Goal: Contribute content: Contribute content

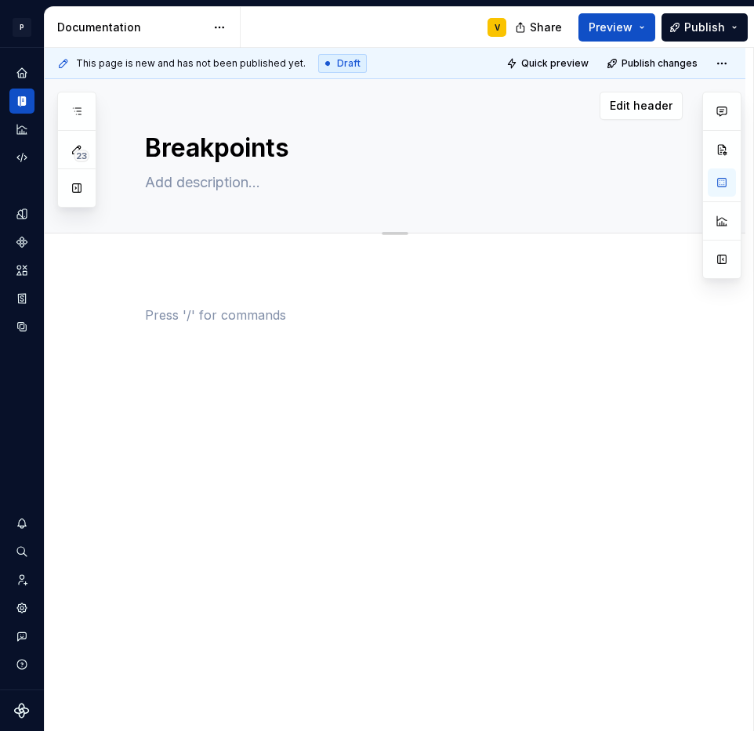
type textarea "*"
click at [182, 194] on textarea at bounding box center [411, 182] width 538 height 25
paste textarea "Dreakpoints define points where your website content responds according to the …"
type textarea "Dreakpoints define points where your website content responds according to the …"
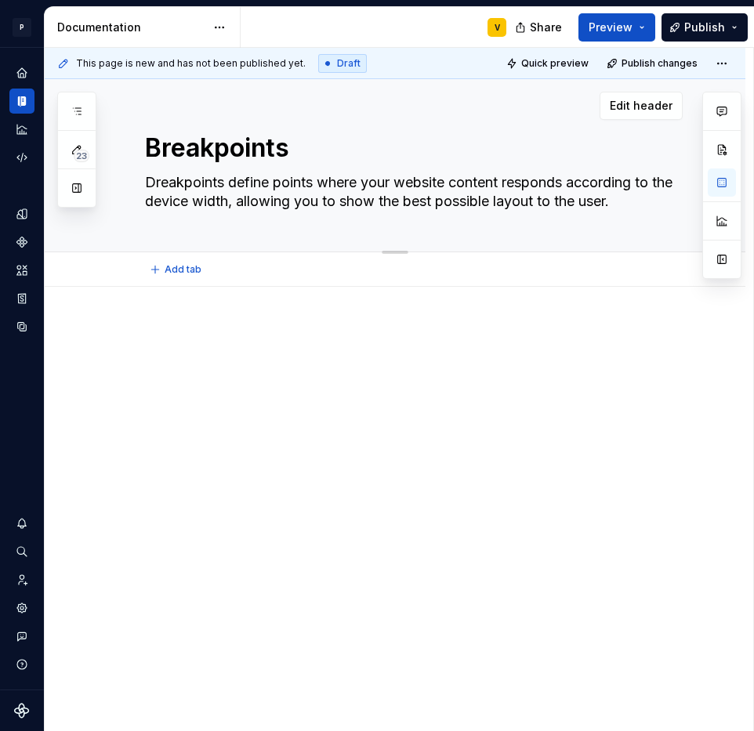
type textarea "*"
click at [156, 183] on textarea "Dreakpoints define points where your website content responds according to the …" at bounding box center [411, 192] width 538 height 44
click at [156, 180] on textarea "Dreakpoints define points where your website content responds according to the …" at bounding box center [411, 192] width 538 height 44
type textarea "reakpoints define points where your website content responds according to the d…"
type textarea "*"
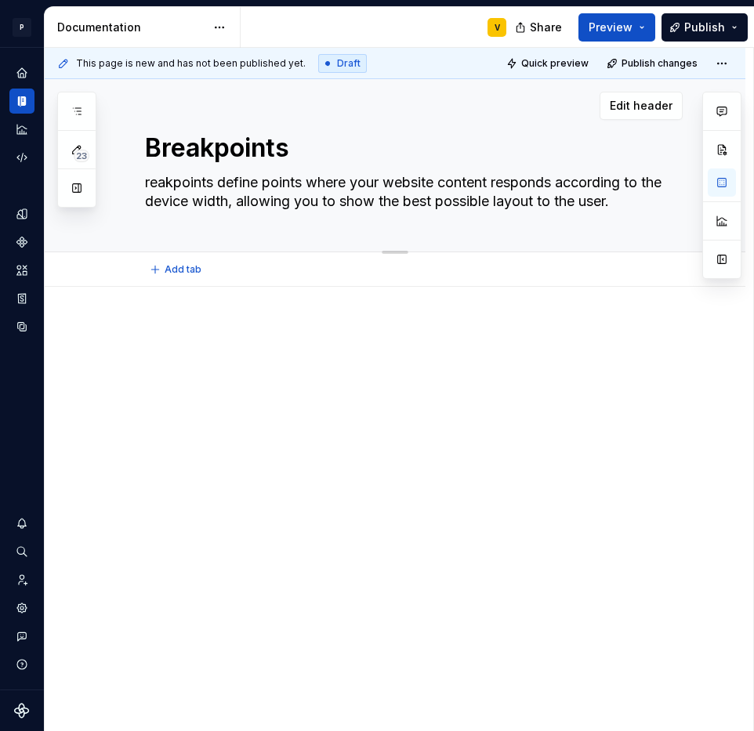
type textarea "Breakpoints define points where your website content responds according to the …"
type textarea "*"
type textarea "Breakpoints define points where your website content responds according to the …"
type textarea "*"
click at [651, 204] on textarea "Breakpoints define points where your website content responds according to the …" at bounding box center [411, 192] width 538 height 44
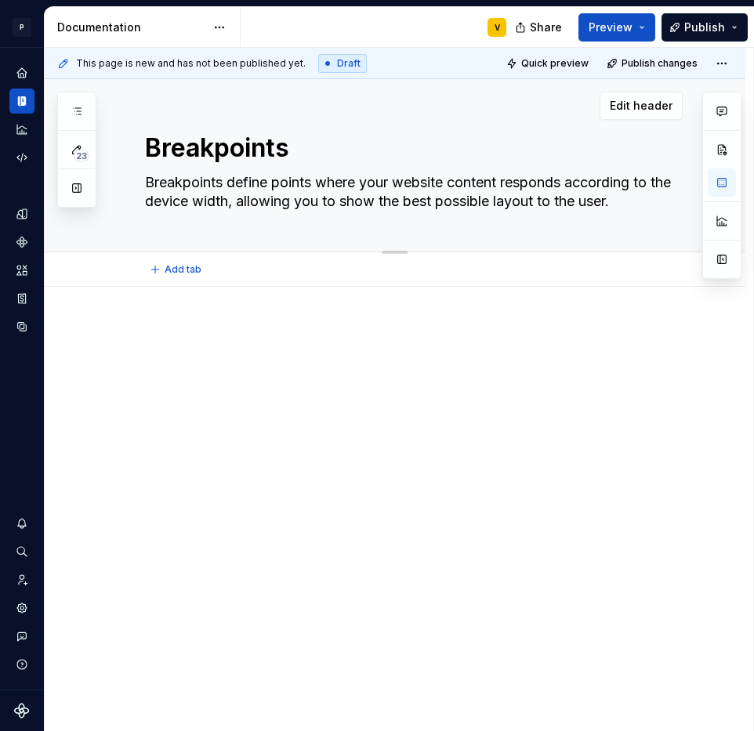
drag, startPoint x: 621, startPoint y: 201, endPoint x: 132, endPoint y: 169, distance: 490.3
click at [132, 169] on div "Breakpoints Breakpoints define points where your website content responds accor…" at bounding box center [395, 165] width 701 height 173
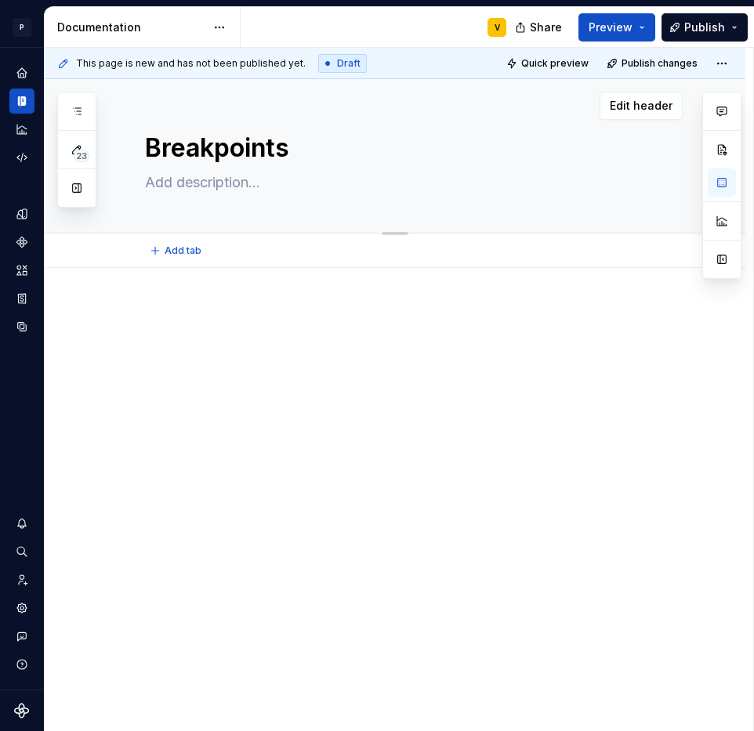
type textarea "*"
paste textarea "Breakpoints are the defined screen widths where content adapts to different dev…"
type textarea "Breakpoints are the defined screen widths where content adapts to different dev…"
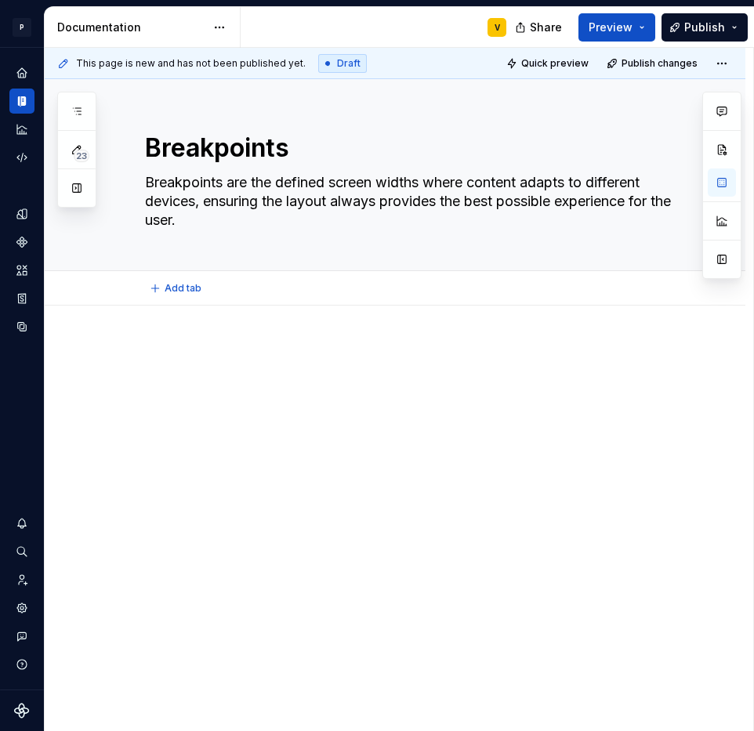
type textarea "*"
type textarea "Breakpoints are the defined screen widths where content adapts to different dev…"
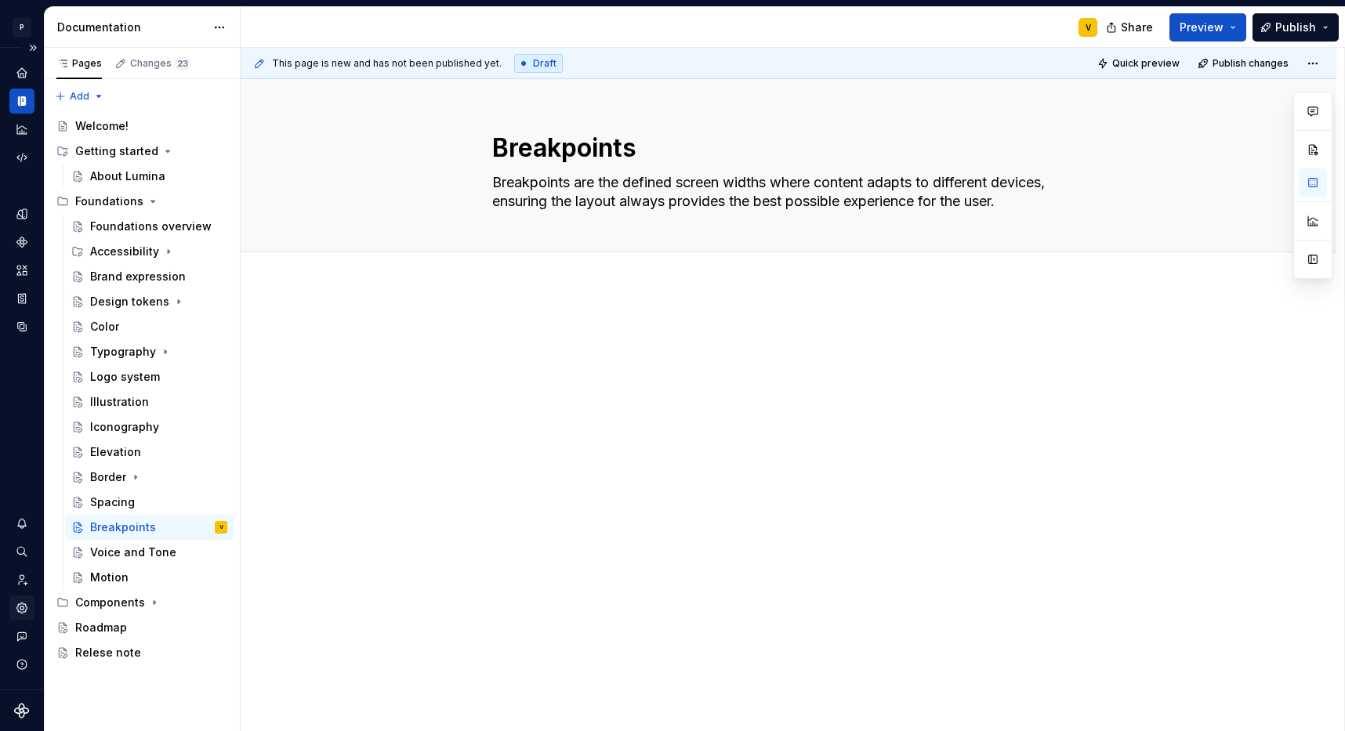
click at [24, 609] on icon "Settings" at bounding box center [21, 608] width 10 height 10
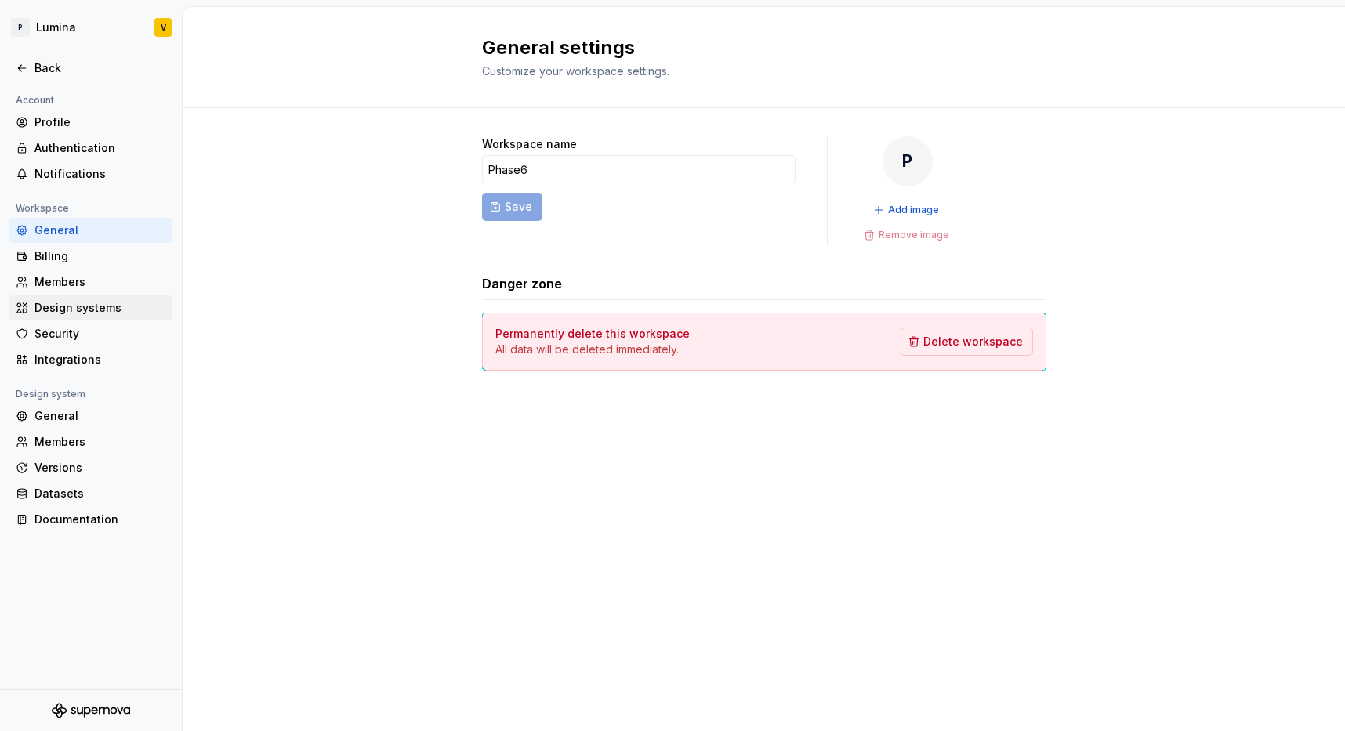
click at [65, 315] on div "Design systems" at bounding box center [100, 308] width 132 height 16
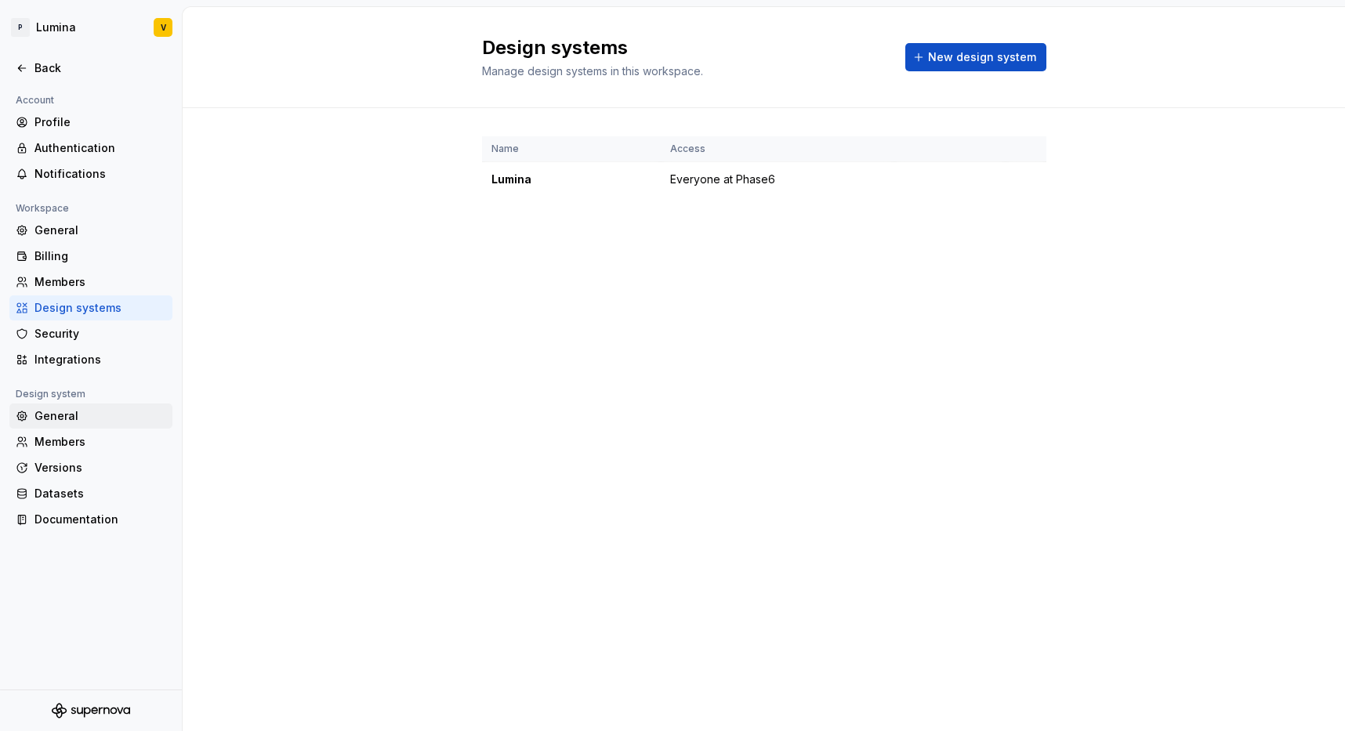
click at [53, 419] on div "General" at bounding box center [100, 416] width 132 height 16
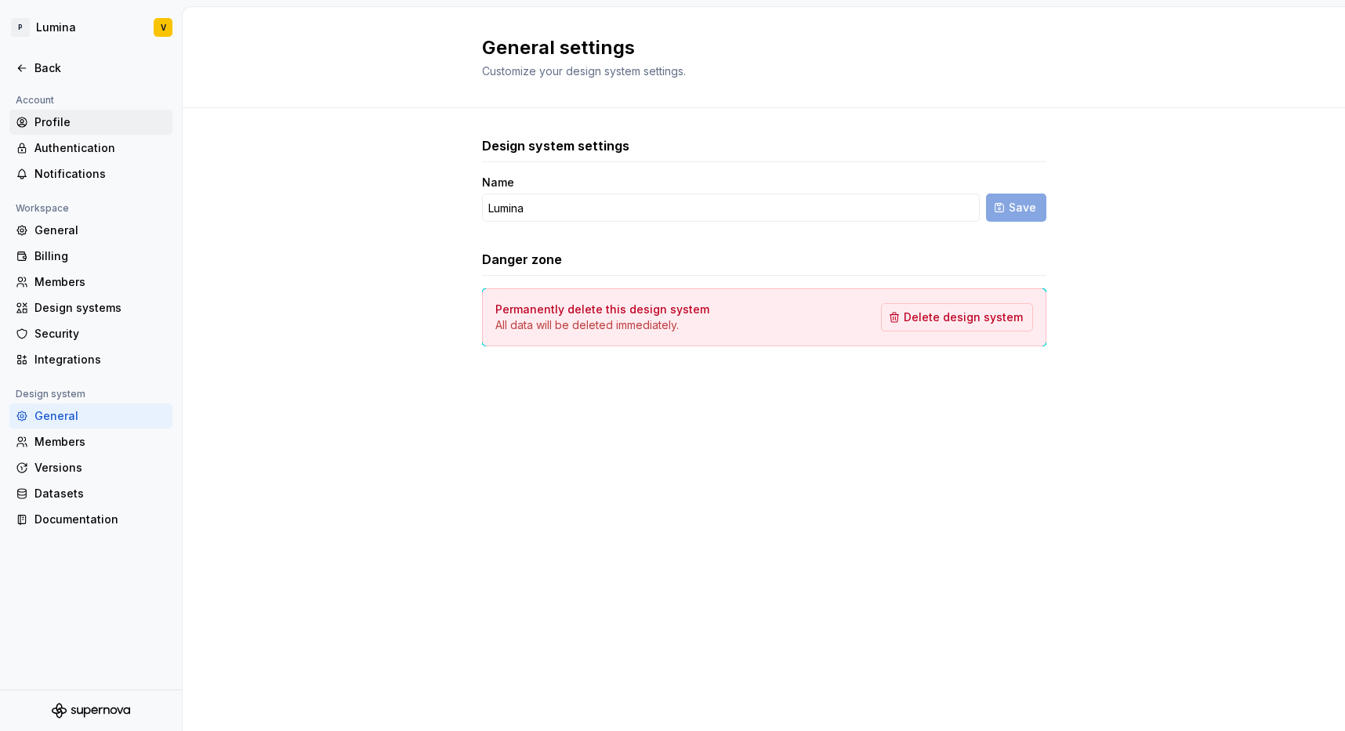
click at [46, 123] on div "Profile" at bounding box center [100, 122] width 132 height 16
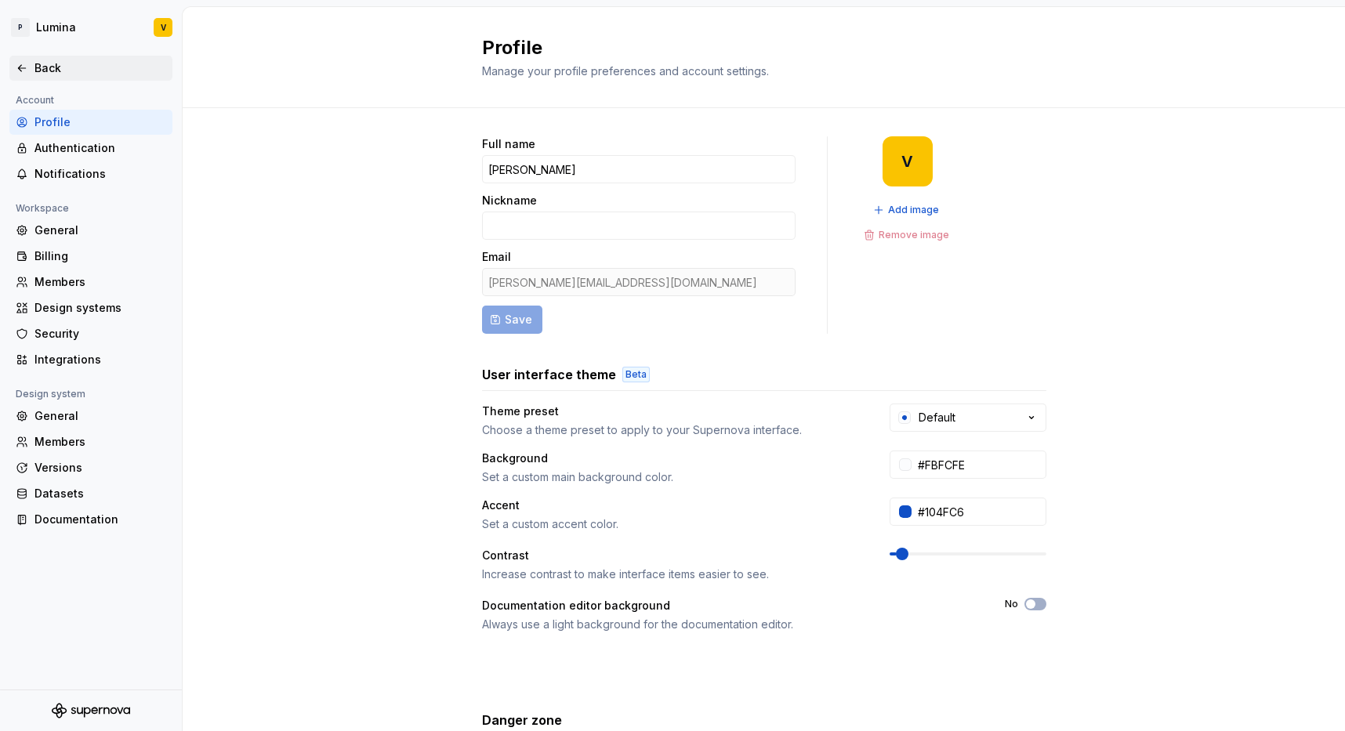
click at [20, 62] on icon at bounding box center [22, 68] width 13 height 13
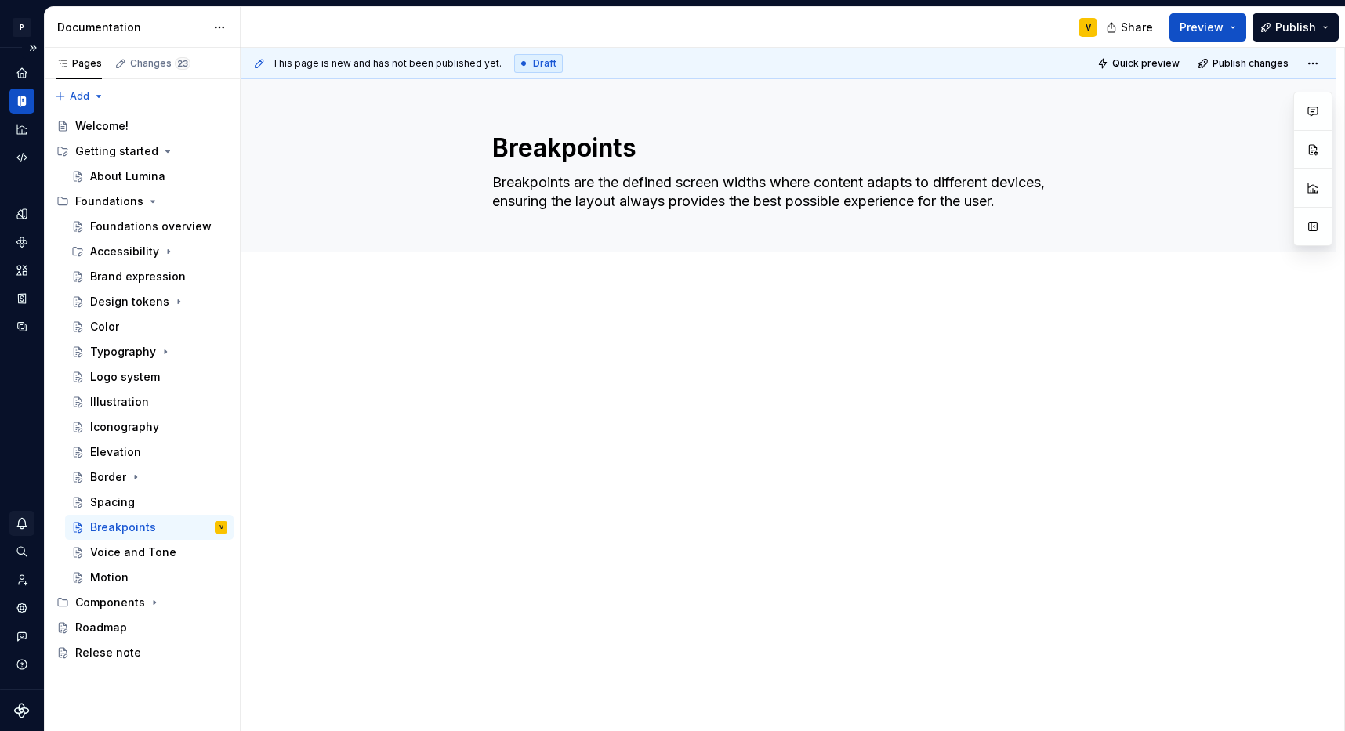
click at [31, 514] on div "Notifications" at bounding box center [21, 523] width 25 height 25
click at [25, 551] on html "P Lumina V Design system data Documentation V Share Preview Publish Pages Chang…" at bounding box center [672, 365] width 1345 height 731
click at [25, 573] on icon "Invite team" at bounding box center [22, 580] width 14 height 14
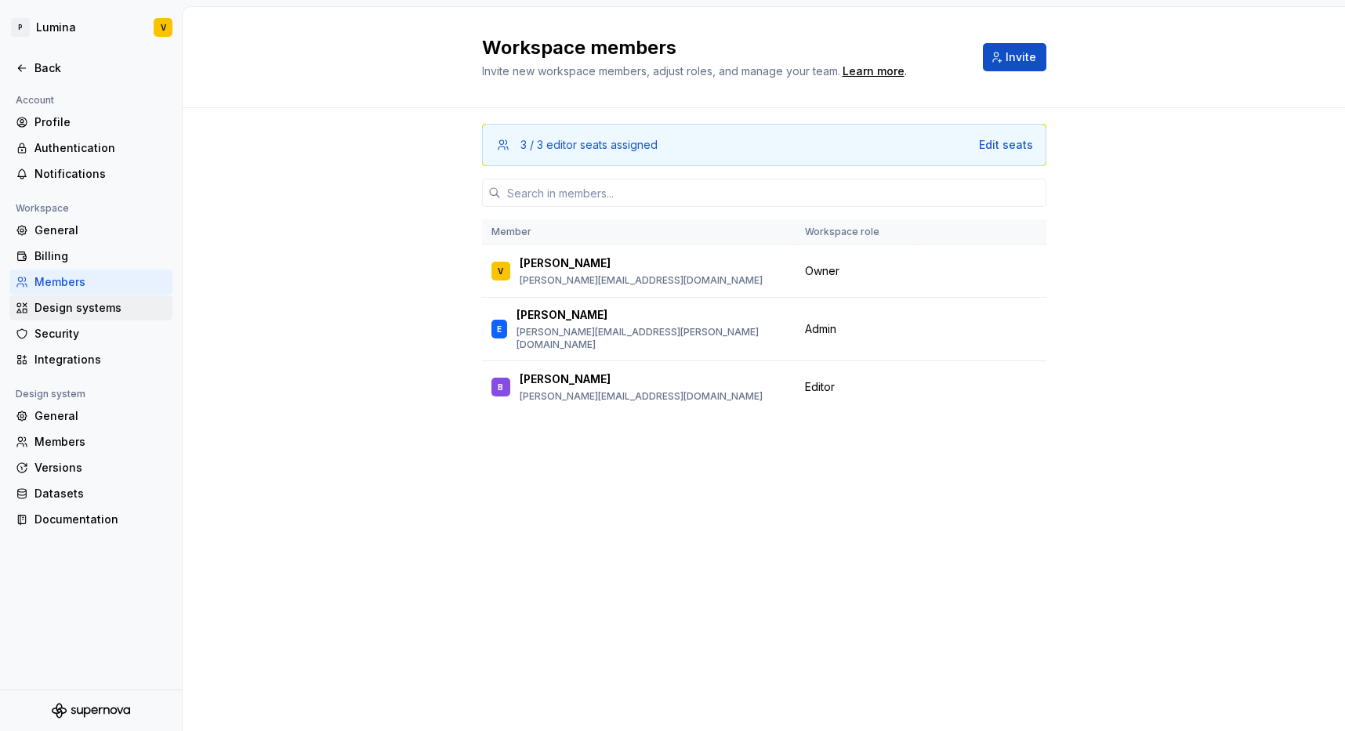
click at [51, 310] on div "Design systems" at bounding box center [100, 308] width 132 height 16
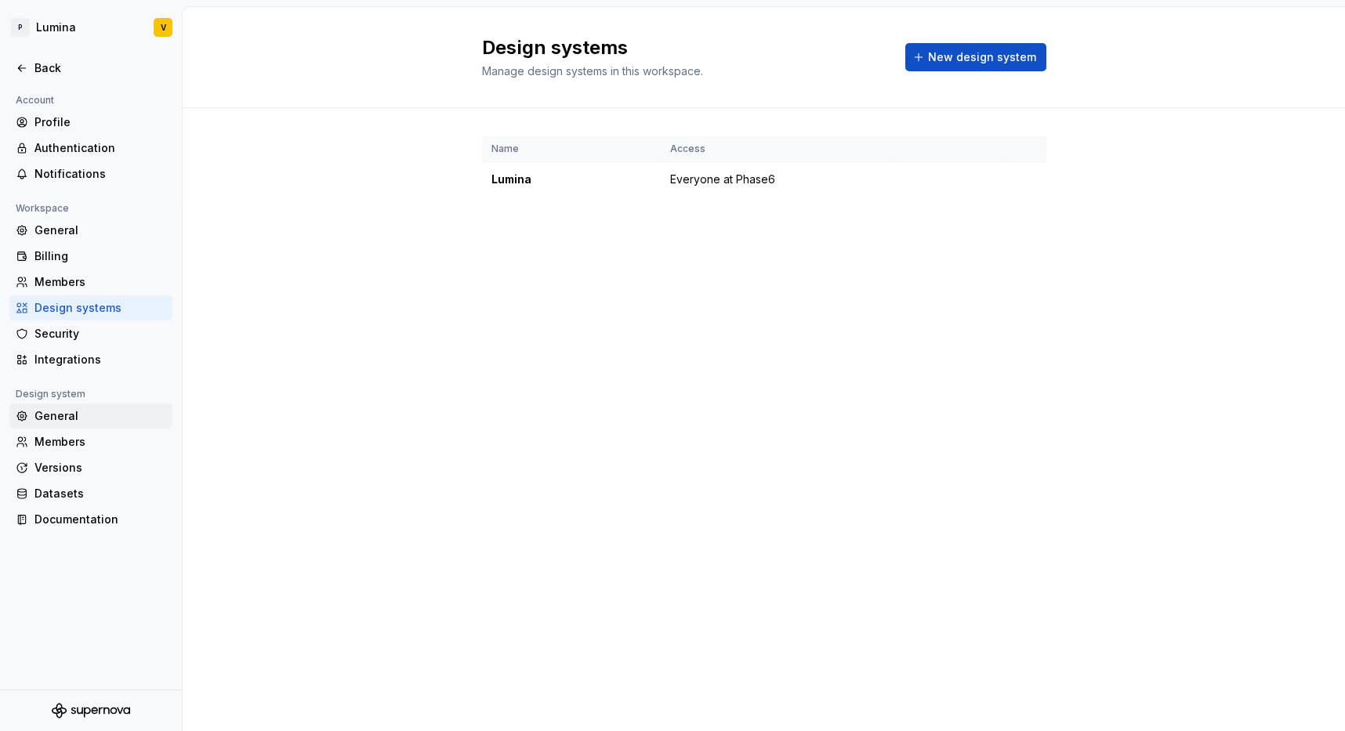
click at [43, 415] on div "General" at bounding box center [100, 416] width 132 height 16
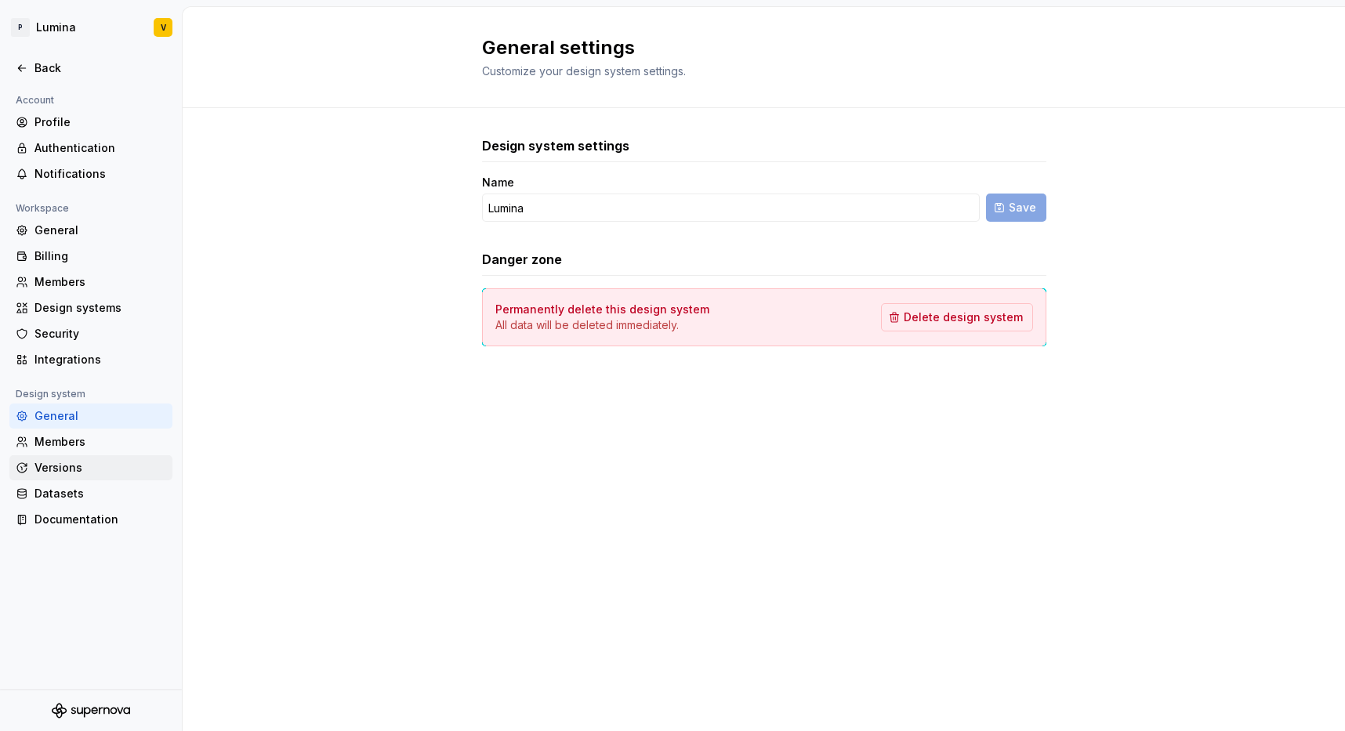
click at [51, 462] on div "Versions" at bounding box center [100, 468] width 132 height 16
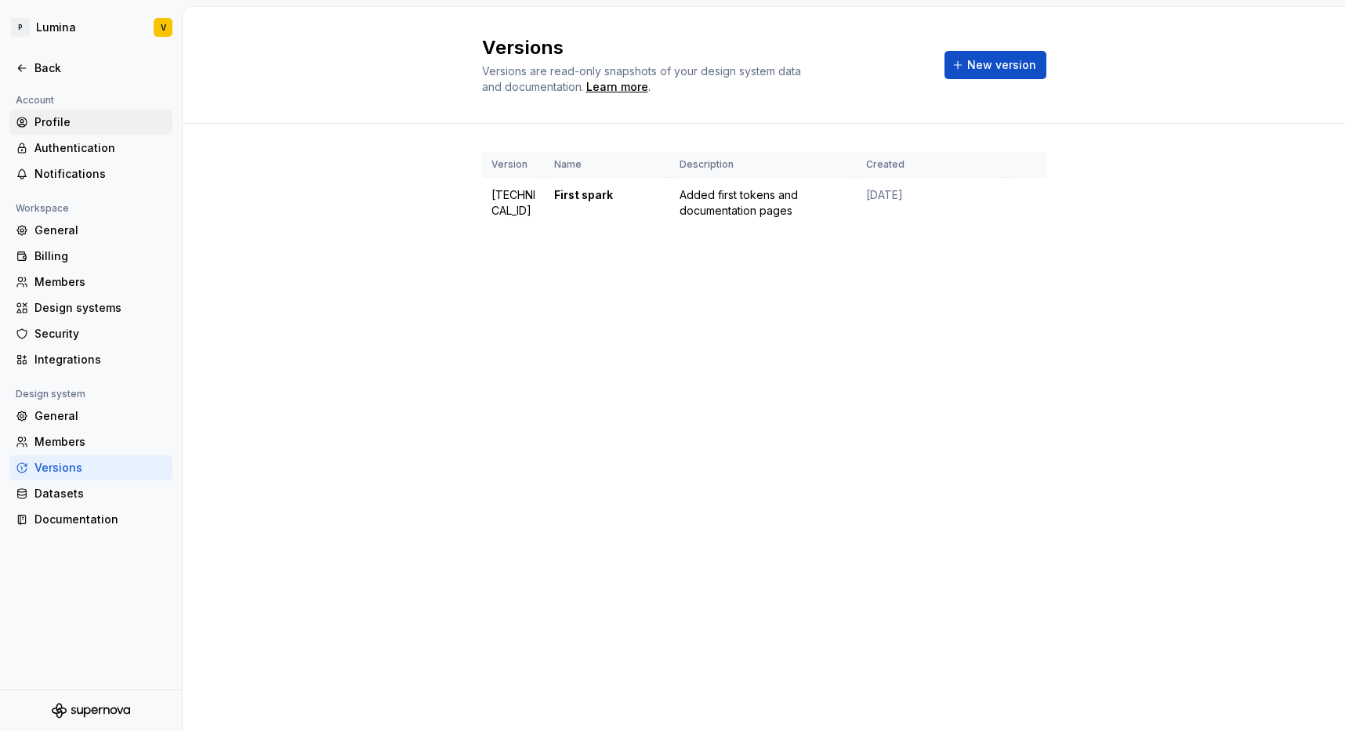
click at [44, 128] on div "Profile" at bounding box center [100, 122] width 132 height 16
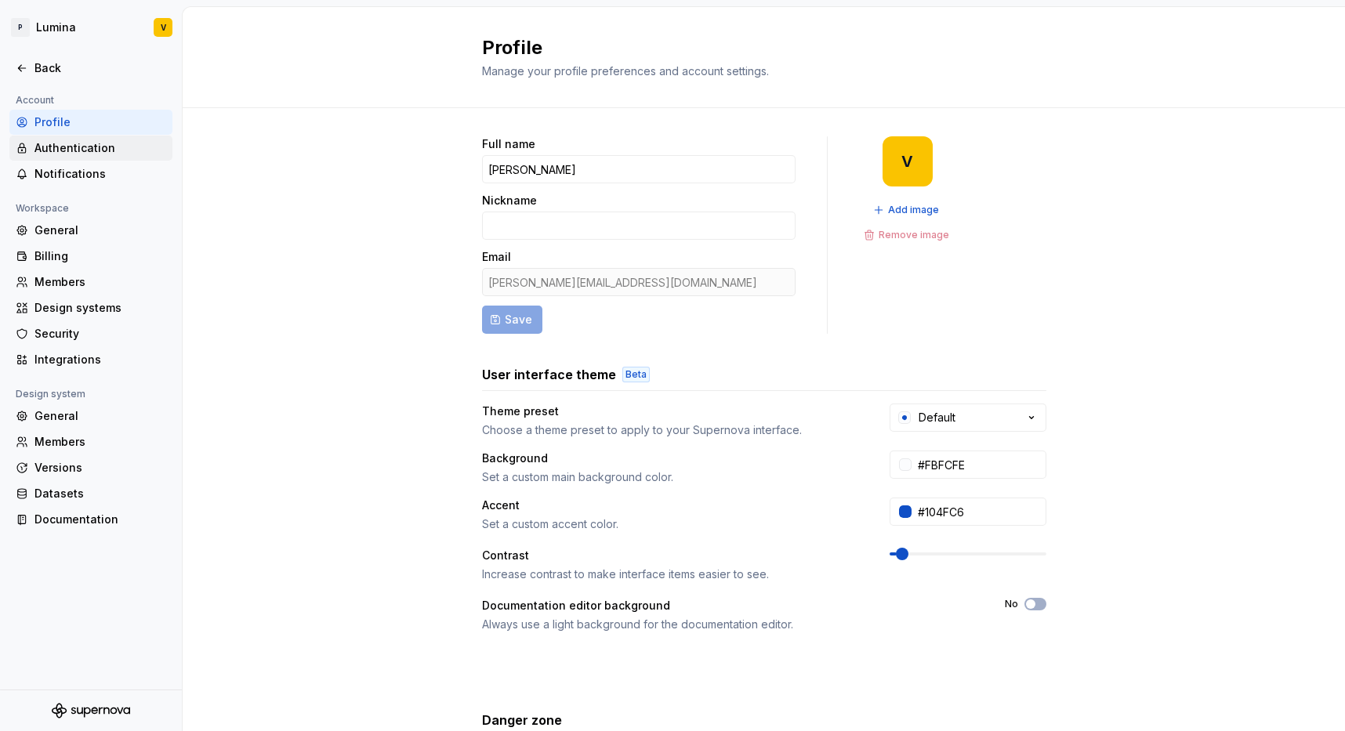
click at [54, 151] on div "Authentication" at bounding box center [100, 148] width 132 height 16
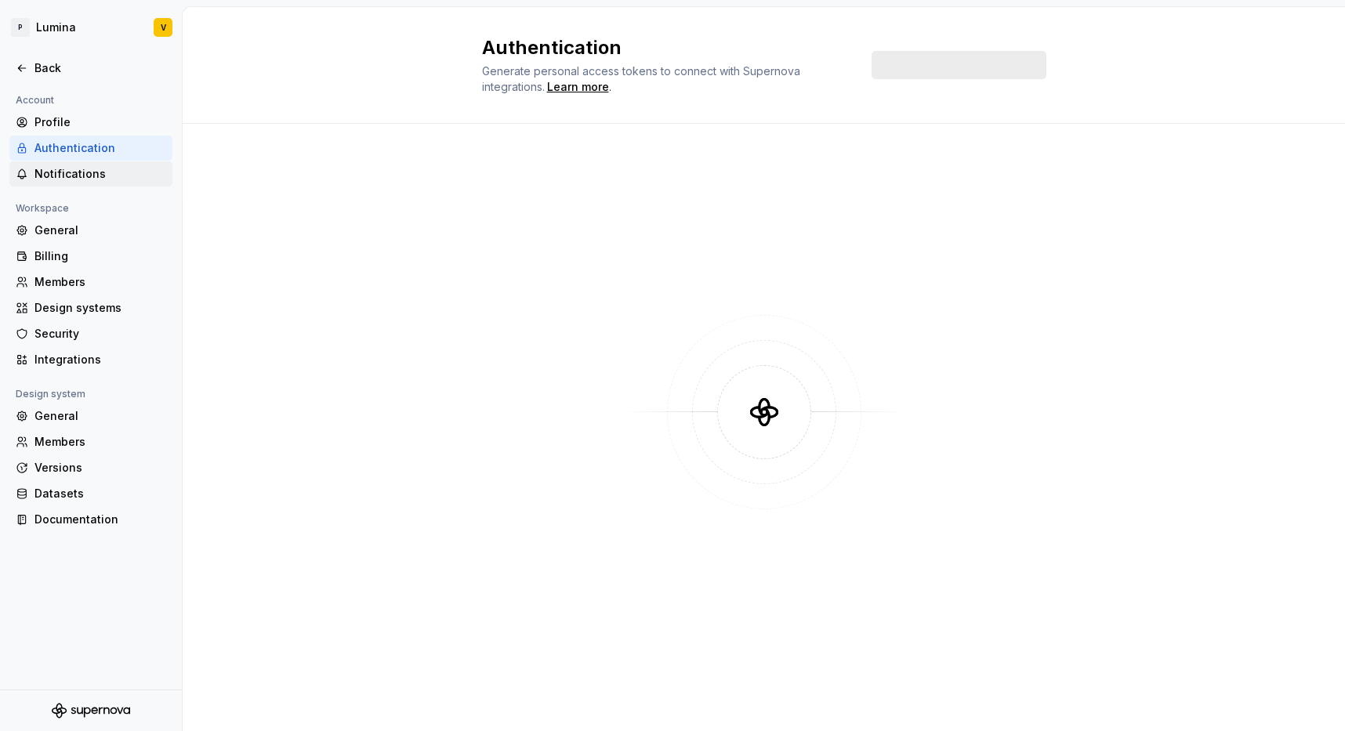
click at [59, 176] on div "Notifications" at bounding box center [100, 174] width 132 height 16
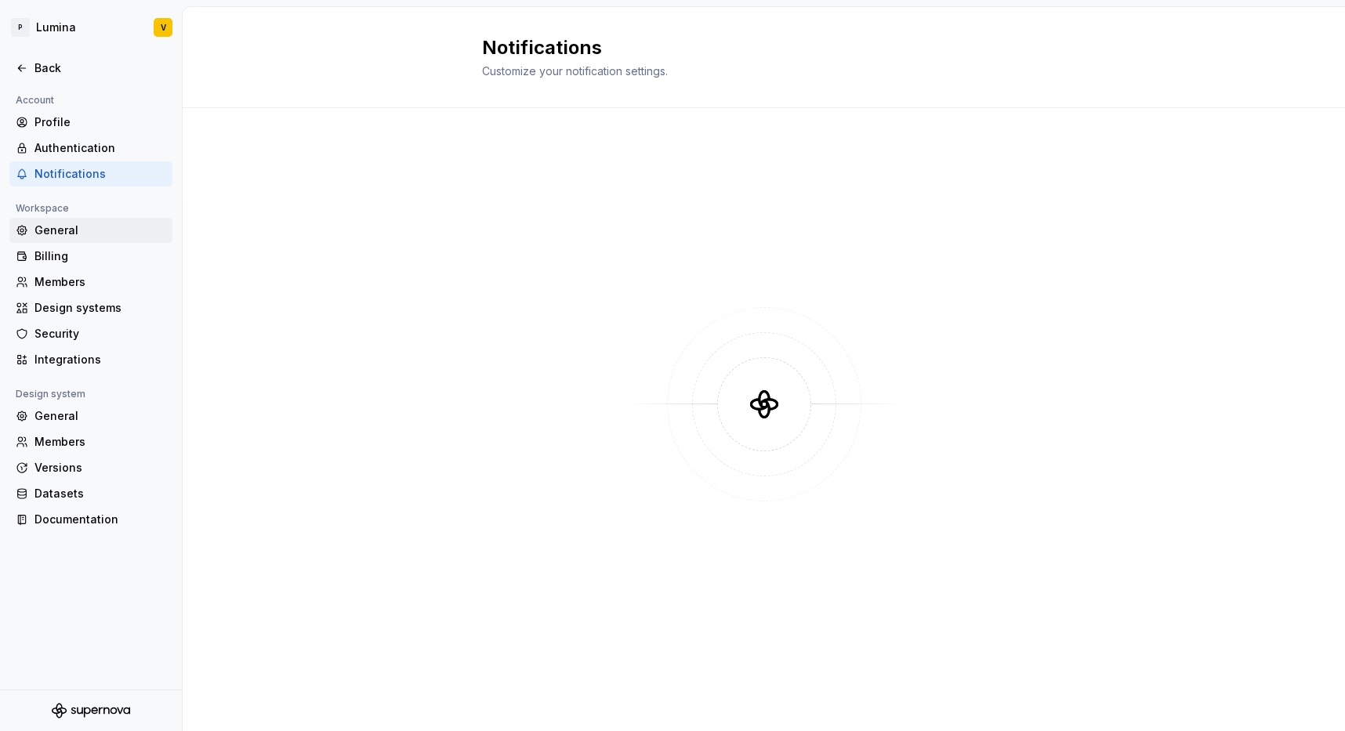
click at [60, 227] on div "General" at bounding box center [100, 231] width 132 height 16
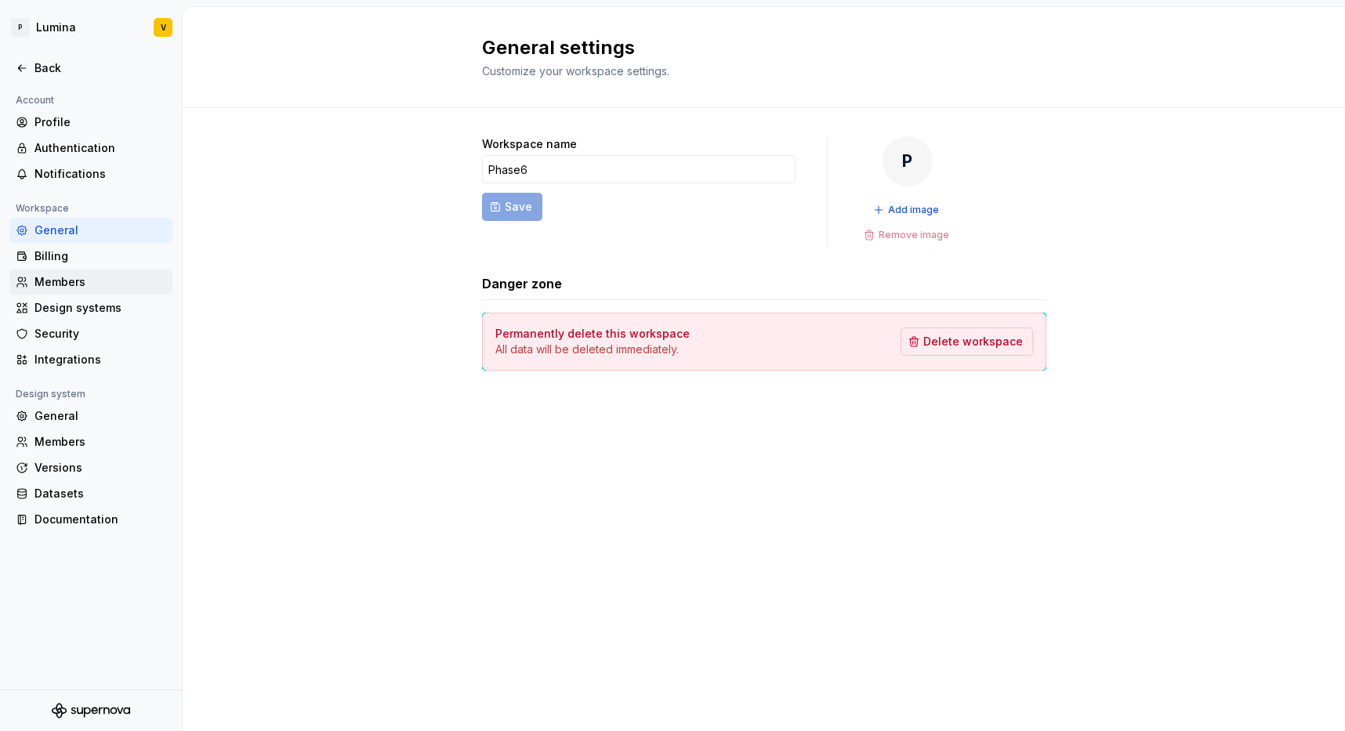
click at [56, 291] on div "Members" at bounding box center [90, 282] width 163 height 25
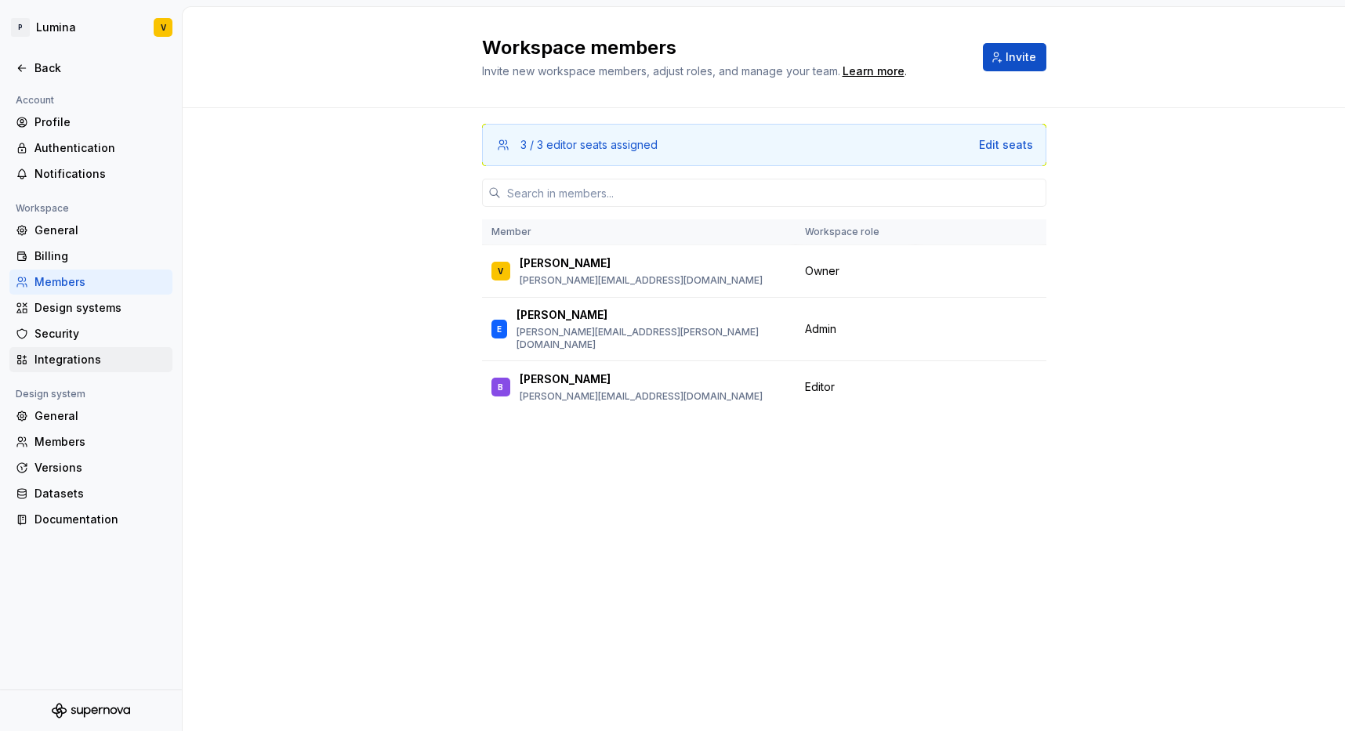
click at [57, 358] on div "Integrations" at bounding box center [100, 360] width 132 height 16
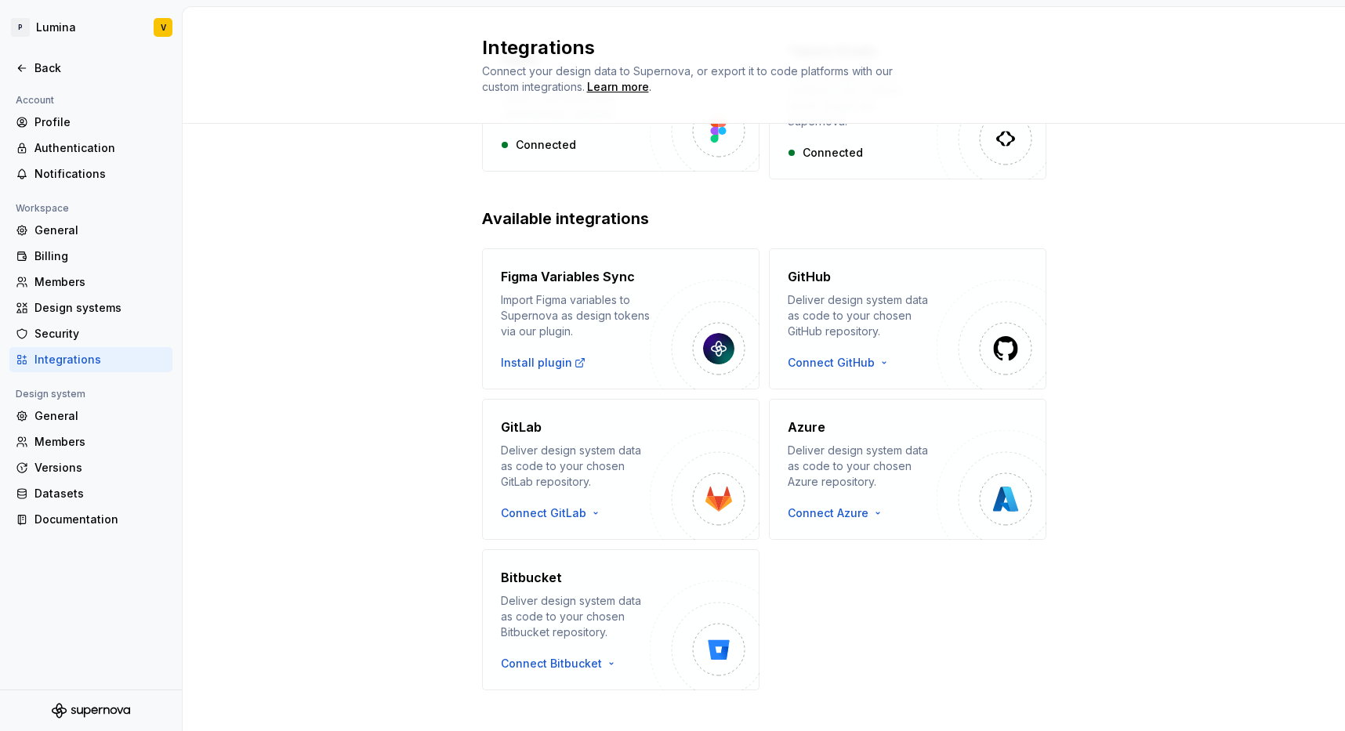
scroll to position [173, 0]
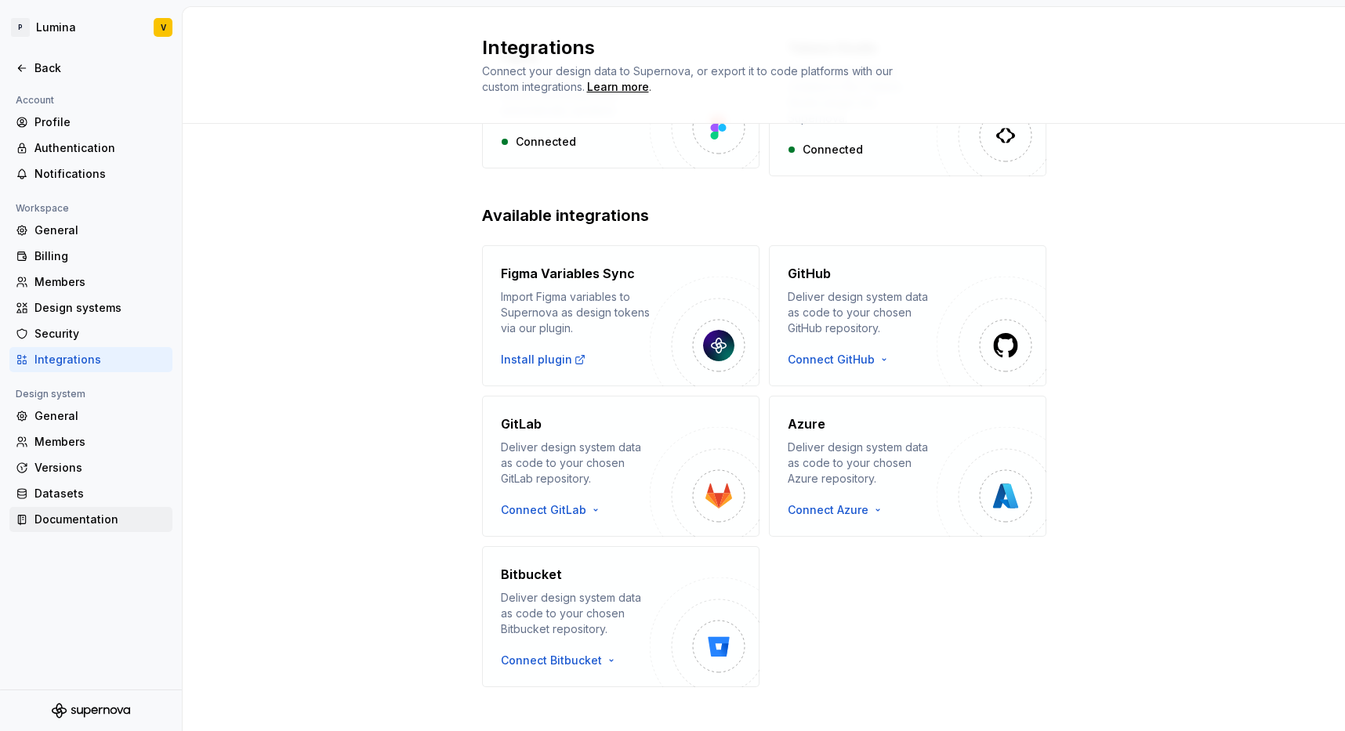
click at [56, 517] on div "Documentation" at bounding box center [100, 520] width 132 height 16
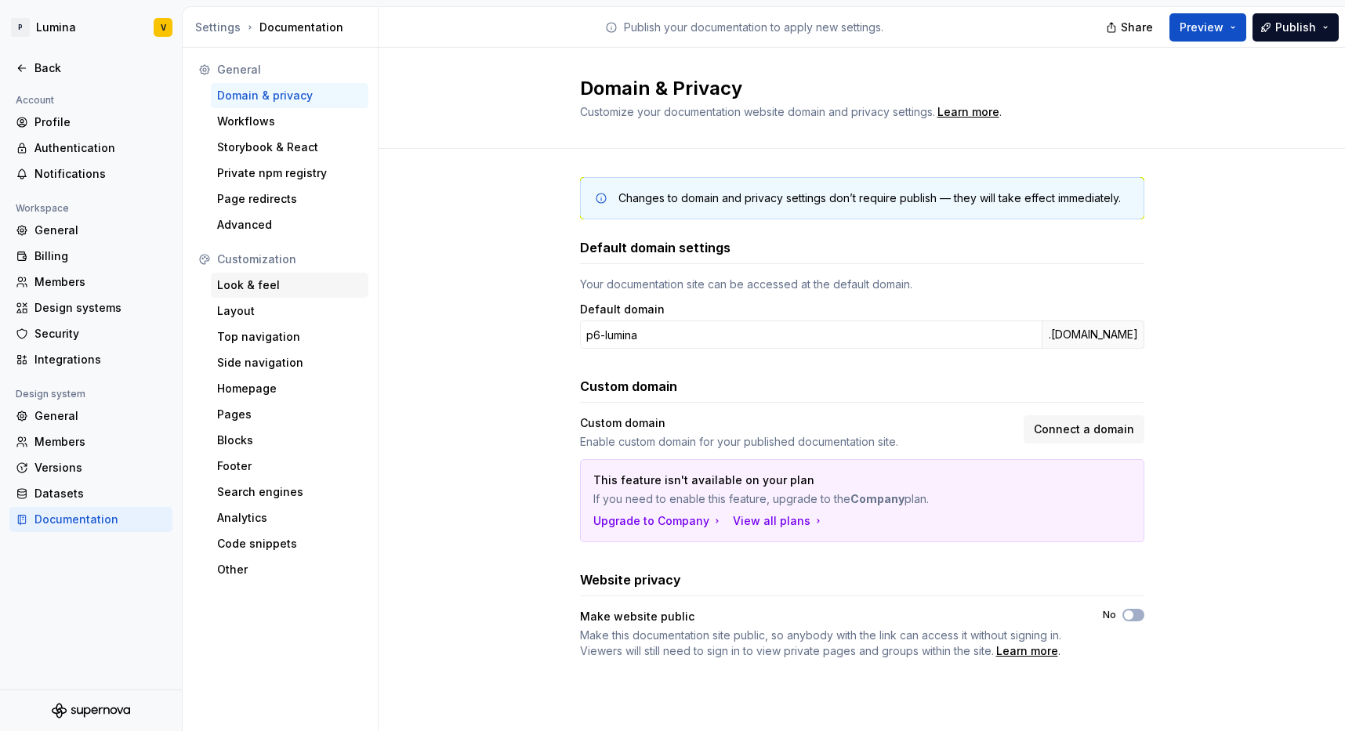
click at [243, 293] on div "Look & feel" at bounding box center [290, 285] width 158 height 25
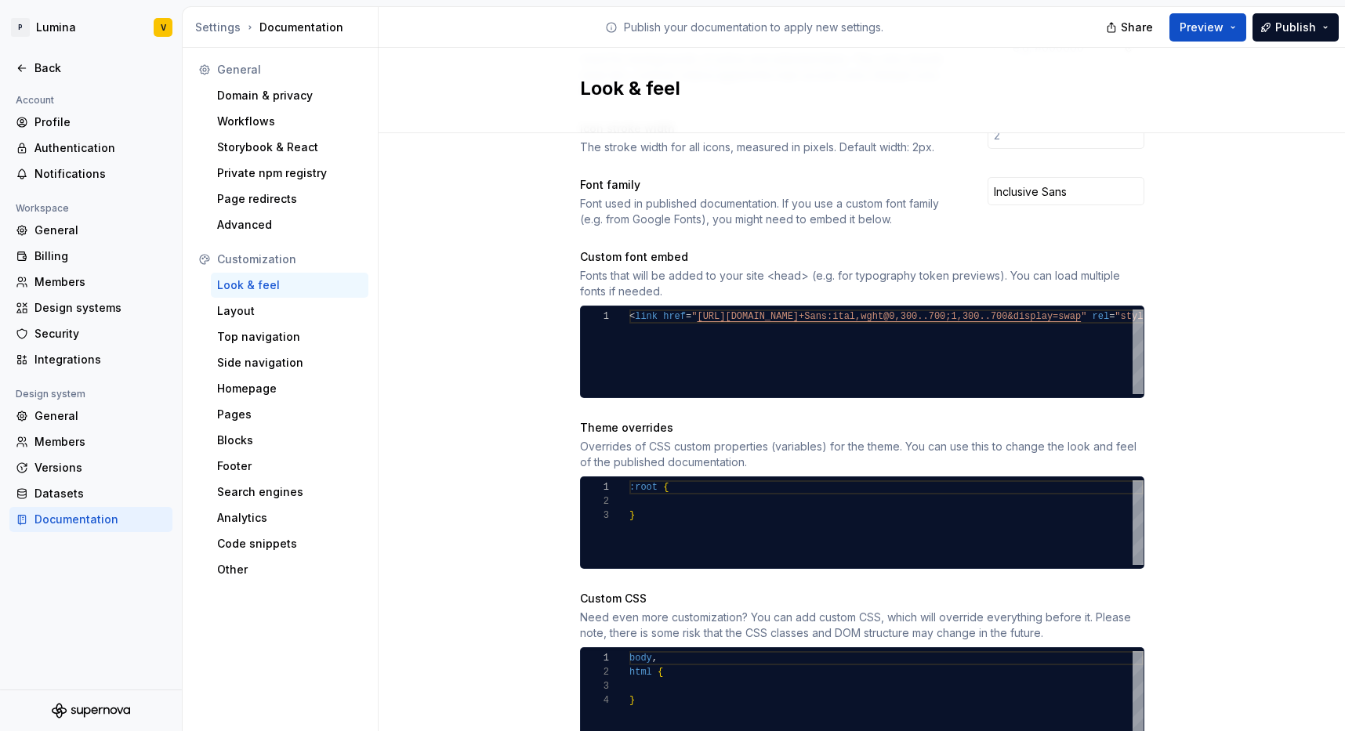
scroll to position [563, 0]
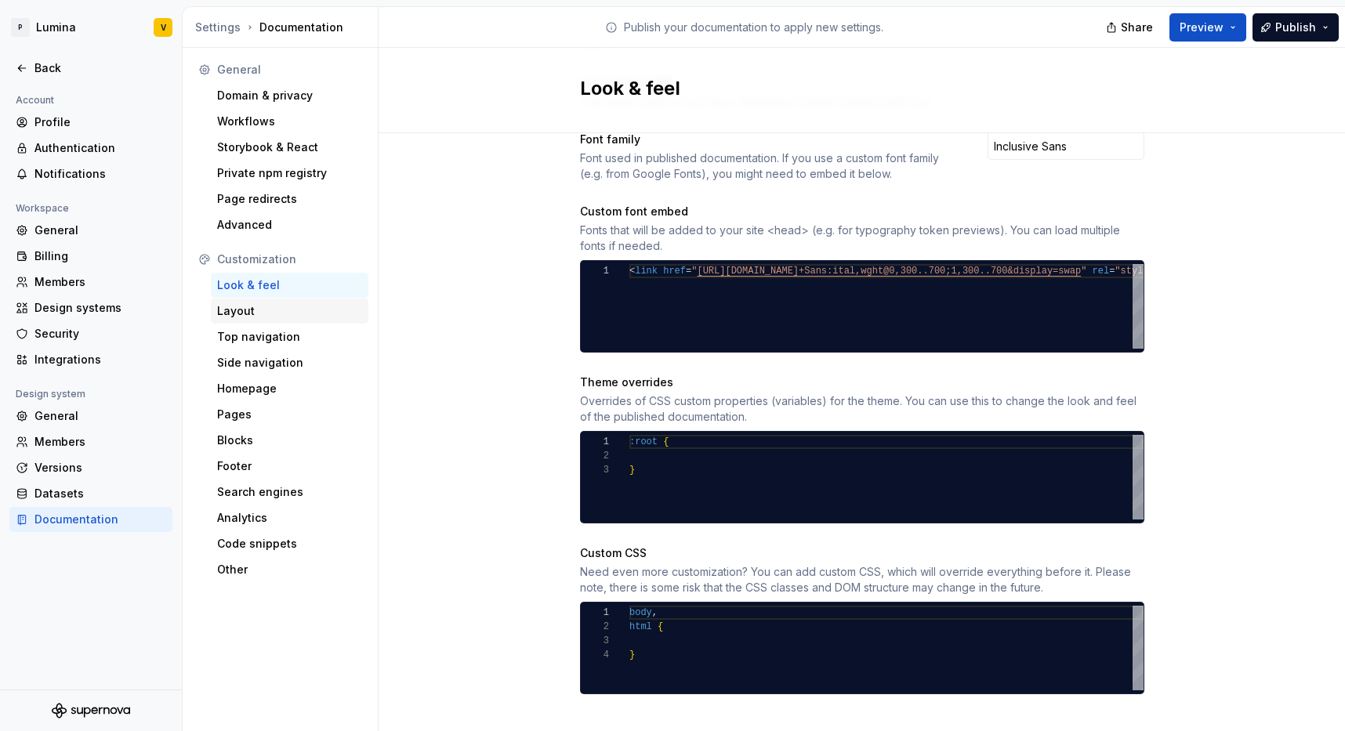
click at [240, 311] on div "Layout" at bounding box center [289, 311] width 145 height 16
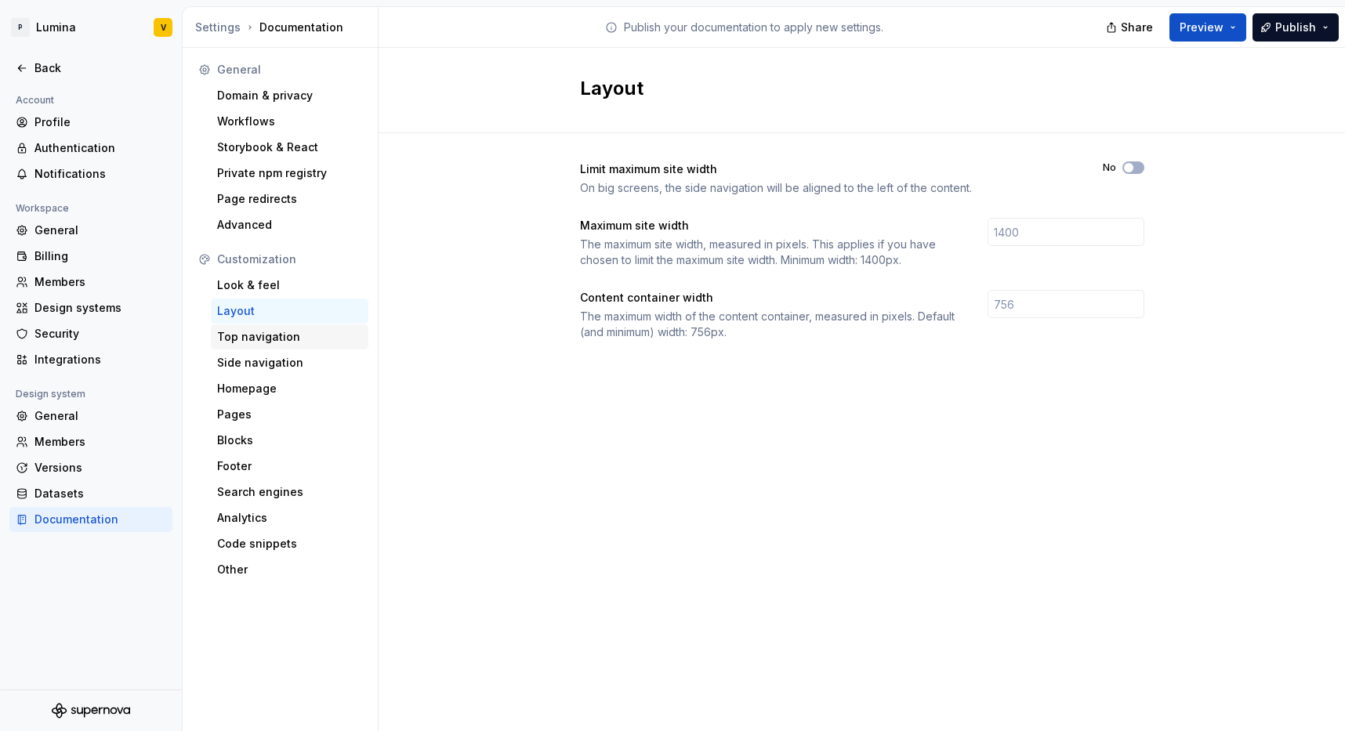
click at [252, 344] on div "Top navigation" at bounding box center [289, 337] width 145 height 16
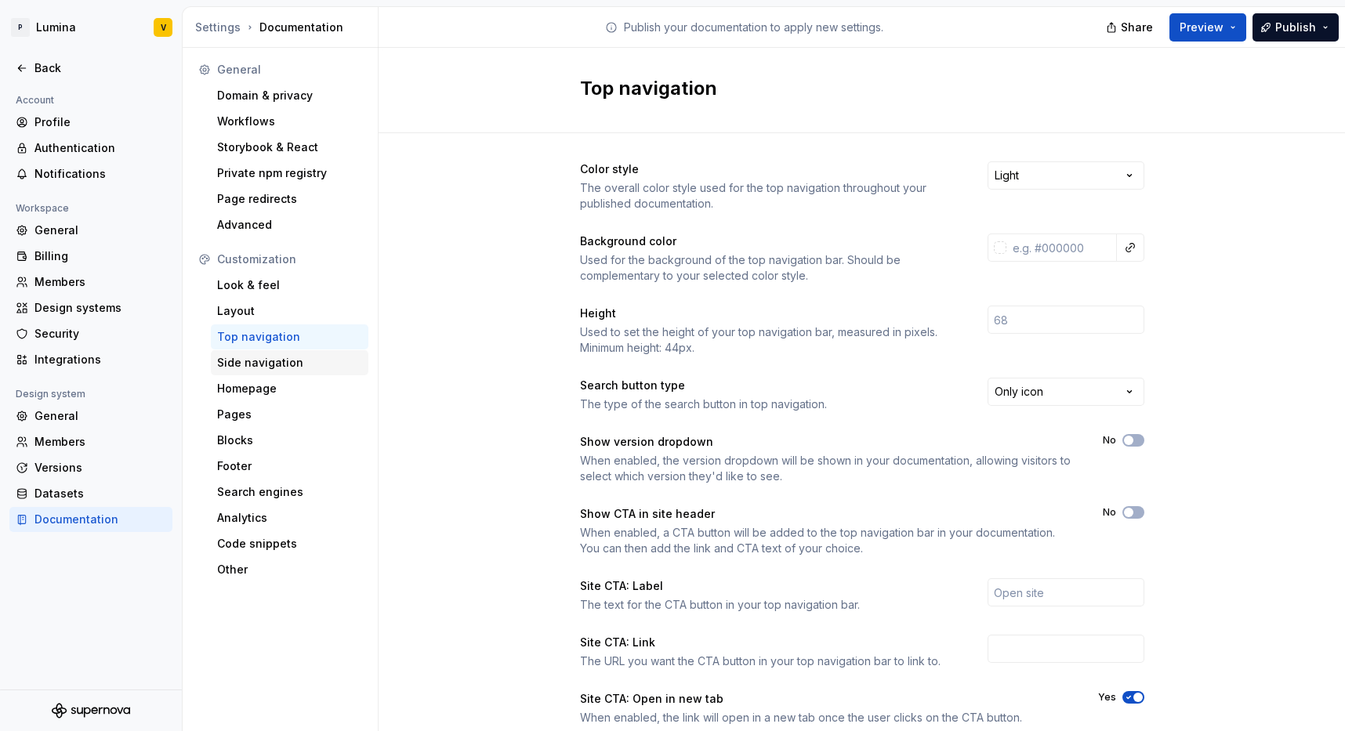
click at [257, 358] on div "Side navigation" at bounding box center [289, 363] width 145 height 16
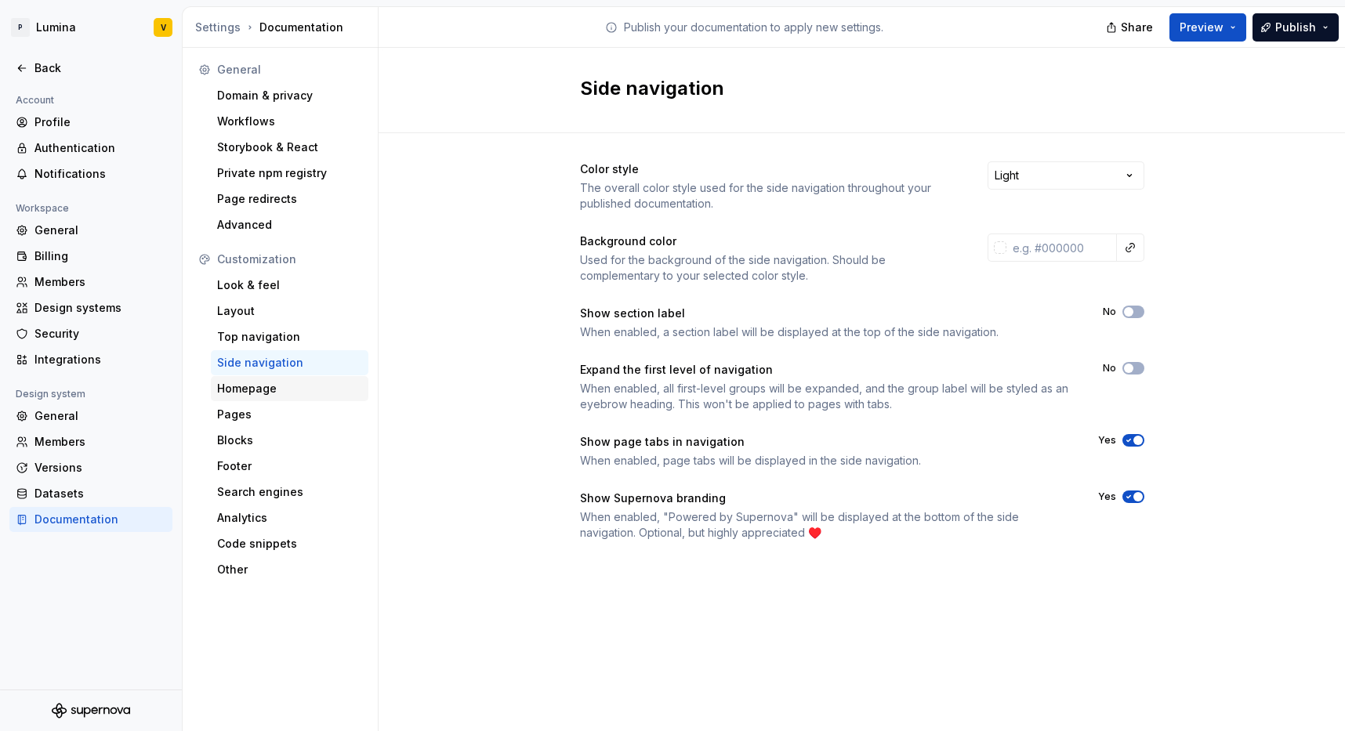
click at [236, 390] on div "Homepage" at bounding box center [289, 389] width 145 height 16
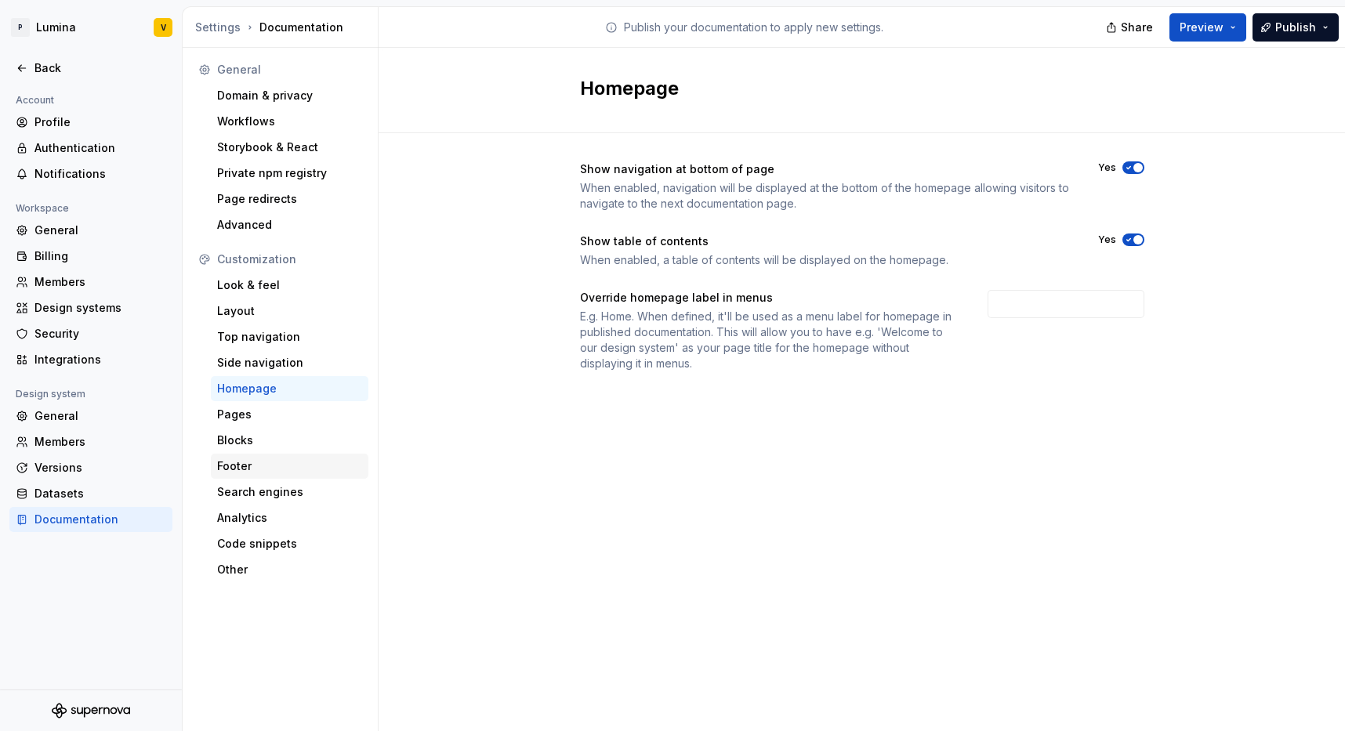
click at [236, 465] on div "Footer" at bounding box center [289, 467] width 145 height 16
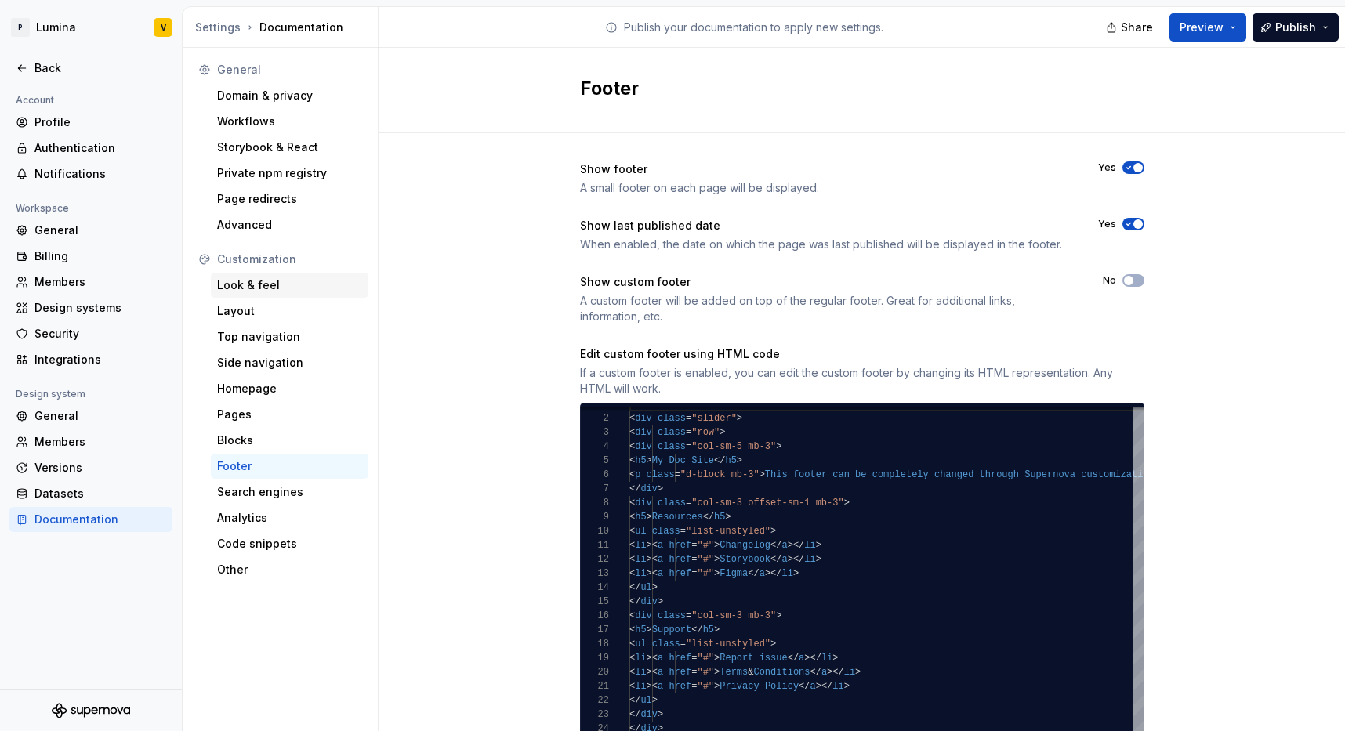
click at [249, 286] on div "Look & feel" at bounding box center [289, 286] width 145 height 16
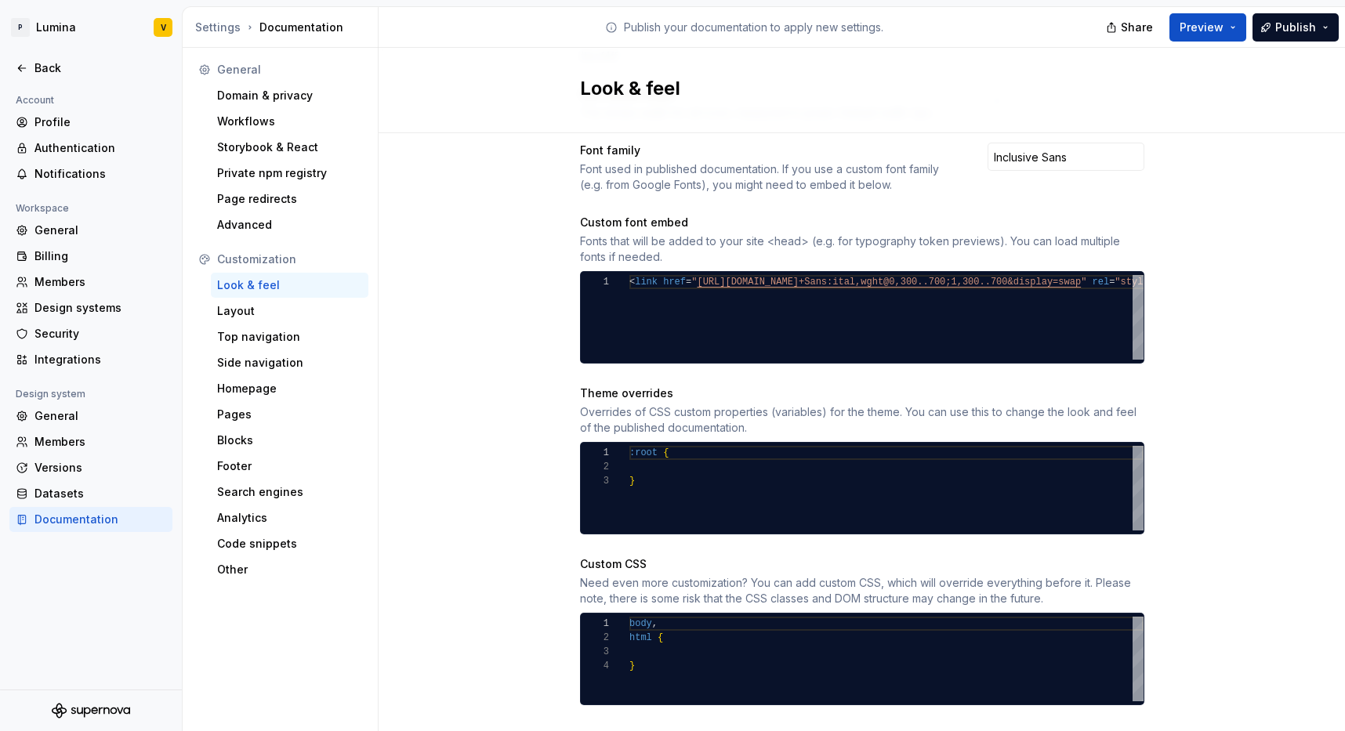
scroll to position [563, 0]
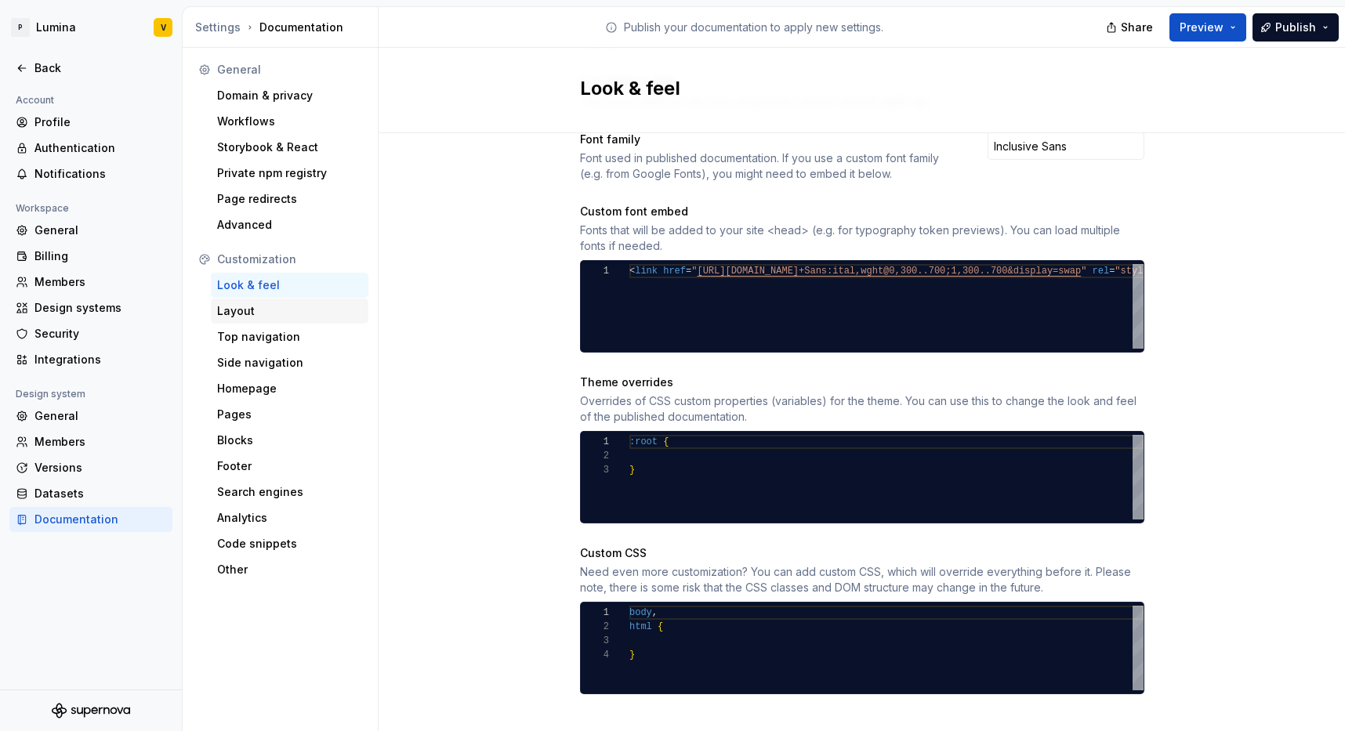
click at [240, 309] on div "Layout" at bounding box center [289, 311] width 145 height 16
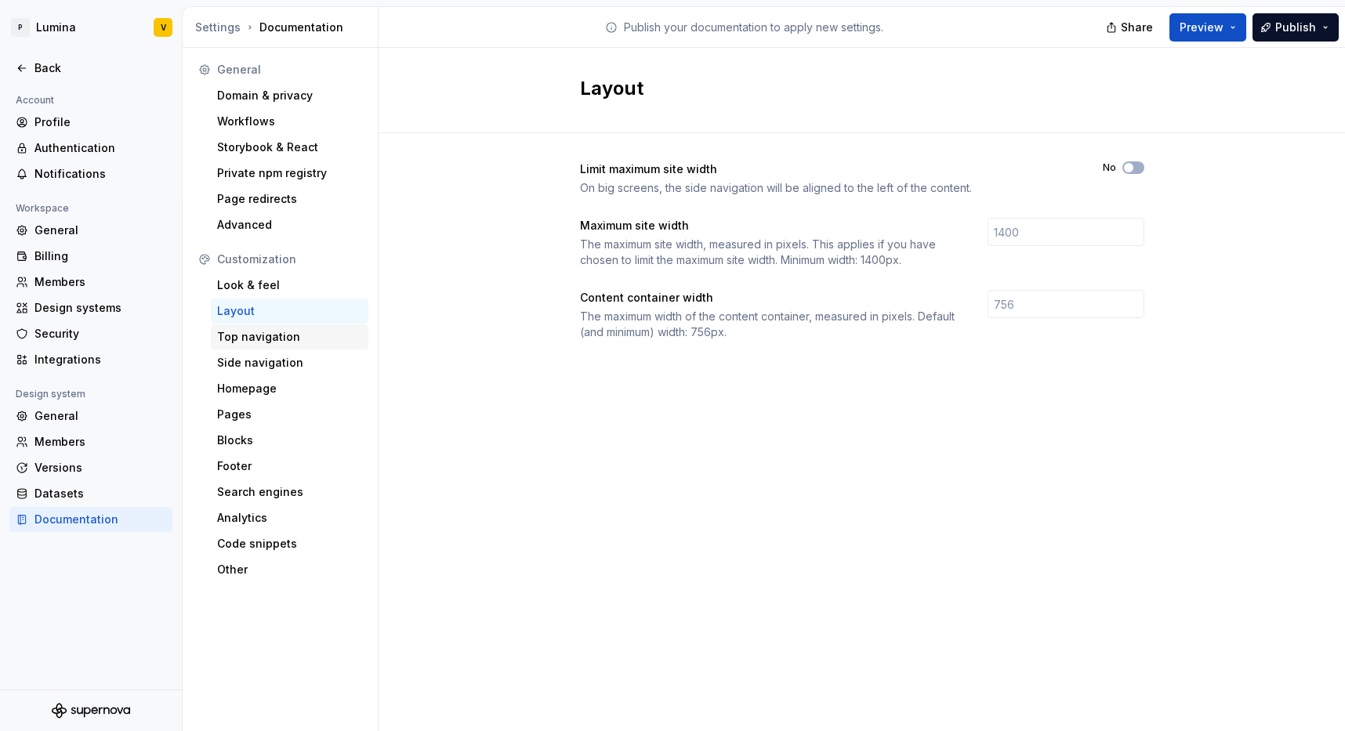
click at [269, 342] on div "Top navigation" at bounding box center [289, 337] width 145 height 16
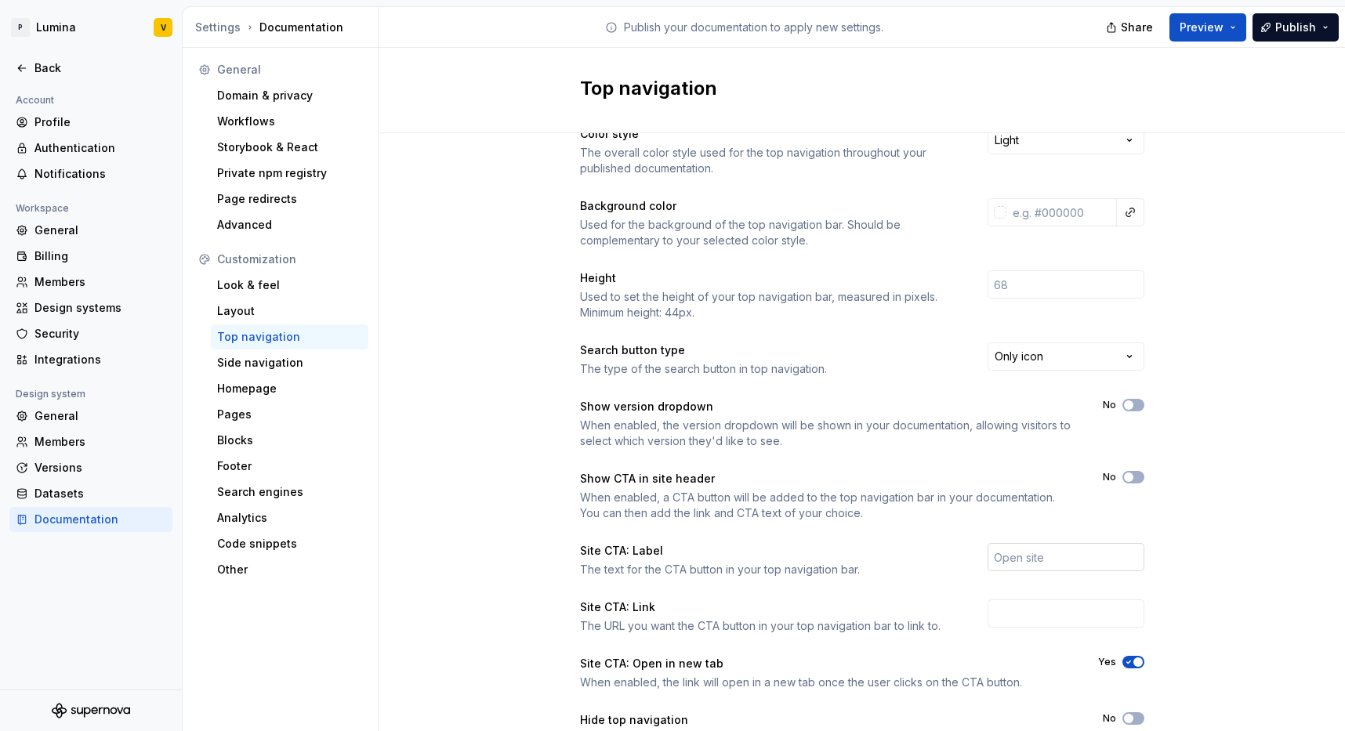
scroll to position [119, 0]
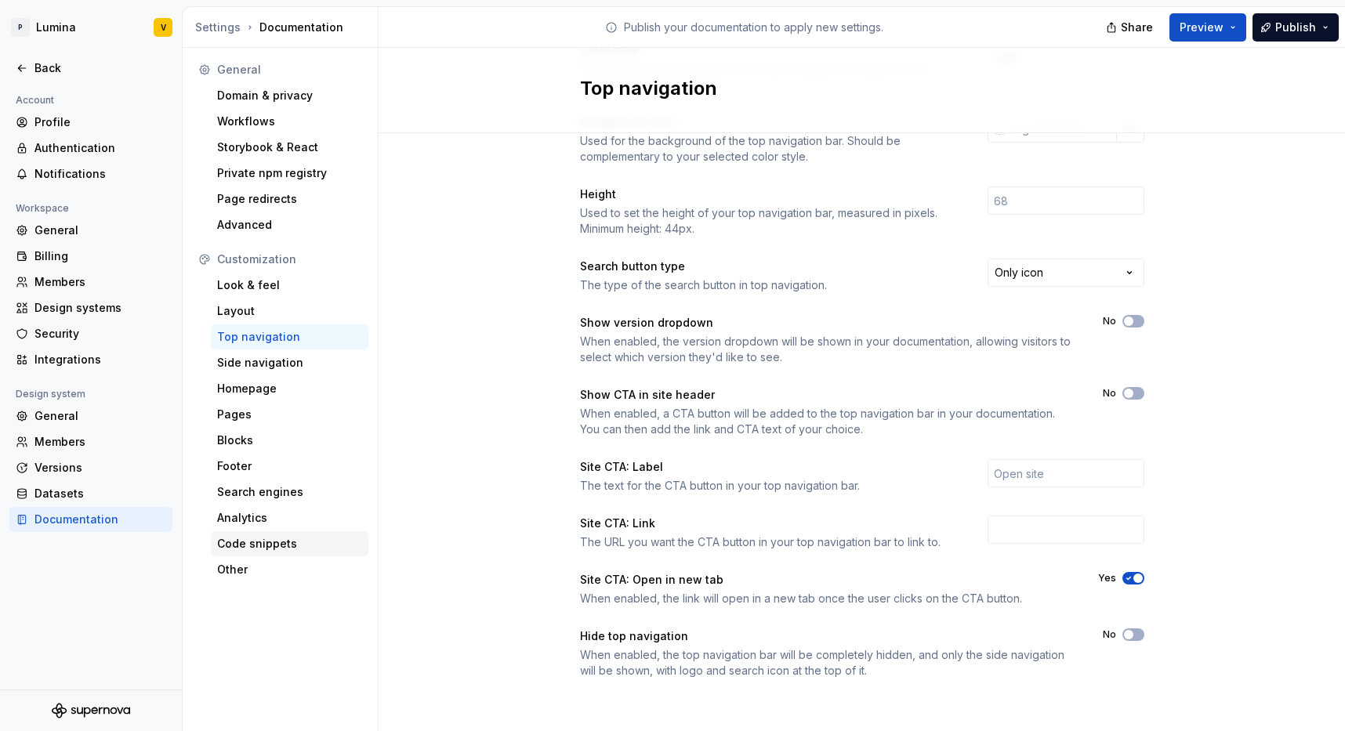
click at [248, 552] on div "Code snippets" at bounding box center [290, 544] width 158 height 25
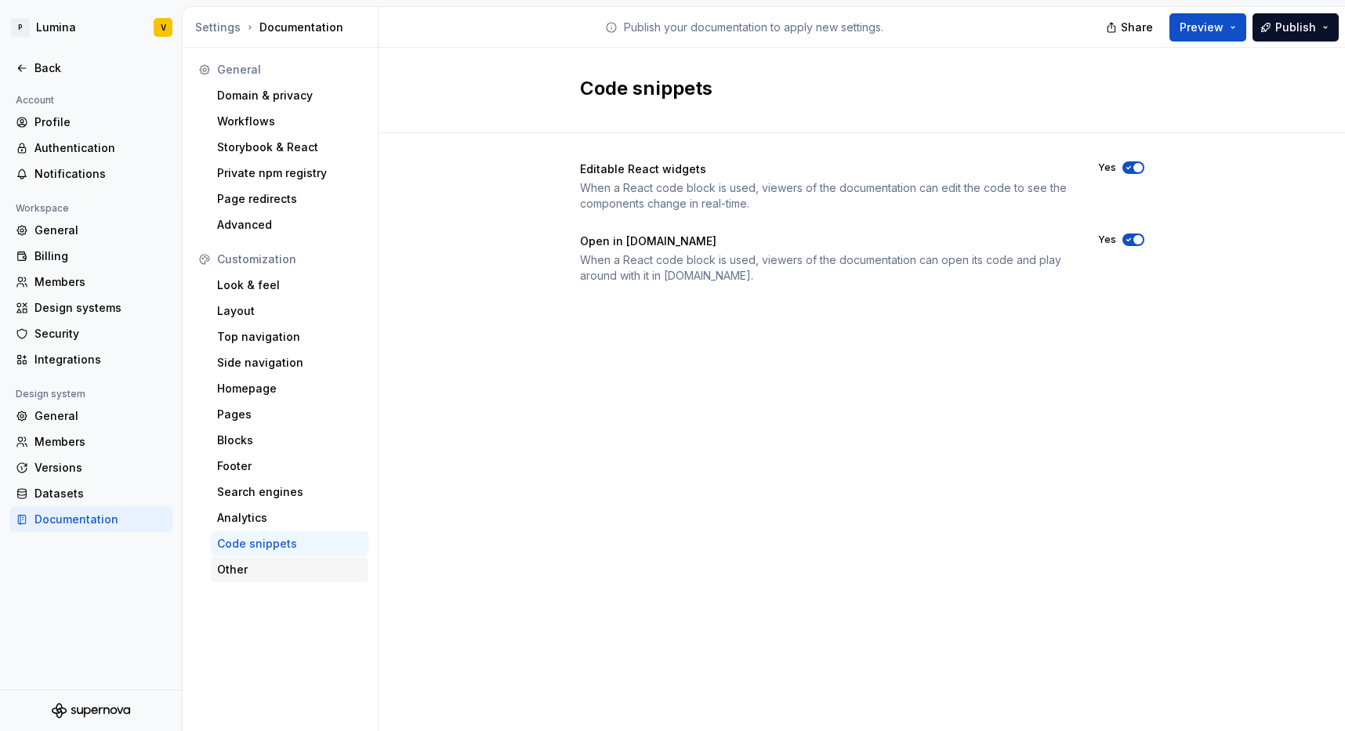
click at [230, 575] on div "Other" at bounding box center [289, 570] width 145 height 16
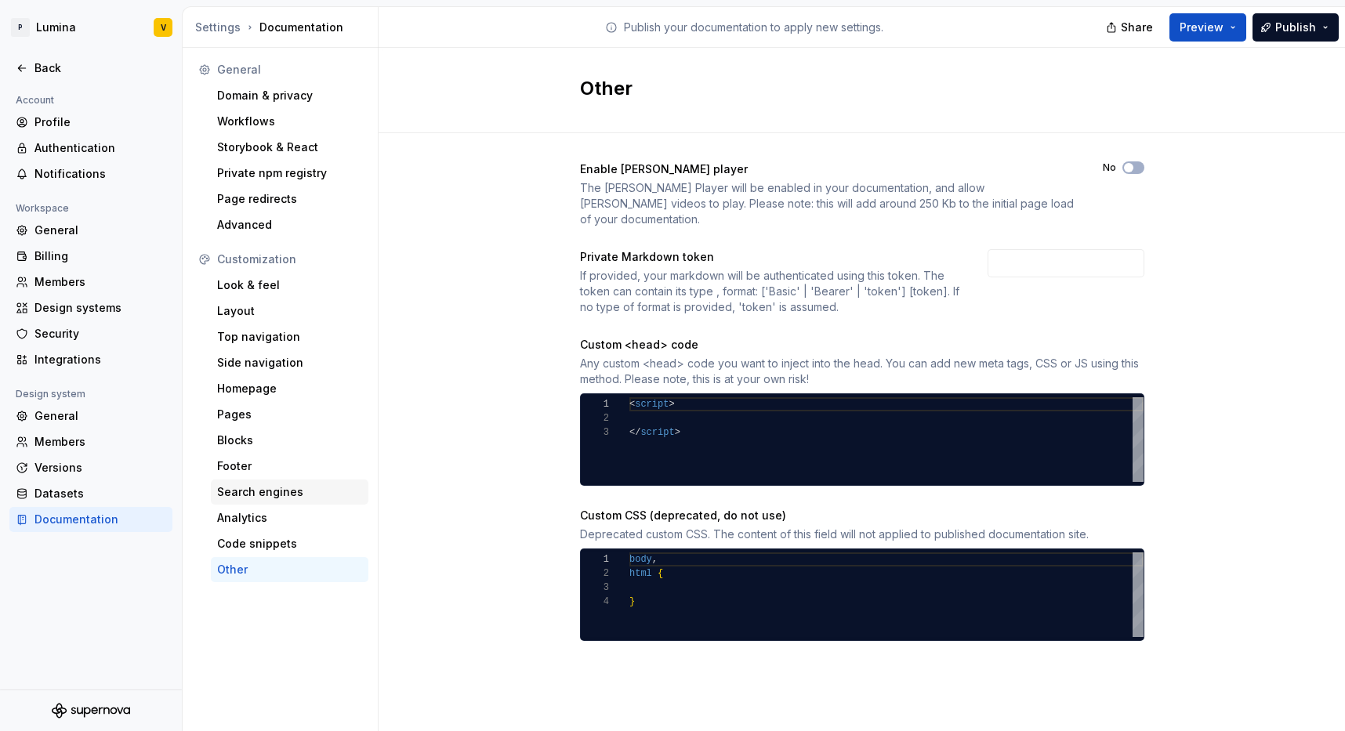
click at [239, 491] on div "Search engines" at bounding box center [289, 492] width 145 height 16
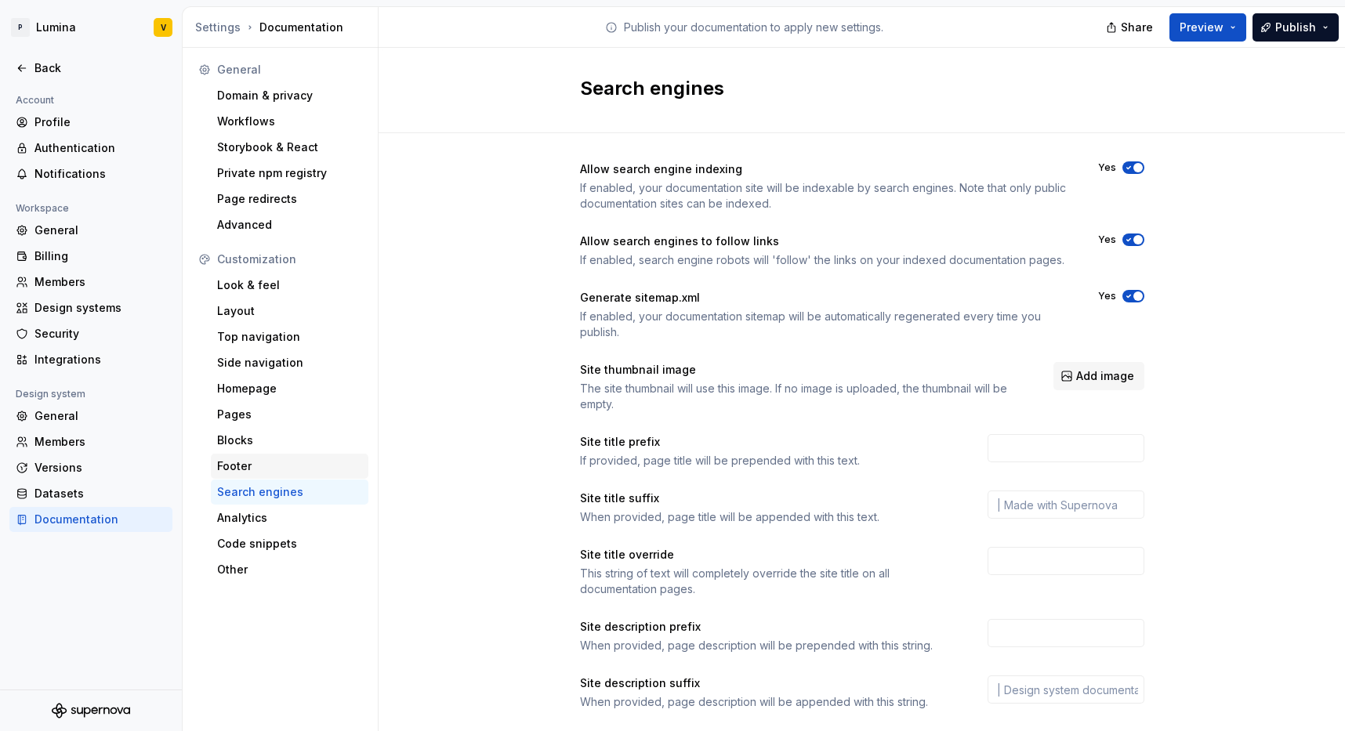
click at [233, 468] on div "Footer" at bounding box center [289, 467] width 145 height 16
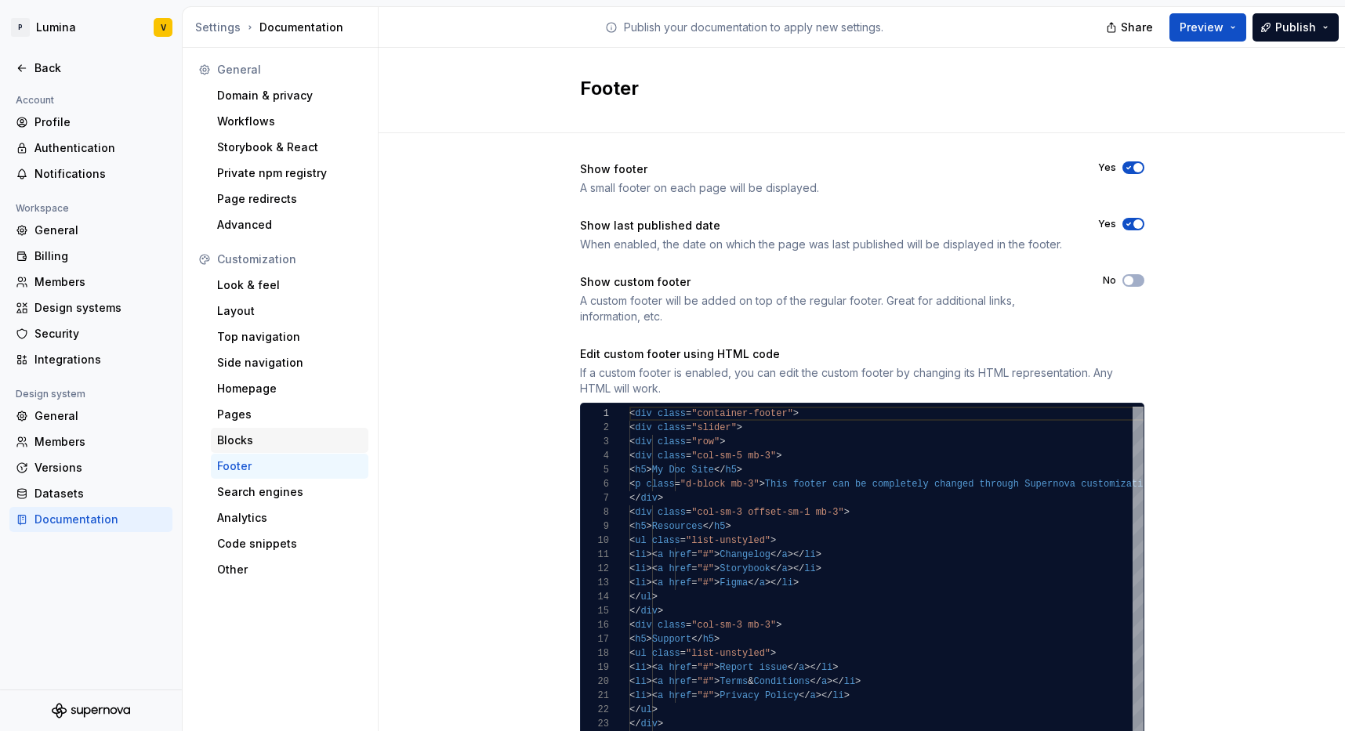
click at [239, 434] on div "Blocks" at bounding box center [289, 441] width 145 height 16
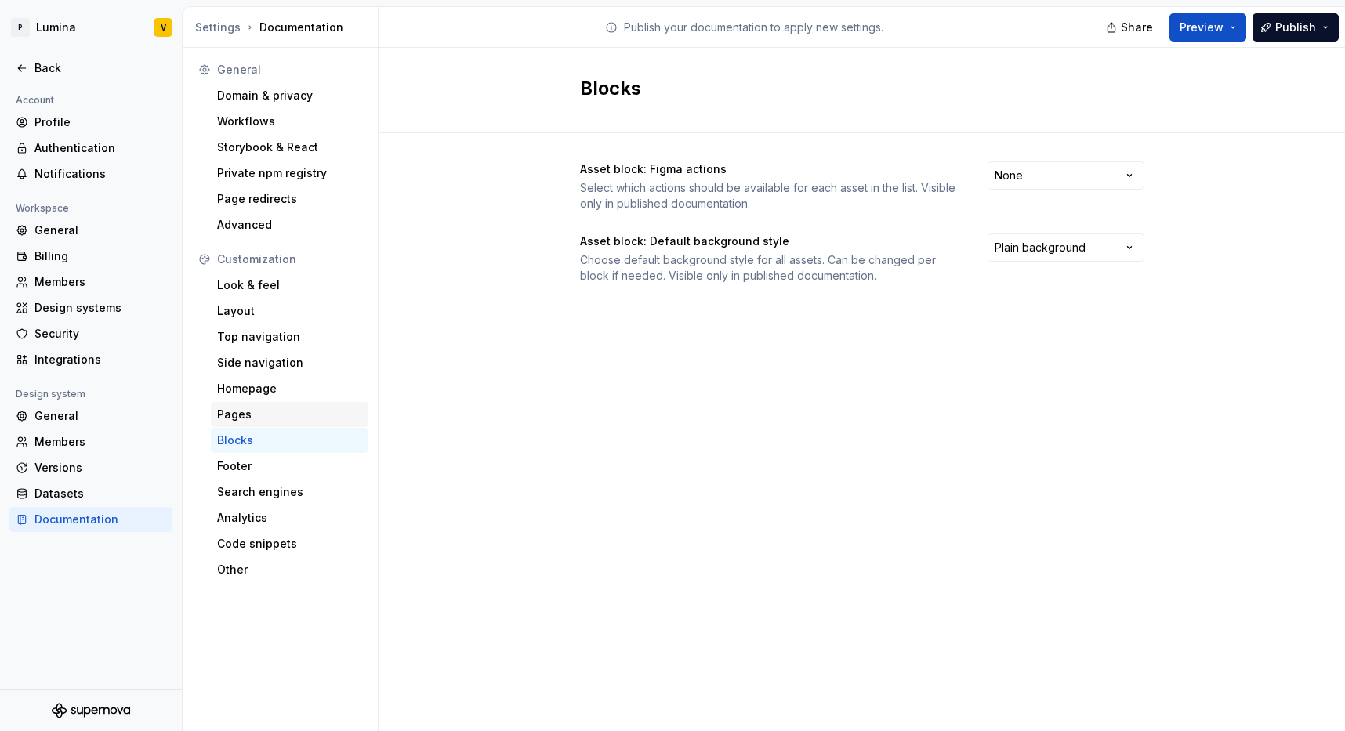
click at [235, 402] on div "Pages" at bounding box center [290, 414] width 158 height 25
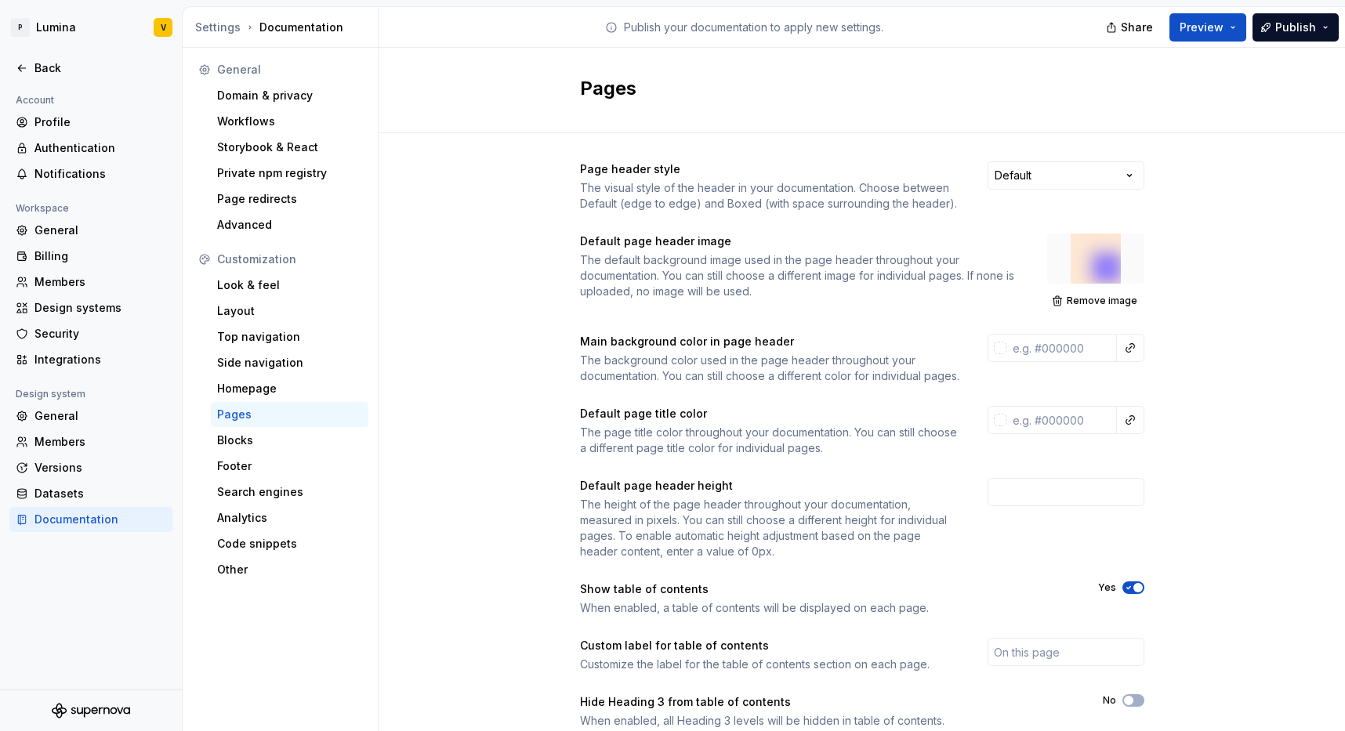
click at [1083, 270] on div at bounding box center [1095, 259] width 97 height 50
click at [1070, 299] on span "Remove image" at bounding box center [1102, 301] width 71 height 13
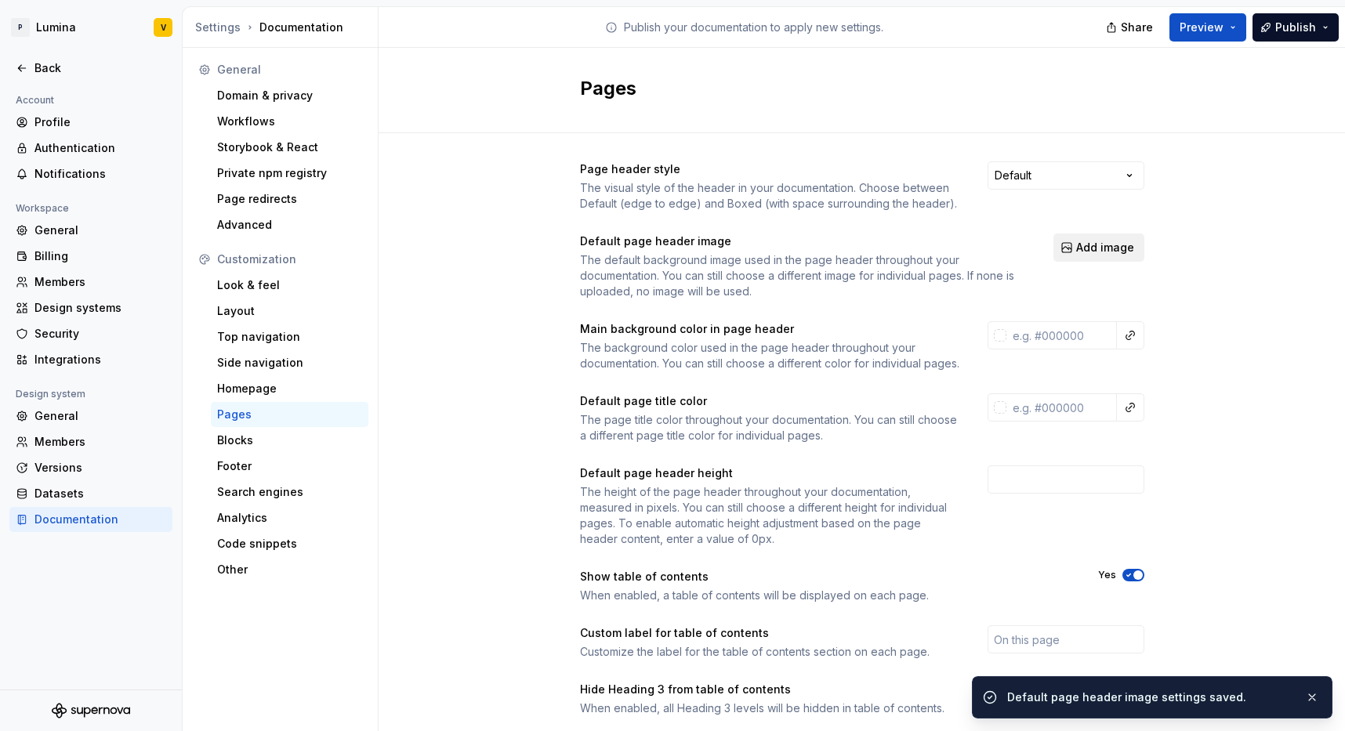
click at [1083, 245] on span "Add image" at bounding box center [1105, 248] width 58 height 16
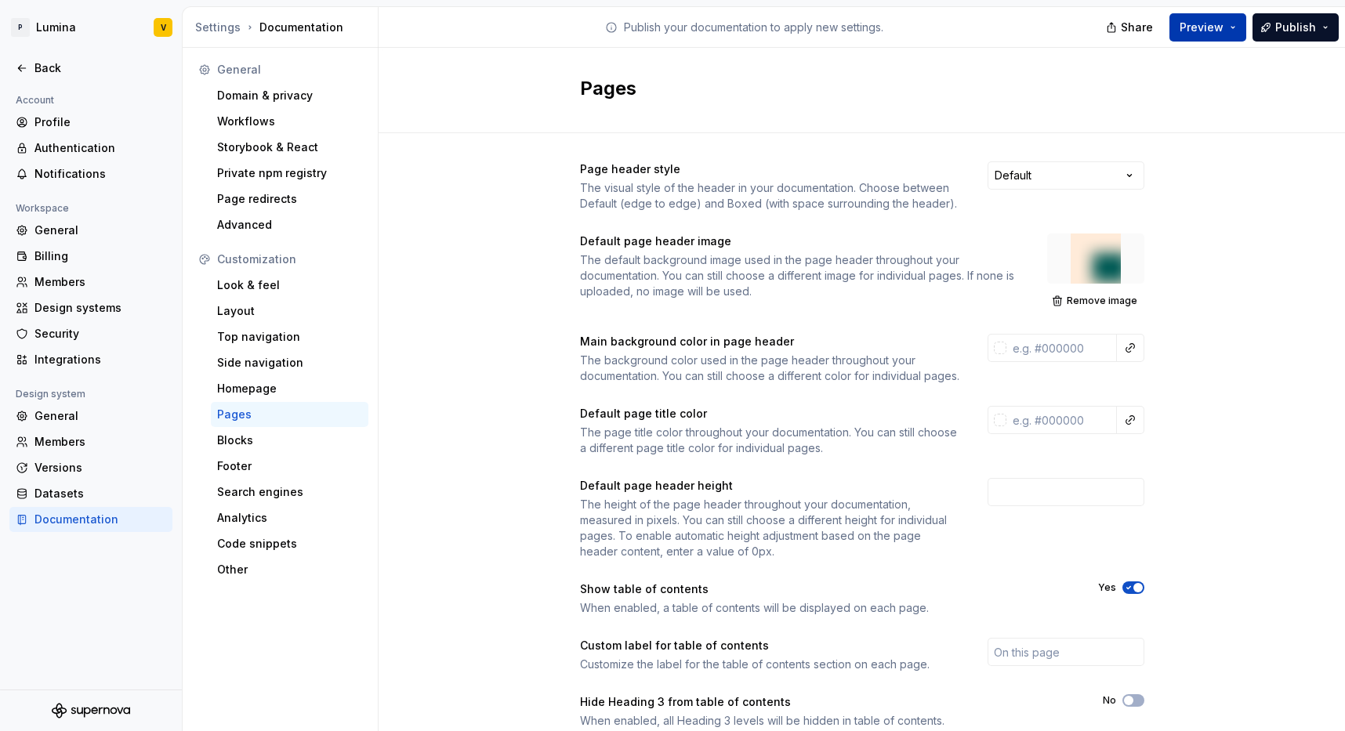
click at [1231, 27] on button "Preview" at bounding box center [1208, 27] width 77 height 28
click at [1289, 27] on span "Publish" at bounding box center [1296, 28] width 41 height 16
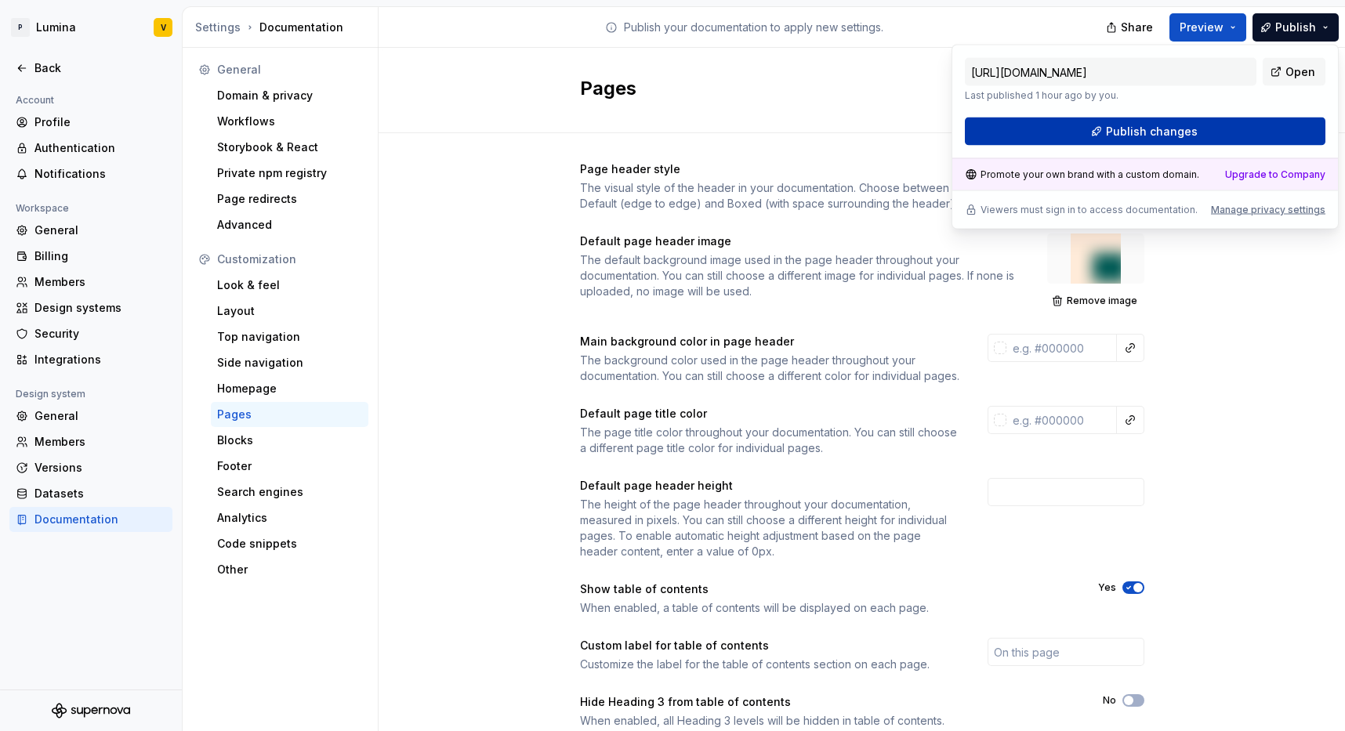
click at [1187, 132] on span "Publish changes" at bounding box center [1152, 132] width 92 height 16
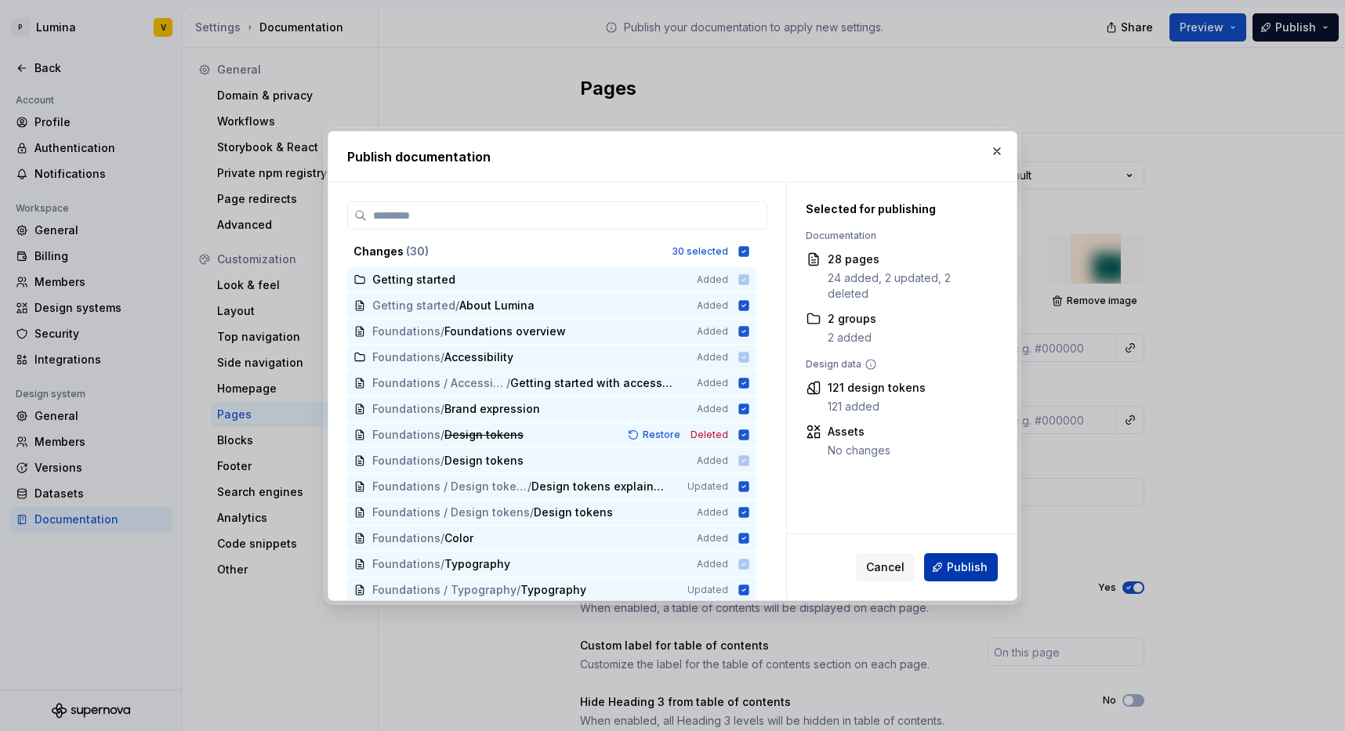
click at [959, 564] on span "Publish" at bounding box center [967, 568] width 41 height 16
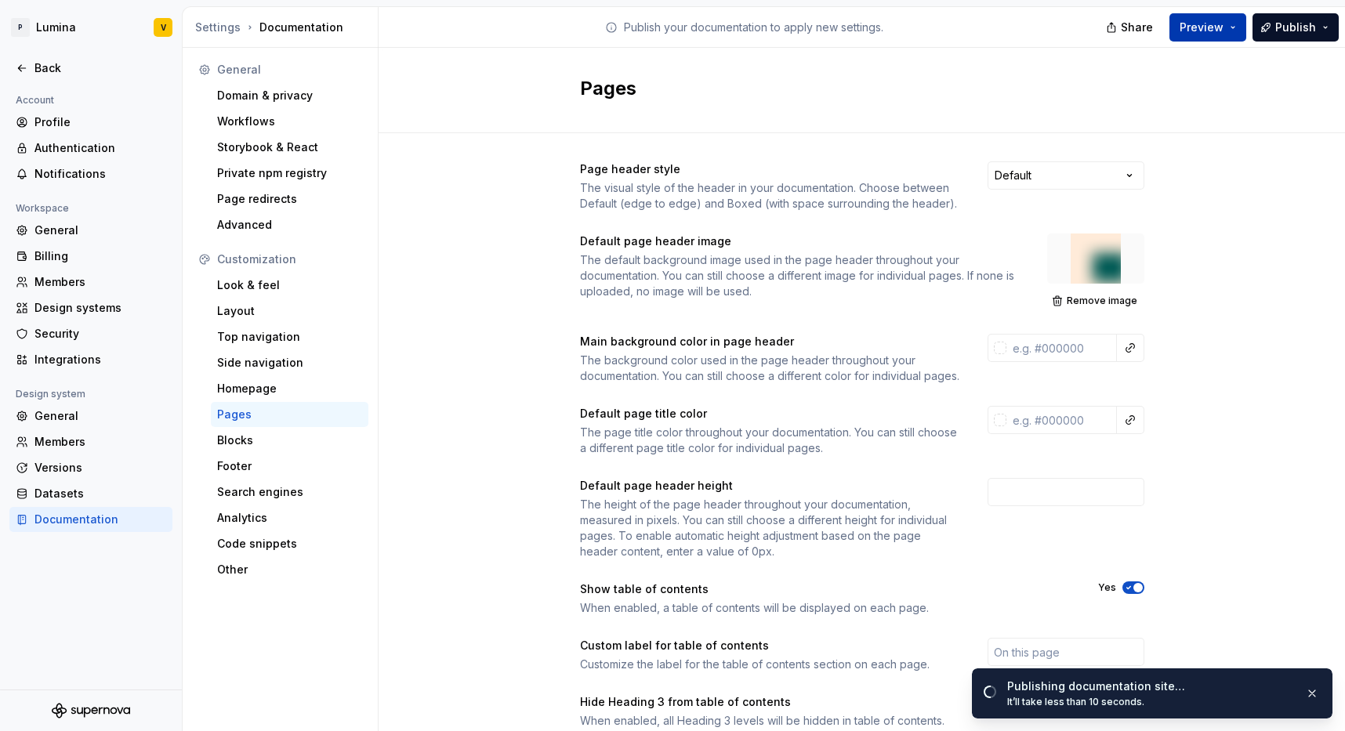
click at [1228, 31] on button "Preview" at bounding box center [1208, 27] width 77 height 28
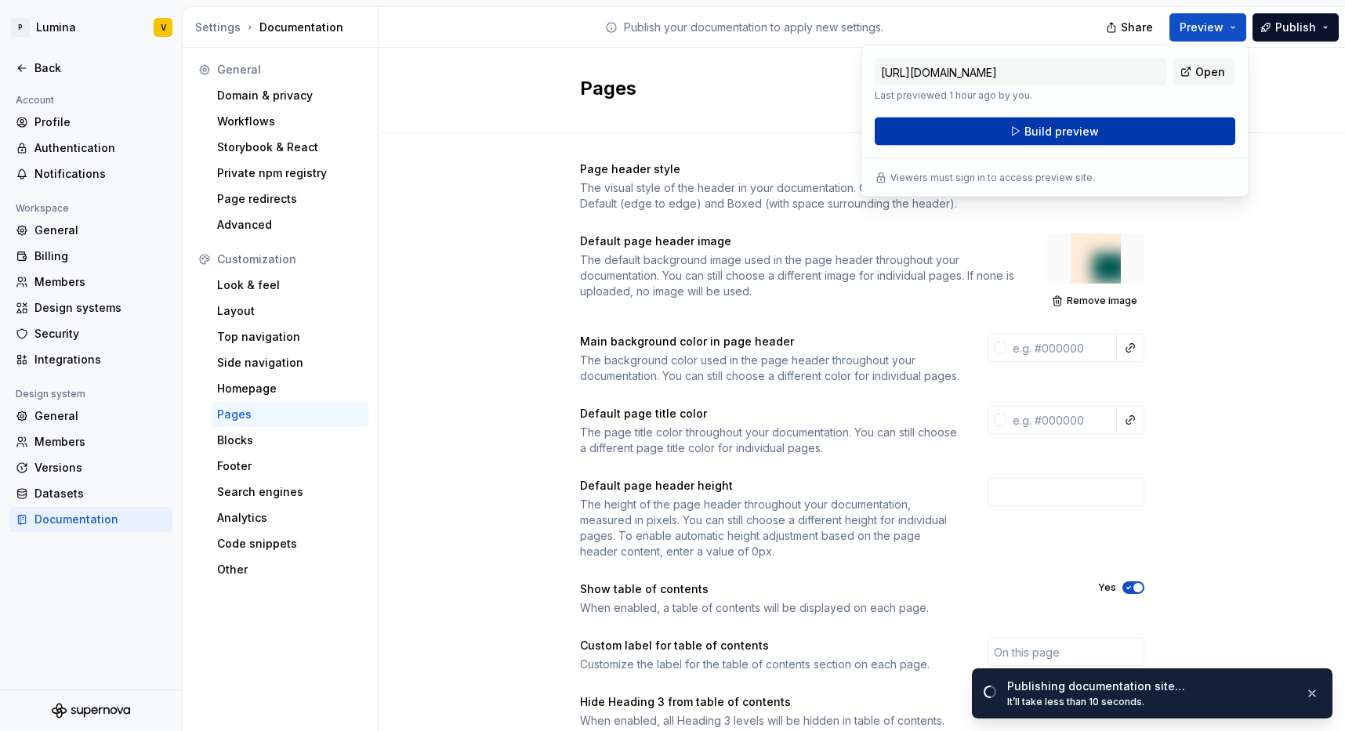
click at [1065, 133] on span "Build preview" at bounding box center [1062, 132] width 74 height 16
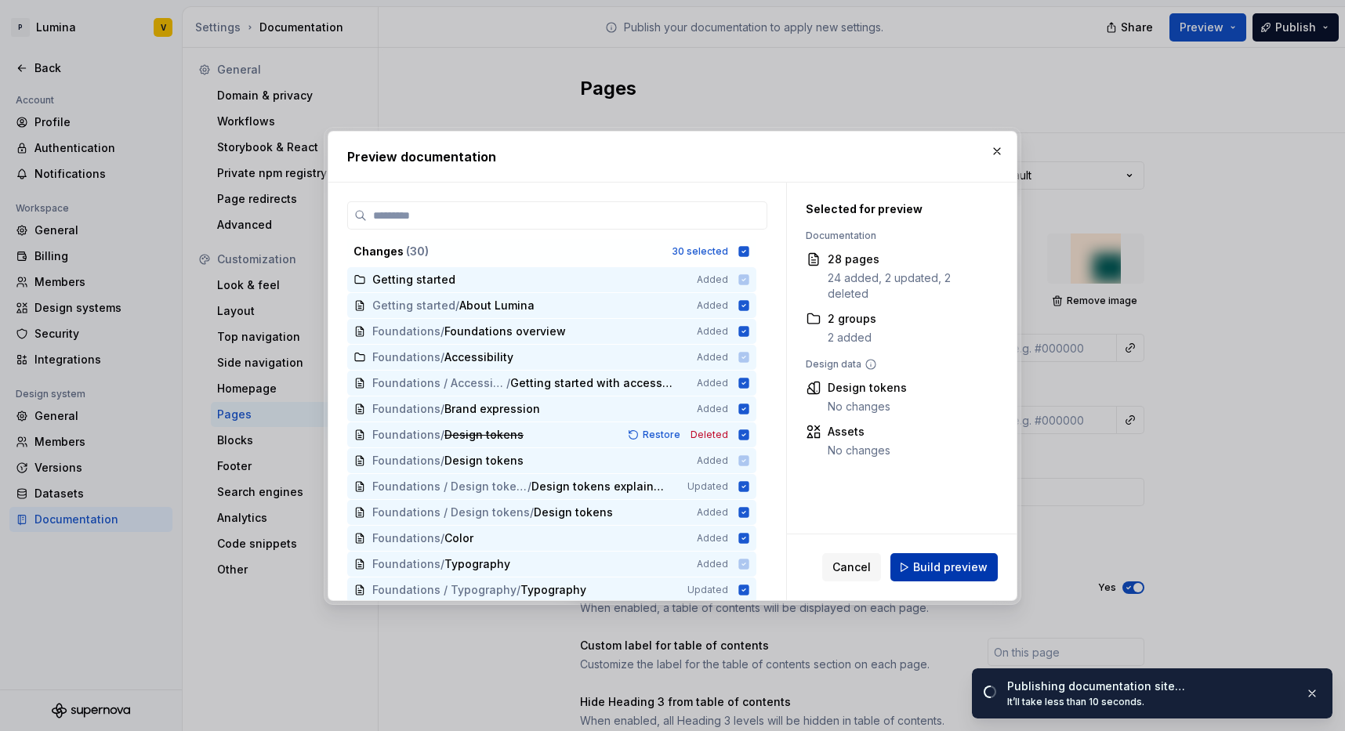
click at [942, 564] on span "Build preview" at bounding box center [950, 568] width 74 height 16
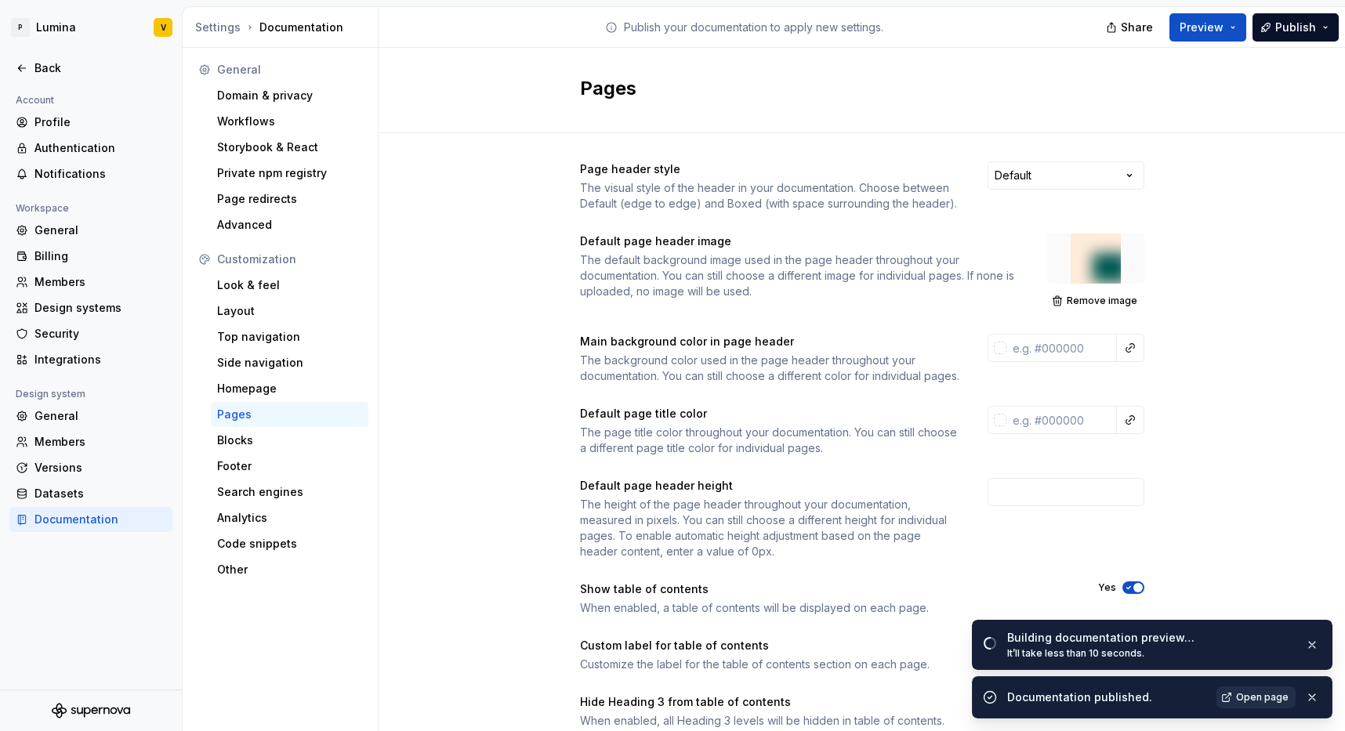
click at [1272, 698] on span "Open page" at bounding box center [1262, 697] width 53 height 13
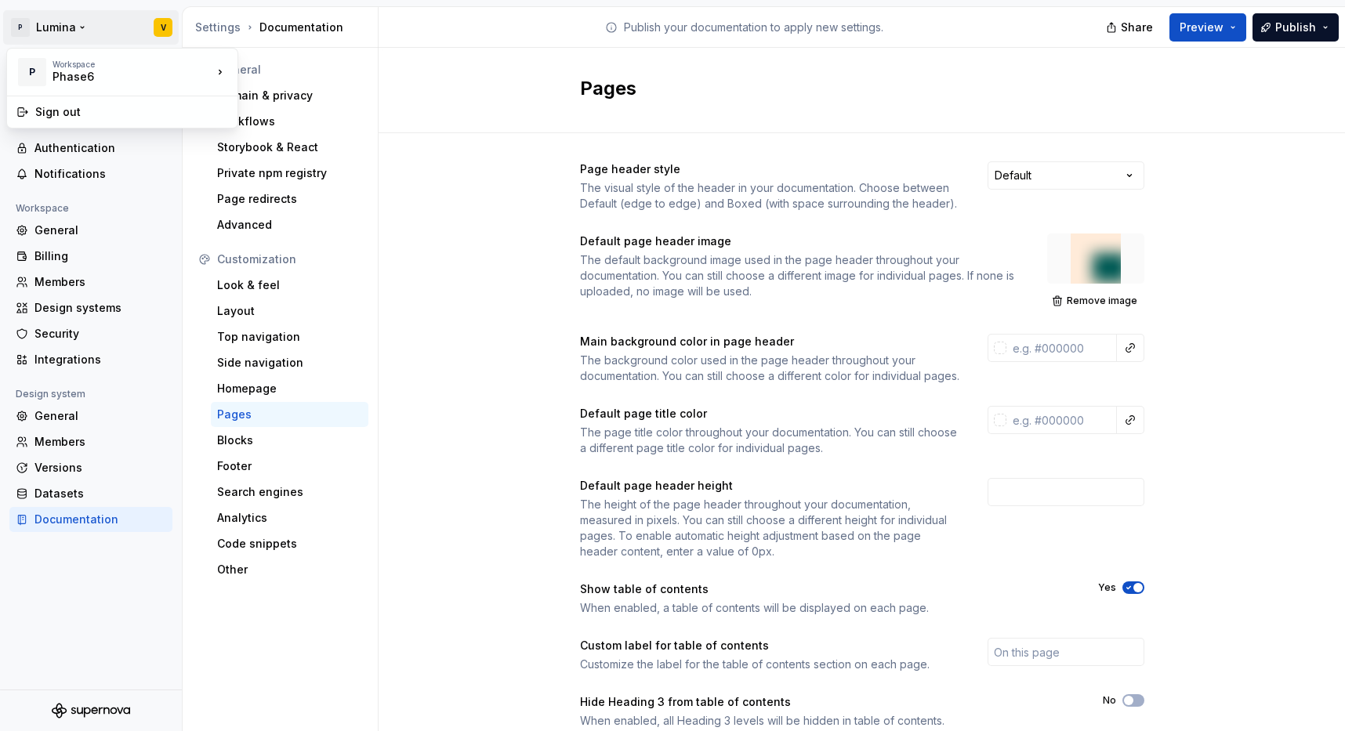
click at [30, 30] on html "P Lumina V Back Account Profile Authentication Notifications Workspace General …" at bounding box center [672, 365] width 1345 height 731
click at [440, 14] on html "P Lumina V Back Account Profile Authentication Notifications Workspace General …" at bounding box center [672, 365] width 1345 height 731
click at [23, 71] on icon at bounding box center [22, 68] width 13 height 13
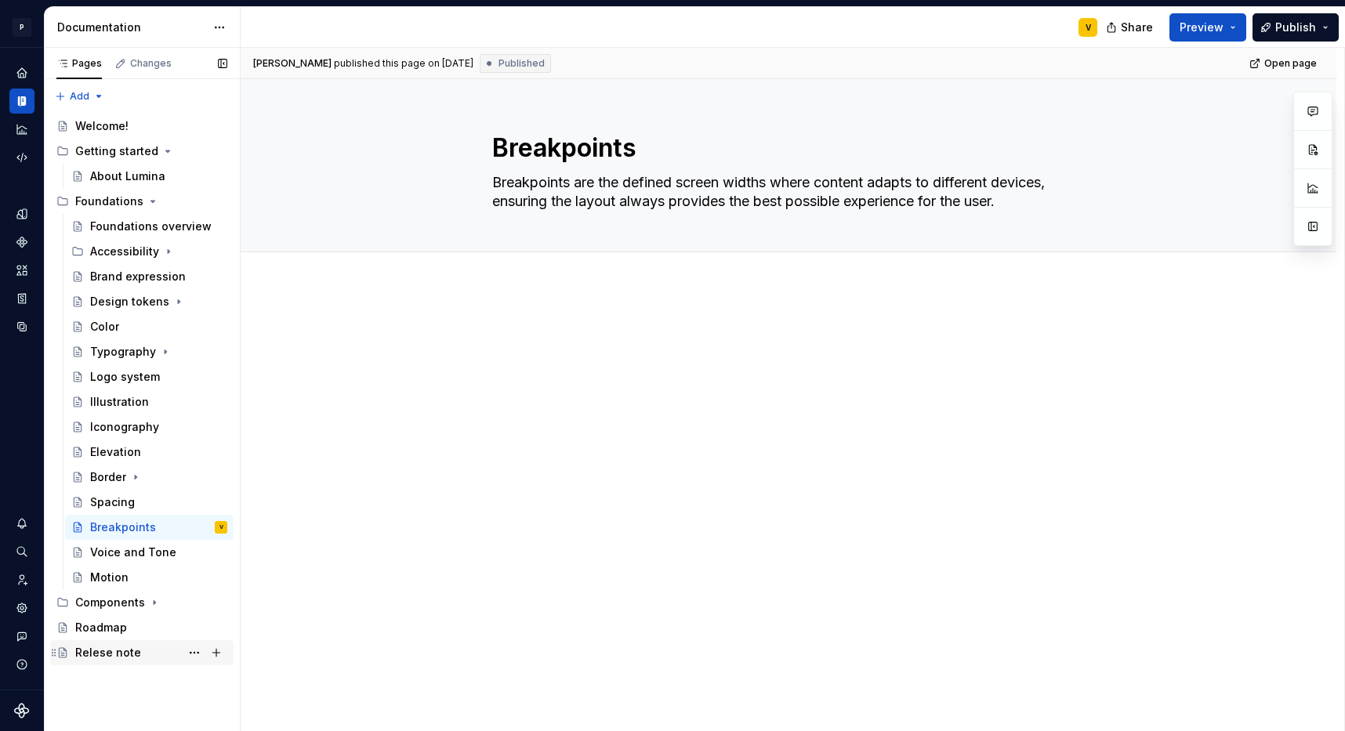
click at [92, 651] on div "Relese note" at bounding box center [108, 653] width 66 height 16
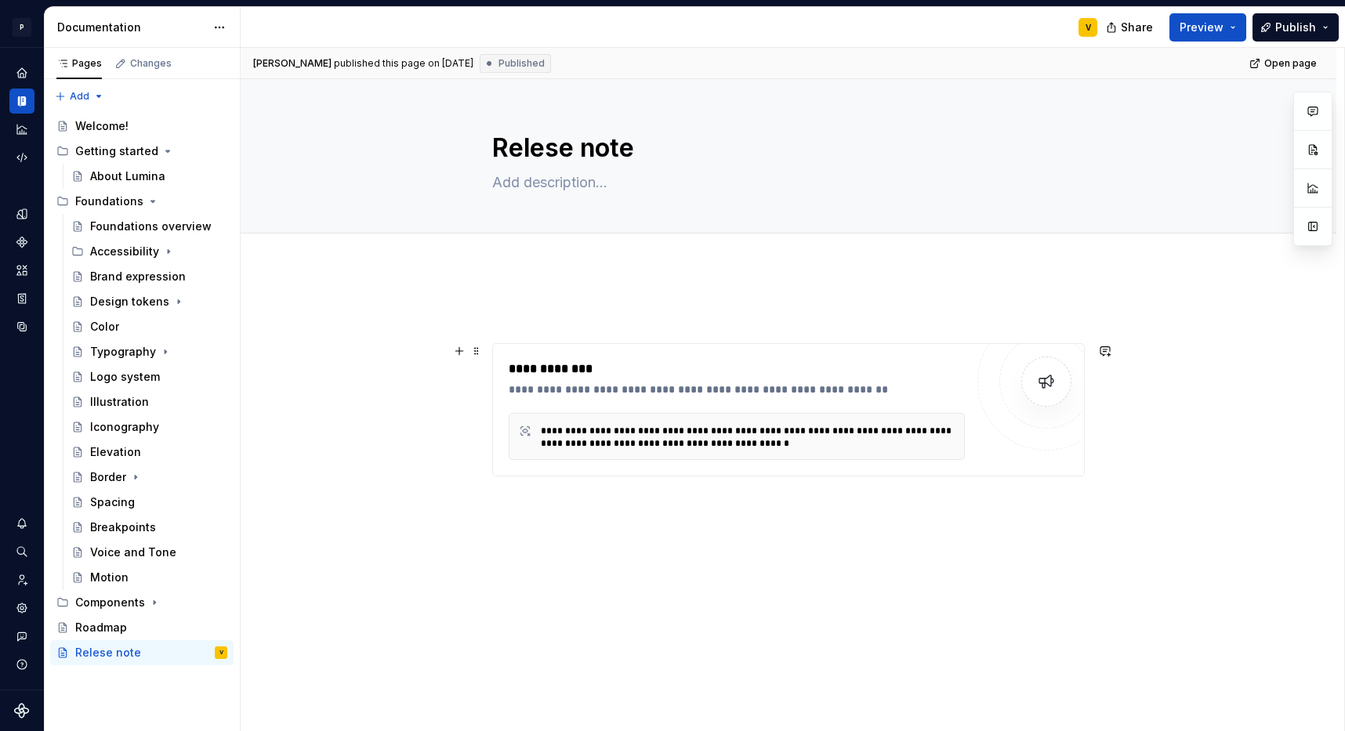
click at [658, 437] on div "**********" at bounding box center [748, 437] width 414 height 25
click at [96, 626] on div "Roadmap" at bounding box center [101, 628] width 52 height 16
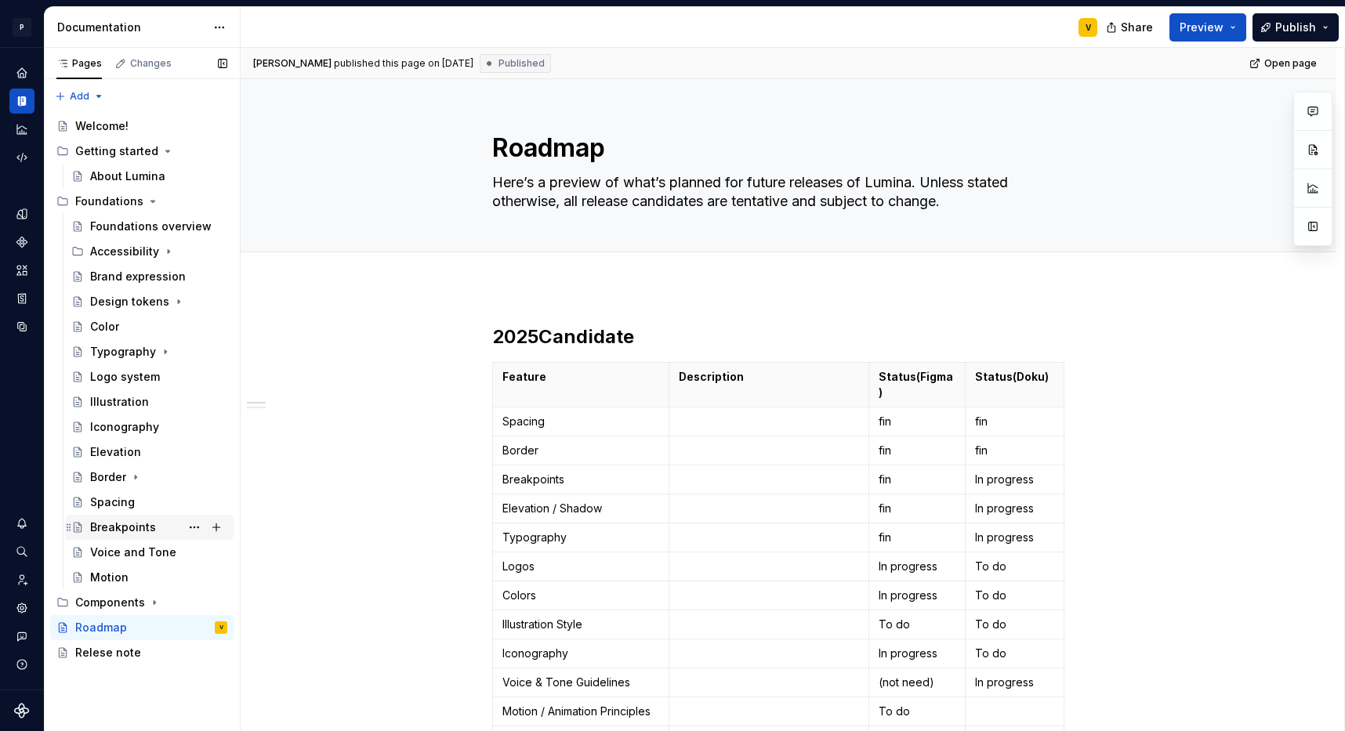
click at [107, 526] on div "Breakpoints" at bounding box center [123, 528] width 66 height 16
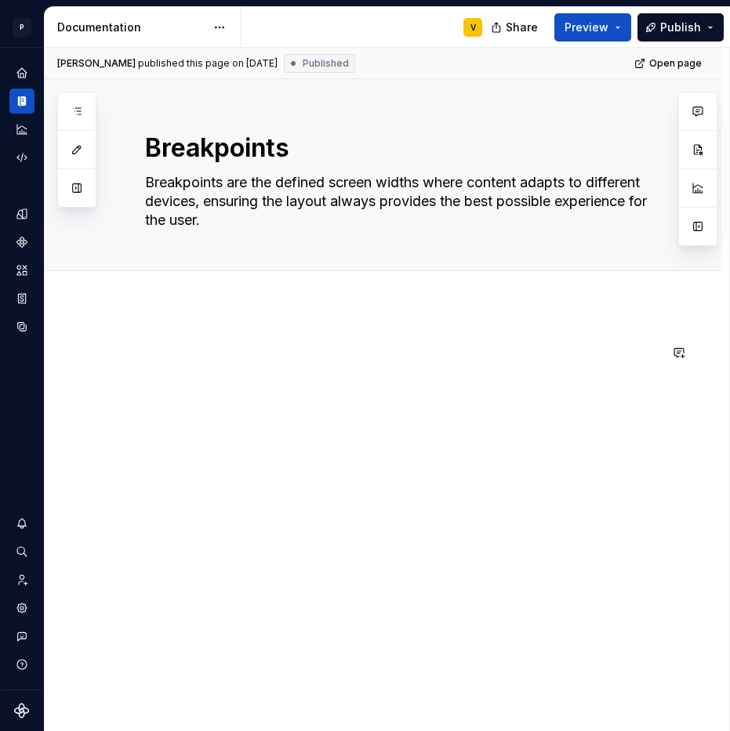
click at [143, 319] on div at bounding box center [383, 474] width 677 height 336
click at [129, 355] on span at bounding box center [129, 353] width 13 height 22
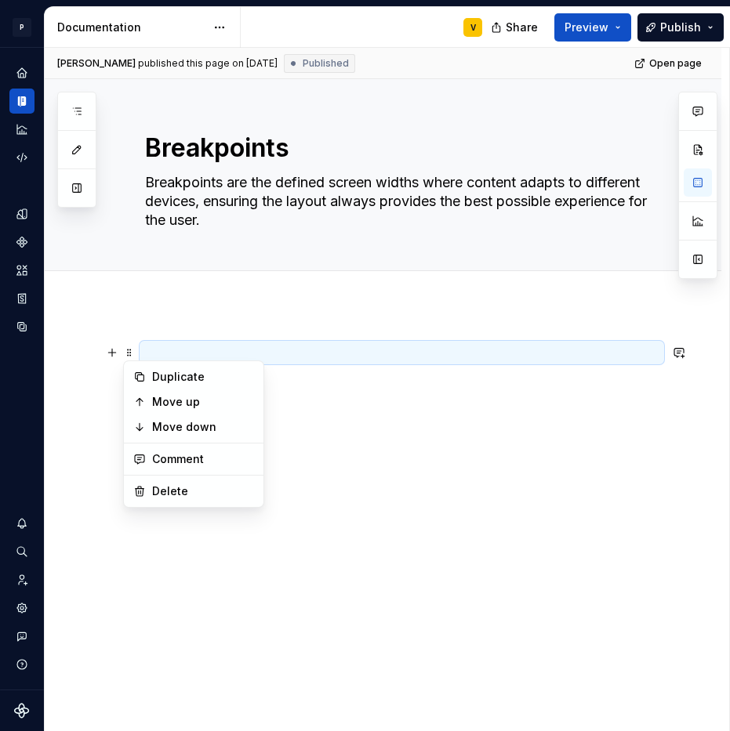
click at [245, 343] on p at bounding box center [402, 352] width 514 height 19
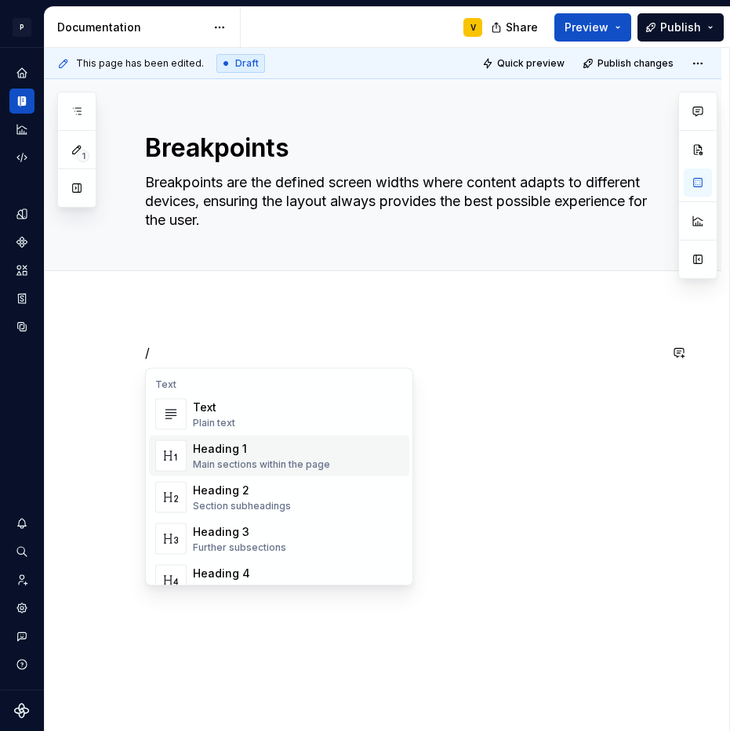
type textarea "*"
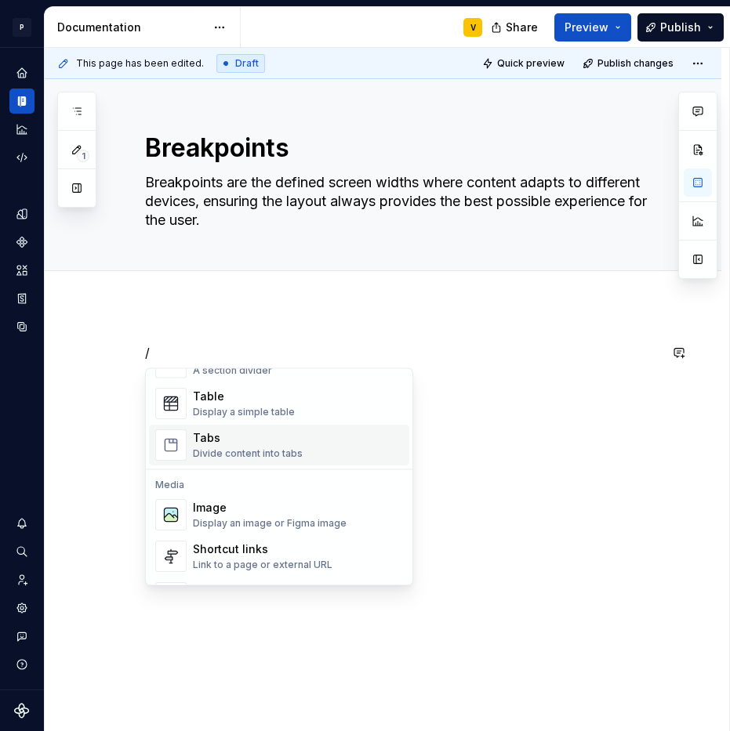
scroll to position [548, 0]
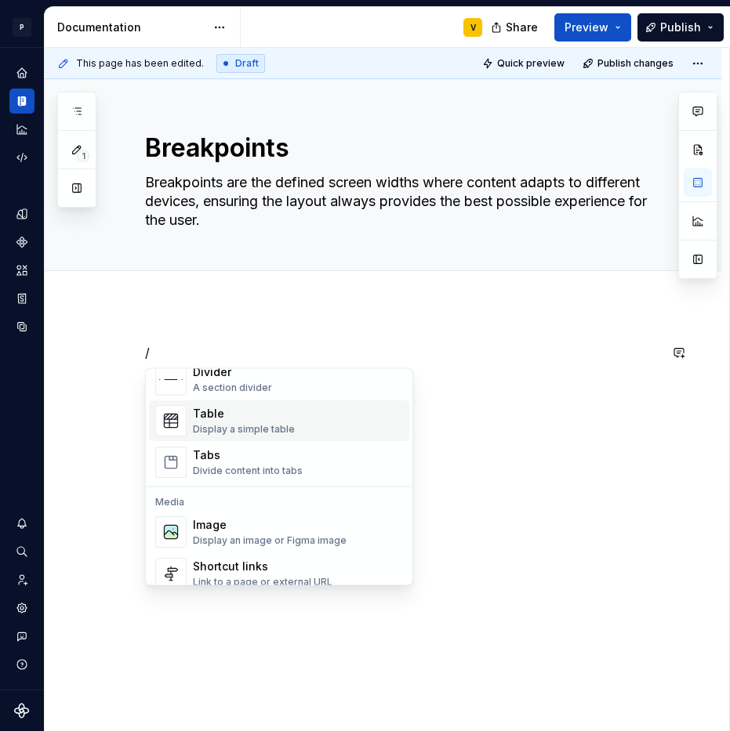
click at [214, 426] on div "Display a simple table" at bounding box center [244, 430] width 102 height 13
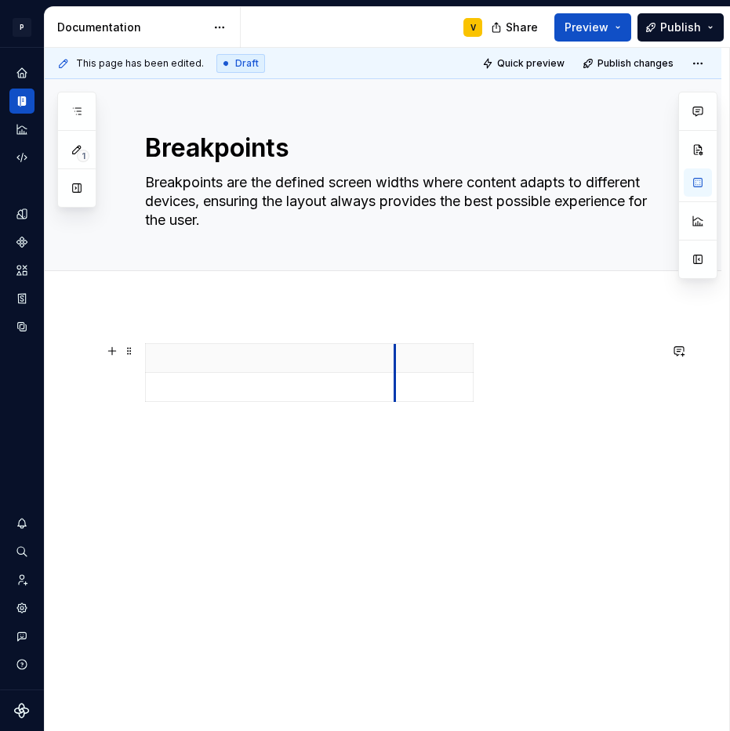
drag, startPoint x: 227, startPoint y: 357, endPoint x: 413, endPoint y: 371, distance: 187.1
click at [399, 370] on th at bounding box center [434, 358] width 78 height 29
drag, startPoint x: 473, startPoint y: 355, endPoint x: 648, endPoint y: 369, distance: 176.2
click at [406, 356] on p at bounding box center [523, 358] width 234 height 16
click at [437, 354] on p at bounding box center [523, 358] width 234 height 16
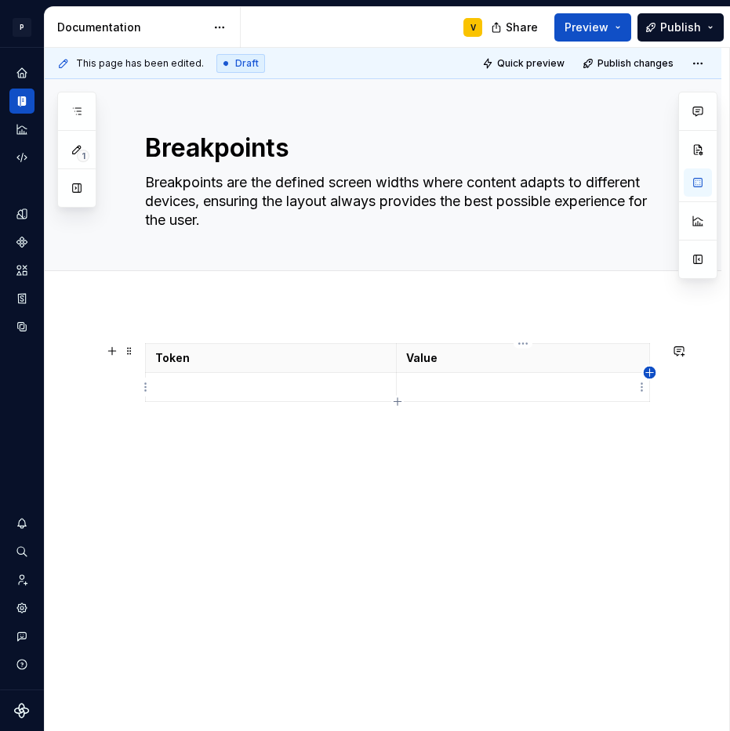
click at [646, 378] on icon "button" at bounding box center [650, 373] width 13 height 13
click at [647, 356] on p at bounding box center [649, 358] width 9 height 16
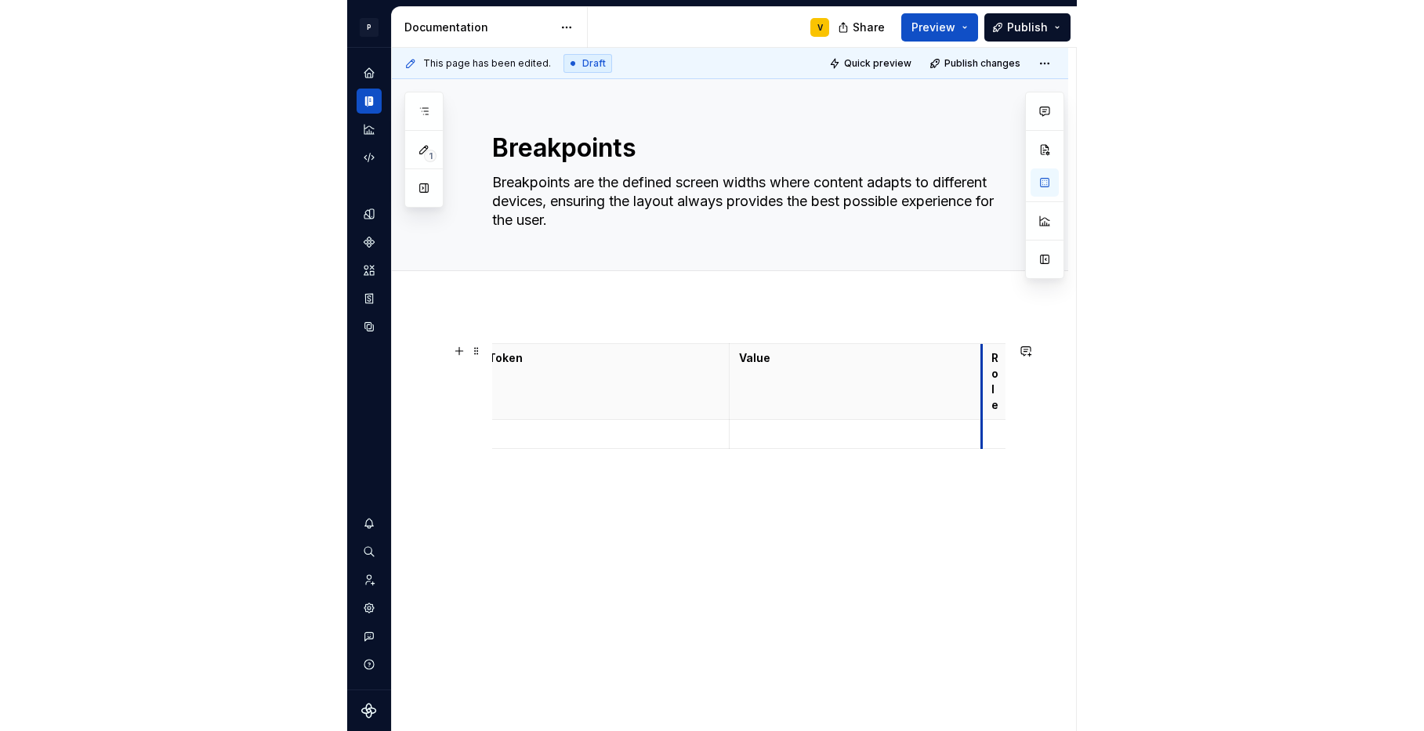
scroll to position [0, 0]
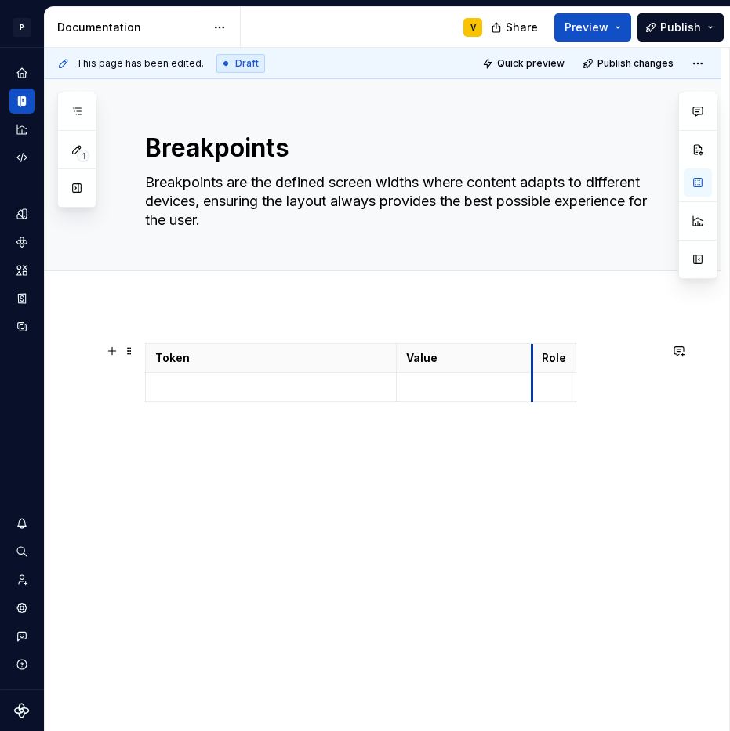
drag, startPoint x: 635, startPoint y: 362, endPoint x: 548, endPoint y: 359, distance: 87.1
drag, startPoint x: 574, startPoint y: 354, endPoint x: 661, endPoint y: 355, distance: 87.0
drag, startPoint x: 395, startPoint y: 357, endPoint x: 285, endPoint y: 349, distance: 110.1
click at [363, 391] on p at bounding box center [354, 387] width 116 height 16
click at [353, 419] on div "Token Value Role 480 px" at bounding box center [402, 385] width 514 height 84
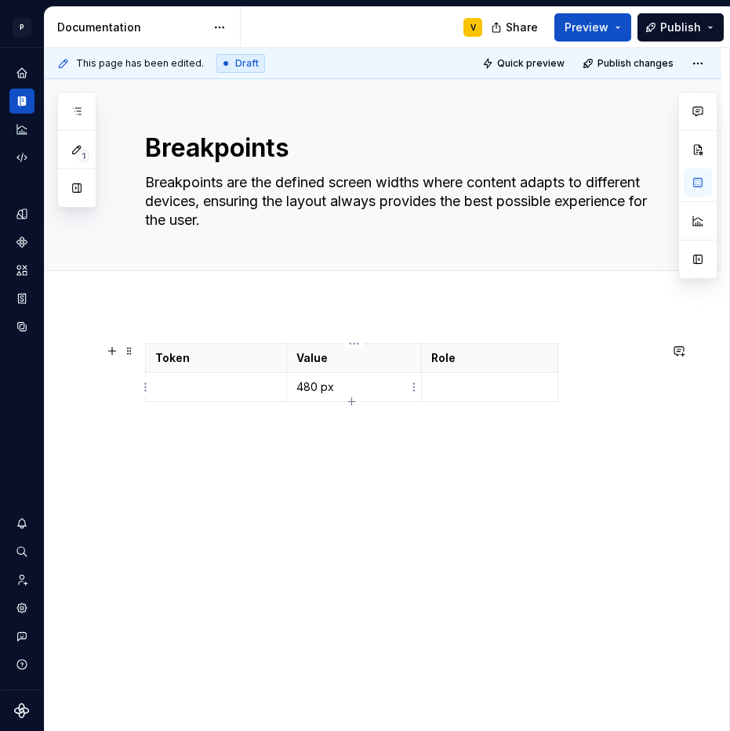
click at [353, 401] on icon "button" at bounding box center [351, 401] width 7 height 7
click at [347, 430] on icon "button" at bounding box center [352, 431] width 13 height 13
click at [352, 466] on div "Token Value Role 480 px" at bounding box center [402, 414] width 514 height 142
click at [354, 419] on p at bounding box center [354, 416] width 116 height 16
click at [351, 484] on div "Token Value Role 480 px 640 px" at bounding box center [402, 414] width 514 height 142
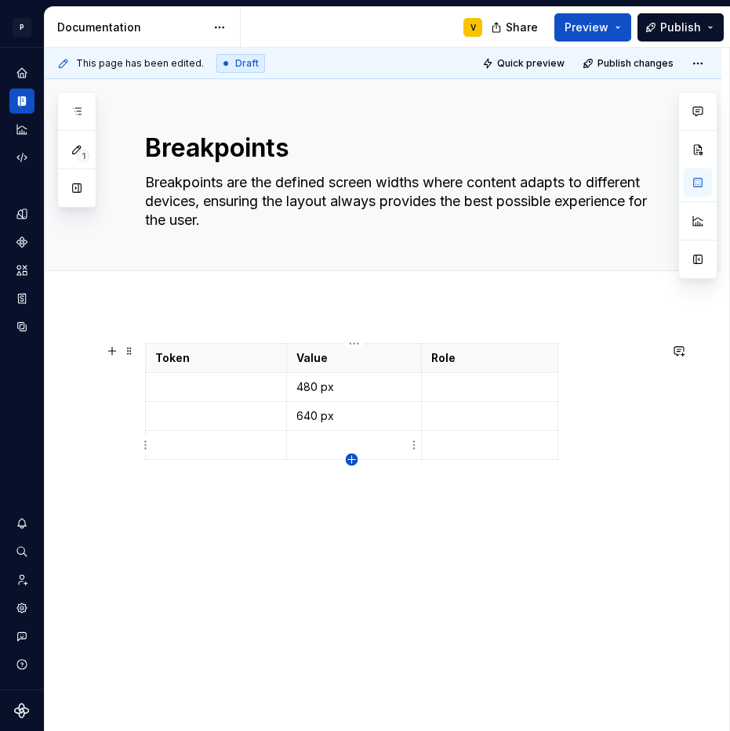
click at [350, 460] on icon "button" at bounding box center [352, 460] width 13 height 13
click at [356, 442] on p at bounding box center [354, 445] width 116 height 16
click at [323, 442] on p at bounding box center [354, 445] width 116 height 16
click at [322, 470] on p at bounding box center [354, 474] width 116 height 16
click at [356, 492] on div "Token Value Role 480 px 640 px 768 px 1024 px" at bounding box center [402, 419] width 514 height 152
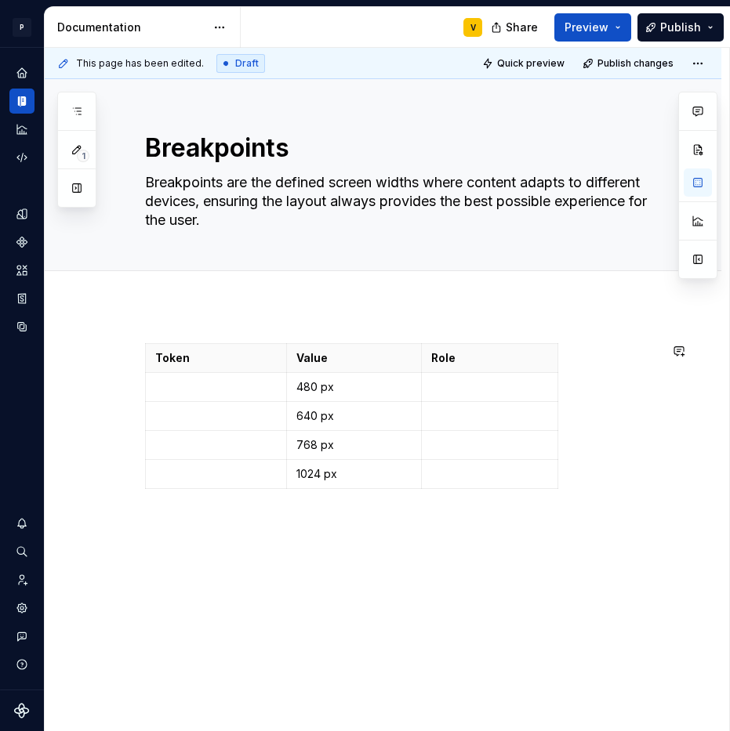
click at [337, 514] on div "Token Value Role 480 px 640 px 768 px 1024 px" at bounding box center [402, 428] width 514 height 171
click at [352, 485] on icon "button" at bounding box center [352, 489] width 13 height 13
click at [326, 498] on p at bounding box center [354, 503] width 116 height 16
click at [356, 521] on div "Token Value Role 480 px 640 px 768 px 1024 px 1280 px" at bounding box center [402, 433] width 514 height 181
click at [354, 512] on icon "button" at bounding box center [352, 518] width 13 height 13
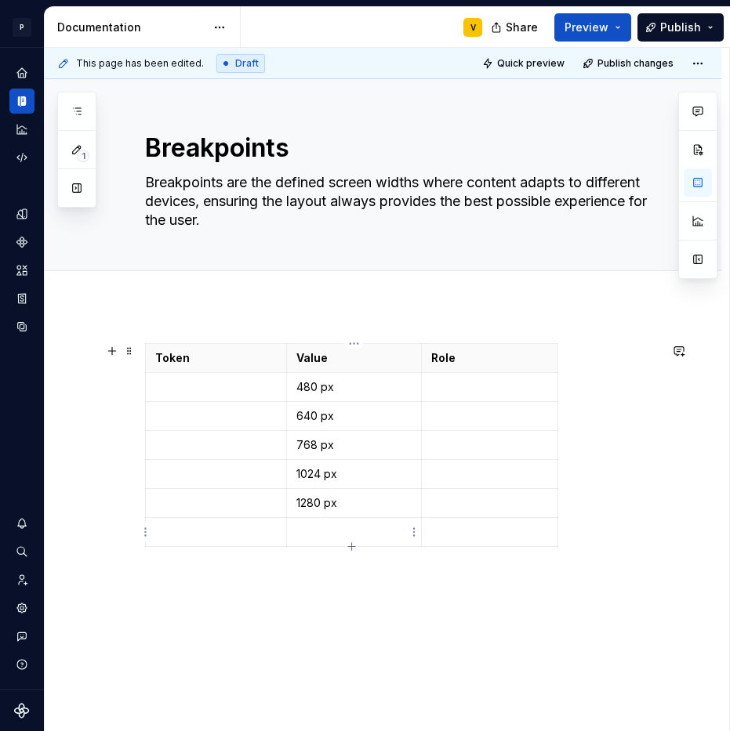
click at [347, 531] on p at bounding box center [354, 532] width 116 height 16
click at [229, 387] on p at bounding box center [216, 387] width 122 height 16
click at [209, 416] on p at bounding box center [216, 416] width 122 height 16
click at [241, 444] on p at bounding box center [216, 445] width 122 height 16
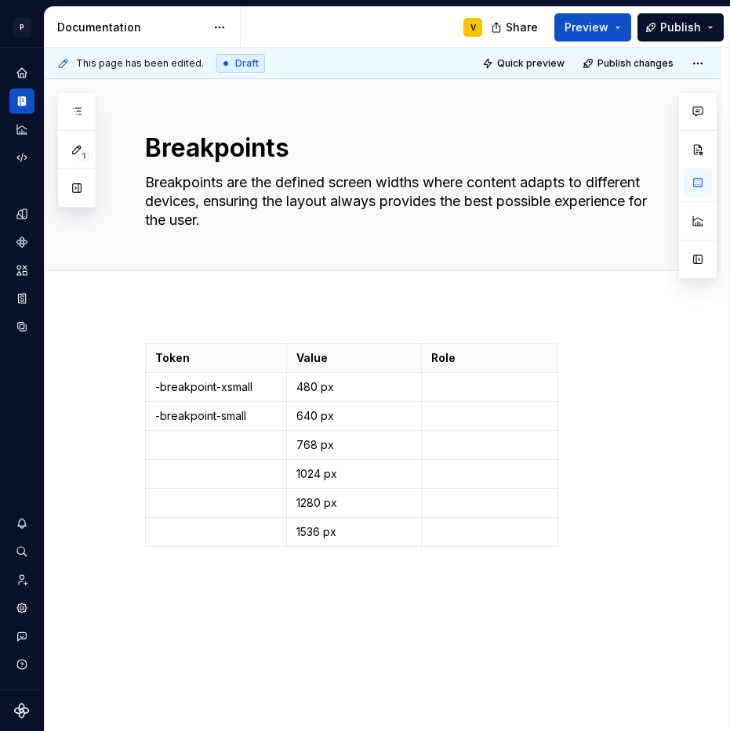
click at [241, 444] on p at bounding box center [216, 445] width 122 height 16
click at [209, 465] on td at bounding box center [216, 474] width 141 height 29
click at [212, 498] on p at bounding box center [216, 503] width 122 height 16
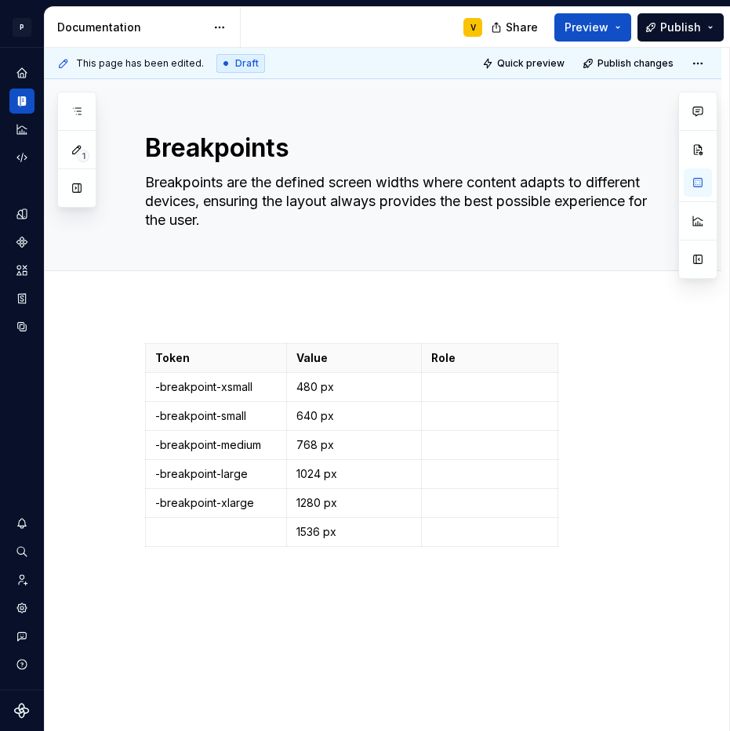
click at [233, 530] on p at bounding box center [216, 532] width 122 height 16
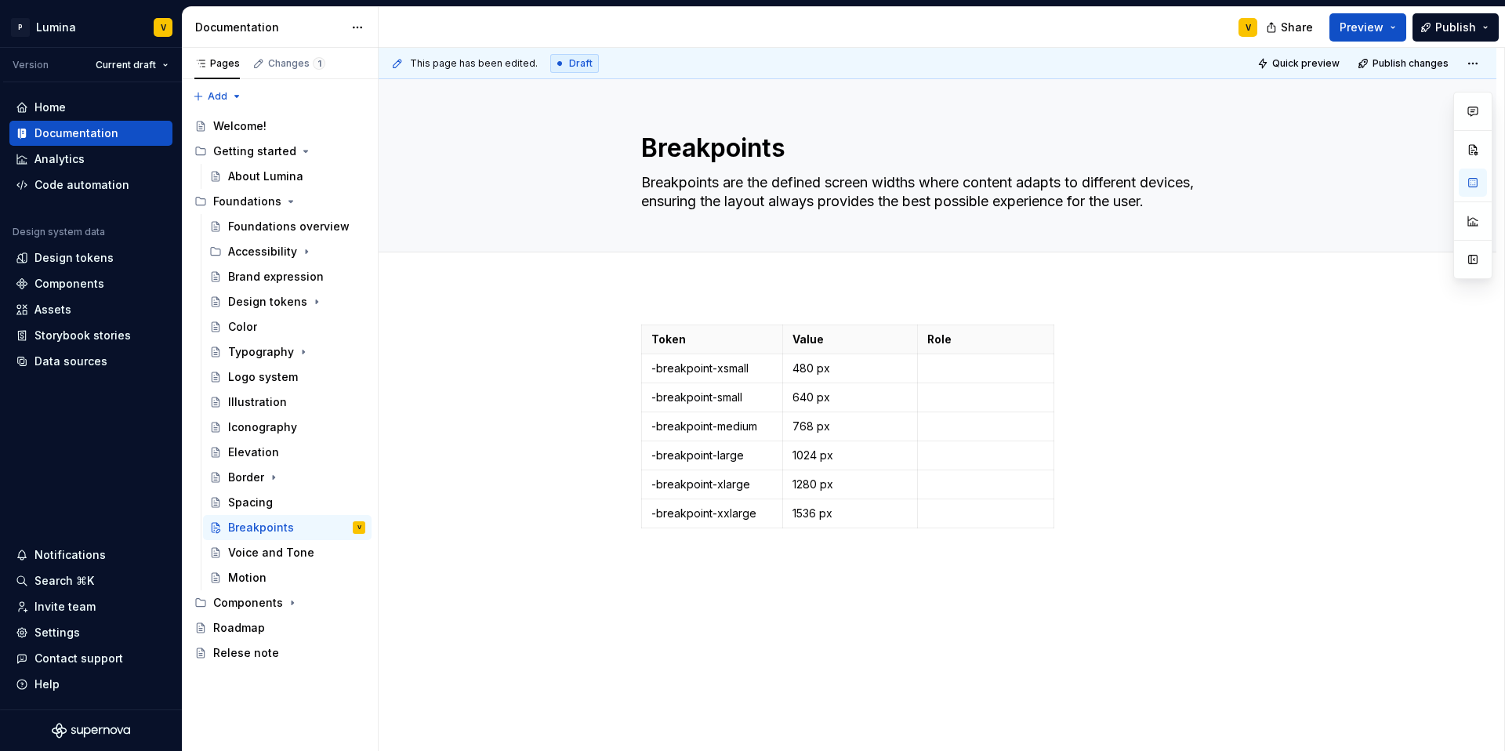
click at [666, 303] on div "Token Value Role -breakpoint-xsmall 480 px -breakpoint-small 640 px -breakpoint…" at bounding box center [938, 533] width 1118 height 492
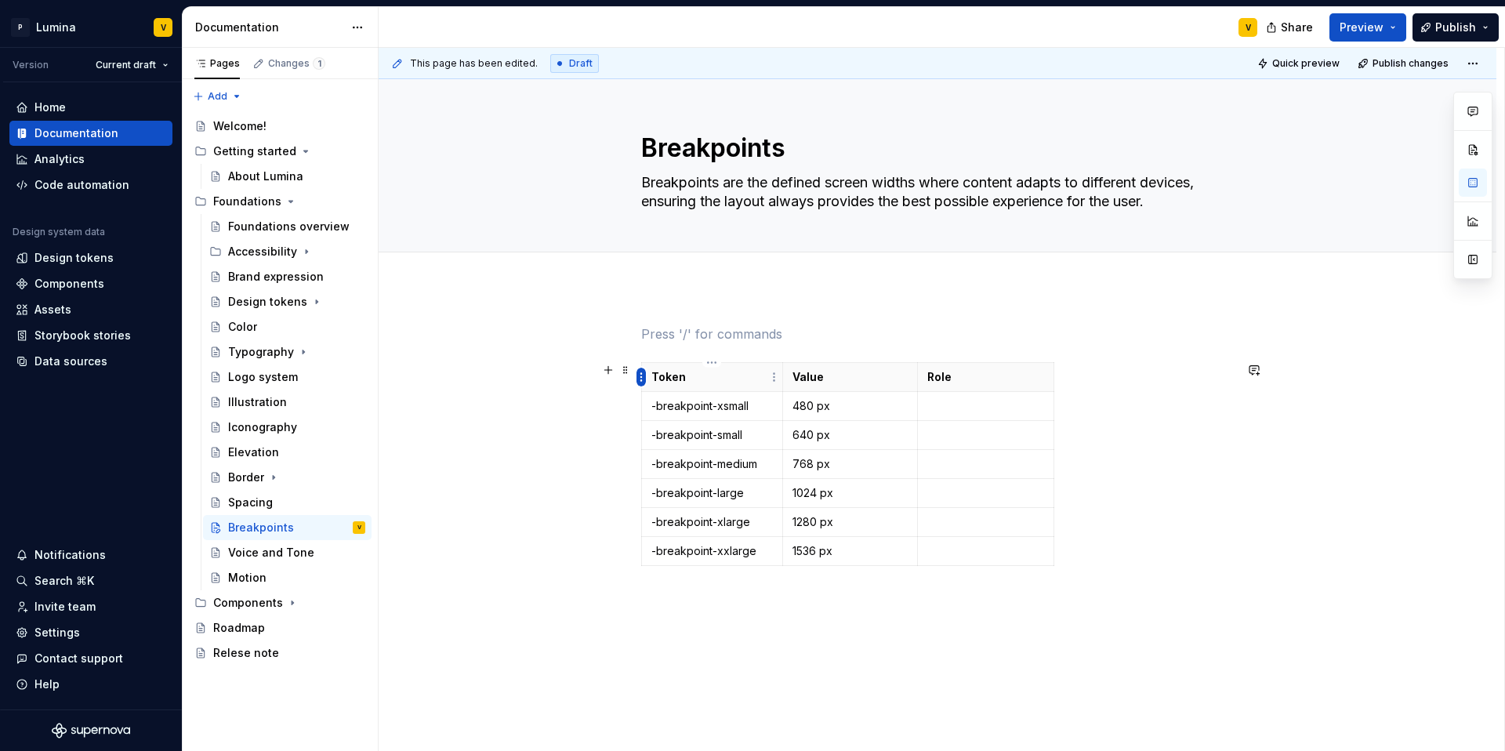
click at [641, 376] on html "P Lumina V Version Current draft Home Documentation Analytics Code automation D…" at bounding box center [752, 375] width 1505 height 751
click at [777, 373] on html "P Lumina V Version Current draft Home Documentation Analytics Code automation D…" at bounding box center [752, 375] width 1505 height 751
click at [643, 377] on html "P Lumina V Version Current draft Home Documentation Analytics Code automation D…" at bounding box center [752, 375] width 1505 height 751
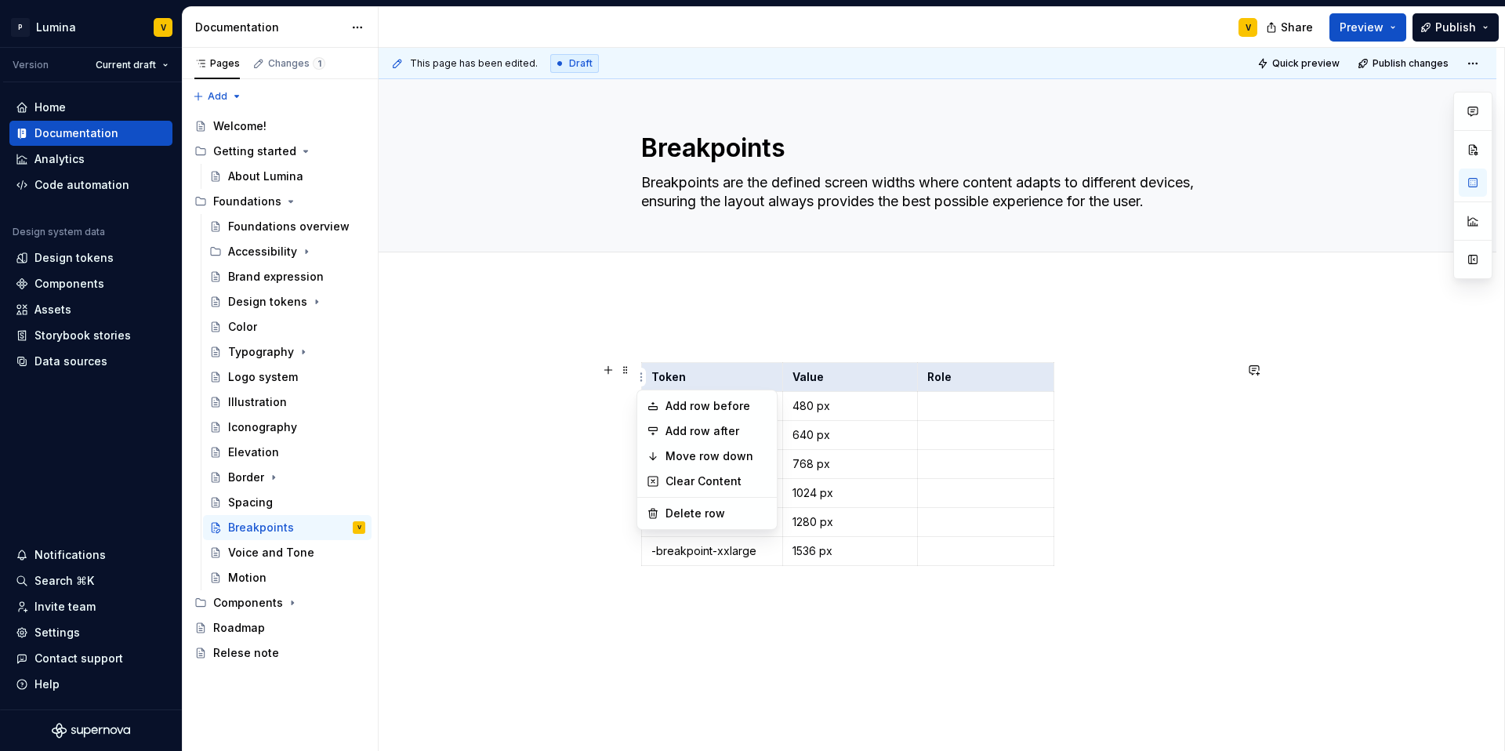
click at [789, 375] on html "P Lumina V Version Current draft Home Documentation Analytics Code automation D…" at bounding box center [752, 375] width 1505 height 751
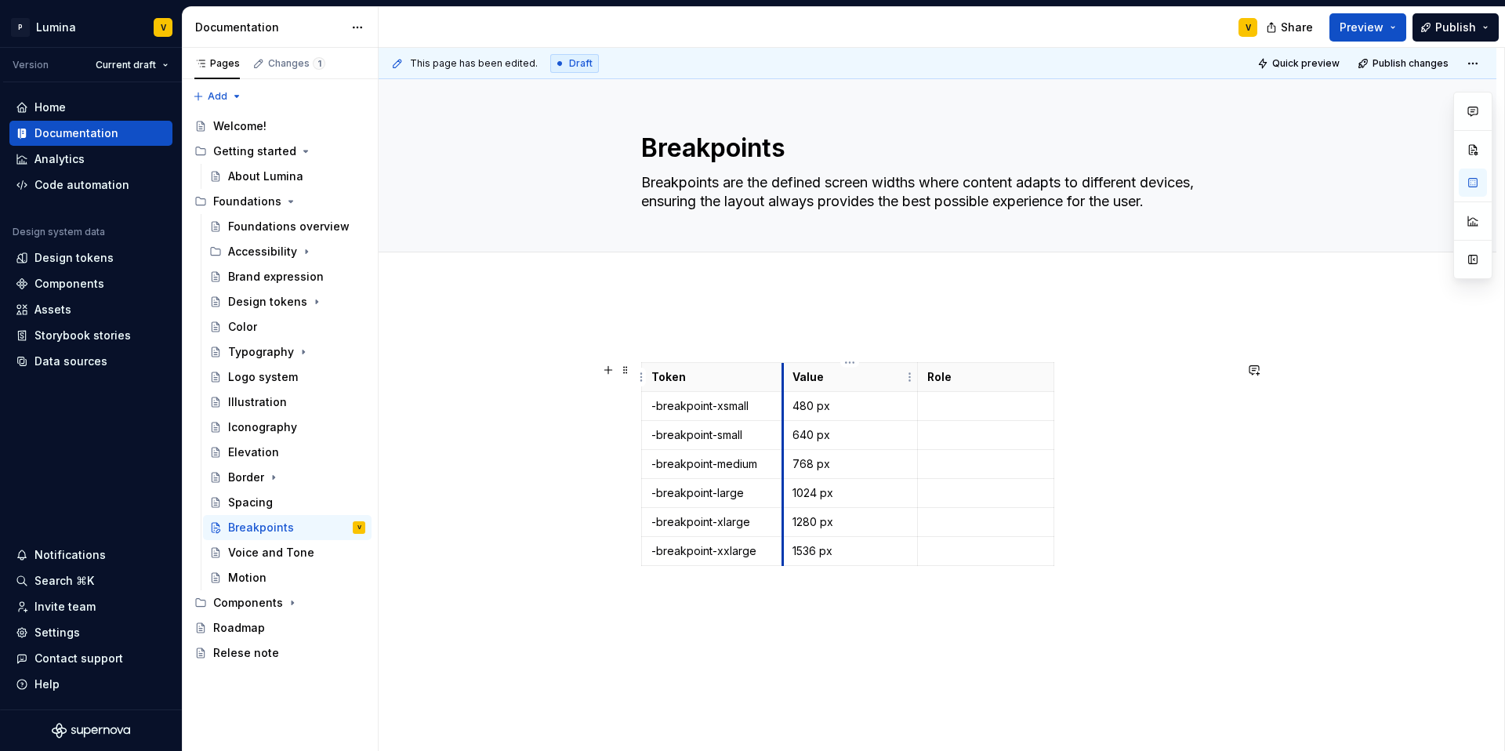
click at [782, 374] on th "Value" at bounding box center [850, 377] width 136 height 29
click at [913, 374] on html "P Lumina V Version Current draft Home Documentation Analytics Code automation D…" at bounding box center [752, 375] width 1505 height 751
click at [985, 374] on html "P Lumina V Version Current draft Home Documentation Analytics Code automation D…" at bounding box center [752, 375] width 1505 height 751
click at [1048, 377] on html "P Lumina V Version Current draft Home Documentation Analytics Code automation D…" at bounding box center [752, 375] width 1505 height 751
click at [1050, 449] on html "P Lumina V Version Current draft Home Documentation Analytics Code automation D…" at bounding box center [752, 375] width 1505 height 751
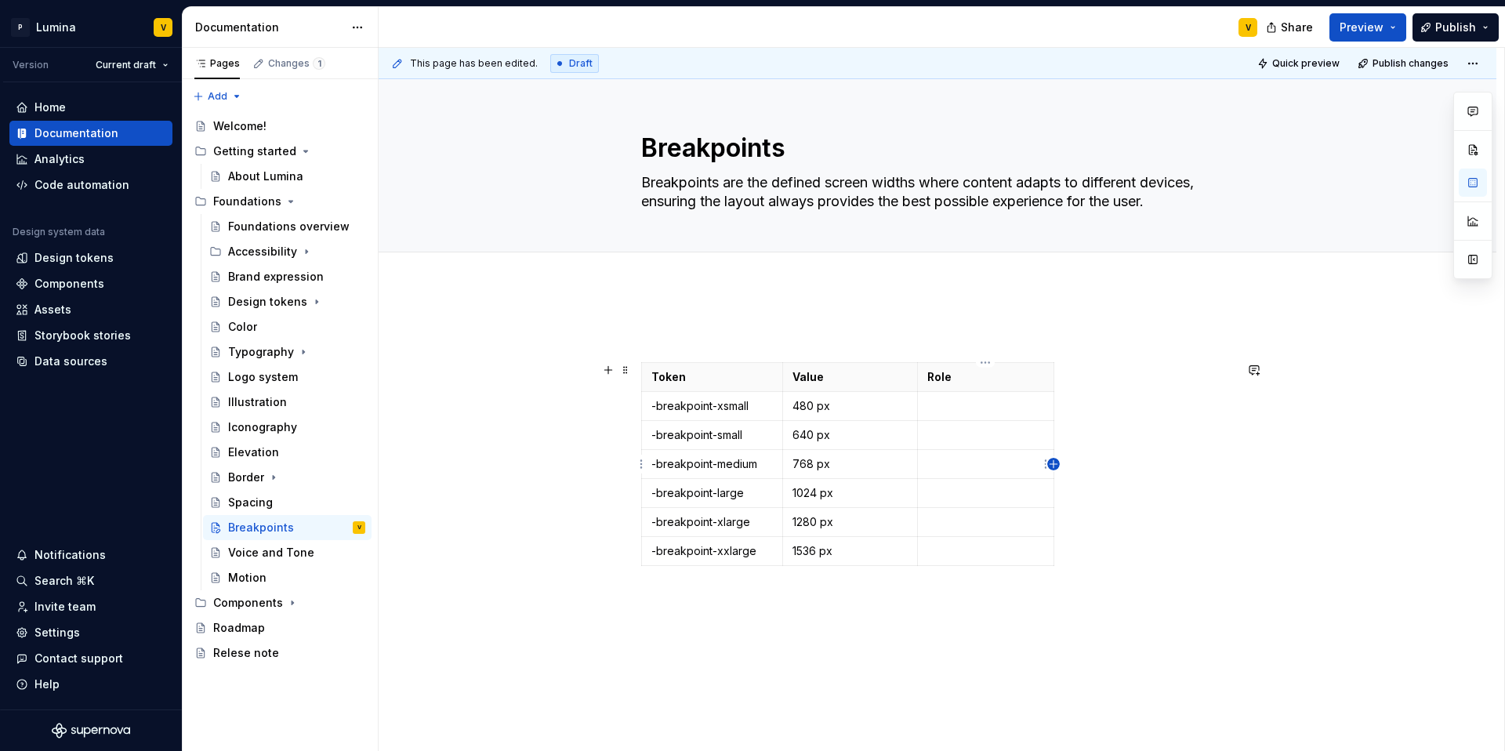
click at [1054, 463] on icon "button" at bounding box center [1053, 463] width 7 height 7
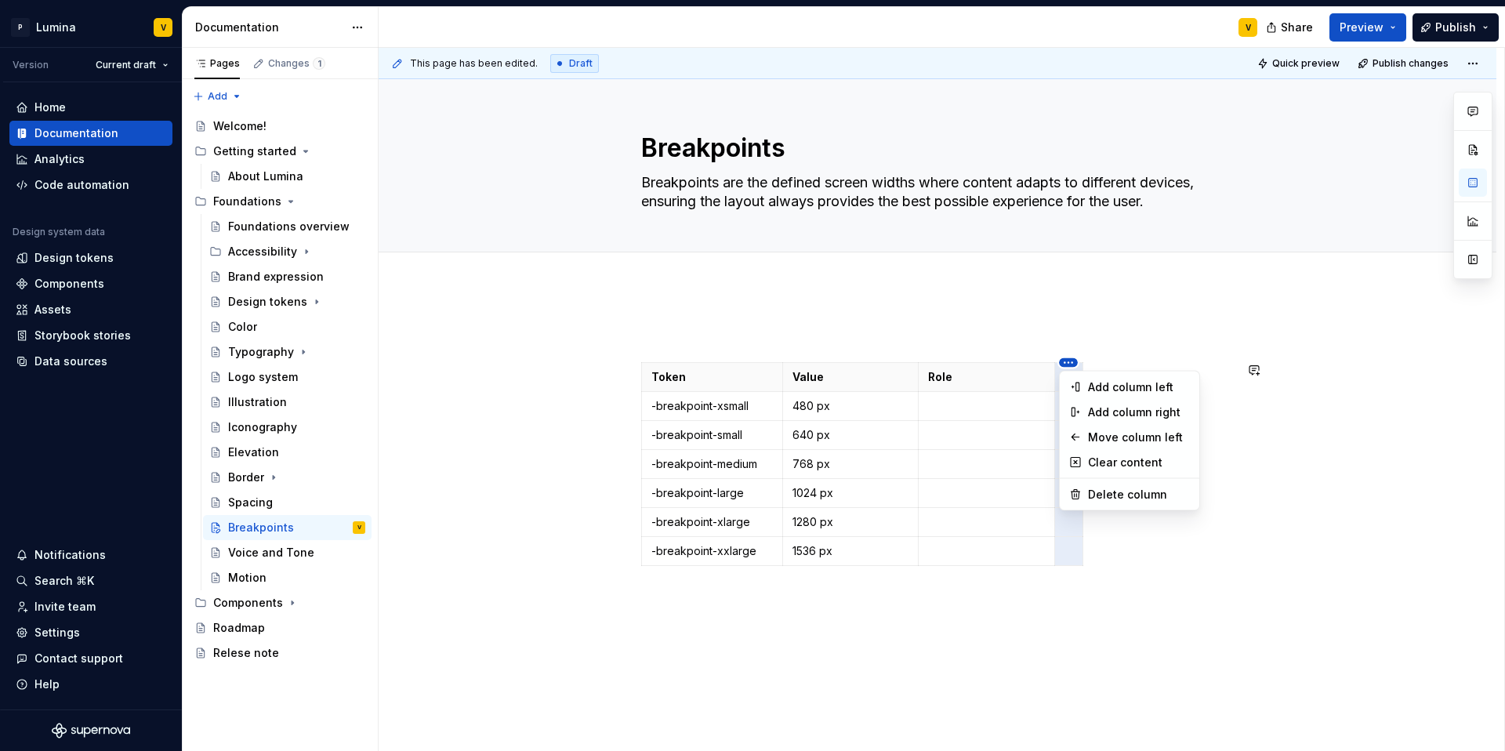
click at [786, 348] on html "P Lumina V Version Current draft Home Documentation Analytics Code automation D…" at bounding box center [752, 375] width 1505 height 751
click at [983, 331] on html "P Lumina V Version Current draft Home Documentation Analytics Code automation D…" at bounding box center [752, 375] width 1505 height 751
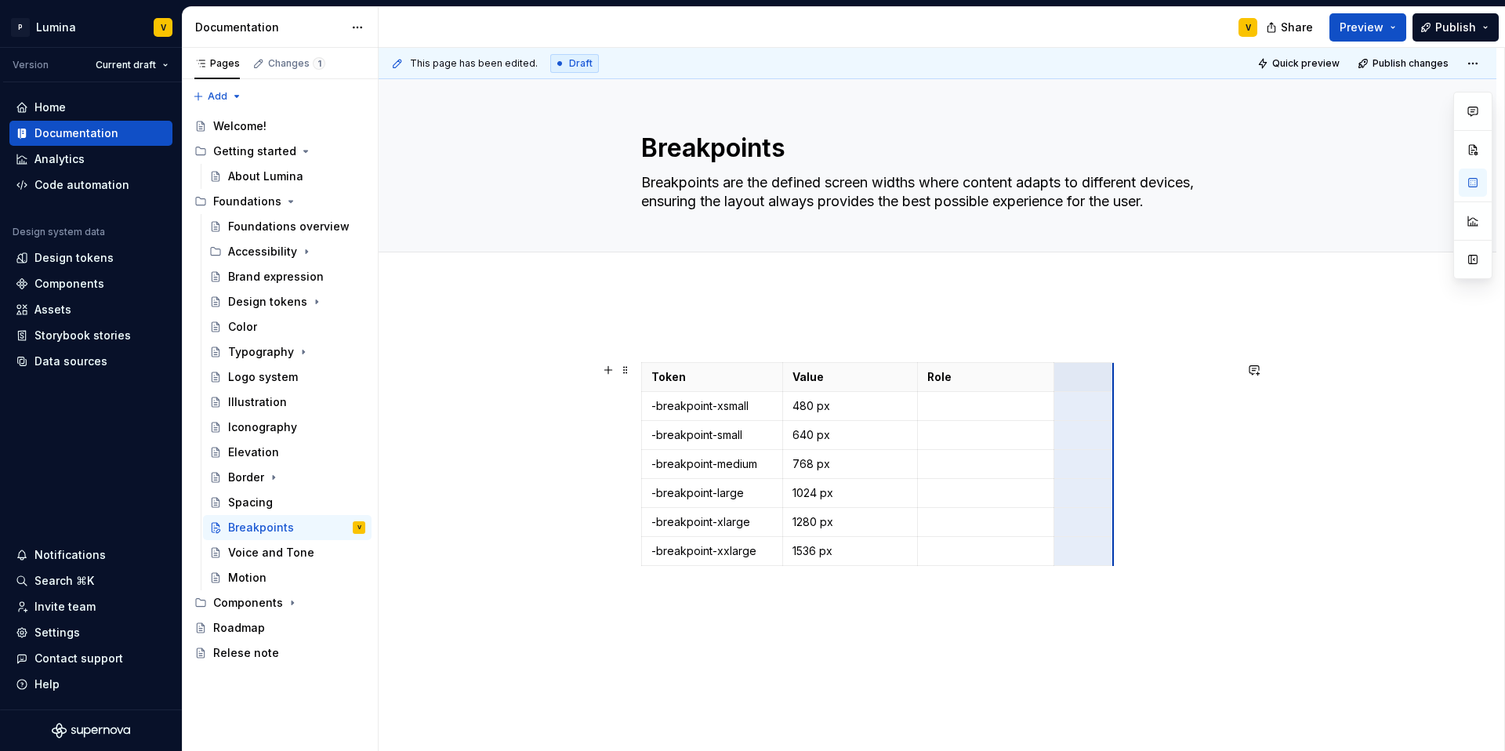
drag, startPoint x: 1081, startPoint y: 375, endPoint x: 1125, endPoint y: 378, distance: 44.0
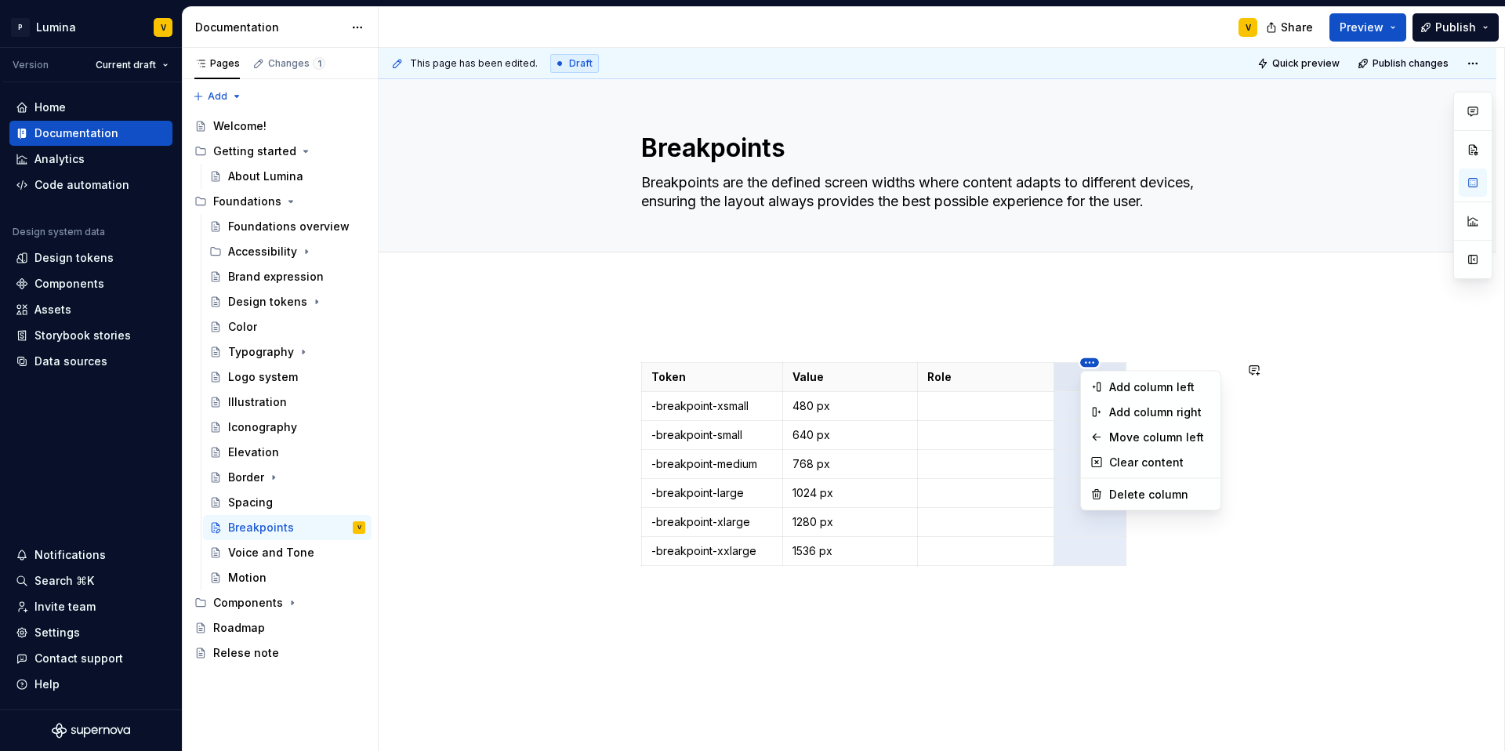
click at [982, 357] on html "P Lumina V Version Current draft Home Documentation Analytics Code automation D…" at bounding box center [752, 375] width 1505 height 751
click at [1067, 381] on html "P Lumina V Version Current draft Home Documentation Analytics Code automation D…" at bounding box center [752, 375] width 1505 height 751
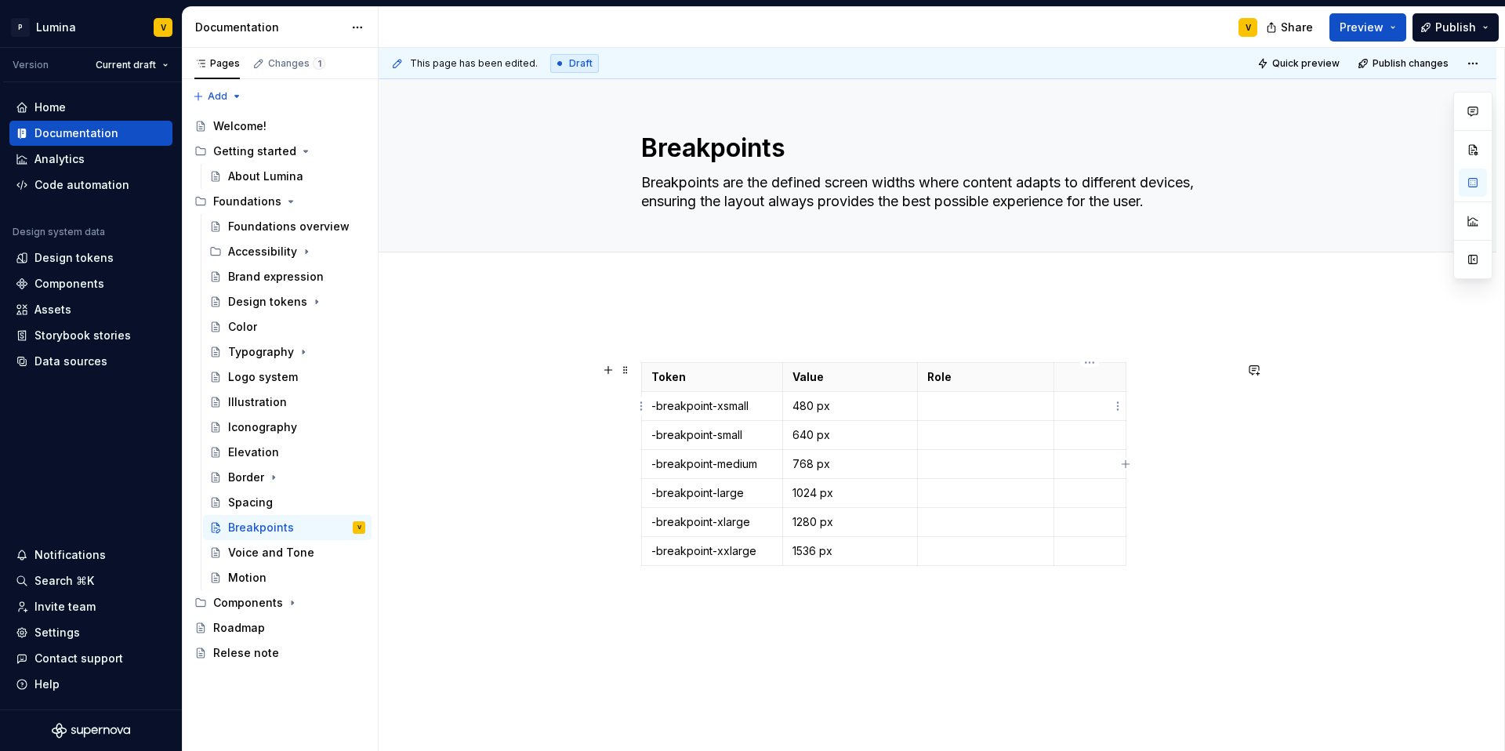
click at [1088, 396] on td at bounding box center [1090, 406] width 72 height 29
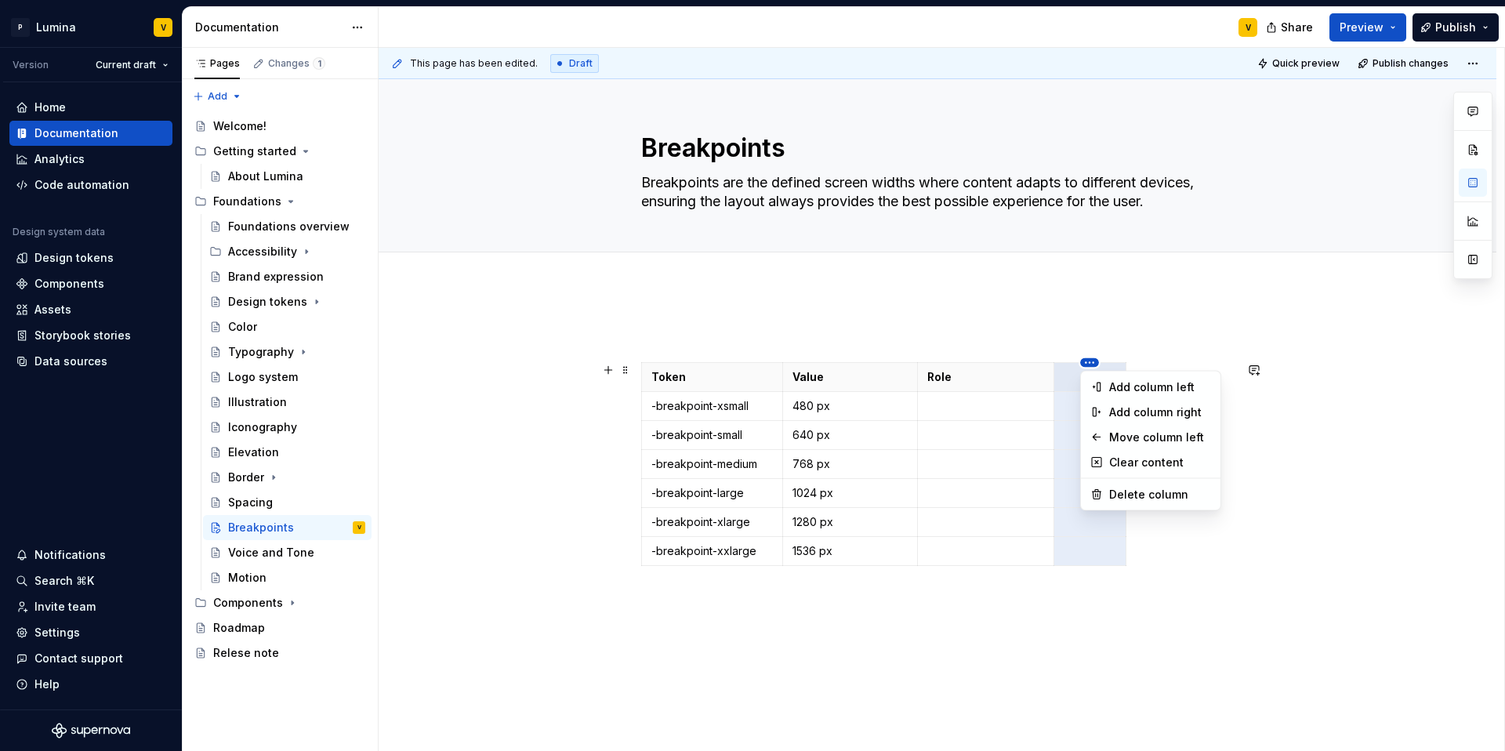
click at [1005, 388] on html "P Lumina V Version Current draft Home Documentation Analytics Code automation D…" at bounding box center [752, 375] width 1505 height 751
click at [1135, 455] on div "Clear content" at bounding box center [1160, 463] width 102 height 16
click at [1093, 366] on html "P Lumina V Version Current draft Home Documentation Analytics Code automation D…" at bounding box center [752, 375] width 1505 height 751
click at [1112, 494] on div "Delete column" at bounding box center [1160, 495] width 102 height 16
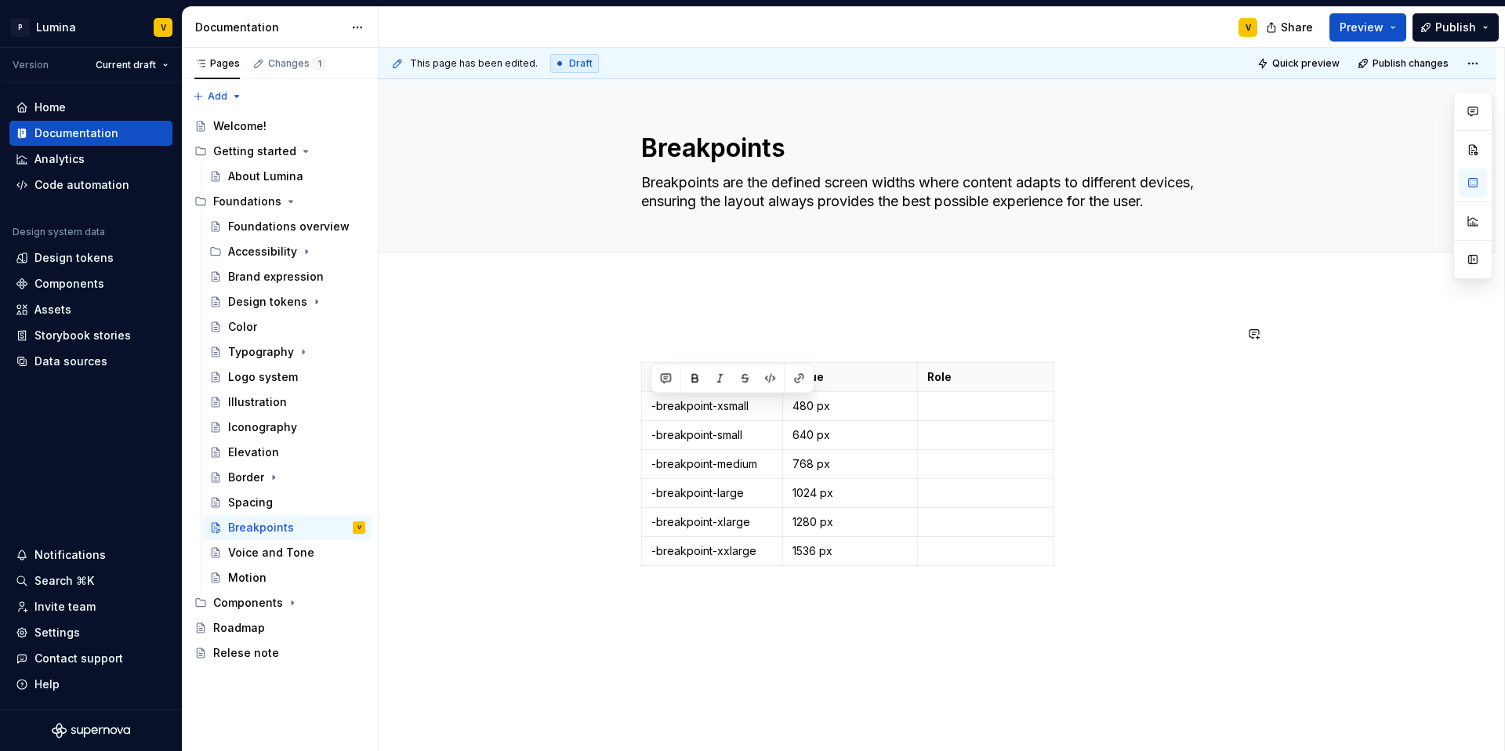
click at [735, 353] on div "Token Value Role -breakpoint-xsmall 480 px -breakpoint-small 640 px -breakpoint…" at bounding box center [937, 449] width 593 height 248
click at [713, 363] on html "P Lumina V Version Current draft Home Documentation Analytics Code automation D…" at bounding box center [752, 375] width 1505 height 751
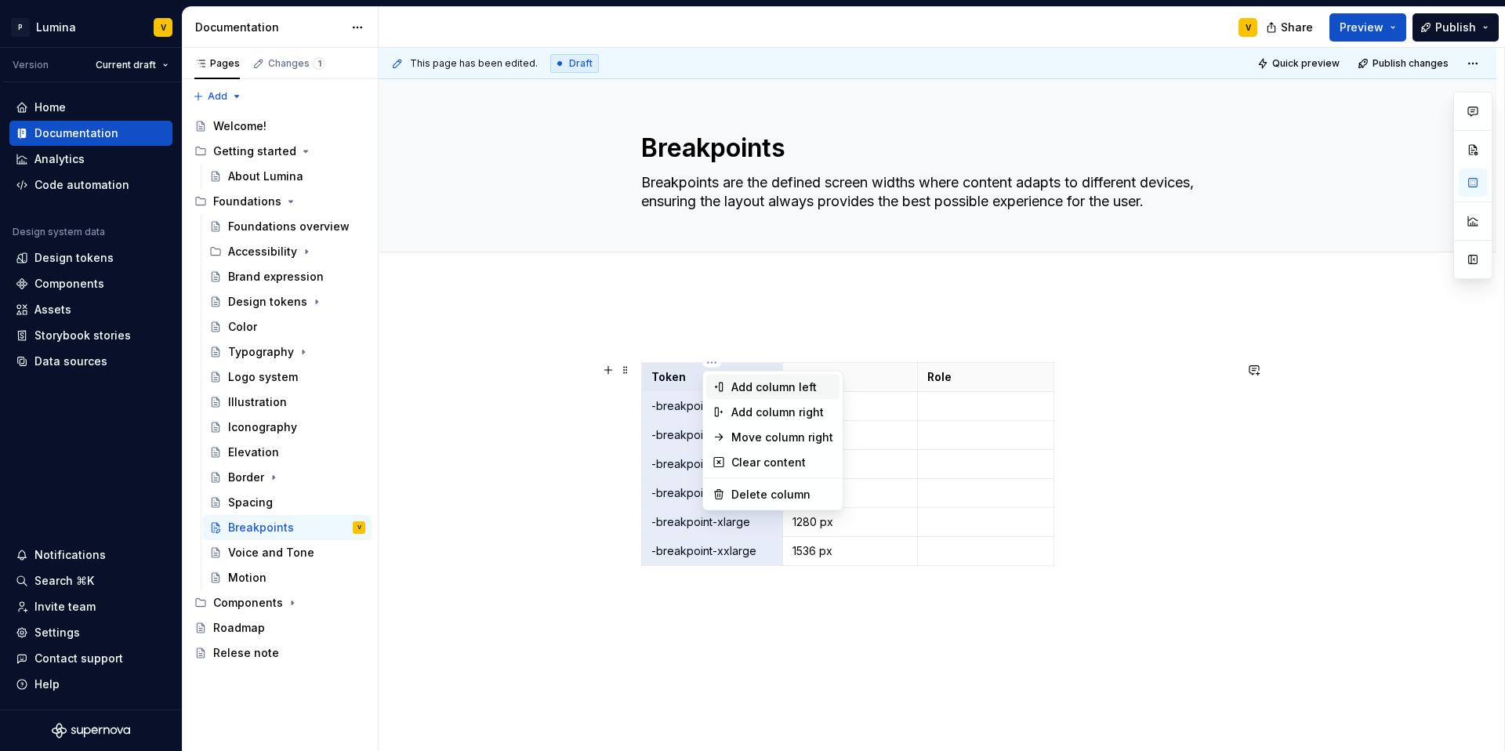
click at [760, 390] on div "Add column left" at bounding box center [782, 387] width 102 height 16
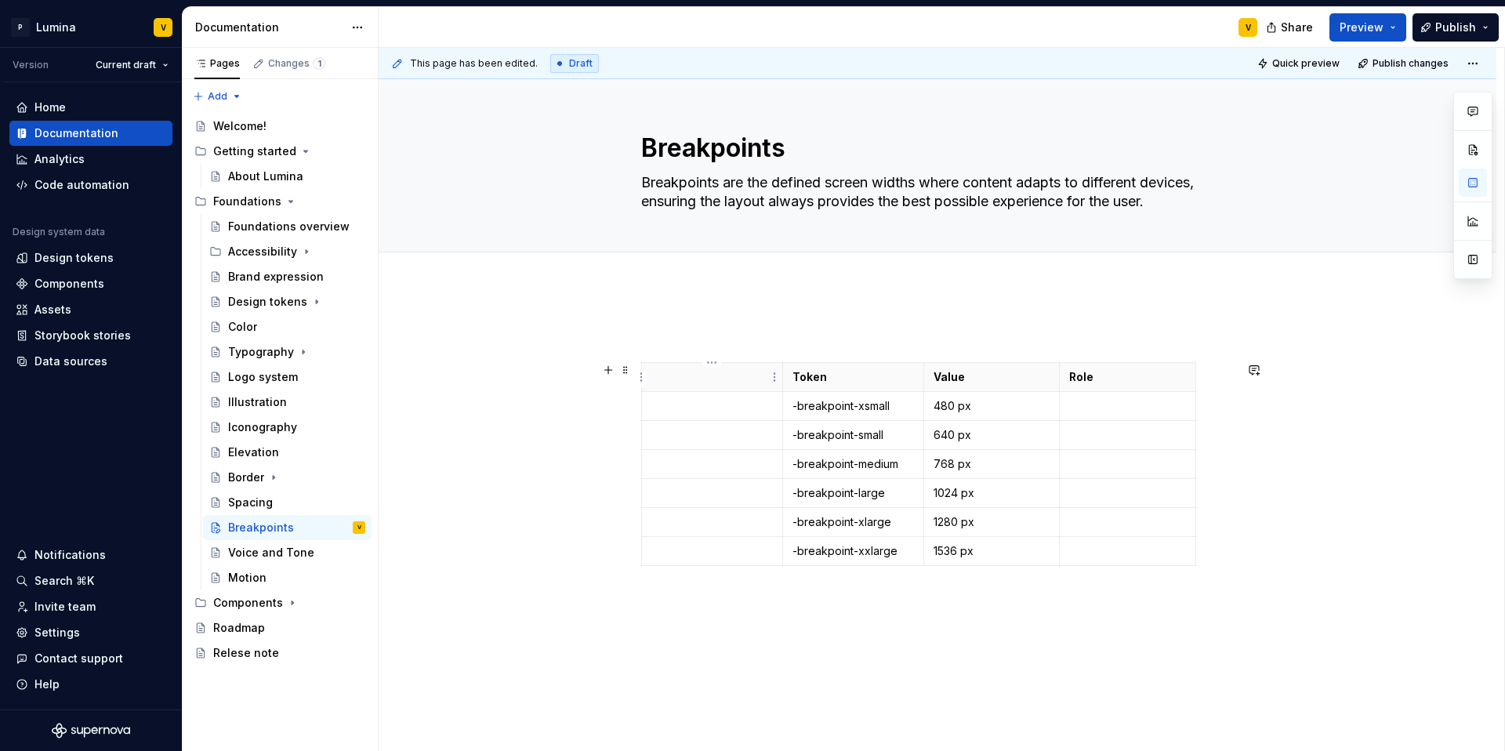
click at [726, 379] on p at bounding box center [712, 377] width 122 height 16
click at [677, 400] on p at bounding box center [712, 406] width 122 height 16
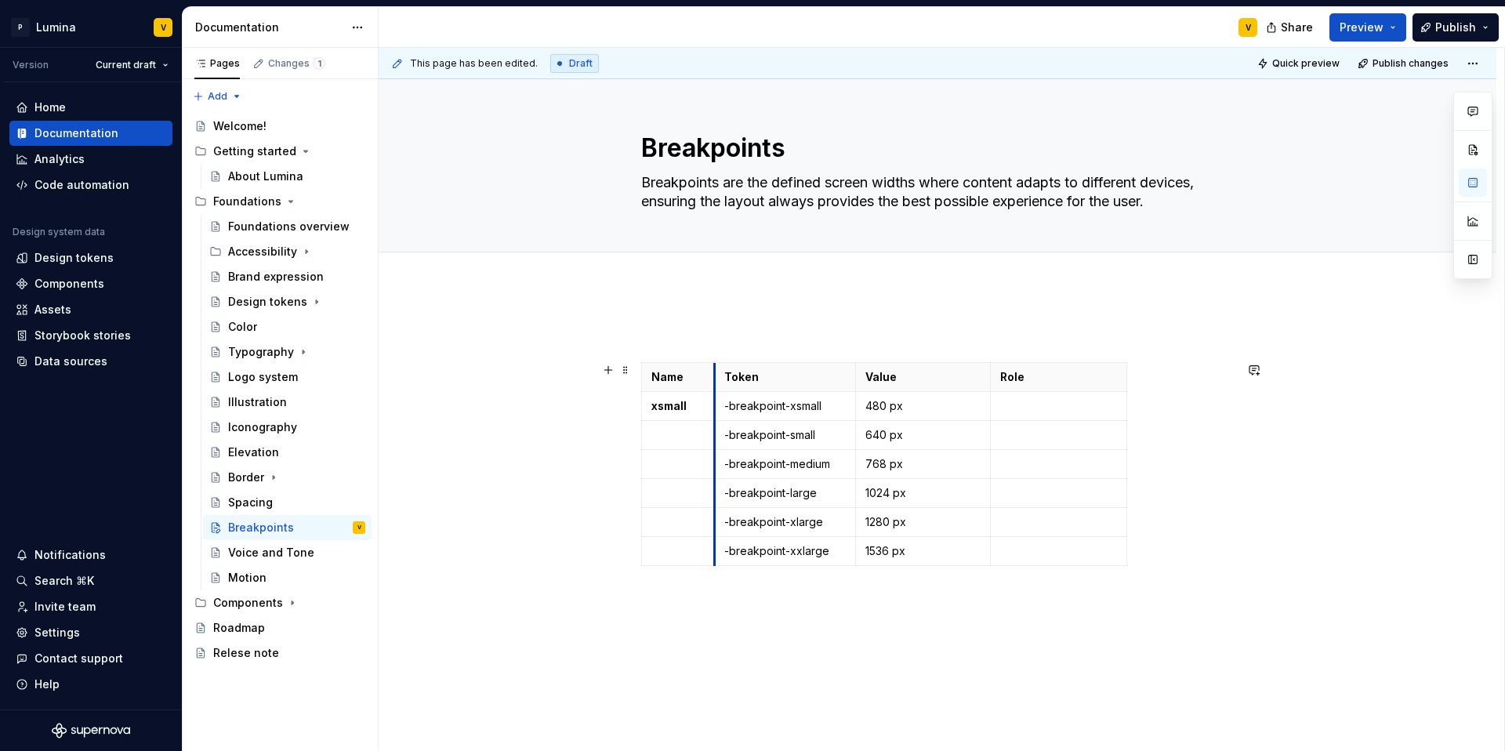
drag, startPoint x: 780, startPoint y: 381, endPoint x: 712, endPoint y: 379, distance: 68.2
click at [659, 429] on p at bounding box center [677, 435] width 53 height 16
click at [664, 462] on p at bounding box center [677, 464] width 53 height 16
click at [673, 488] on p at bounding box center [677, 493] width 53 height 16
click at [683, 520] on p at bounding box center [677, 522] width 53 height 16
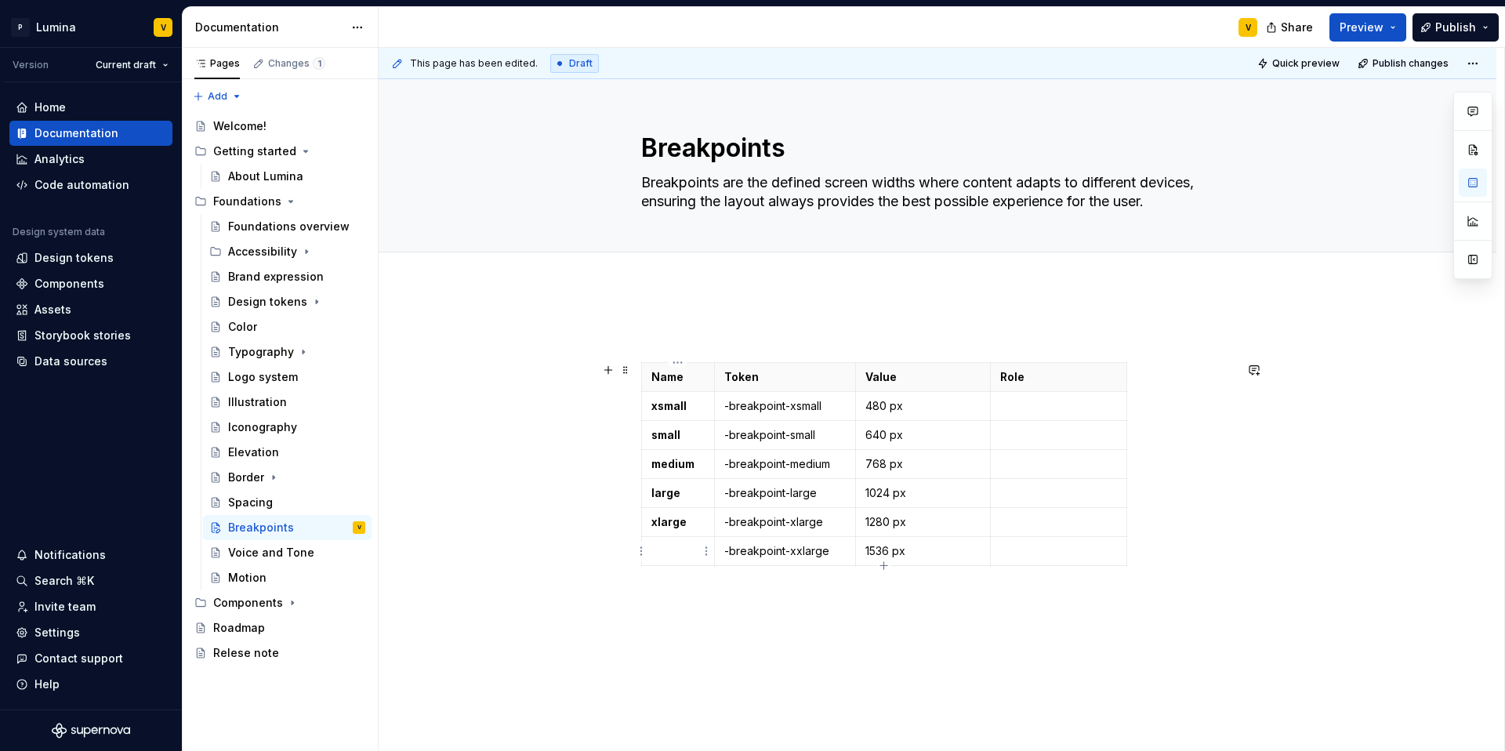
click at [669, 553] on p at bounding box center [677, 551] width 53 height 16
click at [1022, 383] on p "Role" at bounding box center [1058, 377] width 117 height 16
drag, startPoint x: 1031, startPoint y: 381, endPoint x: 1022, endPoint y: 379, distance: 9.5
click at [1022, 379] on p "Role" at bounding box center [1058, 377] width 117 height 16
drag, startPoint x: 1022, startPoint y: 379, endPoint x: 1008, endPoint y: 378, distance: 14.1
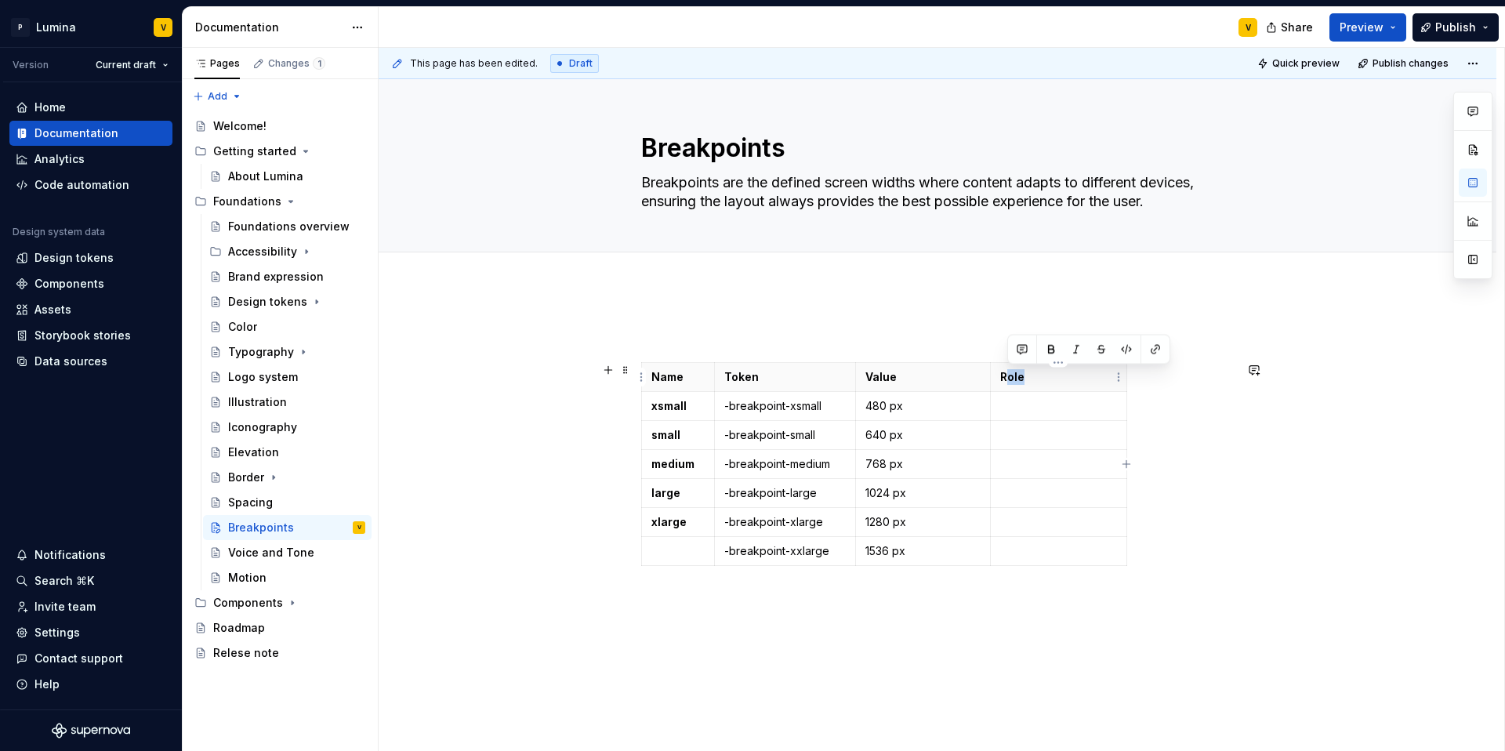
click at [1008, 378] on p "Role" at bounding box center [1058, 377] width 117 height 16
click at [673, 548] on p at bounding box center [677, 551] width 53 height 16
click at [655, 549] on strong "xlarge" at bounding box center [668, 550] width 35 height 13
drag, startPoint x: 1034, startPoint y: 380, endPoint x: 1003, endPoint y: 379, distance: 31.4
click at [1003, 379] on p "Role" at bounding box center [1058, 377] width 117 height 16
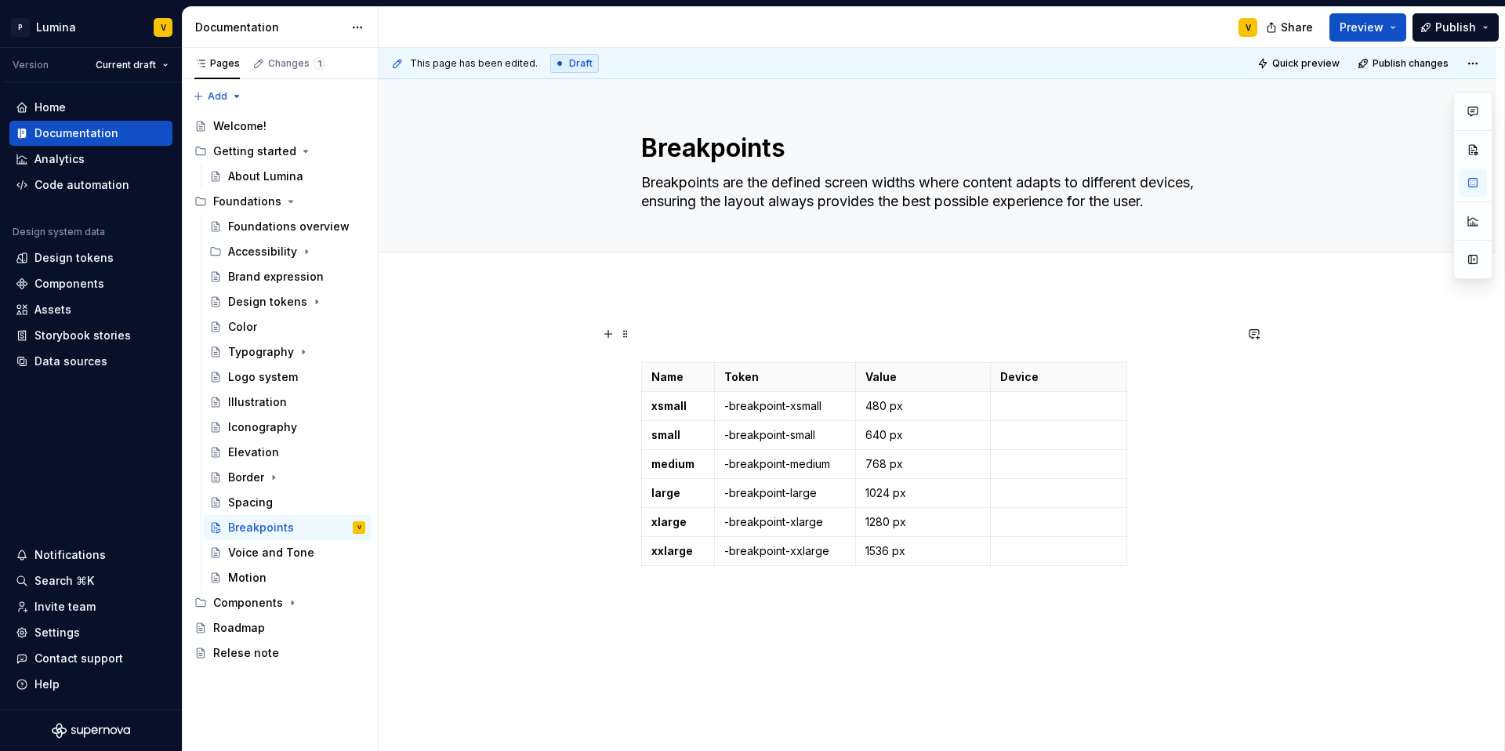
click at [1034, 339] on p at bounding box center [937, 334] width 593 height 19
drag, startPoint x: 990, startPoint y: 372, endPoint x: 928, endPoint y: 374, distance: 62.0
click at [929, 374] on th "Device" at bounding box center [997, 377] width 136 height 29
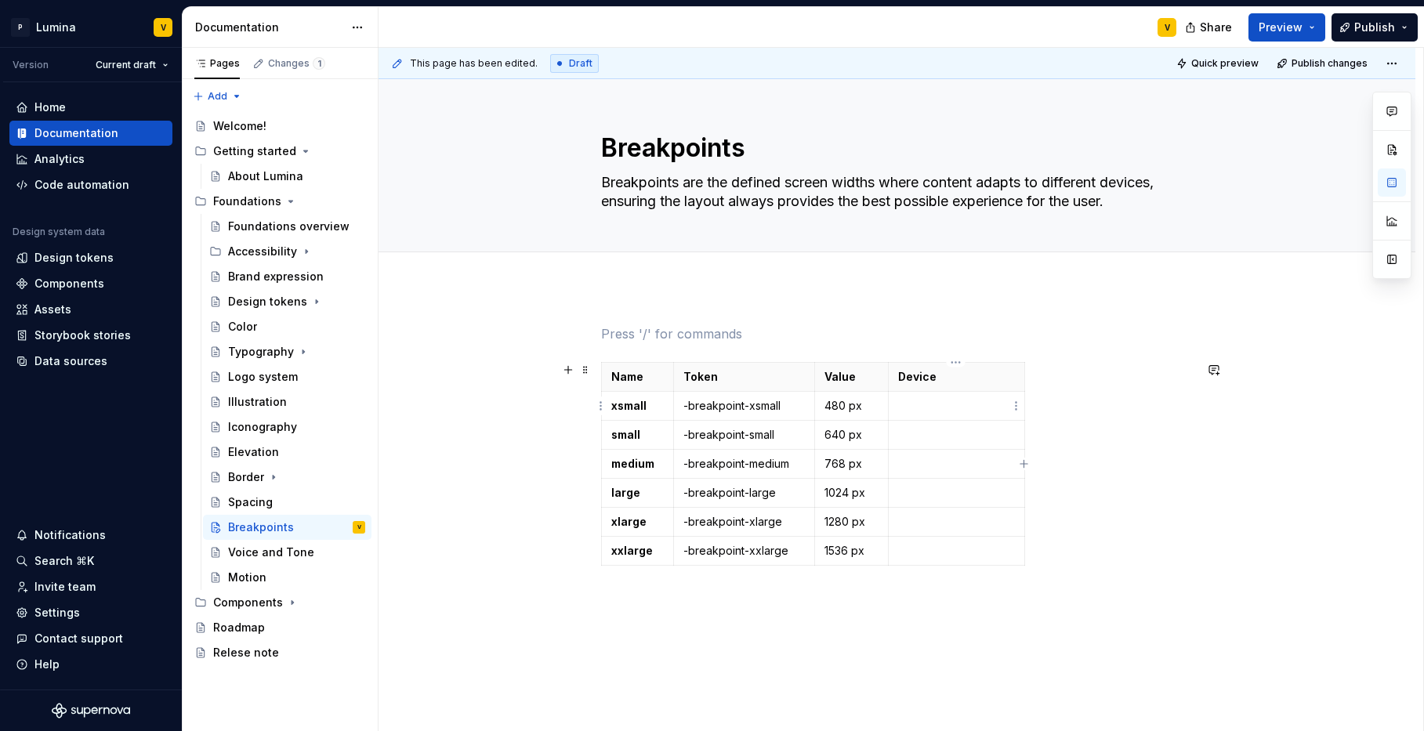
click at [940, 418] on td at bounding box center [956, 406] width 136 height 29
click at [916, 434] on p at bounding box center [956, 435] width 117 height 16
click at [905, 459] on p at bounding box center [956, 464] width 117 height 16
click at [916, 494] on p at bounding box center [956, 493] width 117 height 16
click at [907, 521] on p at bounding box center [956, 522] width 117 height 16
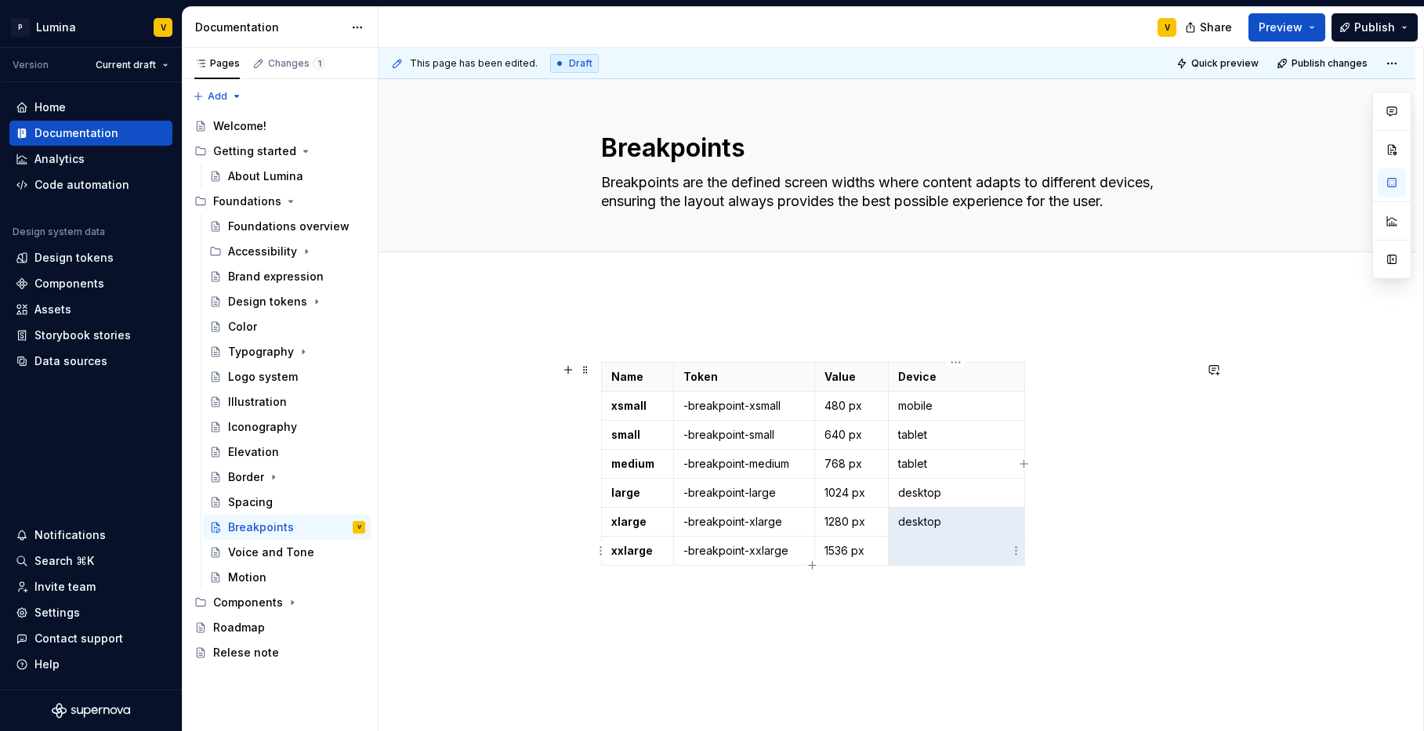
click at [908, 550] on p at bounding box center [956, 551] width 117 height 16
click at [859, 593] on div "Name Token Value Device xsmall -breakpoint-xsmall 480 px mobile small -breakpoi…" at bounding box center [897, 549] width 1037 height 524
click at [916, 461] on p "tablet" at bounding box center [956, 464] width 117 height 16
click at [622, 589] on div "Name Token Value Device xsmall -breakpoint-xsmall 480 px mobile small -breakpoi…" at bounding box center [897, 458] width 593 height 267
click at [618, 590] on div "Name Token Value Device xsmall -breakpoint-xsmall 480 px mobile small -breakpoi…" at bounding box center [897, 458] width 593 height 267
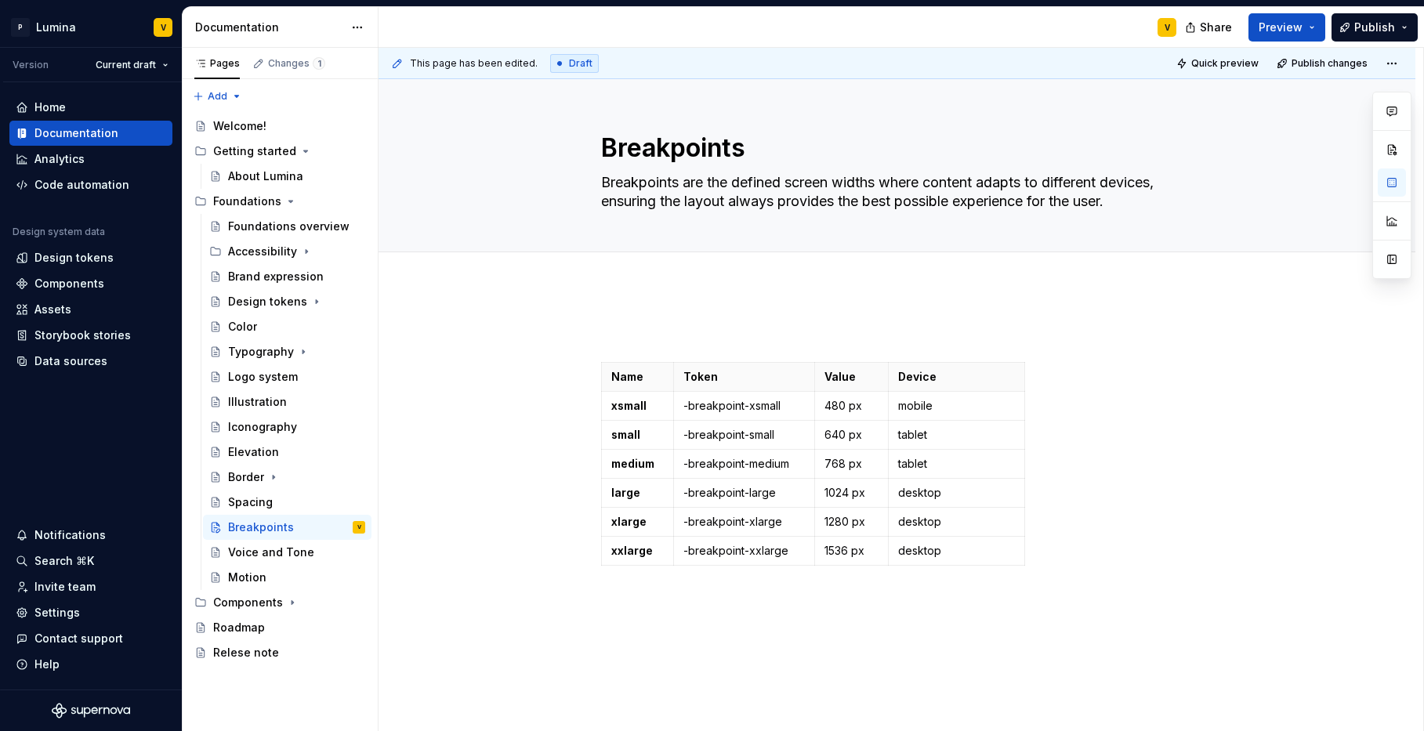
click at [679, 612] on div "Name Token Value Device xsmall -breakpoint-xsmall 480 px mobile small -breakpoi…" at bounding box center [897, 549] width 1037 height 524
click at [630, 662] on div "Name Token Value Device xsmall -breakpoint-xsmall 480 px mobile small -breakpoi…" at bounding box center [897, 575] width 1037 height 577
click at [716, 610] on h2 "Mobile view" at bounding box center [897, 613] width 593 height 25
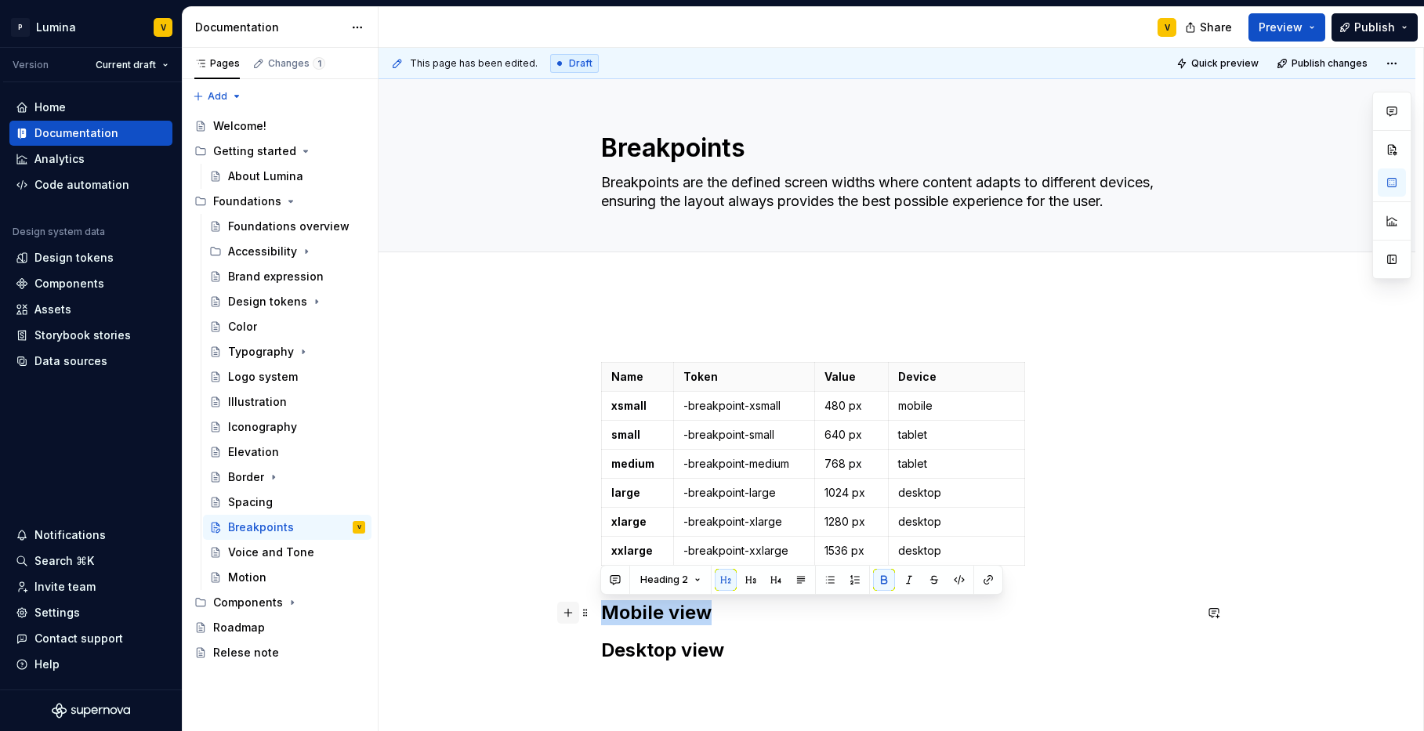
drag, startPoint x: 716, startPoint y: 610, endPoint x: 556, endPoint y: 604, distance: 160.0
click at [601, 604] on div "Name Token Value Device xsmall -breakpoint-xsmall 480 px mobile small -breakpoi…" at bounding box center [897, 503] width 593 height 357
click at [653, 332] on p at bounding box center [897, 334] width 593 height 19
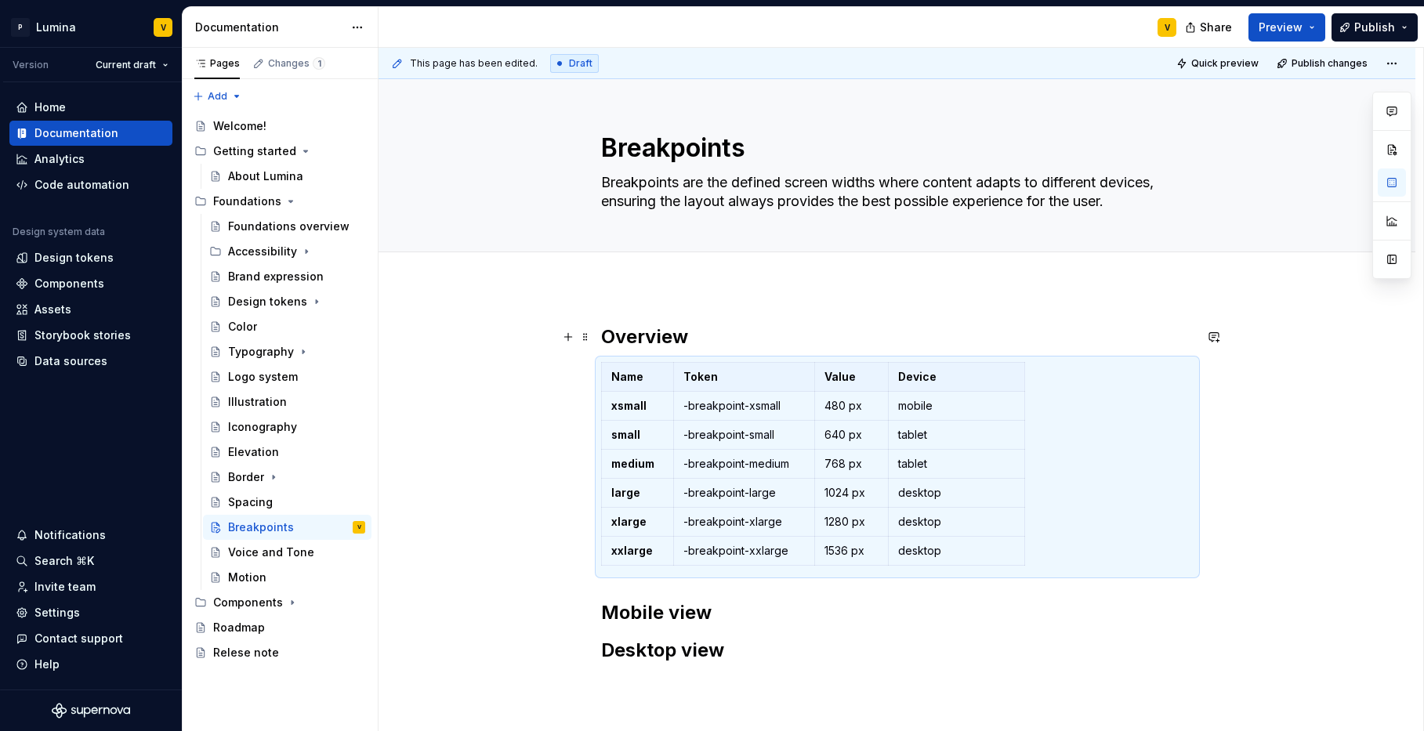
click at [594, 324] on div "Overview Name Token Value Device xsmall -breakpoint-xsmall 480 px mobile small …" at bounding box center [897, 594] width 1037 height 615
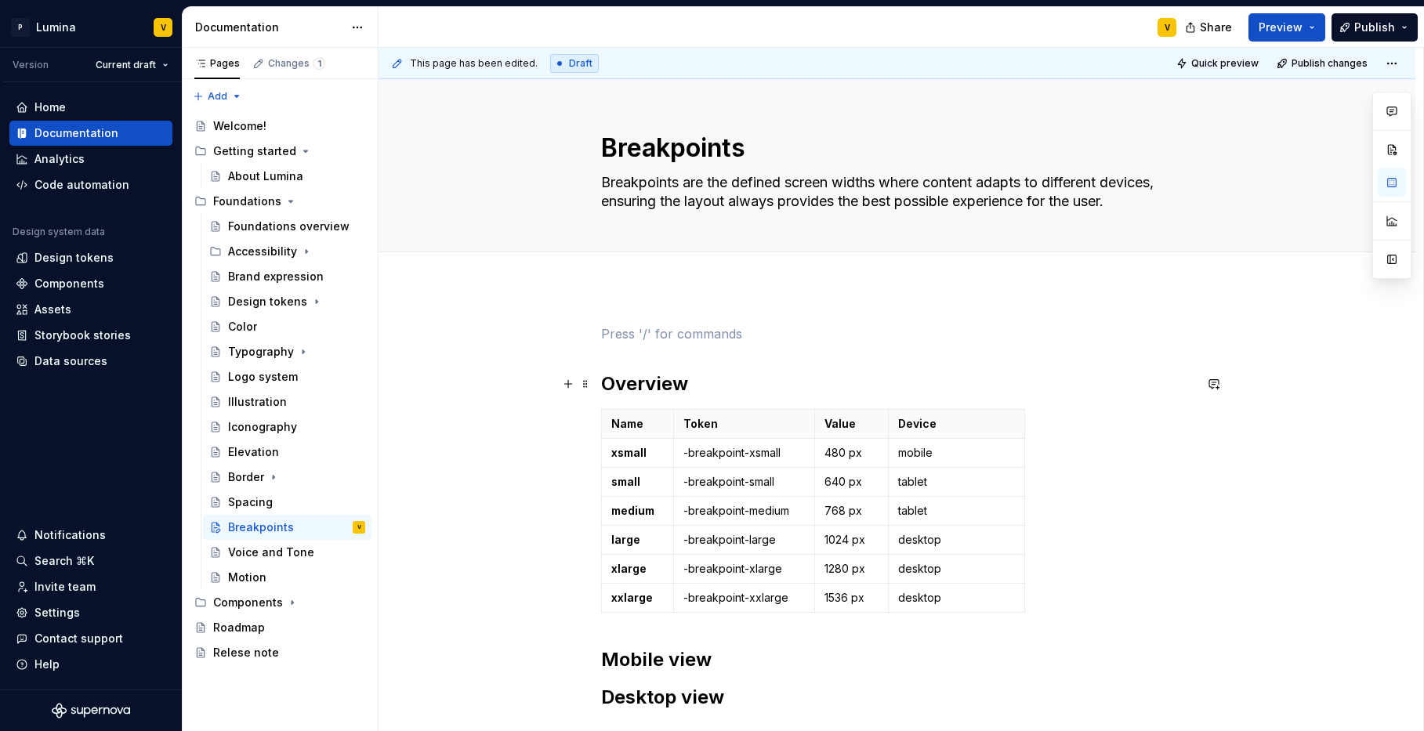
drag, startPoint x: 669, startPoint y: 376, endPoint x: 684, endPoint y: 380, distance: 15.4
click at [669, 376] on strong "Overview" at bounding box center [644, 383] width 87 height 23
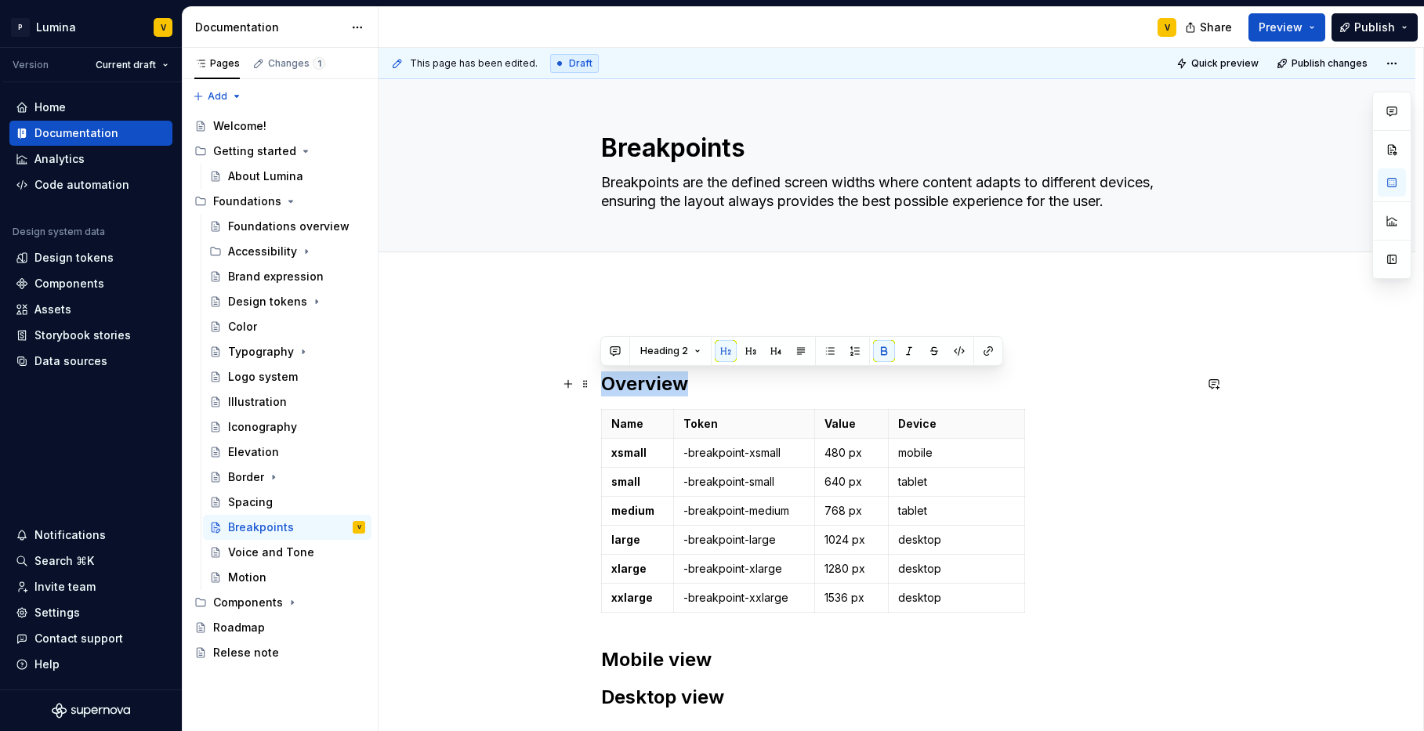
drag, startPoint x: 693, startPoint y: 383, endPoint x: 594, endPoint y: 379, distance: 98.9
click at [594, 379] on div "Overview Name Token Value Device xsmall -breakpoint-xsmall 480 px mobile small …" at bounding box center [897, 618] width 1037 height 662
click at [618, 296] on div "Overview Name Token Value Device xsmall -breakpoint-xsmall 480 px mobile small …" at bounding box center [897, 618] width 1037 height 662
click at [602, 356] on div "Overview Name Token Value Device xsmall -breakpoint-xsmall 480 px mobile small …" at bounding box center [897, 518] width 593 height 386
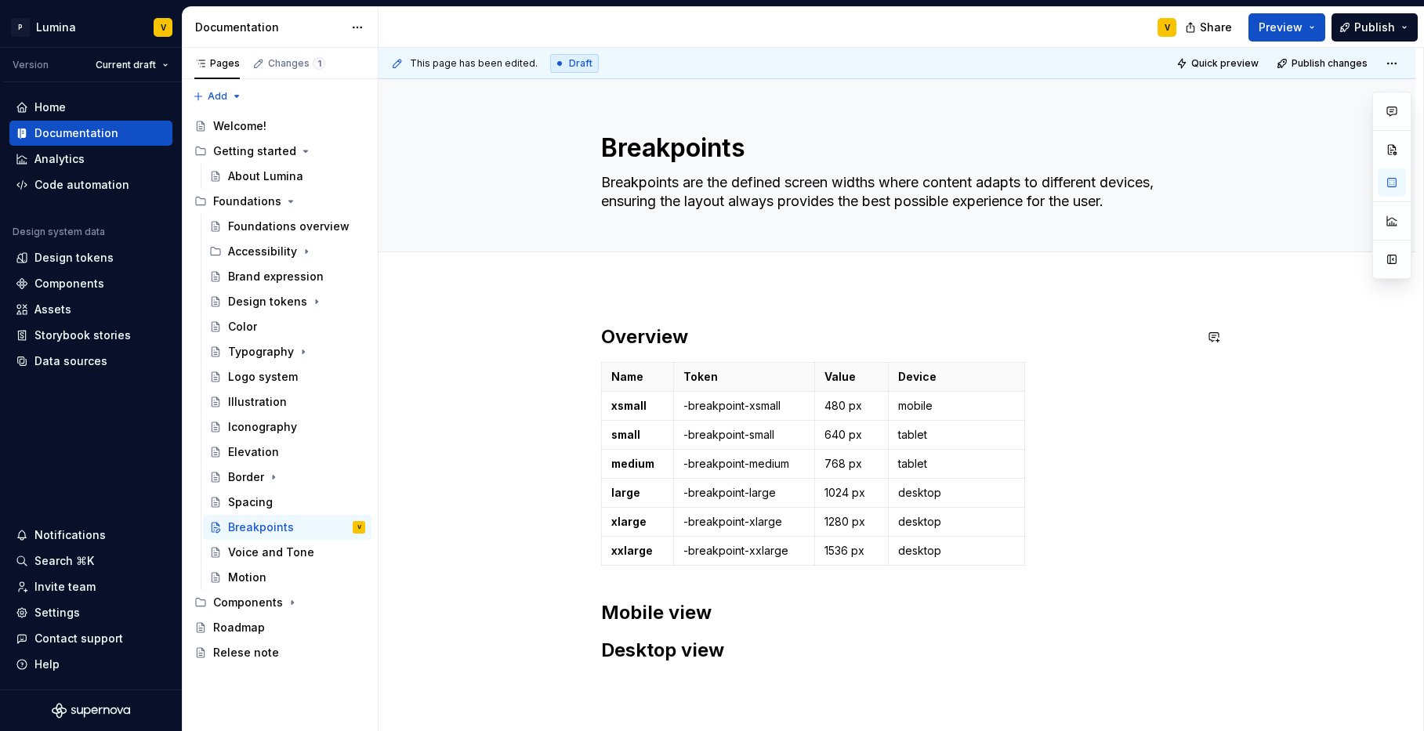
click at [793, 303] on div "Overview Name Token Value Device xsmall -breakpoint-xsmall 480 px mobile small …" at bounding box center [897, 594] width 1037 height 615
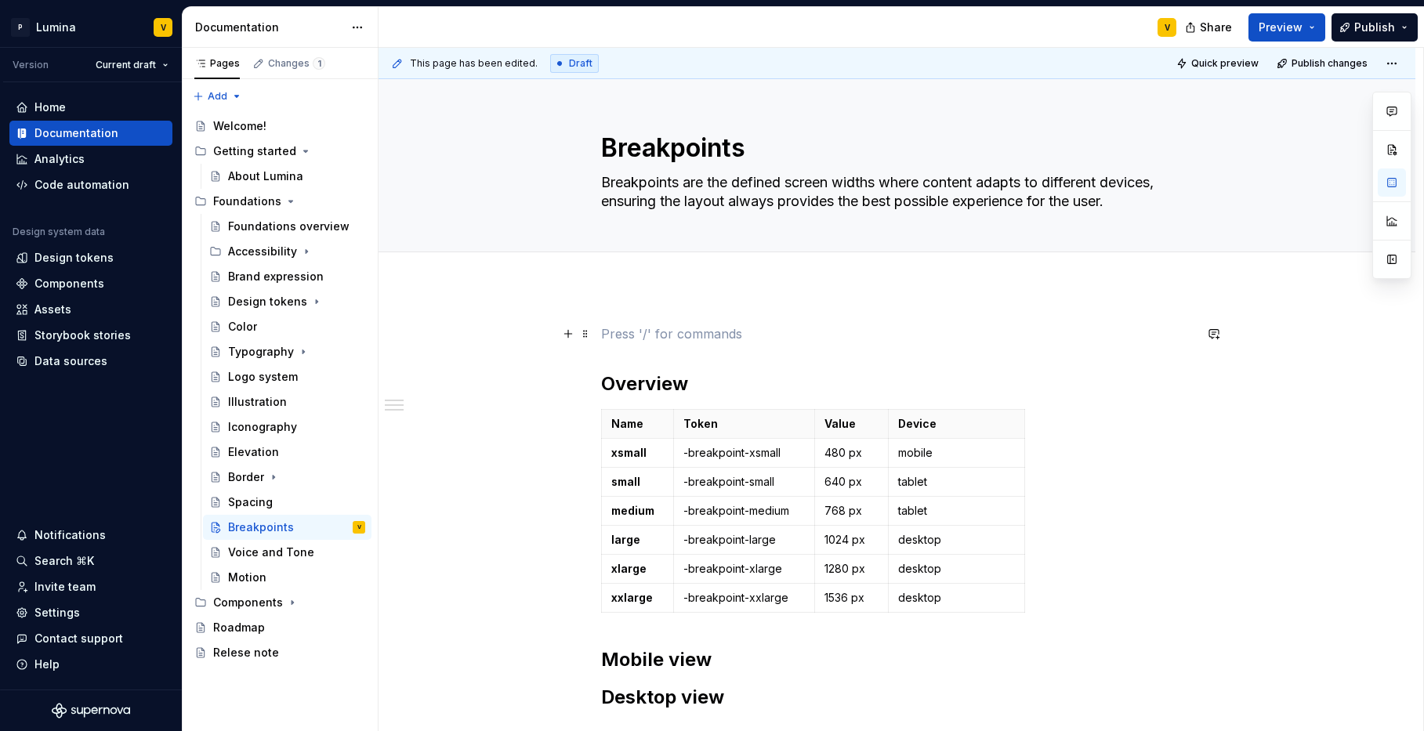
click at [613, 339] on p at bounding box center [897, 334] width 593 height 19
click at [595, 366] on div "This page has been edited. Draft Quick preview Publish changes Breakpoints Brea…" at bounding box center [901, 390] width 1045 height 684
click at [597, 379] on div "Overview Name Token Value Device xsmall -breakpoint-xsmall 480 px mobile small …" at bounding box center [897, 618] width 1037 height 662
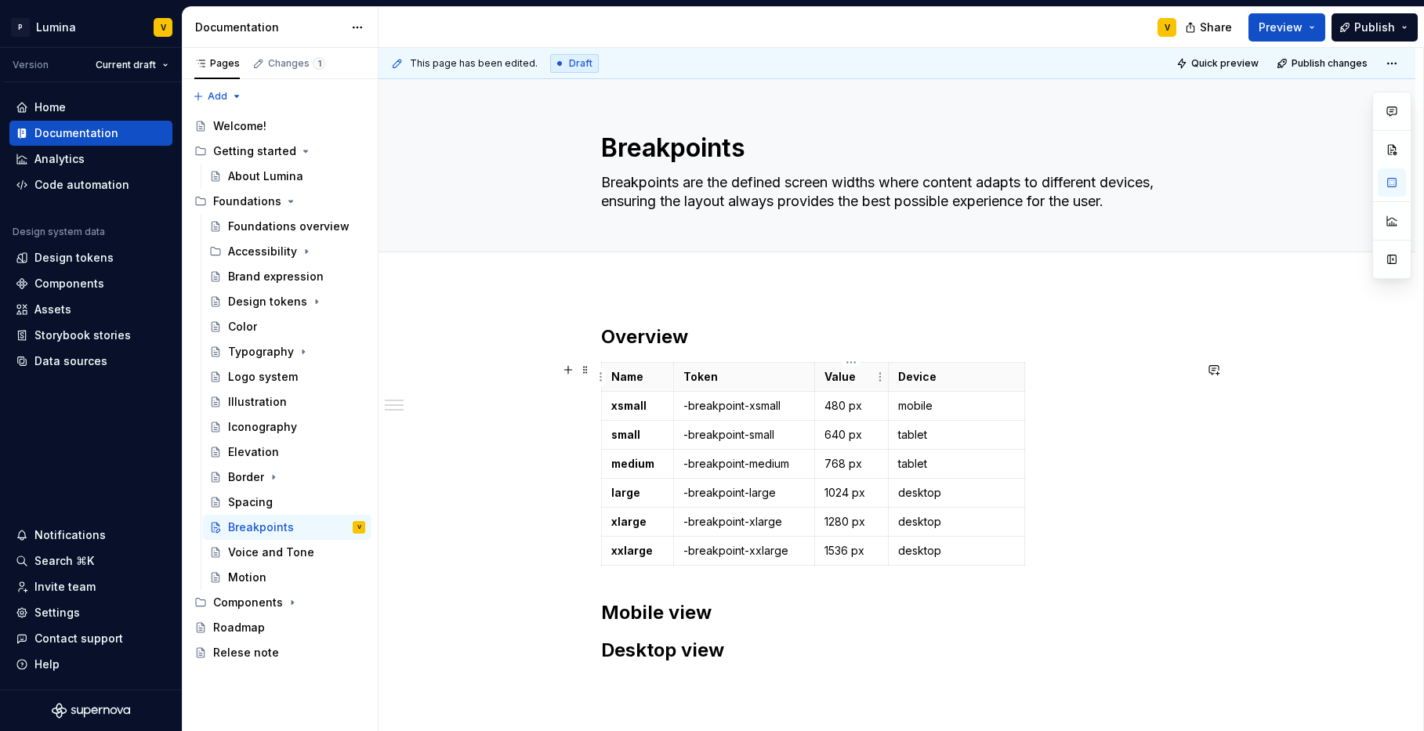
click at [855, 377] on p "Value" at bounding box center [852, 377] width 54 height 16
drag, startPoint x: 858, startPoint y: 376, endPoint x: 817, endPoint y: 376, distance: 41.6
click at [815, 376] on th "Value" at bounding box center [852, 377] width 74 height 29
click at [890, 380] on th "Device" at bounding box center [956, 377] width 136 height 29
click at [898, 295] on div "Overview Name Token Value Device xsmall -breakpoint-xsmall 480 px mobile small …" at bounding box center [897, 594] width 1037 height 615
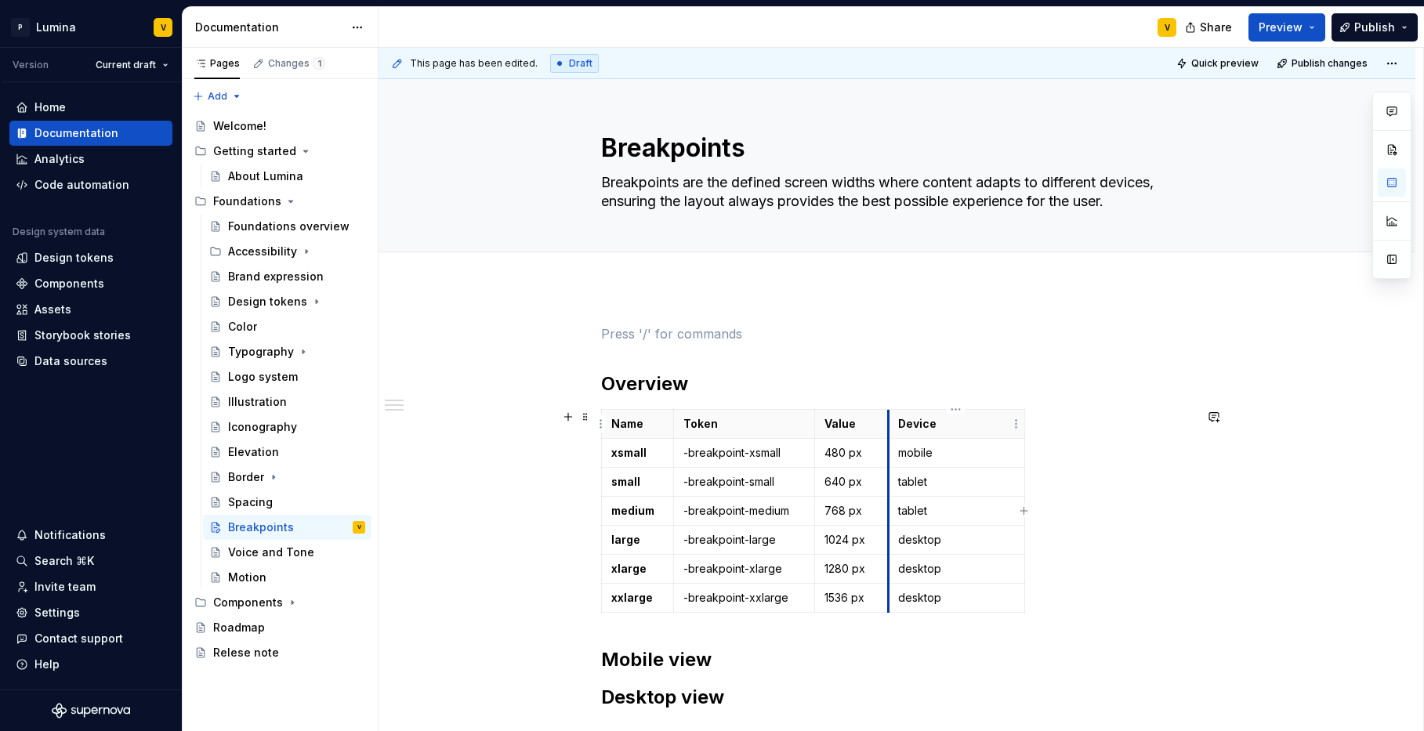
click at [888, 422] on th "Device" at bounding box center [956, 424] width 136 height 29
click at [880, 429] on html "P Lumina V Version Current draft Home Documentation Analytics Code automation D…" at bounding box center [712, 365] width 1424 height 731
click at [906, 414] on html "P Lumina V Version Current draft Home Documentation Analytics Code automation D…" at bounding box center [712, 365] width 1424 height 731
click at [1018, 423] on html "P Lumina V Version Current draft Home Documentation Analytics Code automation D…" at bounding box center [712, 365] width 1424 height 731
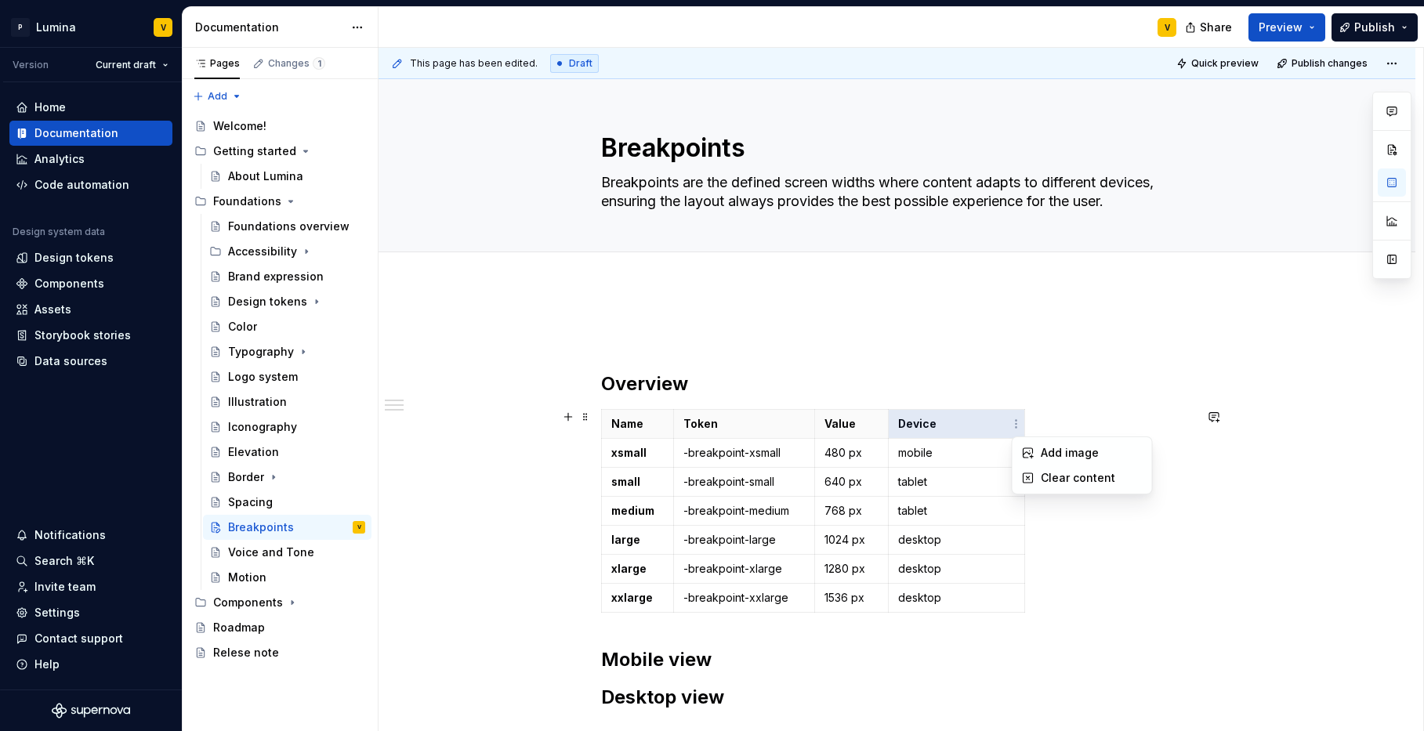
click at [883, 416] on html "P Lumina V Version Current draft Home Documentation Analytics Code automation D…" at bounding box center [712, 365] width 1424 height 731
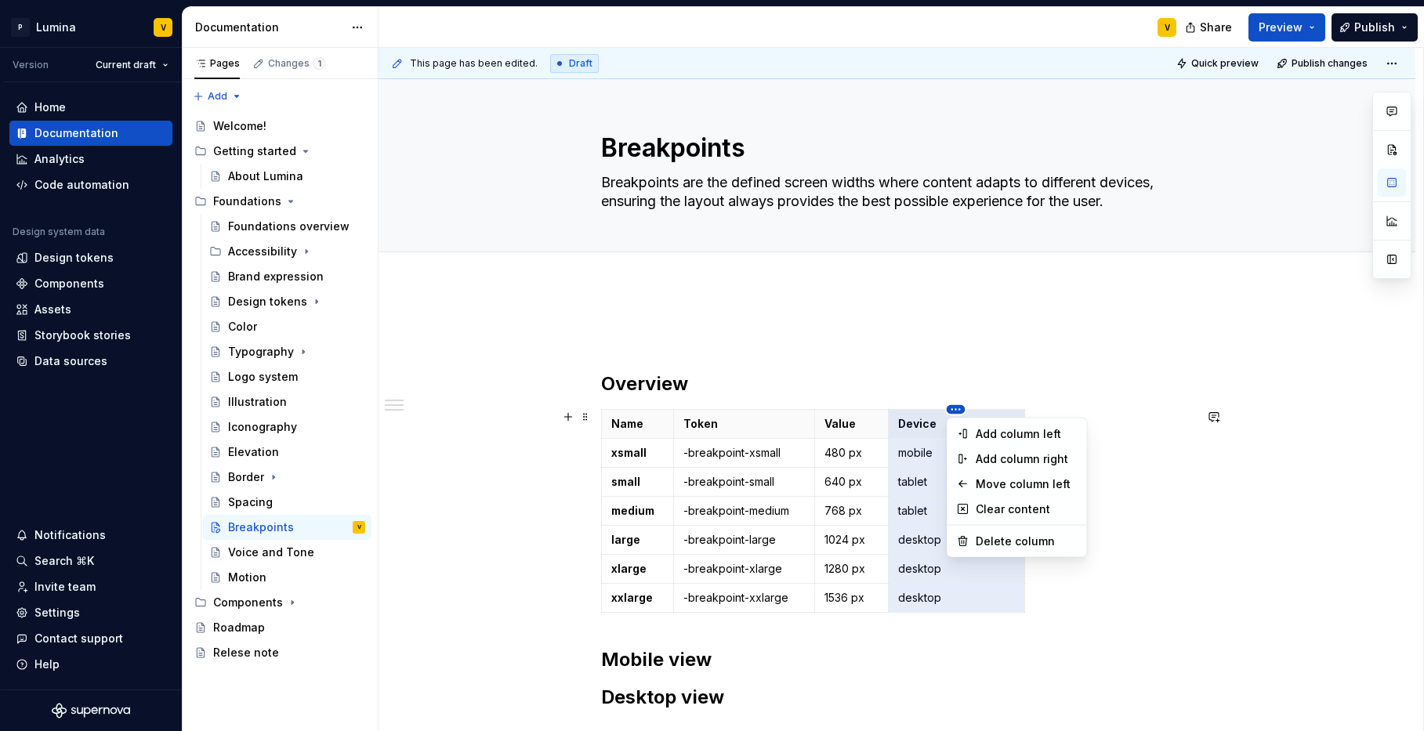
click at [960, 412] on html "P Lumina V Version Current draft Home Documentation Analytics Code automation D…" at bounding box center [712, 365] width 1424 height 731
click at [981, 429] on div "Add column left" at bounding box center [1027, 434] width 102 height 16
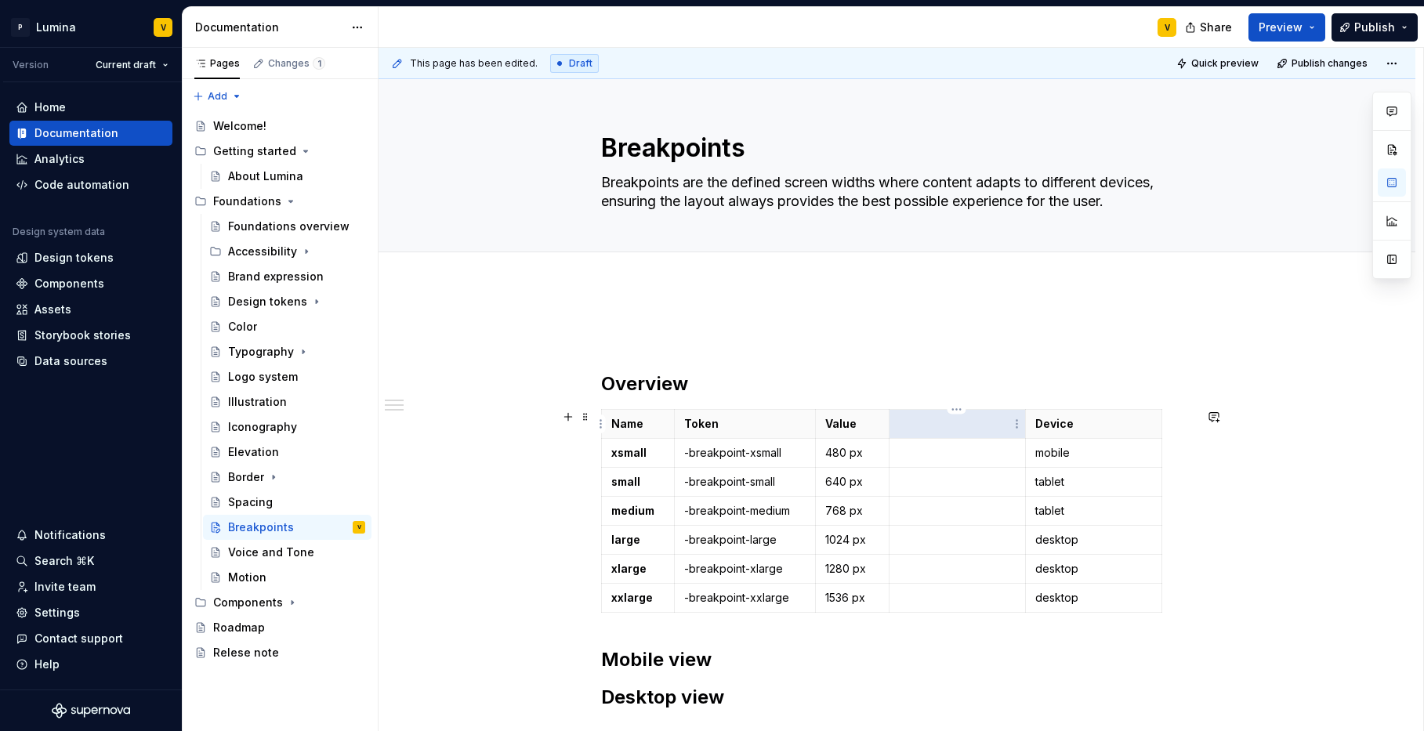
click at [907, 427] on p at bounding box center [957, 424] width 117 height 16
click at [934, 433] on th "Range" at bounding box center [957, 424] width 136 height 29
click at [920, 462] on td at bounding box center [957, 453] width 136 height 29
click at [920, 488] on p at bounding box center [957, 482] width 117 height 16
click at [917, 481] on p "480-767" at bounding box center [957, 482] width 117 height 16
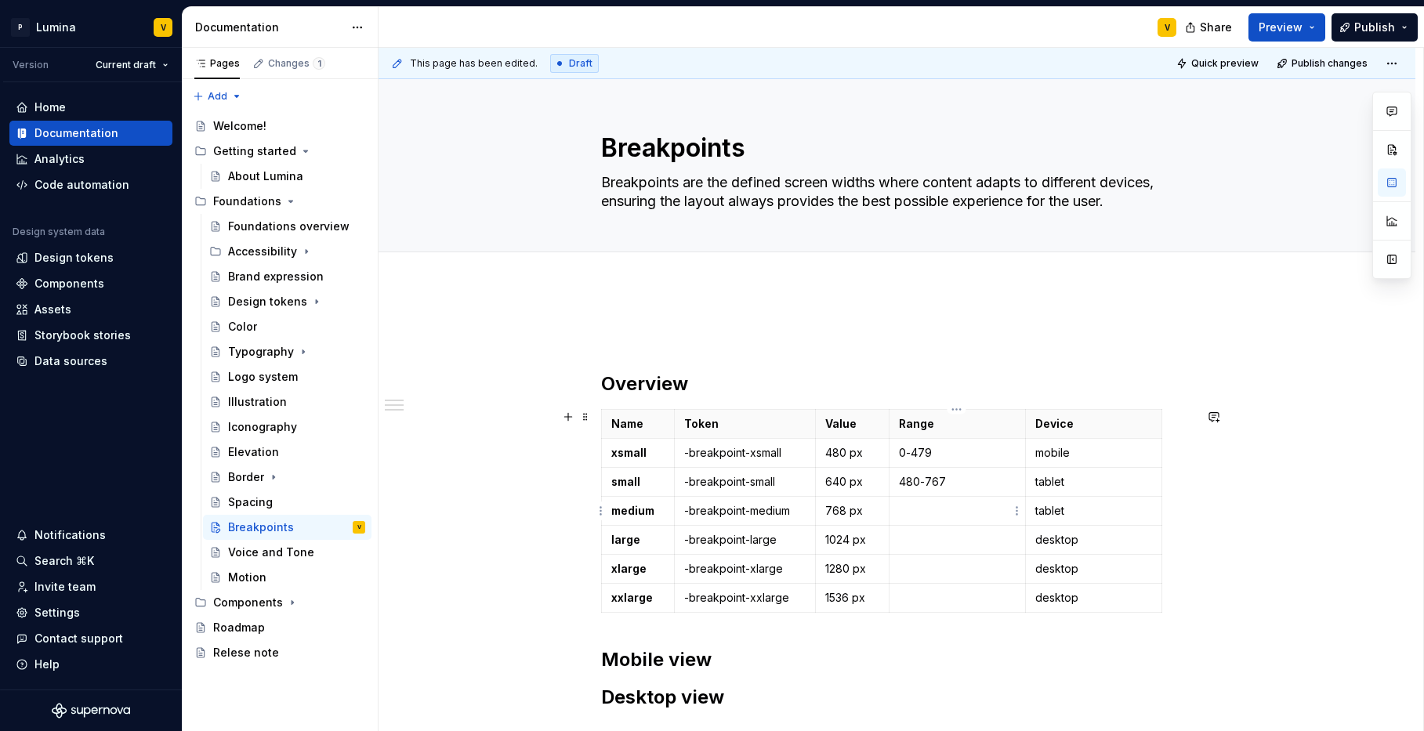
click at [905, 518] on p at bounding box center [957, 511] width 117 height 16
click at [926, 540] on p at bounding box center [957, 540] width 117 height 16
click at [899, 537] on p "024-1439" at bounding box center [957, 540] width 117 height 16
click at [915, 562] on p at bounding box center [957, 569] width 117 height 16
click at [929, 566] on p "1440>" at bounding box center [957, 569] width 117 height 16
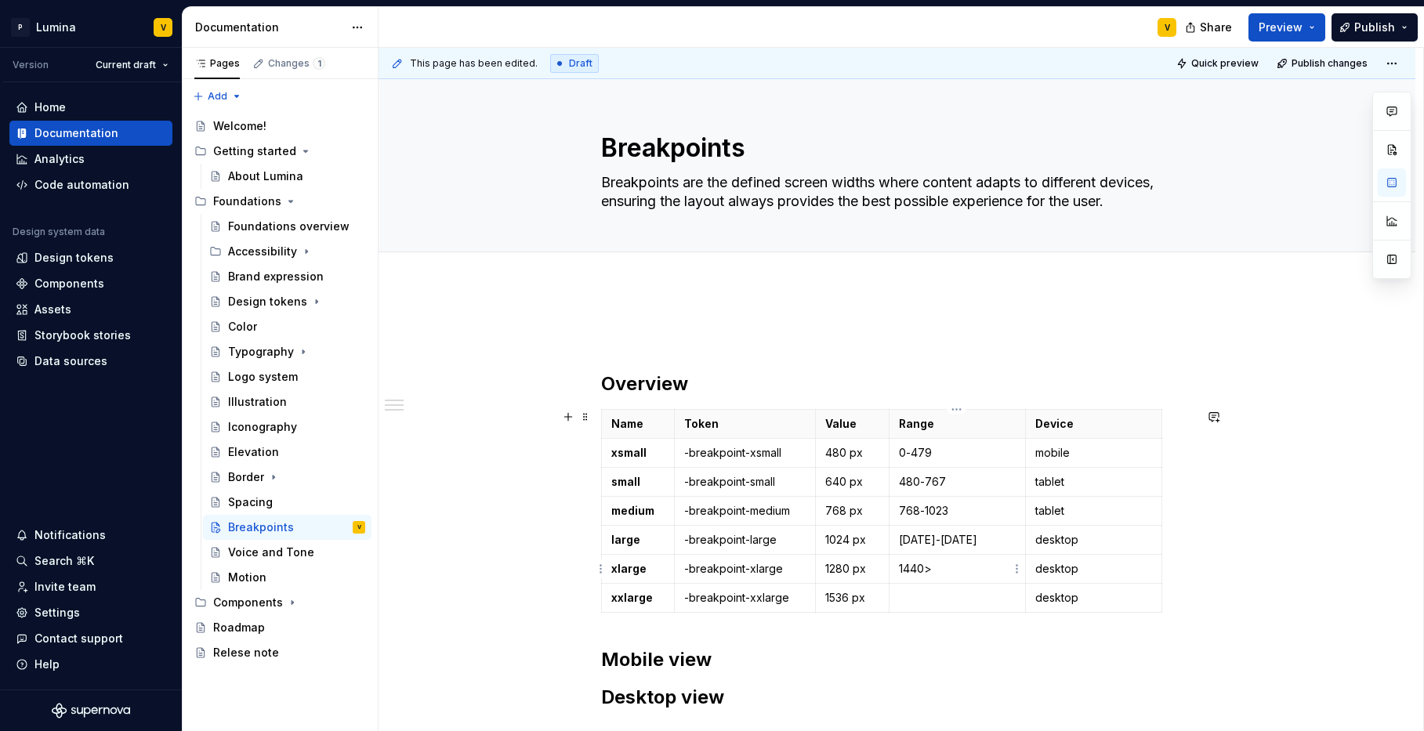
click at [924, 568] on p "1440>" at bounding box center [957, 569] width 117 height 16
drag, startPoint x: 942, startPoint y: 570, endPoint x: 895, endPoint y: 563, distance: 47.6
click at [895, 563] on td "1440>" at bounding box center [957, 569] width 136 height 29
copy p "1440>"
click at [902, 610] on td at bounding box center [957, 598] width 136 height 29
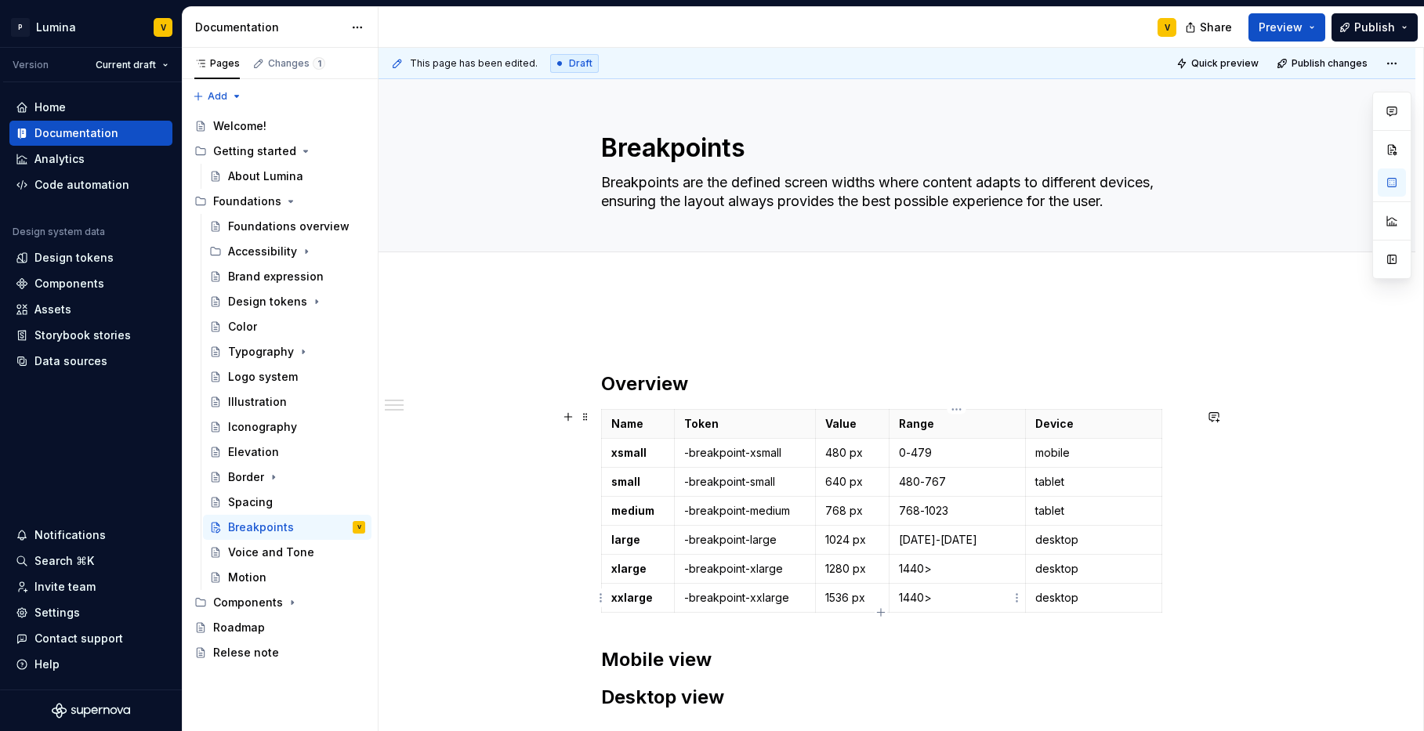
click at [920, 595] on p "1440>" at bounding box center [957, 598] width 117 height 16
click at [923, 593] on p "1440>" at bounding box center [957, 598] width 117 height 16
click at [969, 603] on p "1536>" at bounding box center [957, 598] width 117 height 16
click at [871, 596] on p "1536 px" at bounding box center [853, 598] width 54 height 16
click at [826, 452] on p "480 px" at bounding box center [853, 453] width 54 height 16
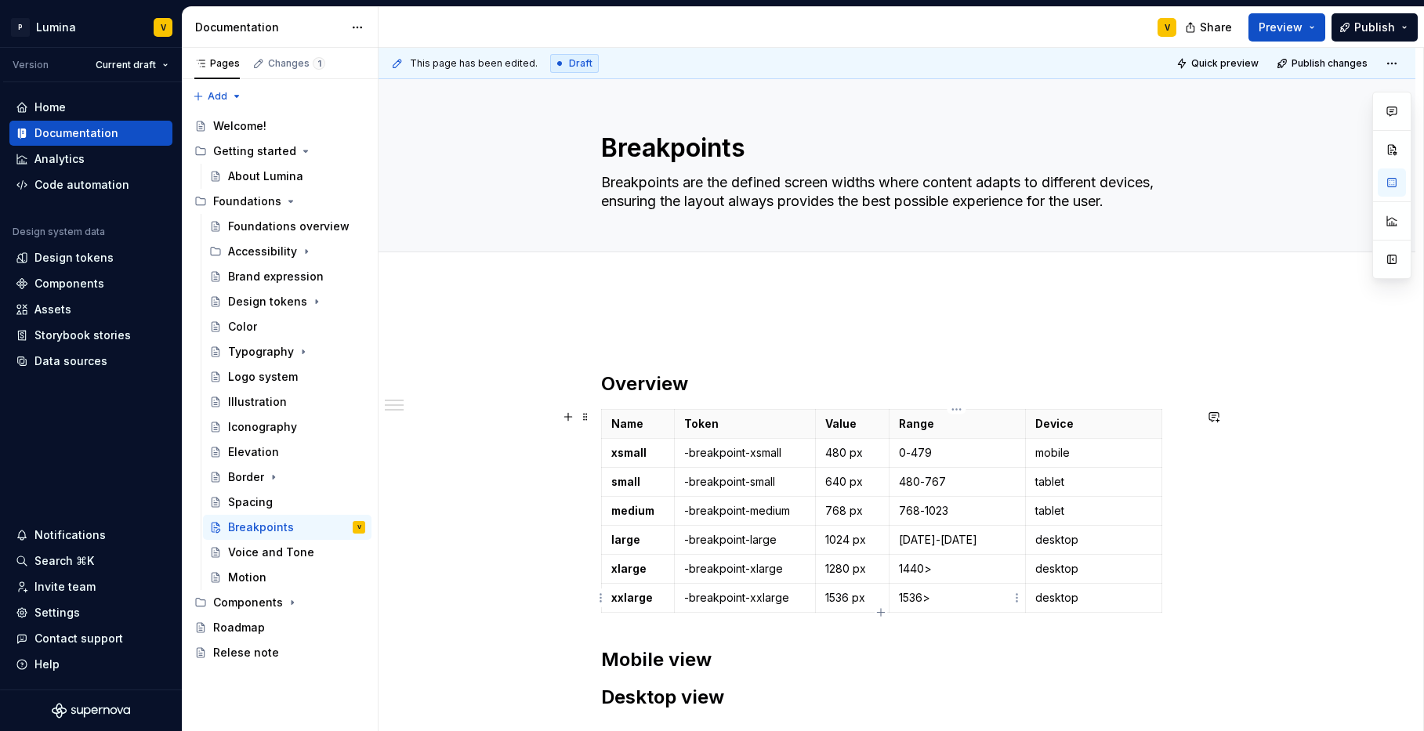
click at [948, 602] on p "1536>" at bounding box center [957, 598] width 117 height 16
drag, startPoint x: 869, startPoint y: 598, endPoint x: 835, endPoint y: 444, distance: 158.1
click at [835, 444] on tbody "Name Token Value Range Device xsmall -breakpoint-xsmall 480 px 0-479 mobile sma…" at bounding box center [881, 511] width 561 height 203
click at [861, 519] on td "768 px" at bounding box center [852, 511] width 74 height 29
drag, startPoint x: 864, startPoint y: 516, endPoint x: 822, endPoint y: 514, distance: 42.4
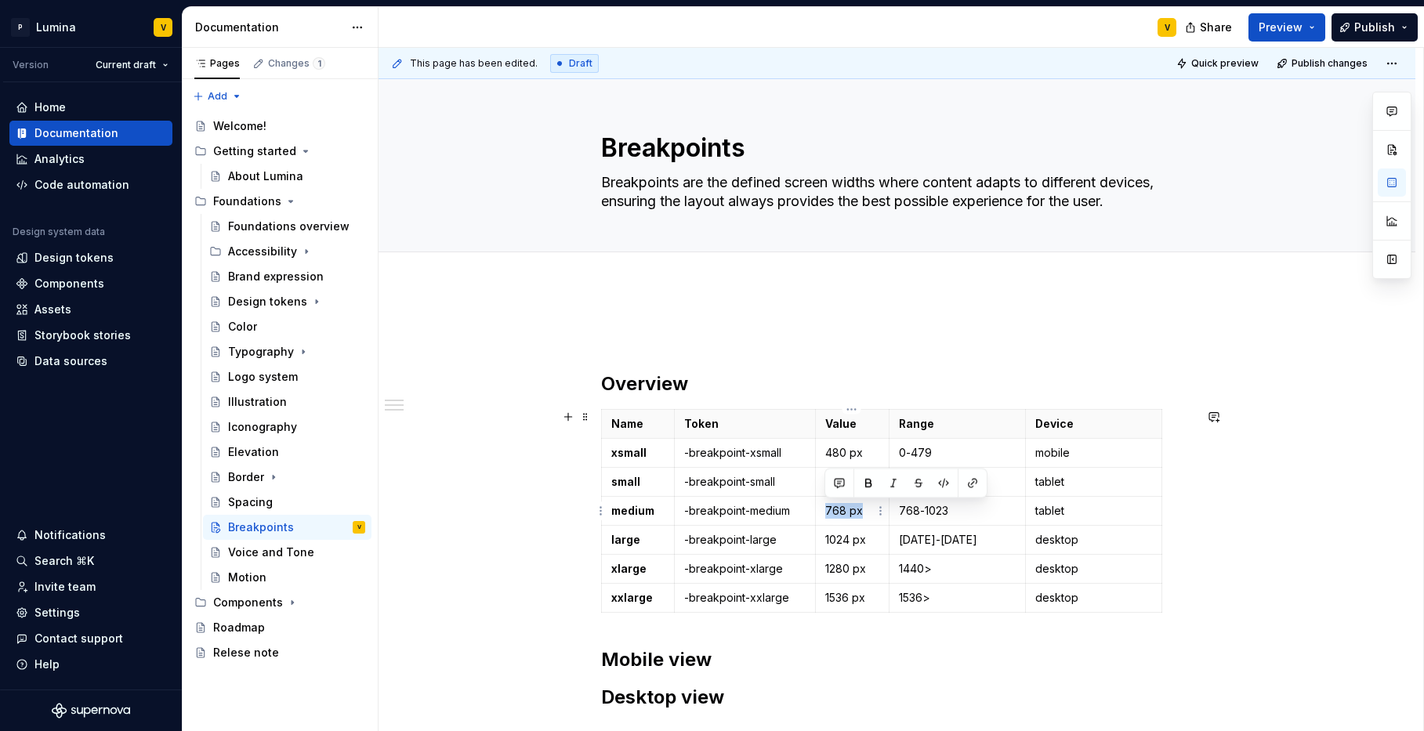
click at [822, 514] on td "768 px" at bounding box center [852, 511] width 74 height 29
copy p "768 px"
click at [844, 542] on p "1024 px" at bounding box center [853, 540] width 54 height 16
drag, startPoint x: 869, startPoint y: 543, endPoint x: 815, endPoint y: 537, distance: 54.5
click at [815, 537] on td "1024 px" at bounding box center [852, 540] width 74 height 29
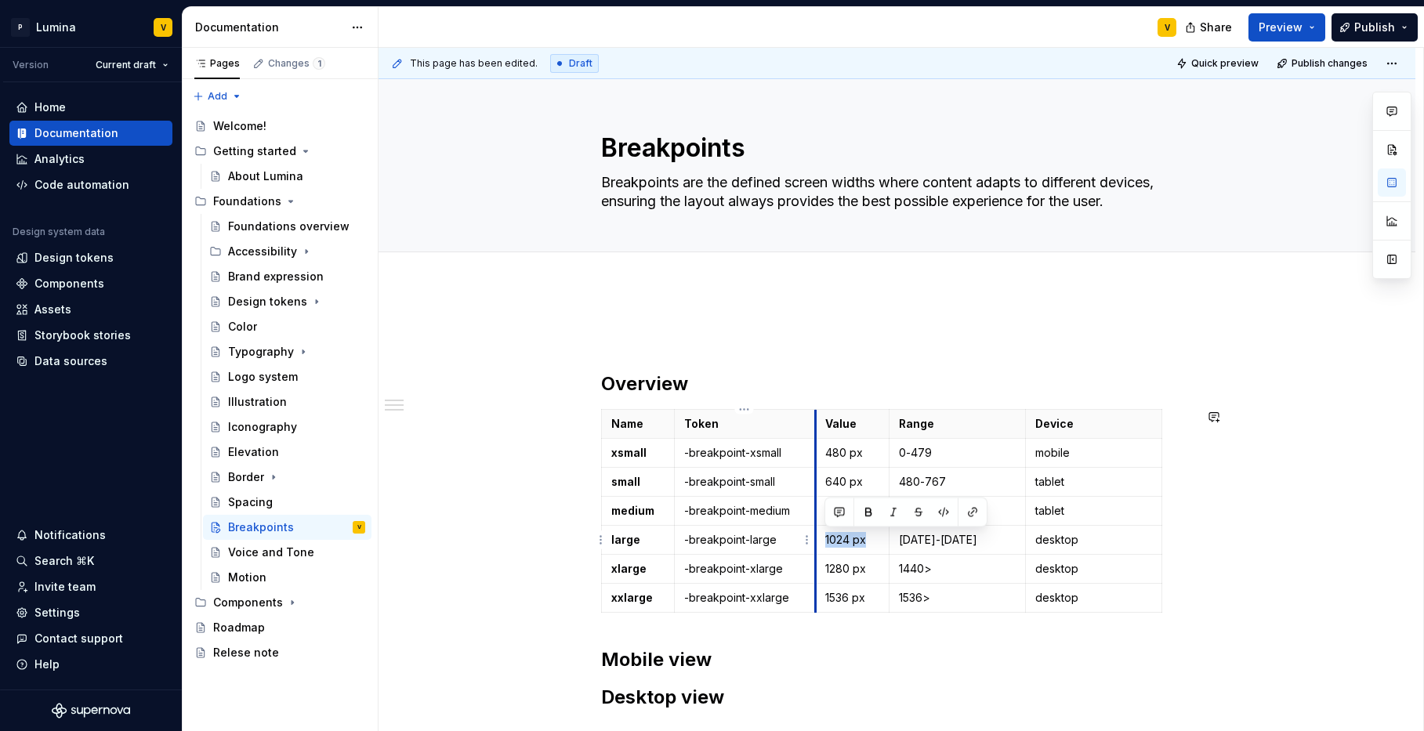
copy p "1024 px"
click at [866, 573] on p "1280 px" at bounding box center [853, 569] width 54 height 16
drag, startPoint x: 866, startPoint y: 573, endPoint x: 816, endPoint y: 564, distance: 50.9
click at [816, 564] on td "1280 px" at bounding box center [852, 569] width 74 height 29
copy p "1280 px"
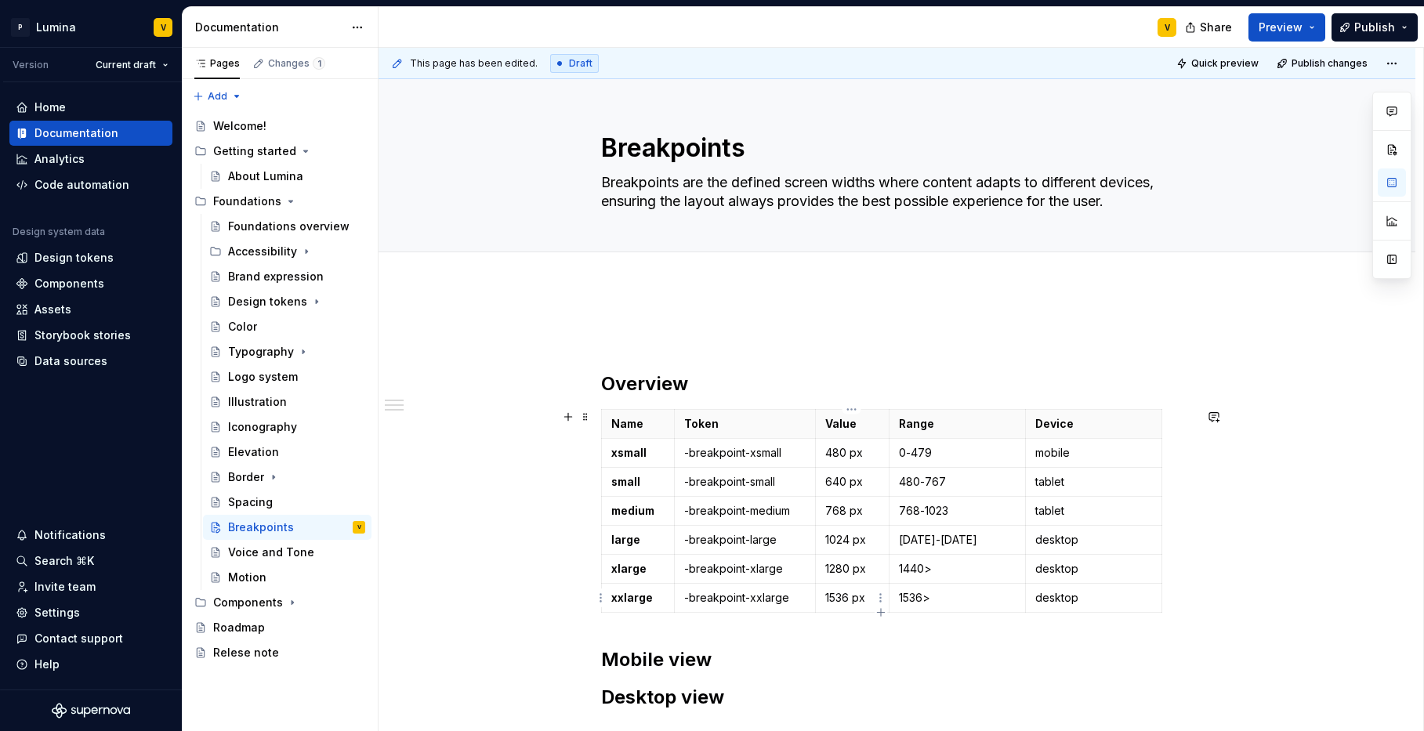
click at [860, 609] on td "1536 px" at bounding box center [852, 598] width 74 height 29
drag, startPoint x: 870, startPoint y: 596, endPoint x: 818, endPoint y: 592, distance: 51.9
click at [818, 592] on td "1536 px" at bounding box center [852, 598] width 74 height 29
copy p "1536 px"
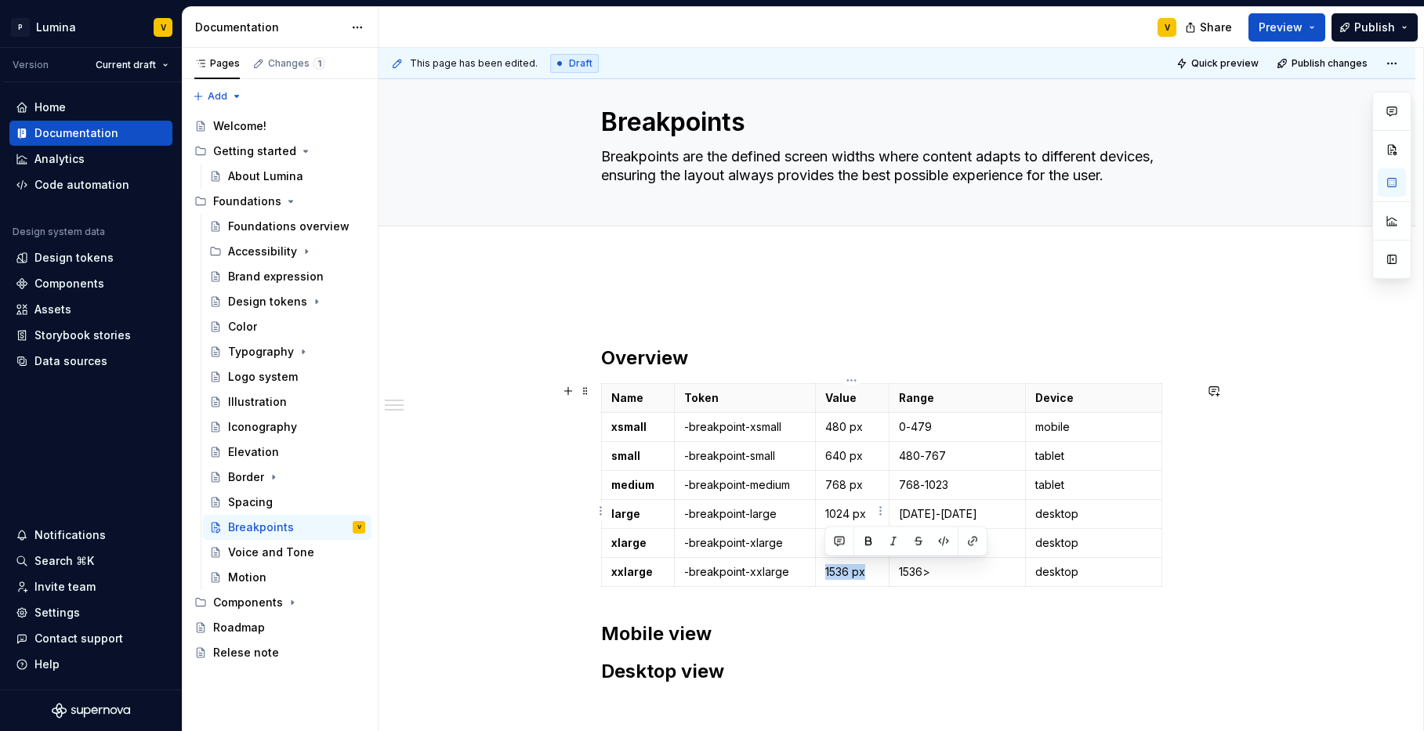
scroll to position [48, 0]
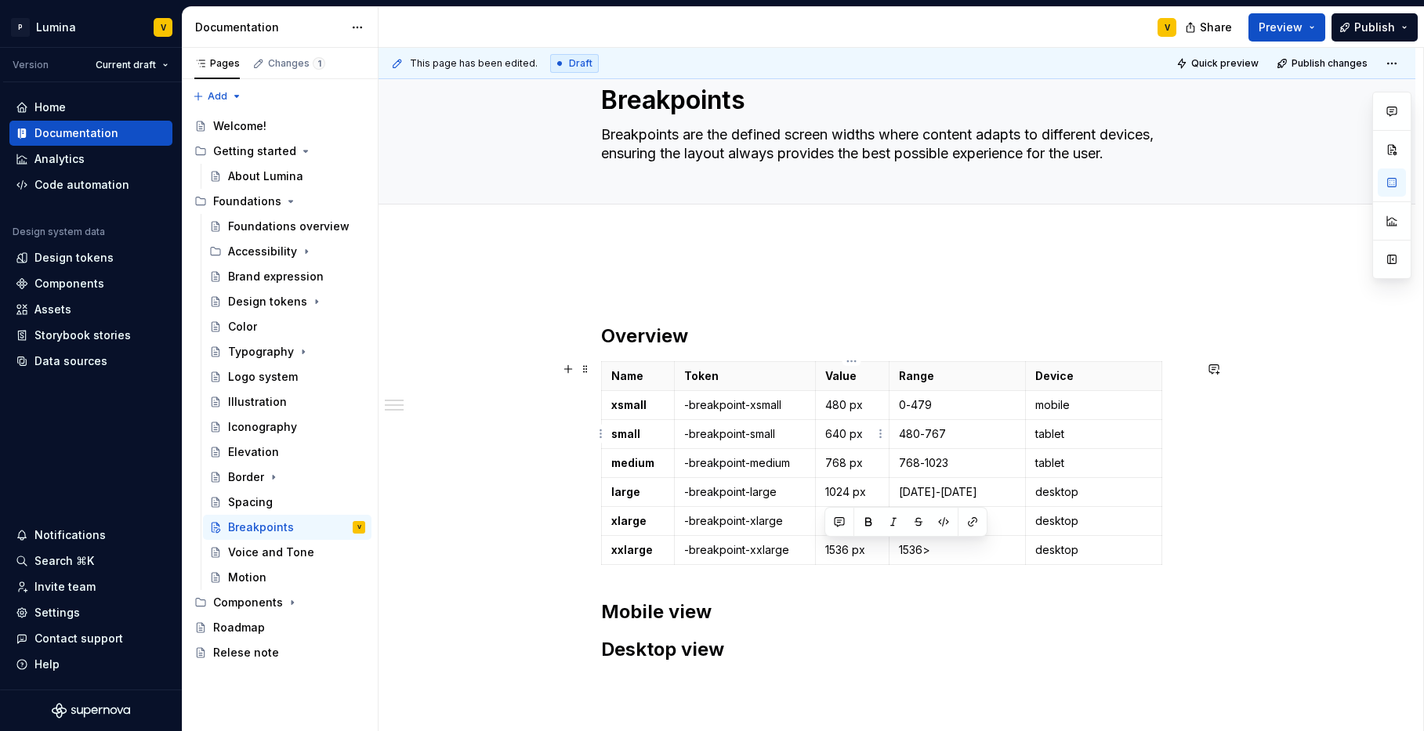
click at [855, 438] on p "640 px" at bounding box center [853, 434] width 54 height 16
drag, startPoint x: 940, startPoint y: 434, endPoint x: 954, endPoint y: 433, distance: 14.1
click at [940, 434] on p "480-767" at bounding box center [957, 434] width 117 height 16
drag, startPoint x: 954, startPoint y: 433, endPoint x: 891, endPoint y: 429, distance: 63.6
click at [891, 429] on td "480-767" at bounding box center [957, 434] width 136 height 29
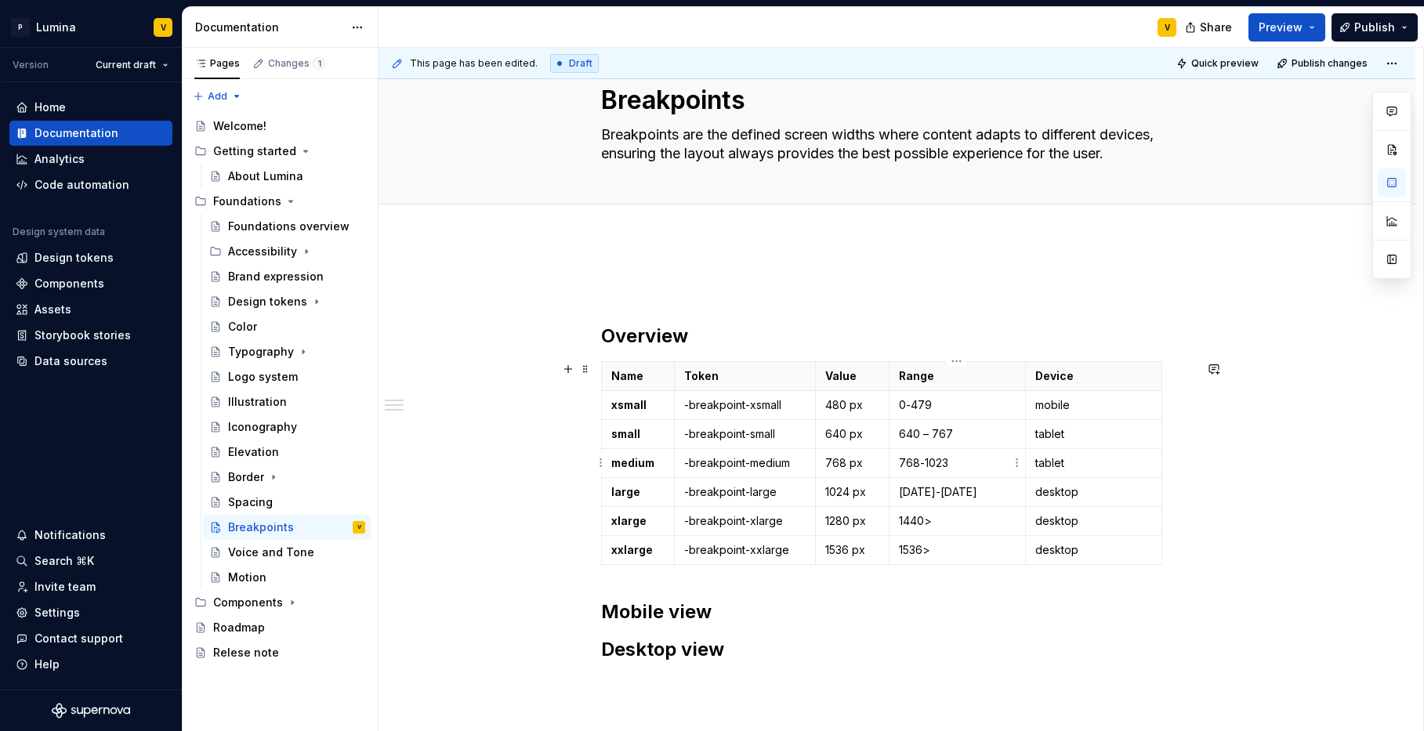
click at [950, 466] on p "768-1023" at bounding box center [957, 463] width 117 height 16
drag, startPoint x: 958, startPoint y: 463, endPoint x: 898, endPoint y: 459, distance: 60.4
click at [899, 459] on p "768-1023" at bounding box center [957, 463] width 117 height 16
click at [945, 495] on p "[DATE]-[DATE]" at bounding box center [957, 492] width 117 height 16
drag, startPoint x: 964, startPoint y: 493, endPoint x: 897, endPoint y: 490, distance: 66.7
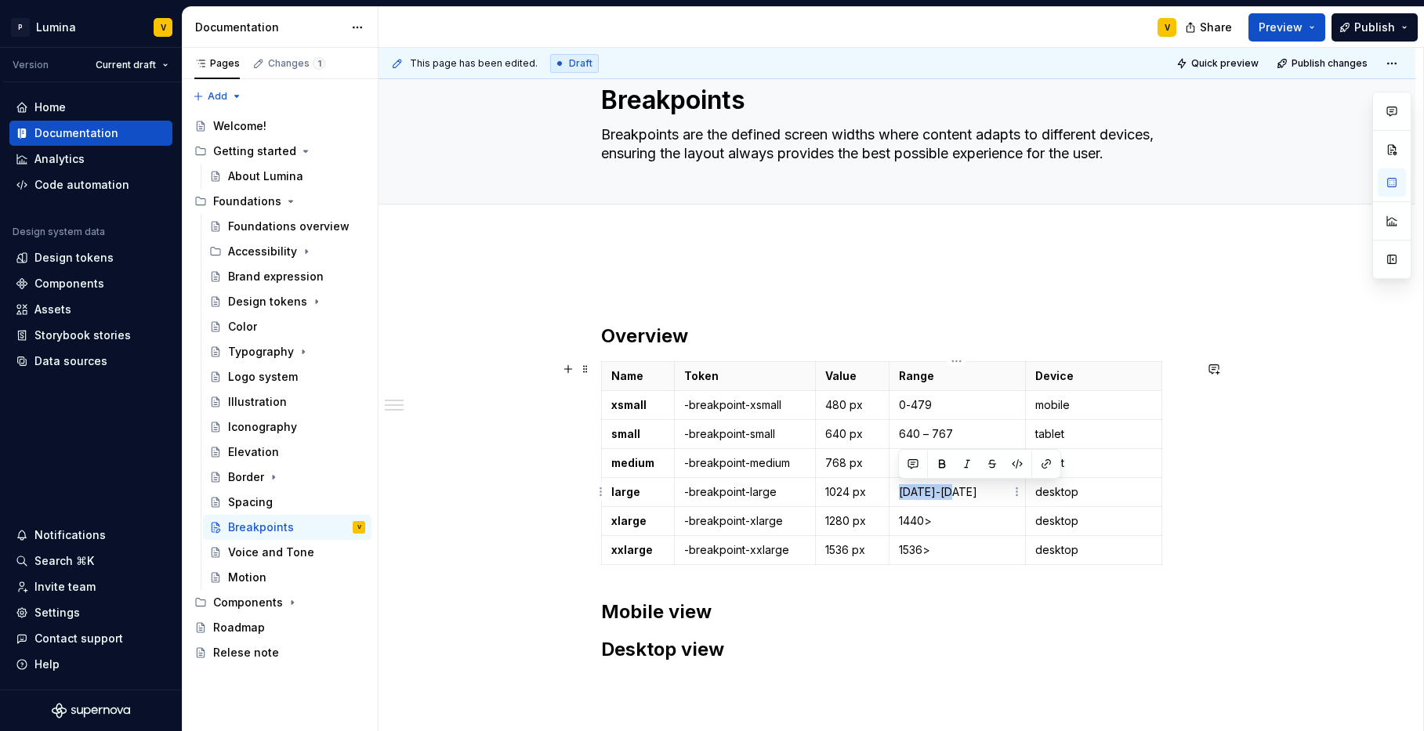
click at [897, 490] on td "[DATE]-[DATE]" at bounding box center [957, 492] width 136 height 29
click at [901, 490] on p "[DATE] – [DATE]" at bounding box center [957, 492] width 117 height 16
click at [899, 489] on p "[DATE] – [DATE]" at bounding box center [957, 492] width 117 height 16
click at [936, 524] on p "1440>" at bounding box center [957, 522] width 117 height 16
click at [945, 552] on p "1536>" at bounding box center [957, 551] width 117 height 16
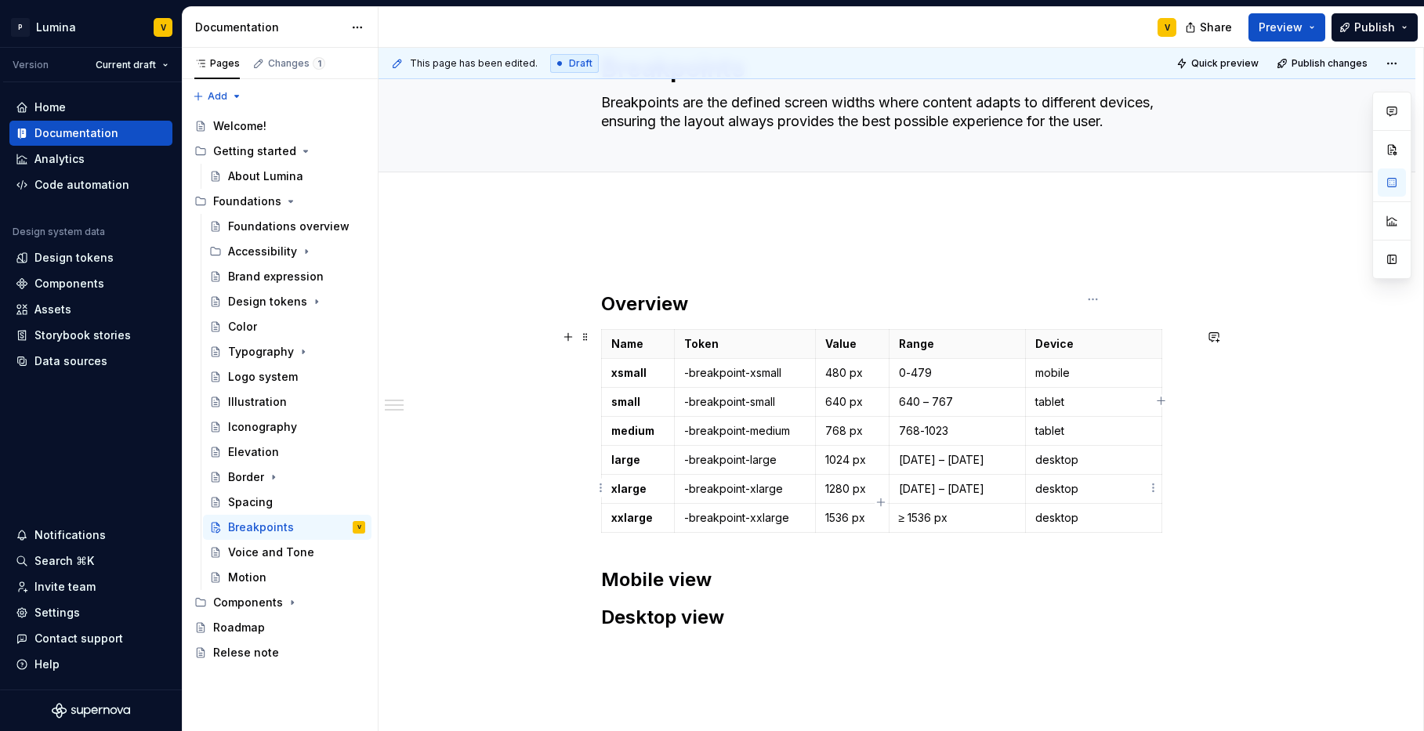
scroll to position [150, 0]
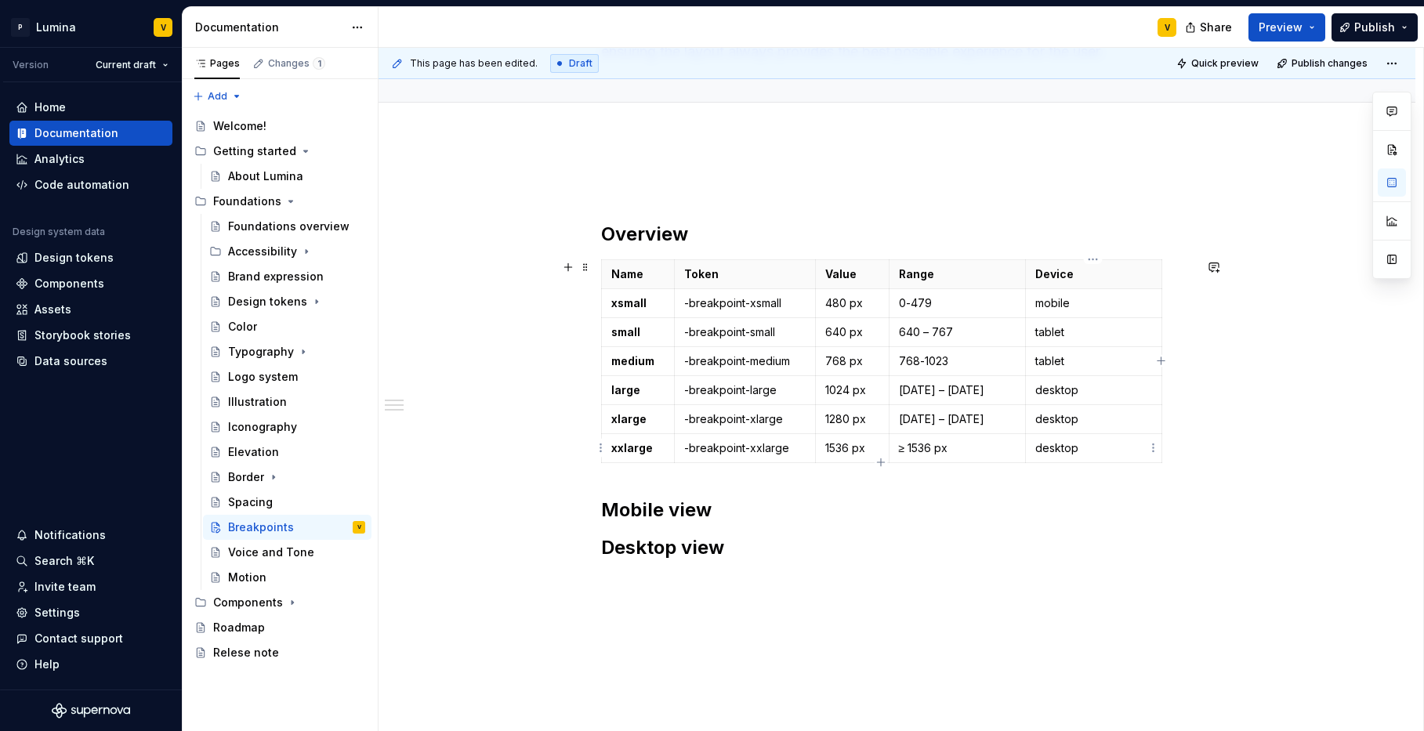
click at [1124, 461] on td "desktop" at bounding box center [1093, 448] width 136 height 29
drag, startPoint x: 1110, startPoint y: 455, endPoint x: 1022, endPoint y: 452, distance: 88.6
click at [1022, 452] on tr "xxlarge -breakpoint-xxlarge 1536 px ≥ 1536 px desktop" at bounding box center [881, 448] width 561 height 29
click at [1072, 450] on p "desktop" at bounding box center [1094, 449] width 117 height 16
drag, startPoint x: 1098, startPoint y: 451, endPoint x: 1032, endPoint y: 445, distance: 66.9
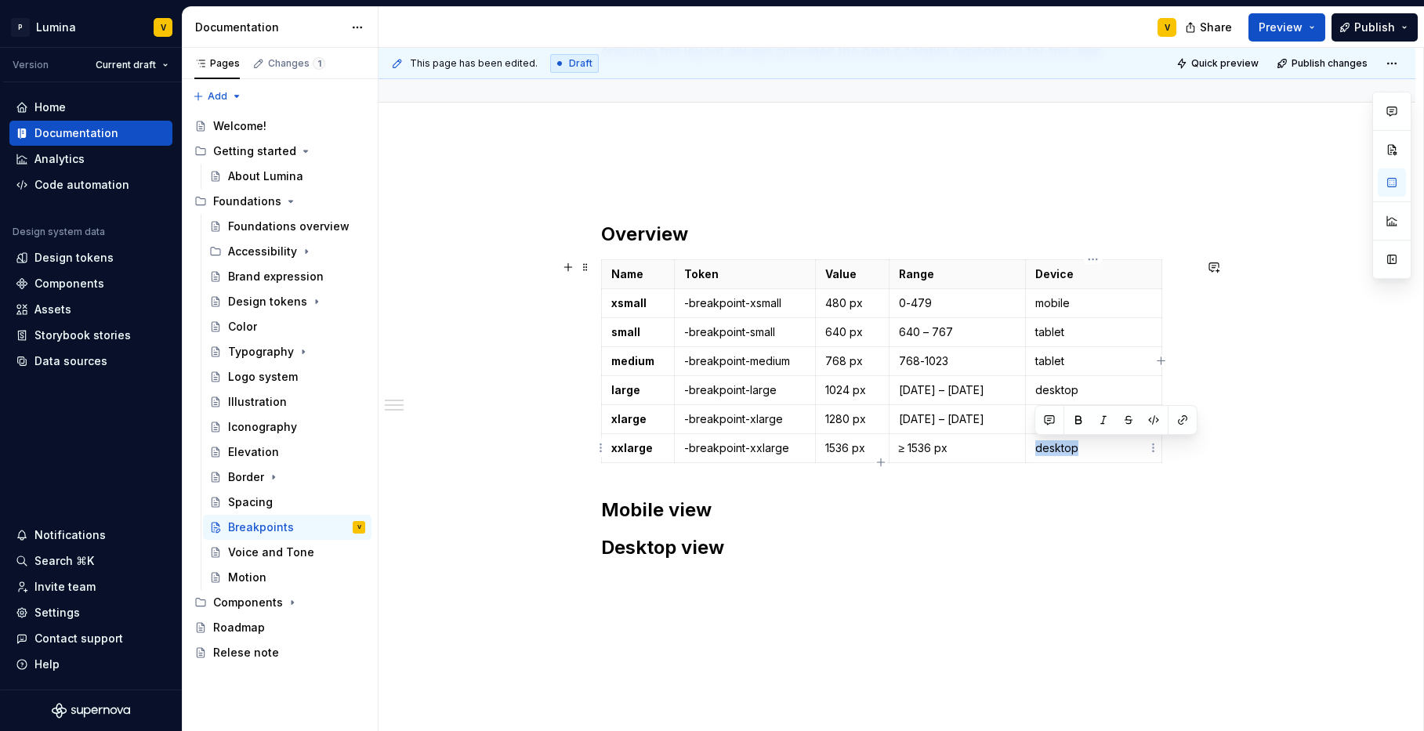
click at [1032, 445] on td "desktop" at bounding box center [1093, 448] width 136 height 29
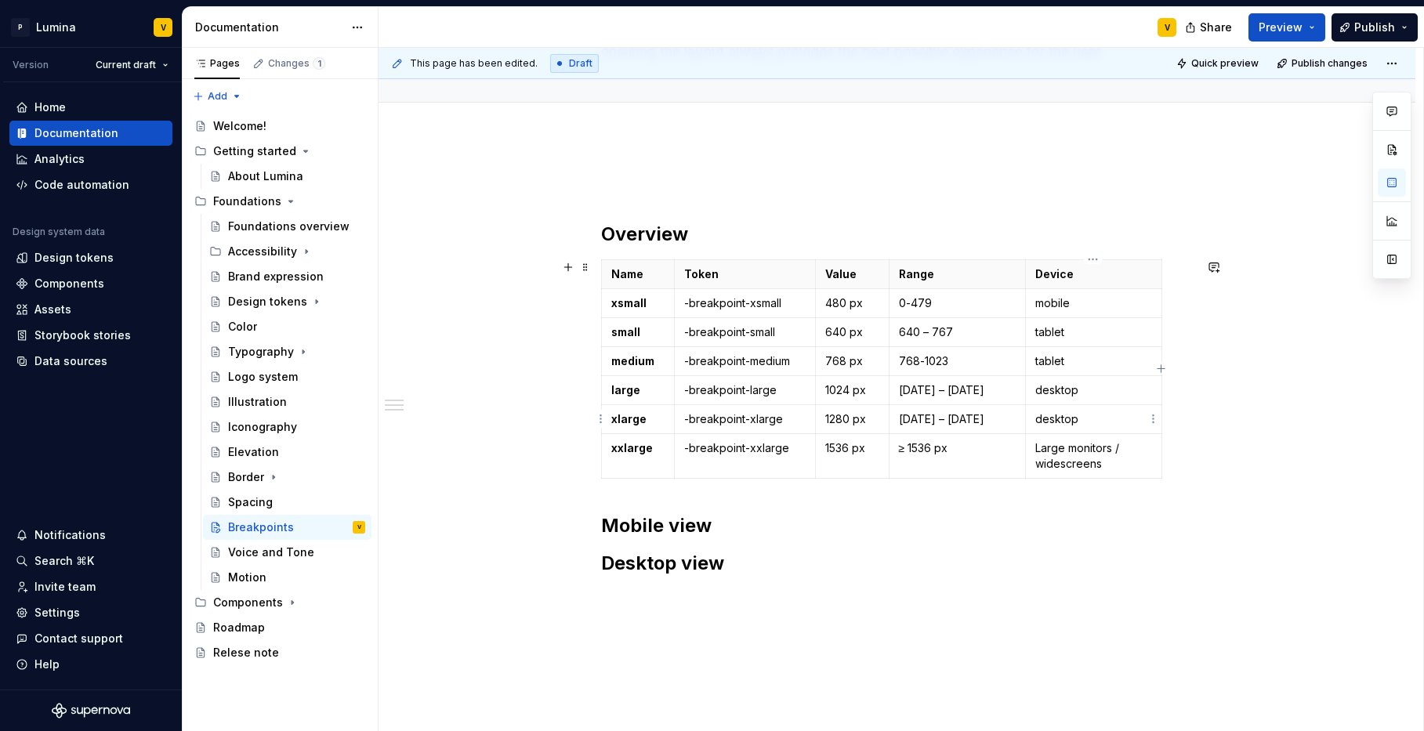
click at [1083, 412] on p "desktop" at bounding box center [1094, 420] width 117 height 16
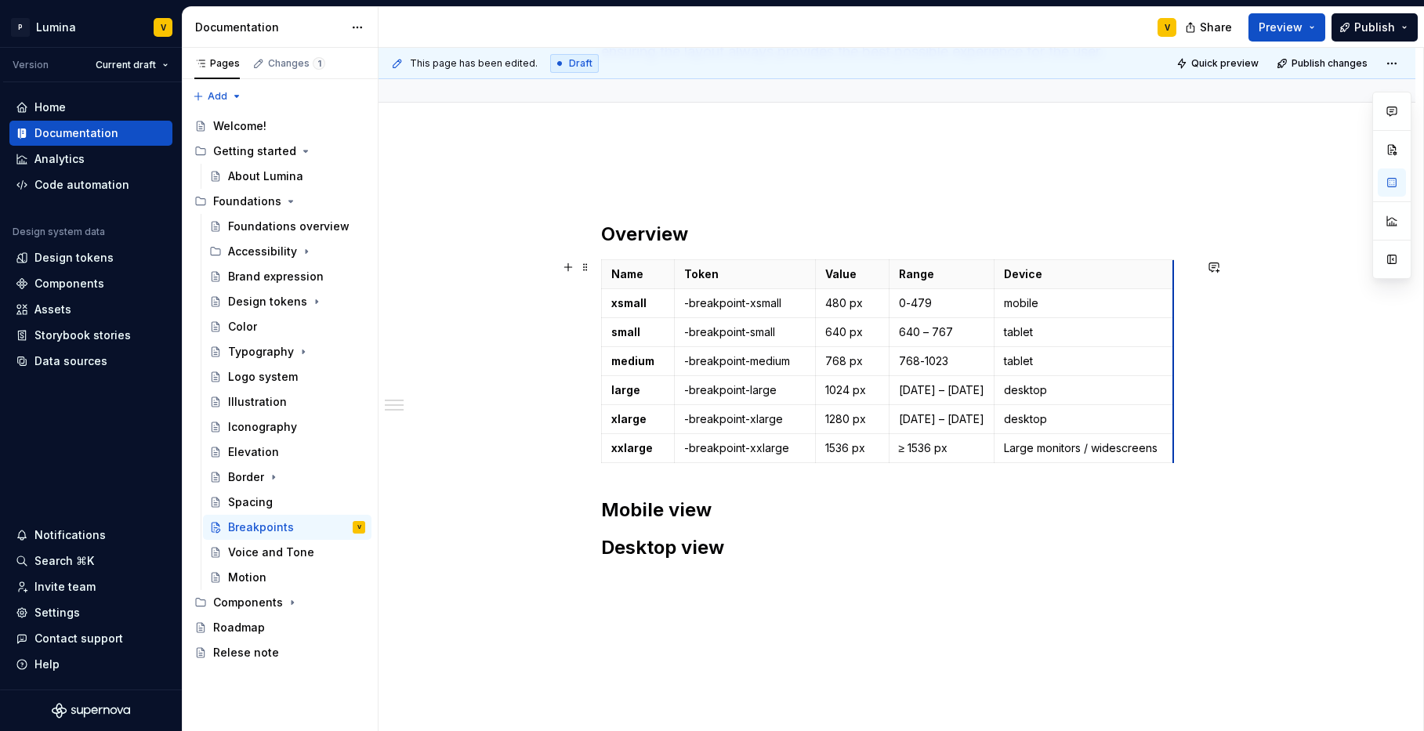
drag, startPoint x: 1159, startPoint y: 281, endPoint x: 1202, endPoint y: 292, distance: 44.3
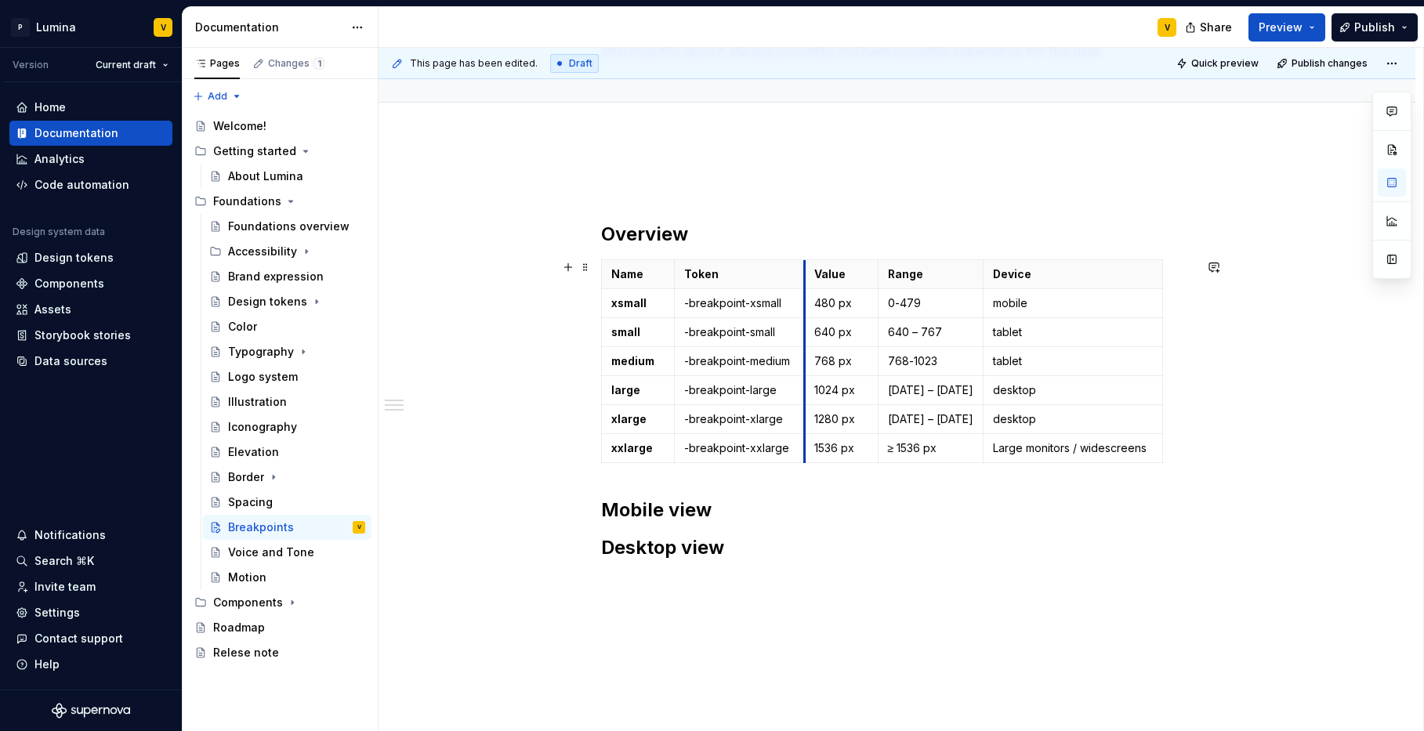
drag, startPoint x: 816, startPoint y: 278, endPoint x: 805, endPoint y: 280, distance: 11.1
click at [805, 280] on th "Value" at bounding box center [841, 274] width 74 height 29
drag, startPoint x: 1025, startPoint y: 419, endPoint x: 963, endPoint y: 416, distance: 62.0
click at [983, 416] on td "desktop" at bounding box center [1073, 419] width 180 height 29
click at [1011, 386] on p "desktop" at bounding box center [1073, 391] width 160 height 16
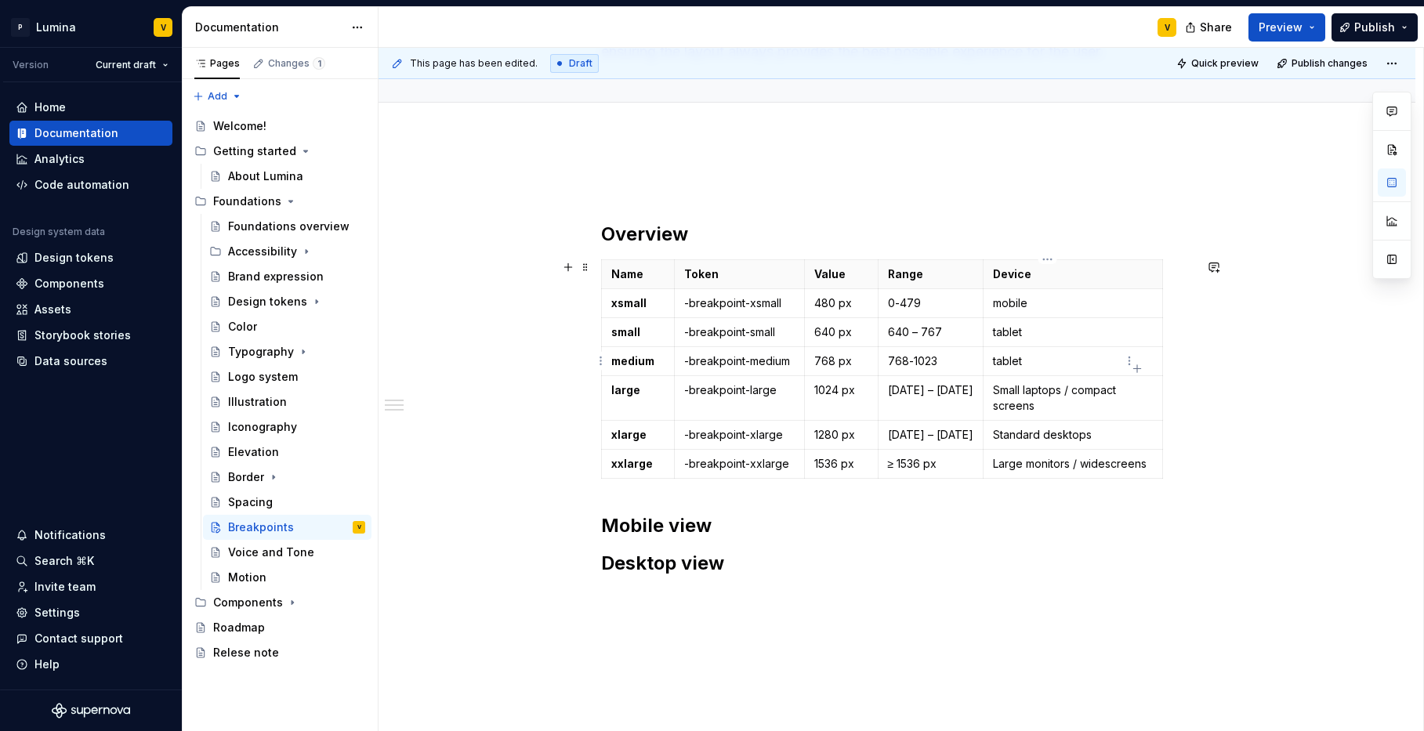
click at [1018, 363] on p "tablet" at bounding box center [1073, 362] width 160 height 16
click at [1031, 354] on p "tablet" at bounding box center [1073, 362] width 160 height 16
click at [1018, 333] on p "tablet" at bounding box center [1073, 333] width 160 height 16
click at [1014, 300] on p "mobile" at bounding box center [1073, 304] width 160 height 16
click at [928, 302] on p "0-479" at bounding box center [930, 304] width 85 height 16
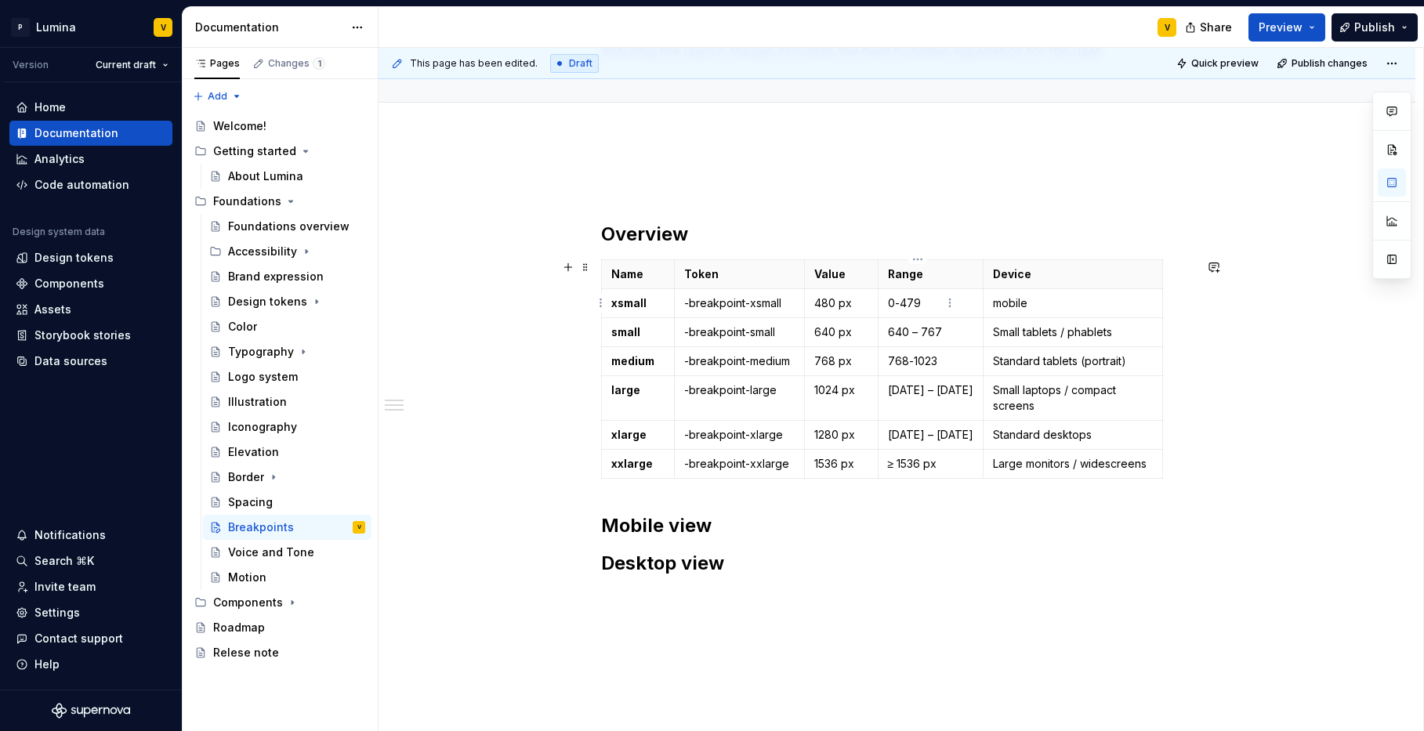
click at [896, 303] on p "0-479" at bounding box center [930, 304] width 85 height 16
click at [934, 310] on p "0-479" at bounding box center [930, 304] width 85 height 16
drag, startPoint x: 930, startPoint y: 307, endPoint x: 884, endPoint y: 303, distance: 46.5
click at [884, 303] on td "0-479" at bounding box center [930, 303] width 105 height 29
drag, startPoint x: 1021, startPoint y: 305, endPoint x: 997, endPoint y: 297, distance: 24.8
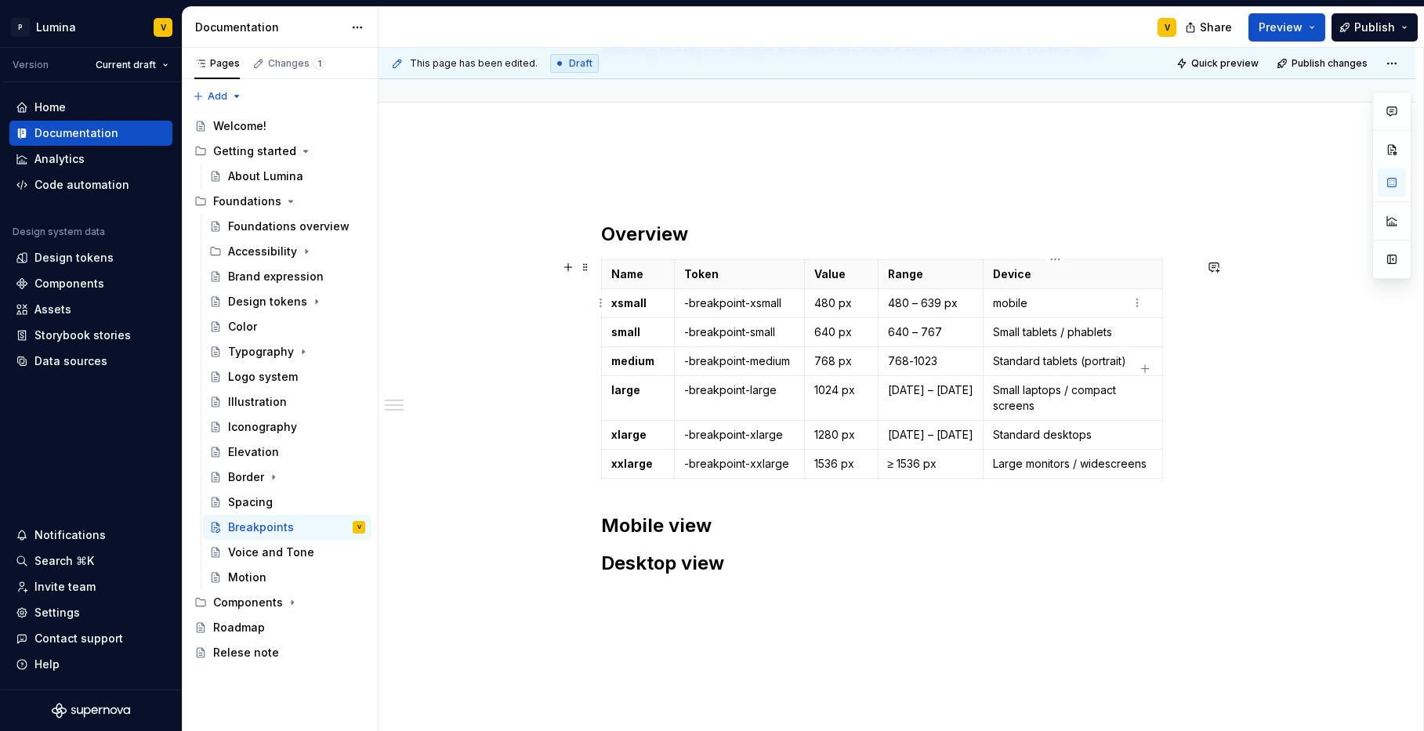
click at [1021, 305] on p "mobile" at bounding box center [1073, 304] width 160 height 16
click at [1053, 292] on td "mobile" at bounding box center [1073, 303] width 180 height 29
click at [1038, 300] on p "mobile" at bounding box center [1073, 304] width 160 height 16
drag, startPoint x: 1038, startPoint y: 300, endPoint x: 967, endPoint y: 297, distance: 70.6
click at [983, 297] on td "mobile" at bounding box center [1073, 303] width 180 height 29
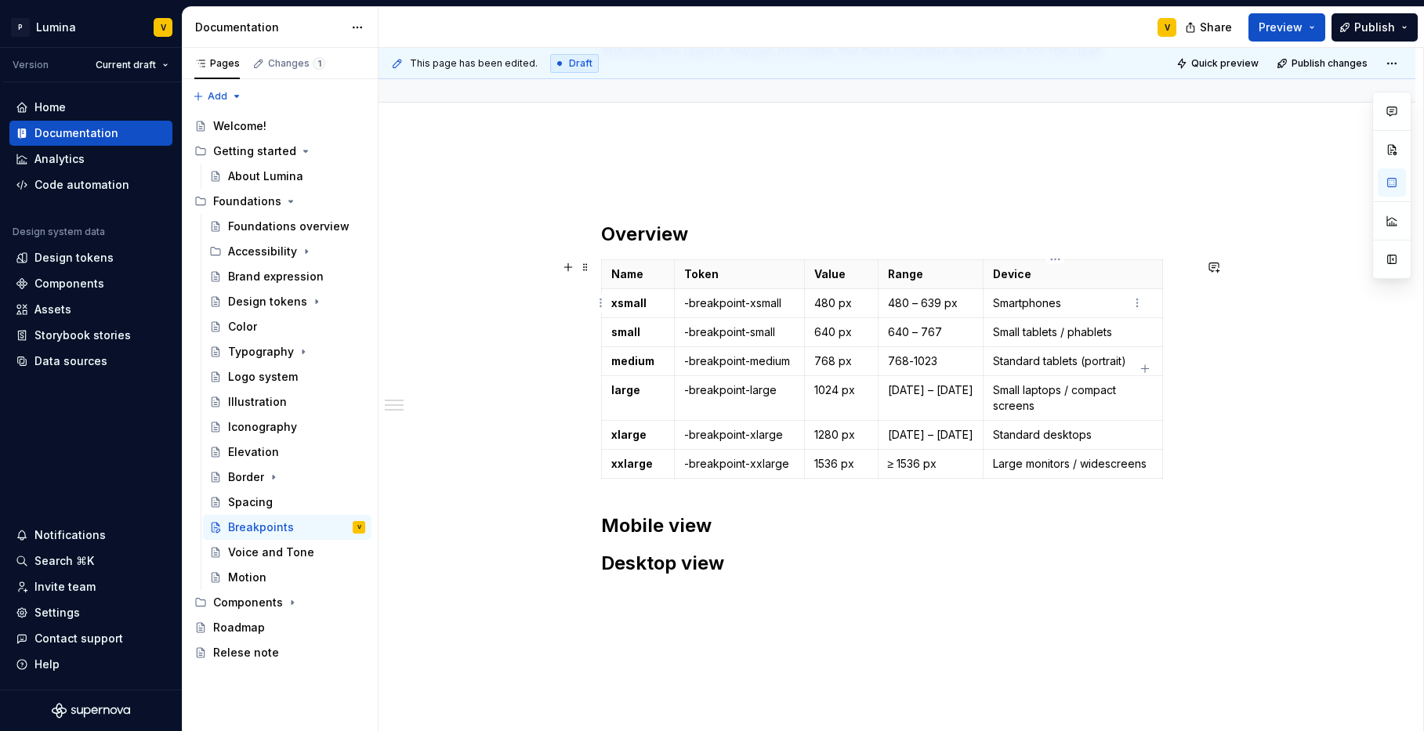
click at [1069, 292] on td "Smartphones" at bounding box center [1073, 303] width 180 height 29
click at [616, 289] on td "xsmall" at bounding box center [637, 303] width 73 height 29
click at [818, 304] on p "480 px" at bounding box center [842, 304] width 54 height 16
click at [798, 305] on html "P Lumina V Version Current draft Home Documentation Analytics Code automation D…" at bounding box center [712, 365] width 1424 height 731
click at [799, 283] on html "P Lumina V Version Current draft Home Documentation Analytics Code automation D…" at bounding box center [712, 365] width 1424 height 731
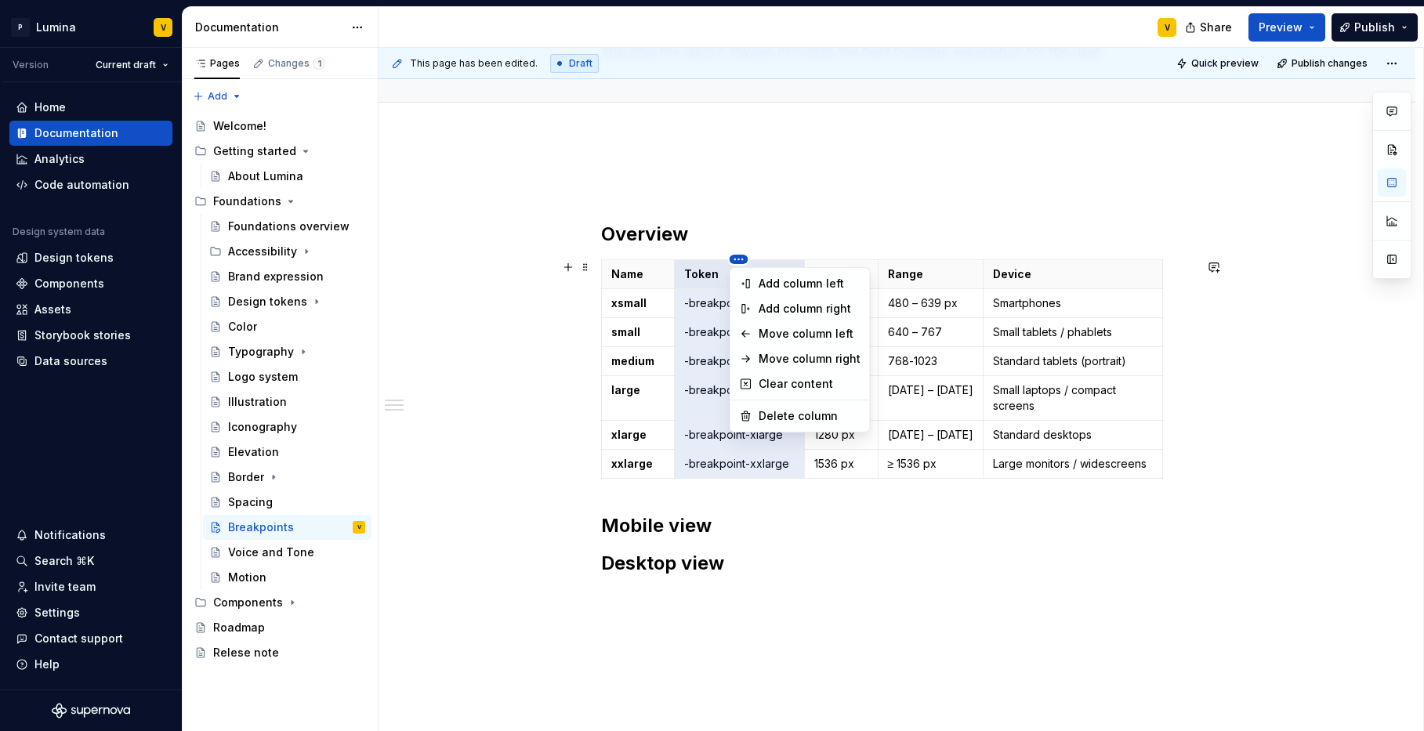
click at [739, 261] on html "P Lumina V Version Current draft Home Documentation Analytics Code automation D…" at bounding box center [712, 365] width 1424 height 731
click at [652, 261] on html "P Lumina V Version Current draft Home Documentation Analytics Code automation D…" at bounding box center [712, 365] width 1424 height 731
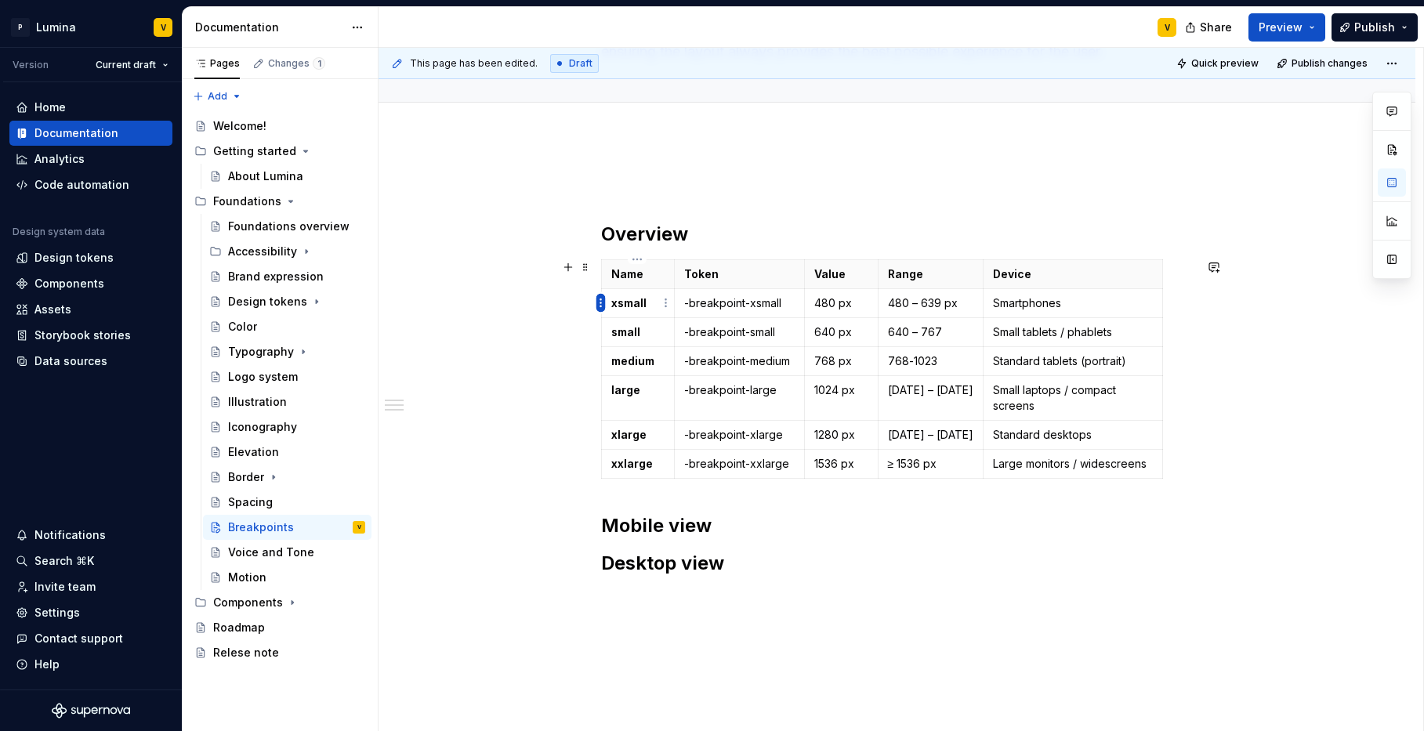
click at [598, 302] on html "P Lumina V Version Current draft Home Documentation Analytics Code automation D…" at bounding box center [712, 365] width 1424 height 731
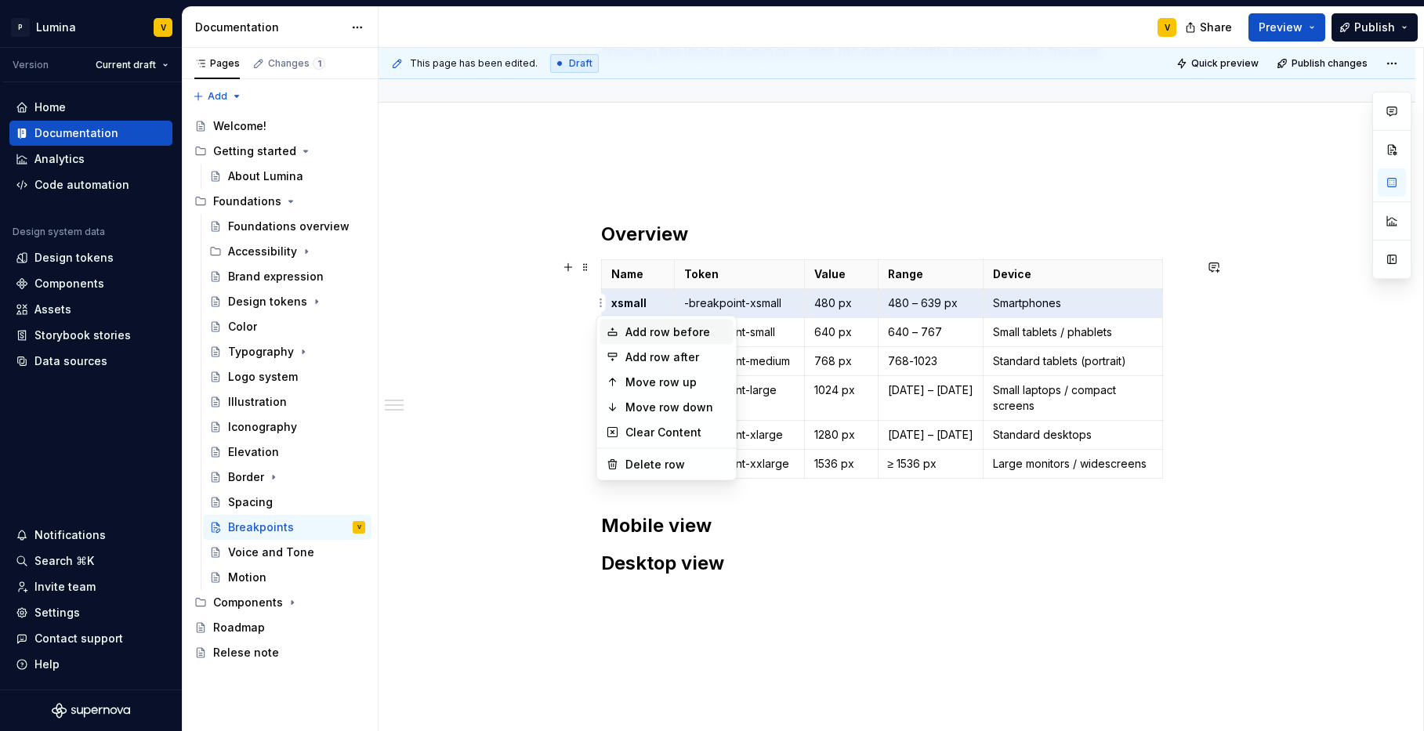
click at [661, 332] on div "Add row before" at bounding box center [677, 333] width 102 height 16
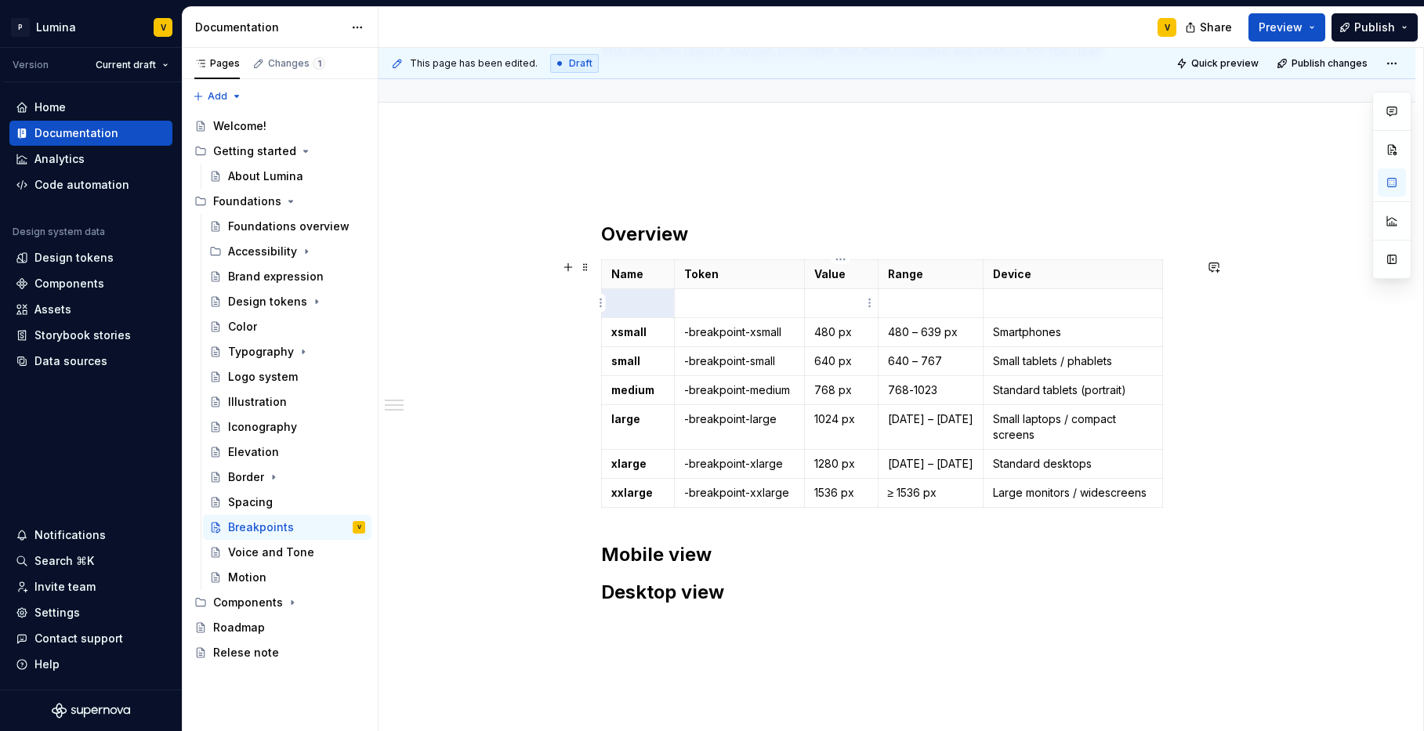
click at [848, 314] on td at bounding box center [841, 303] width 74 height 29
click at [741, 299] on p at bounding box center [739, 304] width 111 height 16
drag, startPoint x: 782, startPoint y: 330, endPoint x: 679, endPoint y: 325, distance: 102.8
click at [679, 325] on td "-breakpoint-xsmall" at bounding box center [739, 332] width 130 height 29
copy p "-breakpoint-xsmall"
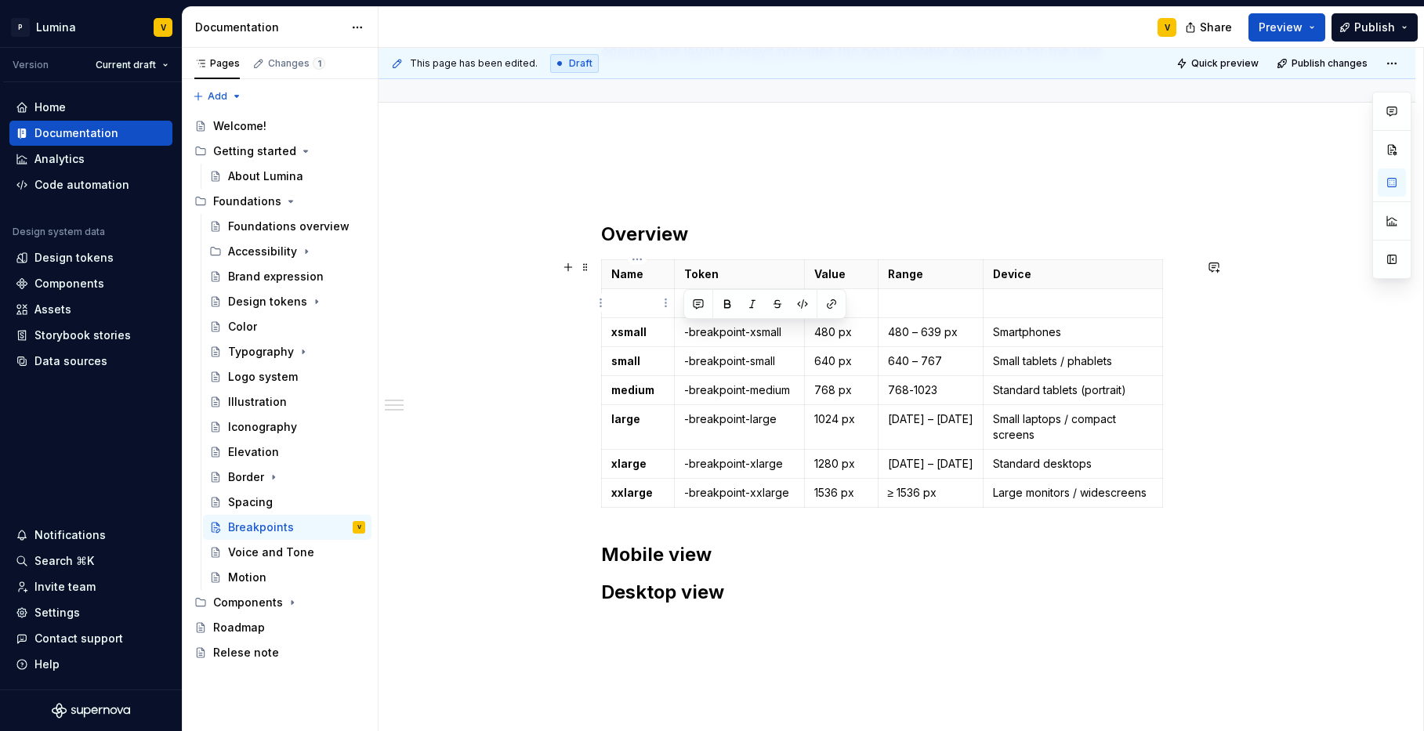
click at [649, 299] on p at bounding box center [637, 304] width 53 height 16
click at [703, 299] on p at bounding box center [739, 304] width 111 height 16
click at [642, 305] on p at bounding box center [637, 304] width 53 height 16
click at [782, 299] on p "-breakpoint-xsmall" at bounding box center [739, 304] width 111 height 16
click at [901, 299] on p at bounding box center [930, 304] width 85 height 16
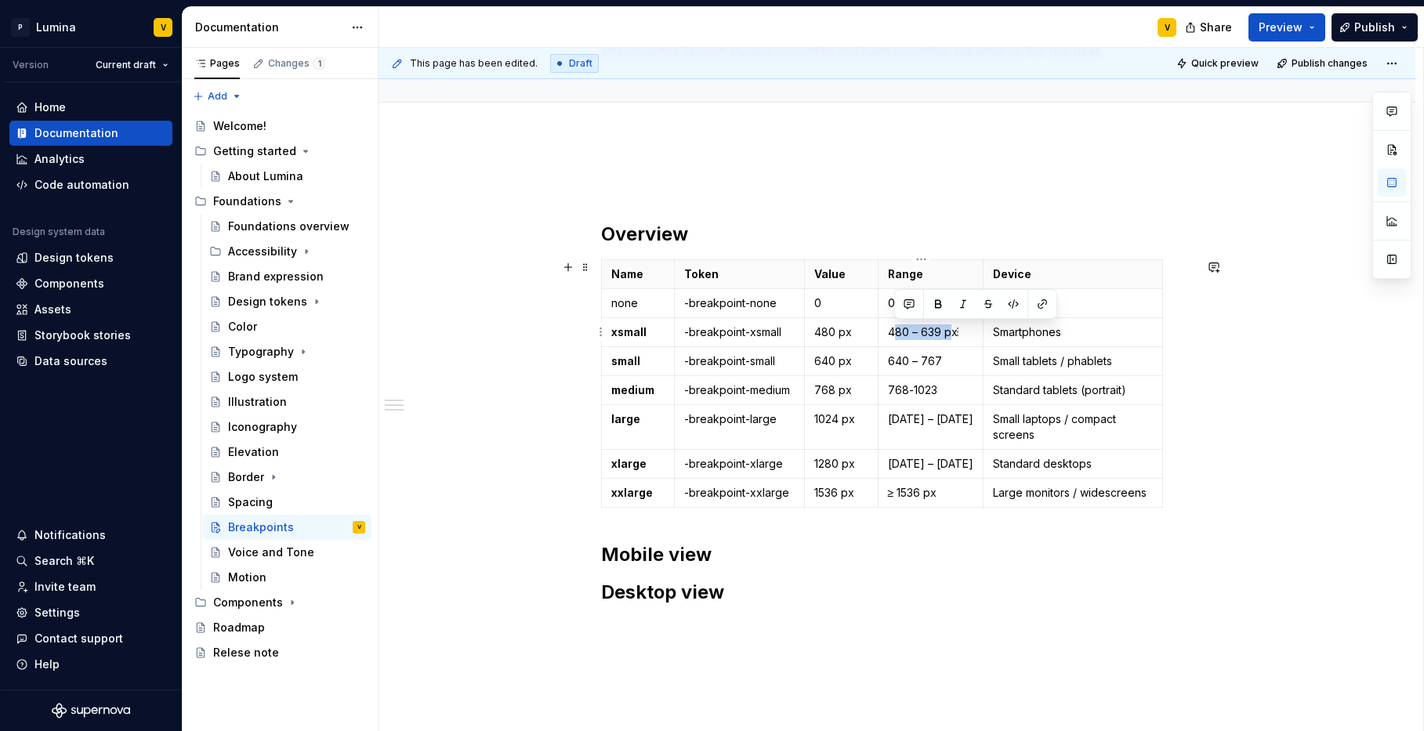
drag, startPoint x: 891, startPoint y: 333, endPoint x: 951, endPoint y: 332, distance: 59.6
click at [951, 332] on p "480 – 639 px" at bounding box center [930, 333] width 85 height 16
click at [889, 334] on p "480 – 639 px" at bounding box center [930, 333] width 85 height 16
click at [912, 304] on p "0-" at bounding box center [930, 304] width 85 height 16
click at [895, 303] on p "0-" at bounding box center [930, 304] width 85 height 16
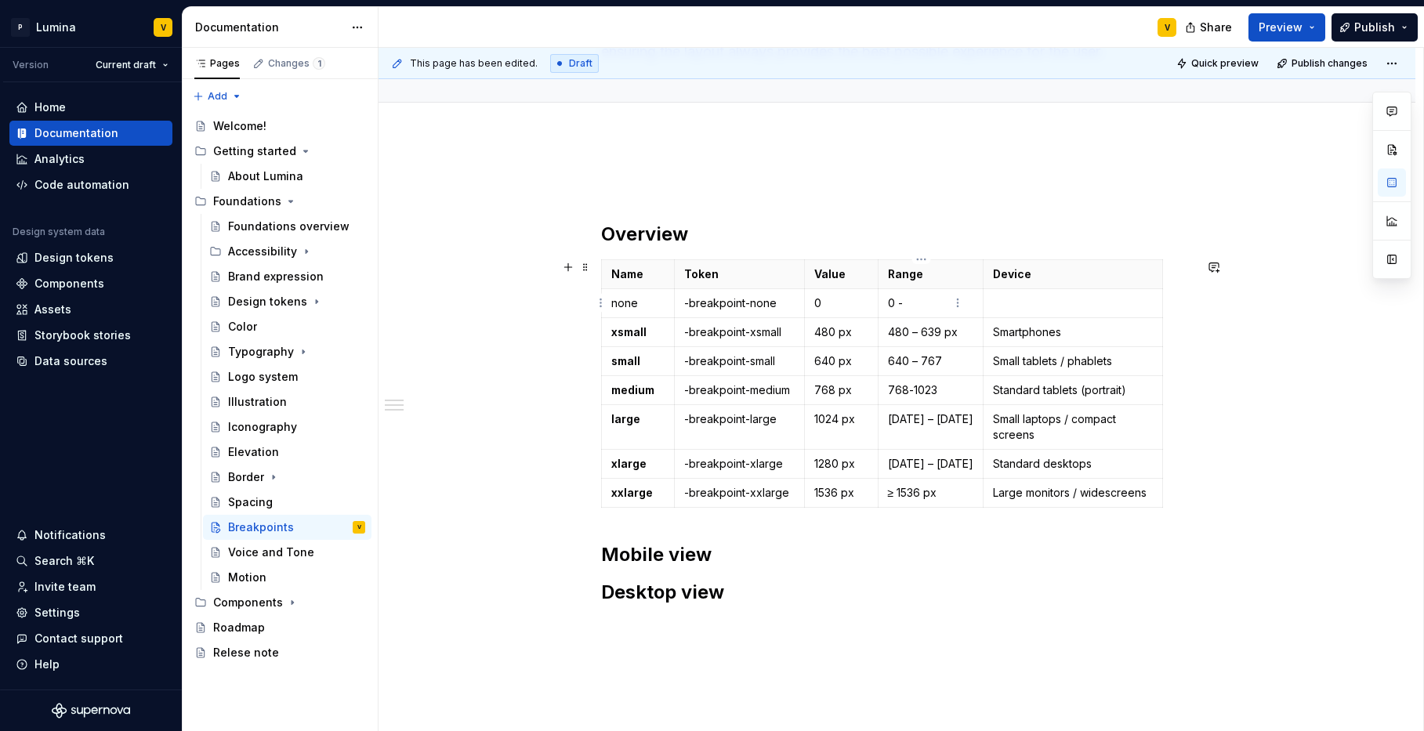
click at [911, 301] on p "0 -" at bounding box center [930, 304] width 85 height 16
click at [994, 306] on p at bounding box center [1073, 304] width 160 height 16
click at [1007, 308] on p at bounding box center [1073, 304] width 160 height 16
click at [993, 331] on p "Smartphones" at bounding box center [1073, 333] width 160 height 16
drag, startPoint x: 1064, startPoint y: 332, endPoint x: 978, endPoint y: 328, distance: 86.3
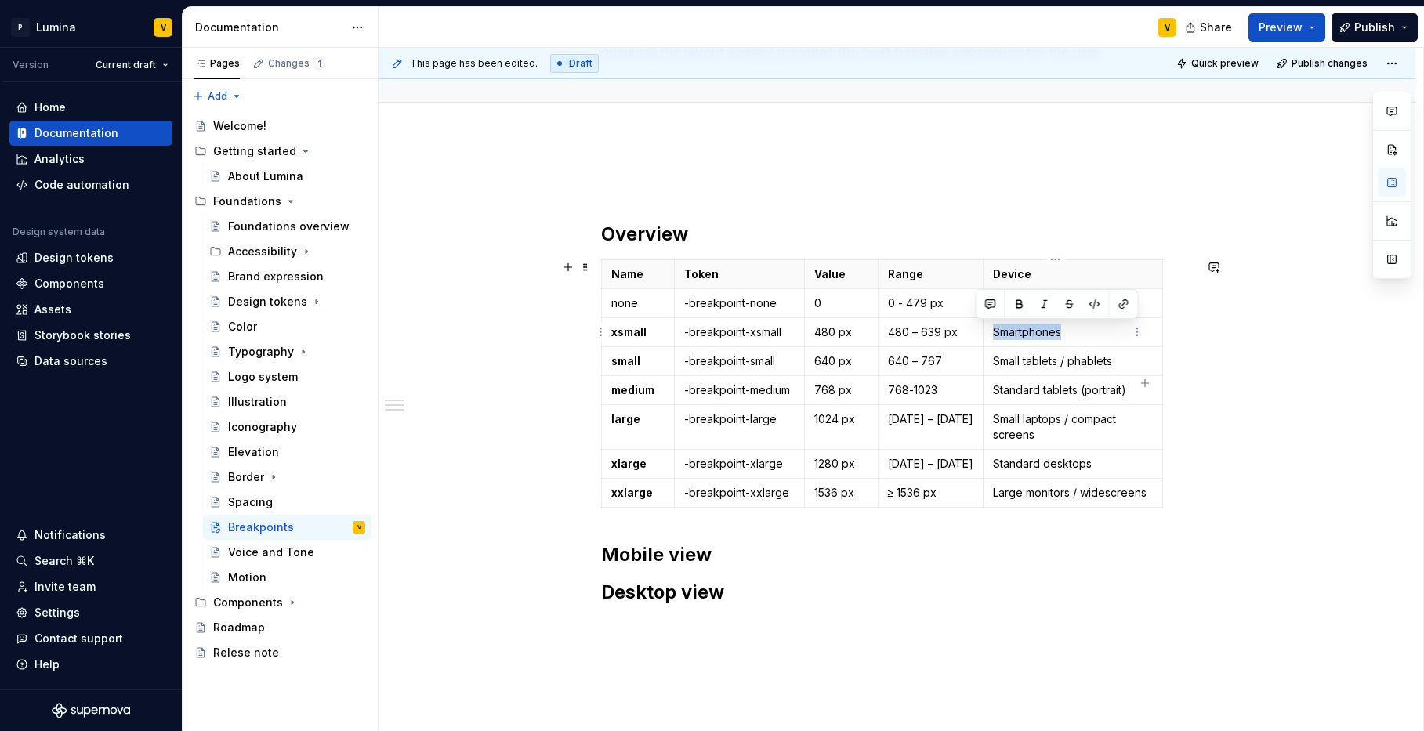
click at [993, 328] on p "Smartphones" at bounding box center [1073, 333] width 160 height 16
click at [599, 227] on div "Overview Name Token Value Range Device none -breakpoint-none 0 0 - 479 px Small…" at bounding box center [897, 490] width 1037 height 706
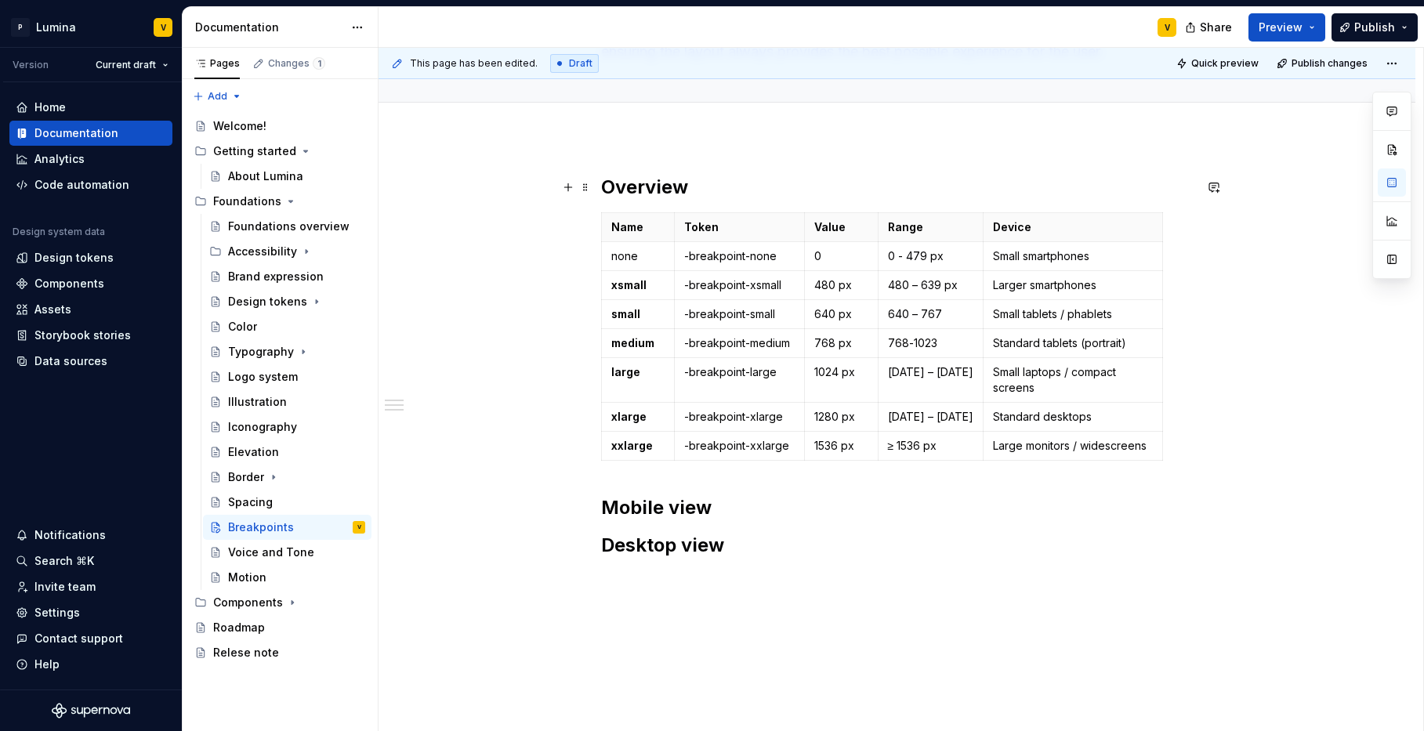
click at [692, 180] on h2 "Overview" at bounding box center [897, 187] width 593 height 25
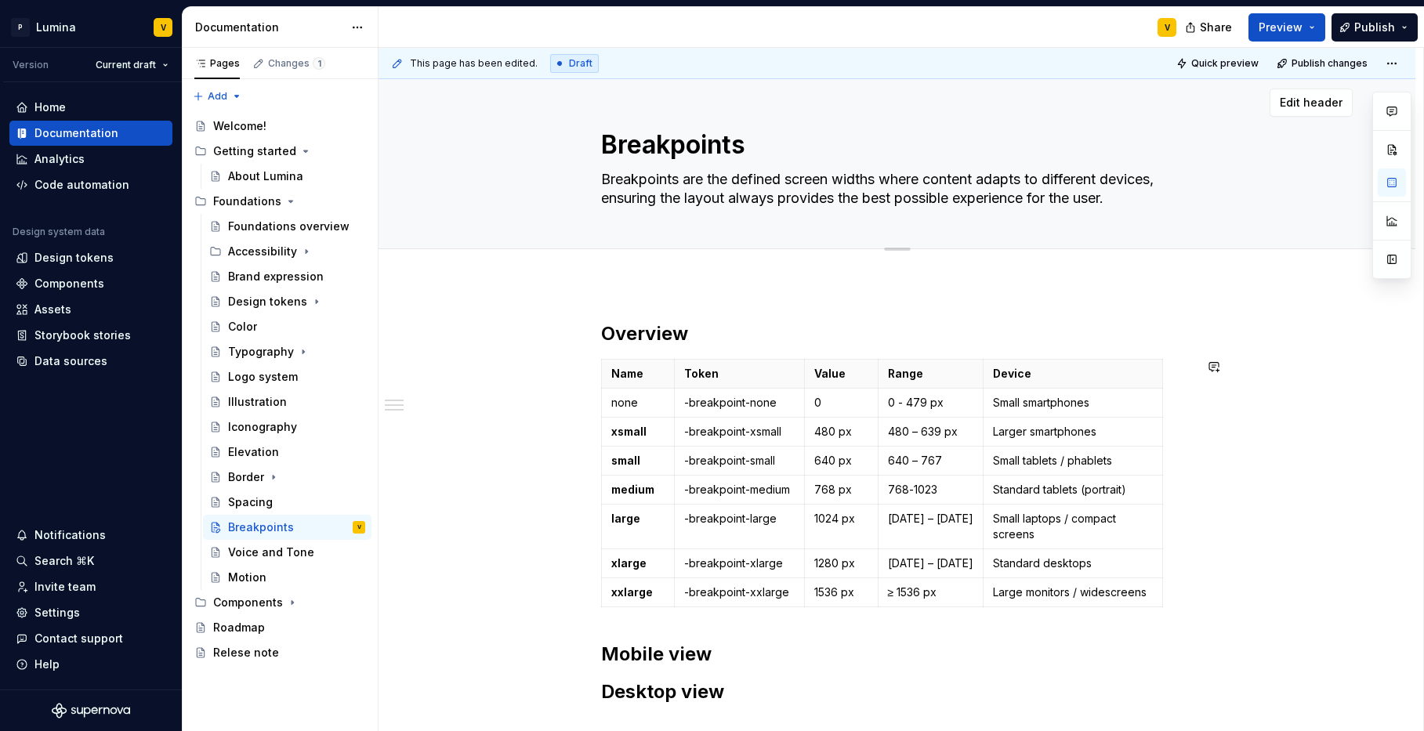
scroll to position [0, 0]
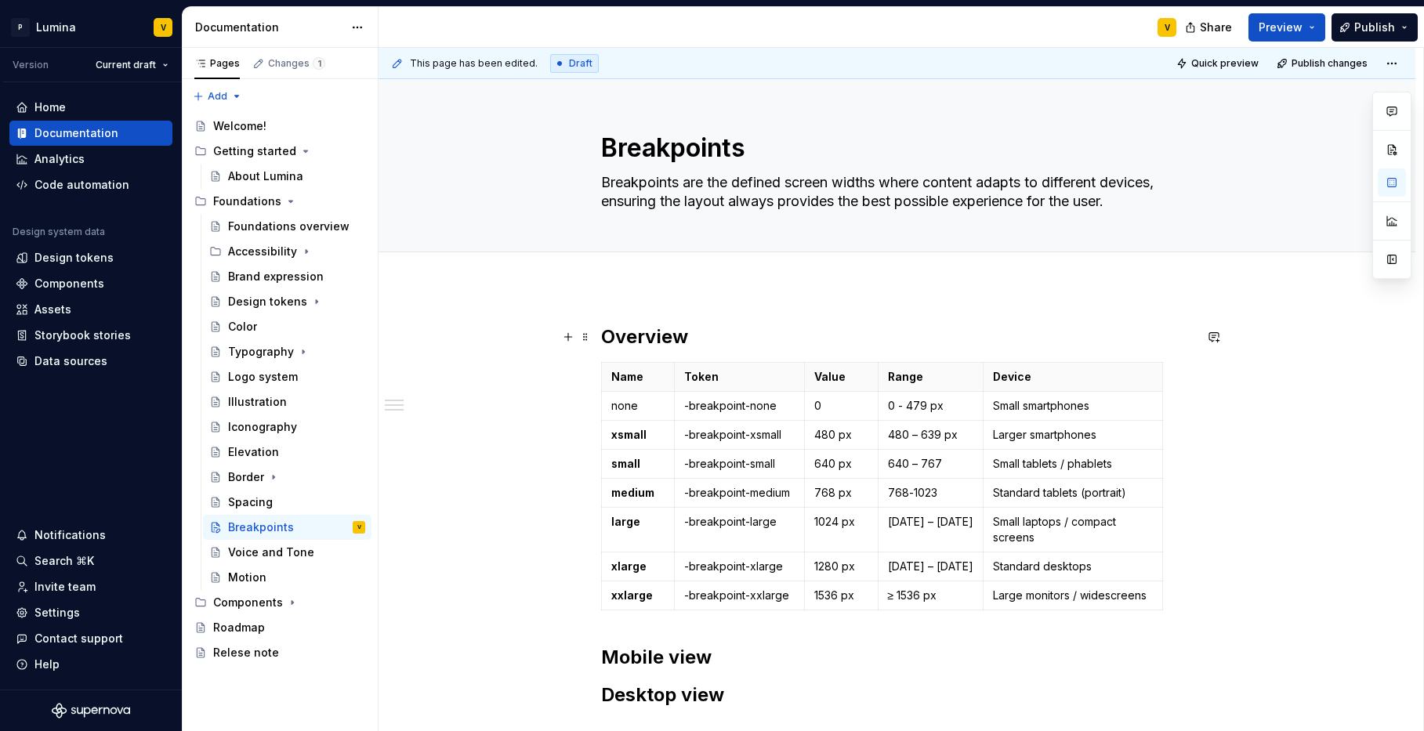
click at [702, 343] on h2 "Overview" at bounding box center [897, 337] width 593 height 25
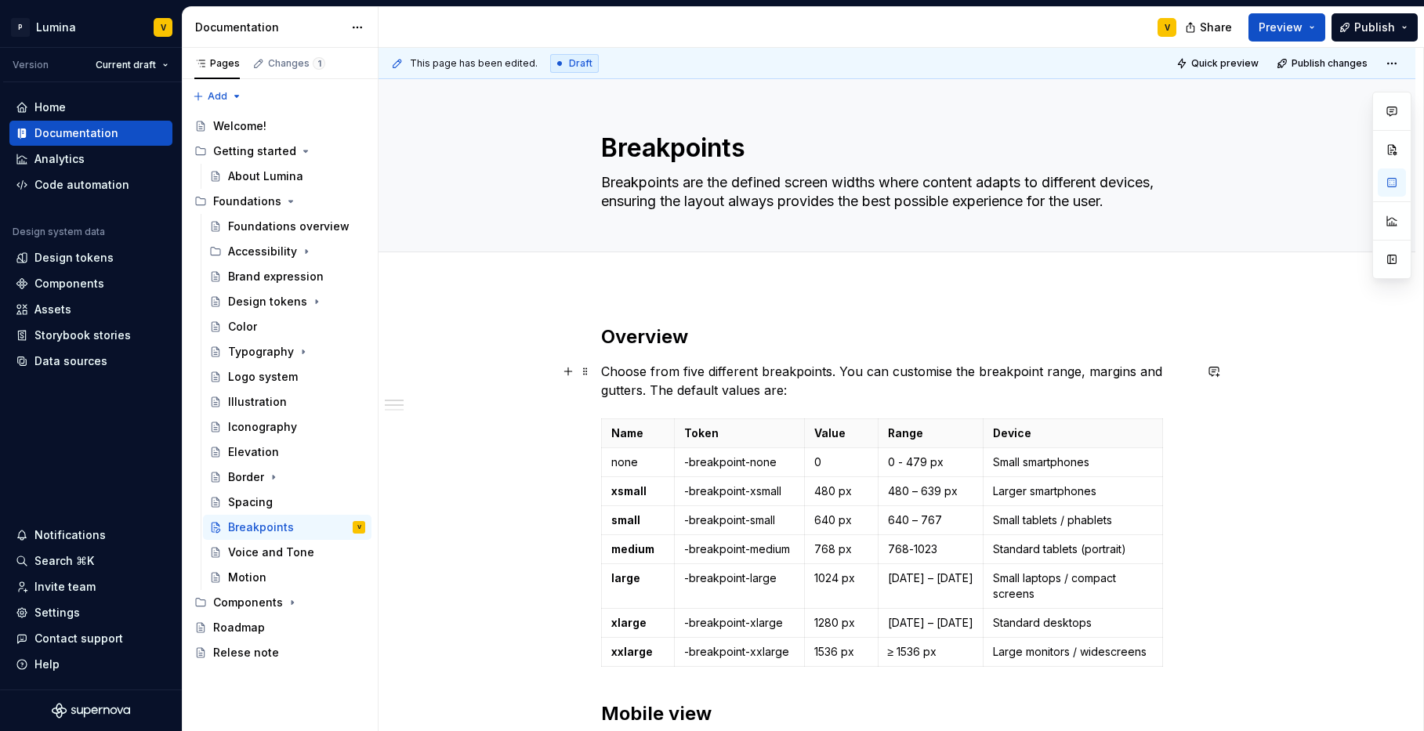
drag, startPoint x: 699, startPoint y: 368, endPoint x: 708, endPoint y: 370, distance: 8.8
click at [699, 368] on p "Choose from five different breakpoints. You can customise the breakpoint range,…" at bounding box center [897, 381] width 593 height 38
drag, startPoint x: 718, startPoint y: 373, endPoint x: 753, endPoint y: 380, distance: 35.2
click at [720, 374] on p "Choose from seven different breakpoints. You can customise the breakpoint range…" at bounding box center [897, 381] width 593 height 38
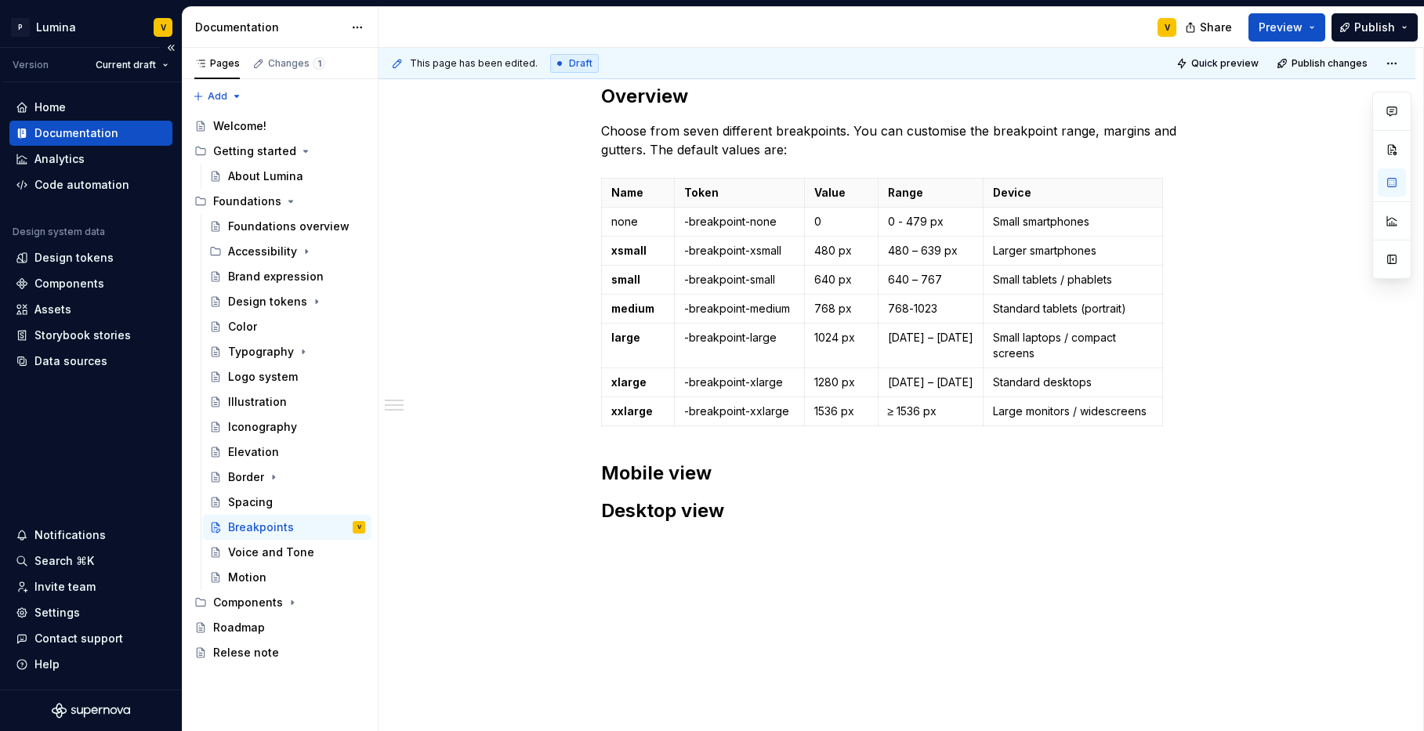
scroll to position [270, 0]
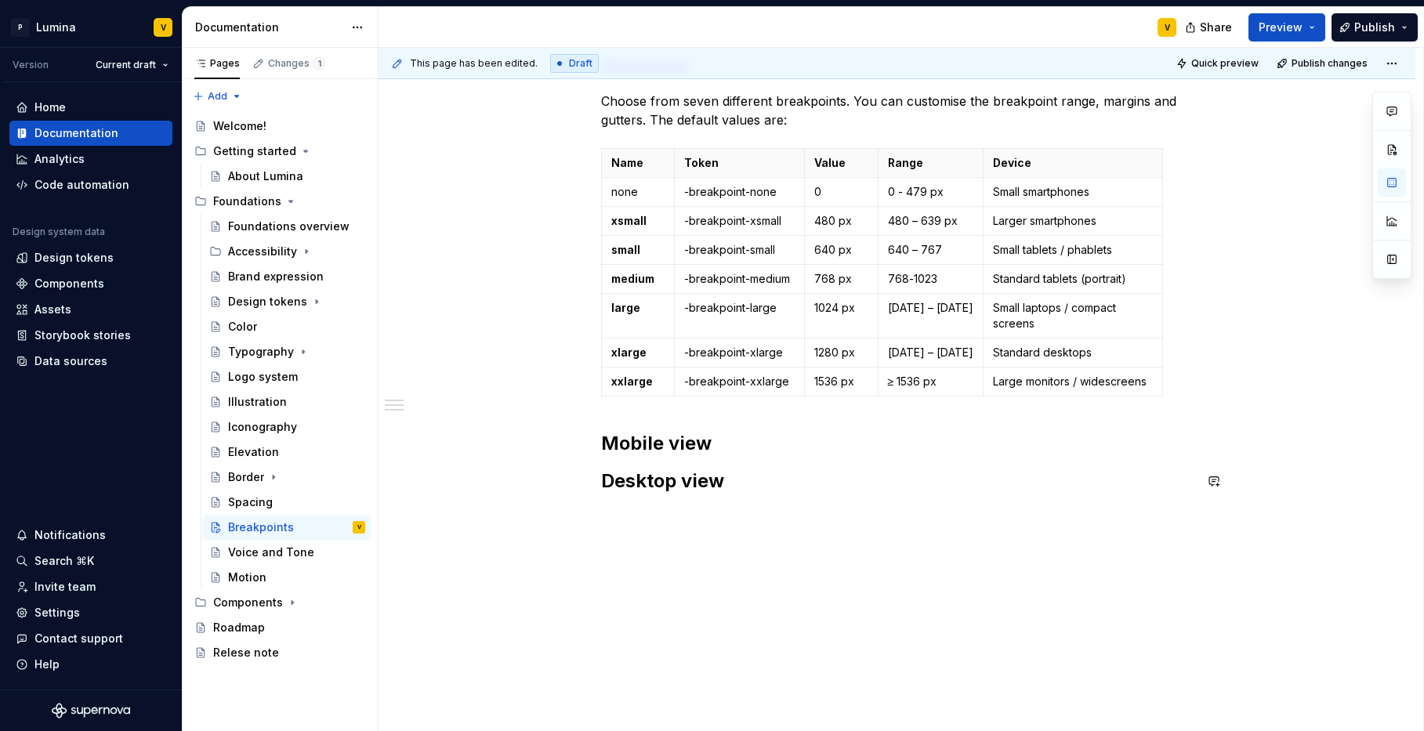
click at [611, 416] on div "Overview Choose from seven different breakpoints. You can customise the breakpo…" at bounding box center [897, 274] width 593 height 440
click at [747, 503] on div "Overview Choose from seven different breakpoints. You can customise the breakpo…" at bounding box center [897, 283] width 593 height 459
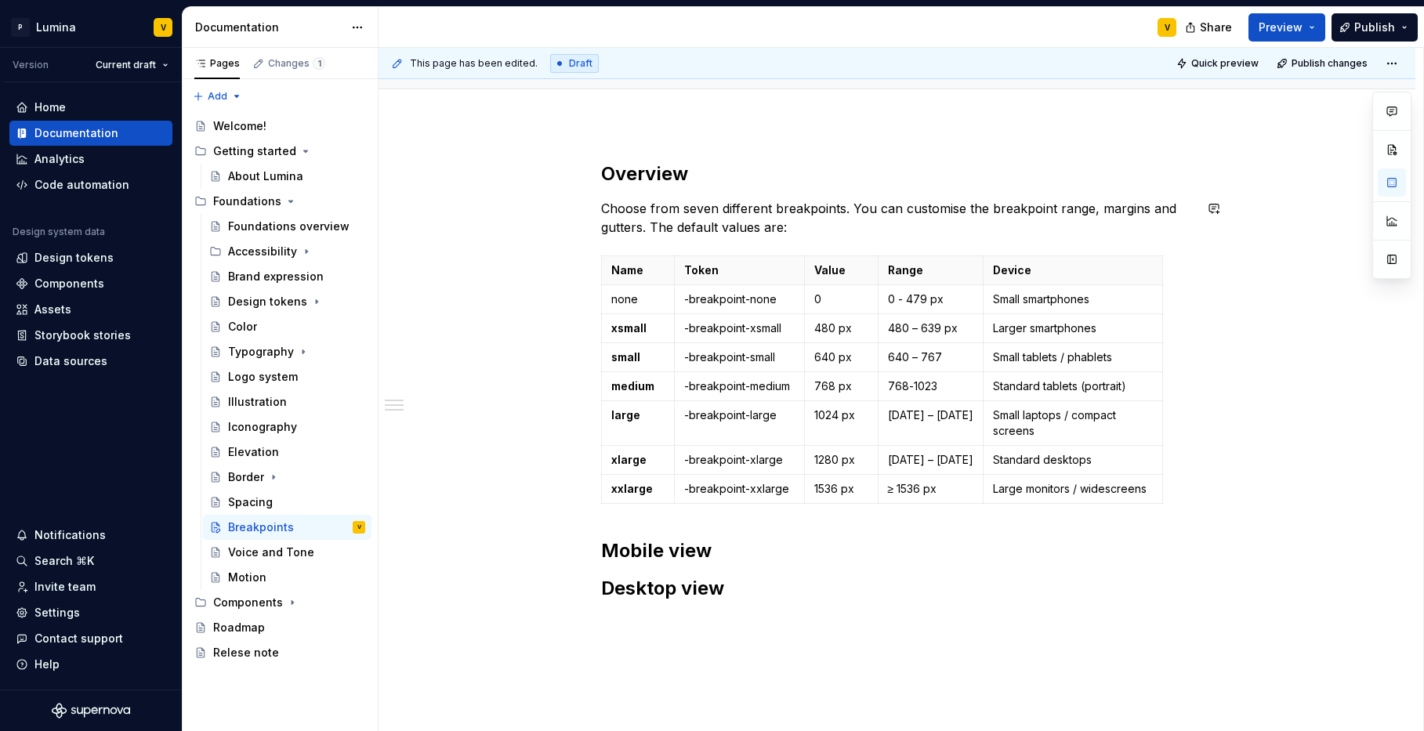
scroll to position [149, 0]
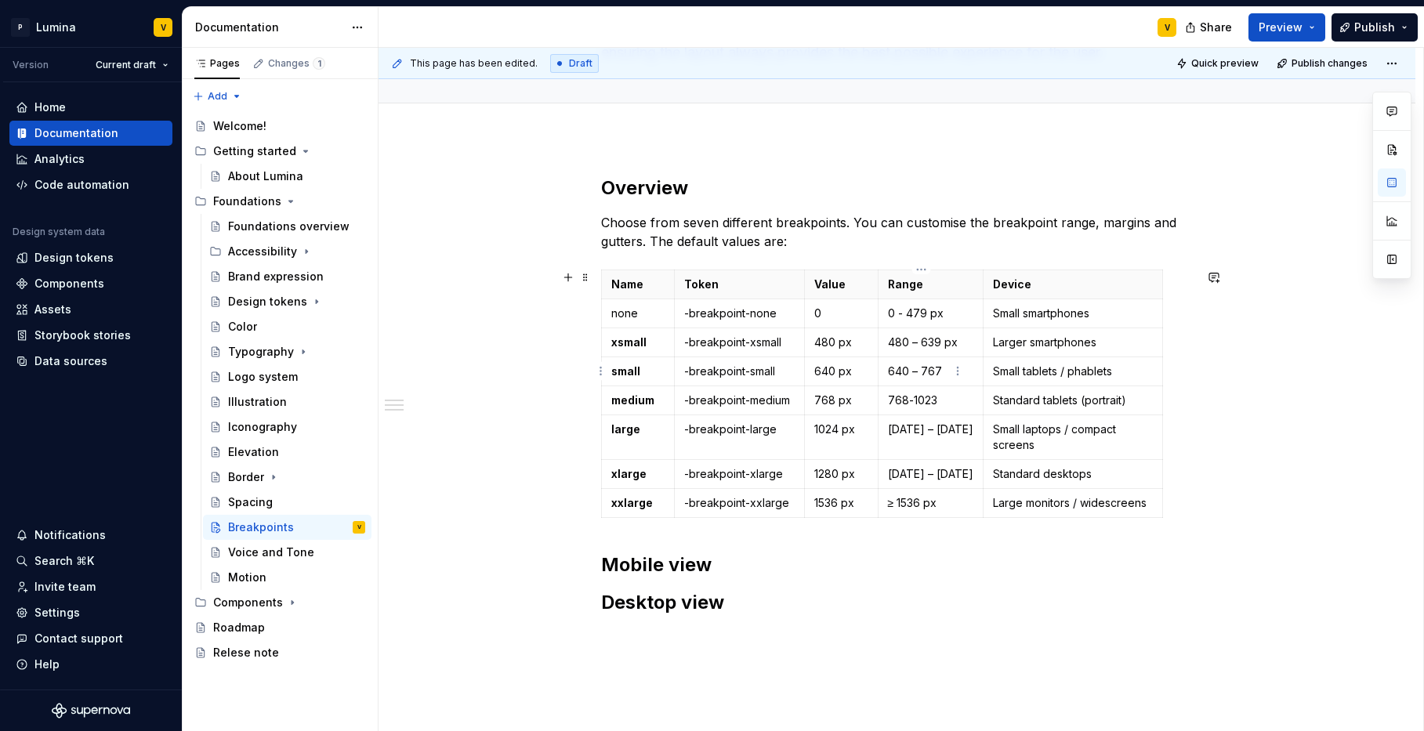
click at [946, 367] on p "640 – 767" at bounding box center [930, 372] width 85 height 16
click at [849, 313] on p "0" at bounding box center [842, 314] width 54 height 16
click at [945, 369] on p "640 – 767" at bounding box center [930, 372] width 85 height 16
click at [945, 402] on p "768-1023" at bounding box center [930, 401] width 85 height 16
click at [956, 426] on td "[DATE] – [DATE]" at bounding box center [930, 438] width 105 height 45
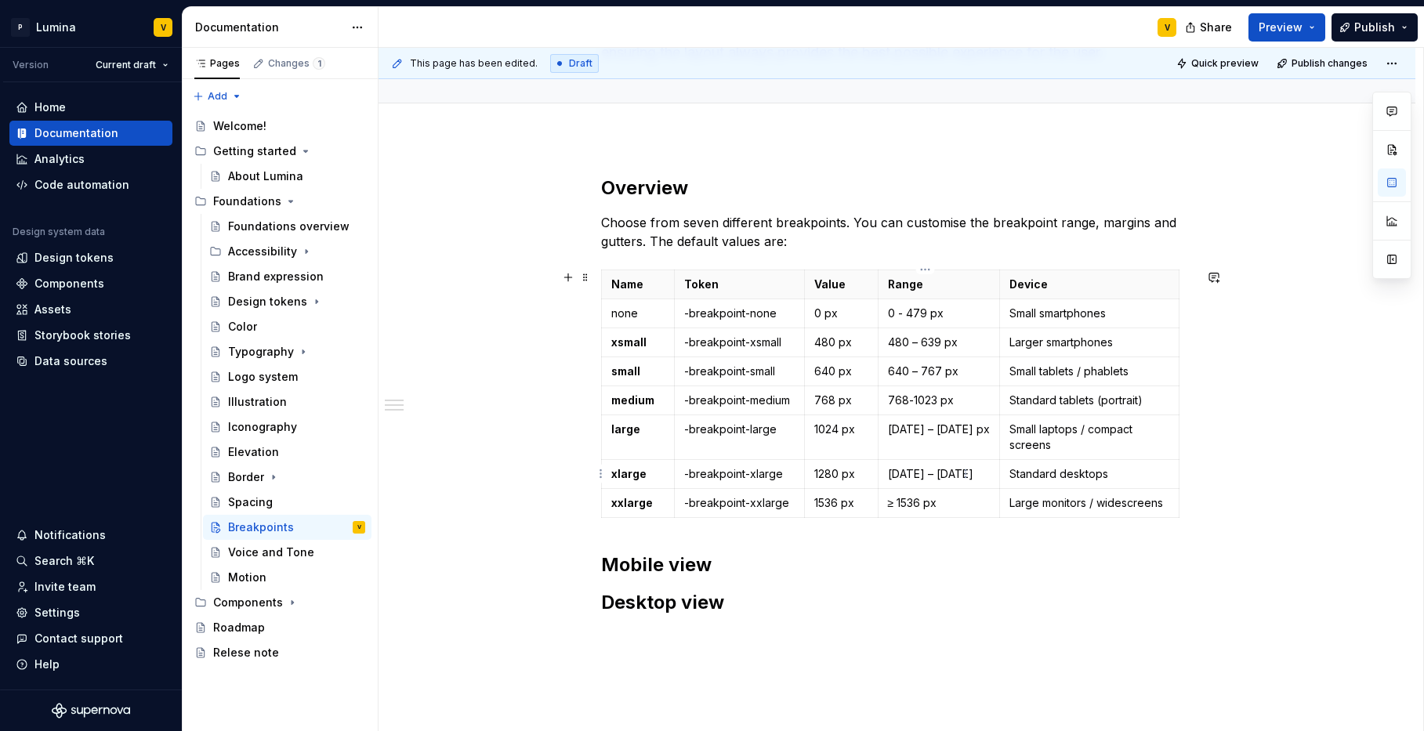
click at [956, 473] on p "[DATE] – [DATE]" at bounding box center [939, 474] width 102 height 16
click at [953, 495] on p "≥ 1536 px" at bounding box center [939, 503] width 102 height 16
click at [611, 543] on div "Overview Choose from seven different breakpoints. You can customise the breakpo…" at bounding box center [897, 396] width 593 height 440
click at [697, 547] on div "Overview Choose from seven different breakpoints. You can customise the breakpo…" at bounding box center [897, 396] width 593 height 440
click at [720, 557] on h2 "Mobile view" at bounding box center [897, 565] width 593 height 25
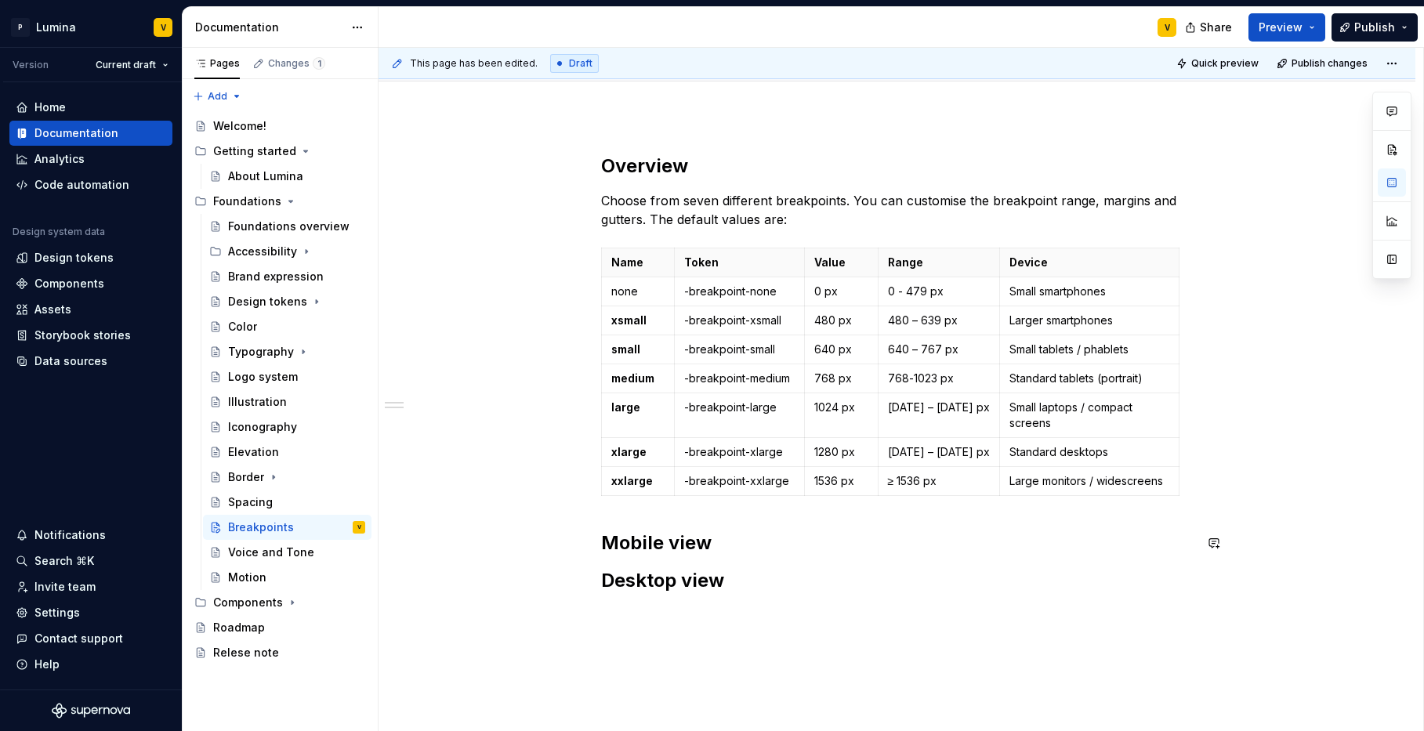
scroll to position [0, 0]
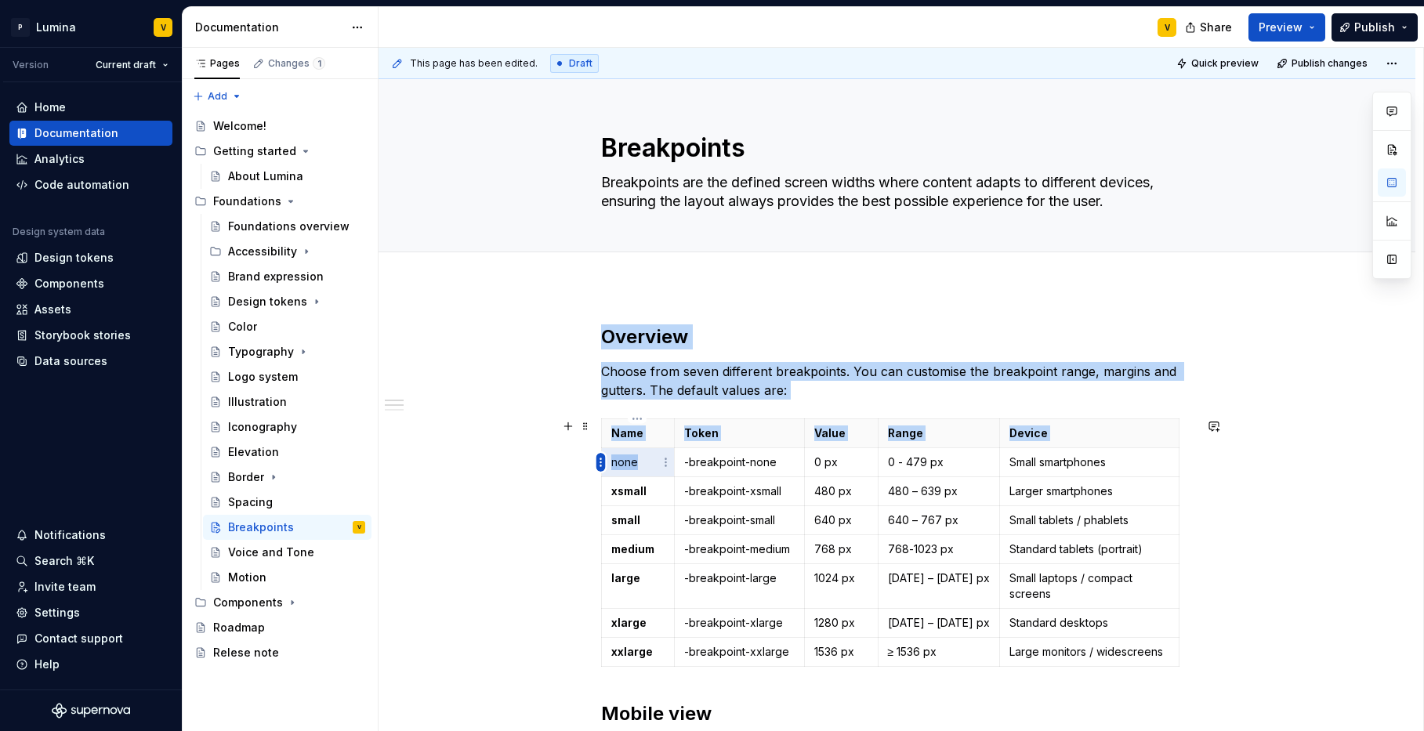
drag, startPoint x: 637, startPoint y: 465, endPoint x: 604, endPoint y: 462, distance: 33.1
click at [604, 462] on body "P Lumina V Version Current draft Home Documentation Analytics Code automation D…" at bounding box center [712, 365] width 1424 height 731
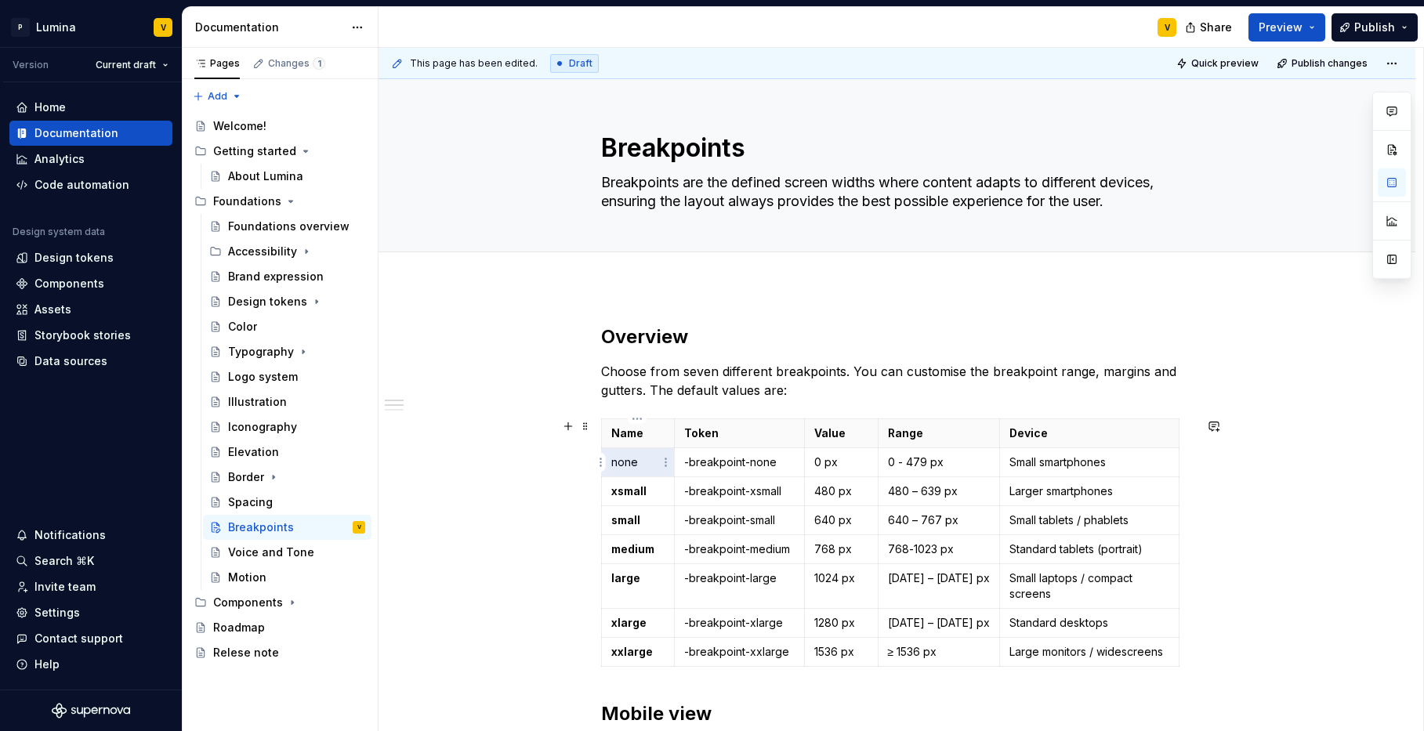
click at [638, 467] on p "none" at bounding box center [637, 463] width 53 height 16
drag, startPoint x: 633, startPoint y: 462, endPoint x: 619, endPoint y: 461, distance: 14.9
click at [611, 461] on p "none" at bounding box center [637, 463] width 53 height 16
click at [655, 432] on button "button" at bounding box center [655, 435] width 22 height 22
click at [645, 607] on td "large" at bounding box center [637, 586] width 73 height 45
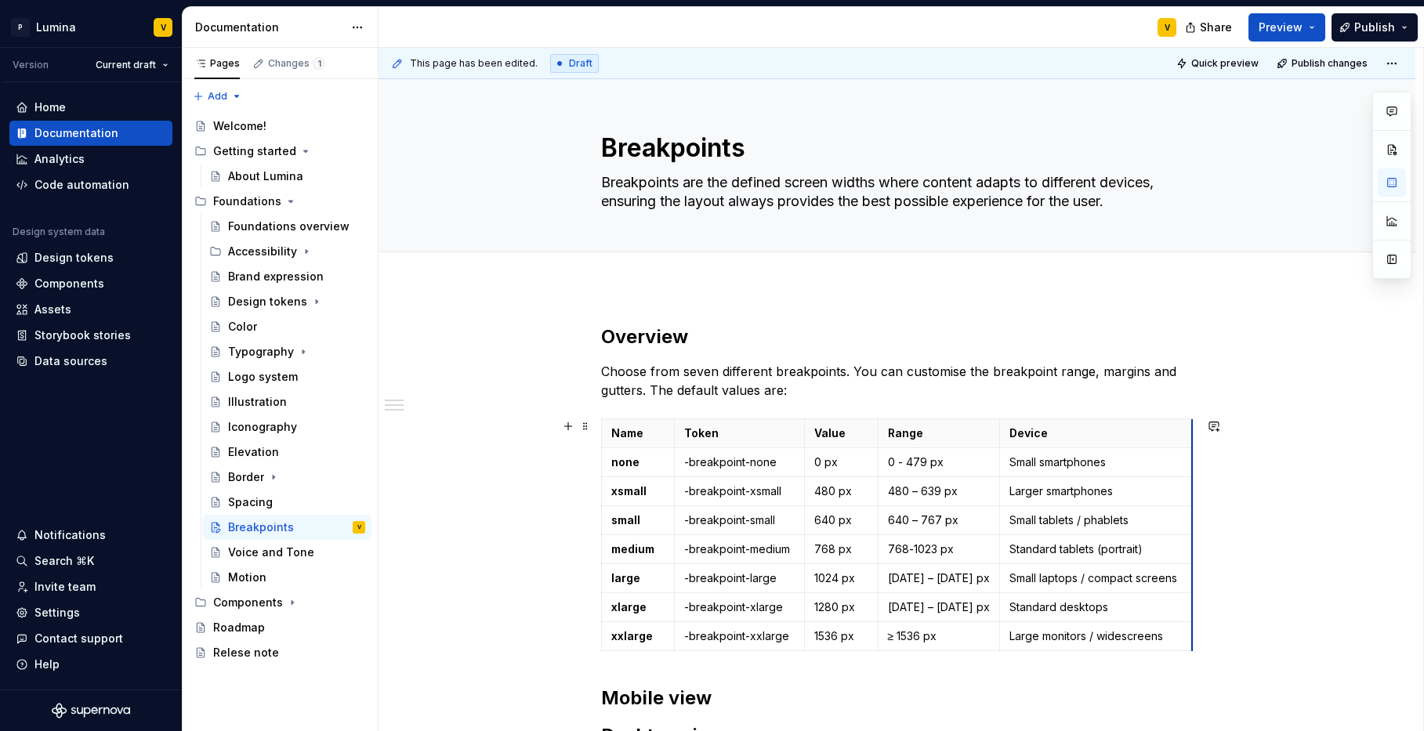
drag, startPoint x: 1150, startPoint y: 512, endPoint x: 1163, endPoint y: 512, distance: 13.3
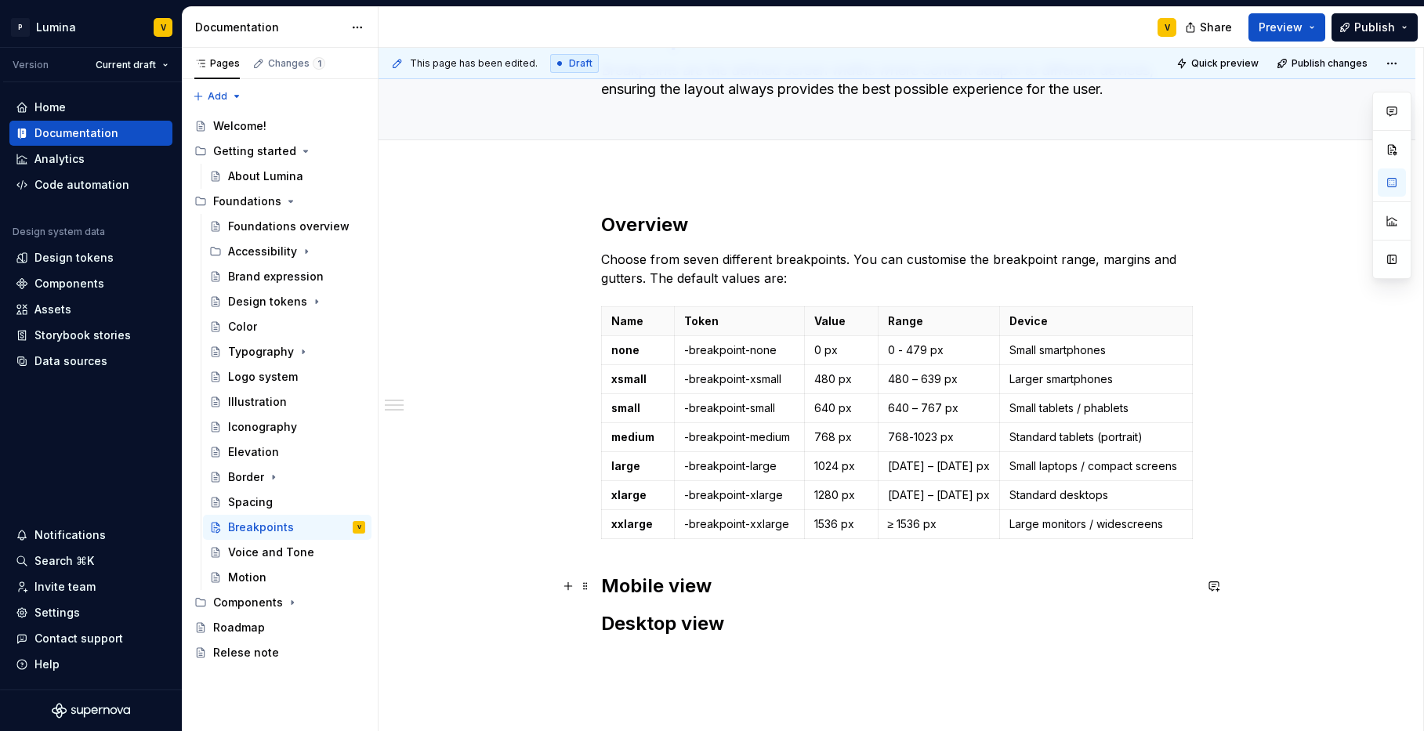
scroll to position [117, 0]
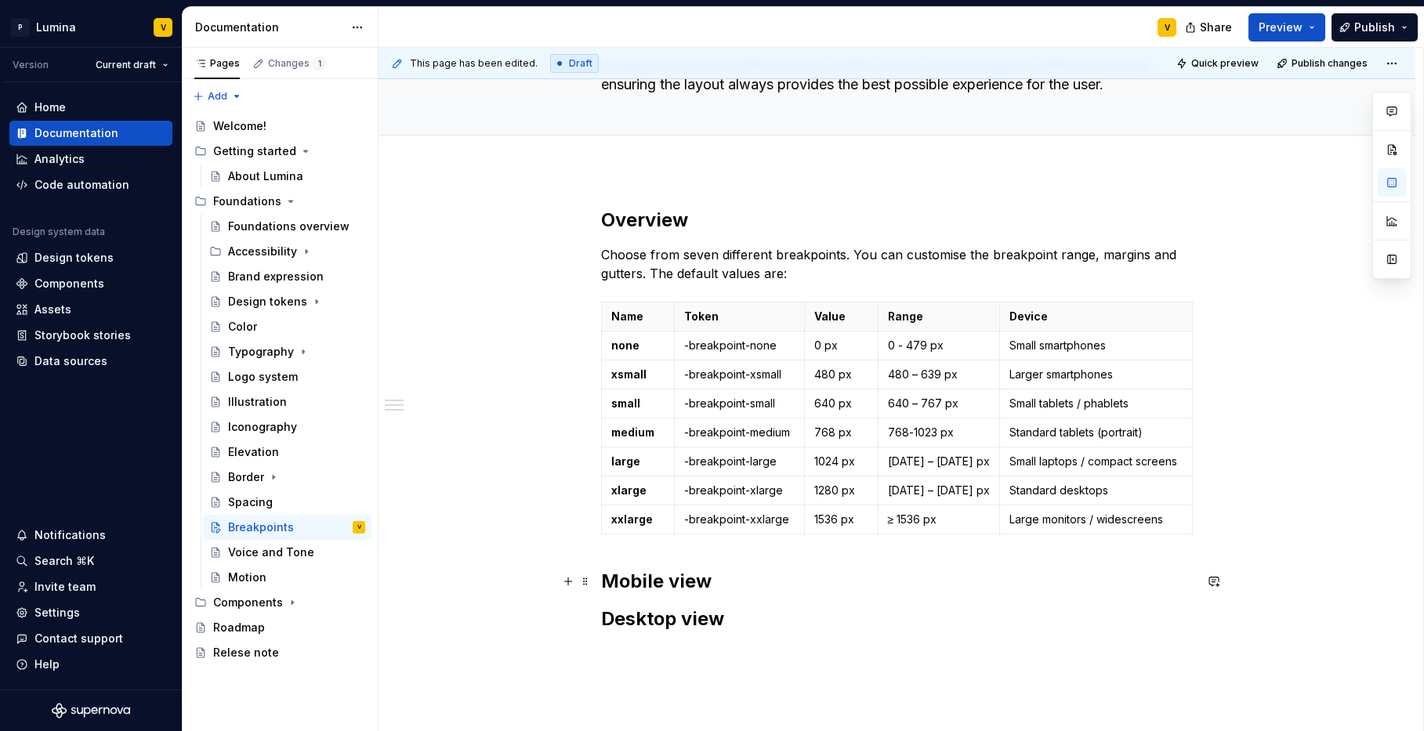
click at [601, 573] on strong "Mobile view" at bounding box center [656, 581] width 111 height 23
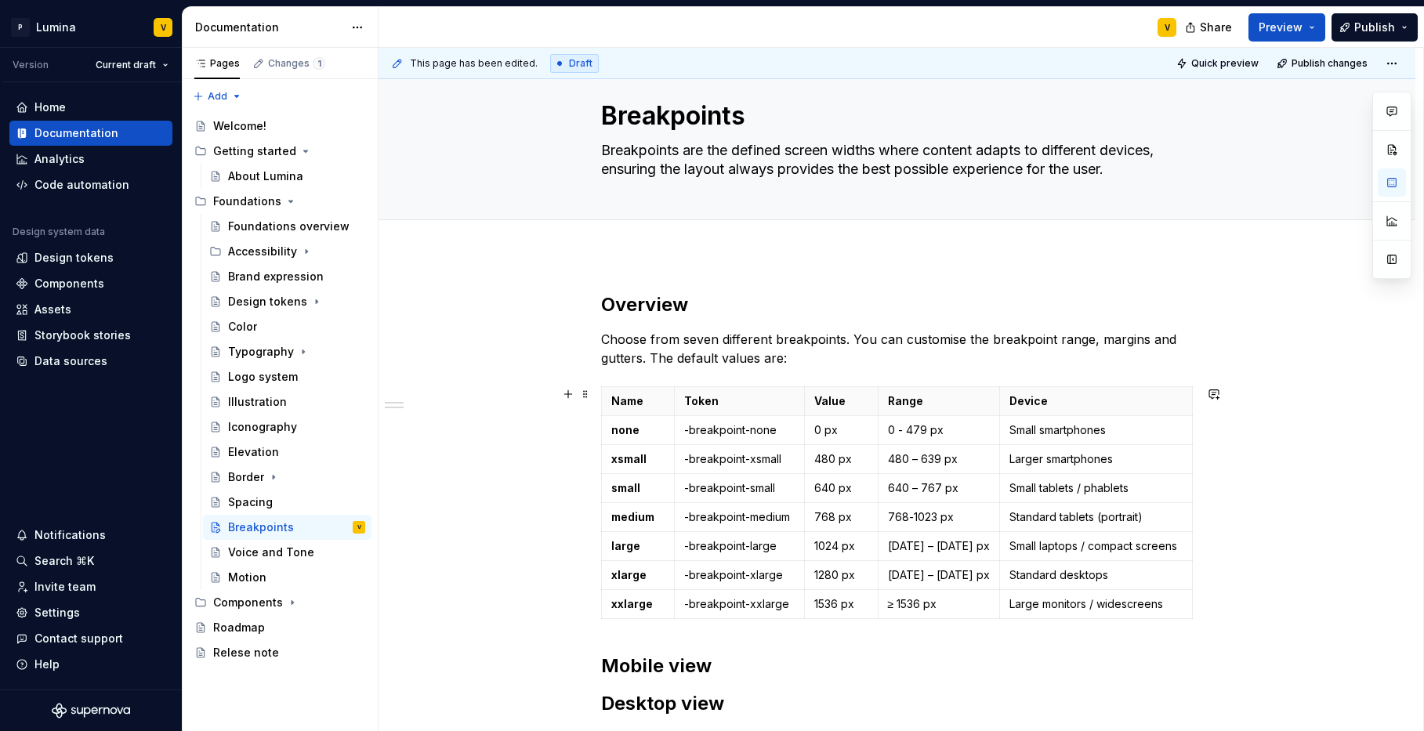
scroll to position [25, 0]
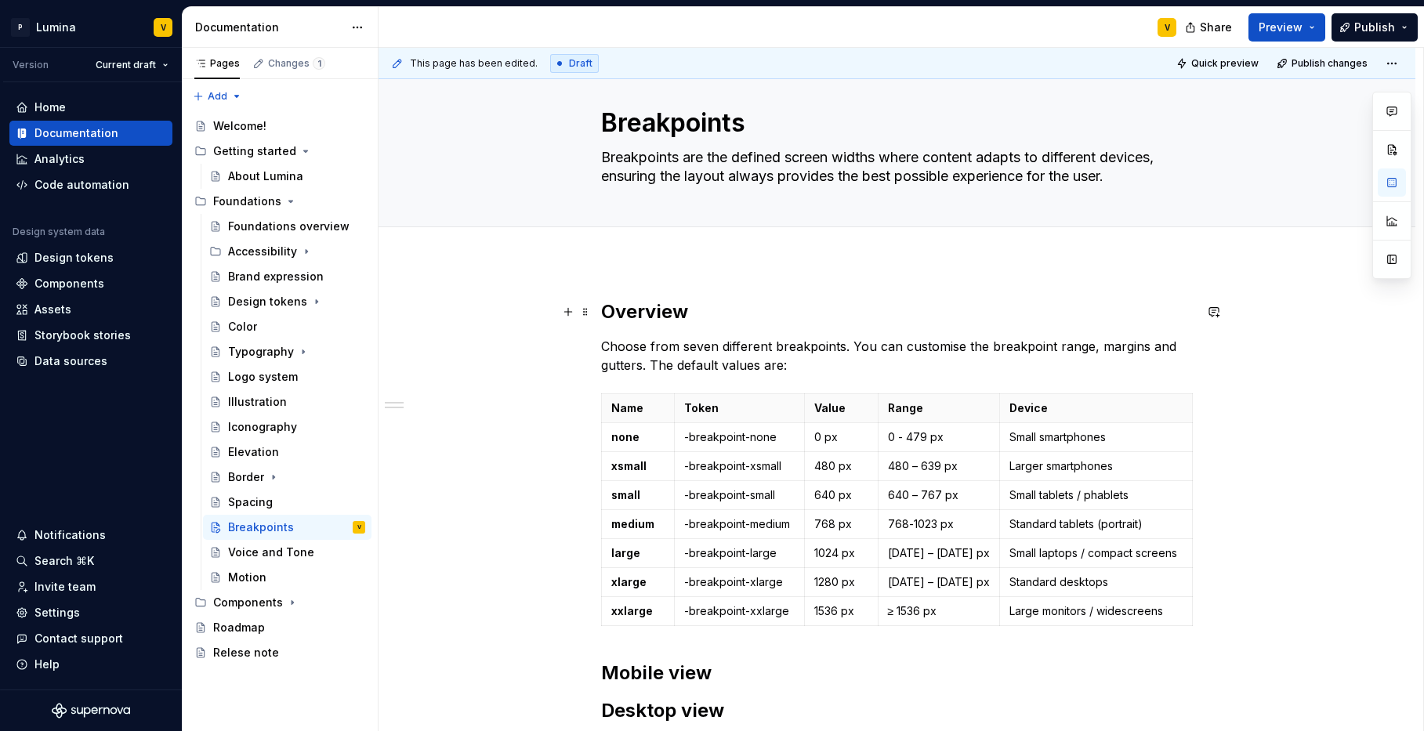
click at [601, 307] on strong "Overview" at bounding box center [644, 311] width 87 height 23
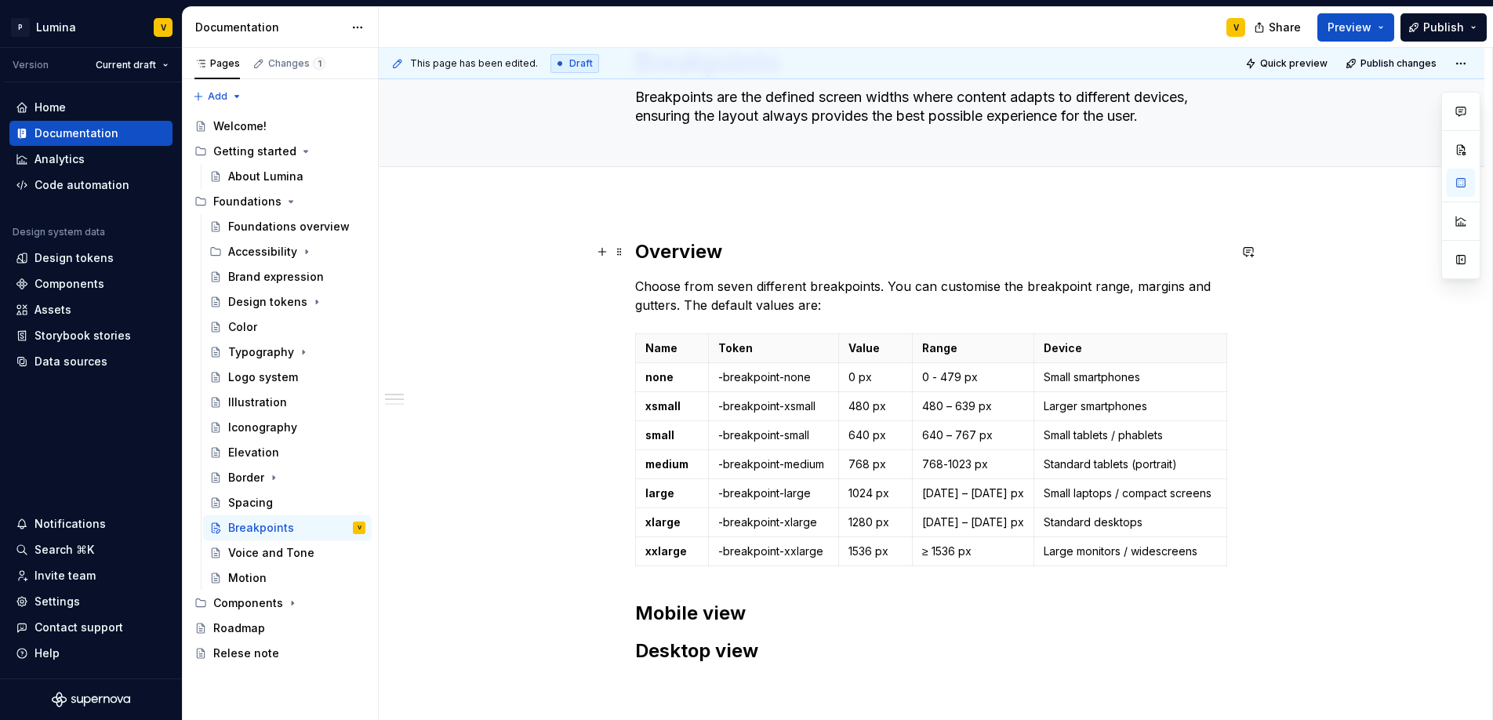
scroll to position [263, 0]
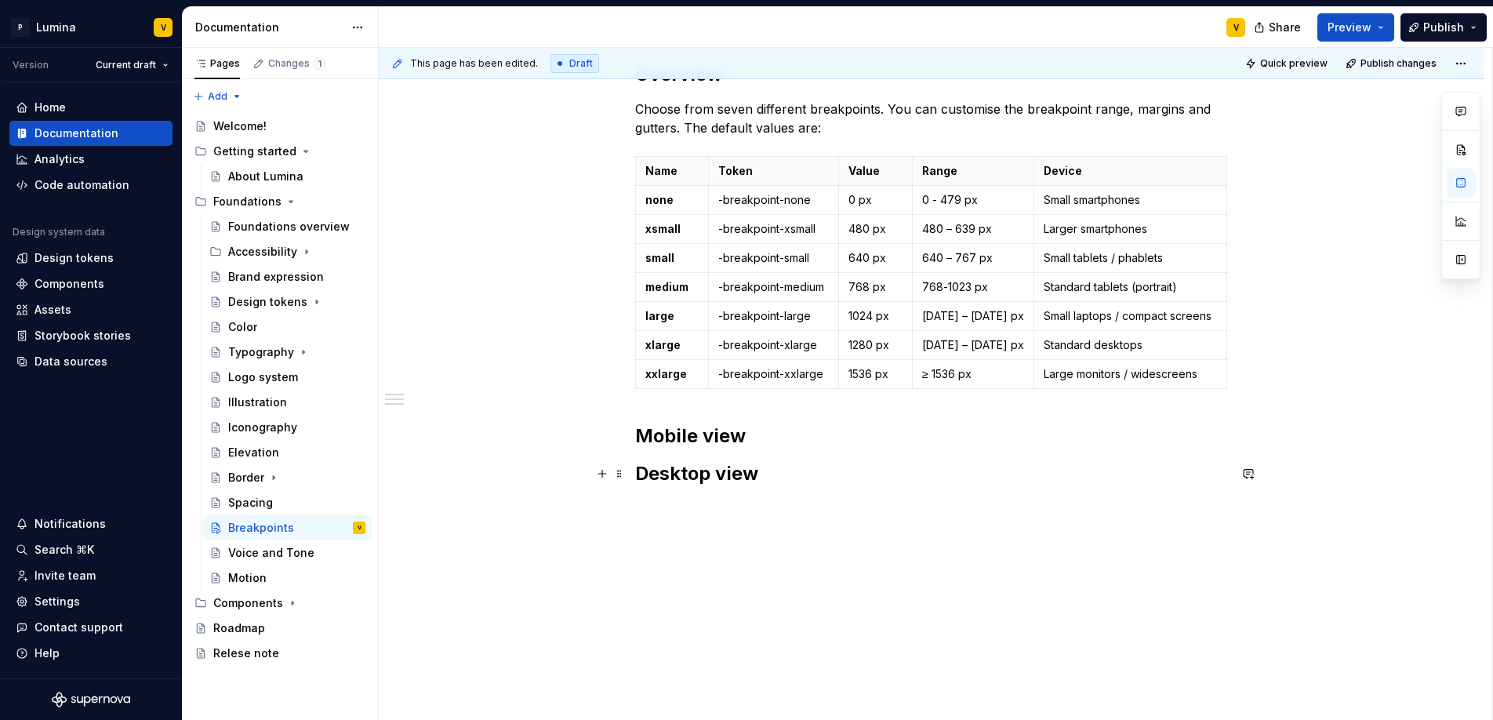
drag, startPoint x: 811, startPoint y: 483, endPoint x: 802, endPoint y: 481, distance: 9.5
click at [802, 481] on h2 "Desktop view" at bounding box center [931, 473] width 593 height 25
type textarea "*"
drag, startPoint x: 808, startPoint y: 485, endPoint x: 606, endPoint y: 432, distance: 209.2
click at [635, 432] on div "Overview Choose from seven different breakpoints. You can customise the breakpo…" at bounding box center [931, 283] width 593 height 443
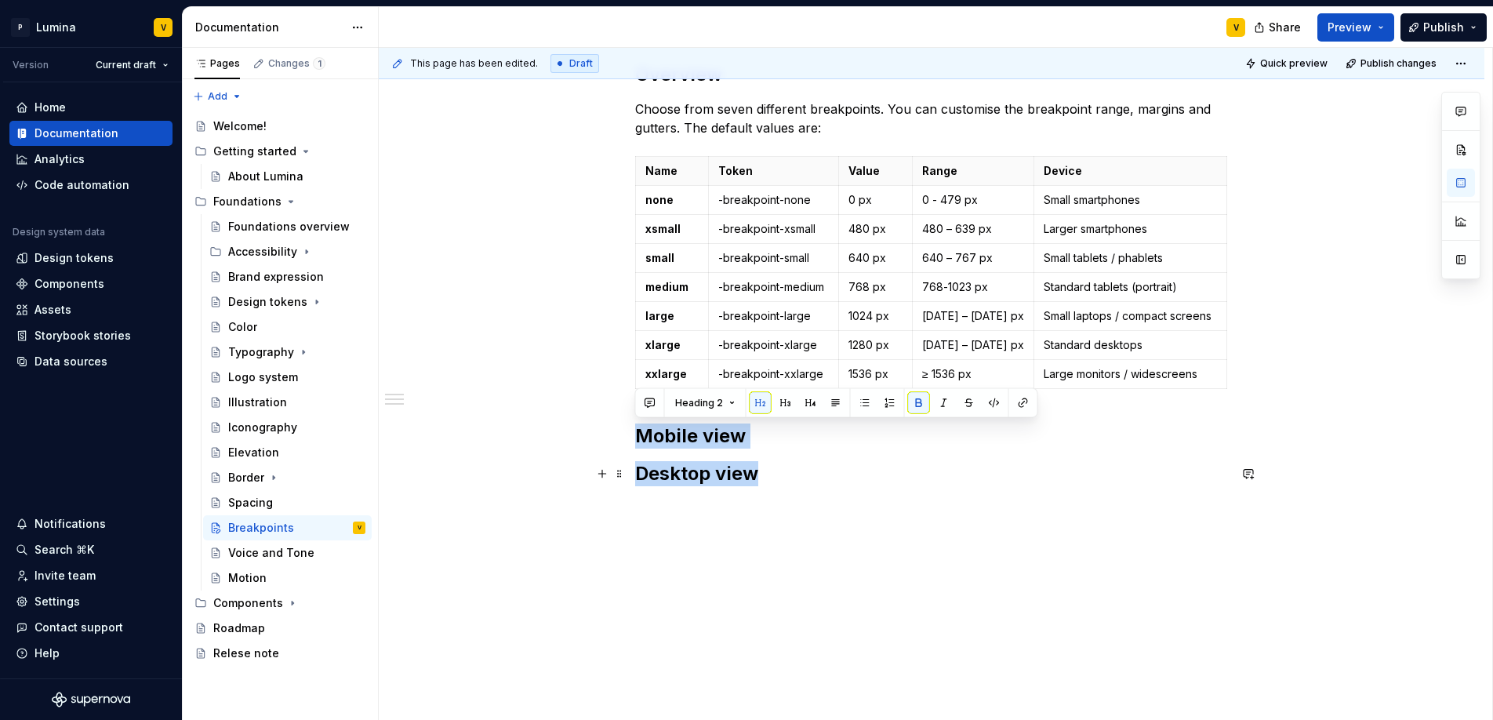
drag, startPoint x: 638, startPoint y: 436, endPoint x: 756, endPoint y: 481, distance: 126.1
click at [756, 481] on div "Overview Choose from seven different breakpoints. You can customise the breakpo…" at bounding box center [931, 274] width 593 height 424
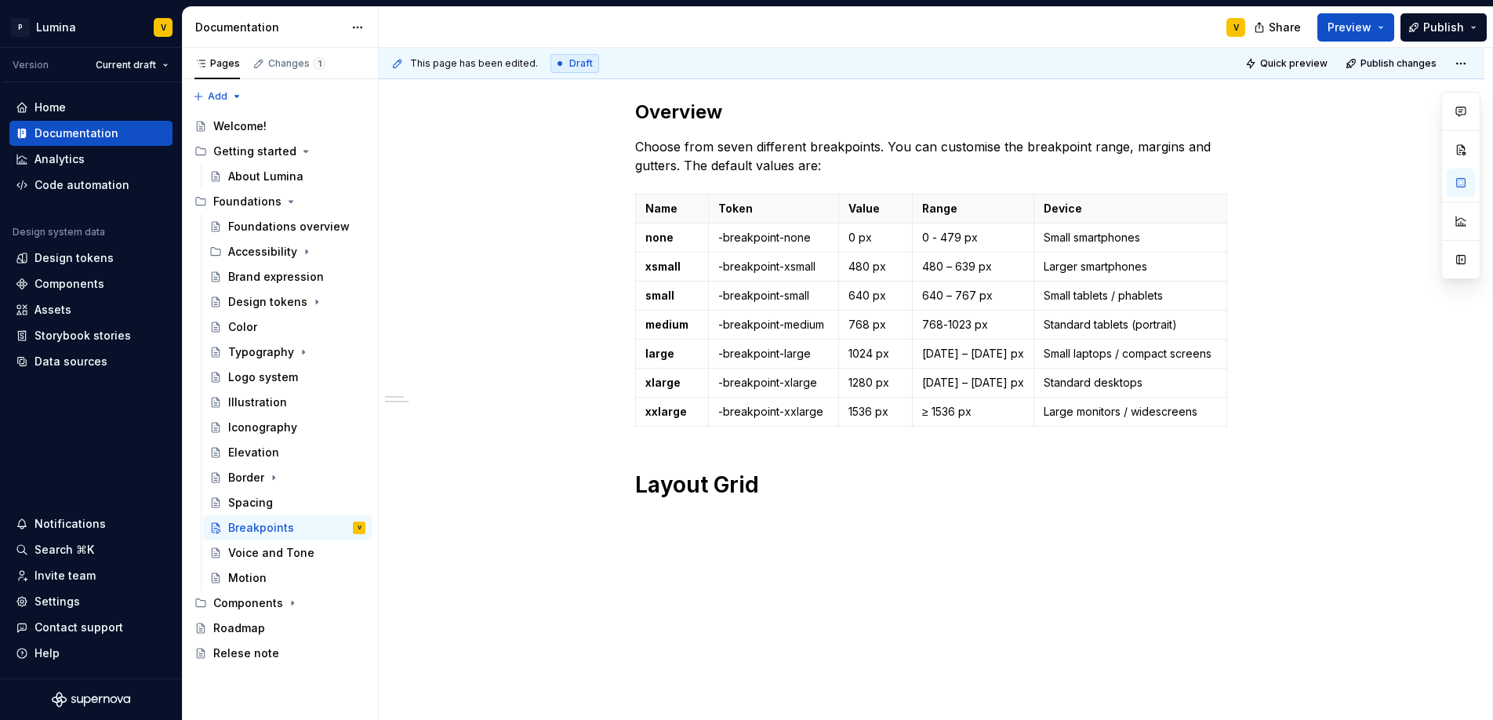
scroll to position [238, 0]
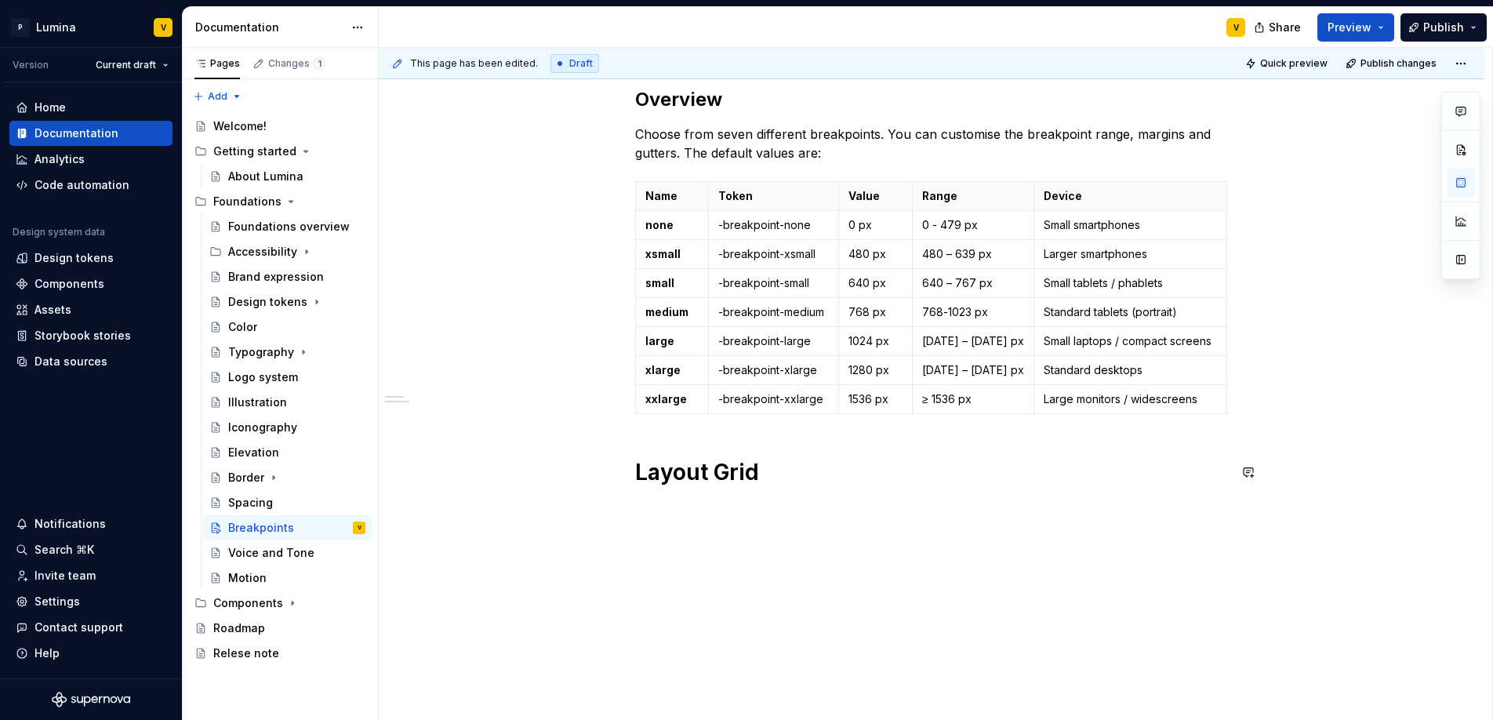
click at [646, 441] on div "Overview Choose from seven different breakpoints. You can customise the breakpo…" at bounding box center [931, 286] width 593 height 399
click at [669, 520] on div "Overview Choose from seven different breakpoints. You can customise the breakpo…" at bounding box center [931, 384] width 1105 height 671
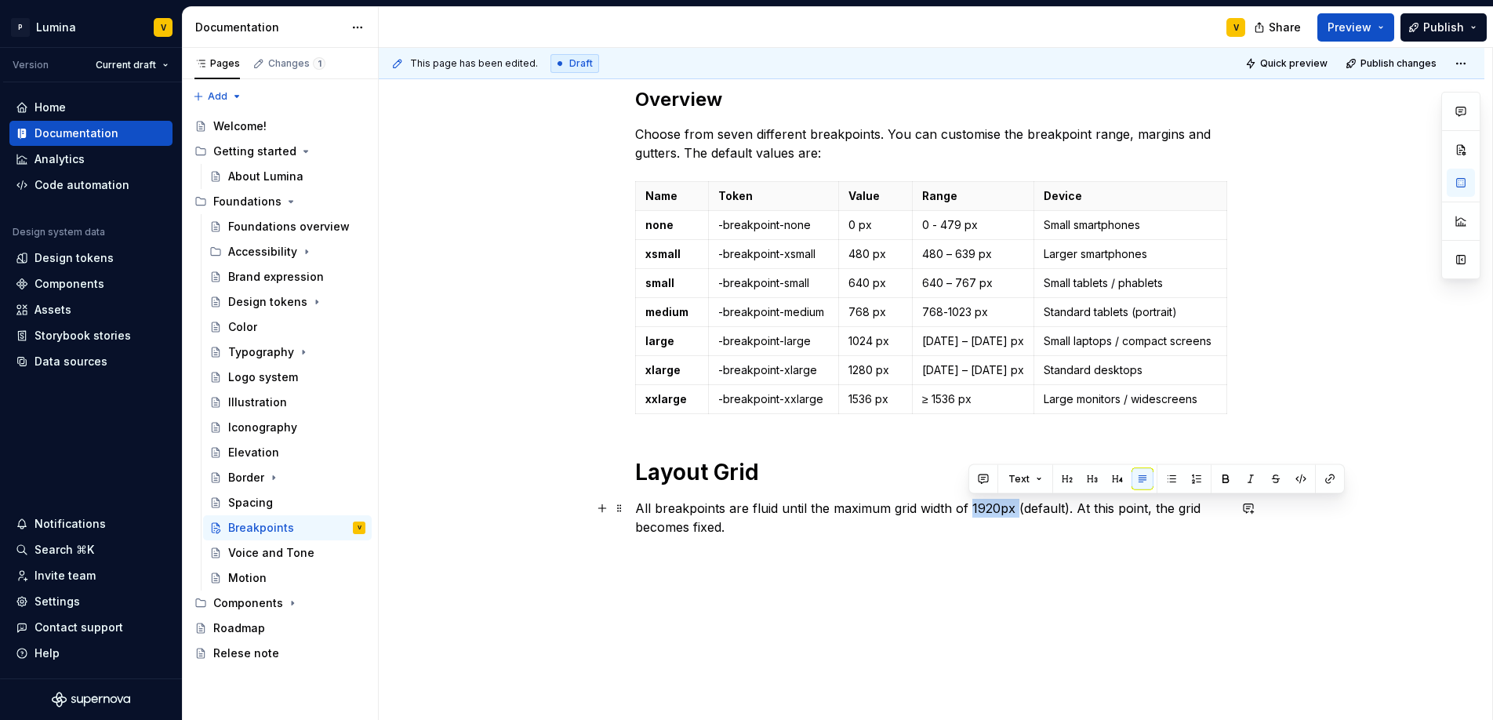
drag, startPoint x: 970, startPoint y: 505, endPoint x: 1013, endPoint y: 505, distance: 43.1
click at [1013, 505] on p "All breakpoints are fluid until the maximum grid width of 1920px (default). At …" at bounding box center [931, 518] width 593 height 38
click at [1245, 503] on button "button" at bounding box center [1248, 508] width 22 height 22
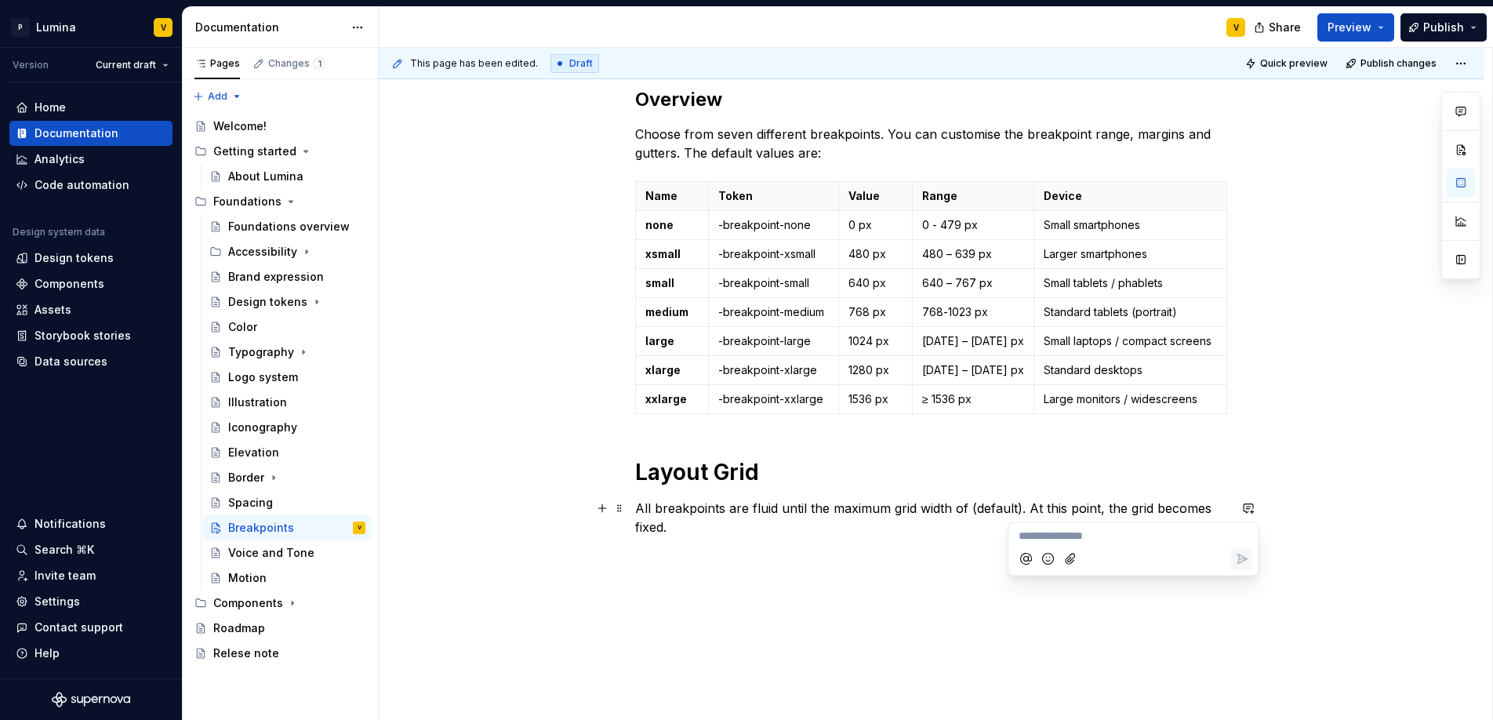
click at [1069, 534] on p "**********" at bounding box center [1133, 536] width 230 height 16
click at [967, 506] on p "All breakpoints are fluid until the maximum grid width of (default). At this po…" at bounding box center [931, 518] width 593 height 38
click at [1246, 506] on button "button" at bounding box center [1248, 508] width 22 height 22
click at [1050, 535] on p "**********" at bounding box center [1133, 536] width 230 height 16
click at [1250, 557] on button "Send" at bounding box center [1241, 558] width 21 height 21
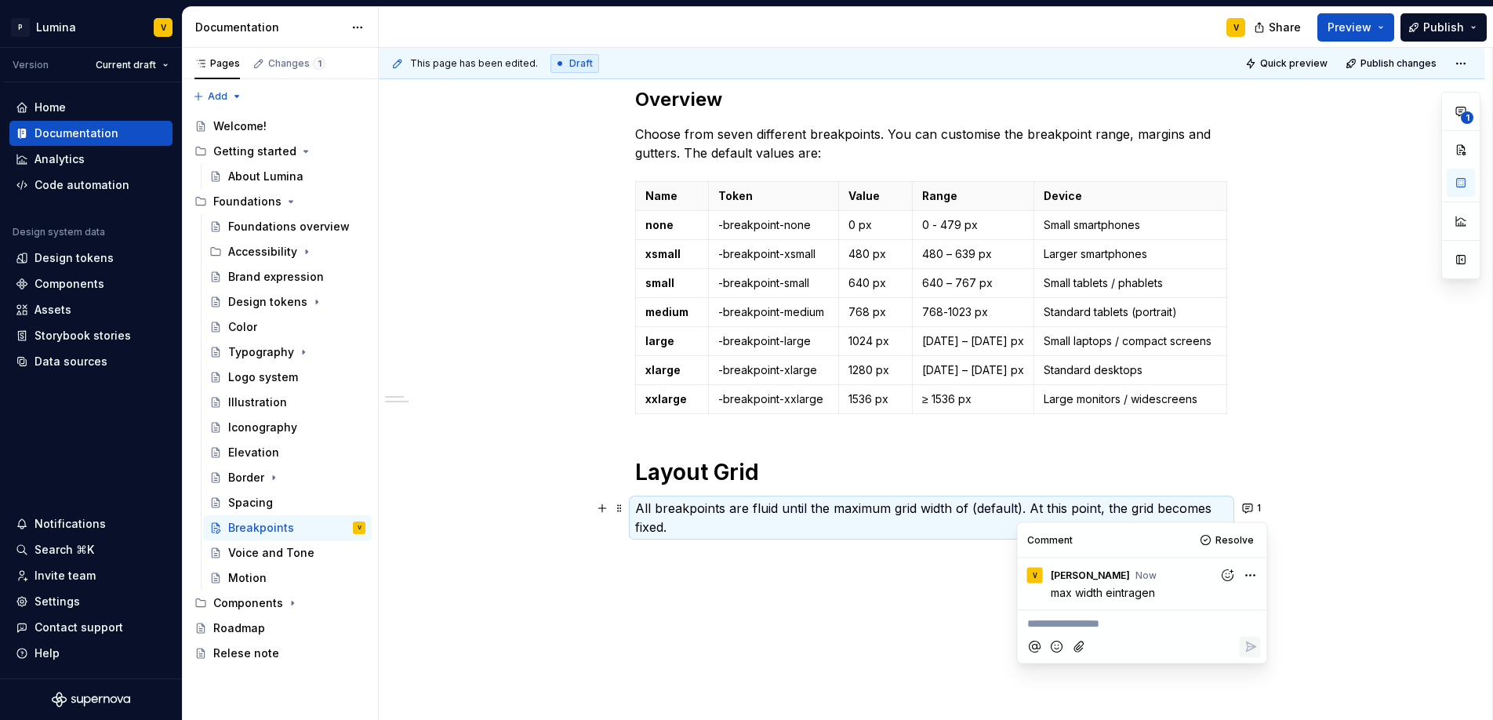
click at [974, 506] on p "All breakpoints are fluid until the maximum grid width of (default). At this po…" at bounding box center [931, 518] width 593 height 38
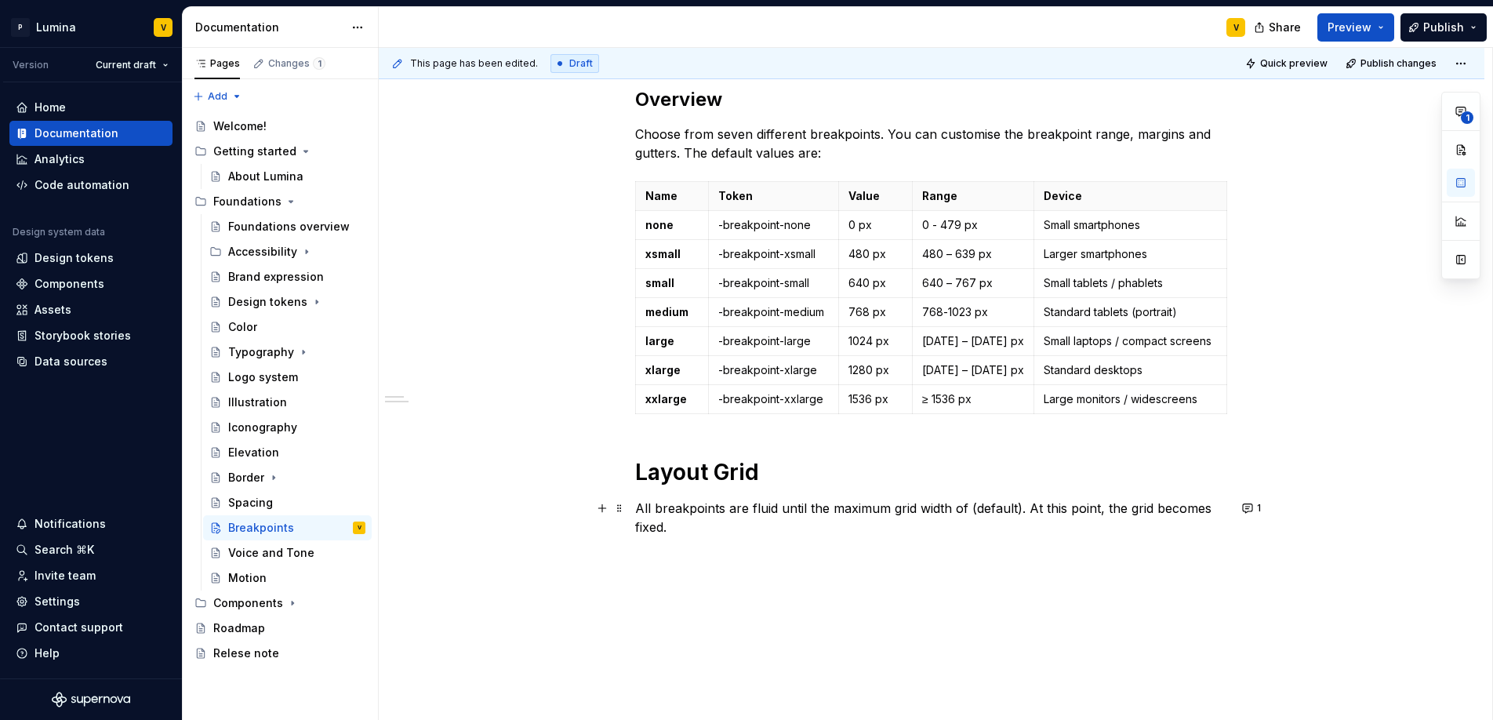
click at [971, 506] on p "All breakpoints are fluid until the maximum grid width of (default). At this po…" at bounding box center [931, 518] width 593 height 38
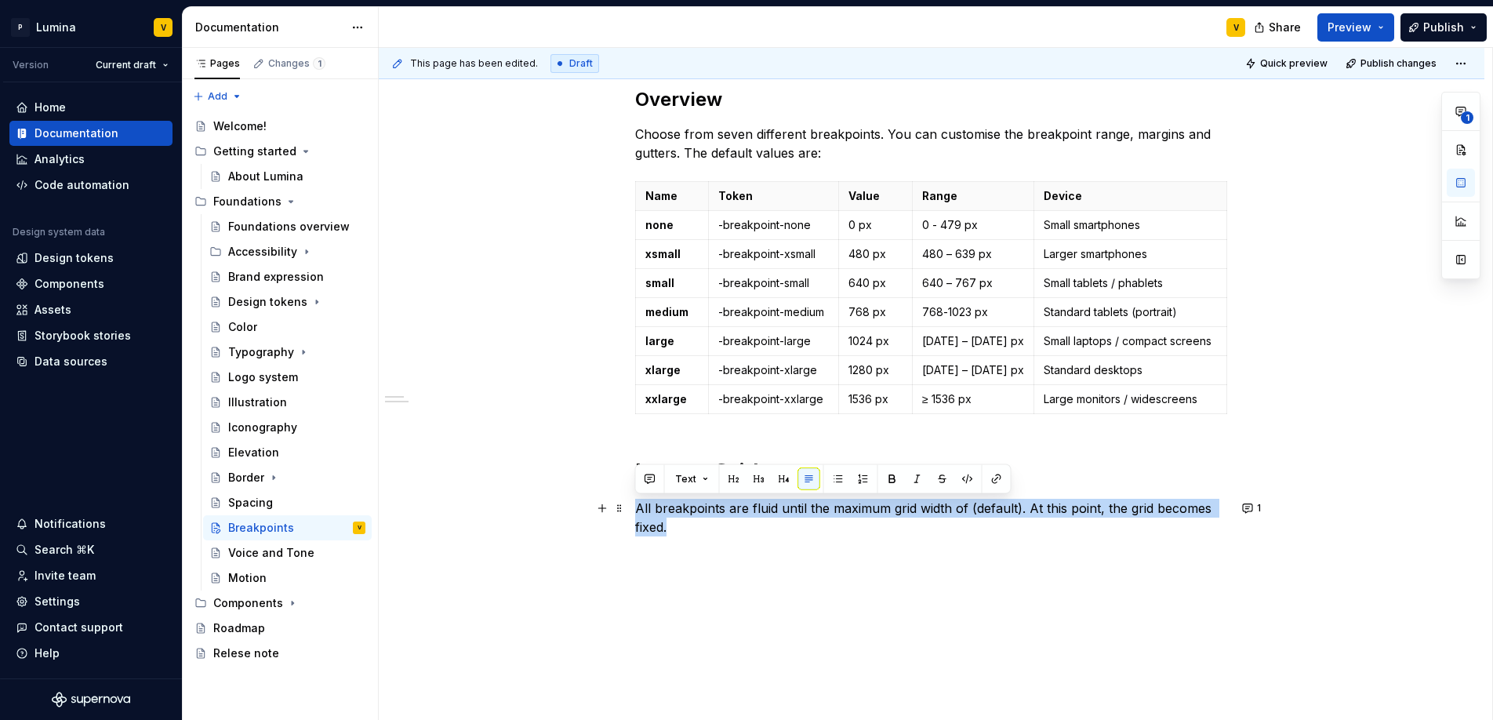
click at [966, 506] on p "All breakpoints are fluid until the maximum grid width of (default). At this po…" at bounding box center [931, 518] width 593 height 38
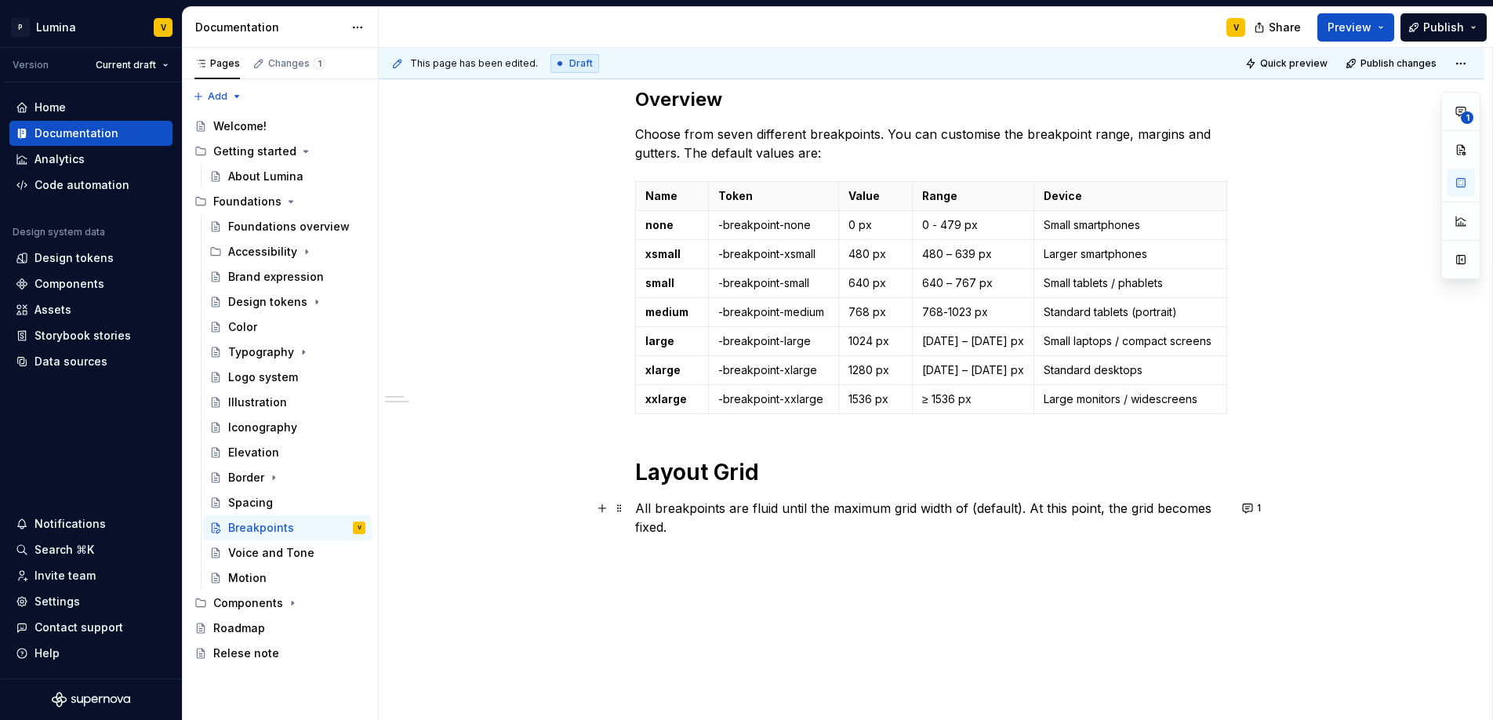
click at [966, 506] on p "All breakpoints are fluid until the maximum grid width of (default). At this po…" at bounding box center [931, 518] width 593 height 38
click at [968, 507] on p "All breakpoints are fluid until the maximum grid width of (default). At this po…" at bounding box center [931, 518] width 593 height 38
drag, startPoint x: 970, startPoint y: 507, endPoint x: 1018, endPoint y: 508, distance: 47.8
click at [1018, 508] on p "All breakpoints are fluid until the maximum grid width of (default). At this po…" at bounding box center [931, 518] width 593 height 38
click at [1298, 480] on button "button" at bounding box center [1301, 479] width 22 height 22
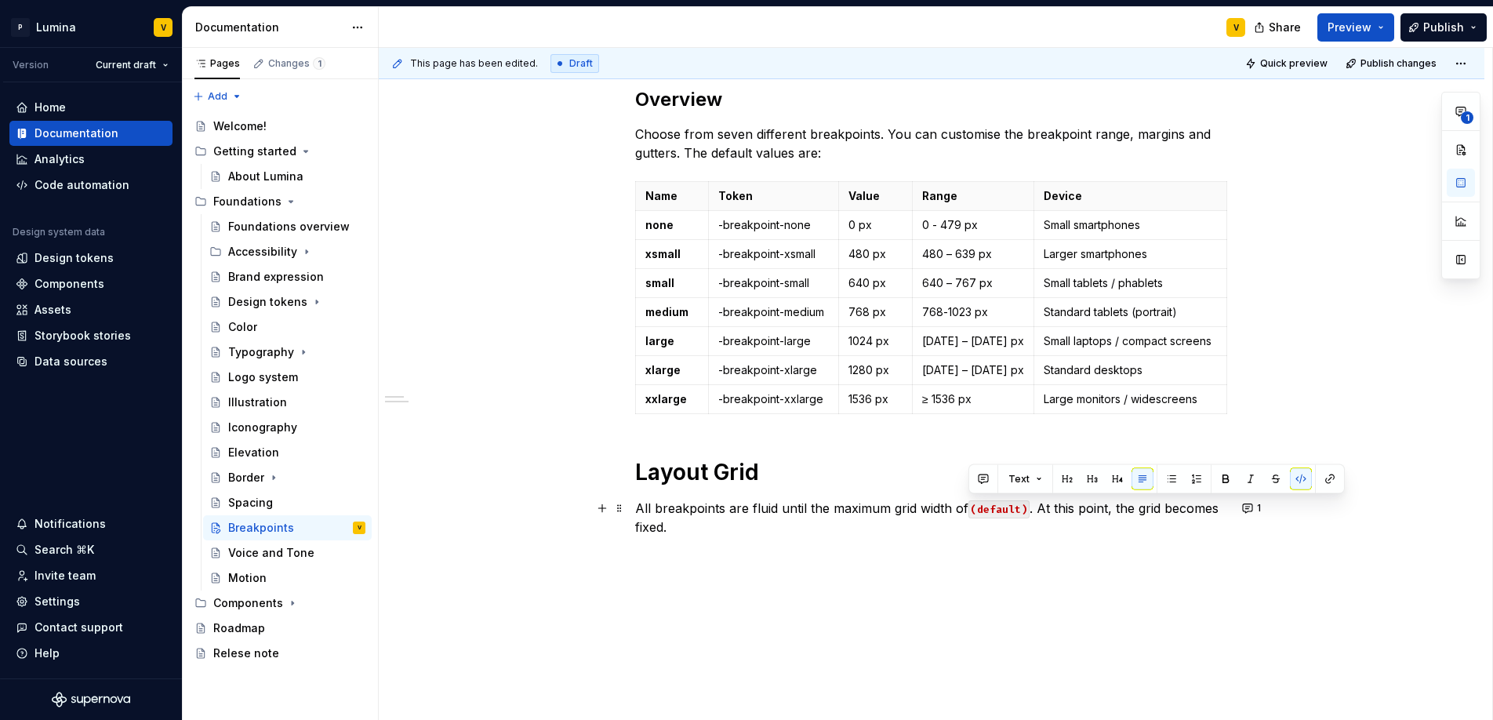
click at [1004, 517] on code "(default)" at bounding box center [998, 509] width 61 height 18
drag, startPoint x: 920, startPoint y: 507, endPoint x: 1027, endPoint y: 514, distance: 106.8
click at [1027, 514] on p "All breakpoints are fluid until the maximum grid width of (default) . At this p…" at bounding box center [931, 518] width 593 height 38
click at [1276, 482] on button "button" at bounding box center [1278, 479] width 22 height 22
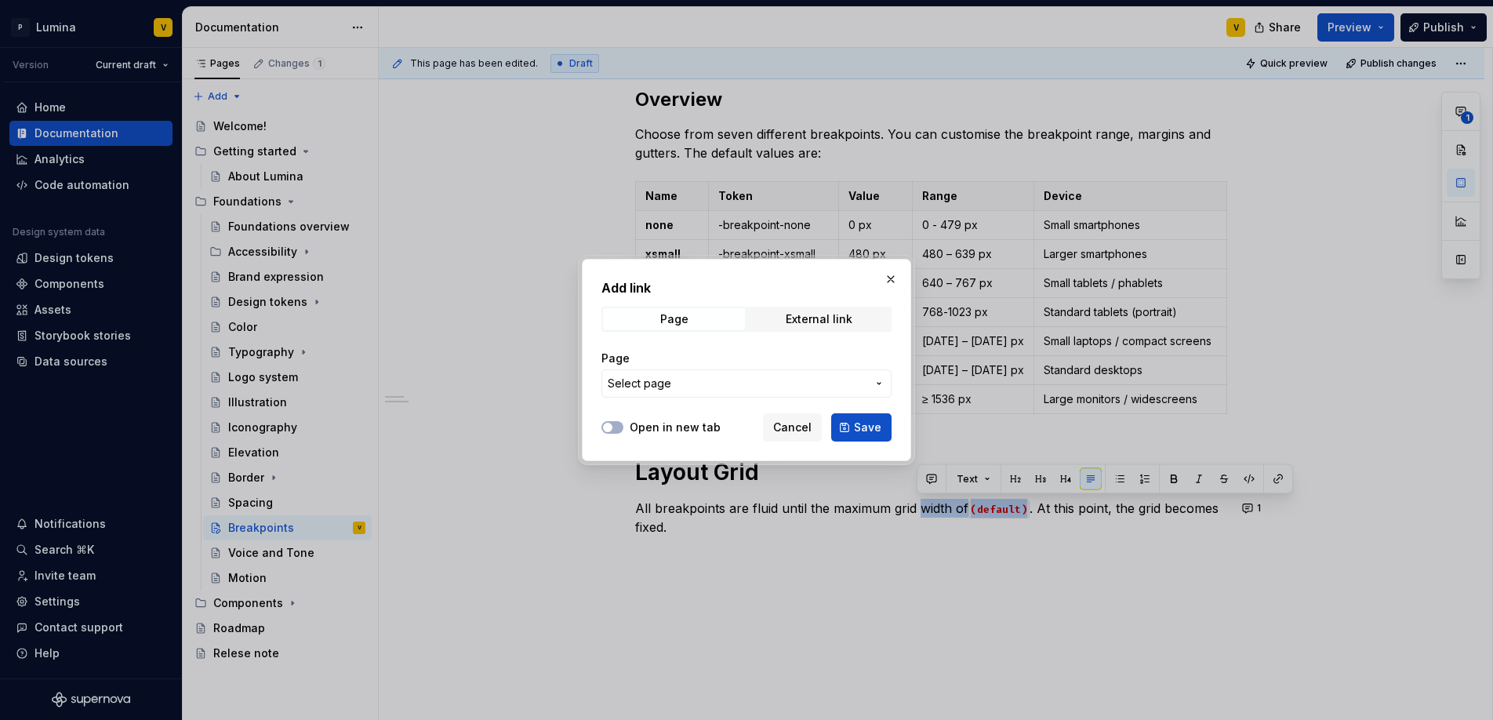
drag, startPoint x: 807, startPoint y: 425, endPoint x: 841, endPoint y: 431, distance: 34.3
click at [807, 425] on span "Cancel" at bounding box center [792, 427] width 38 height 16
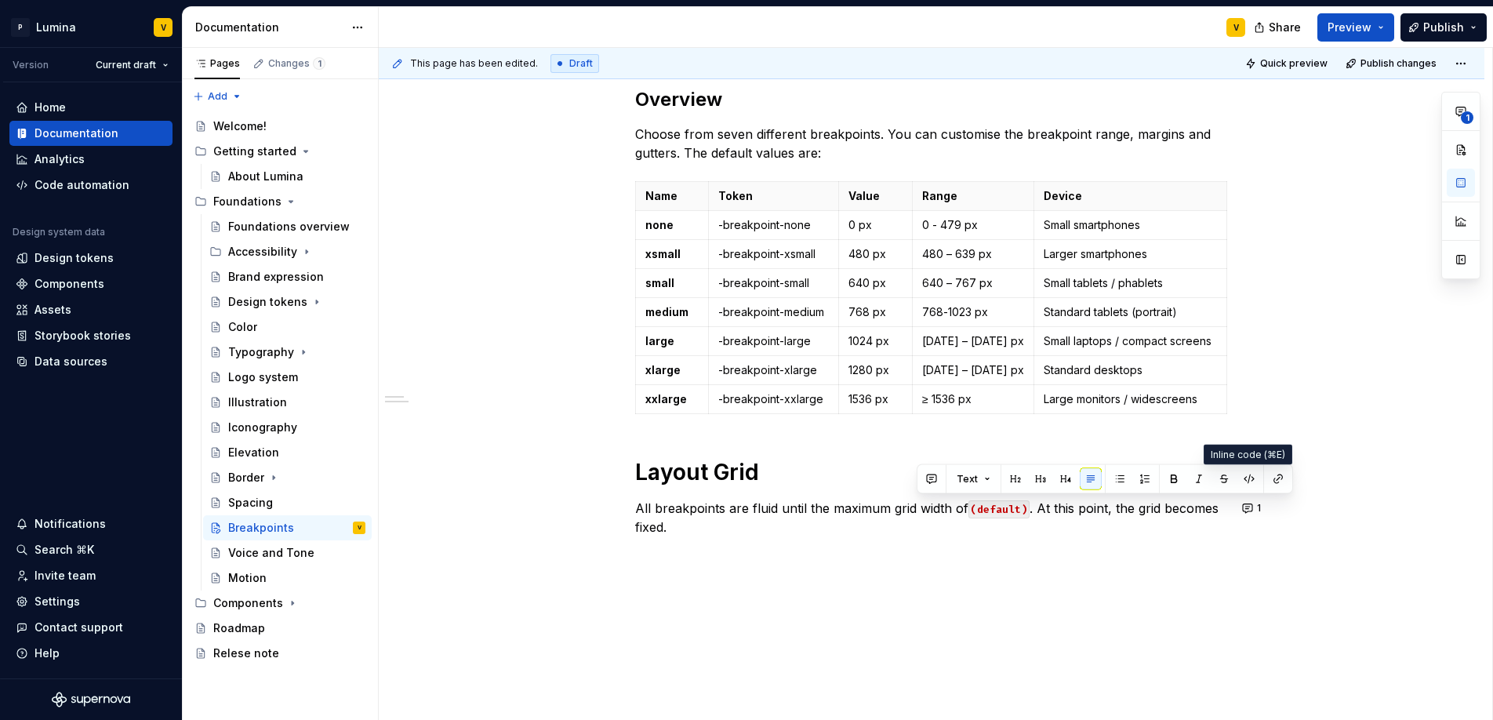
click at [1257, 480] on div "Text" at bounding box center [1104, 479] width 368 height 22
click at [960, 506] on p "All breakpoints are fluid until the maximum grid width of (default) . At this p…" at bounding box center [931, 518] width 593 height 38
drag, startPoint x: 919, startPoint y: 509, endPoint x: 1022, endPoint y: 510, distance: 102.7
click at [1022, 510] on p "All breakpoints are fluid until the maximum grid width of (default) . At this p…" at bounding box center [931, 518] width 593 height 38
click at [1240, 478] on button "button" at bounding box center [1249, 479] width 22 height 22
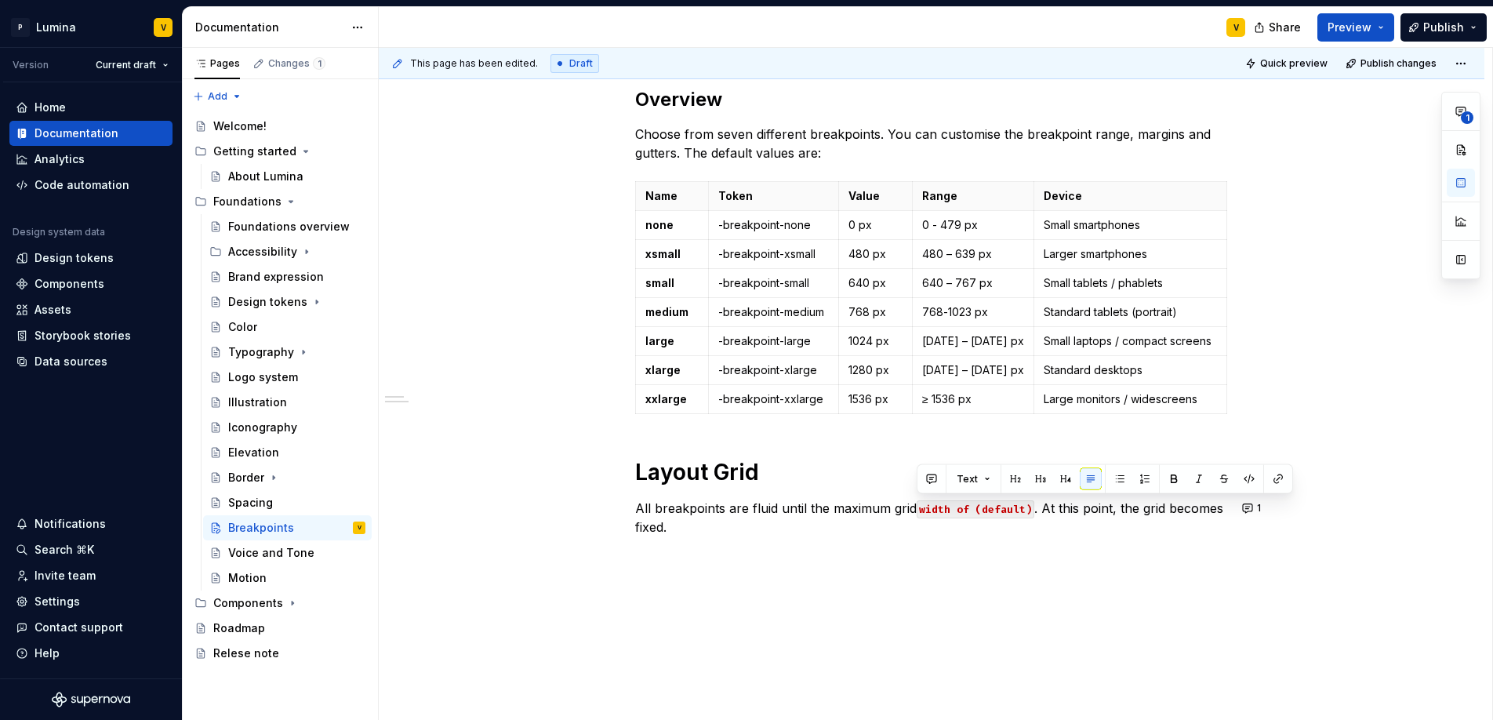
click at [1077, 539] on div "Overview Choose from seven different breakpoints. You can customise the breakpo…" at bounding box center [931, 321] width 593 height 468
click at [832, 530] on p "All breakpoints are fluid until the maximum grid width of (default) . At this p…" at bounding box center [931, 518] width 593 height 38
click at [648, 561] on div "Overview Choose from seven different breakpoints. You can customise the breakpo…" at bounding box center [931, 409] width 1105 height 721
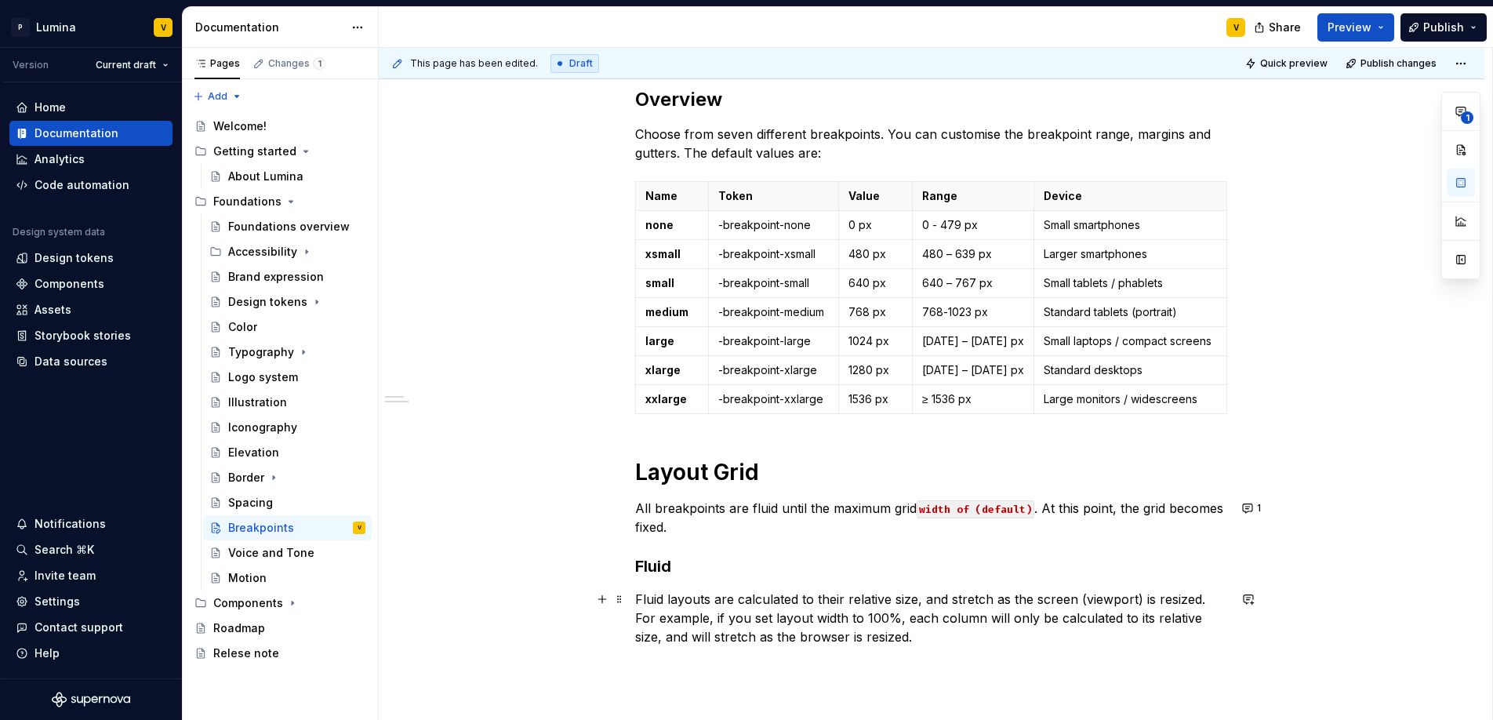
click at [894, 629] on p "Fluid layouts are calculated to their relative size, and stretch as the screen …" at bounding box center [931, 618] width 593 height 56
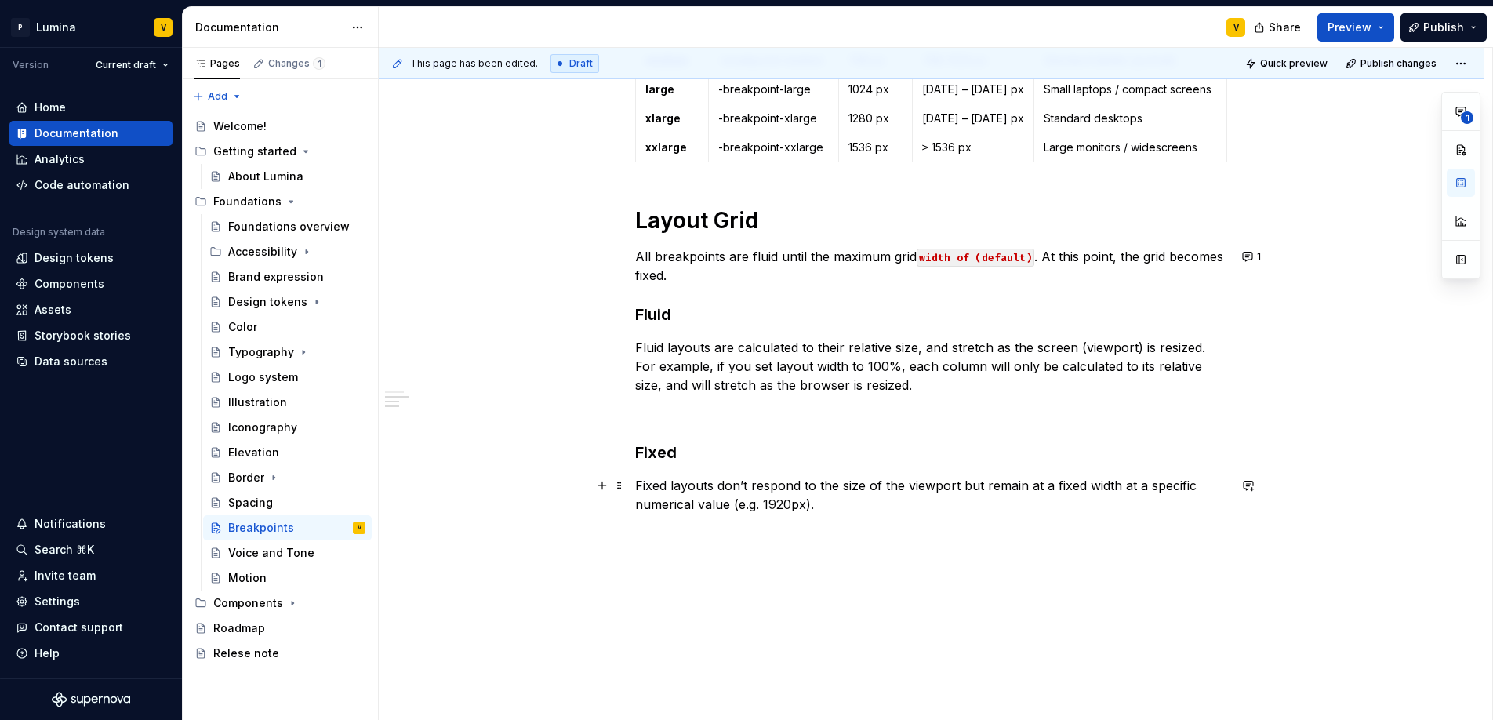
scroll to position [514, 0]
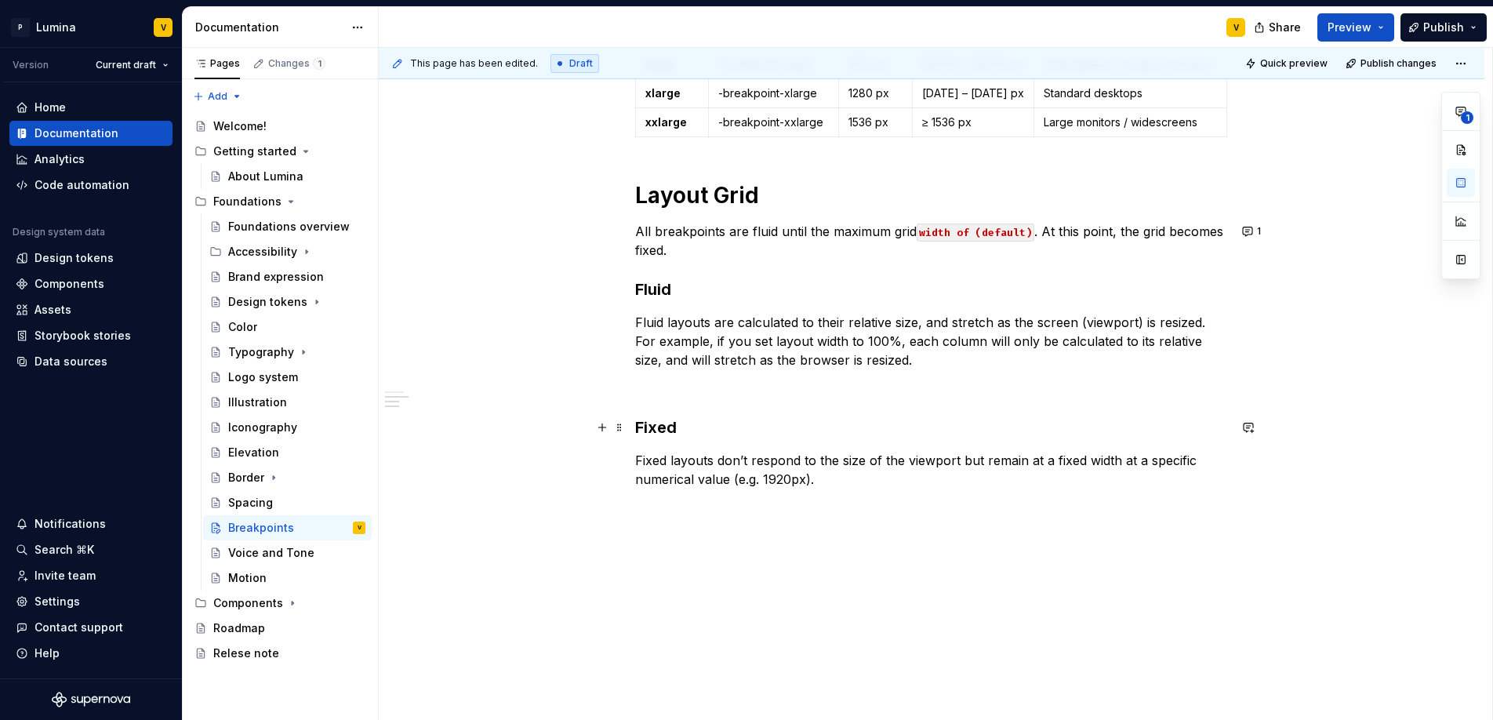
click at [629, 427] on div "Overview Choose from seven different breakpoints. You can customise the breakpo…" at bounding box center [931, 248] width 1105 height 950
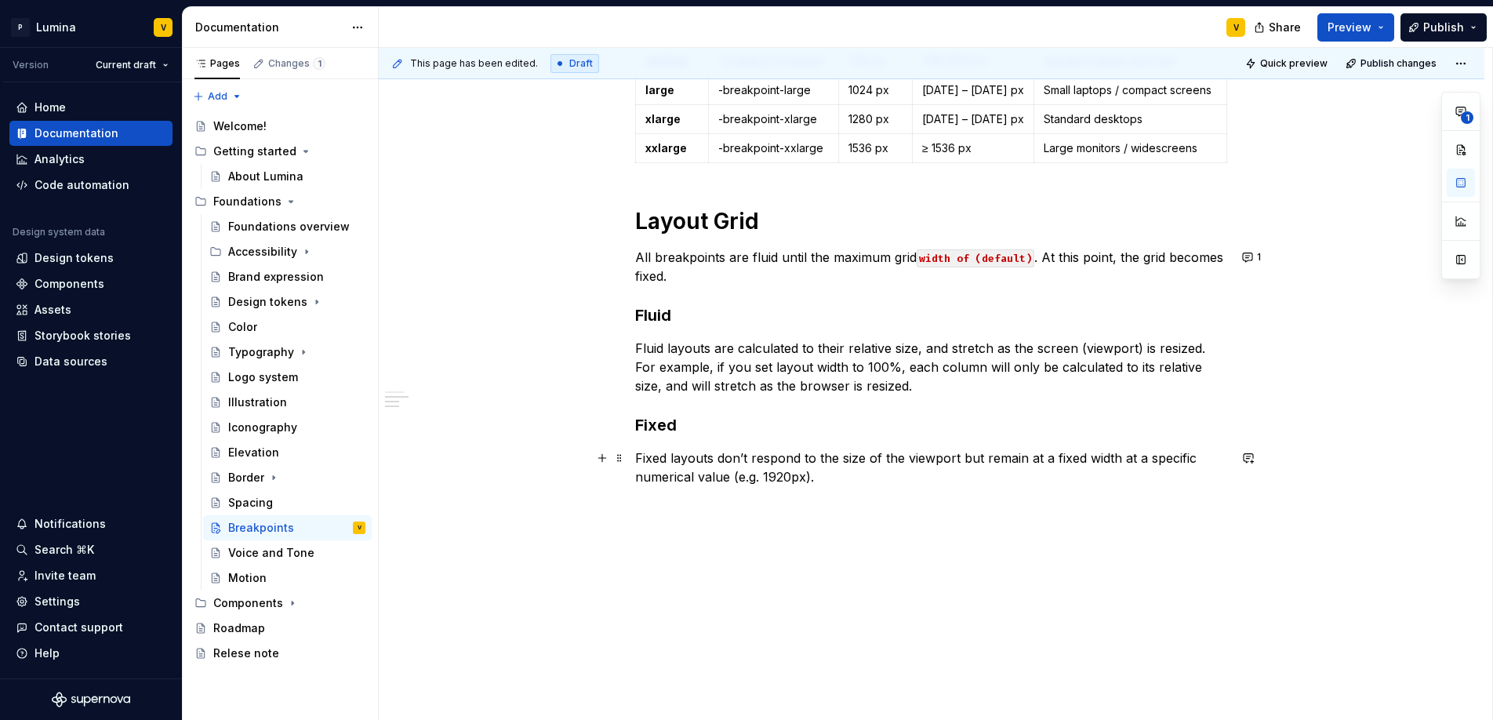
click at [823, 485] on div "Overview Choose from seven different breakpoints. You can customise the breakpo…" at bounding box center [931, 170] width 593 height 669
click at [851, 499] on div "Overview Choose from seven different breakpoints. You can customise the breakpo…" at bounding box center [931, 170] width 593 height 669
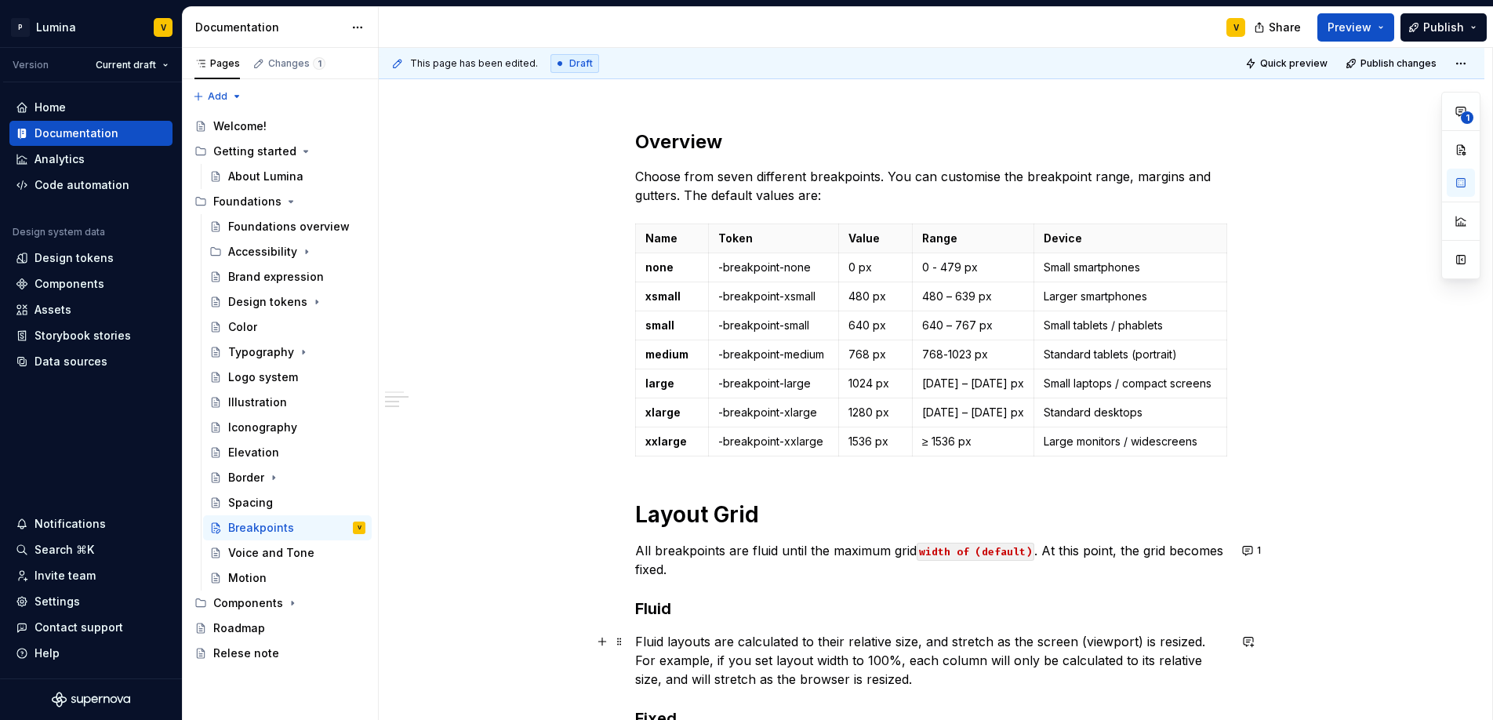
scroll to position [0, 0]
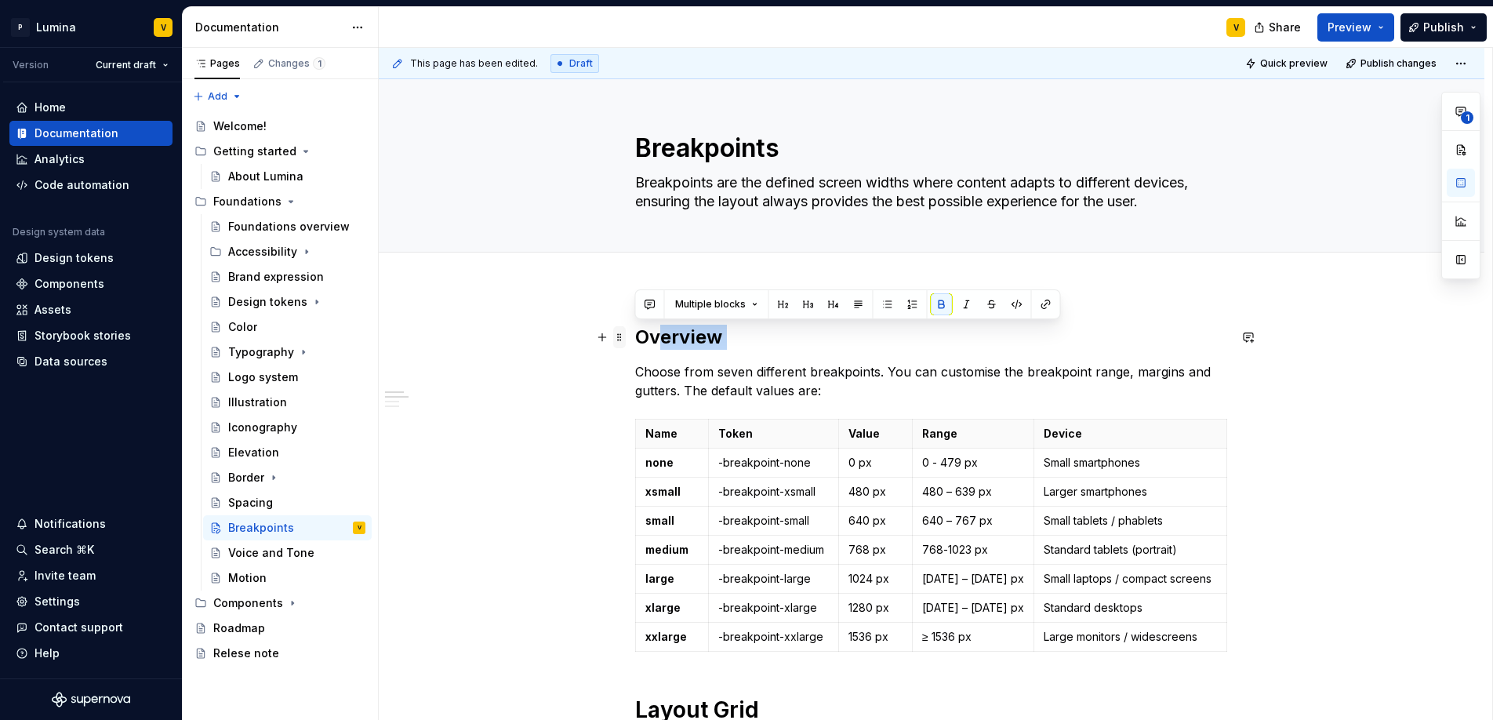
drag, startPoint x: 726, startPoint y: 350, endPoint x: 621, endPoint y: 345, distance: 105.2
click at [635, 345] on div "Overview Choose from seven different breakpoints. You can customise the breakpo…" at bounding box center [931, 659] width 593 height 669
click at [727, 342] on h2 "Overview" at bounding box center [931, 337] width 593 height 25
drag, startPoint x: 728, startPoint y: 338, endPoint x: 598, endPoint y: 331, distance: 130.3
click at [635, 331] on div "Overview Choose from seven different breakpoints. You can customise the breakpo…" at bounding box center [931, 659] width 593 height 669
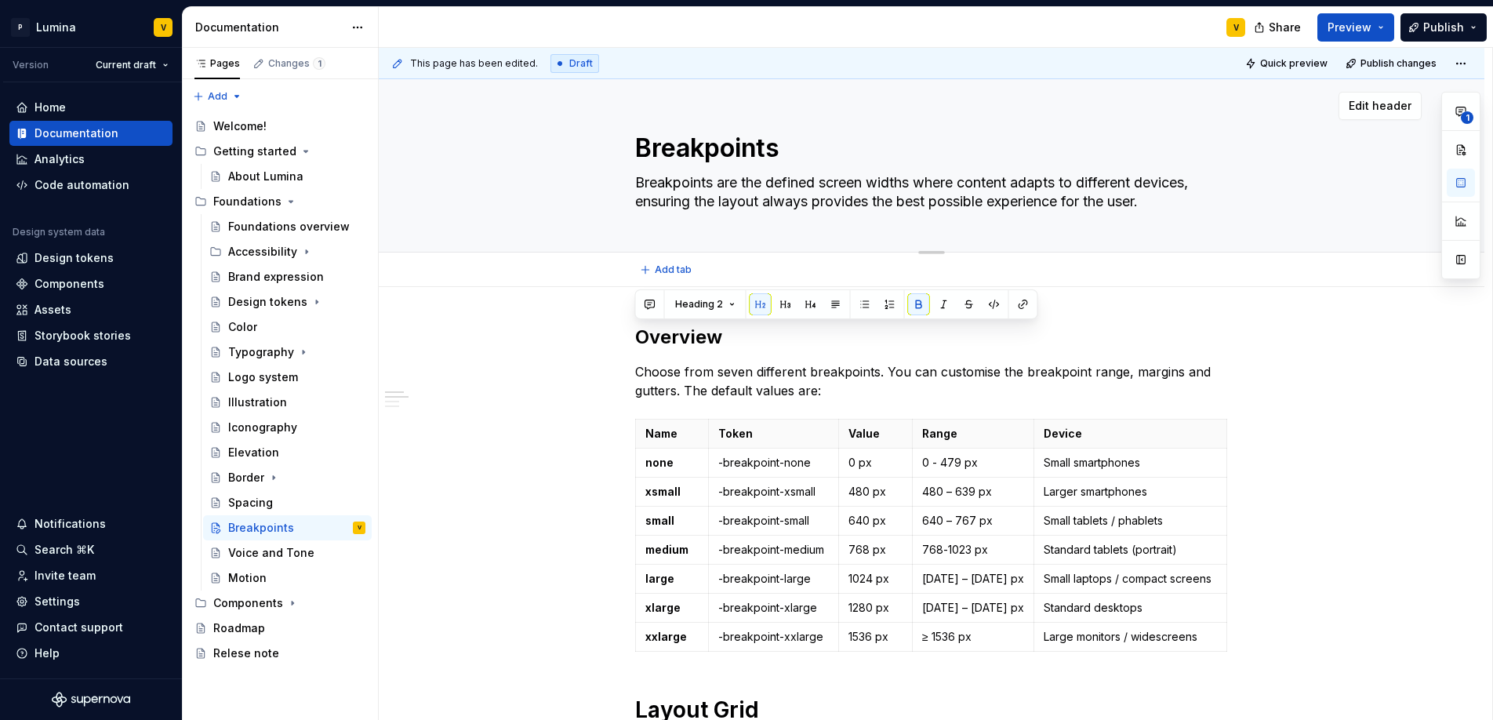
click at [619, 241] on div "Breakpoints Breakpoints are the defined screen widths where content adapts to d…" at bounding box center [931, 165] width 980 height 172
click at [252, 499] on div "Spacing" at bounding box center [250, 503] width 45 height 16
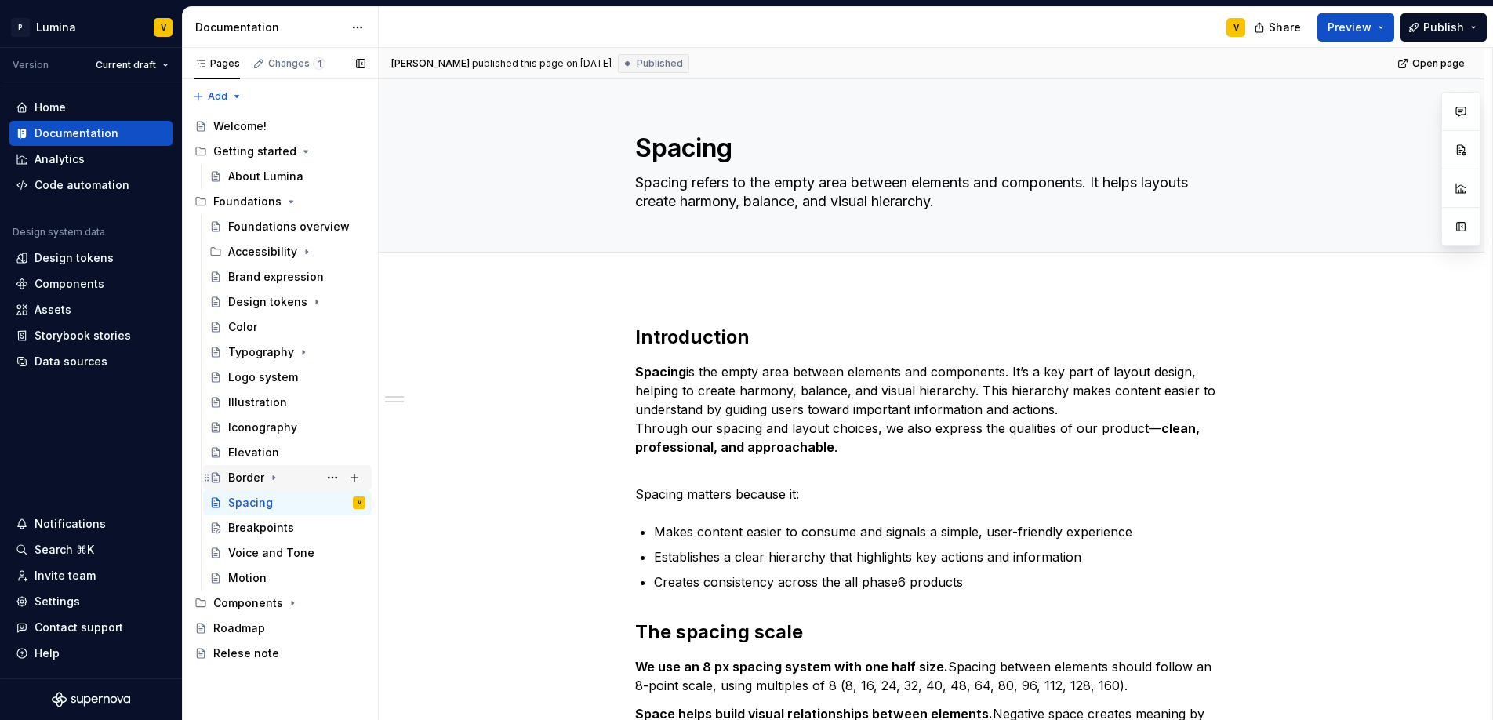
click at [248, 481] on div "Border" at bounding box center [246, 478] width 36 height 16
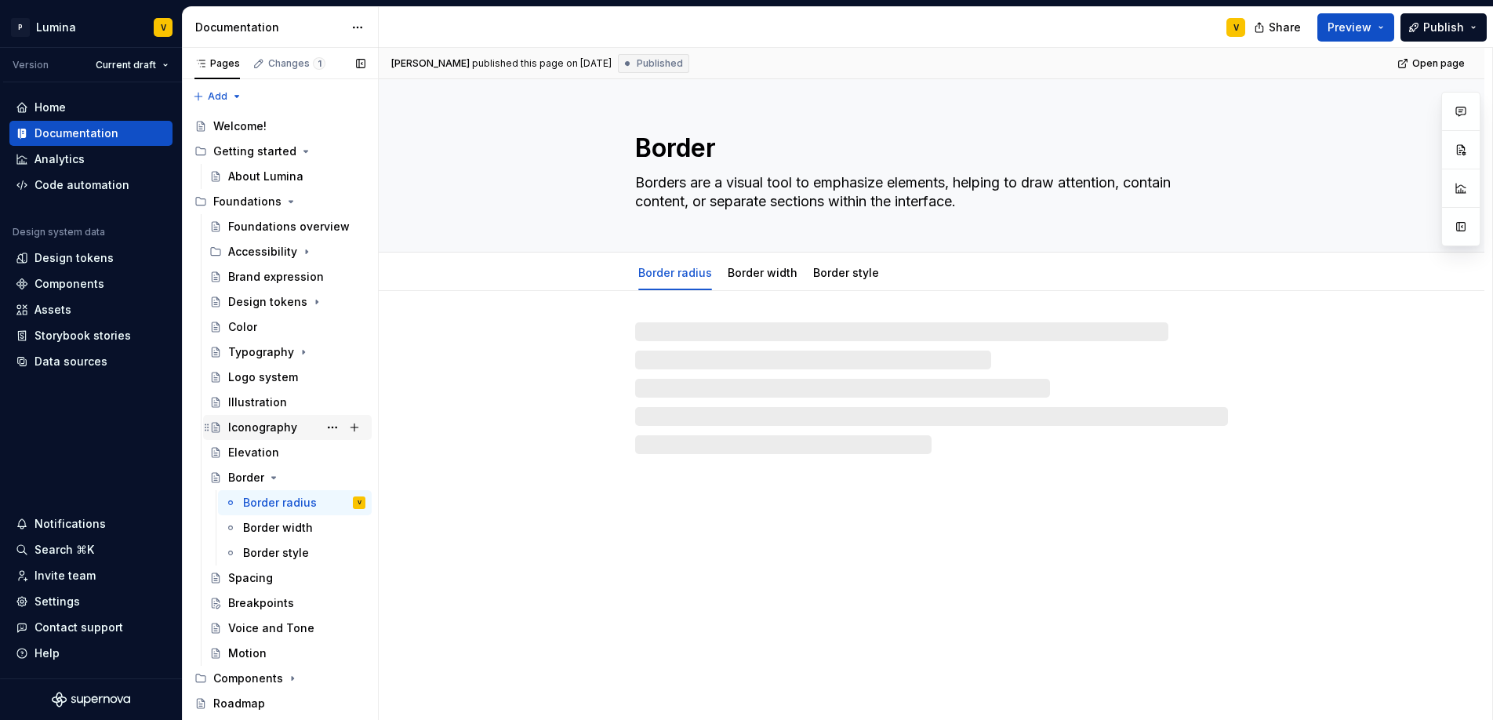
click at [245, 423] on div "Iconography" at bounding box center [262, 427] width 69 height 16
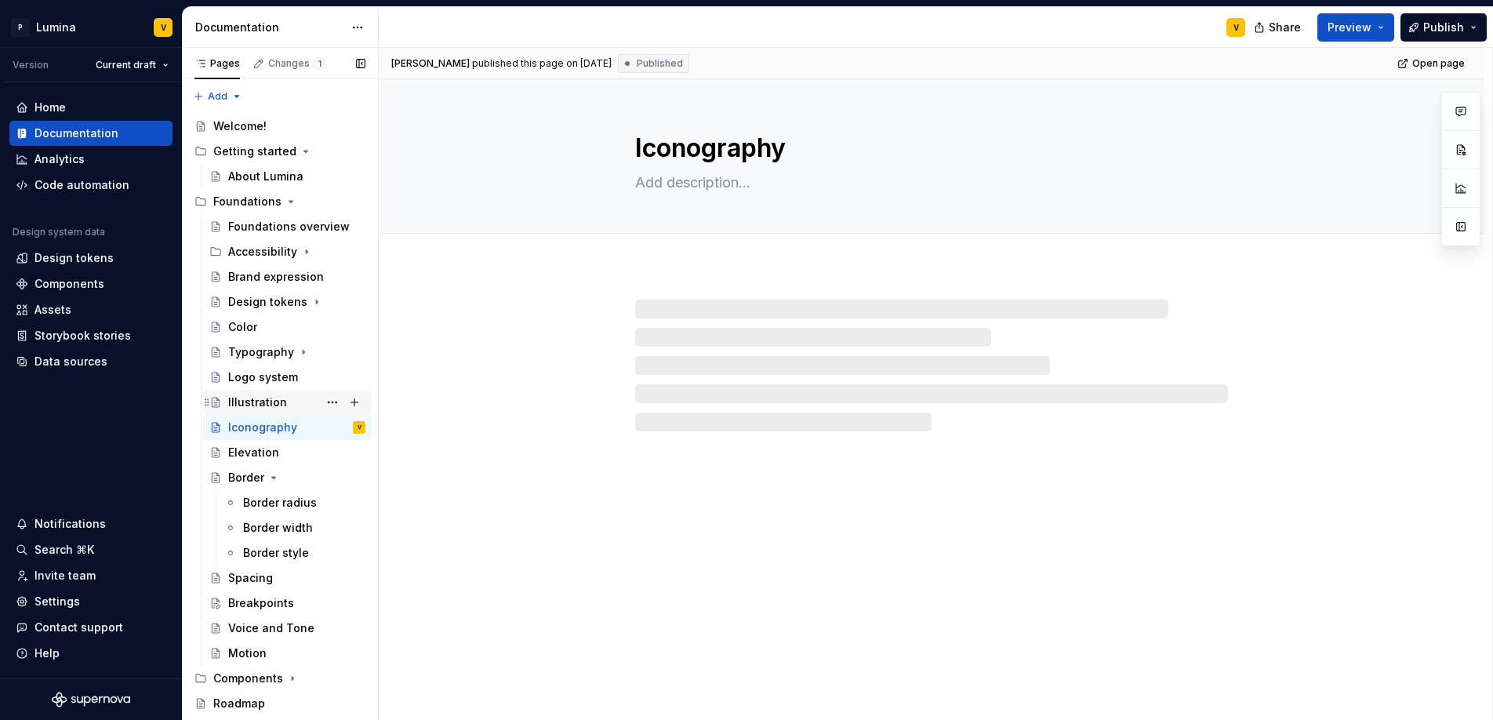
click at [245, 394] on div "Illustration" at bounding box center [257, 402] width 59 height 16
click at [246, 373] on div "Logo system" at bounding box center [263, 377] width 70 height 16
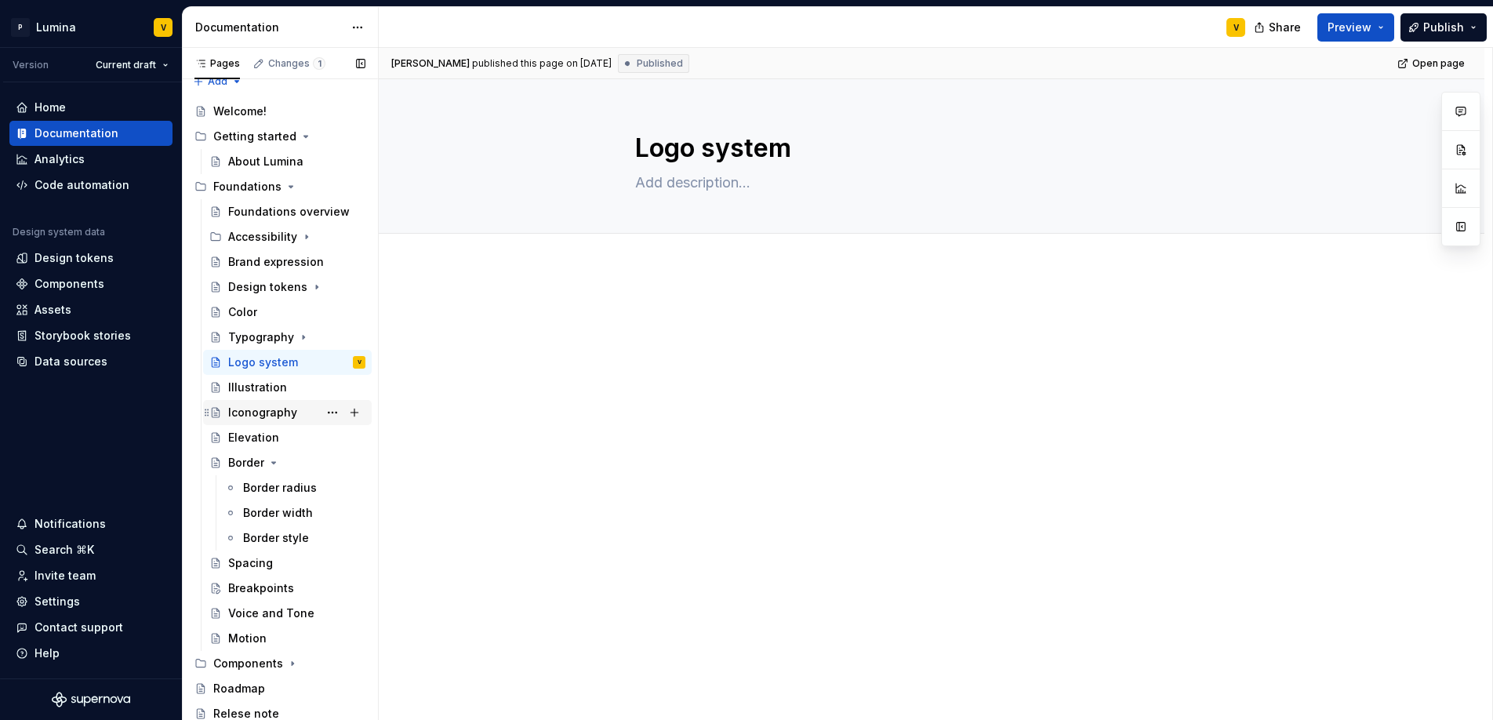
scroll to position [17, 0]
click at [238, 692] on div "Roadmap" at bounding box center [239, 686] width 52 height 16
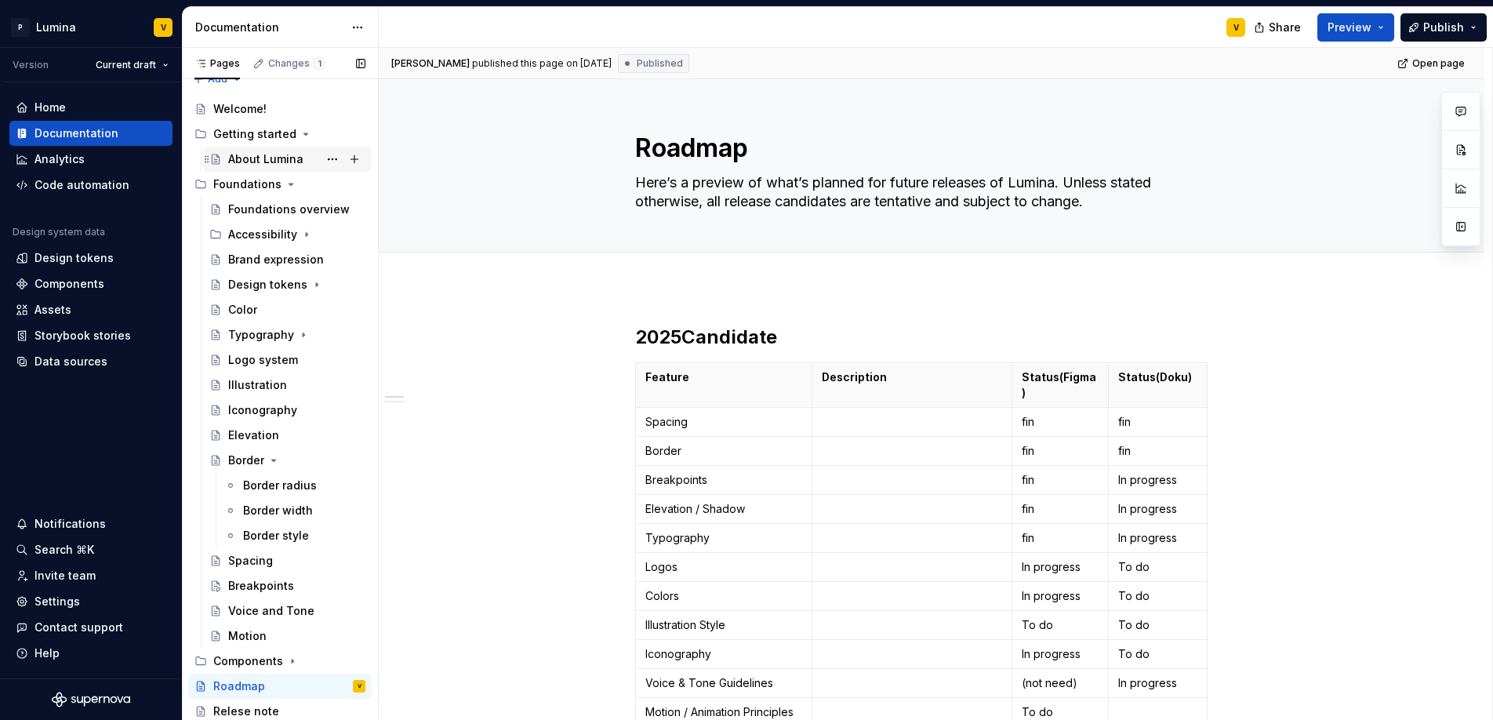
click at [238, 160] on div "About Lumina" at bounding box center [265, 159] width 75 height 16
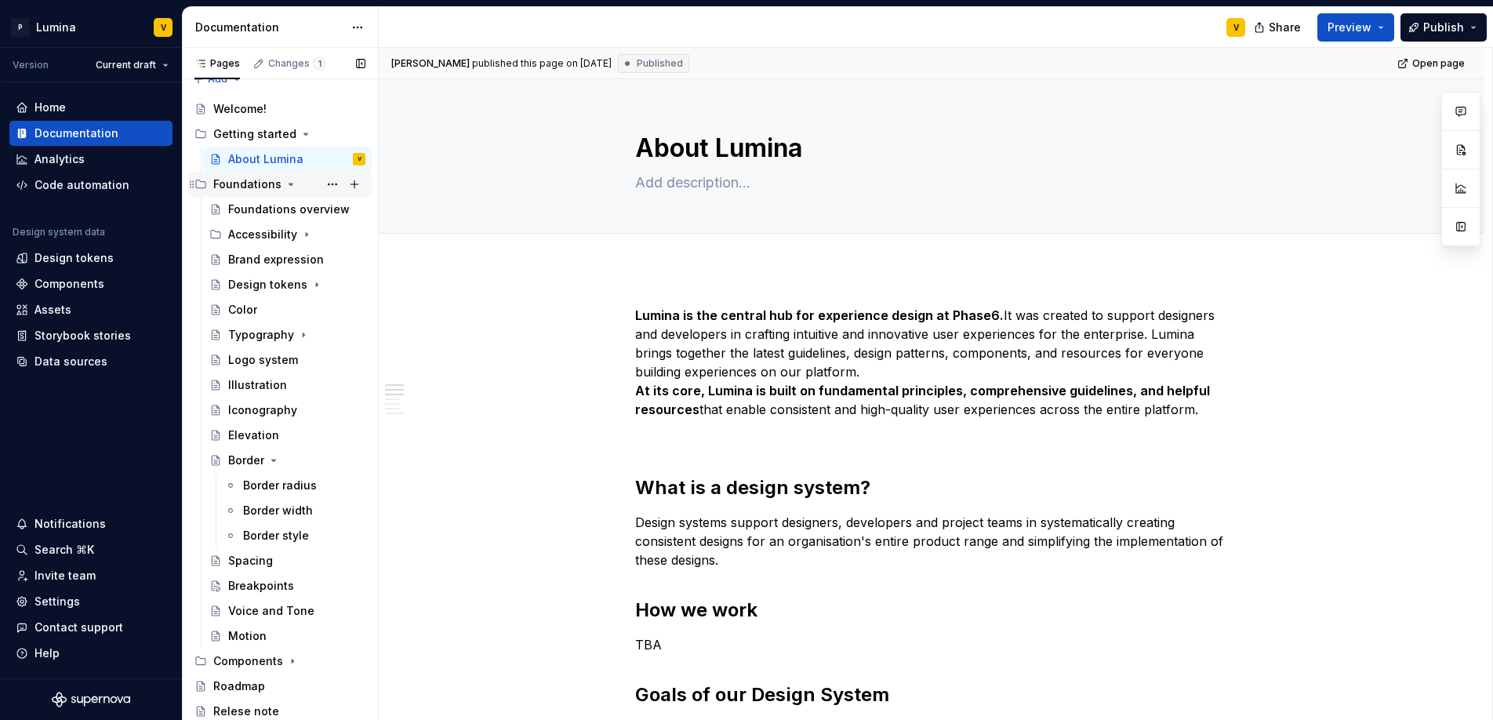
click at [285, 187] on icon "Page tree" at bounding box center [291, 184] width 13 height 13
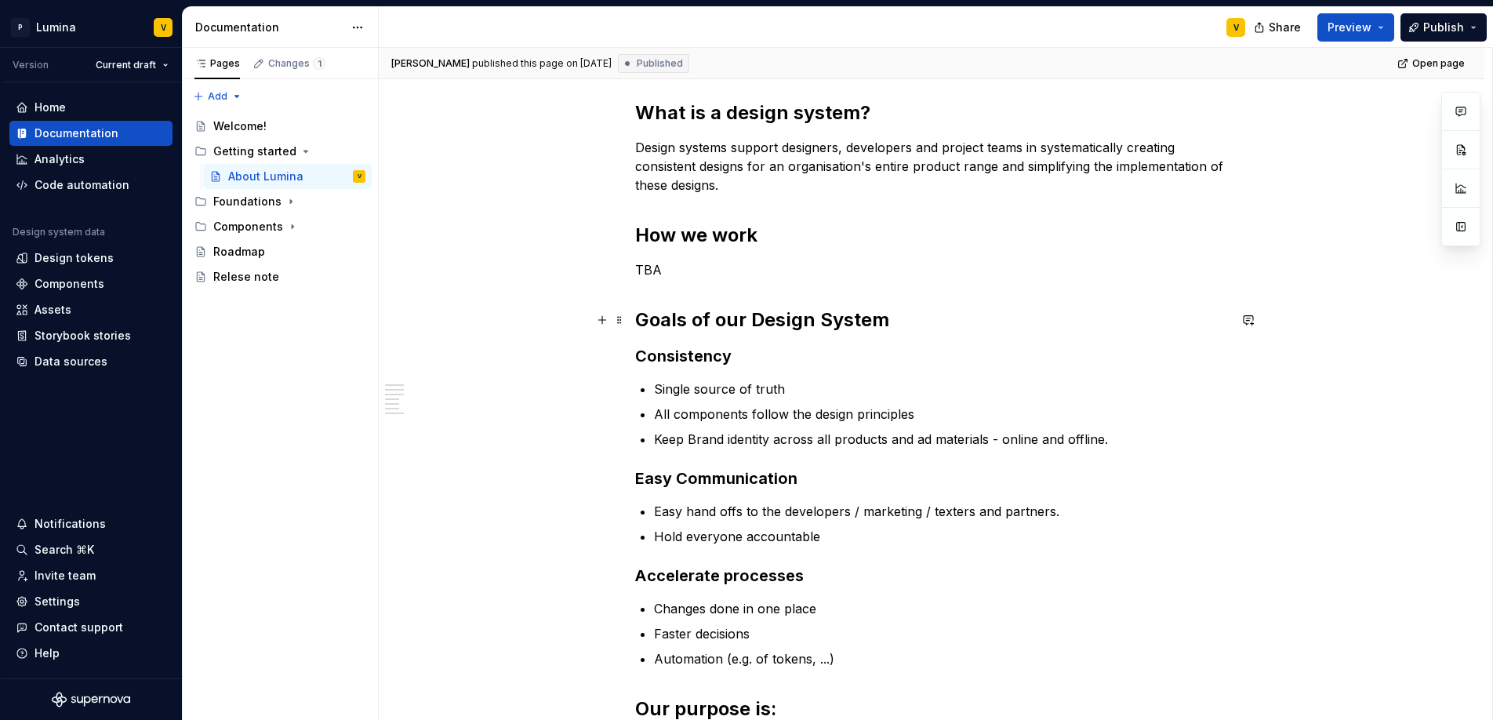
scroll to position [243, 0]
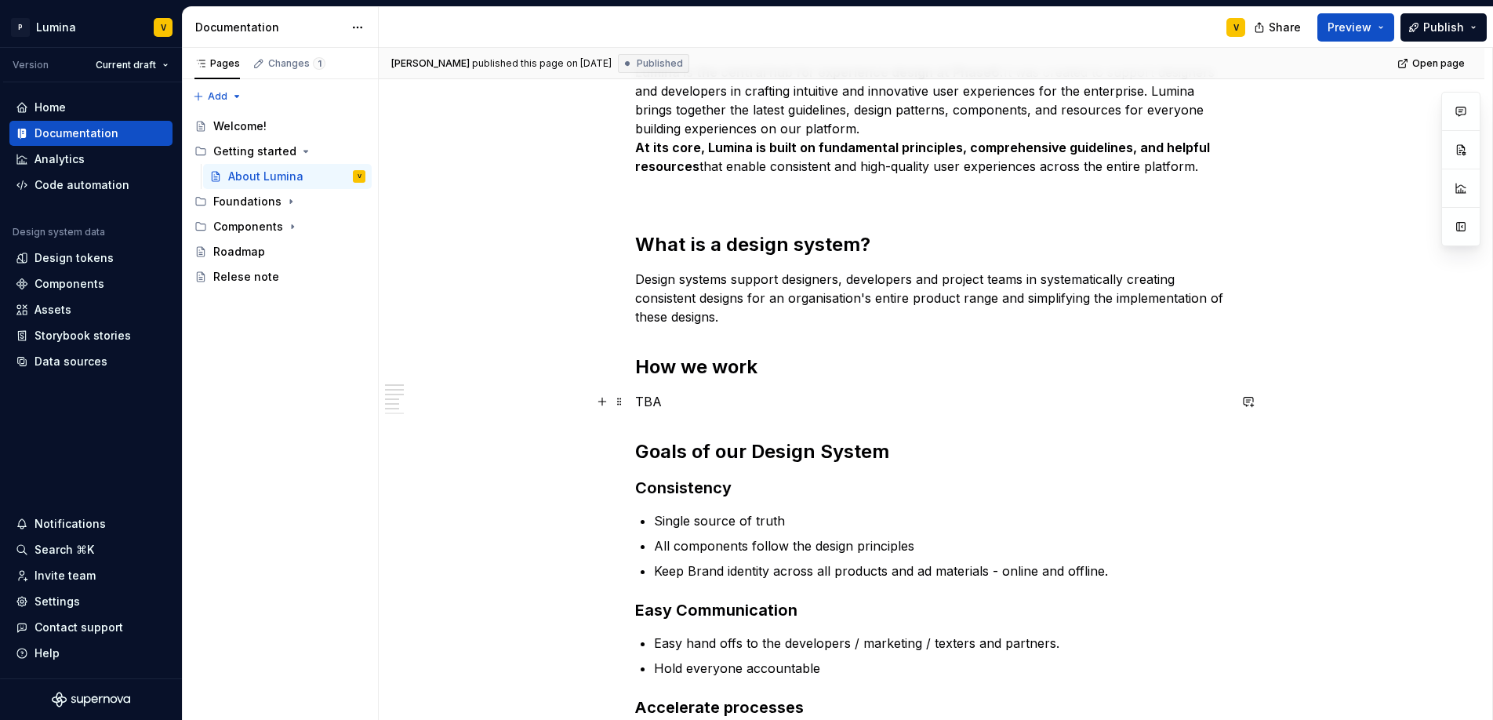
click at [667, 397] on p "TBA" at bounding box center [931, 401] width 593 height 19
drag, startPoint x: 664, startPoint y: 400, endPoint x: 621, endPoint y: 398, distance: 43.1
click at [635, 398] on div "Lumina is the central hub for experience design at Phase6. It was created to su…" at bounding box center [931, 483] width 593 height 840
click at [655, 403] on p "TBA" at bounding box center [931, 401] width 593 height 19
click at [664, 402] on p "TBA" at bounding box center [931, 401] width 593 height 19
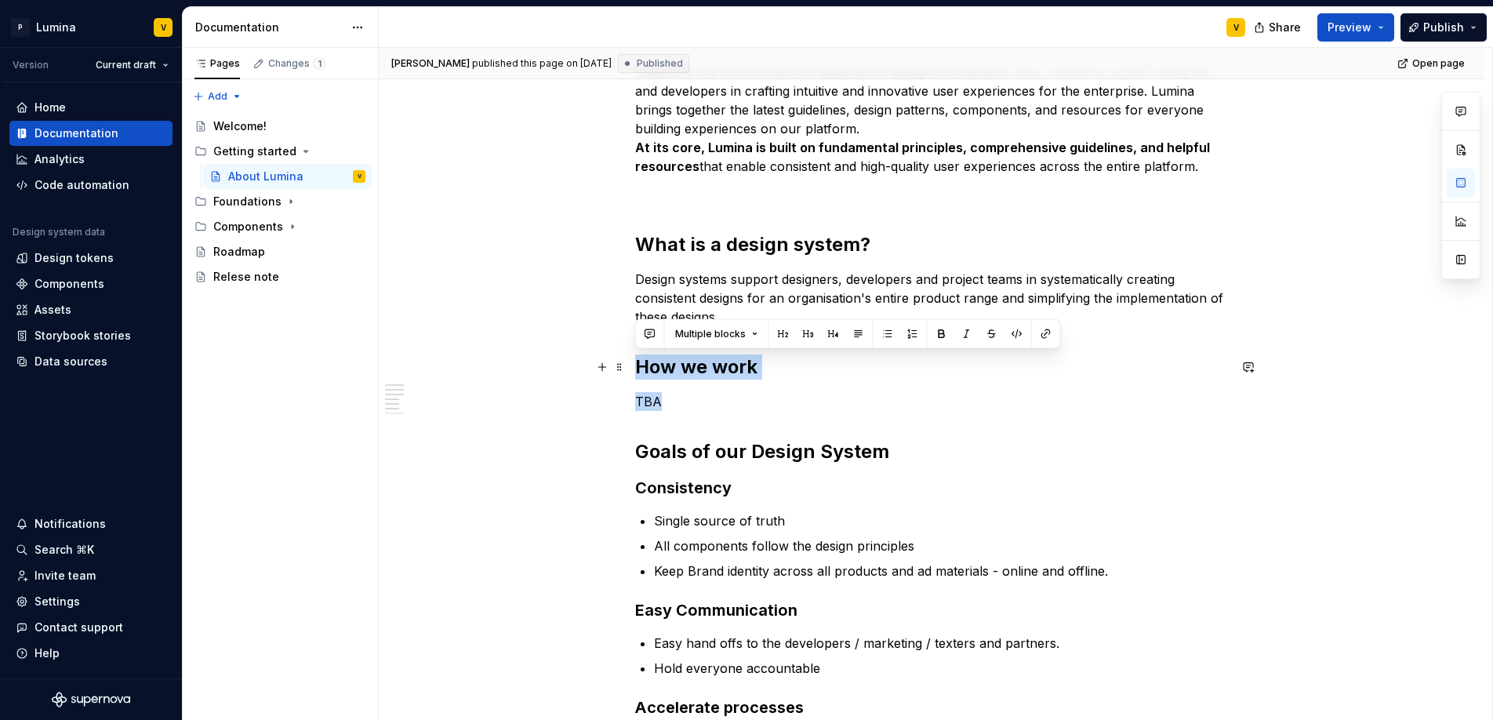
drag, startPoint x: 664, startPoint y: 402, endPoint x: 627, endPoint y: 366, distance: 51.6
click at [627, 366] on div "Lumina is the central hub for experience design at Phase6. It was created to su…" at bounding box center [931, 572] width 1105 height 1094
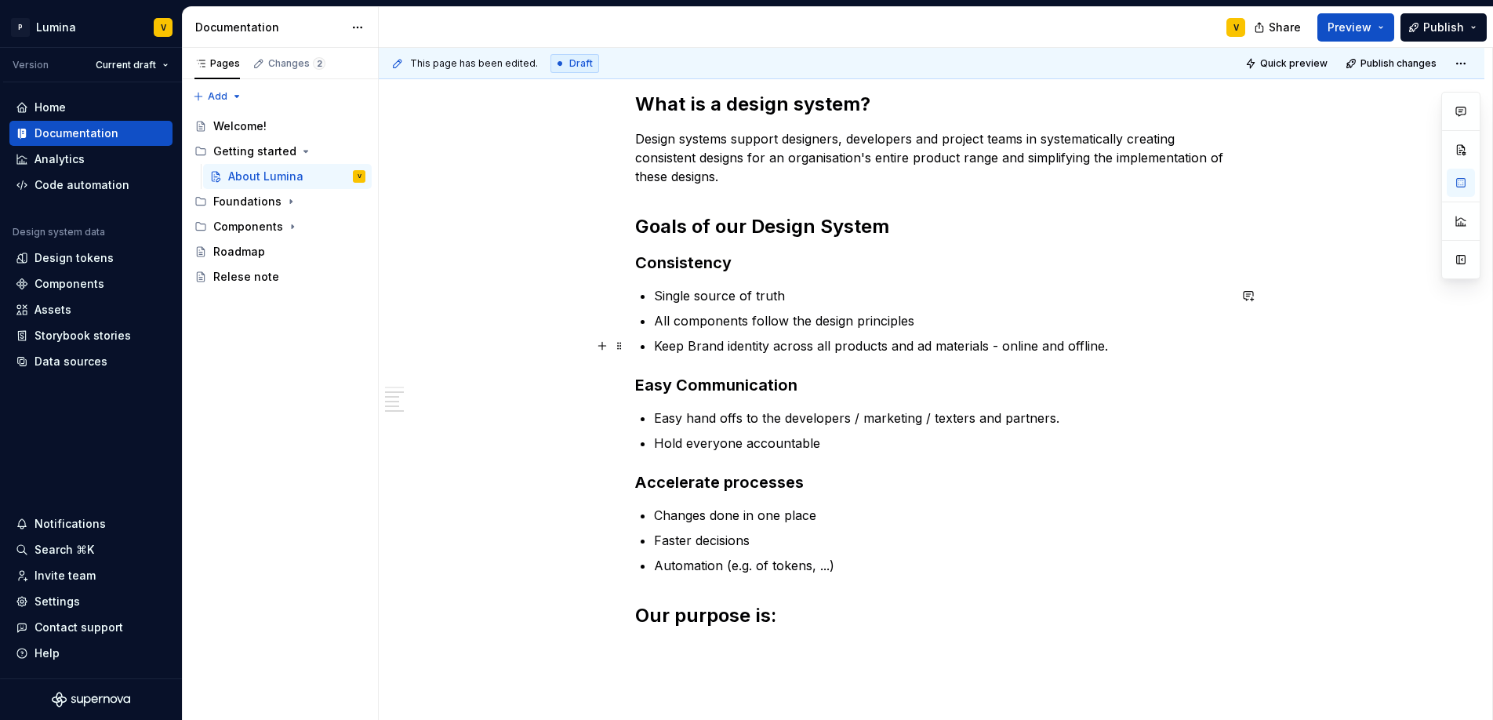
scroll to position [450, 0]
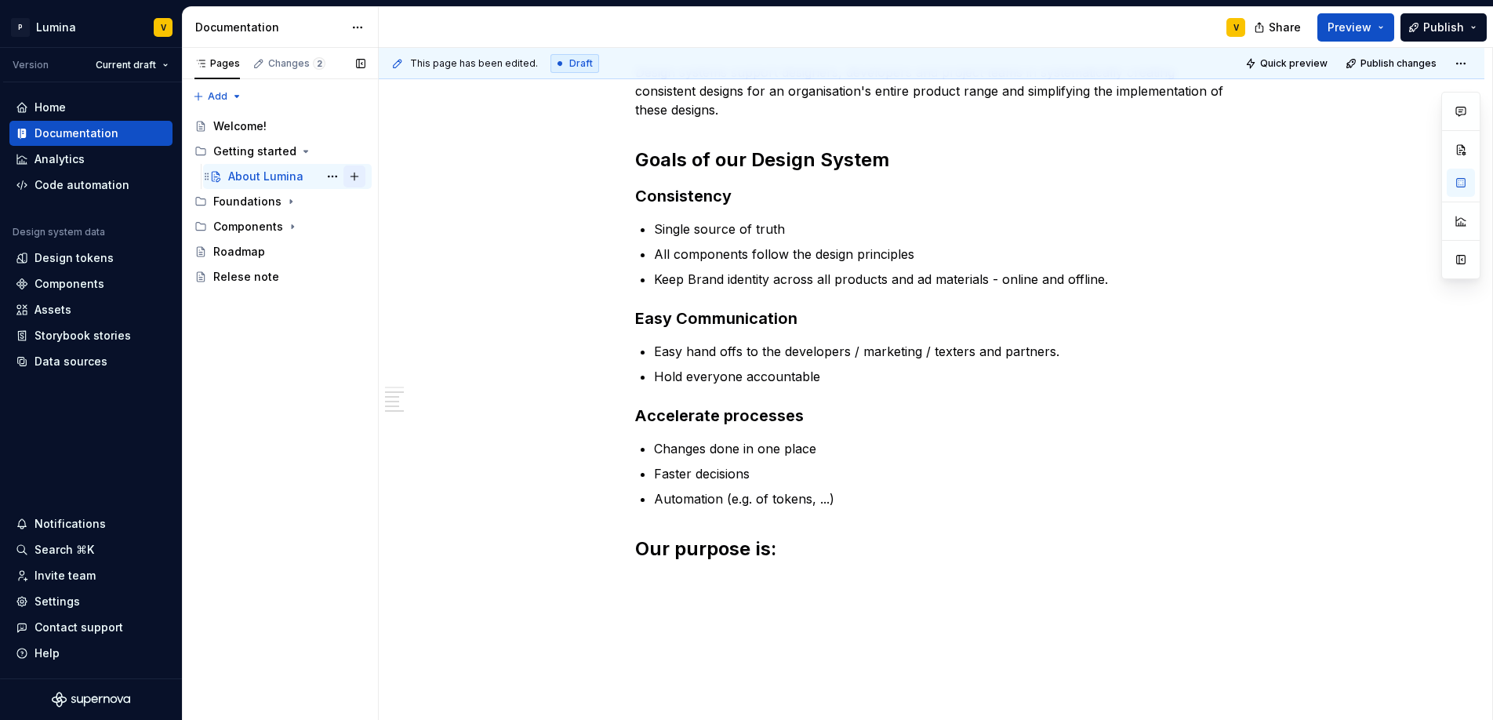
click at [357, 171] on button "Page tree" at bounding box center [354, 176] width 22 height 22
type textarea "*"
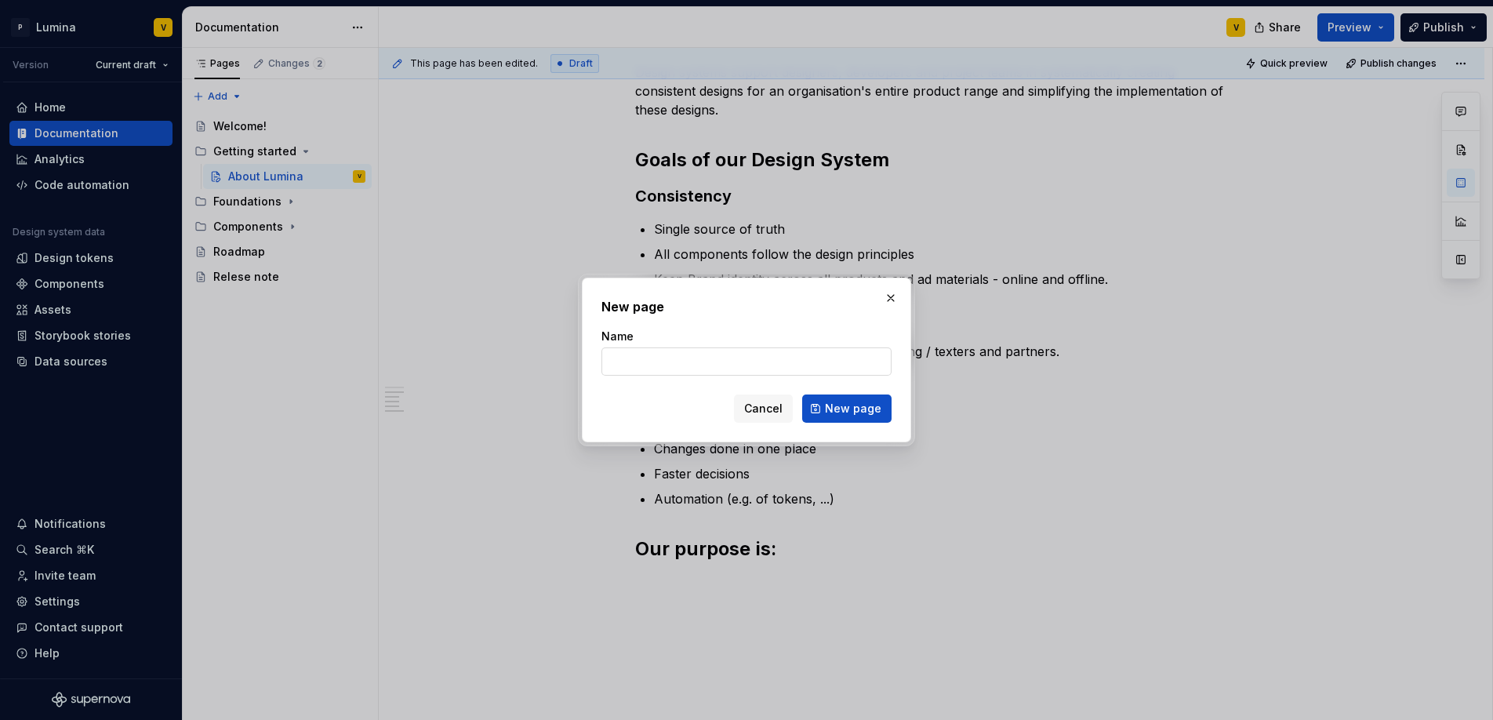
click at [689, 355] on input "Name" at bounding box center [746, 361] width 290 height 28
paste input "Glossary of terms"
type input "Glossary of terms"
click at [832, 396] on button "New page" at bounding box center [846, 408] width 89 height 28
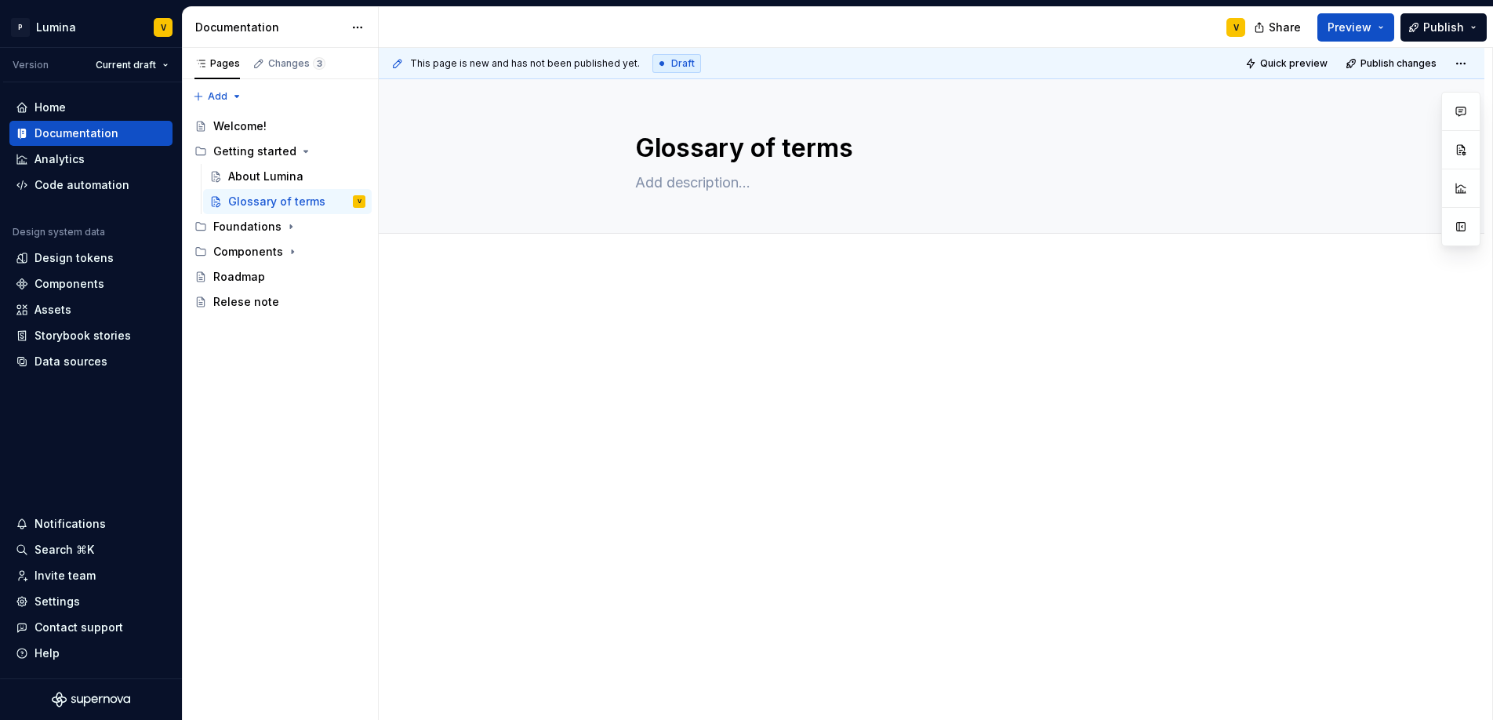
type textarea "*"
click at [625, 331] on div at bounding box center [931, 434] width 1105 height 332
click at [644, 317] on p at bounding box center [931, 315] width 593 height 19
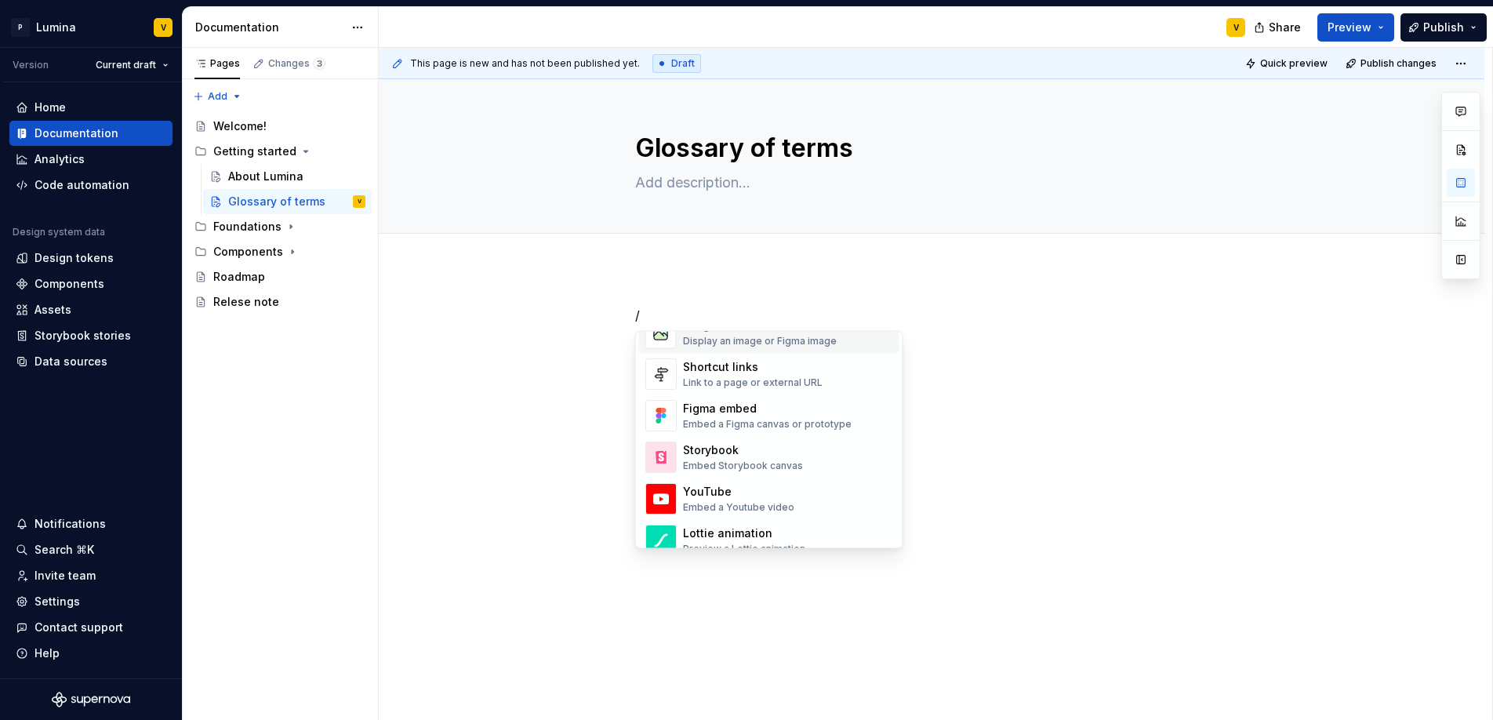
scroll to position [722, 0]
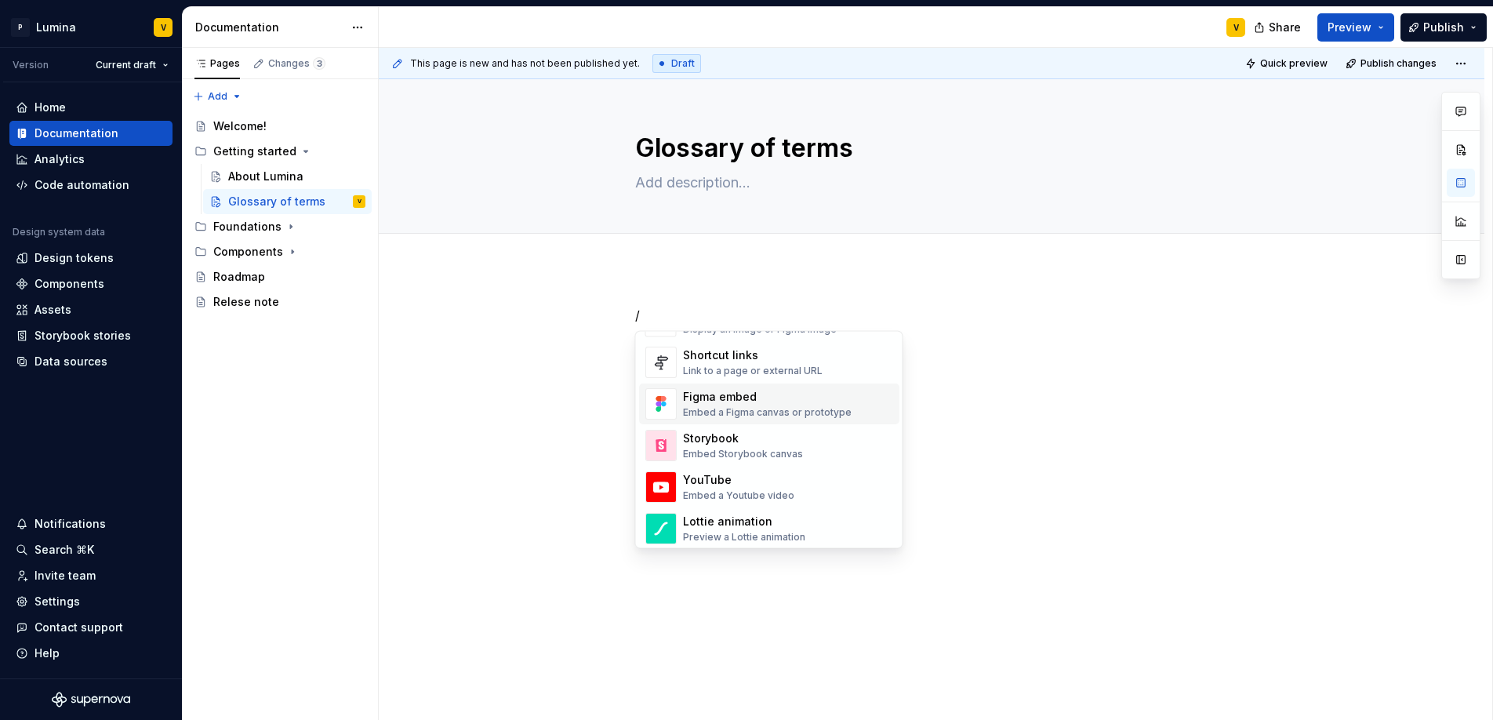
click at [636, 302] on div "/" at bounding box center [931, 434] width 1105 height 332
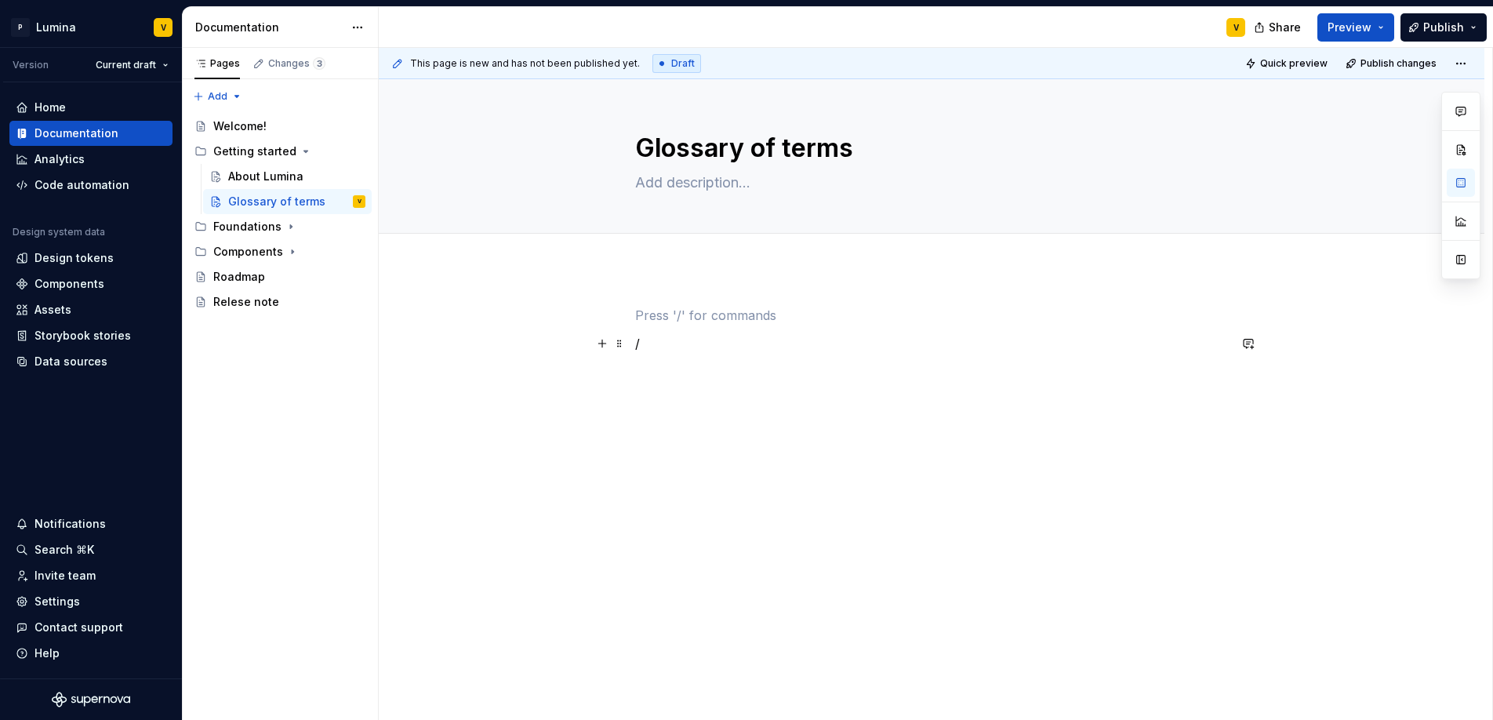
click at [651, 343] on p "/" at bounding box center [931, 343] width 593 height 19
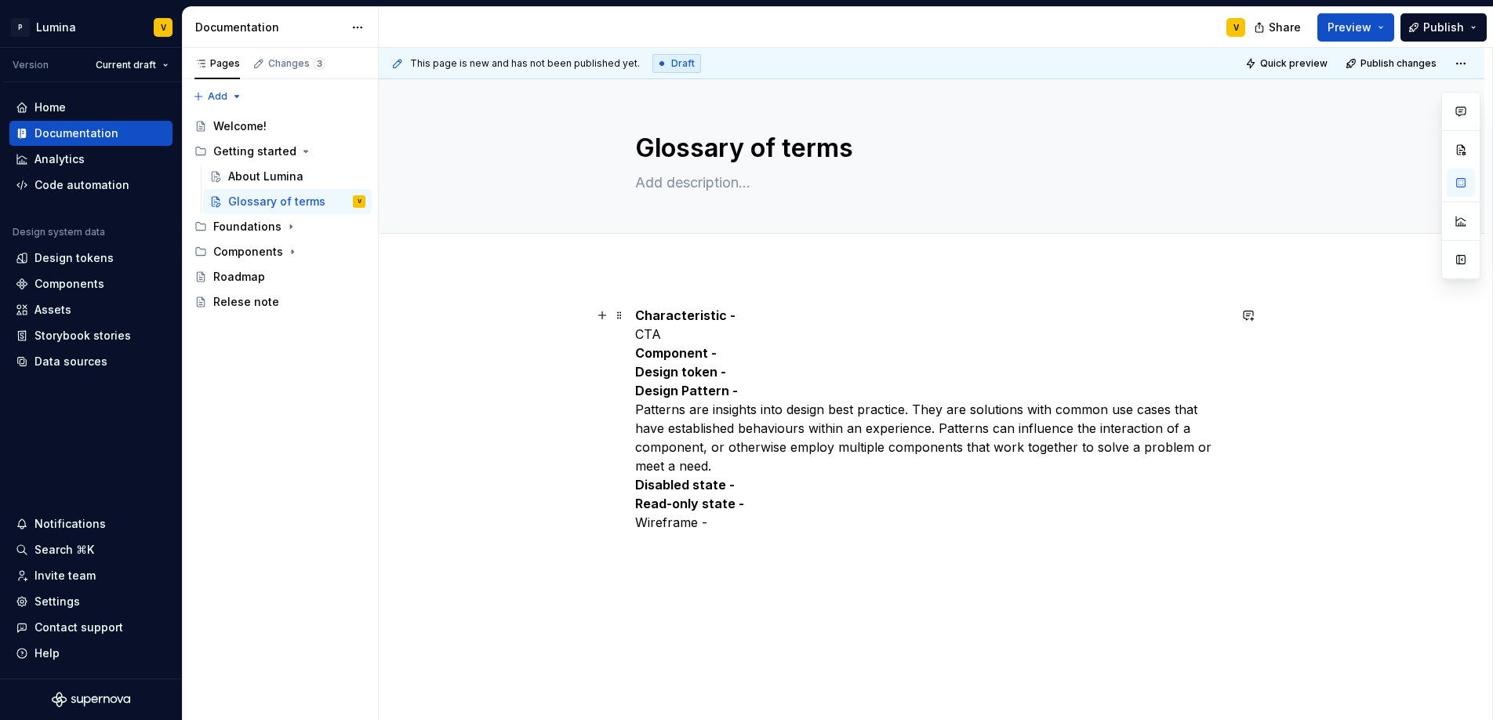
click at [675, 335] on p "Characteristic - CTA Component - Design token - Design Pattern - Patterns are i…" at bounding box center [931, 419] width 593 height 226
drag, startPoint x: 675, startPoint y: 334, endPoint x: 637, endPoint y: 333, distance: 37.6
click at [637, 333] on p "Characteristic - CTA Component - Design token - Design Pattern - Patterns are i…" at bounding box center [931, 419] width 593 height 226
click at [658, 335] on p "Characteristic - CTA Component - Design token - Design Pattern - Patterns are i…" at bounding box center [931, 419] width 593 height 226
drag, startPoint x: 663, startPoint y: 335, endPoint x: 635, endPoint y: 332, distance: 28.3
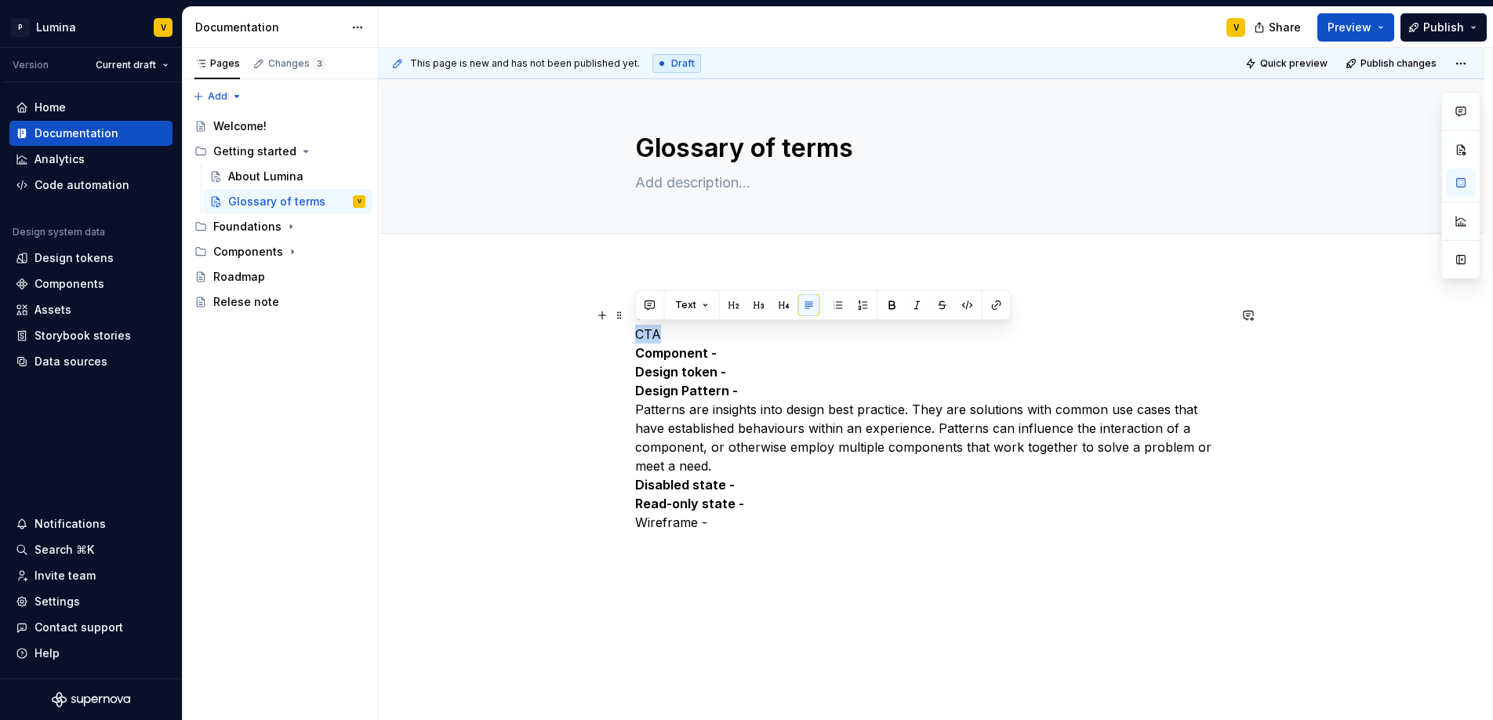
click at [635, 332] on p "Characteristic - CTA Component - Design token - Design Pattern - Patterns are i…" at bounding box center [931, 419] width 593 height 226
click at [897, 308] on button "button" at bounding box center [892, 305] width 22 height 22
click at [692, 340] on p "Characteristic - CTA Component - Design token - Design Pattern - Patterns are i…" at bounding box center [931, 419] width 593 height 226
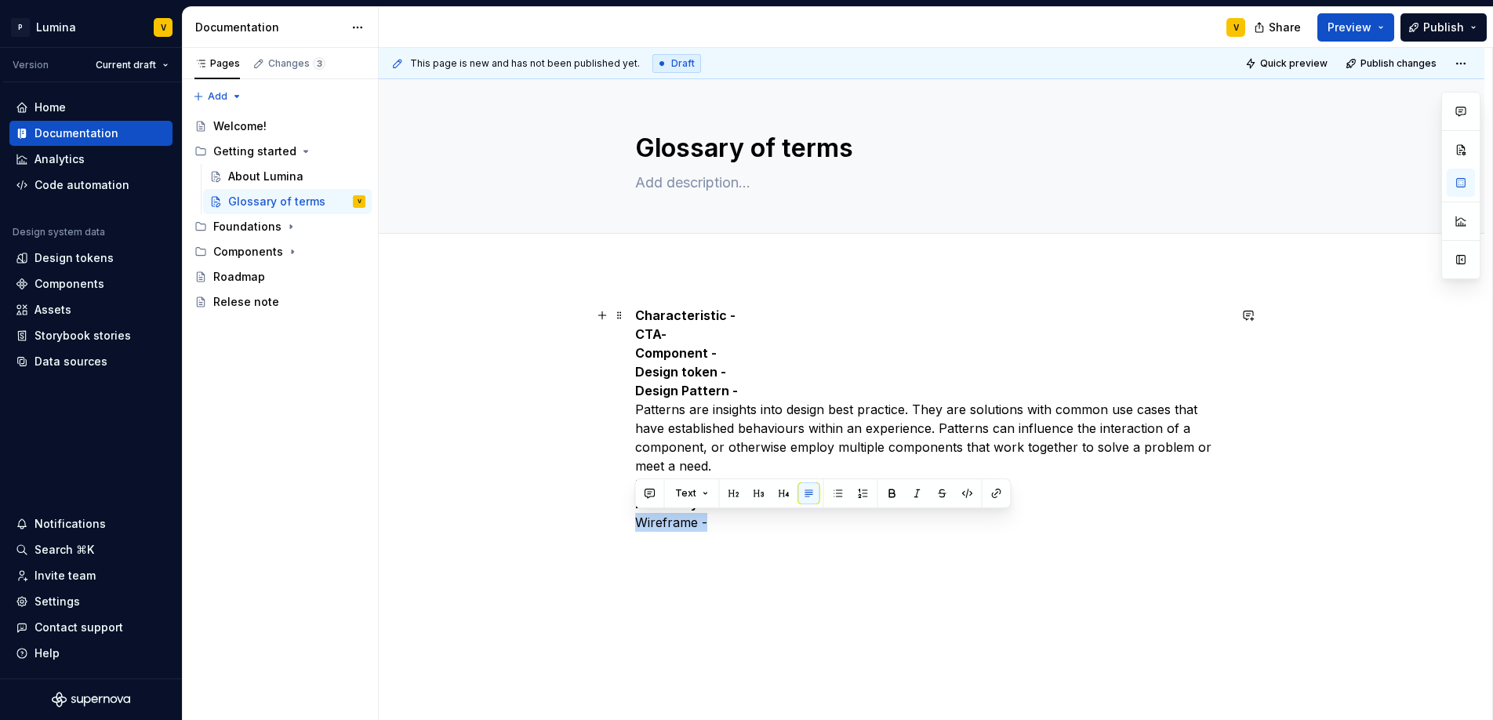
drag, startPoint x: 704, startPoint y: 524, endPoint x: 600, endPoint y: 520, distance: 104.4
click at [600, 520] on div "Characteristic - CTA- Component - Design token - Design Pattern - Patterns are …" at bounding box center [931, 517] width 1105 height 498
click at [884, 495] on button "button" at bounding box center [892, 493] width 22 height 22
click at [761, 545] on div "Characteristic - CTA- Component - Design token - Design Pattern - Patterns are …" at bounding box center [931, 428] width 593 height 245
click at [728, 533] on div "Characteristic - CTA- Component - Design token - Design Pattern - Patterns are …" at bounding box center [931, 428] width 593 height 245
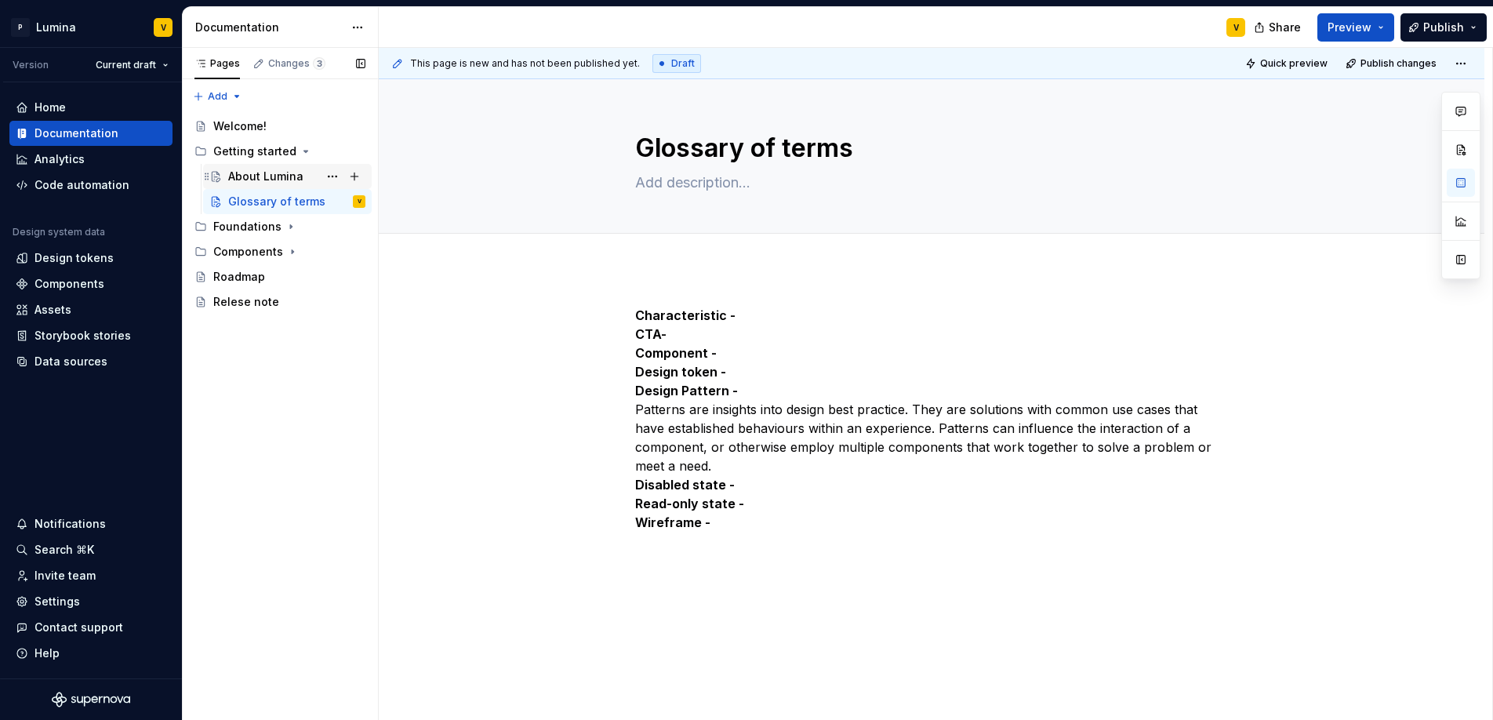
click at [280, 176] on div "About Lumina" at bounding box center [265, 177] width 75 height 16
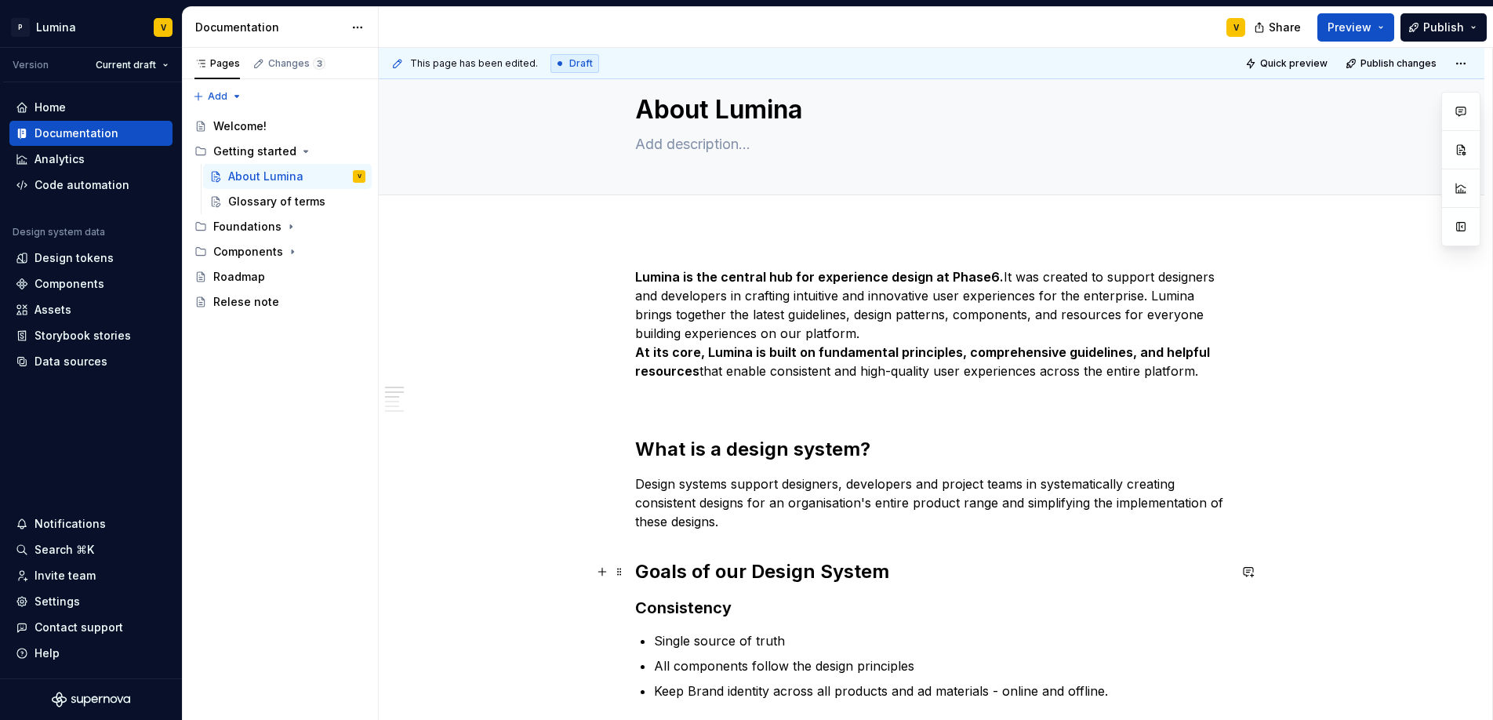
scroll to position [35, 0]
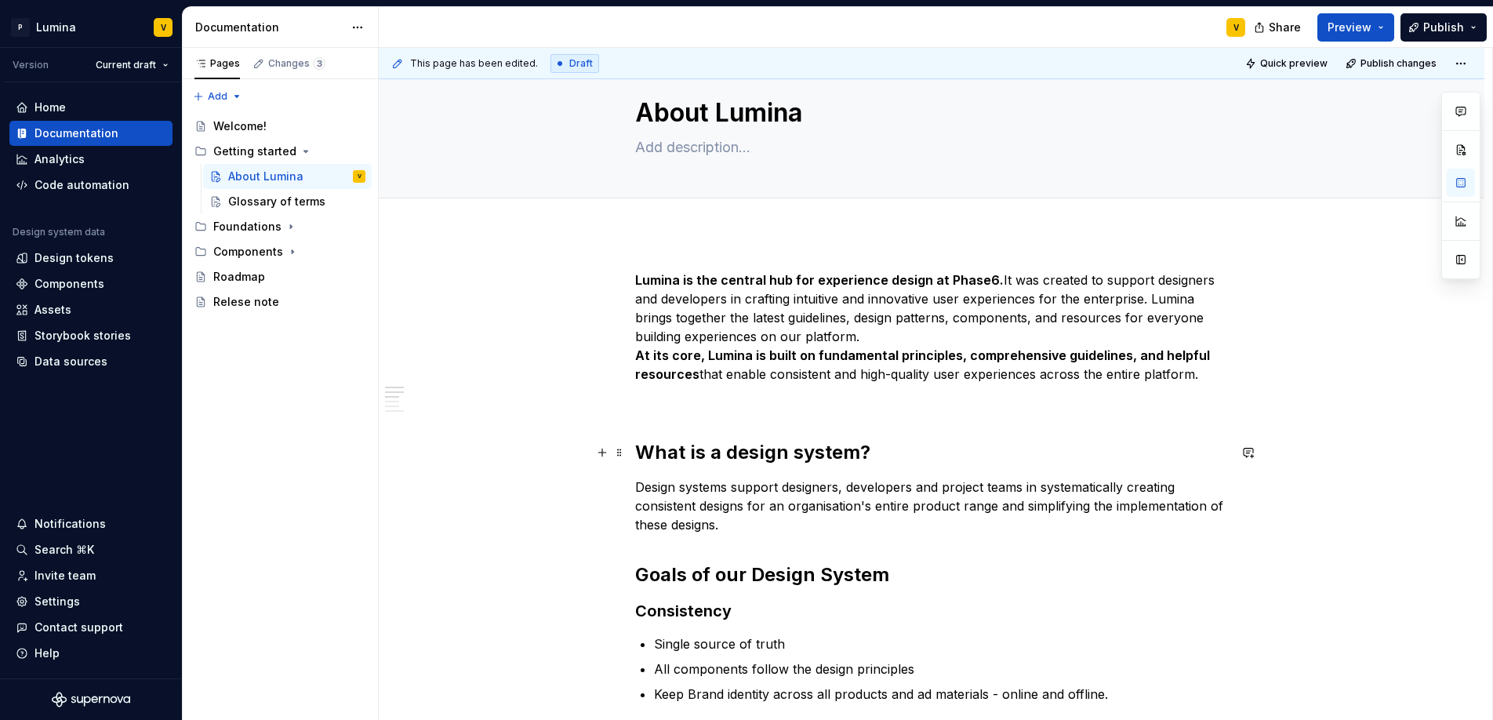
click at [636, 443] on strong "What is a design system?" at bounding box center [752, 452] width 235 height 23
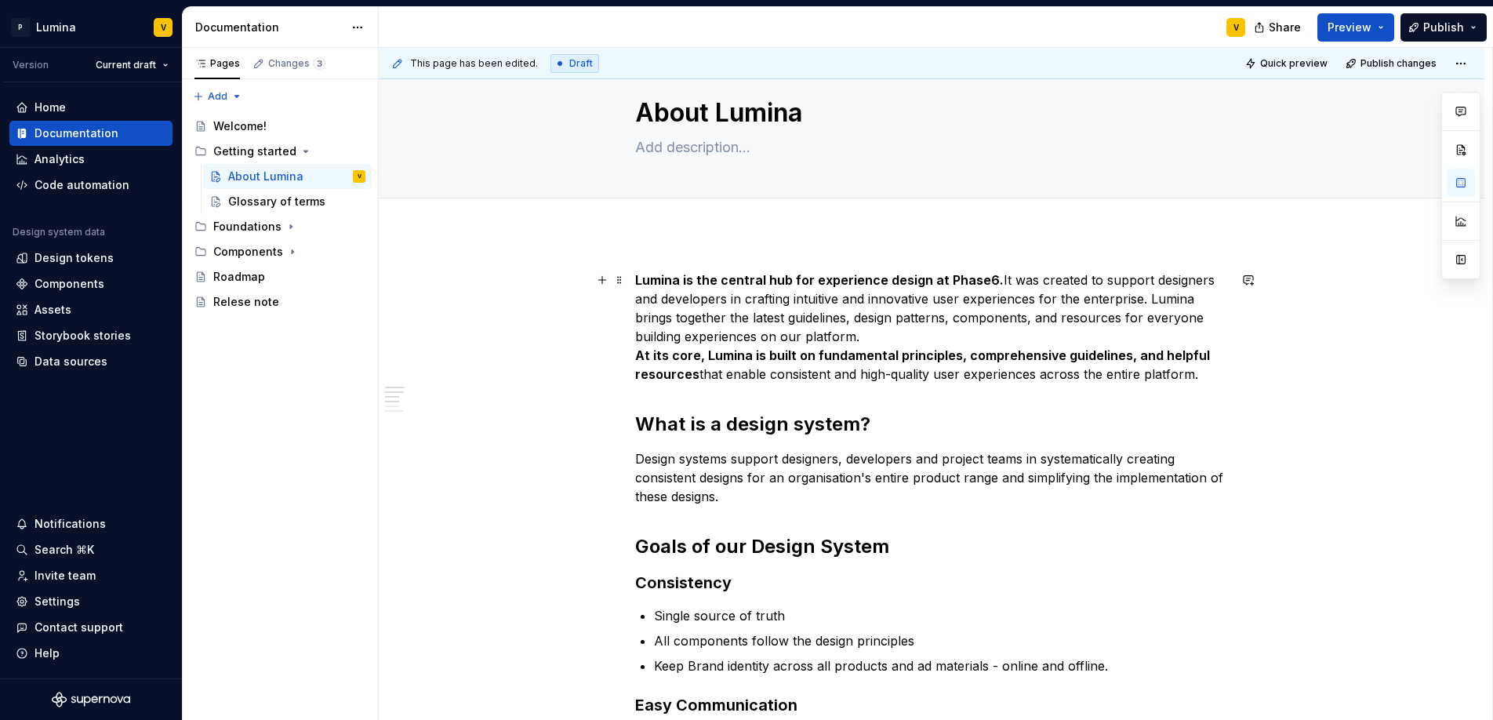
click at [633, 280] on div "Lumina is the central hub for experience design at Phase6. It was created to su…" at bounding box center [931, 723] width 1105 height 981
click at [352, 149] on button "Page tree" at bounding box center [354, 151] width 22 height 22
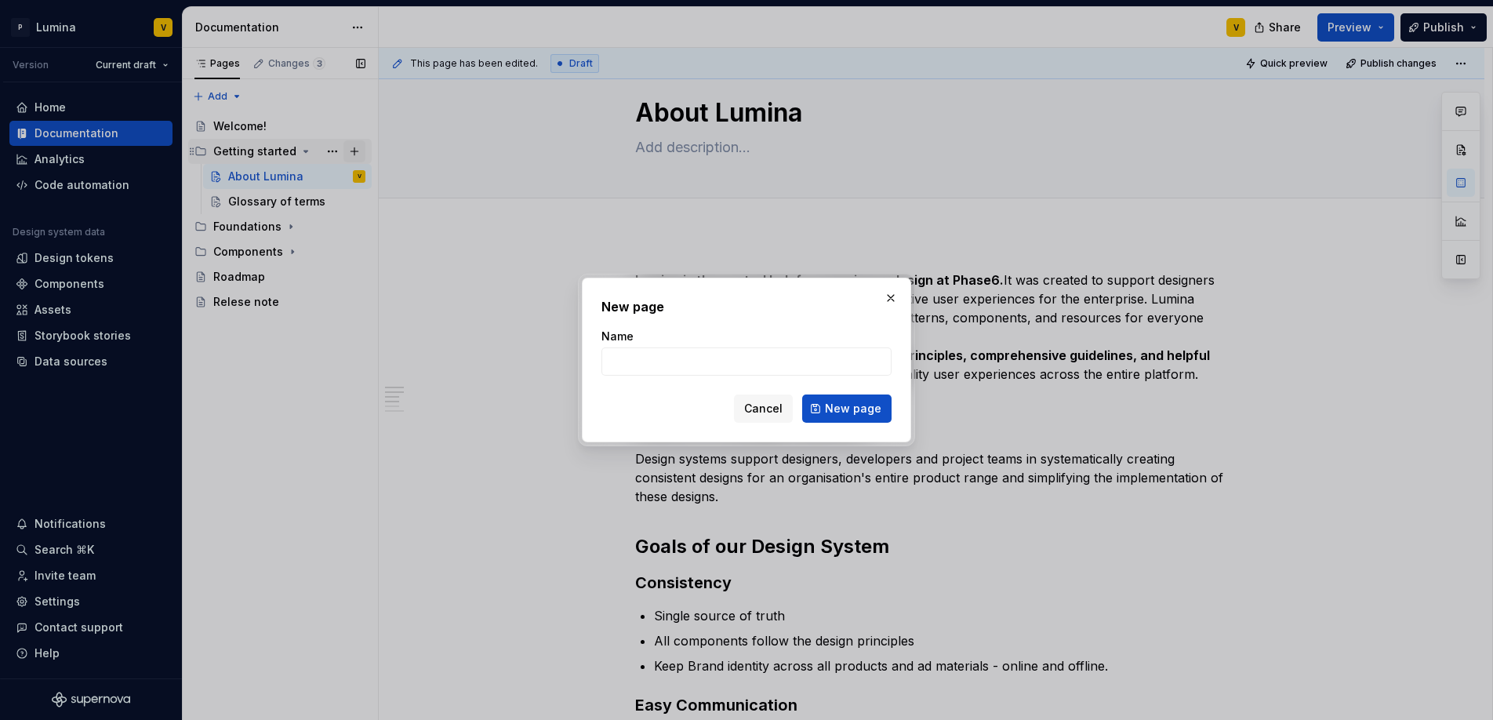
type textarea "*"
click at [677, 368] on input "Name" at bounding box center [746, 361] width 290 height 28
type input "Designers"
click at [858, 408] on span "New page" at bounding box center [853, 409] width 56 height 16
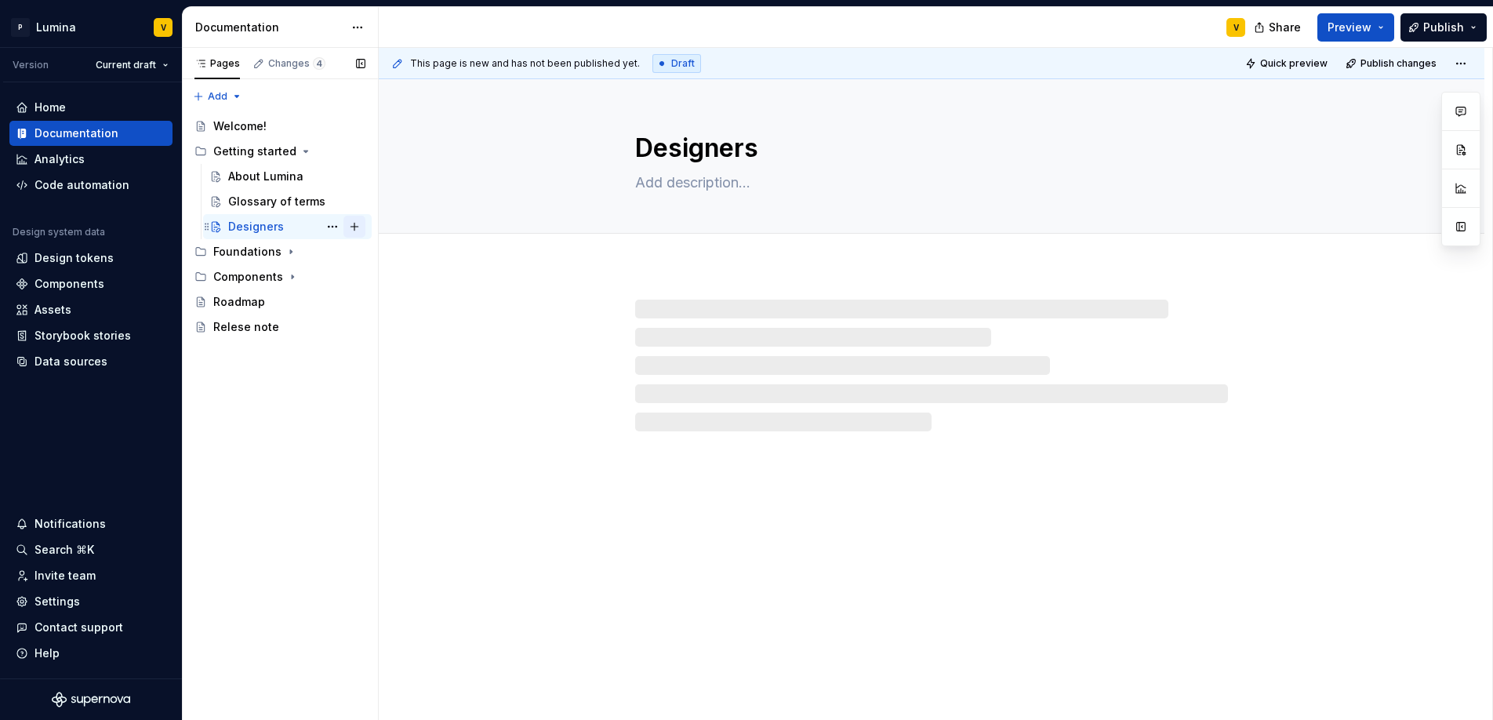
click at [358, 226] on button "Page tree" at bounding box center [354, 227] width 22 height 22
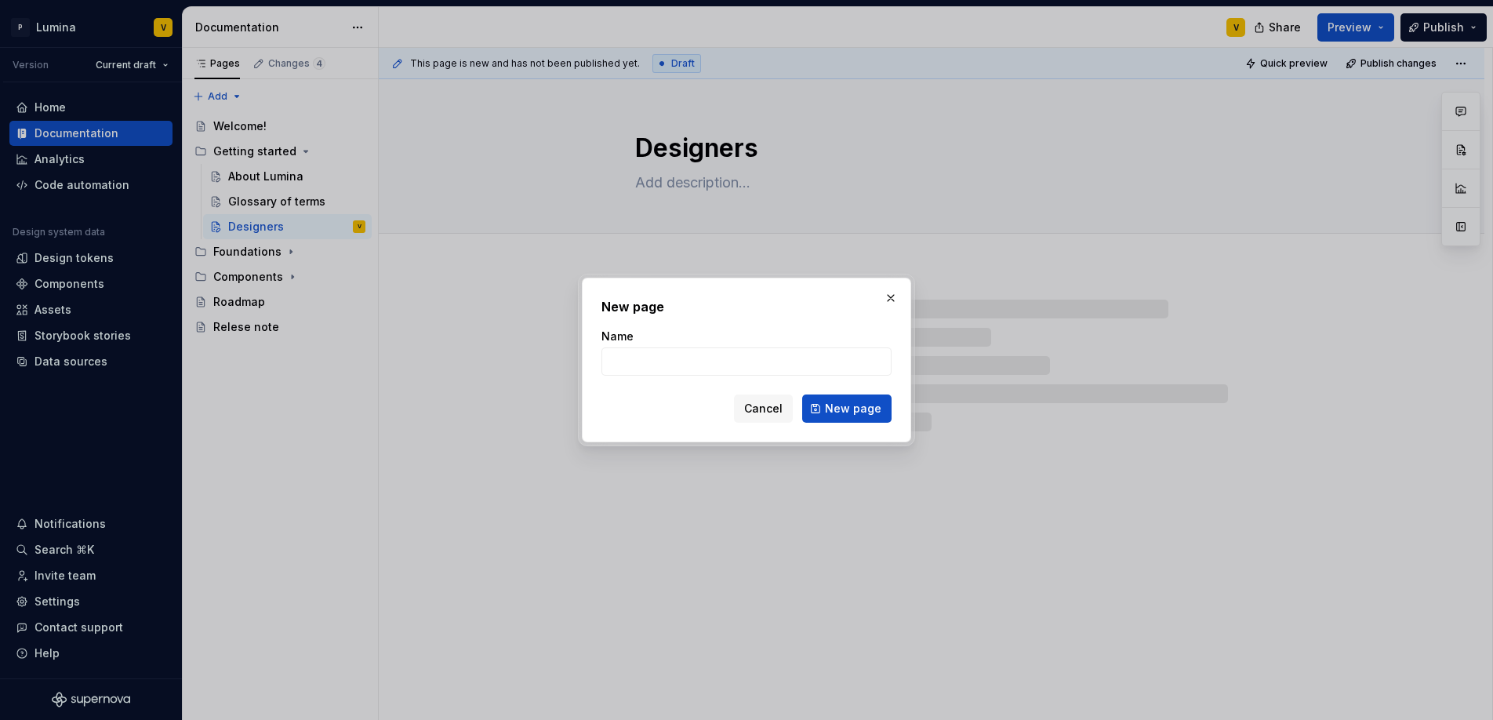
type textarea "*"
click at [634, 357] on input "Name" at bounding box center [746, 361] width 290 height 28
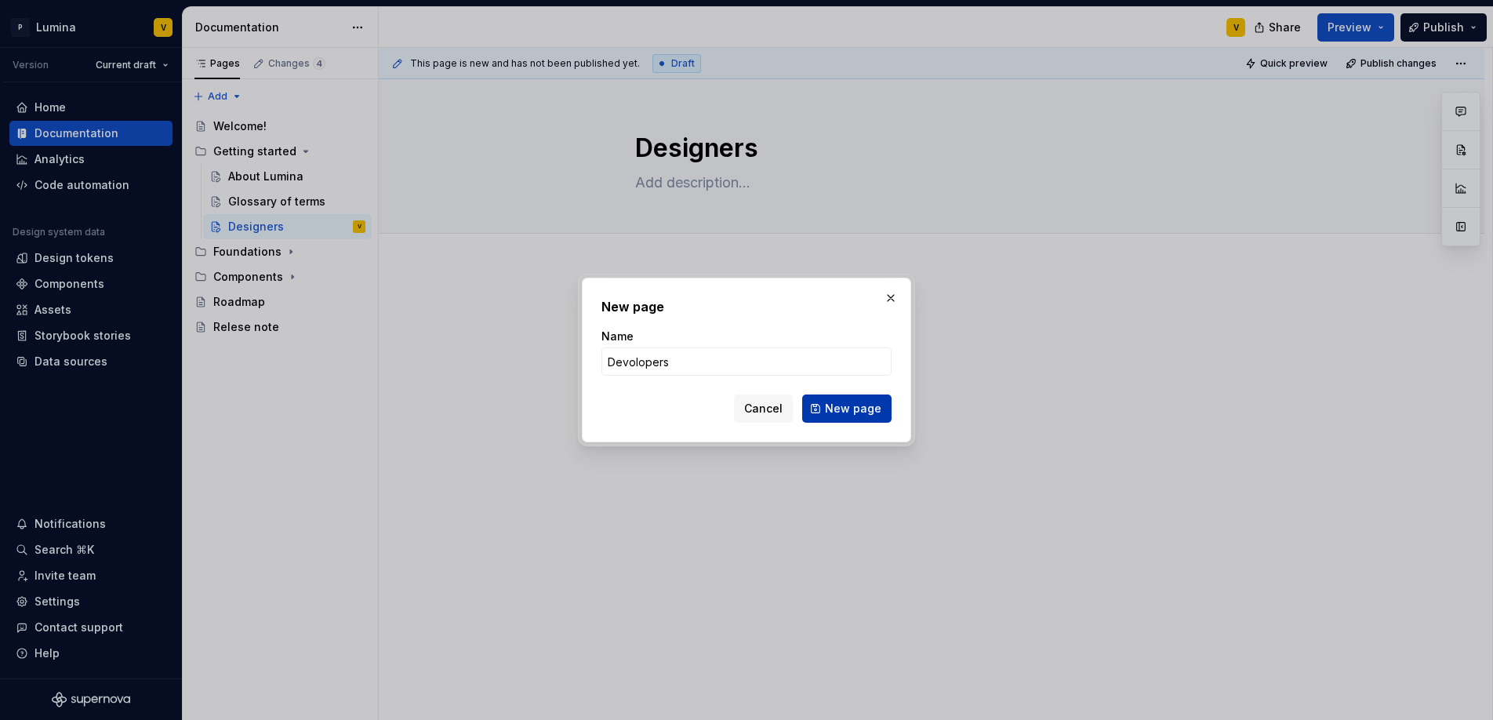
type input "Devolopers"
click at [826, 412] on button "New page" at bounding box center [846, 408] width 89 height 28
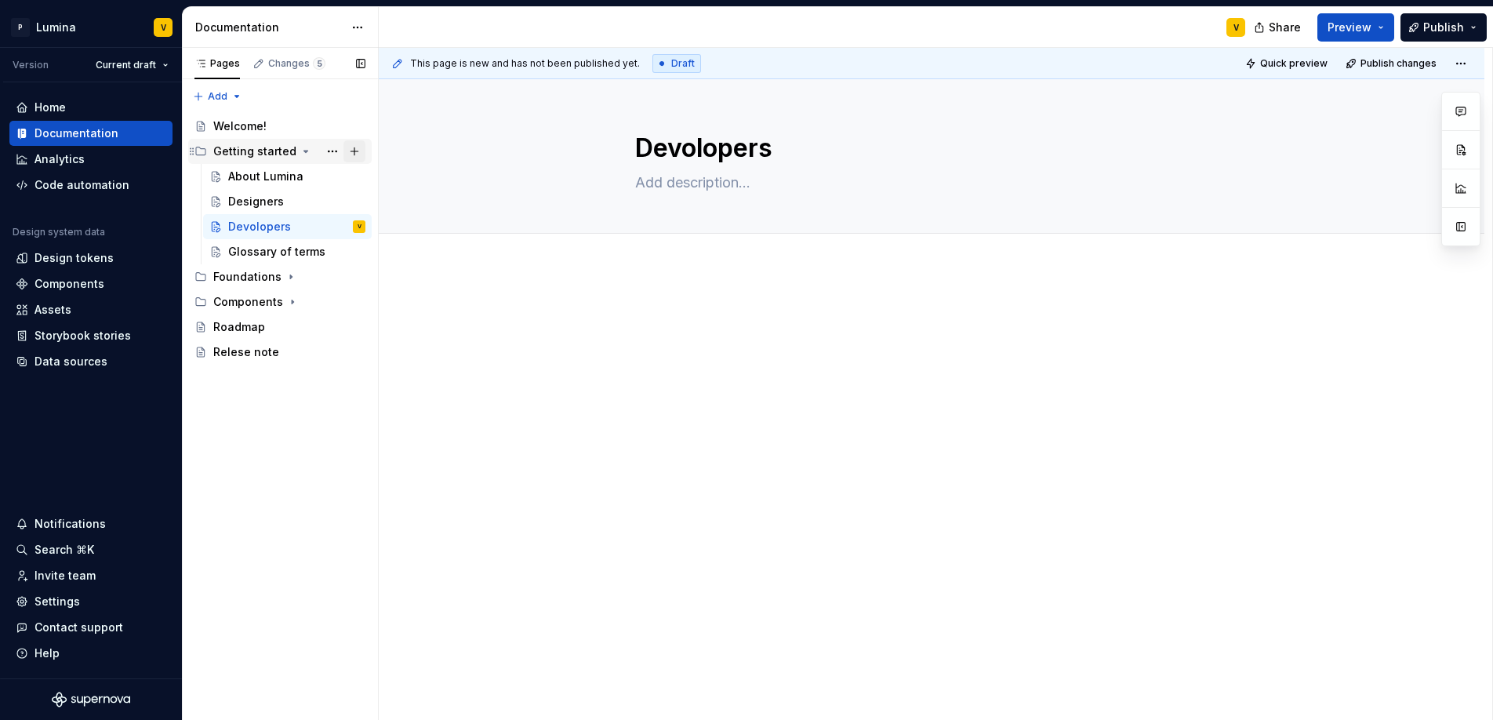
click at [349, 152] on button "Page tree" at bounding box center [354, 151] width 22 height 22
type textarea "*"
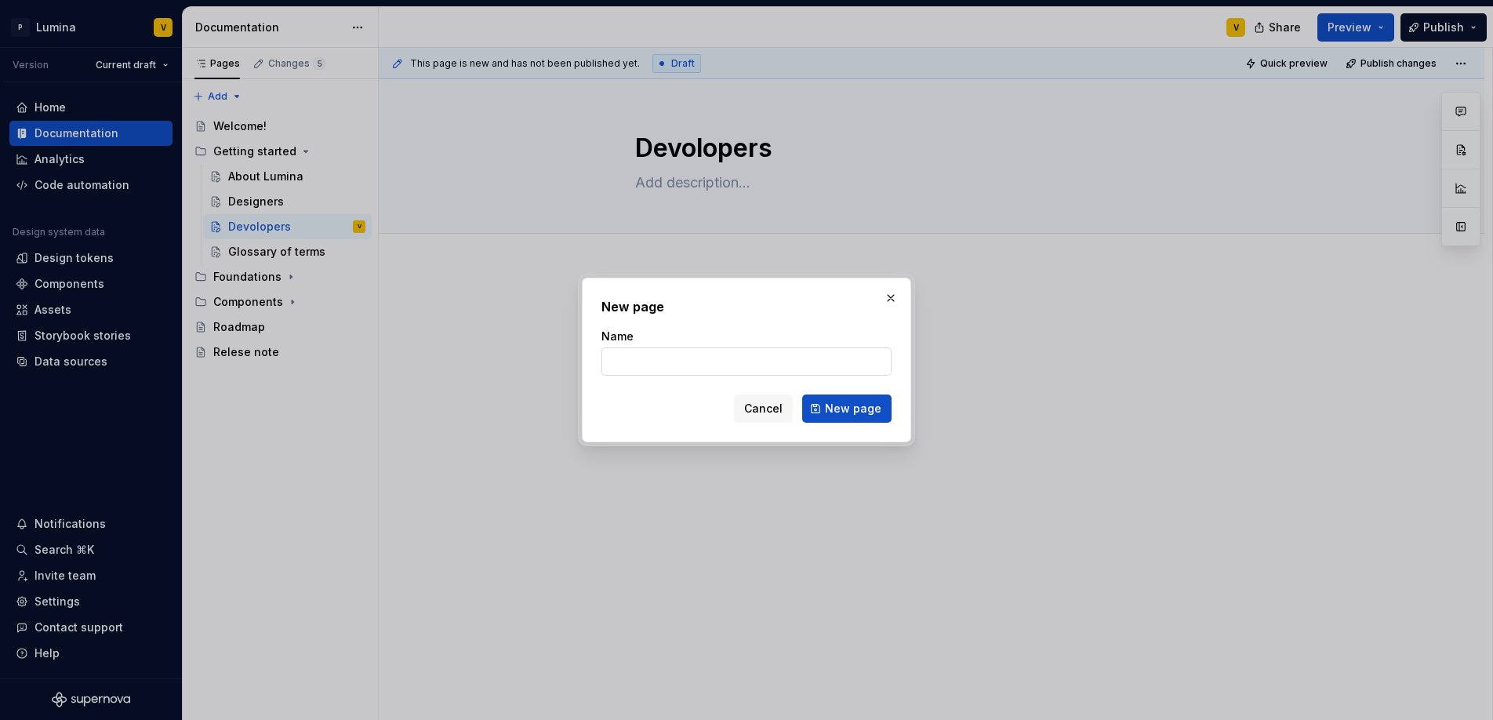
click at [631, 360] on input "Name" at bounding box center [746, 361] width 290 height 28
type input "FAQ"
click at [829, 401] on span "New page" at bounding box center [853, 409] width 56 height 16
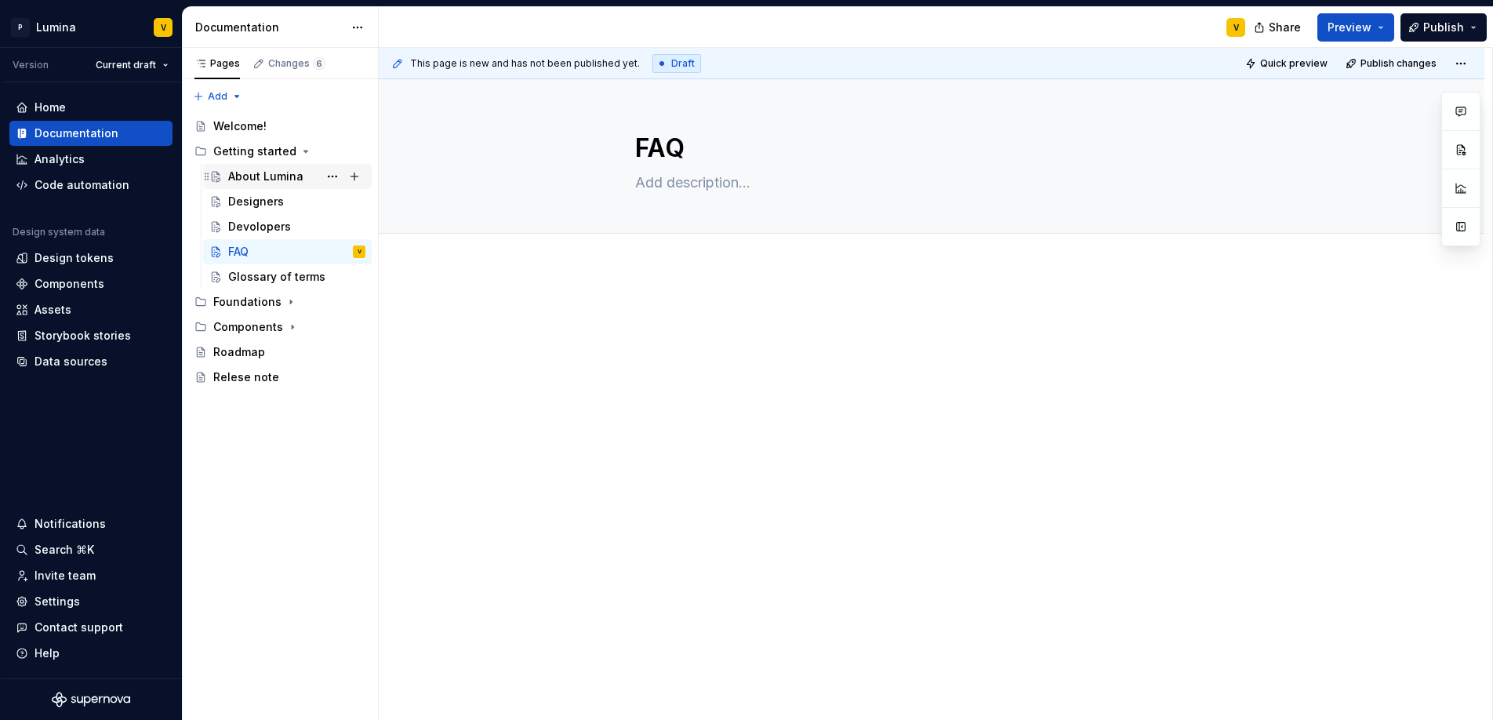
click at [250, 176] on div "About Lumina" at bounding box center [265, 177] width 75 height 16
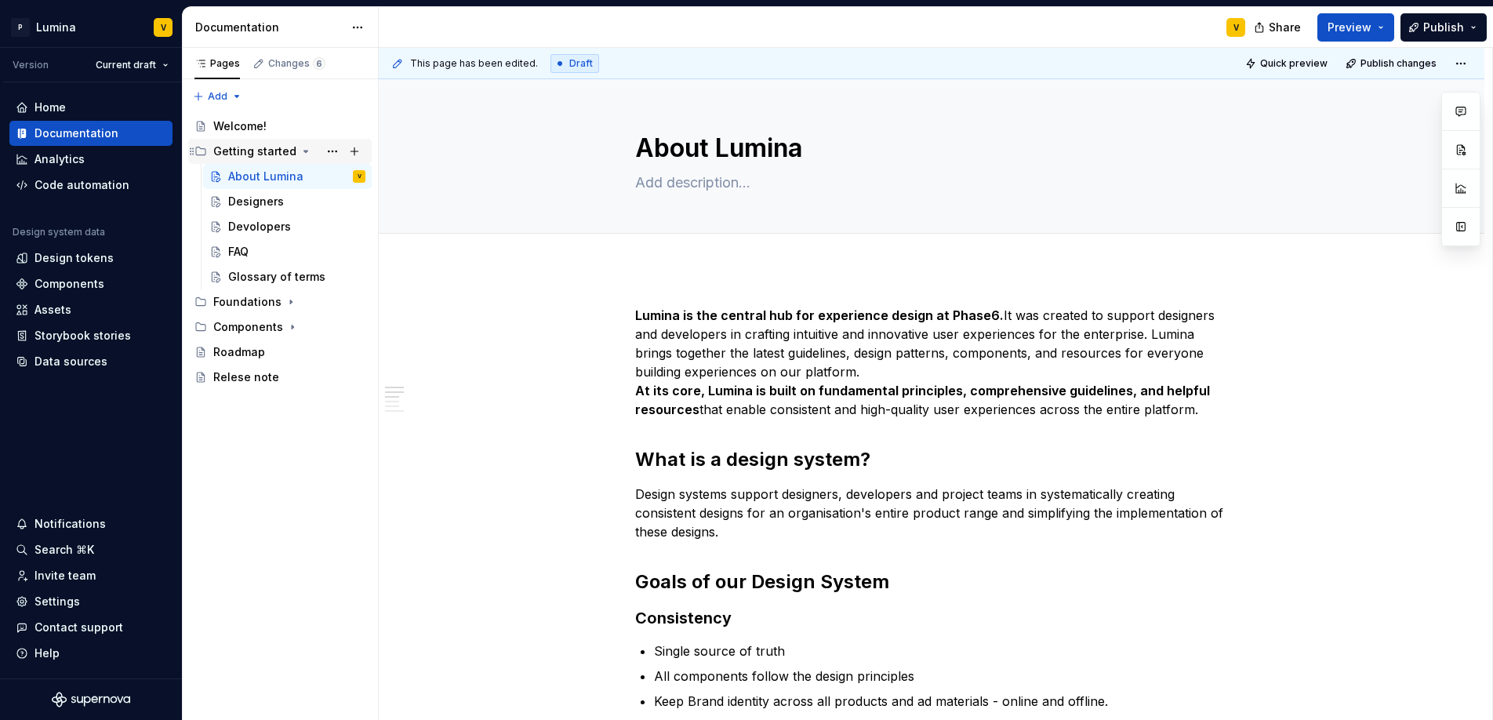
click at [299, 150] on icon "Page tree" at bounding box center [305, 151] width 13 height 13
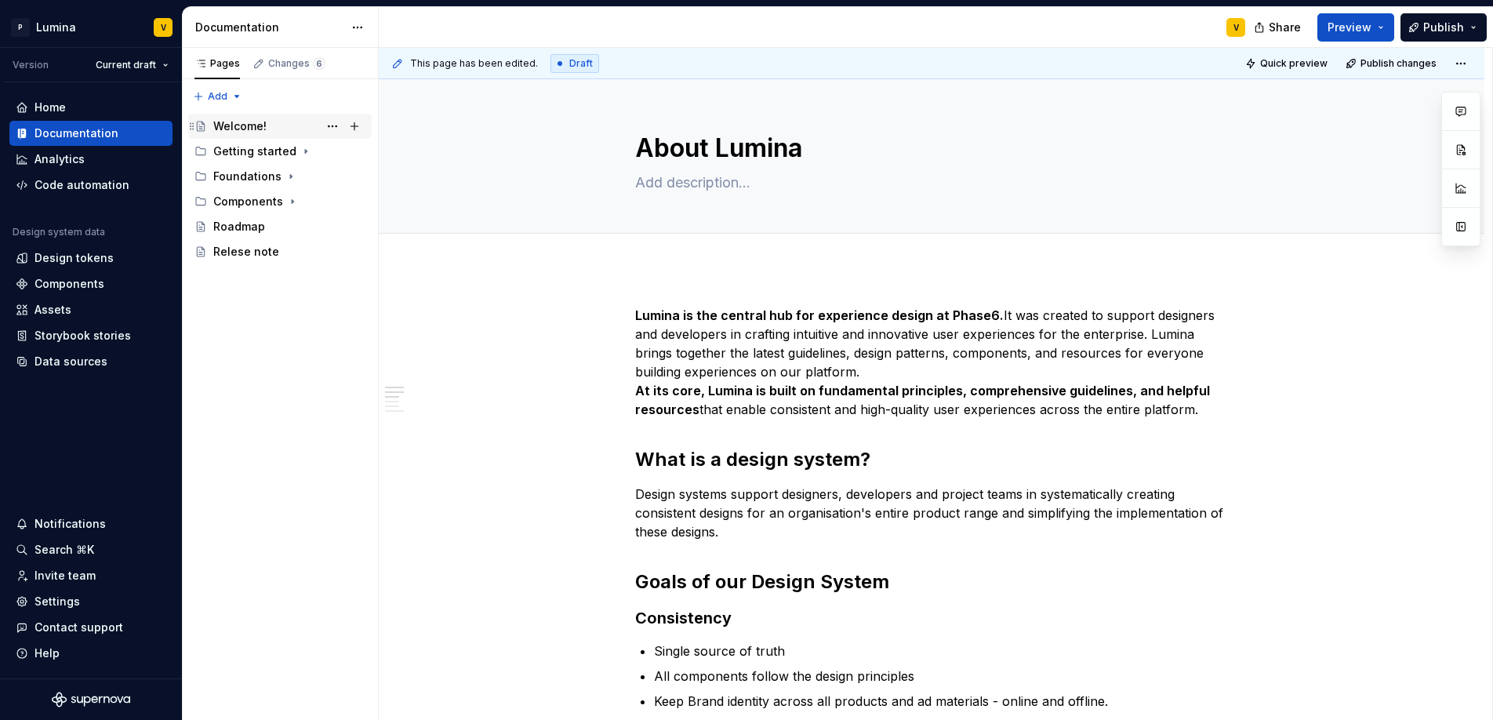
click at [246, 130] on div "Welcome!" at bounding box center [239, 126] width 53 height 16
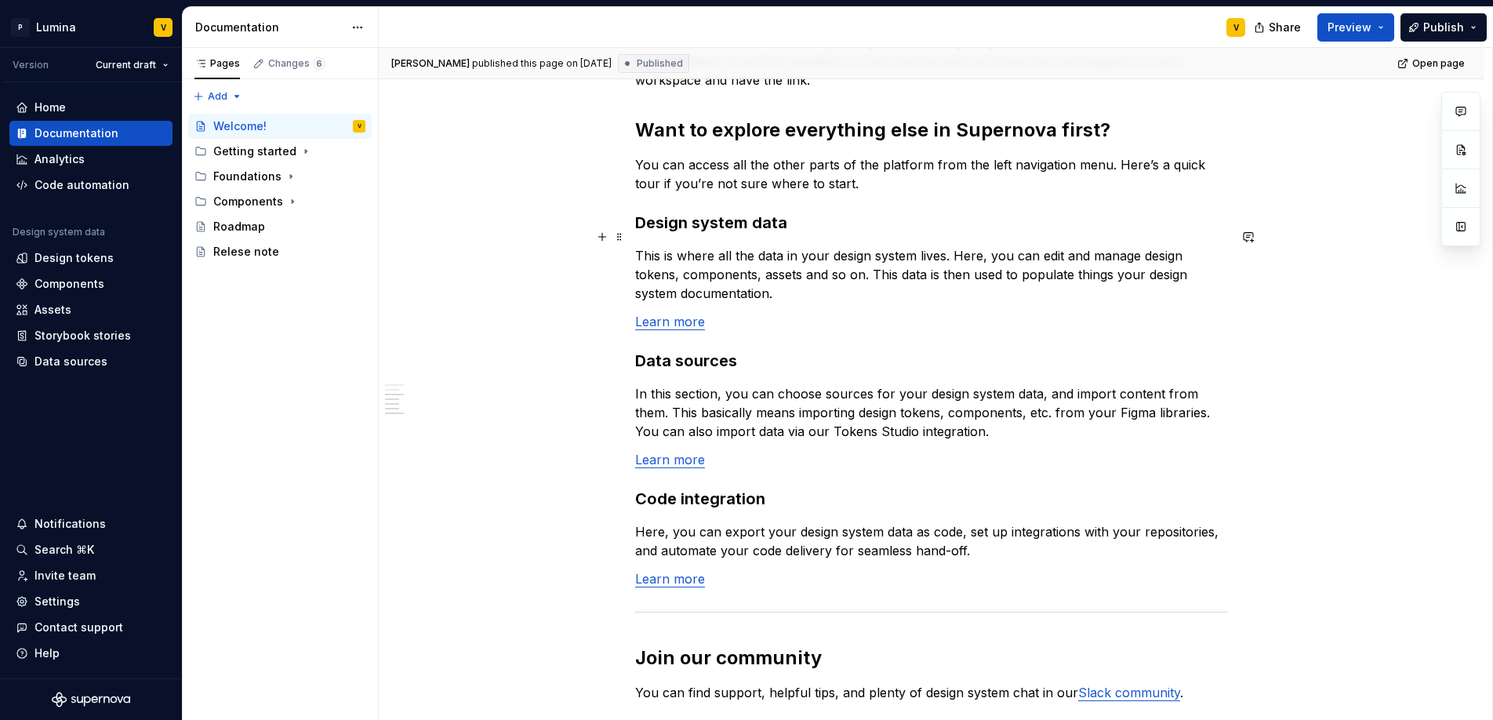
scroll to position [647, 0]
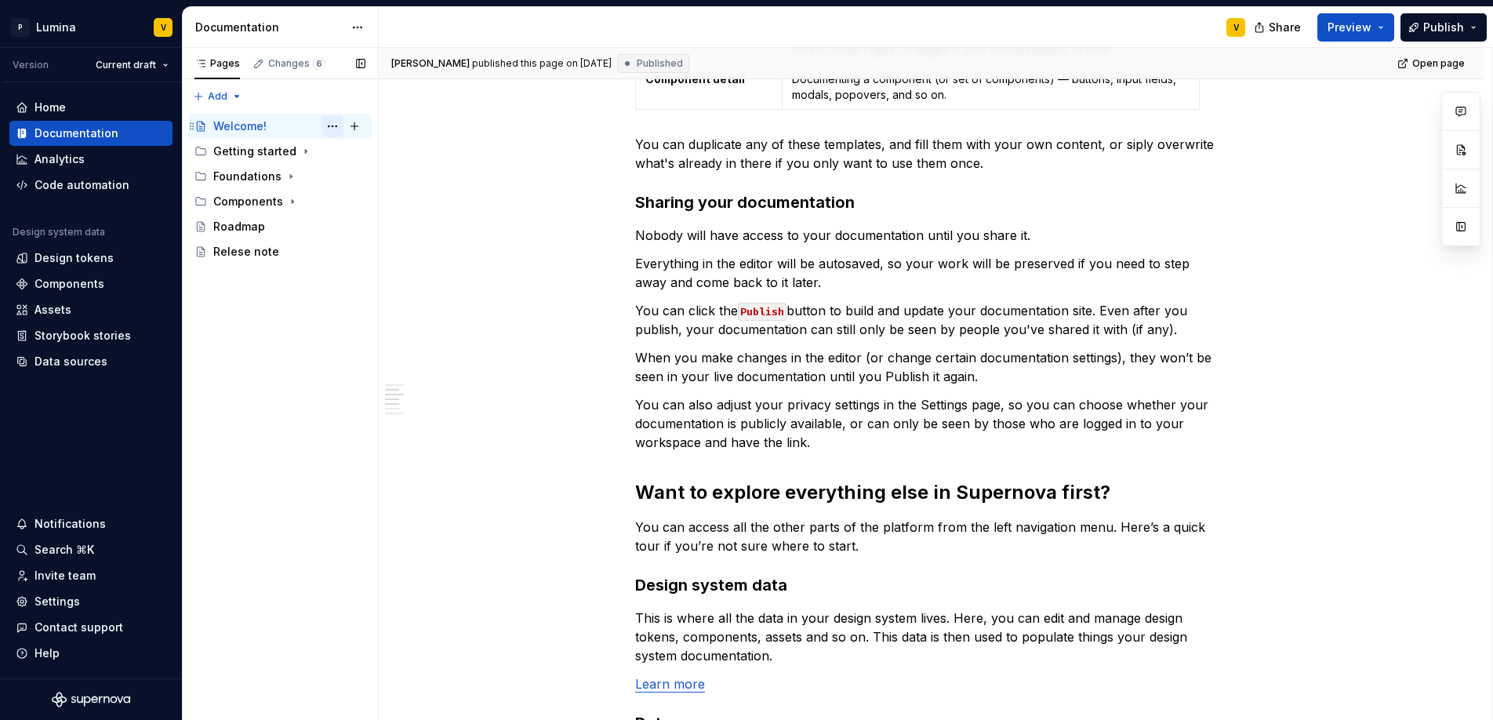
click at [328, 123] on button "Page tree" at bounding box center [332, 126] width 22 height 22
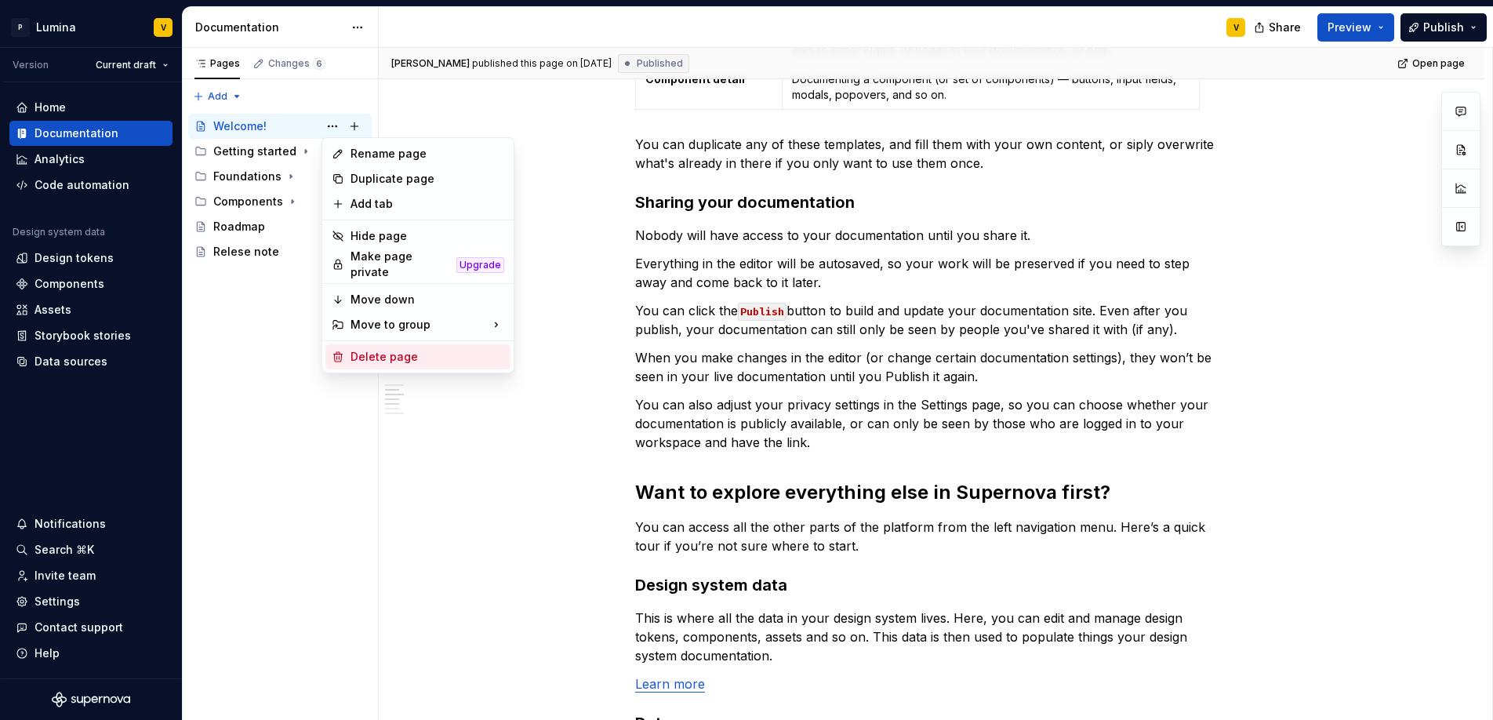
click at [386, 349] on div "Delete page" at bounding box center [427, 357] width 154 height 16
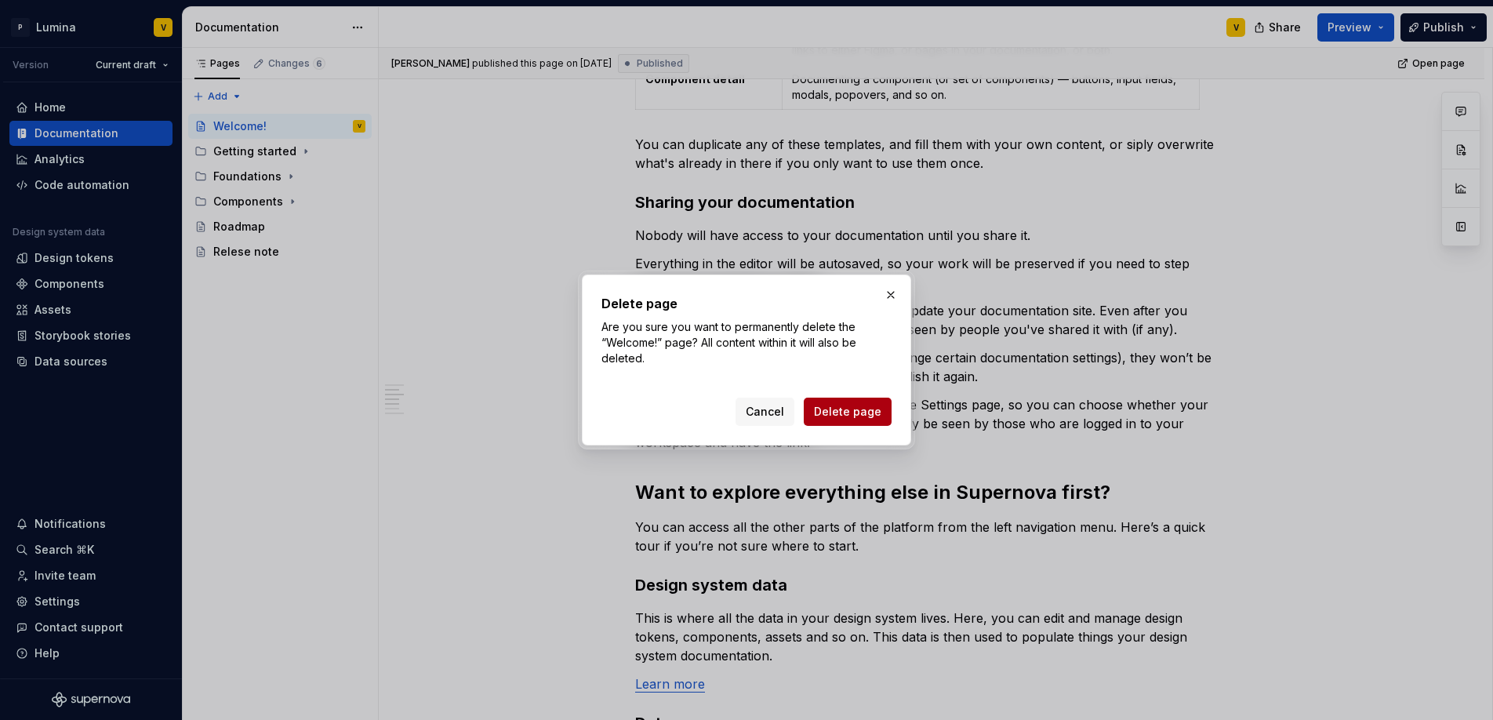
click at [837, 412] on span "Delete page" at bounding box center [847, 412] width 67 height 16
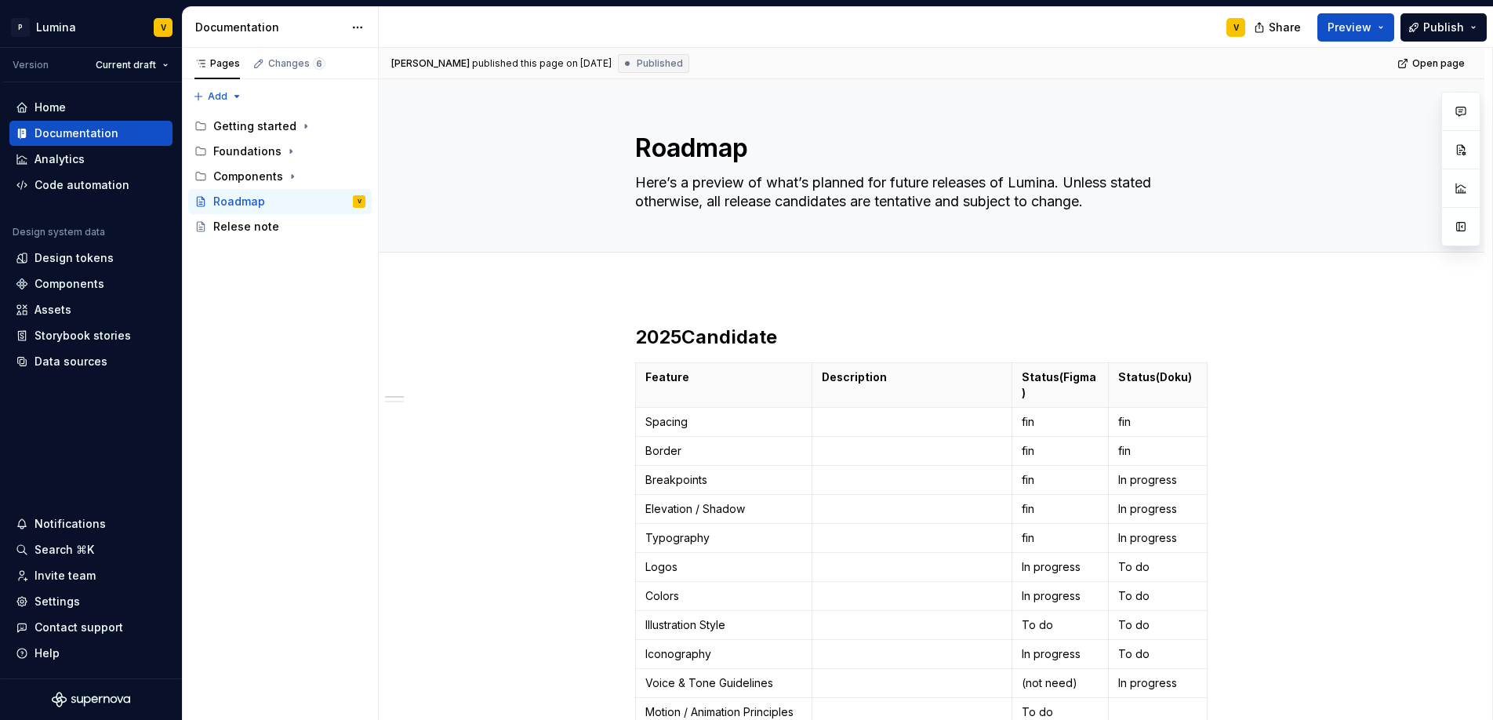
type textarea "*"
click at [231, 100] on div "Pages Changes 6 Add Accessibility guide for tree Page tree. Navigate the tree w…" at bounding box center [280, 384] width 196 height 673
click at [232, 122] on div "New page" at bounding box center [268, 127] width 102 height 16
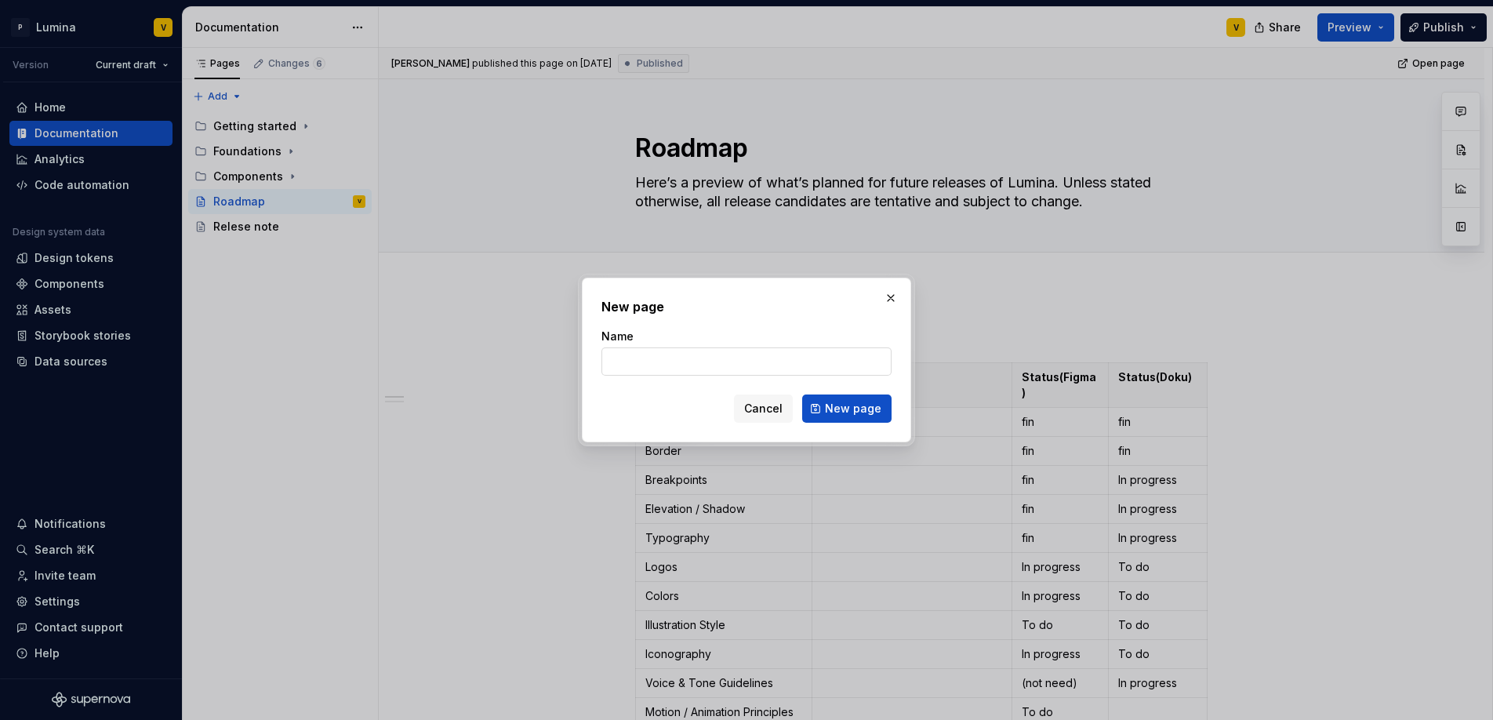
click at [698, 357] on input "Name" at bounding box center [746, 361] width 290 height 28
type input "Home"
click at [833, 399] on button "New page" at bounding box center [846, 408] width 89 height 28
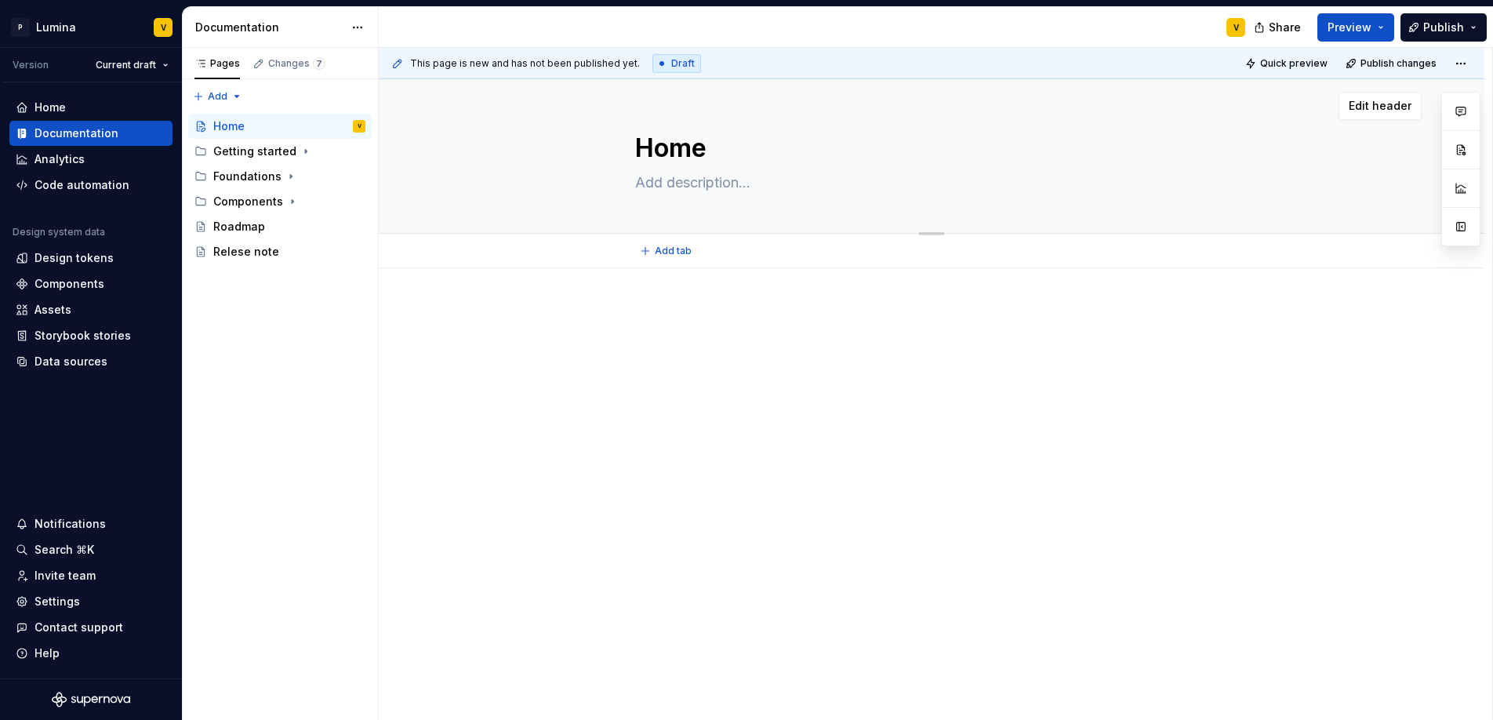
click at [690, 187] on textarea at bounding box center [928, 182] width 593 height 25
click at [1166, 352] on div at bounding box center [931, 336] width 593 height 60
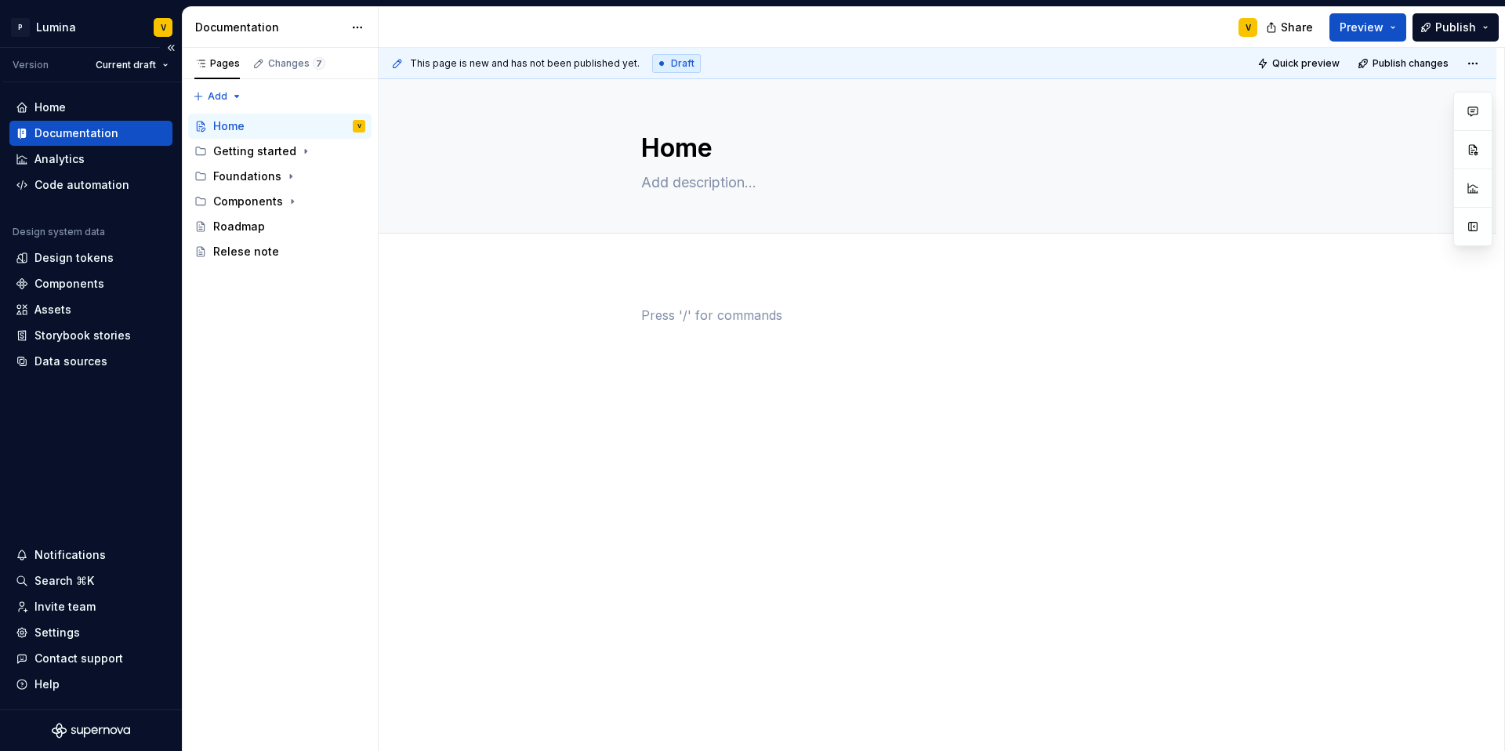
click at [52, 125] on div "Documentation" at bounding box center [76, 133] width 84 height 16
click at [251, 154] on div "Getting started" at bounding box center [254, 151] width 83 height 16
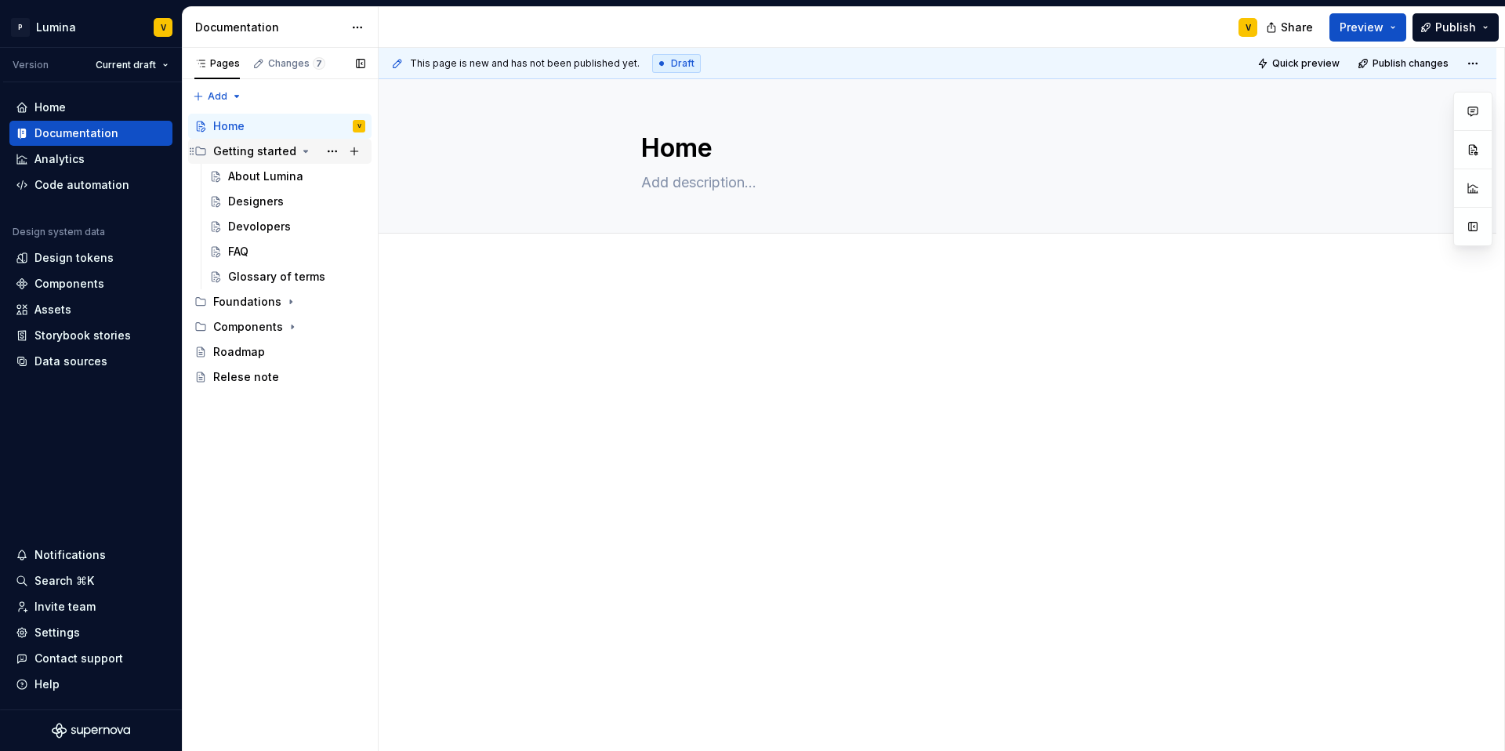
click at [251, 154] on div "Getting started" at bounding box center [254, 151] width 83 height 16
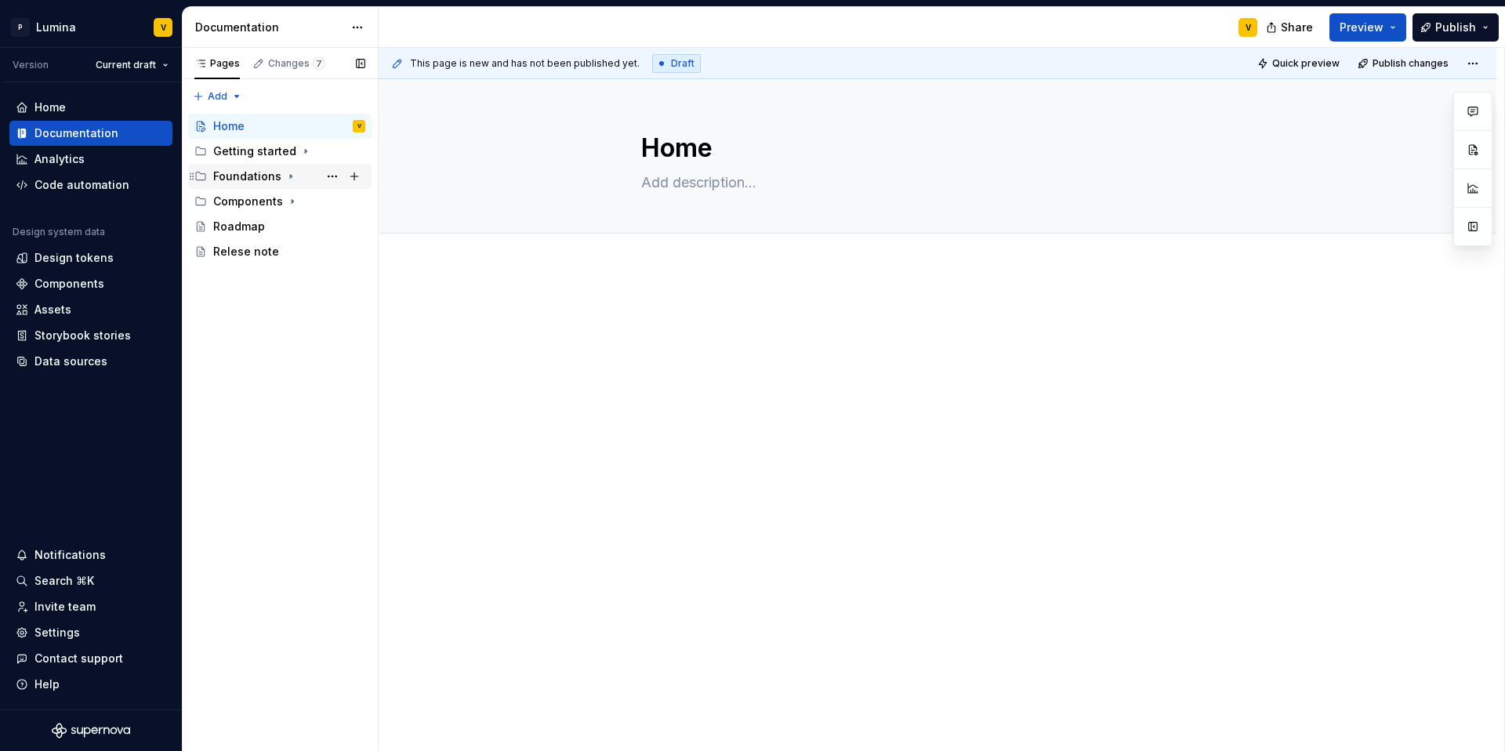
click at [259, 175] on div "Foundations" at bounding box center [247, 177] width 68 height 16
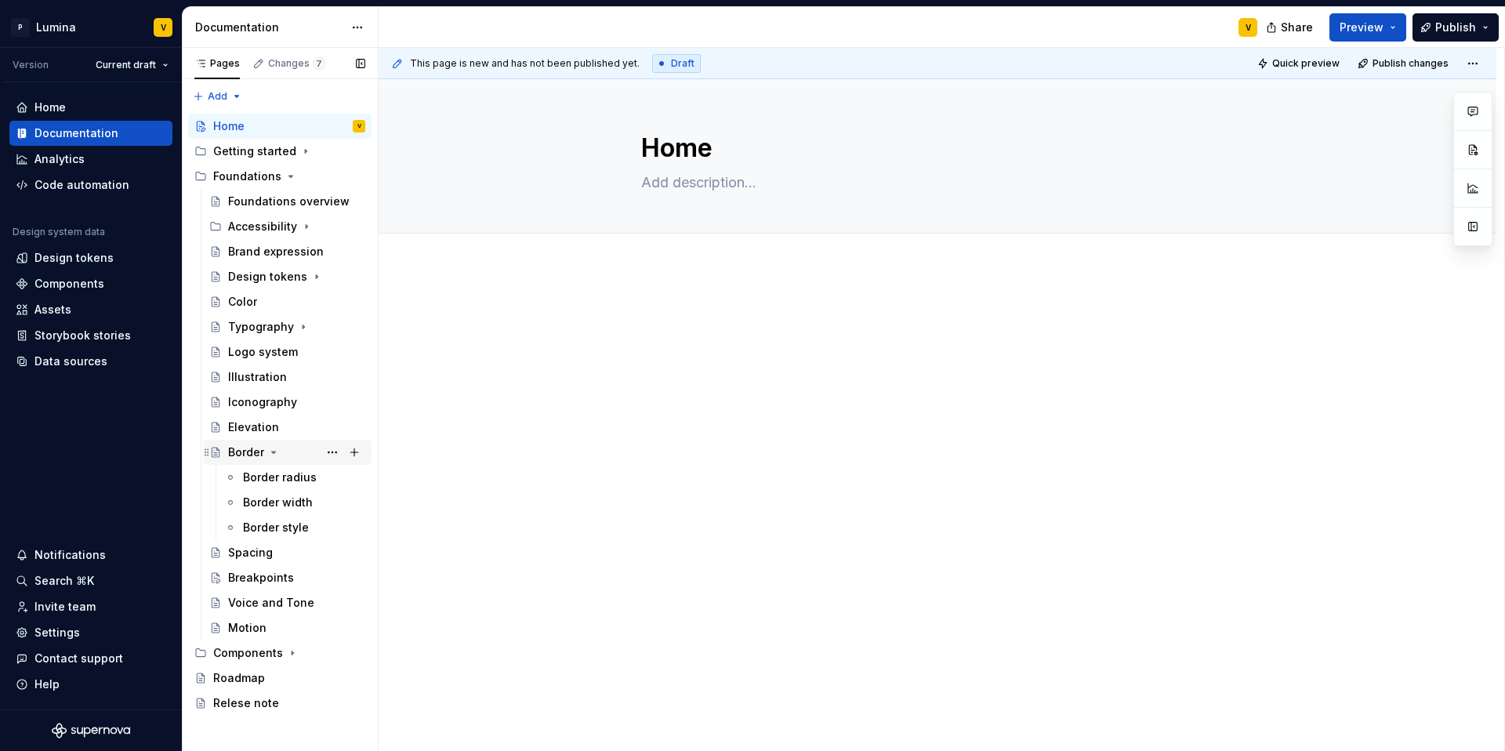
click at [269, 449] on icon "Page tree" at bounding box center [273, 452] width 13 height 13
click at [241, 585] on div "Components" at bounding box center [248, 578] width 70 height 16
click at [262, 600] on div "Component overview" at bounding box center [273, 603] width 90 height 16
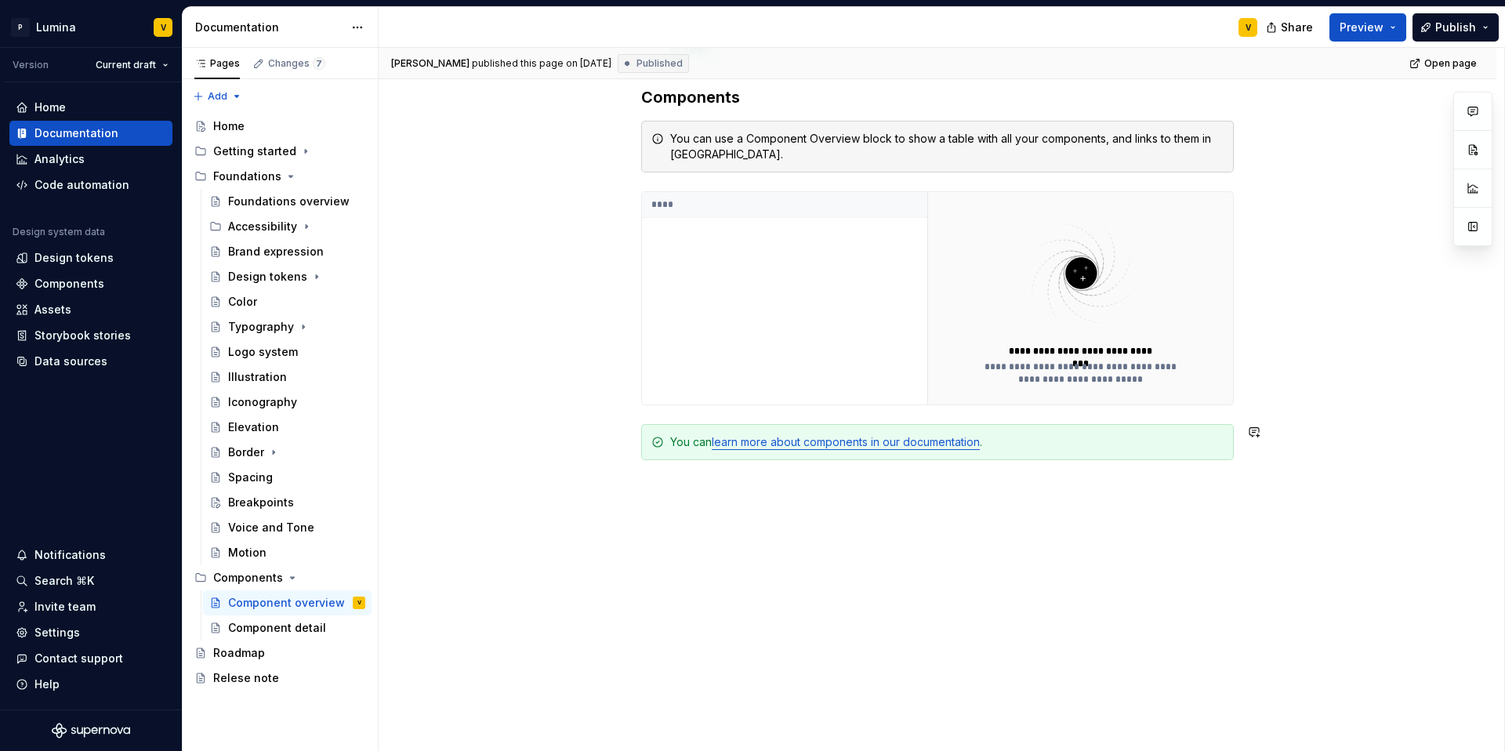
scroll to position [339, 0]
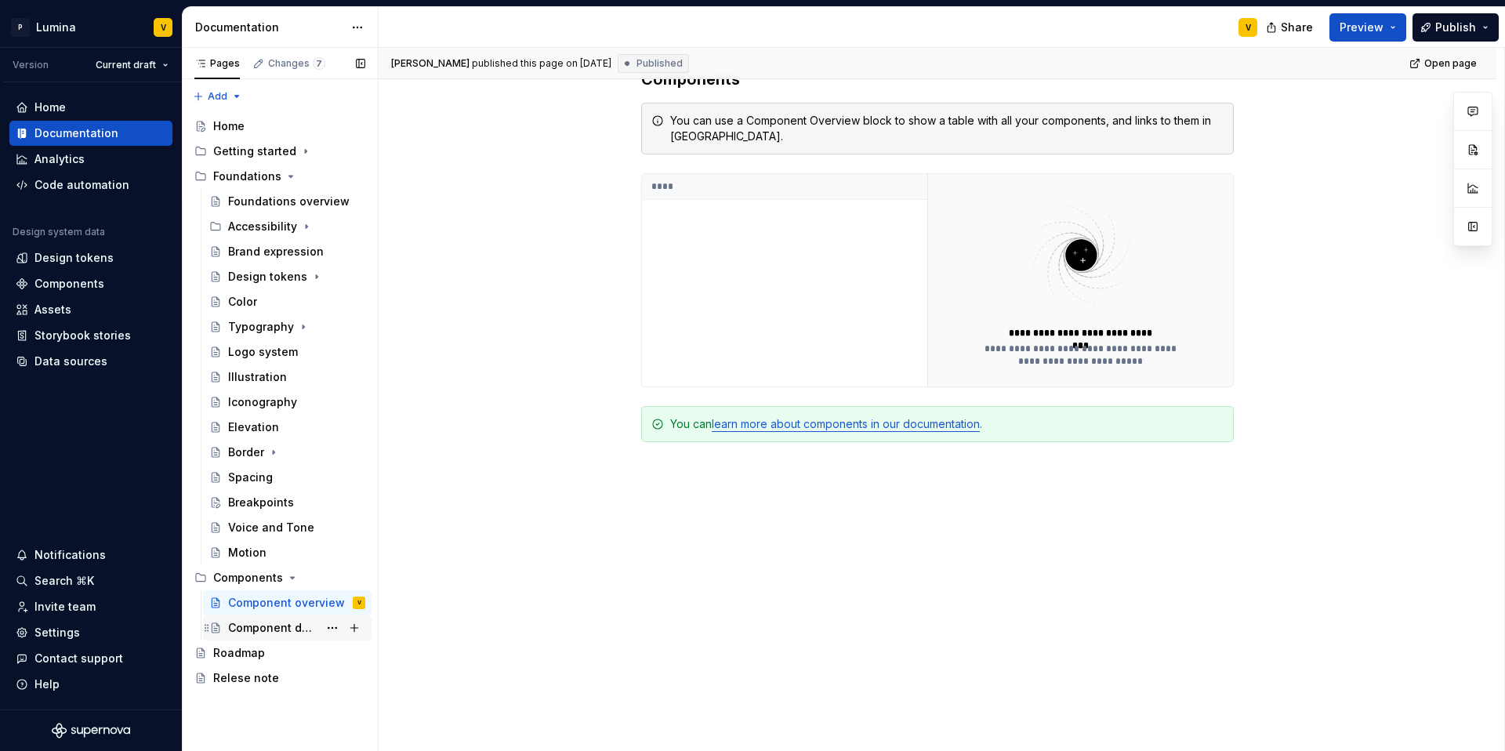
click at [291, 624] on div "Component detail" at bounding box center [273, 628] width 90 height 16
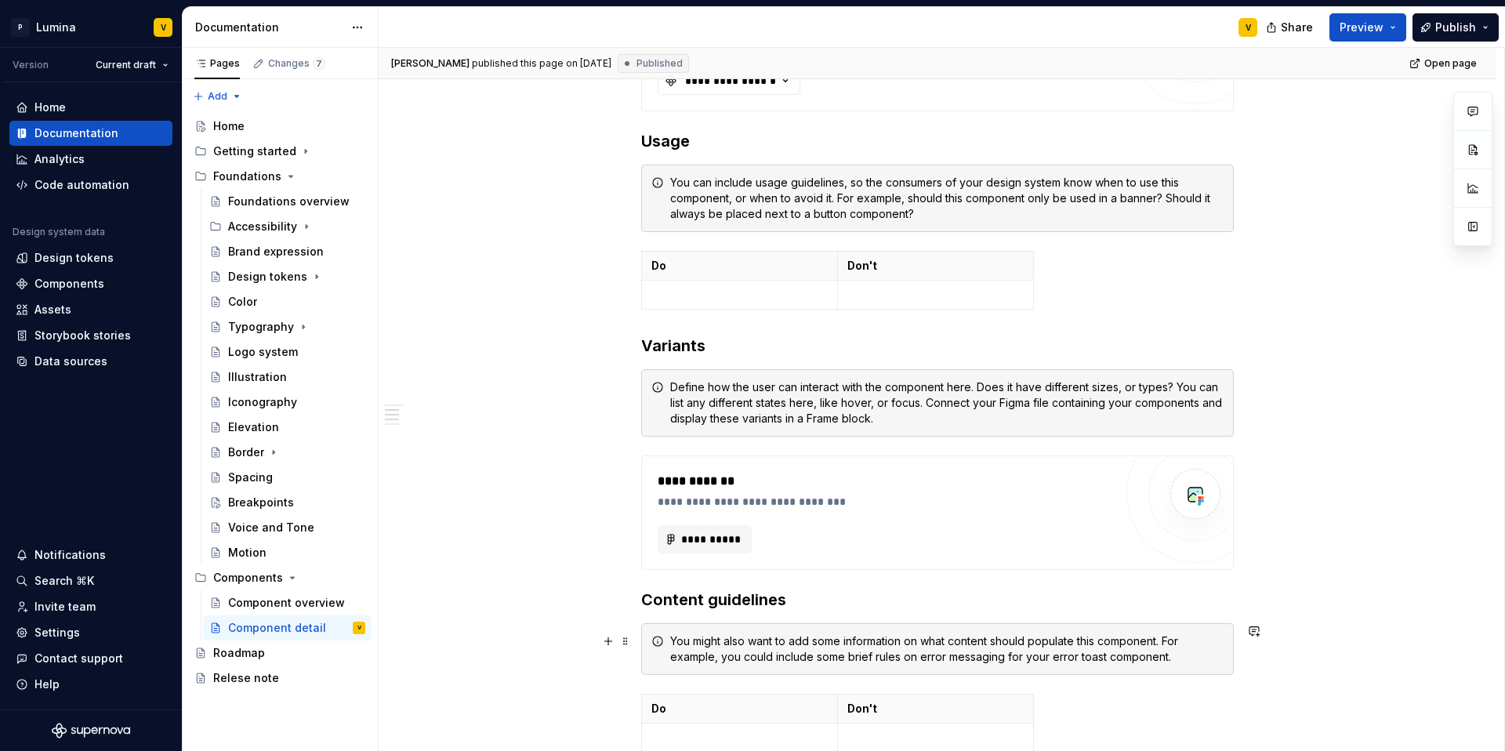
scroll to position [601, 0]
click at [343, 627] on button "Page tree" at bounding box center [332, 628] width 22 height 22
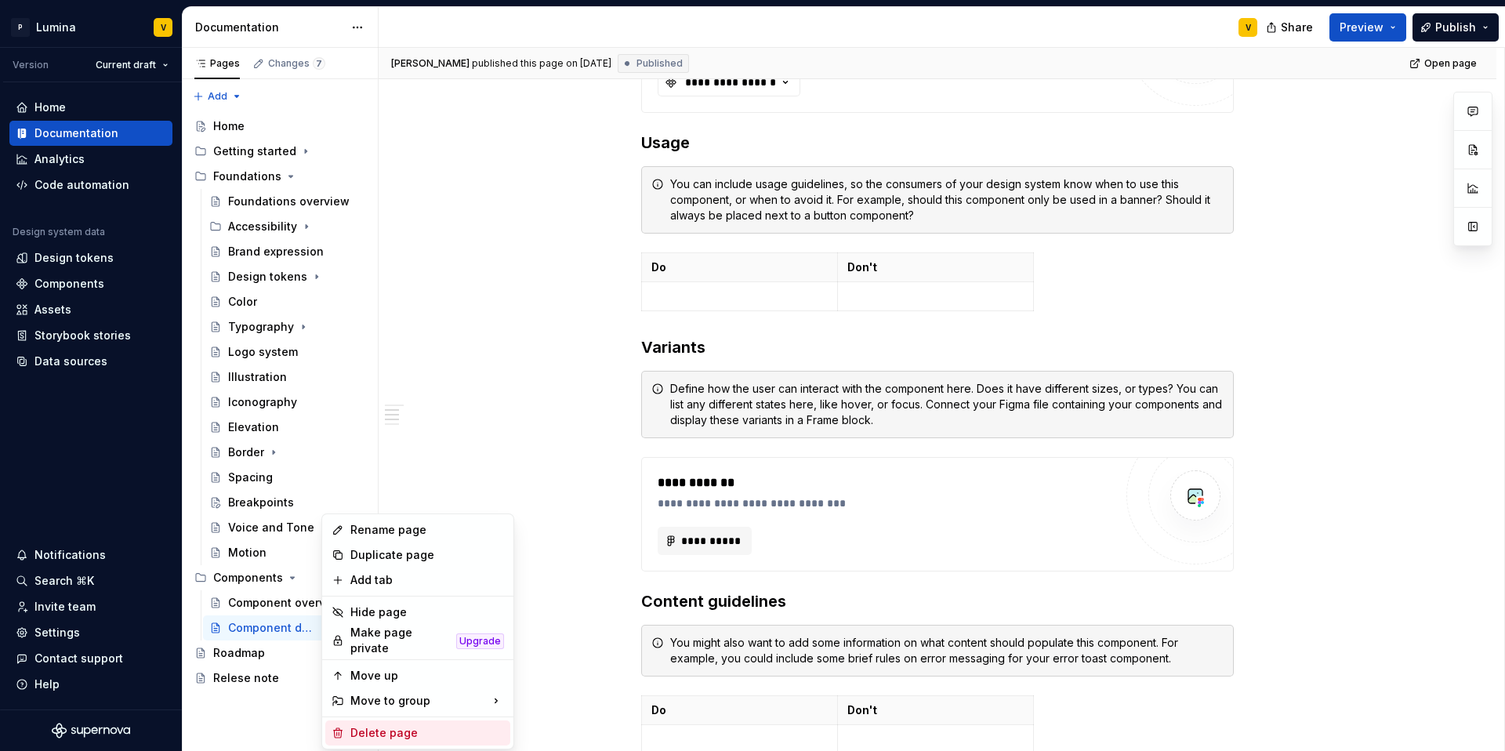
click at [365, 725] on div "Delete page" at bounding box center [427, 733] width 154 height 16
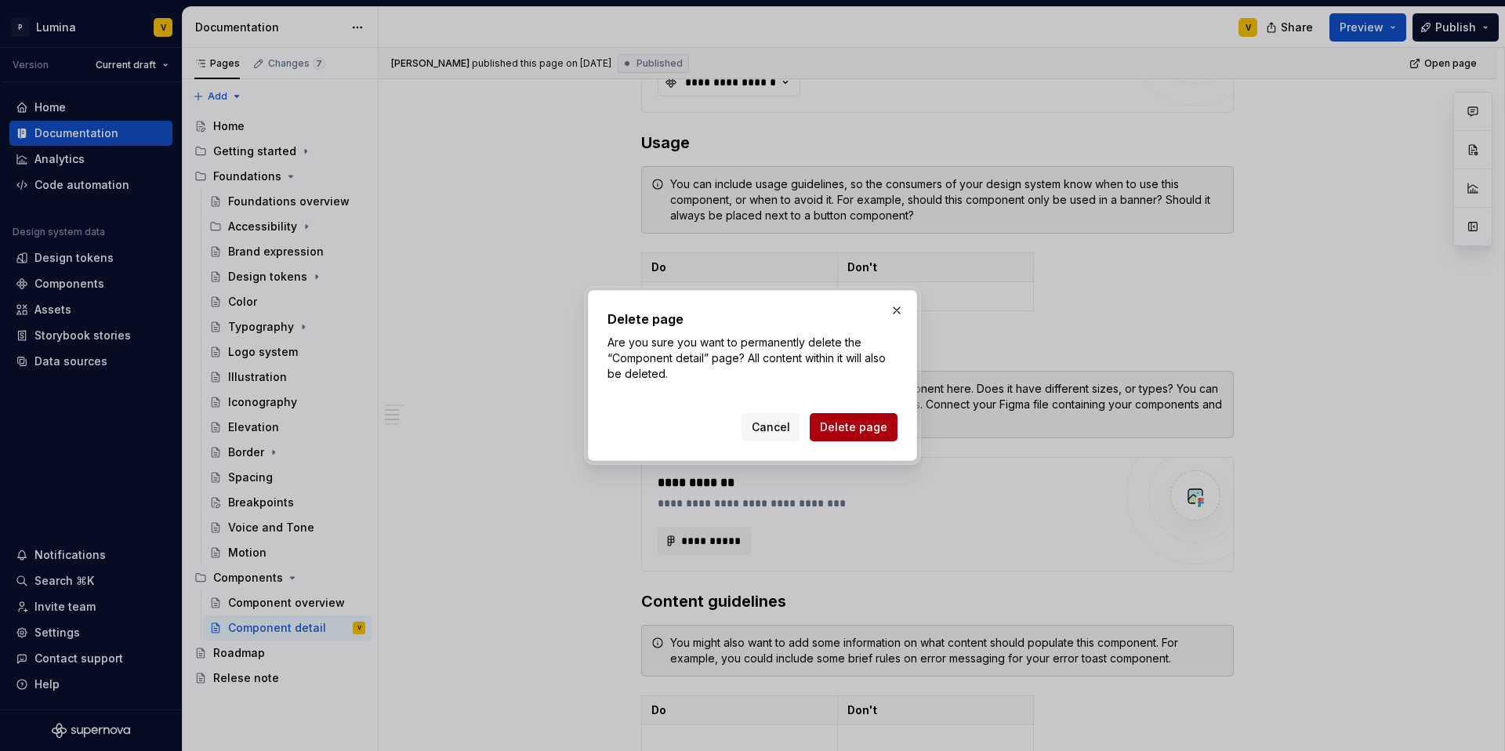
click at [831, 419] on button "Delete page" at bounding box center [854, 427] width 88 height 28
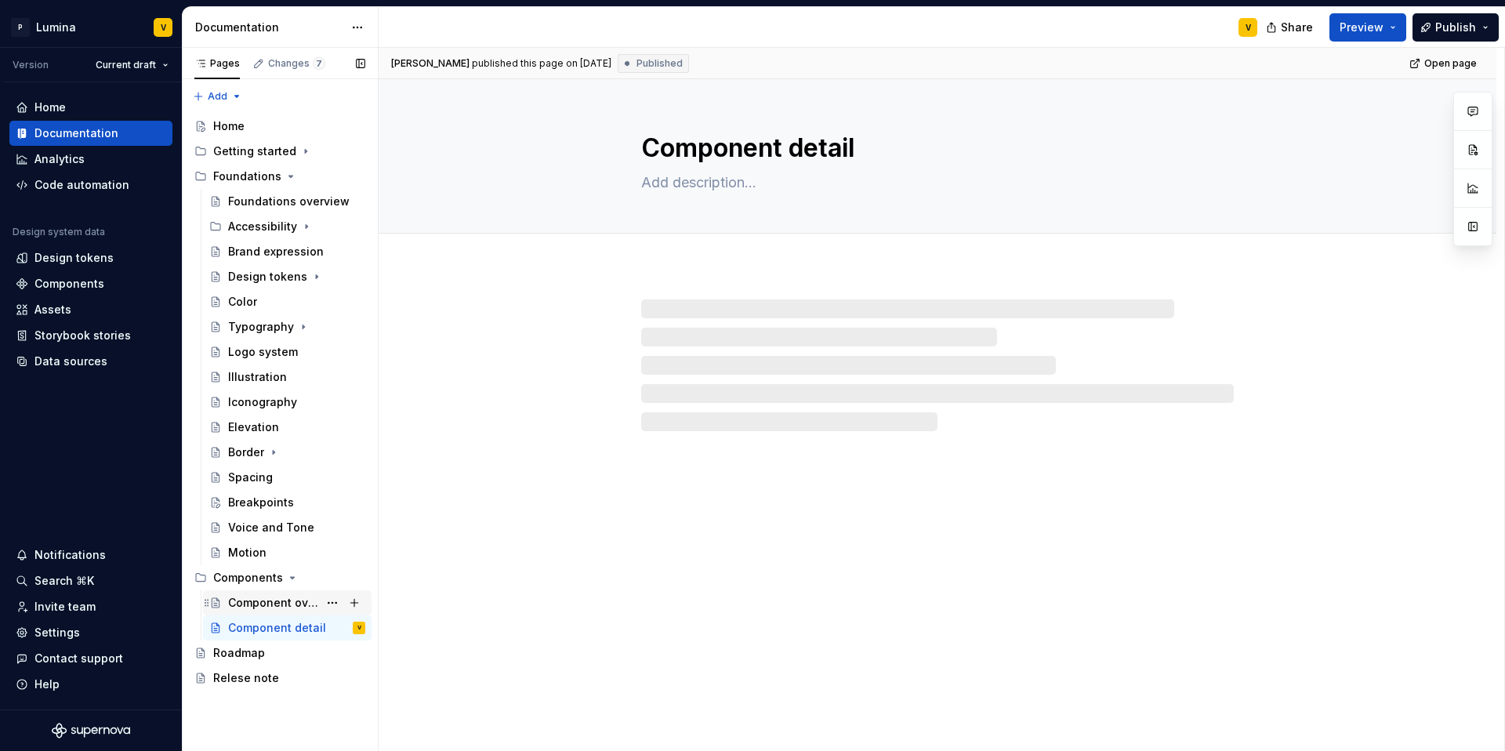
scroll to position [0, 0]
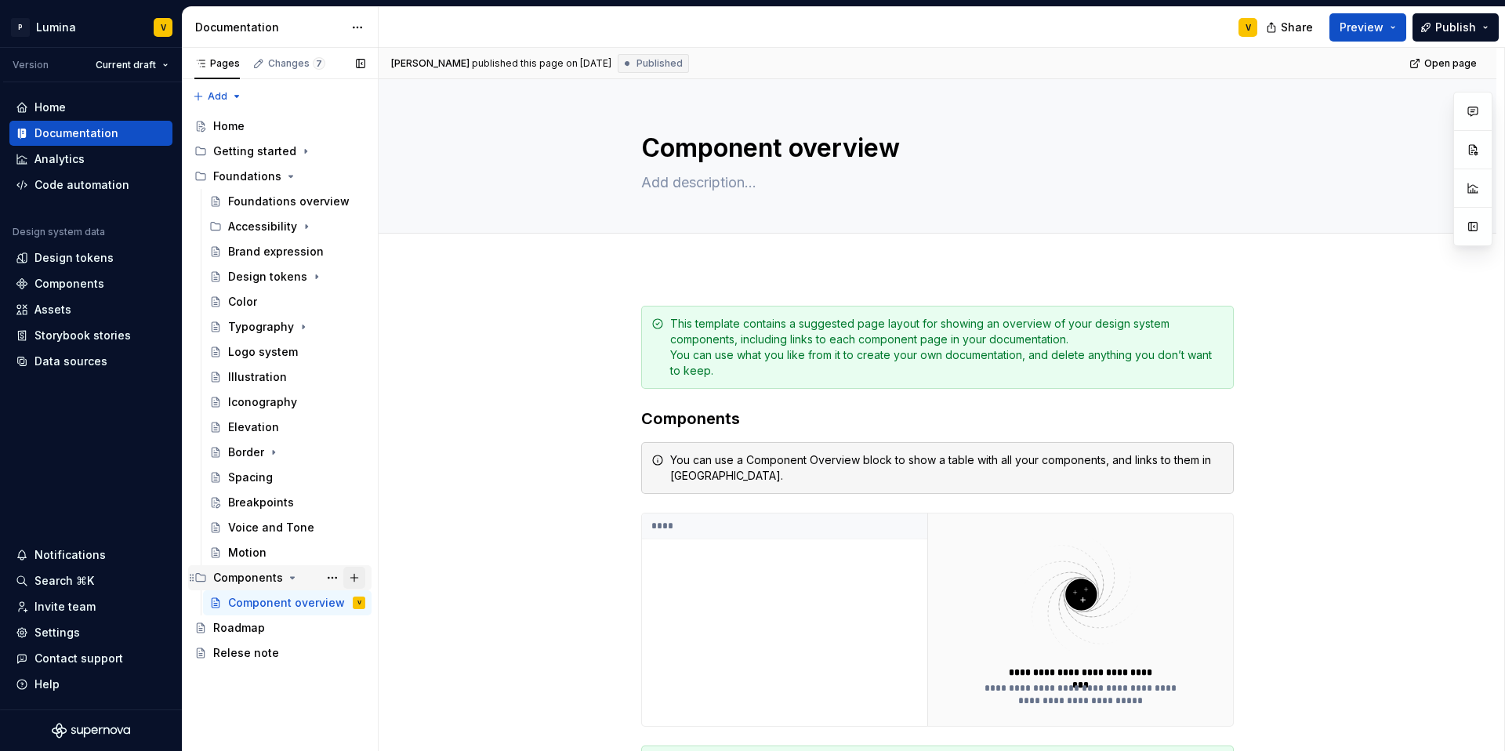
click at [350, 578] on button "Page tree" at bounding box center [354, 578] width 22 height 22
type textarea "*"
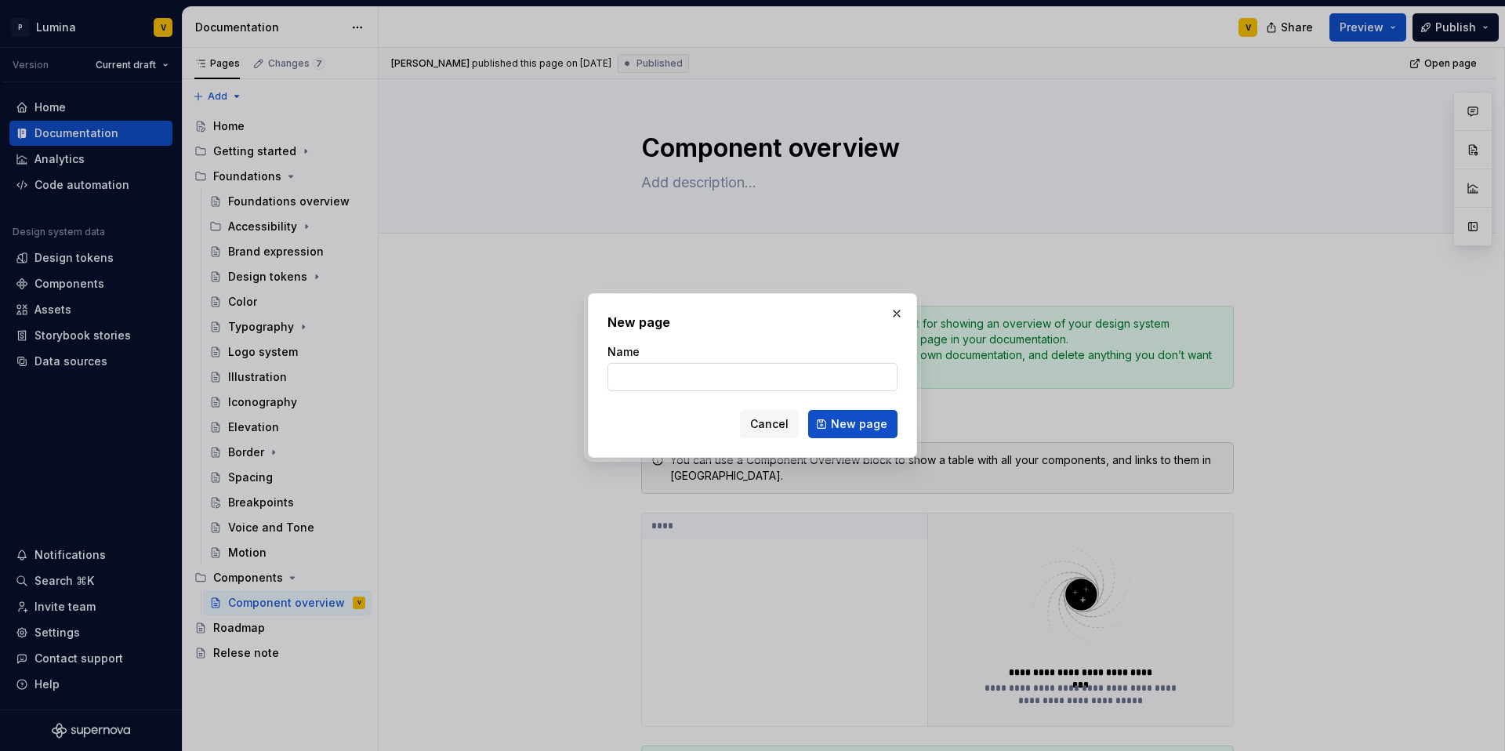
click at [694, 372] on input "Name" at bounding box center [753, 377] width 290 height 28
type input "Button"
click at [829, 423] on button "New page" at bounding box center [852, 424] width 89 height 28
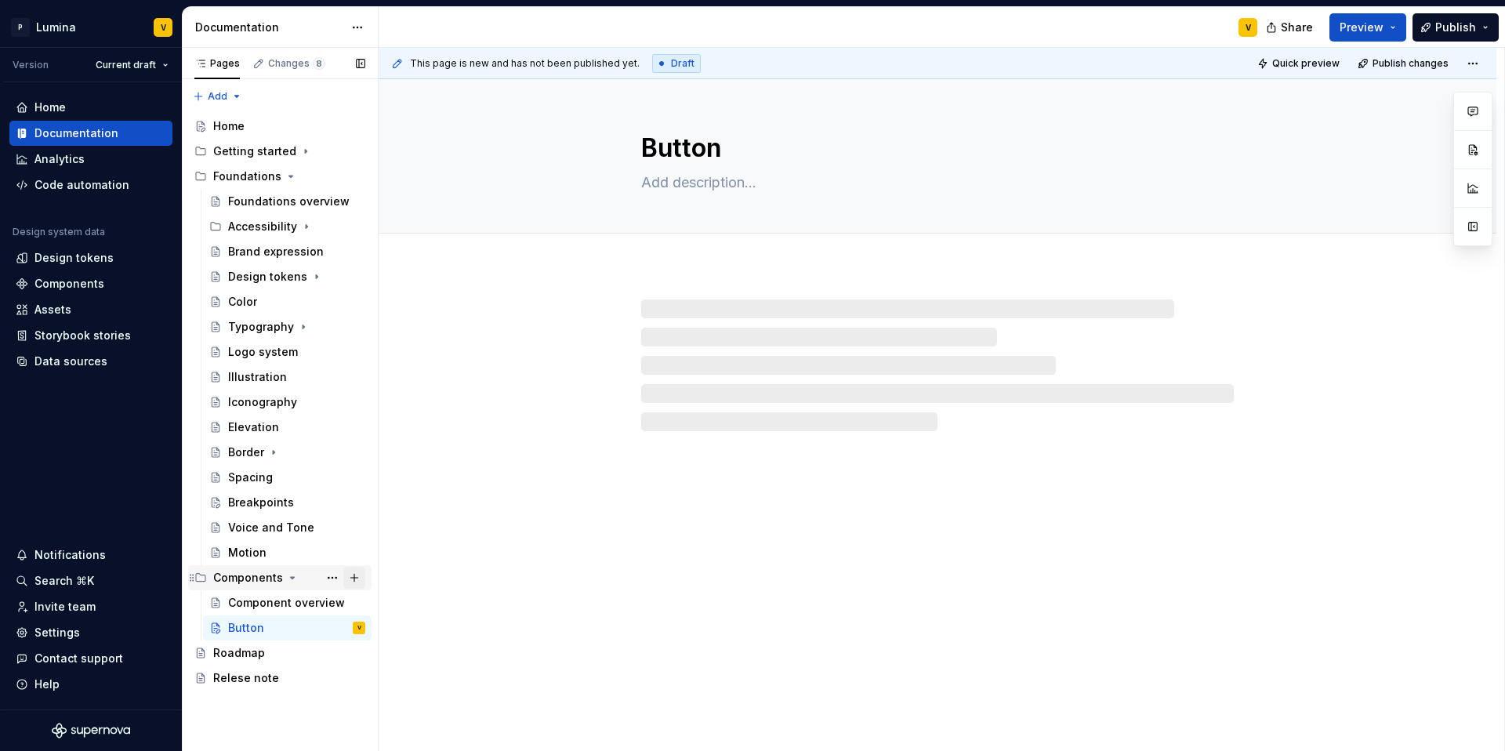
click at [347, 575] on button "Page tree" at bounding box center [354, 578] width 22 height 22
type textarea "*"
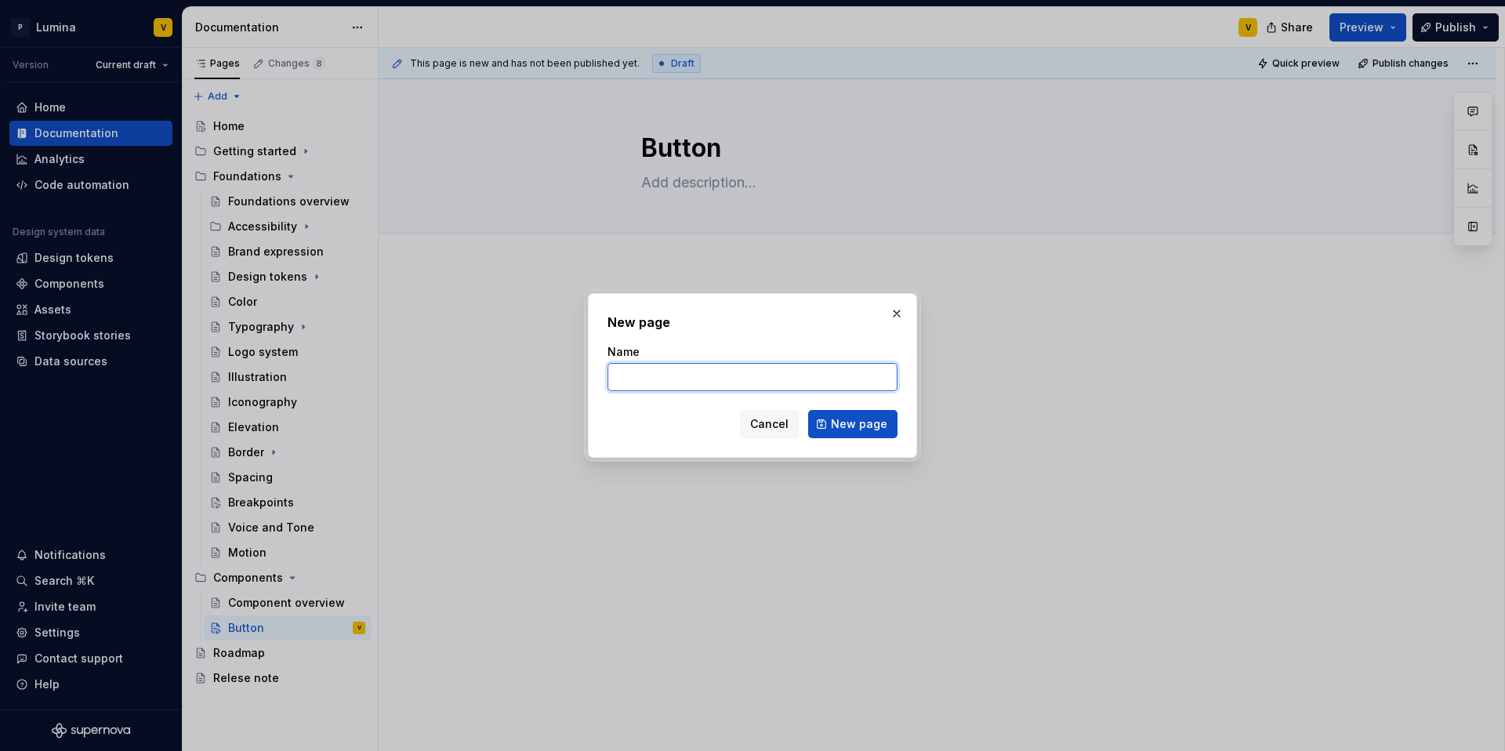
paste input "Web component status"
type input "Web component status"
click at [839, 423] on span "New page" at bounding box center [859, 424] width 56 height 16
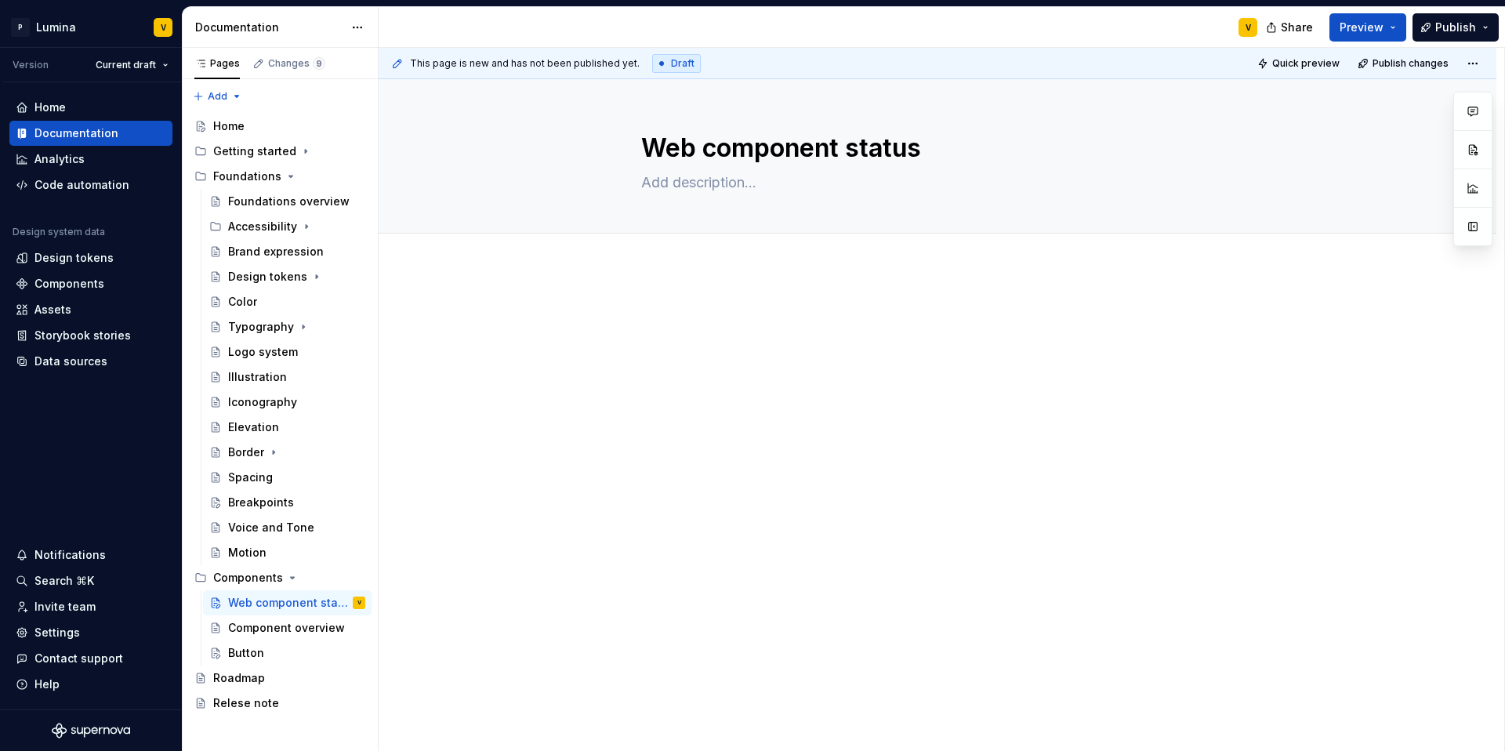
click at [716, 377] on div at bounding box center [937, 345] width 593 height 78
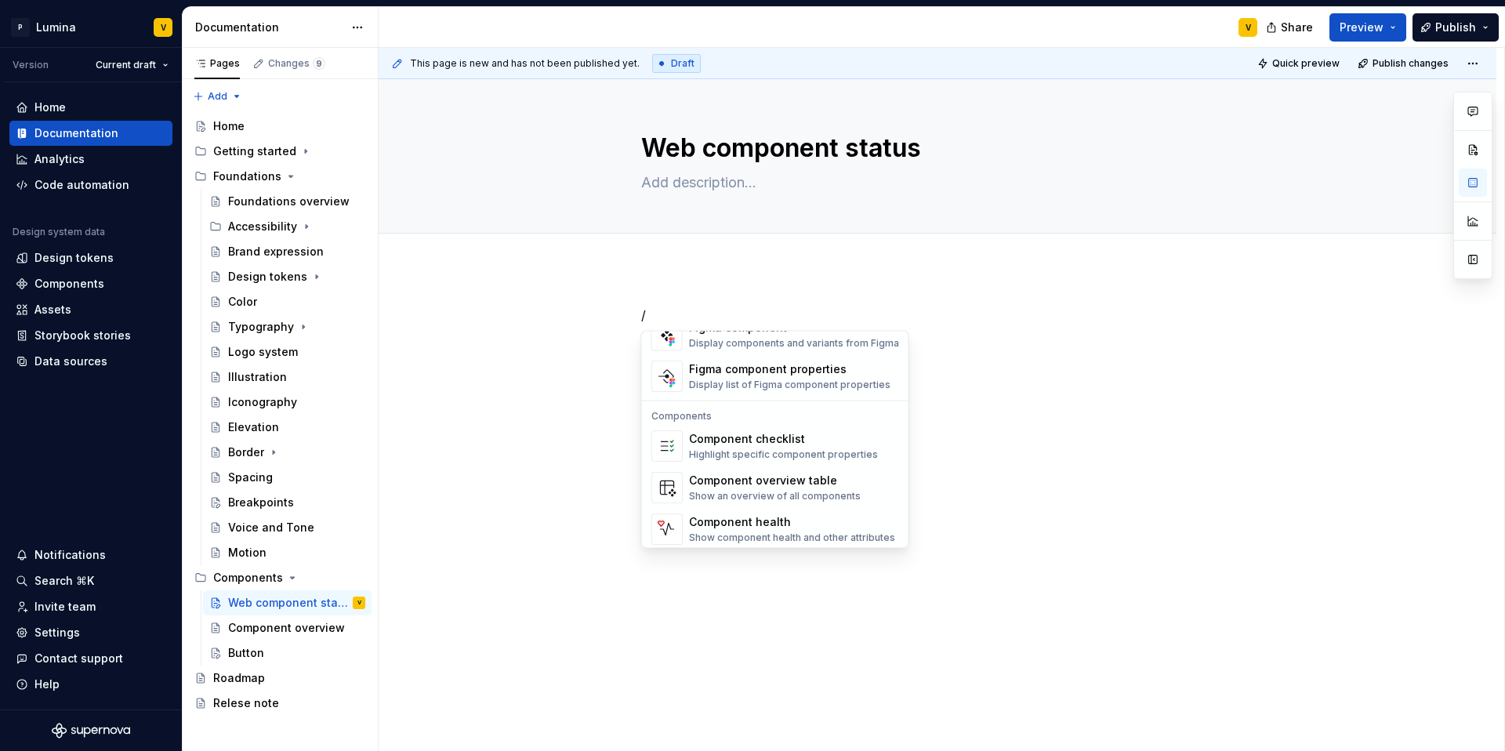
scroll to position [1561, 0]
click at [736, 527] on div "Show component health and other attributes" at bounding box center [792, 533] width 206 height 13
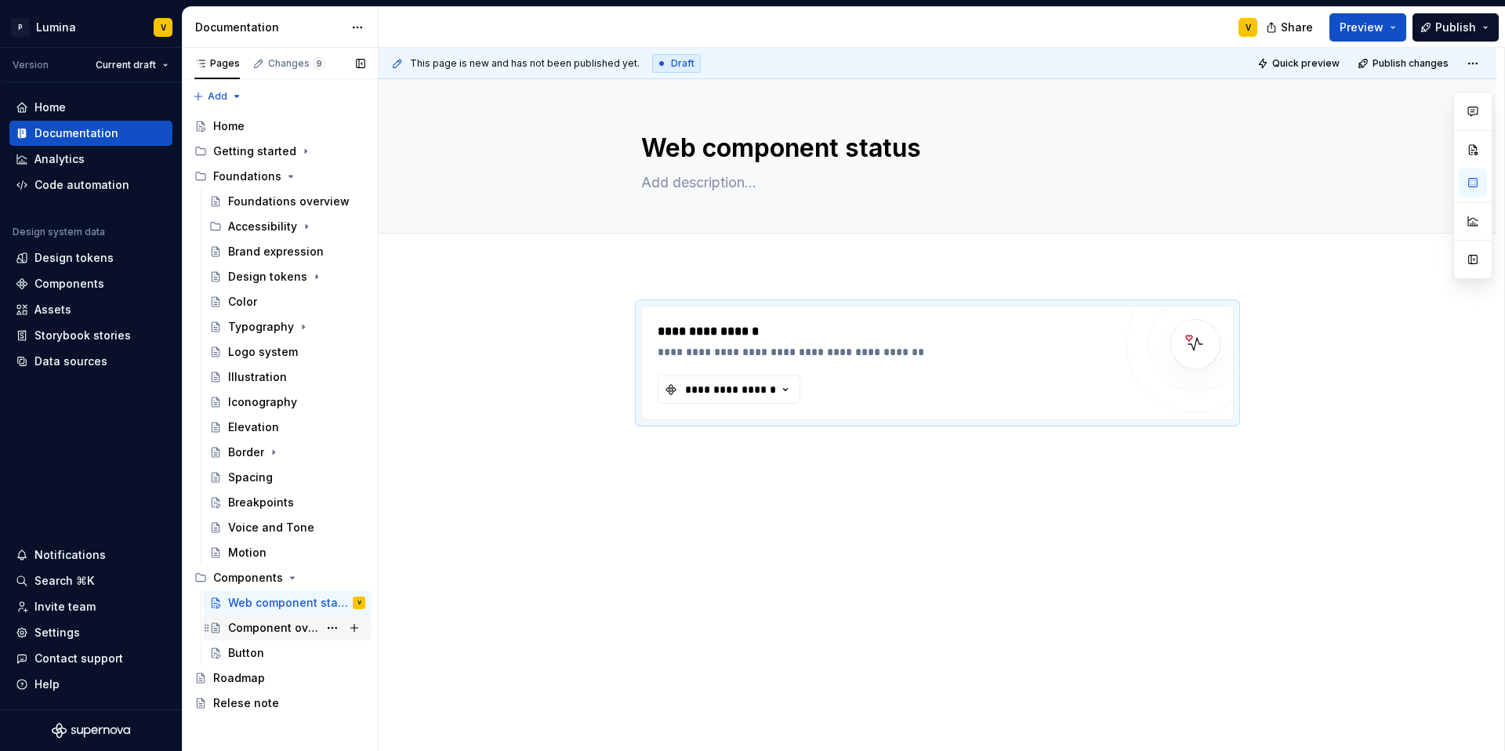
click at [292, 624] on div "Component overview" at bounding box center [273, 628] width 90 height 16
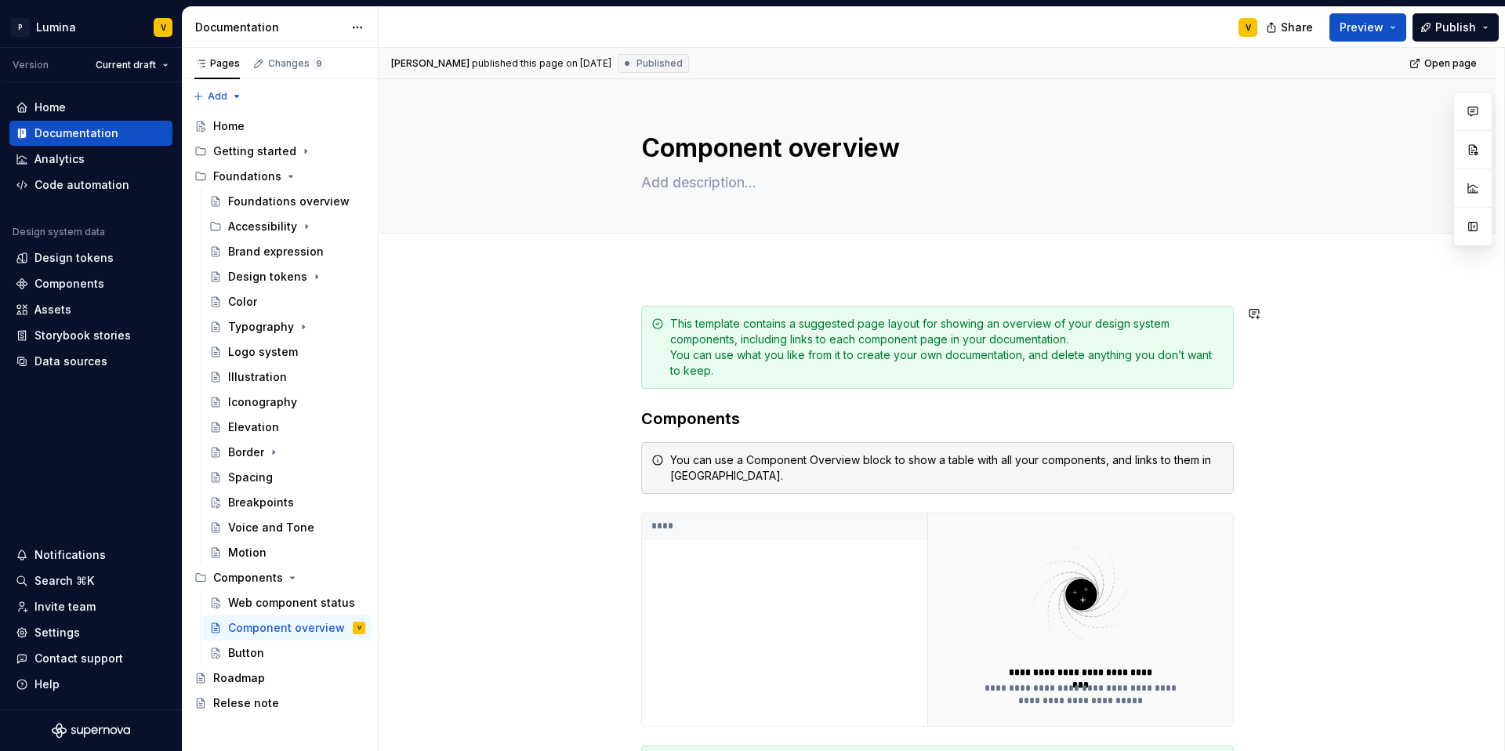
click at [741, 391] on div "**********" at bounding box center [937, 577] width 593 height 542
click at [724, 377] on div "This template contains a suggested page layout for showing an overview of your …" at bounding box center [946, 347] width 553 height 63
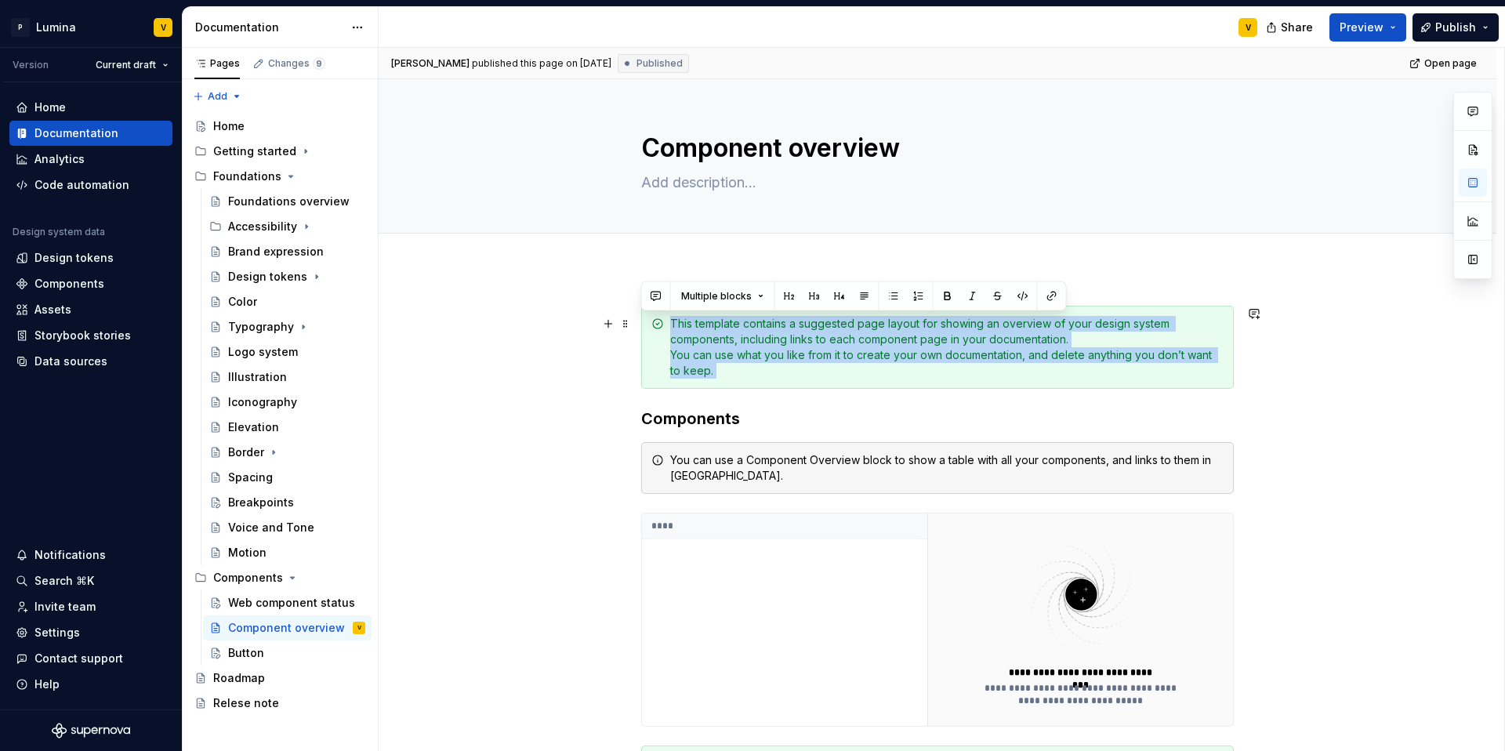
drag, startPoint x: 724, startPoint y: 377, endPoint x: 651, endPoint y: 311, distance: 98.2
click at [651, 311] on div "This template contains a suggested page layout for showing an overview of your …" at bounding box center [937, 347] width 593 height 83
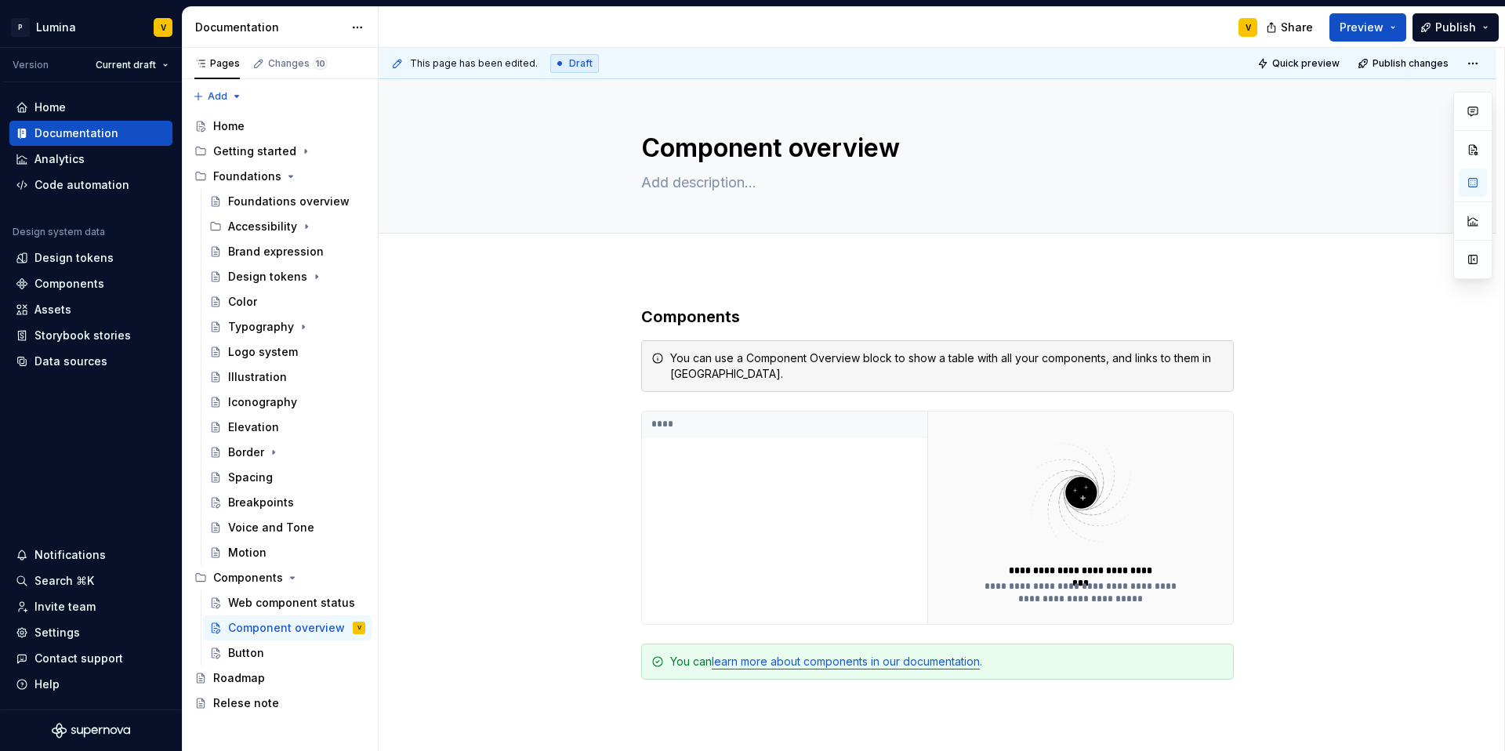
type textarea "*"
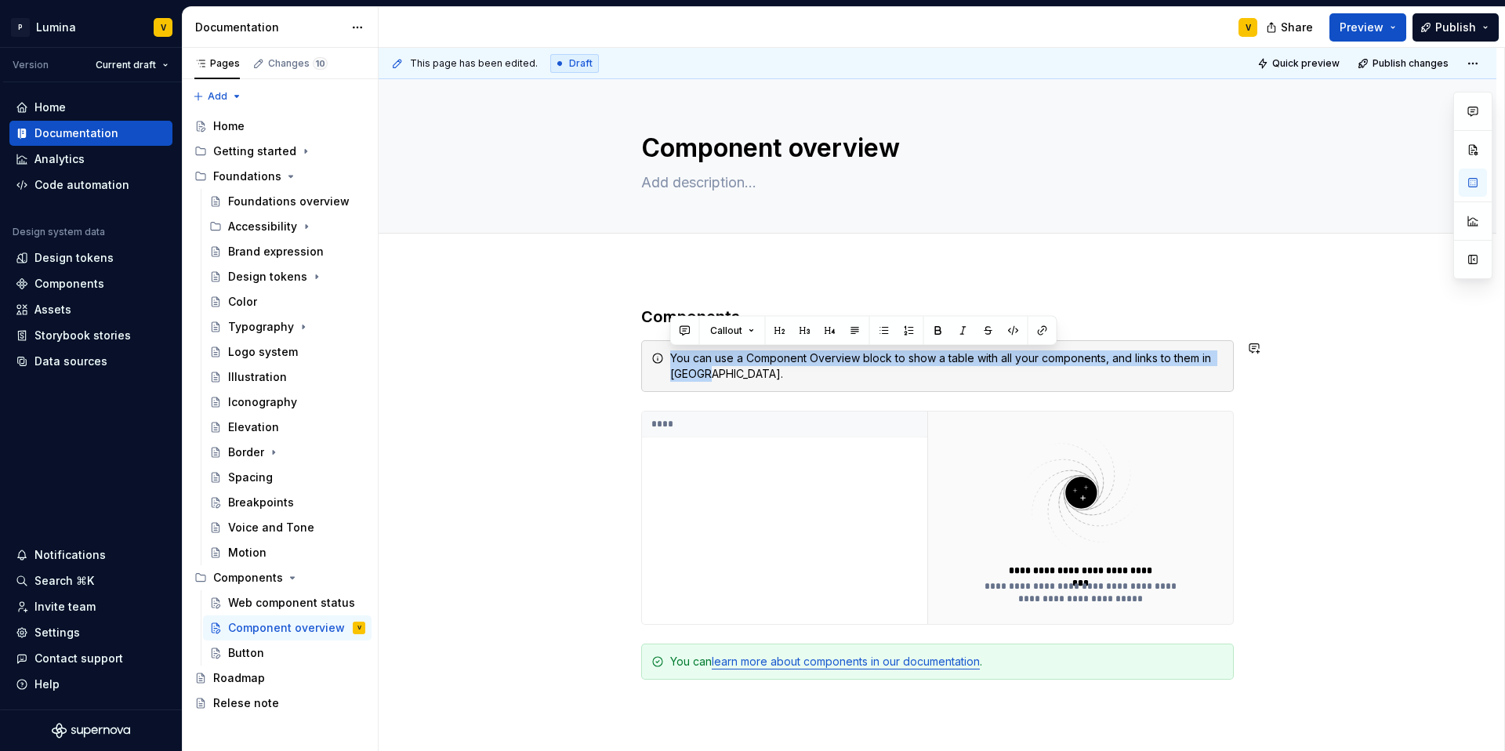
drag, startPoint x: 734, startPoint y: 372, endPoint x: 636, endPoint y: 336, distance: 104.4
click at [636, 336] on div "**********" at bounding box center [938, 628] width 1118 height 721
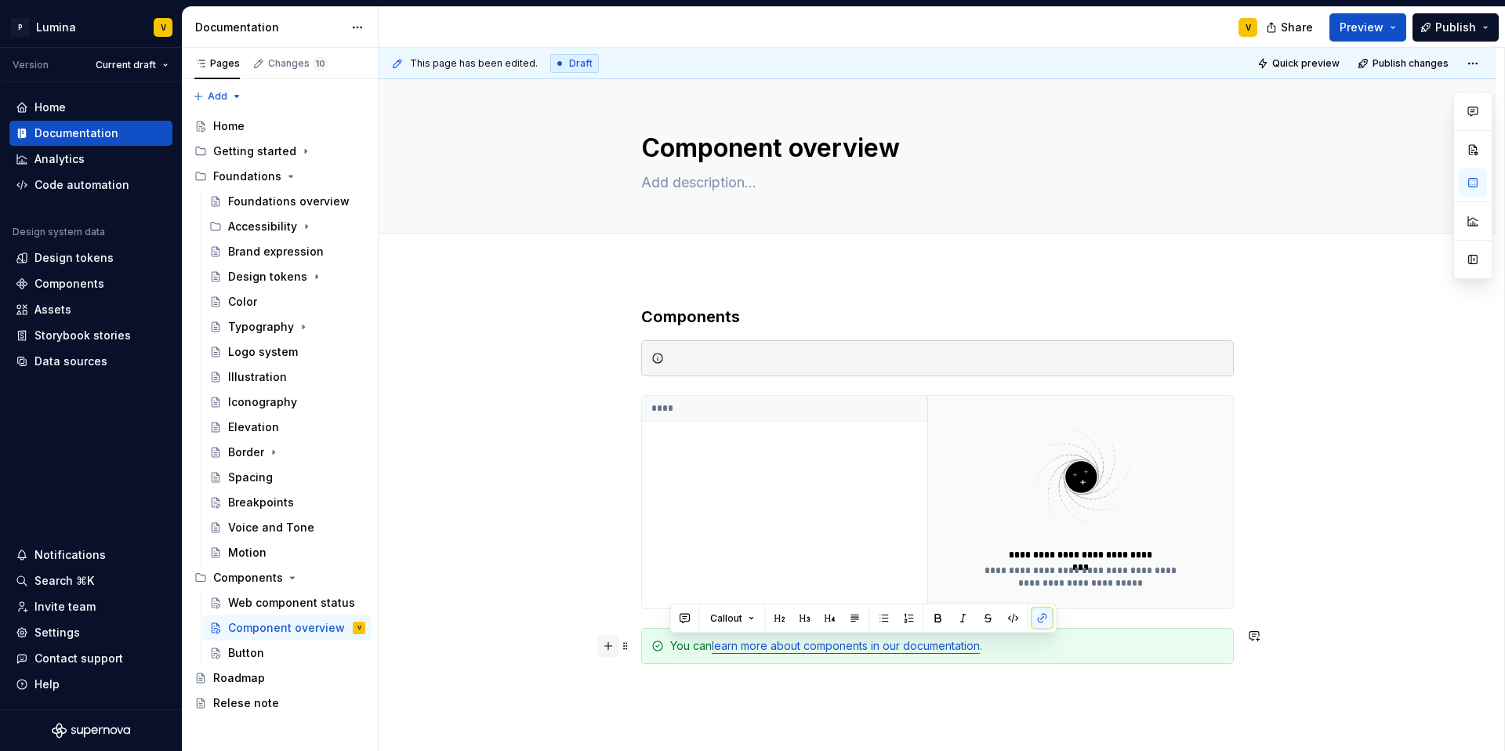
drag, startPoint x: 1043, startPoint y: 659, endPoint x: 612, endPoint y: 645, distance: 430.6
click at [641, 643] on div "**********" at bounding box center [937, 527] width 593 height 443
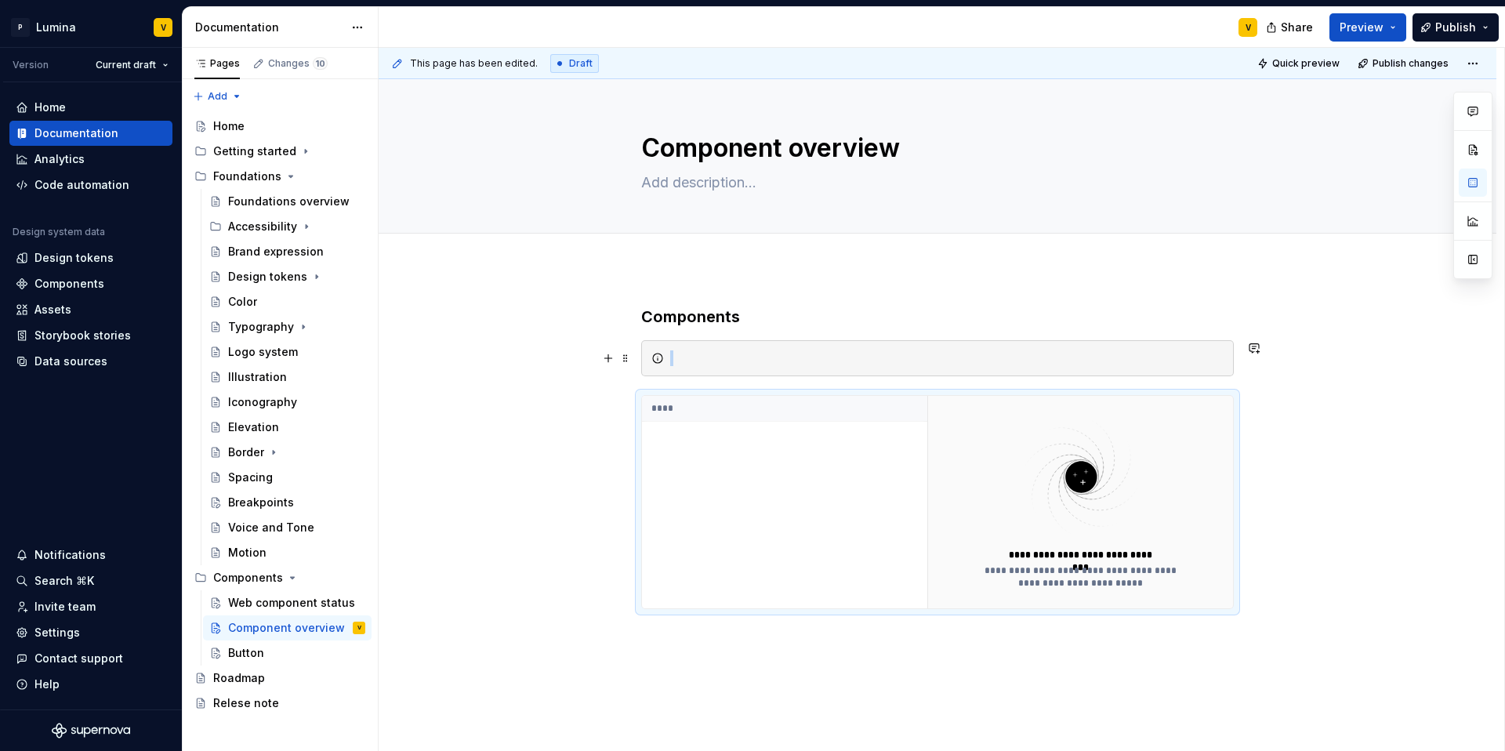
click at [695, 360] on div at bounding box center [946, 358] width 553 height 16
click at [625, 362] on span at bounding box center [625, 358] width 13 height 22
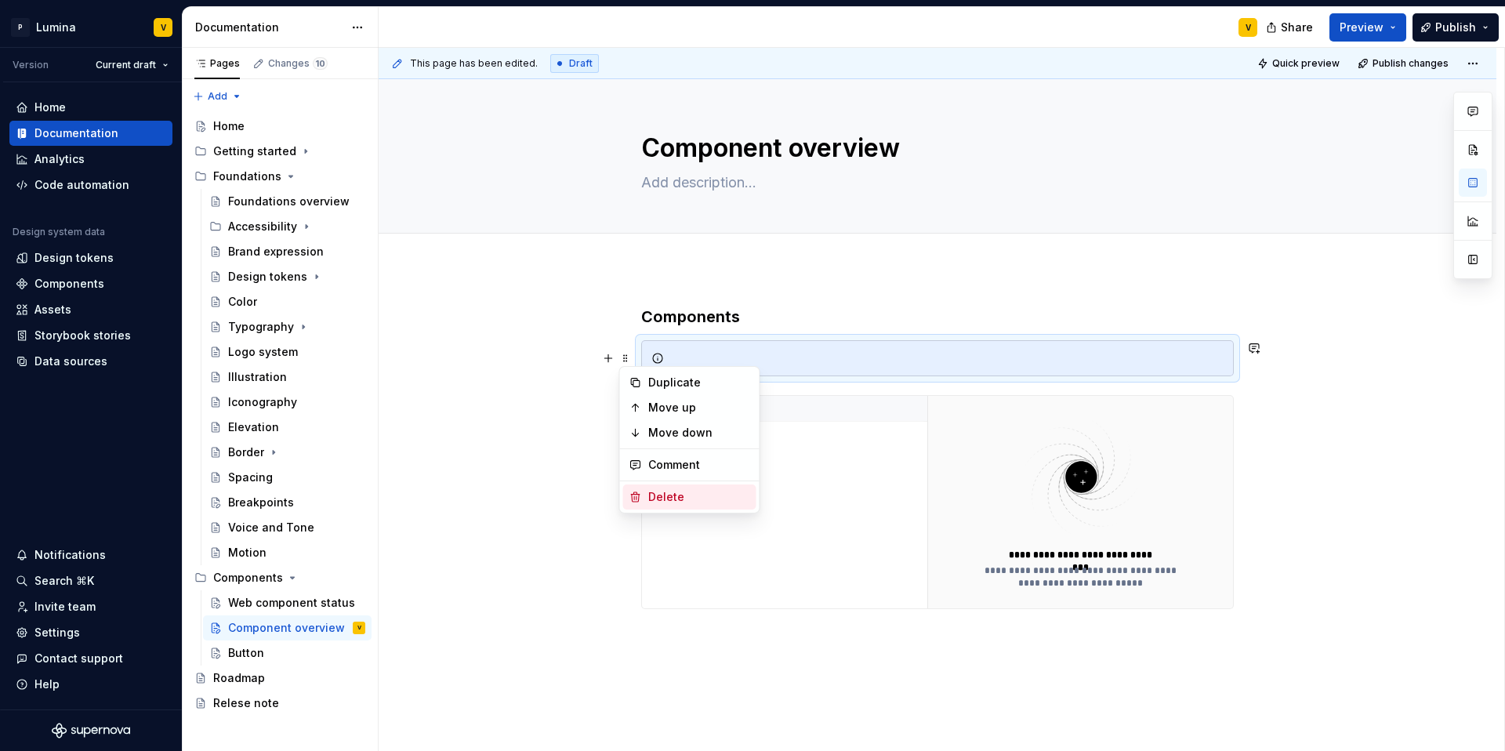
click at [651, 495] on div "Delete" at bounding box center [699, 497] width 102 height 16
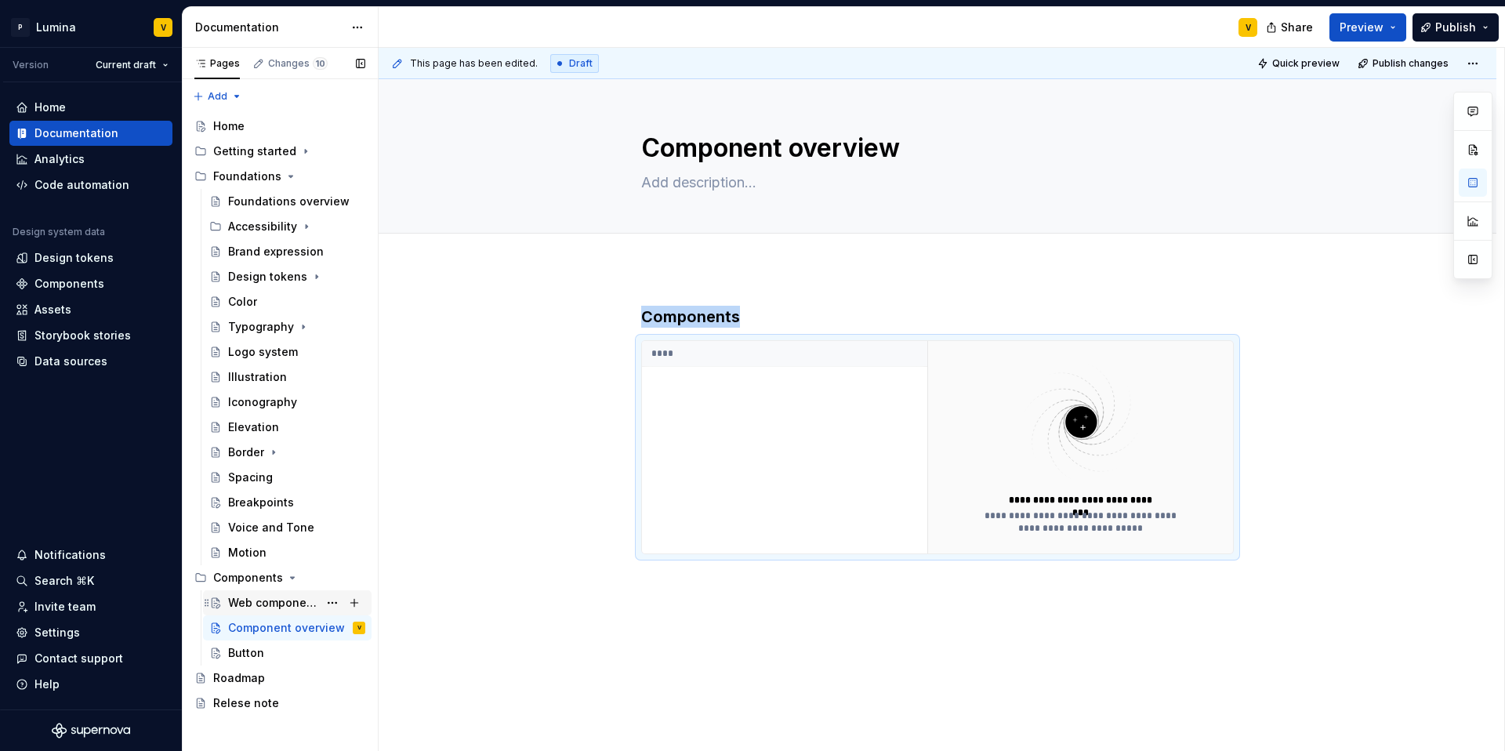
click at [256, 596] on div "Web component status" at bounding box center [273, 603] width 90 height 16
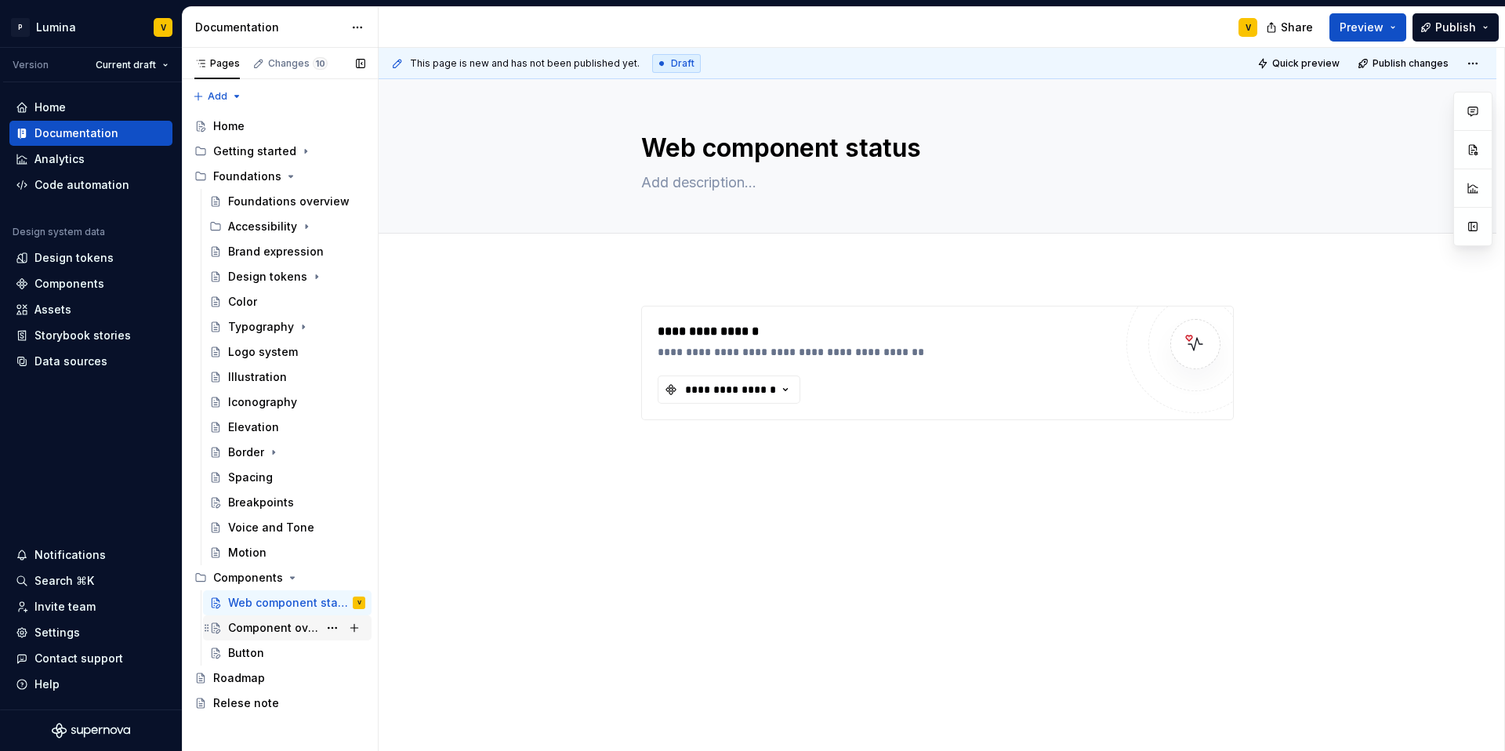
click at [273, 630] on div "Component overview" at bounding box center [273, 628] width 90 height 16
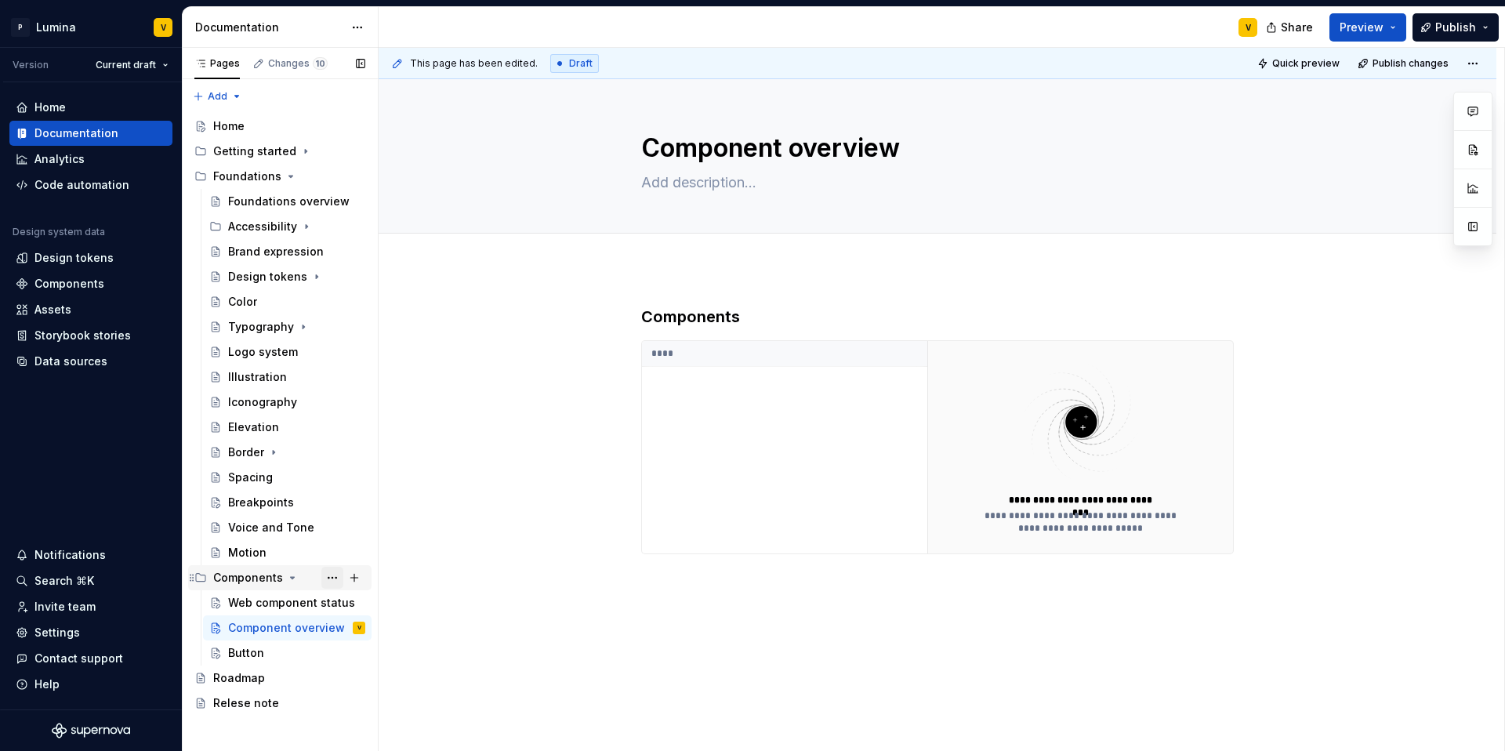
click at [333, 576] on button "Page tree" at bounding box center [332, 578] width 22 height 22
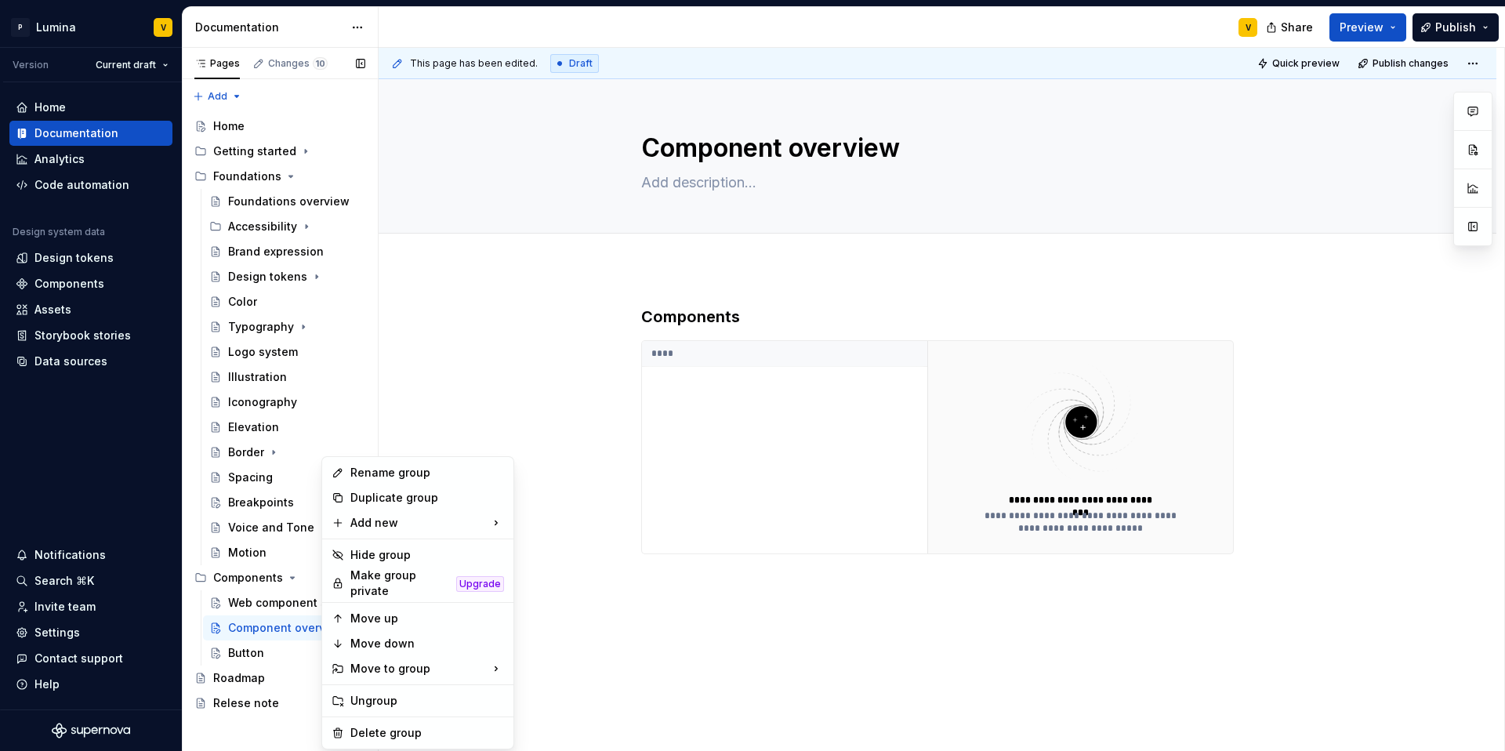
click at [296, 582] on div "Pages Changes 10 Add Accessibility guide for tree Page tree. Navigate the tree …" at bounding box center [280, 400] width 196 height 704
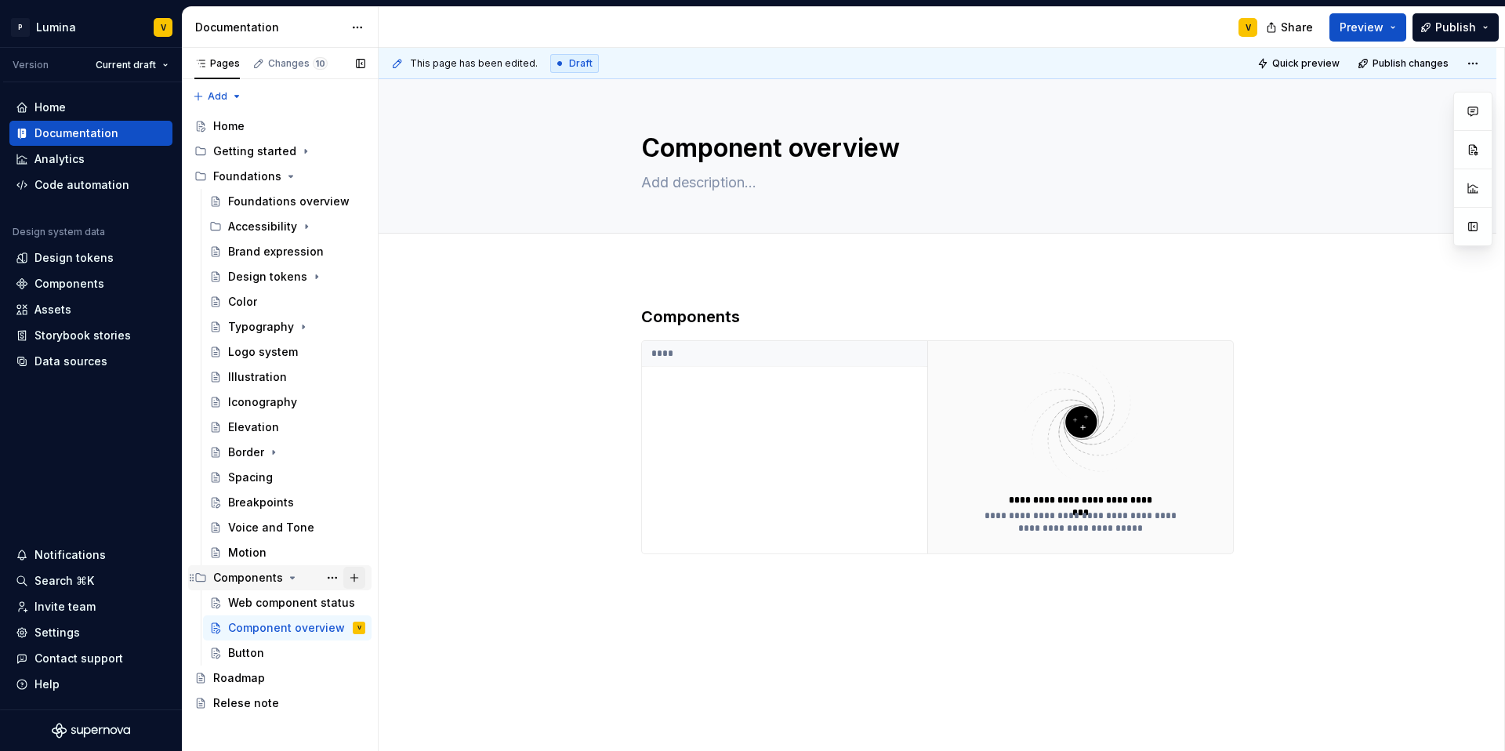
click at [350, 578] on button "Page tree" at bounding box center [354, 578] width 22 height 22
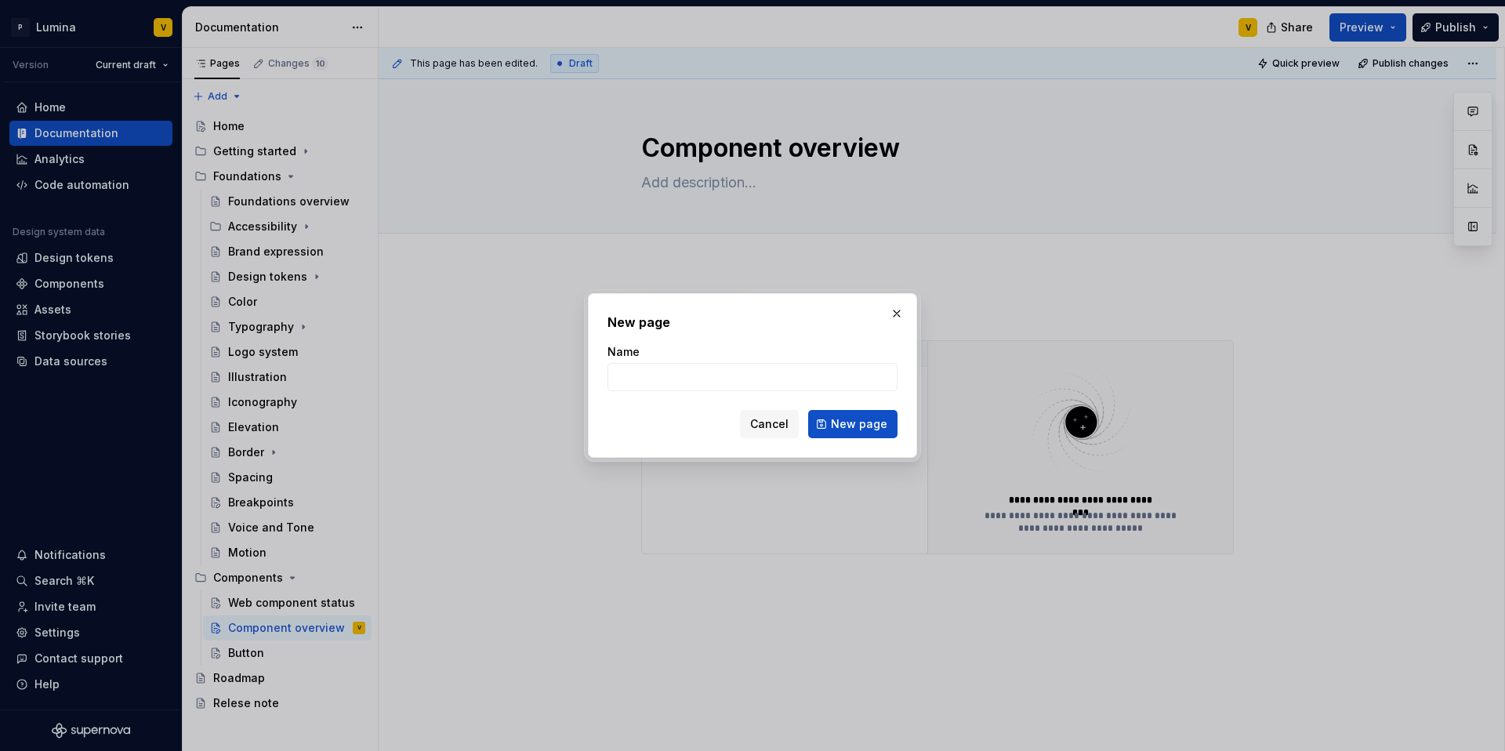
click at [780, 423] on span "Cancel" at bounding box center [769, 424] width 38 height 16
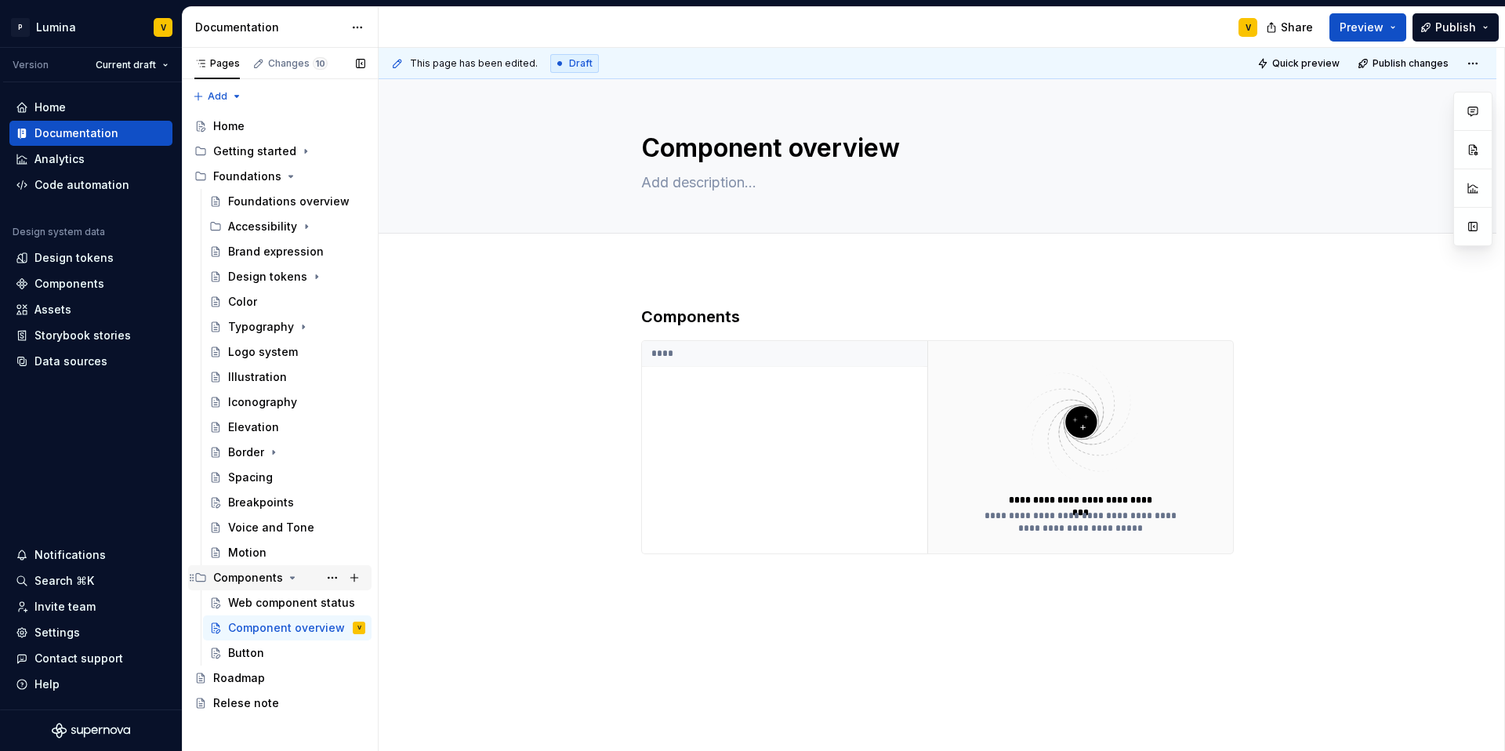
click at [286, 576] on icon "Page tree" at bounding box center [292, 578] width 13 height 13
click at [327, 577] on button "Page tree" at bounding box center [332, 578] width 22 height 22
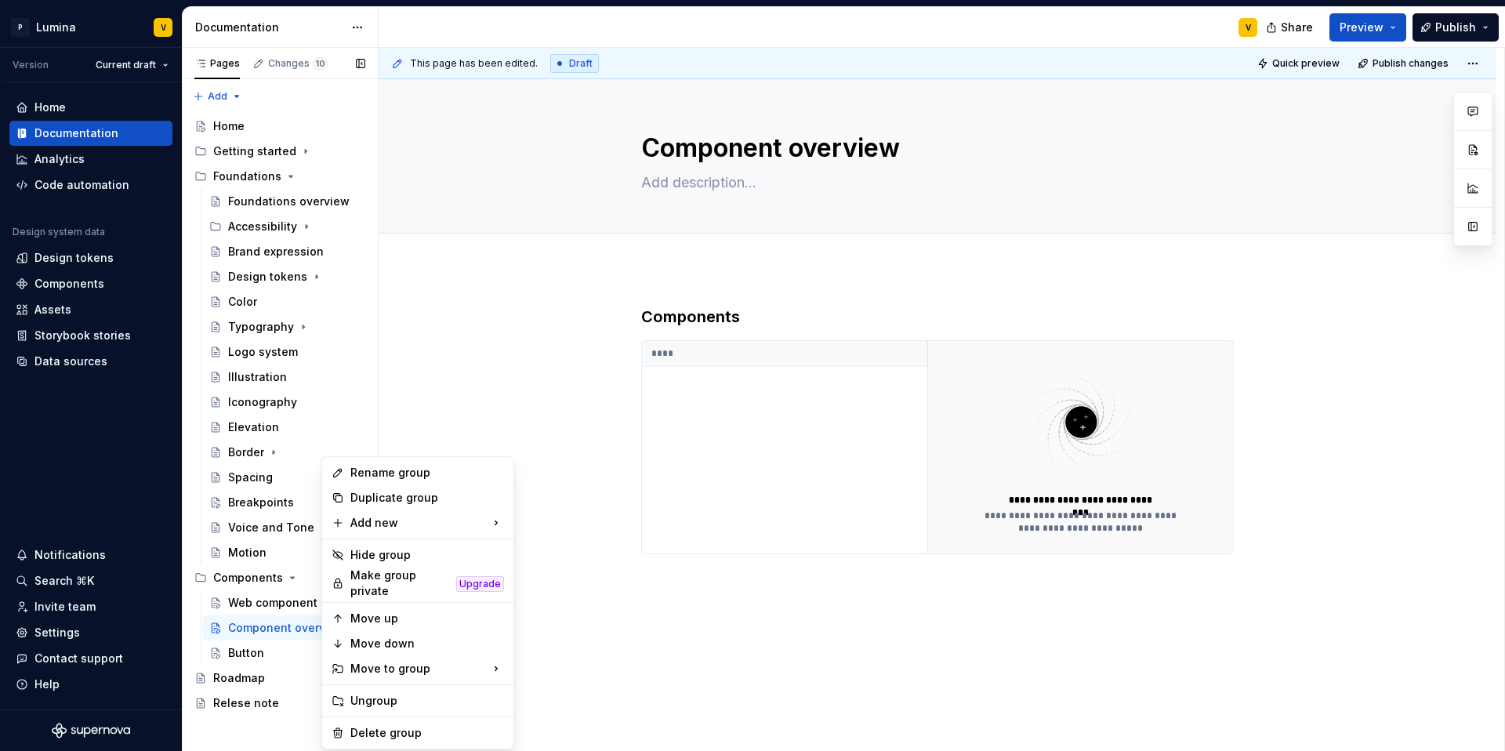
type textarea "*"
click at [212, 748] on div "Pages Changes 10 Add Accessibility guide for tree Page tree. Navigate the tree …" at bounding box center [280, 400] width 196 height 704
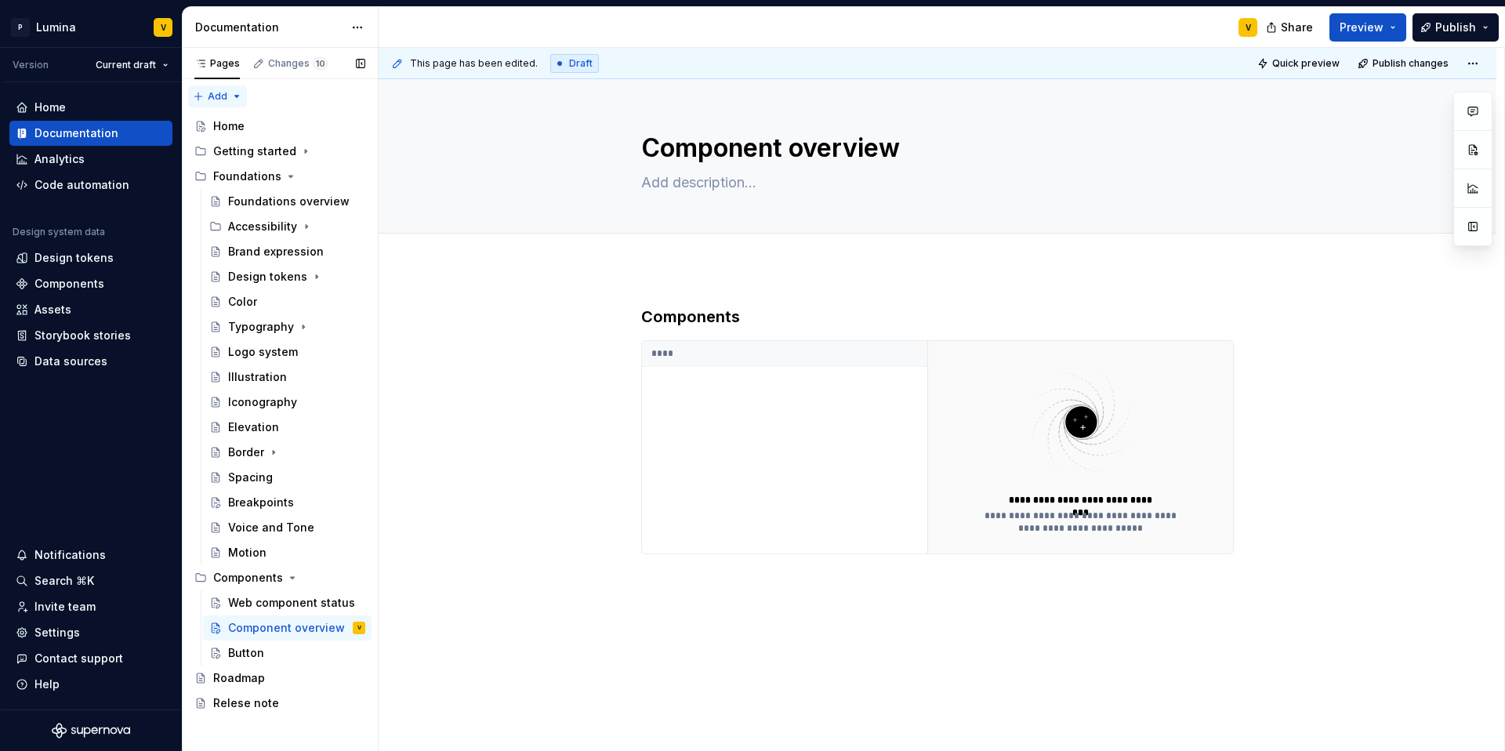
click at [220, 90] on div "Pages Changes 10 Add Accessibility guide for tree Page tree. Navigate the tree …" at bounding box center [280, 400] width 196 height 704
click at [230, 151] on div "New group" at bounding box center [268, 152] width 102 height 16
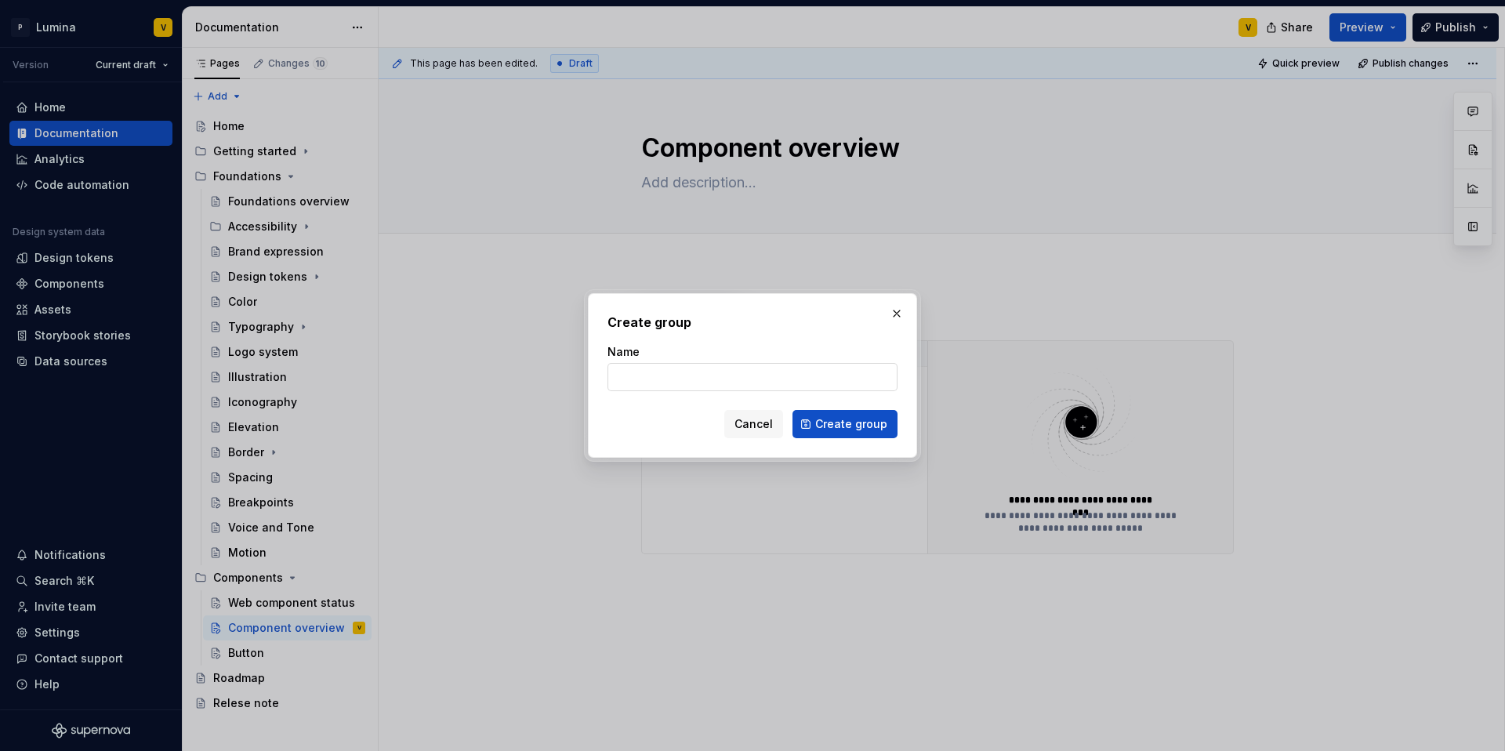
click at [656, 381] on input "Name" at bounding box center [753, 377] width 290 height 28
click at [737, 368] on input "Name" at bounding box center [753, 377] width 290 height 28
type input "Co"
type textarea "*"
type input "Compent"
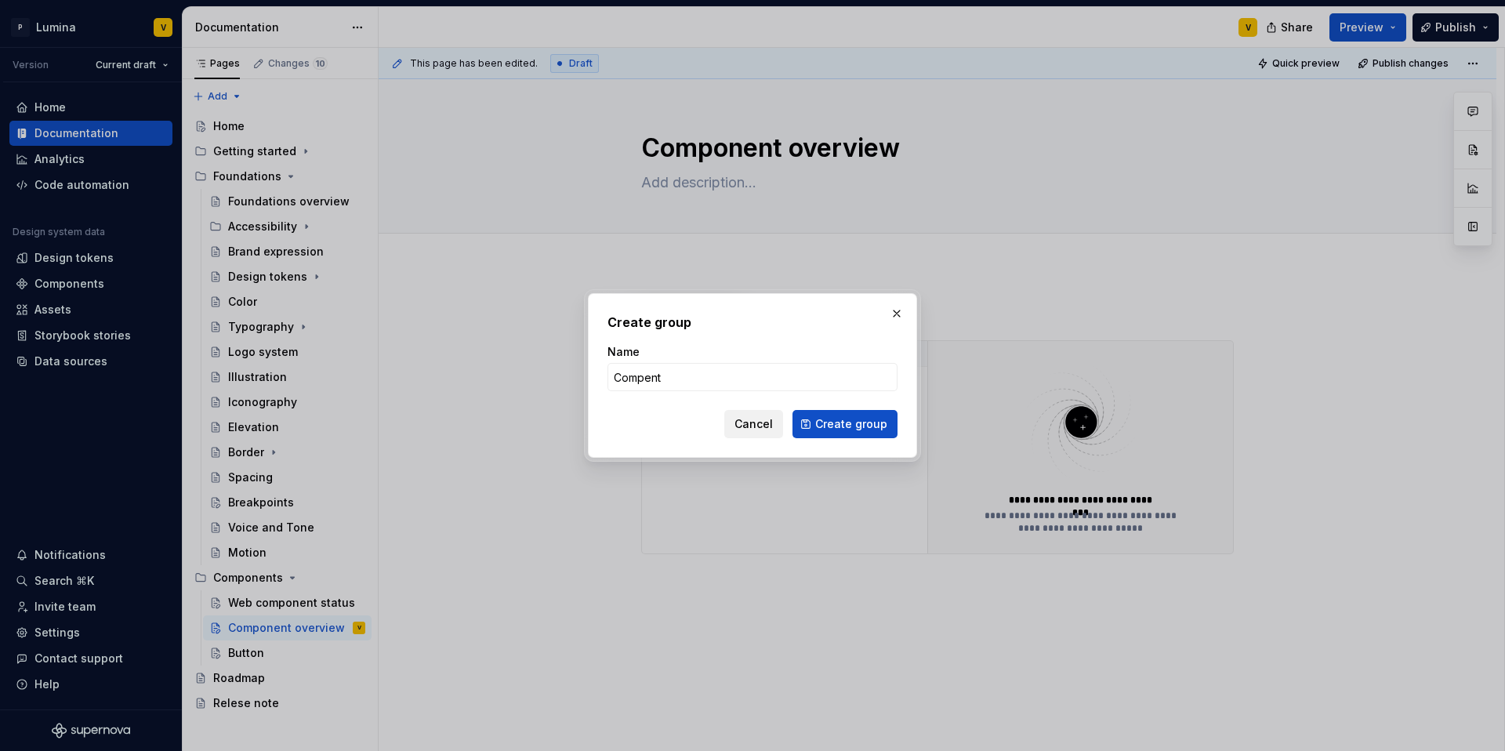
click at [768, 416] on span "Cancel" at bounding box center [754, 424] width 38 height 16
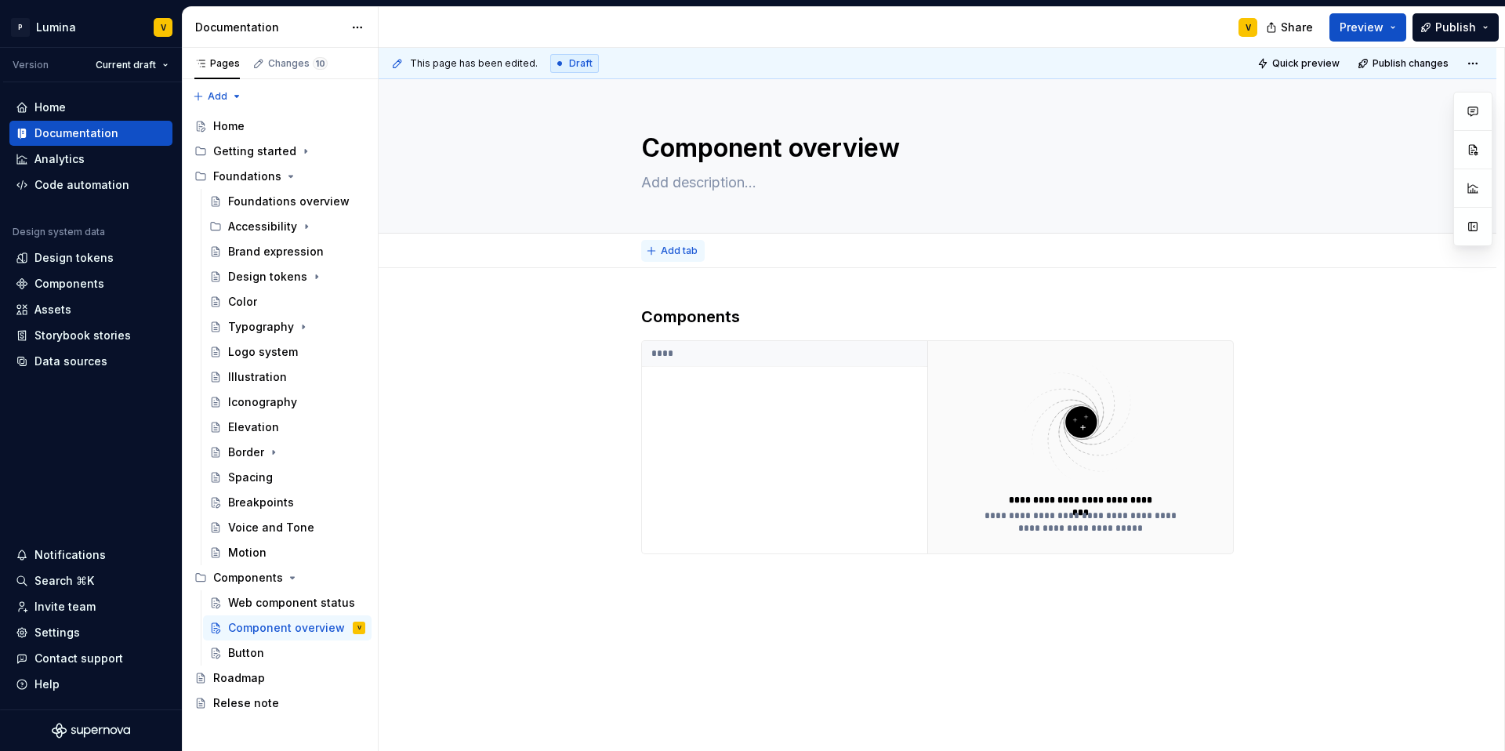
click at [691, 248] on span "Add tab" at bounding box center [679, 251] width 37 height 13
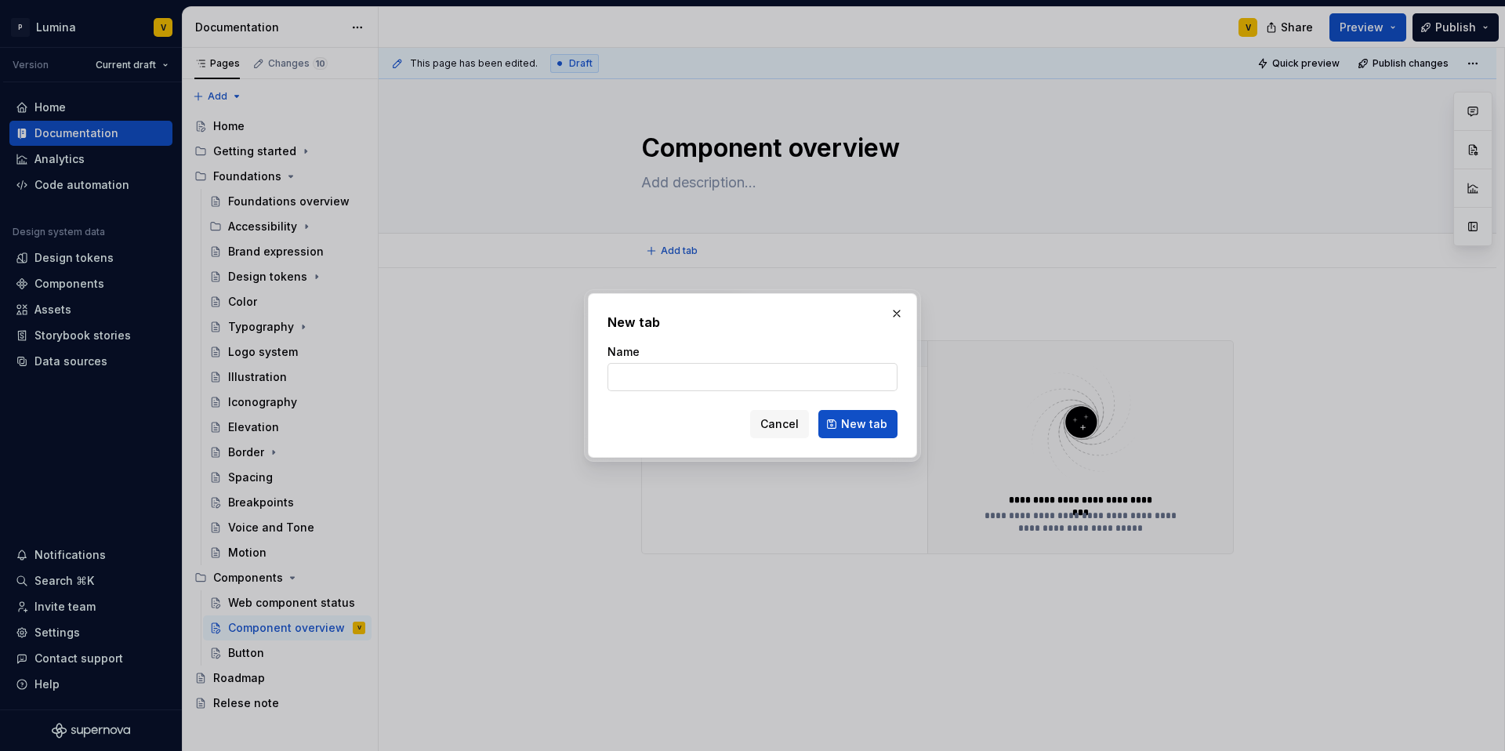
click at [668, 386] on input "Name" at bounding box center [753, 377] width 290 height 28
click at [655, 381] on input "Name" at bounding box center [753, 377] width 290 height 28
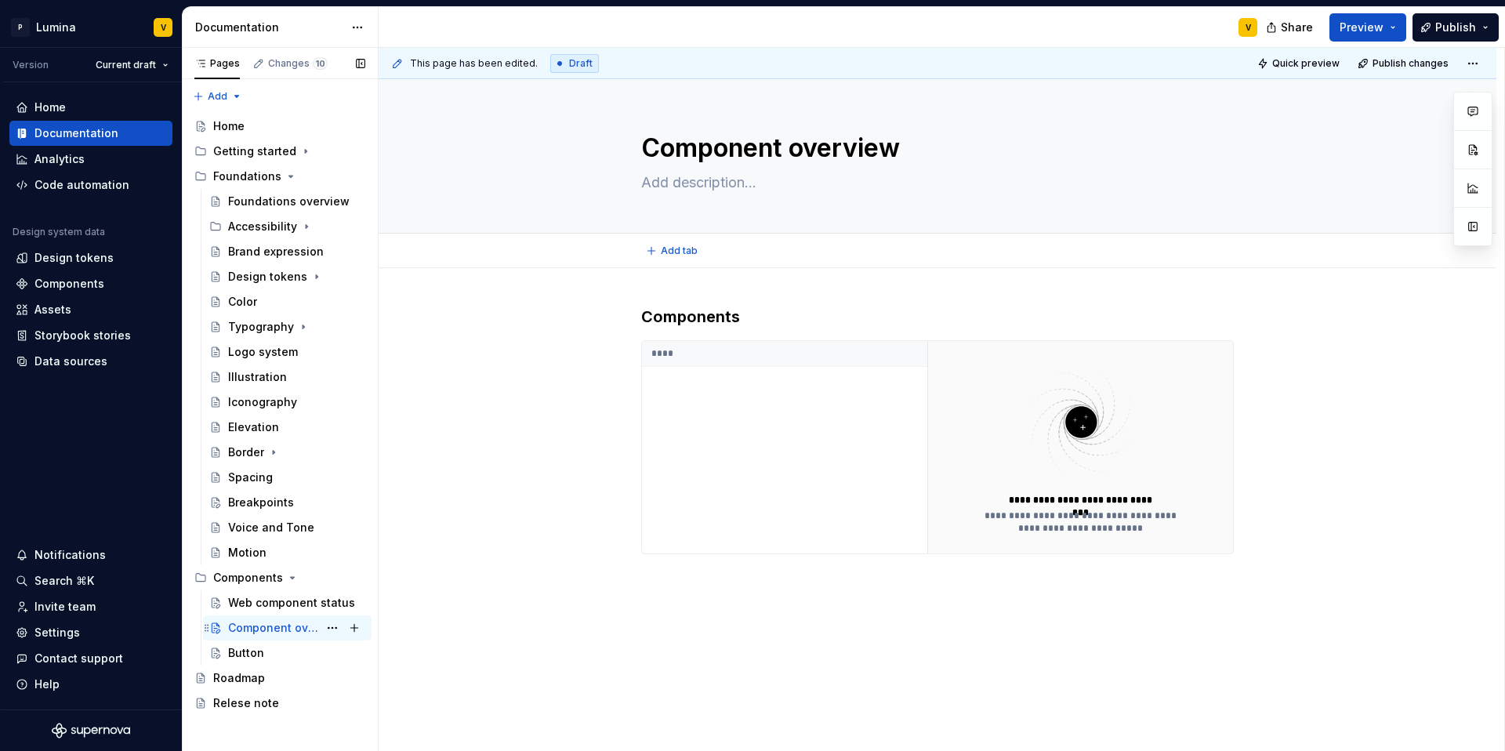
click at [267, 629] on div "Component overview" at bounding box center [273, 628] width 90 height 16
click at [281, 601] on div "Web component status" at bounding box center [273, 603] width 90 height 16
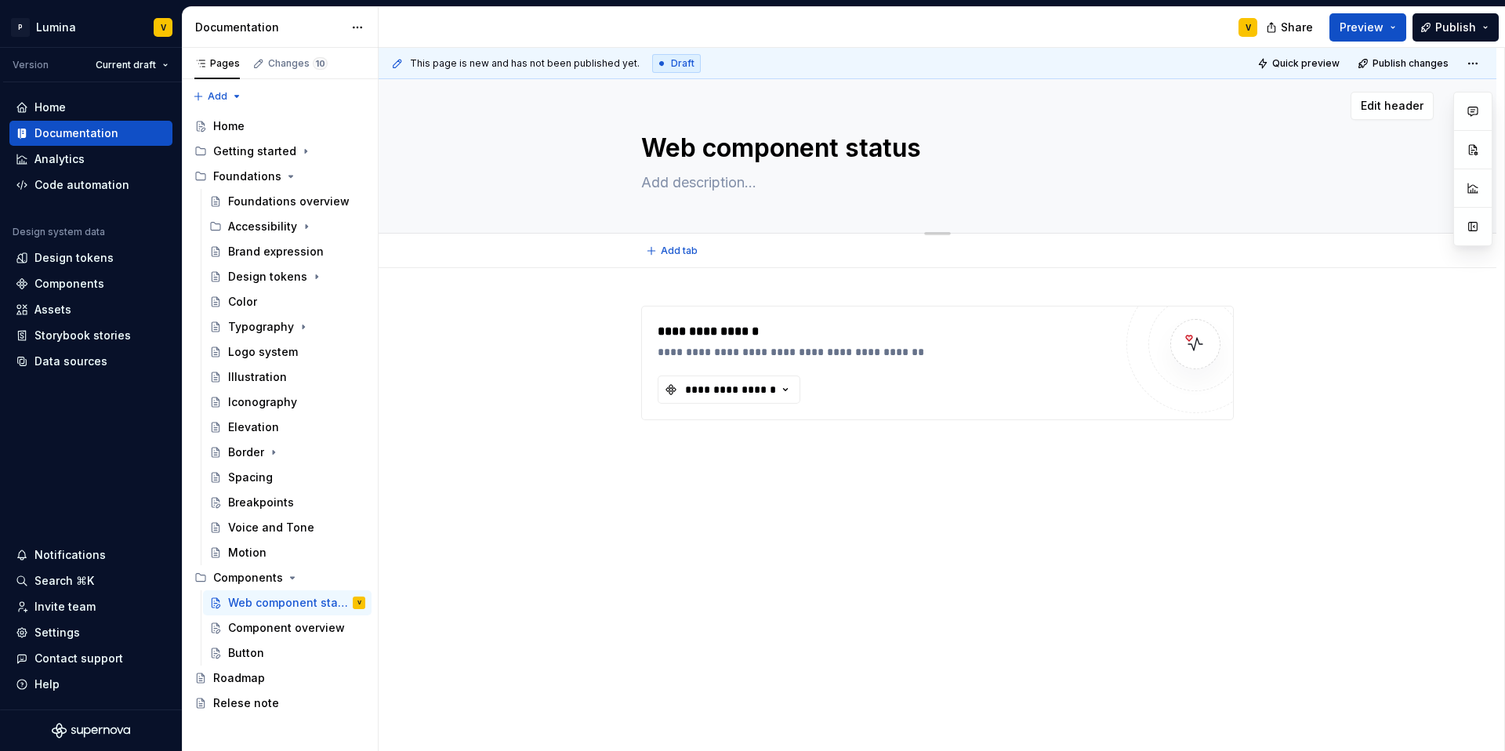
drag, startPoint x: 941, startPoint y: 159, endPoint x: 662, endPoint y: 145, distance: 279.5
click at [685, 147] on textarea "Web component status" at bounding box center [934, 148] width 593 height 38
click at [648, 147] on textarea "Web component status" at bounding box center [934, 148] width 593 height 38
drag, startPoint x: 641, startPoint y: 146, endPoint x: 965, endPoint y: 166, distance: 325.2
click at [966, 166] on textarea "Web component status" at bounding box center [934, 148] width 593 height 38
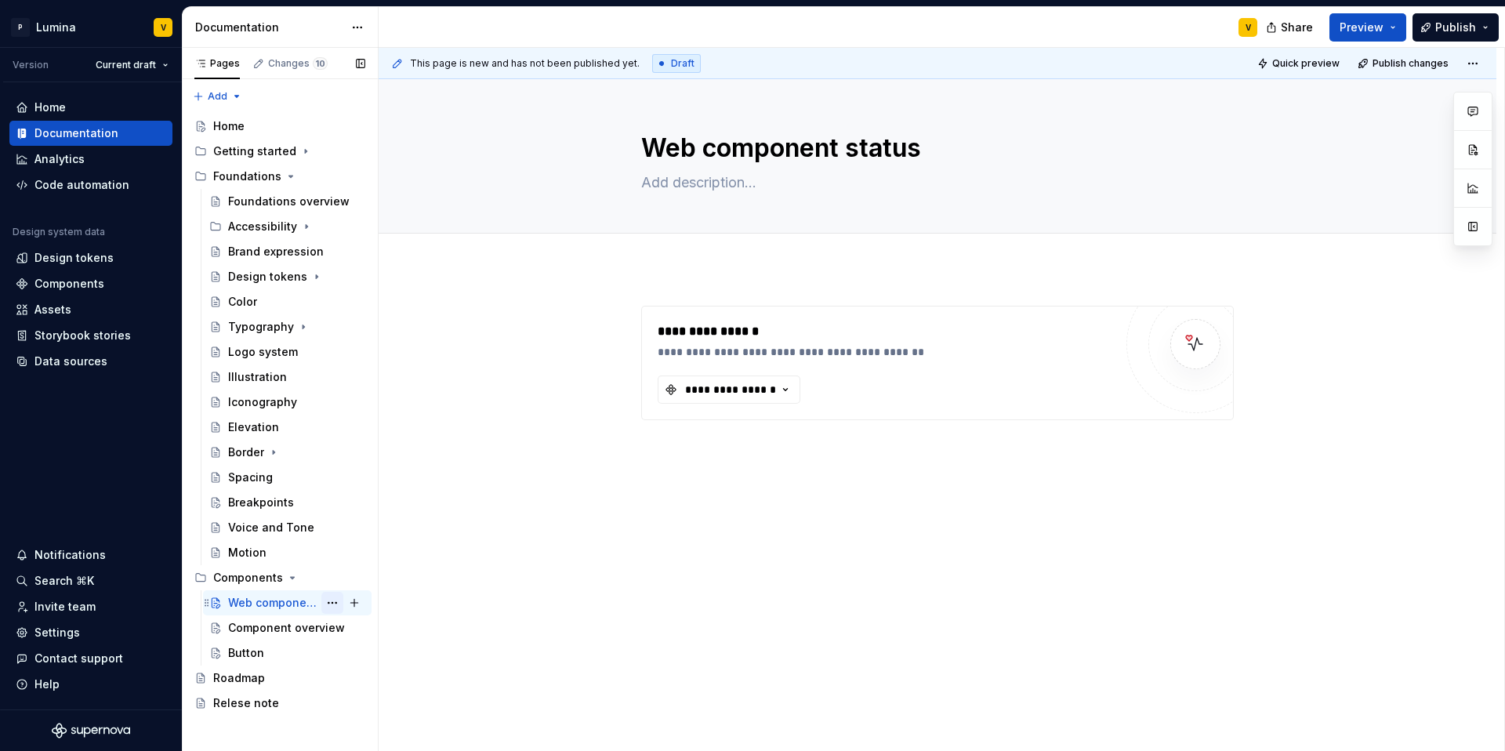
click at [332, 601] on button "Page tree" at bounding box center [332, 603] width 22 height 22
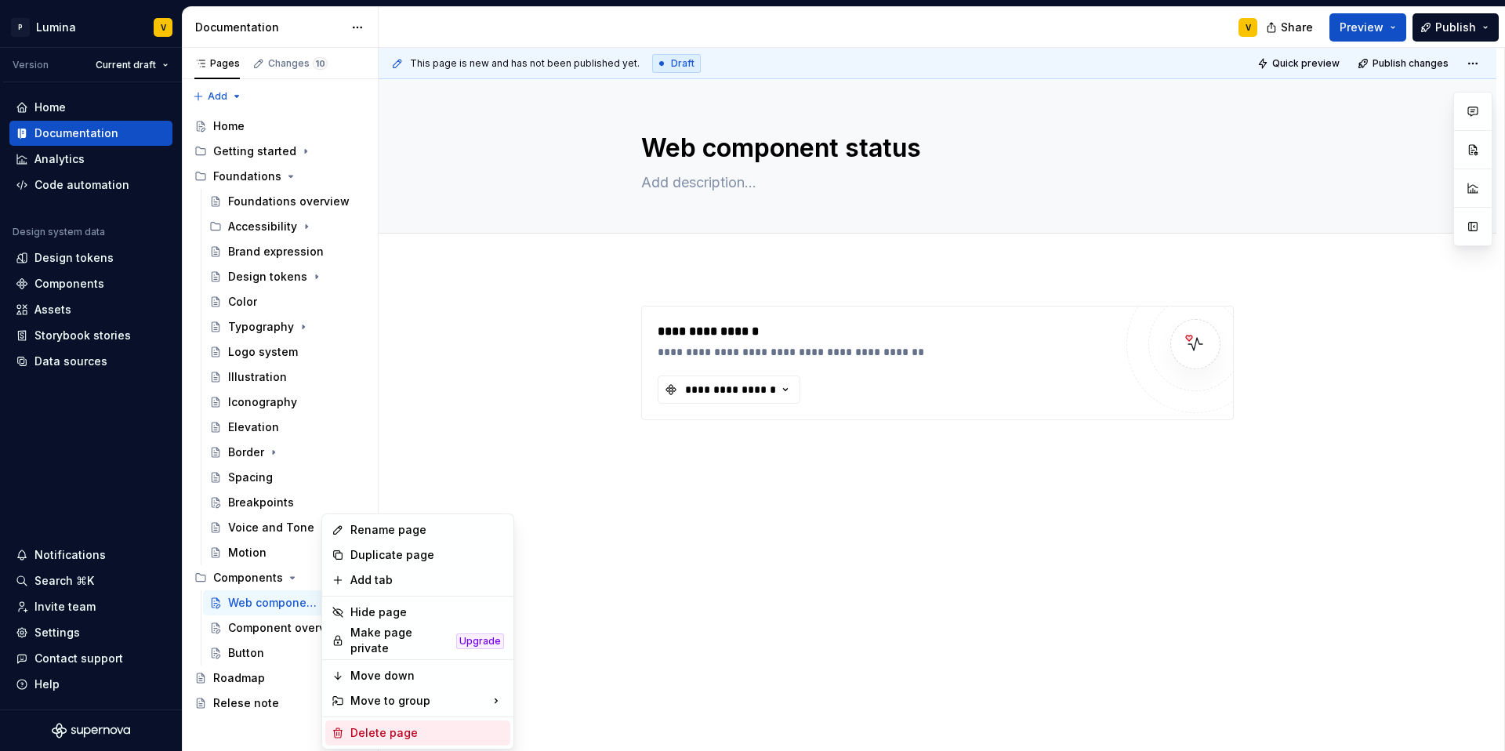
click at [364, 725] on div "Delete page" at bounding box center [427, 733] width 154 height 16
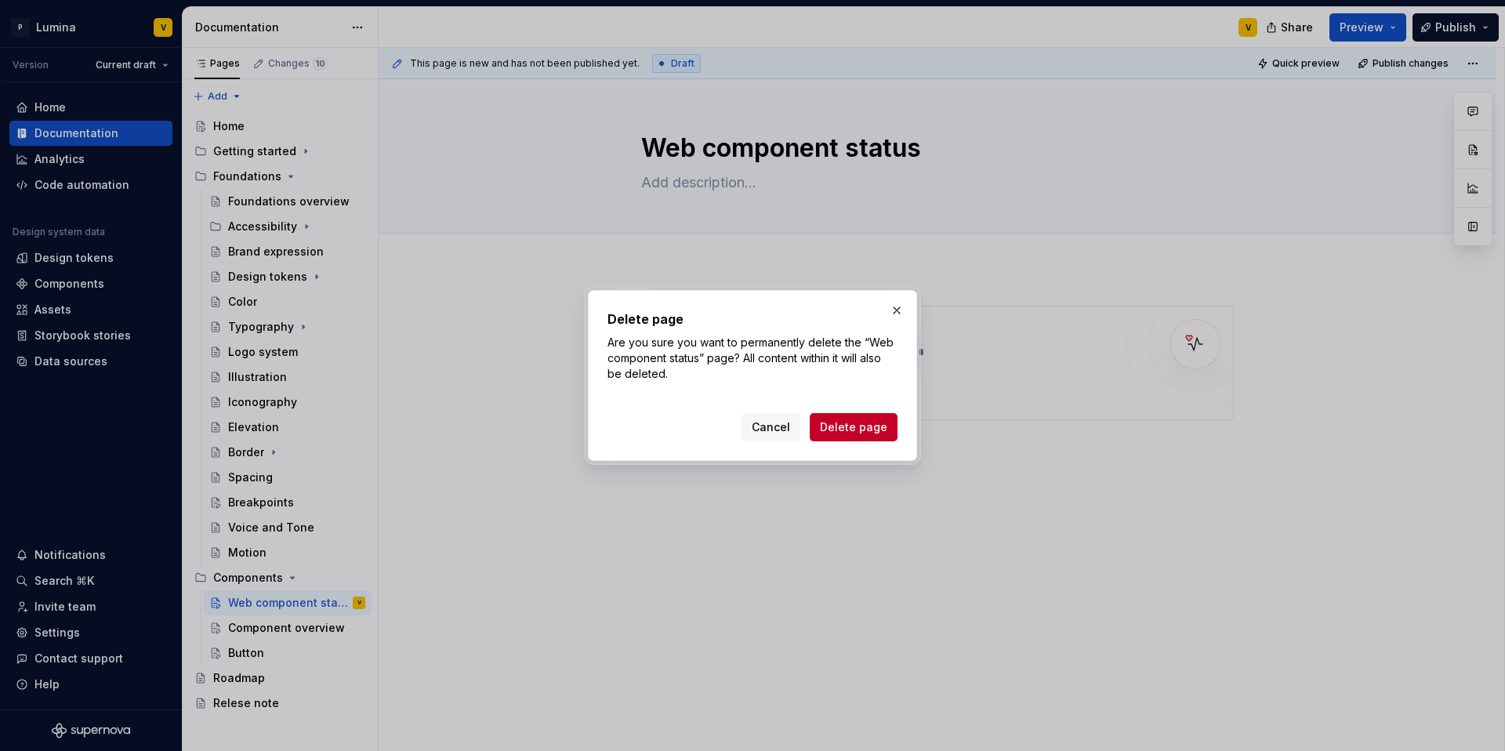
click at [838, 426] on span "Delete page" at bounding box center [853, 427] width 67 height 16
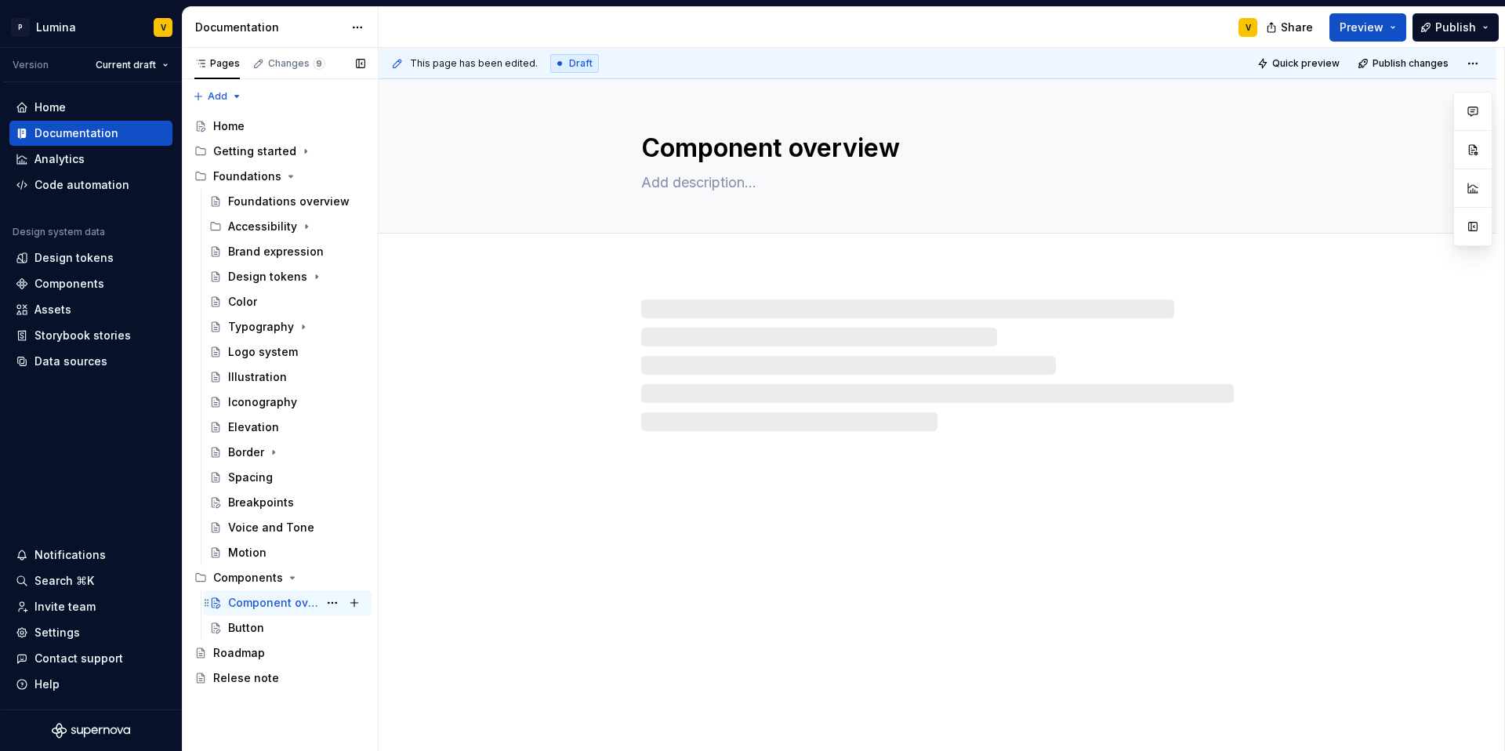
click at [266, 599] on div "Component overview" at bounding box center [273, 603] width 90 height 16
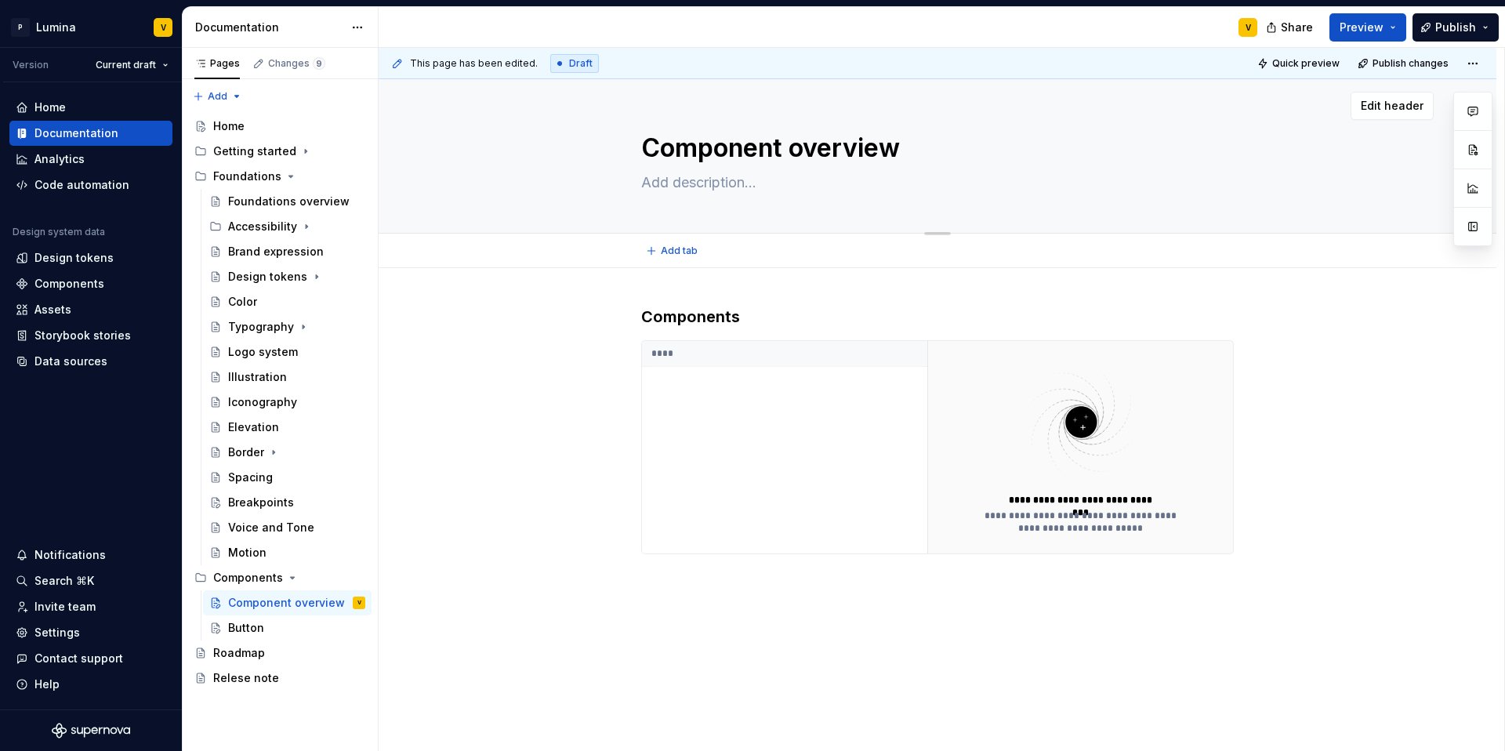
click at [794, 148] on textarea "Component overview" at bounding box center [934, 148] width 593 height 38
click at [793, 149] on textarea "Component overview" at bounding box center [934, 148] width 593 height 38
click at [790, 147] on textarea "Component overview" at bounding box center [934, 148] width 593 height 38
drag, startPoint x: 790, startPoint y: 147, endPoint x: 907, endPoint y: 161, distance: 117.6
click at [907, 160] on textarea "Component overview" at bounding box center [934, 148] width 593 height 38
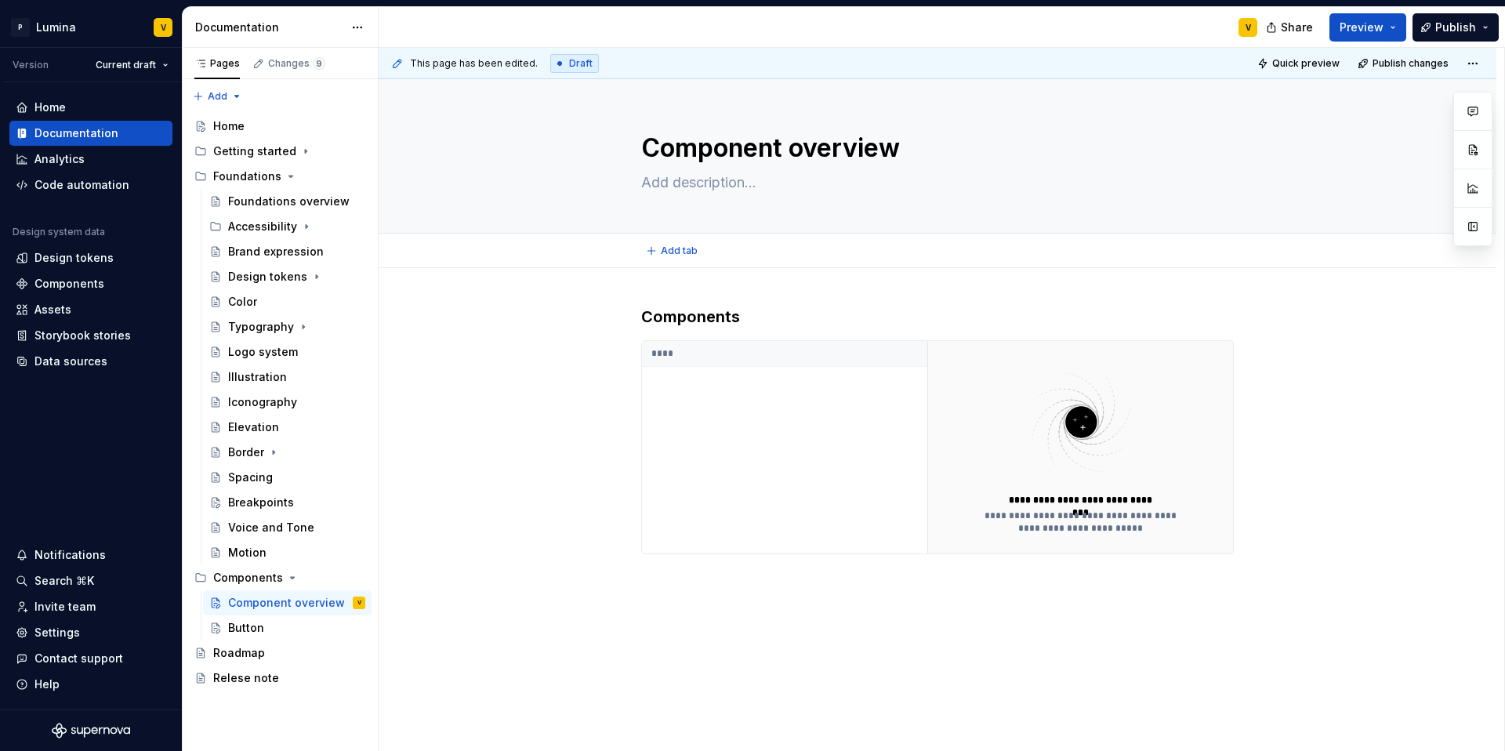
click at [690, 259] on button "Add tab" at bounding box center [673, 251] width 64 height 22
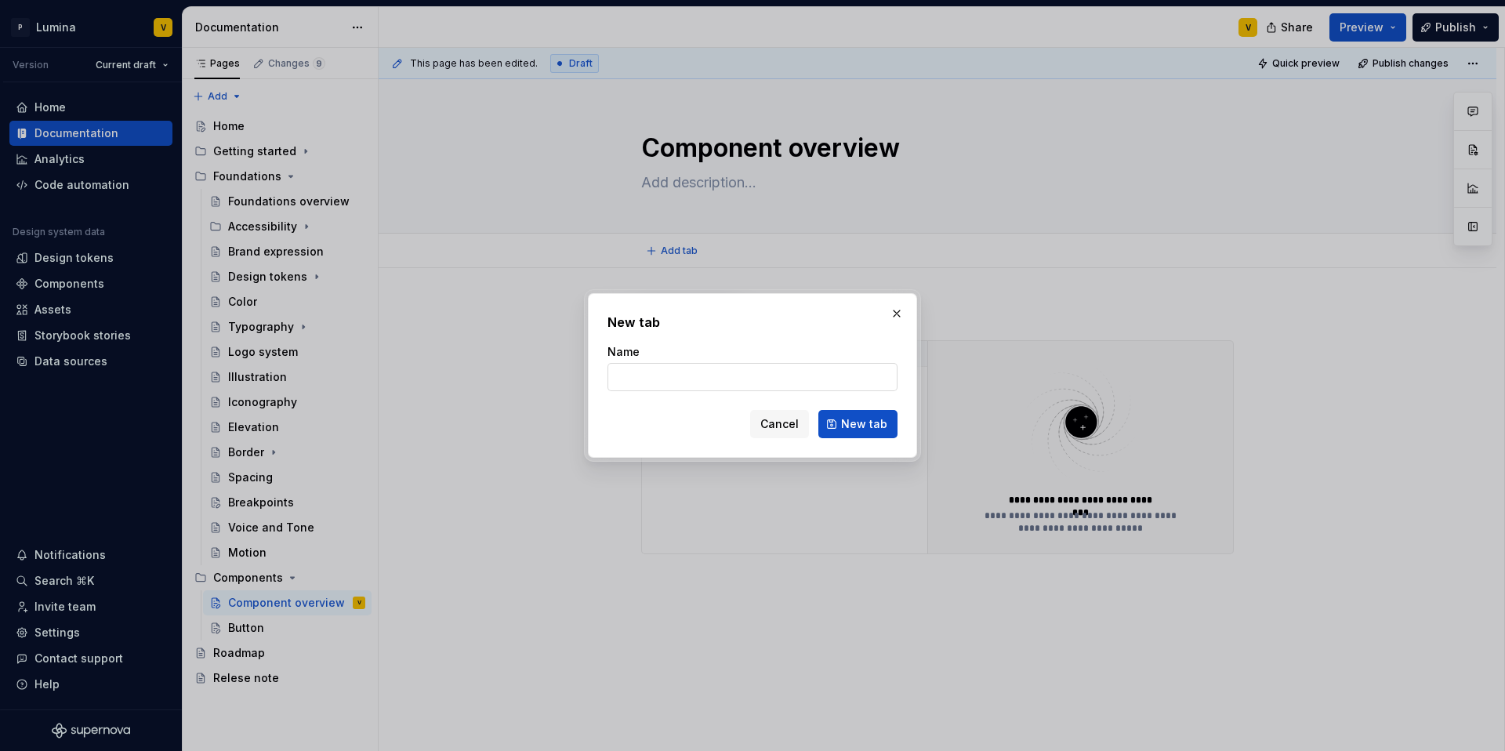
click at [655, 383] on input "Name" at bounding box center [753, 377] width 290 height 28
click at [632, 371] on input "Name" at bounding box center [753, 377] width 290 height 28
type textarea "*"
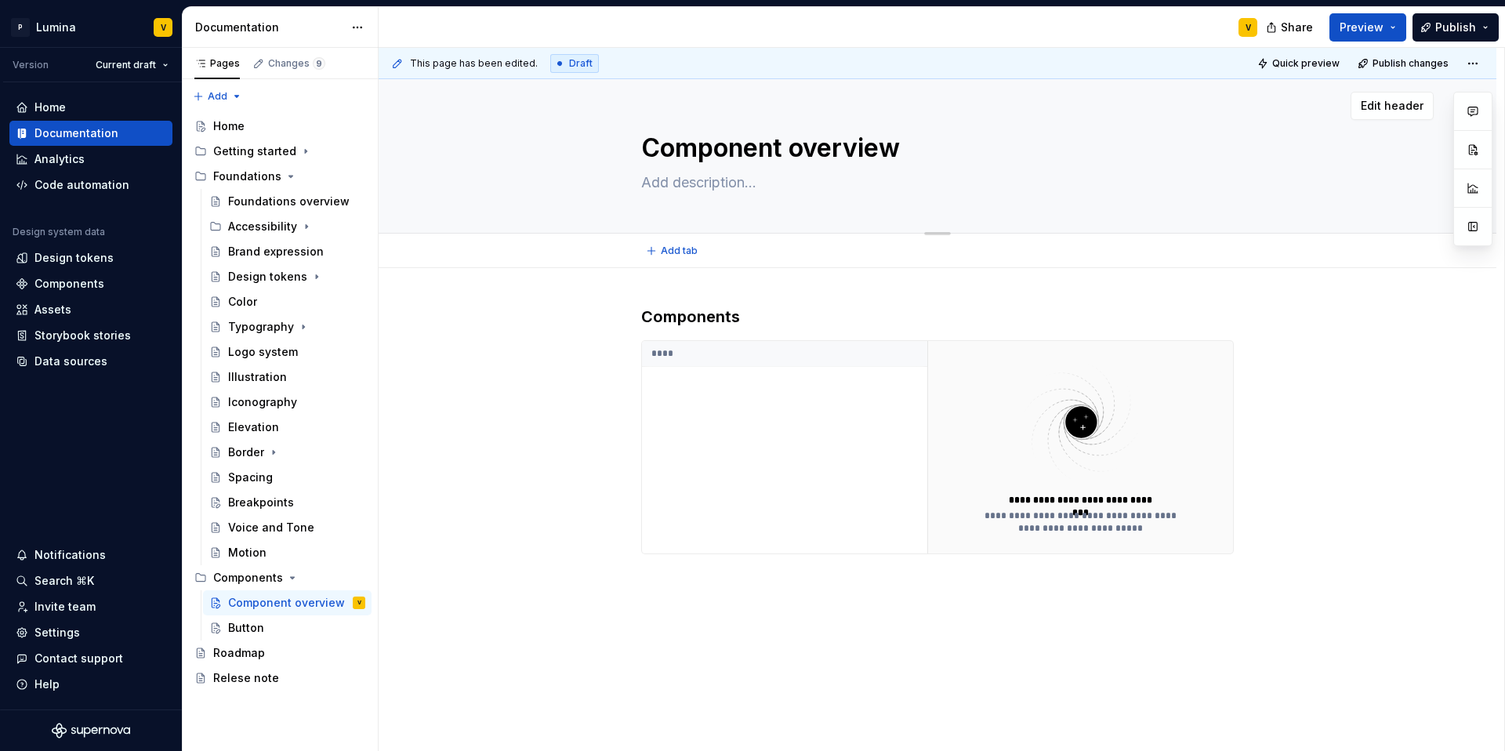
drag, startPoint x: 789, startPoint y: 147, endPoint x: 902, endPoint y: 150, distance: 112.1
click at [901, 150] on textarea "Component overview" at bounding box center [934, 148] width 593 height 38
drag, startPoint x: 902, startPoint y: 150, endPoint x: 878, endPoint y: 162, distance: 26.7
click at [902, 150] on textarea "Component overview" at bounding box center [934, 148] width 593 height 38
click at [695, 255] on button "Add tab" at bounding box center [673, 251] width 64 height 22
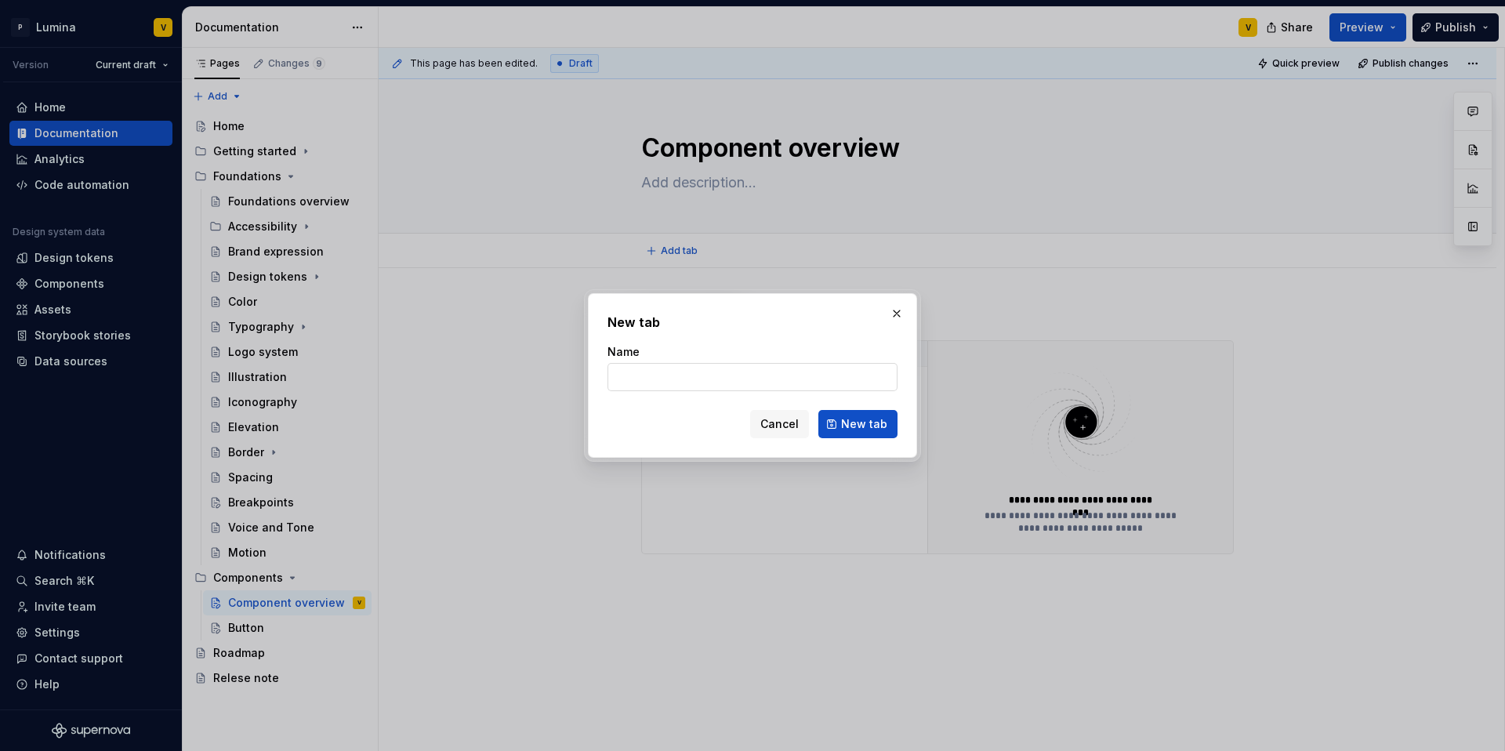
click at [630, 372] on input "Name" at bounding box center [753, 377] width 290 height 28
type input "Overview"
click at [834, 419] on button "New tab" at bounding box center [857, 424] width 79 height 28
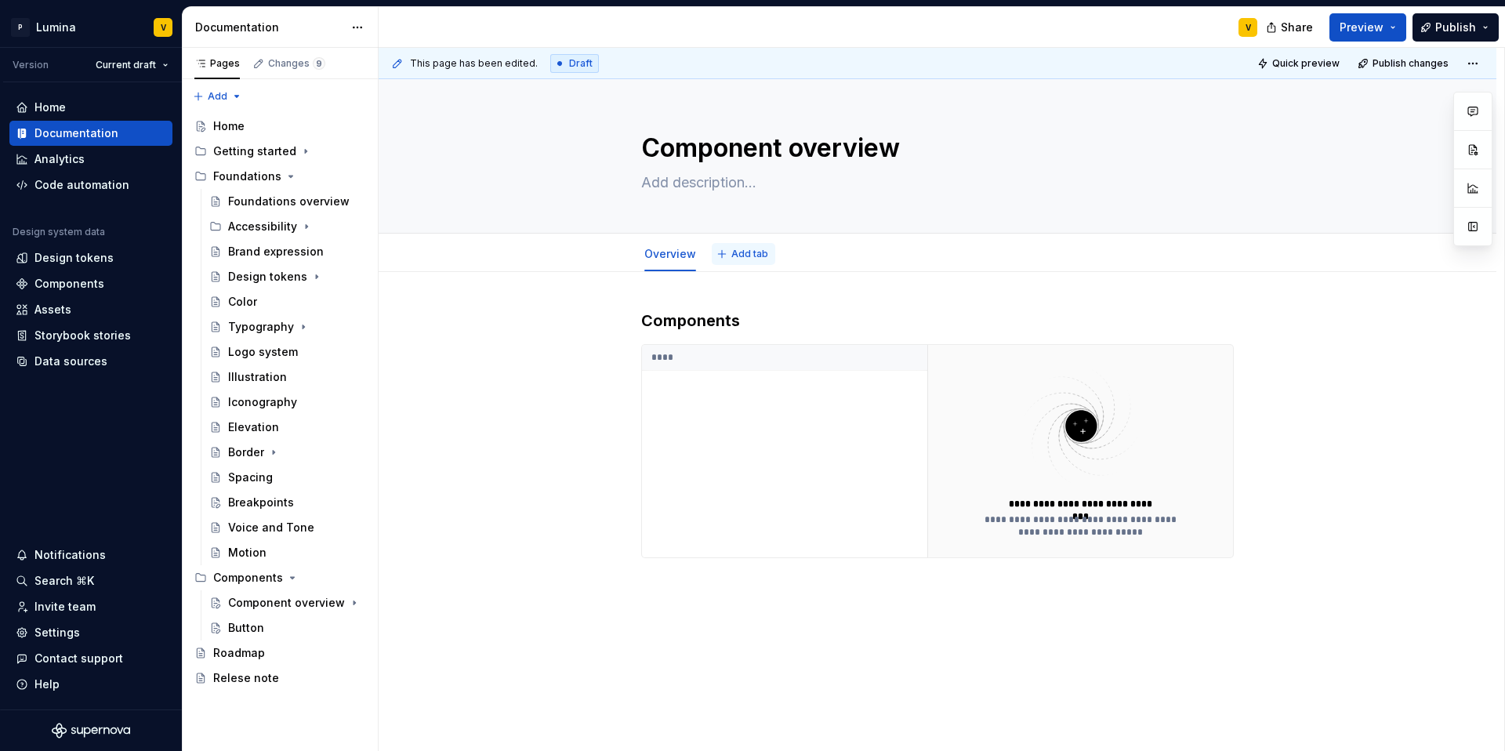
click at [746, 253] on span "Add tab" at bounding box center [749, 254] width 37 height 13
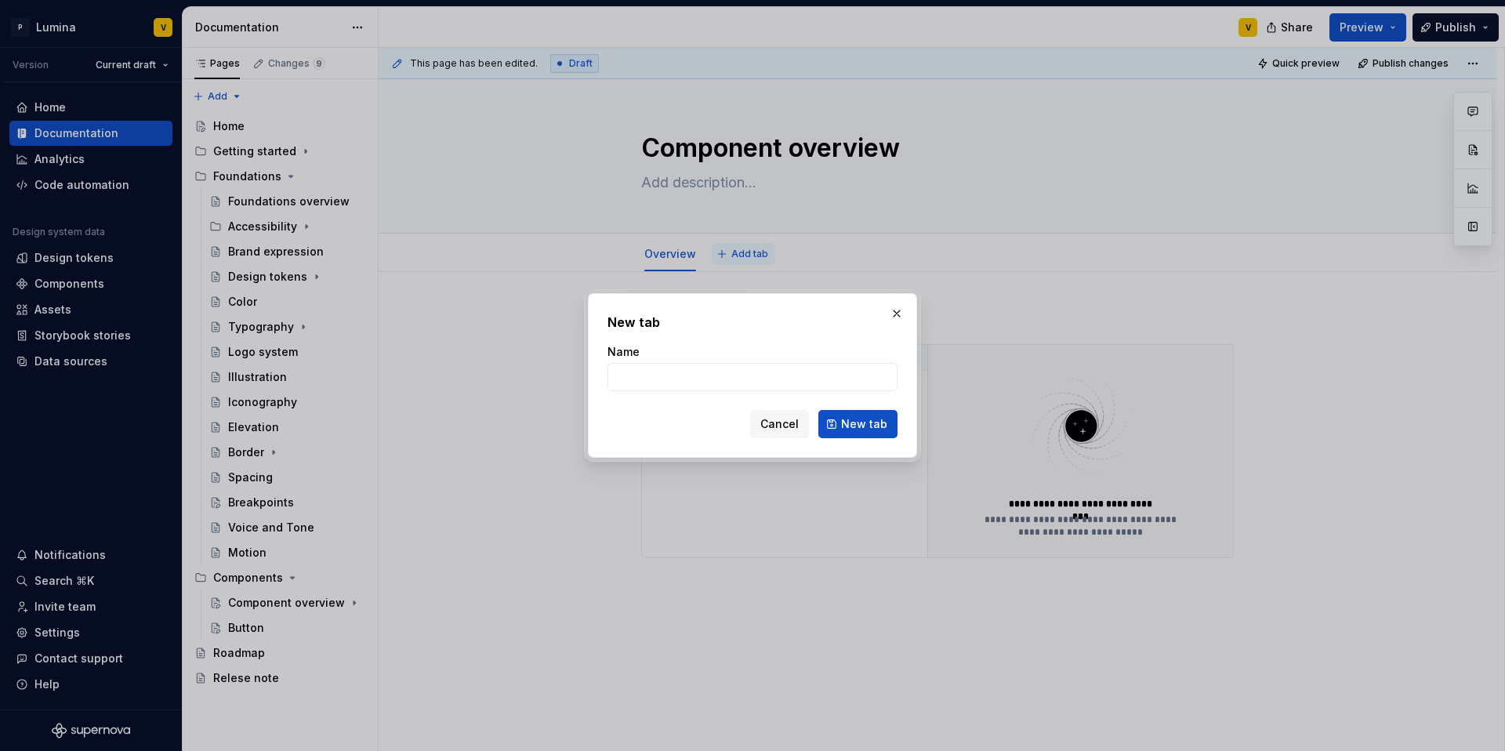
type textarea "*"
click at [668, 375] on input "Name" at bounding box center [753, 377] width 290 height 28
drag, startPoint x: 698, startPoint y: 376, endPoint x: 566, endPoint y: 374, distance: 131.7
click at [566, 374] on div "New tab Name Web component status Cancel New tab" at bounding box center [752, 375] width 1505 height 751
click at [615, 376] on input "status" at bounding box center [753, 377] width 290 height 28
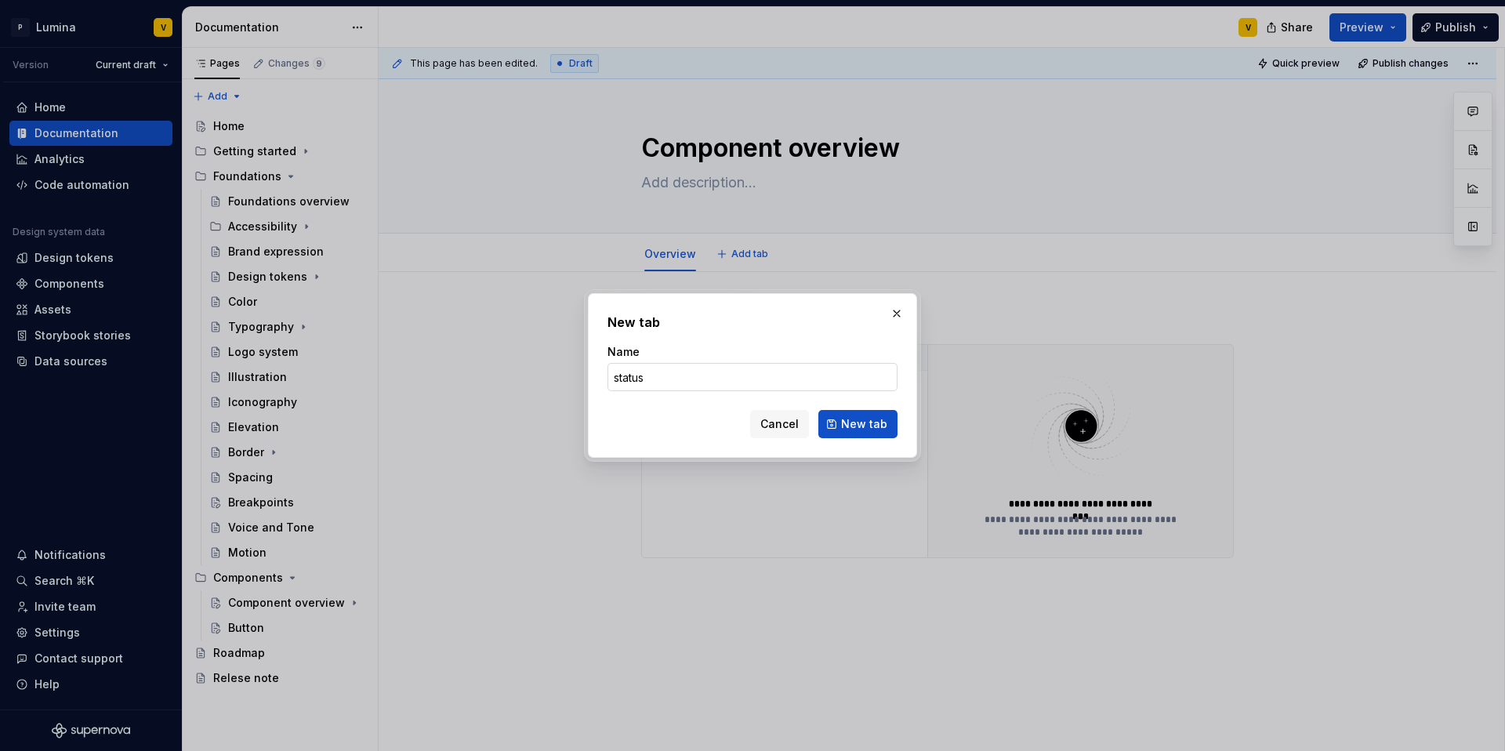
click at [622, 378] on input "status" at bounding box center [753, 377] width 290 height 28
type input "Status"
click at [844, 416] on span "New tab" at bounding box center [864, 424] width 46 height 16
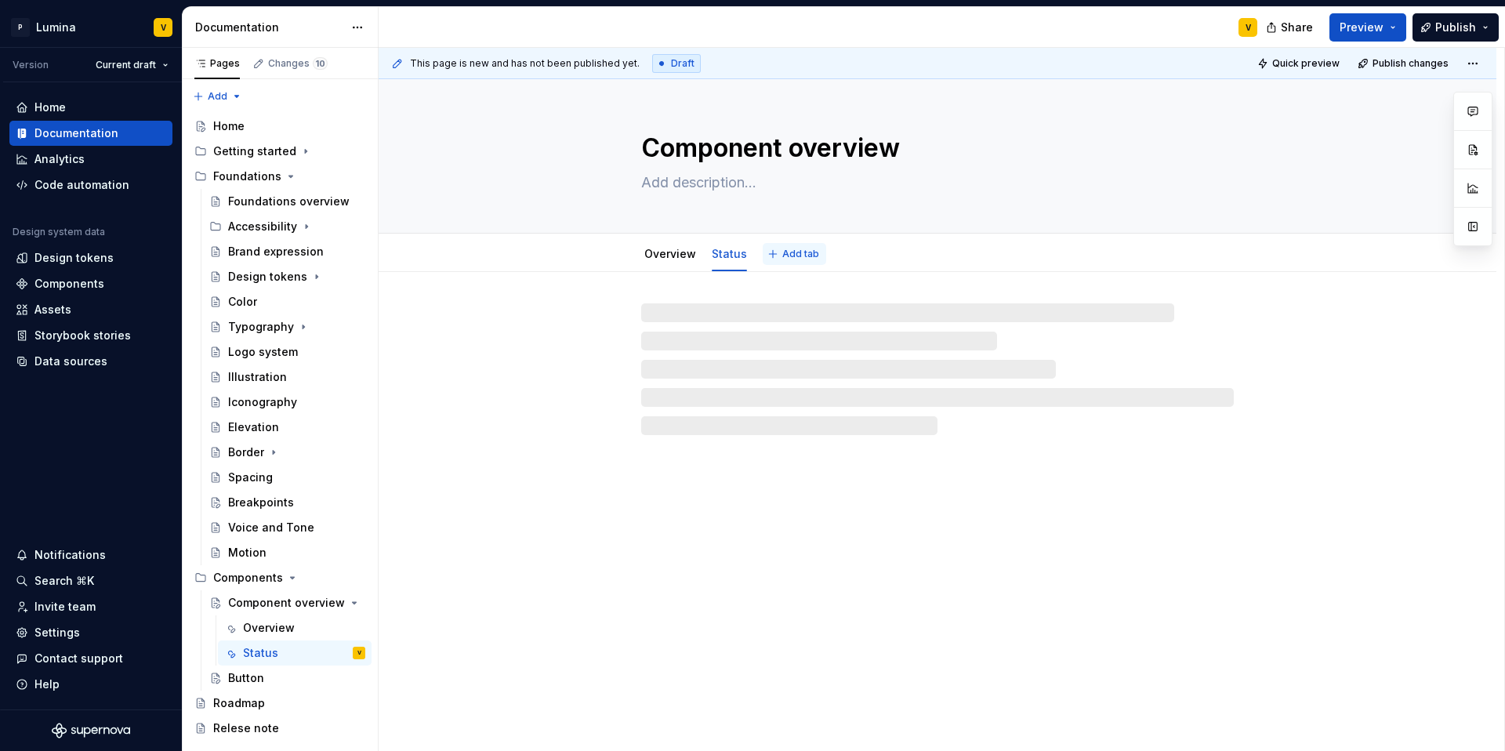
click at [792, 255] on span "Add tab" at bounding box center [800, 254] width 37 height 13
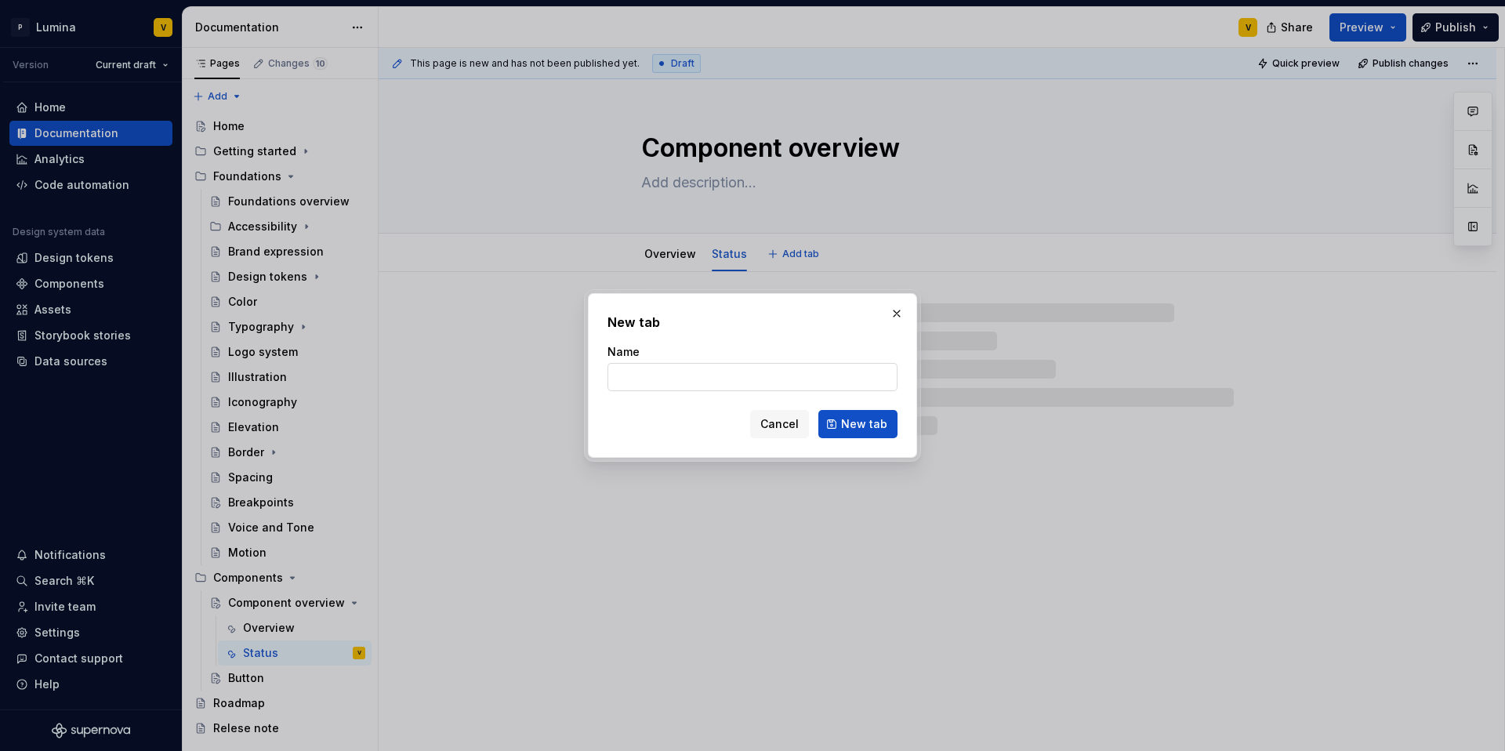
click at [710, 376] on input "Name" at bounding box center [753, 377] width 290 height 28
type textarea "*"
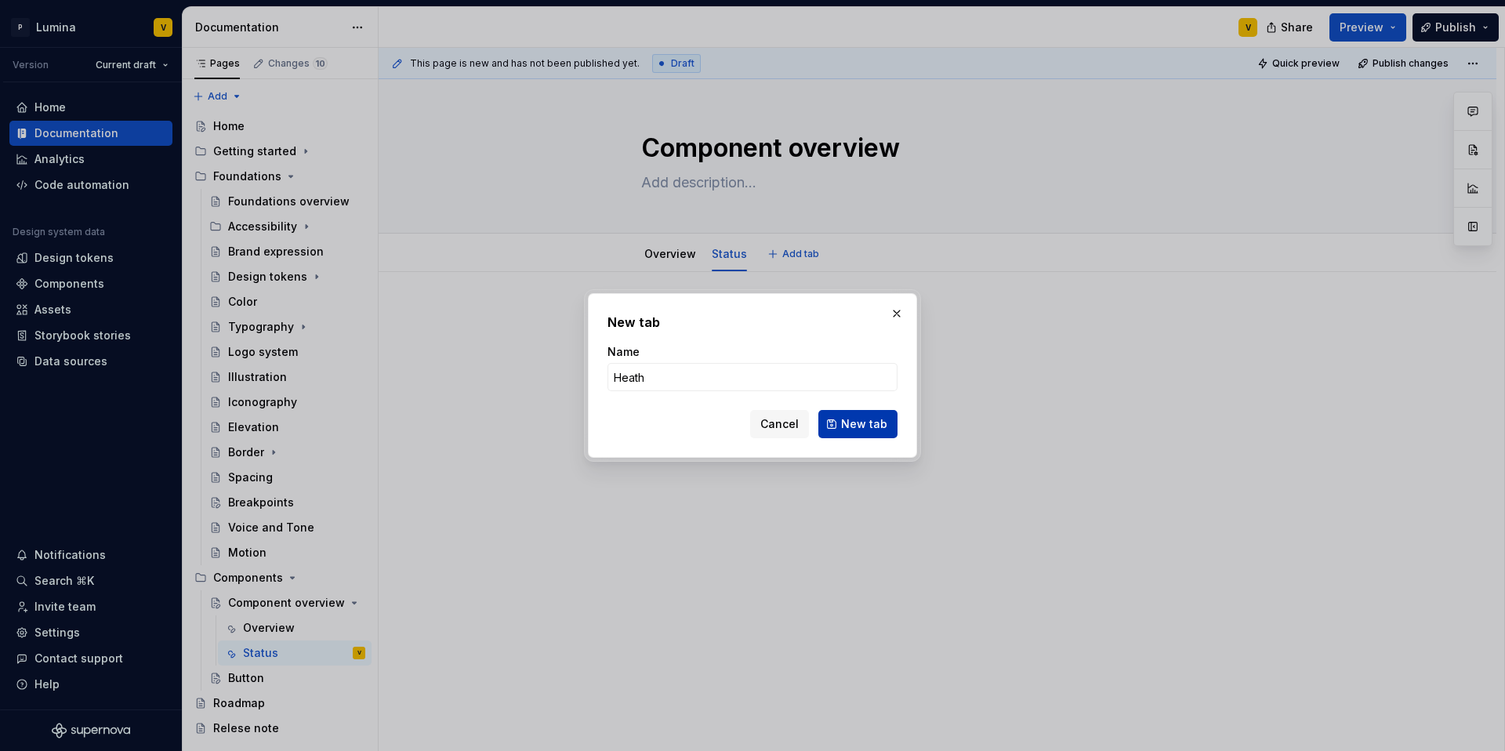
type input "Heath"
click at [870, 420] on span "New tab" at bounding box center [864, 424] width 46 height 16
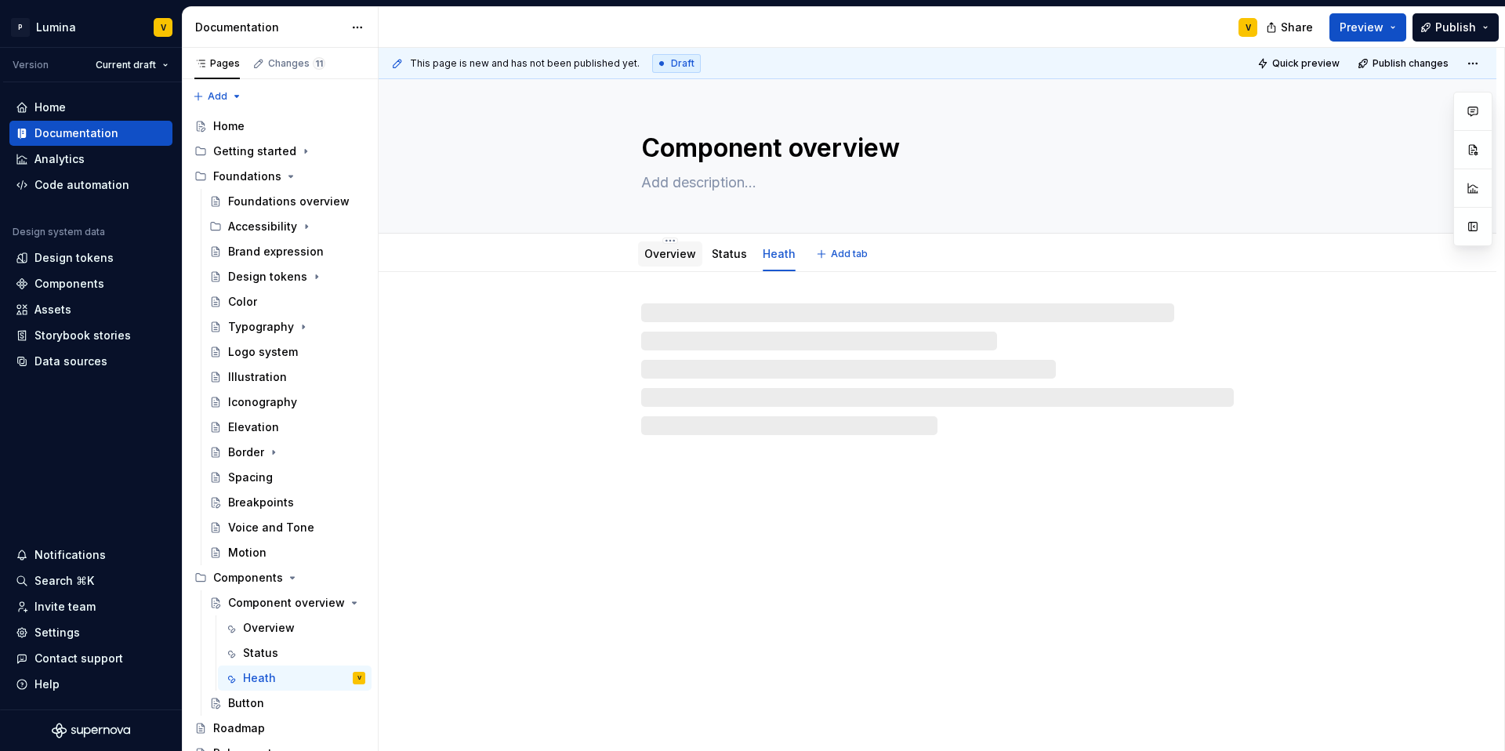
click at [674, 256] on link "Overview" at bounding box center [670, 253] width 52 height 13
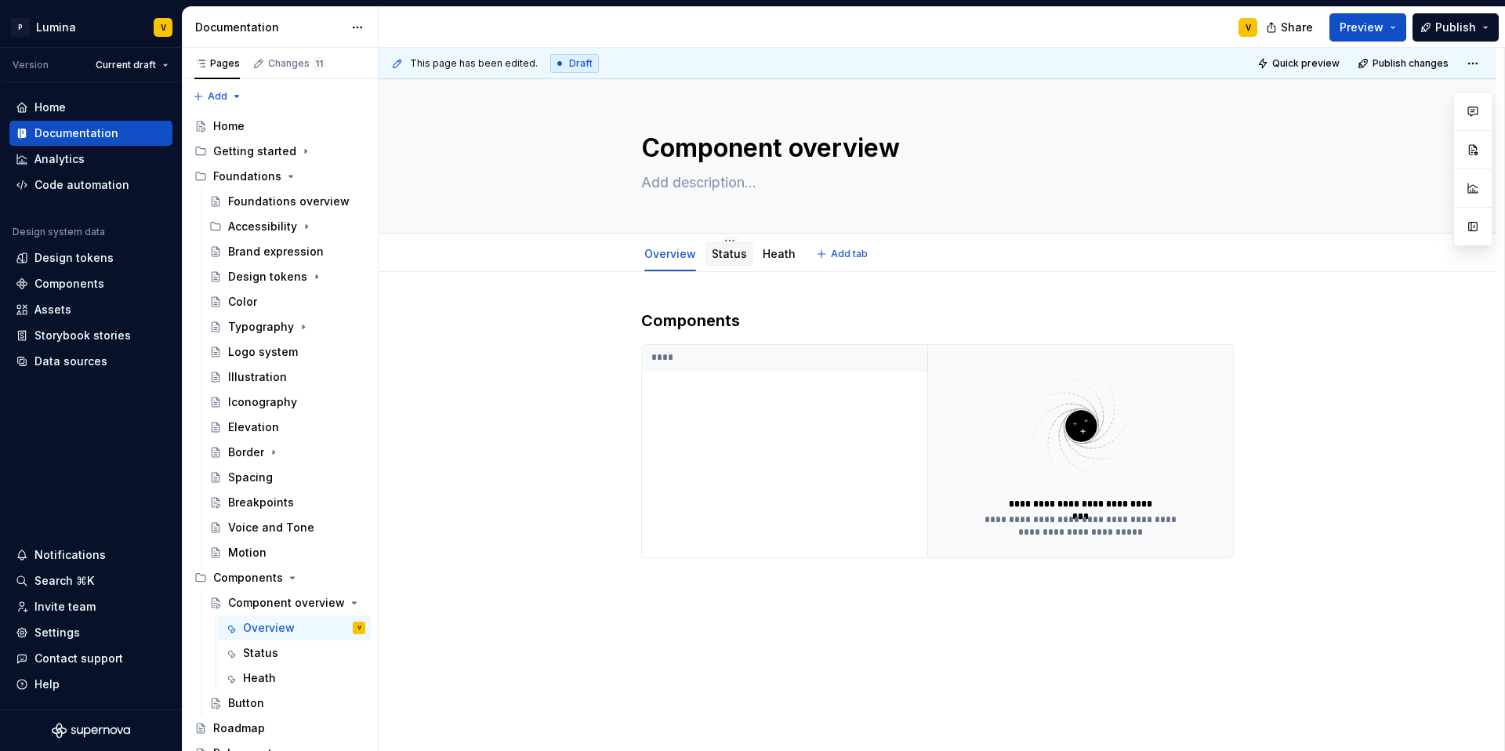
click at [716, 259] on link "Status" at bounding box center [729, 253] width 35 height 13
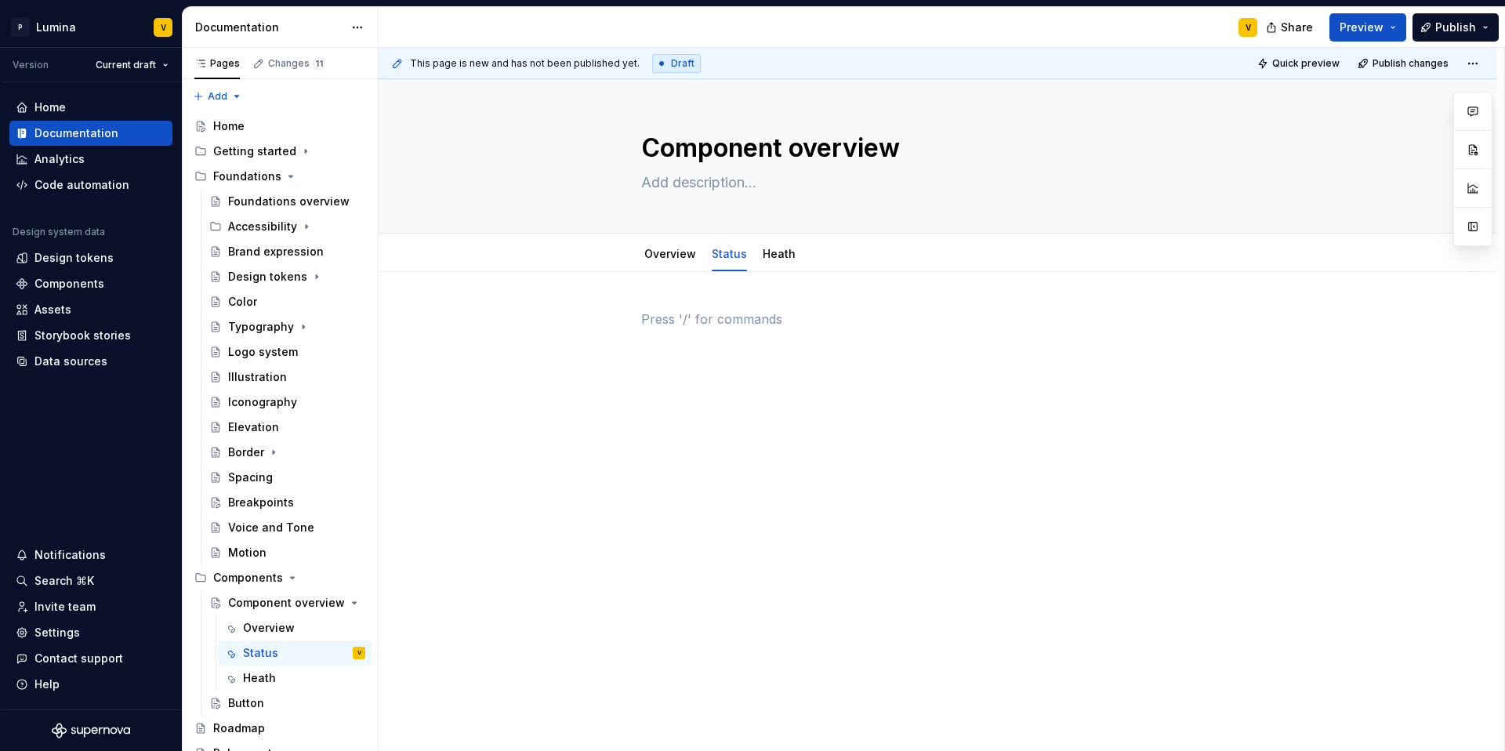
click at [711, 329] on div at bounding box center [937, 340] width 593 height 60
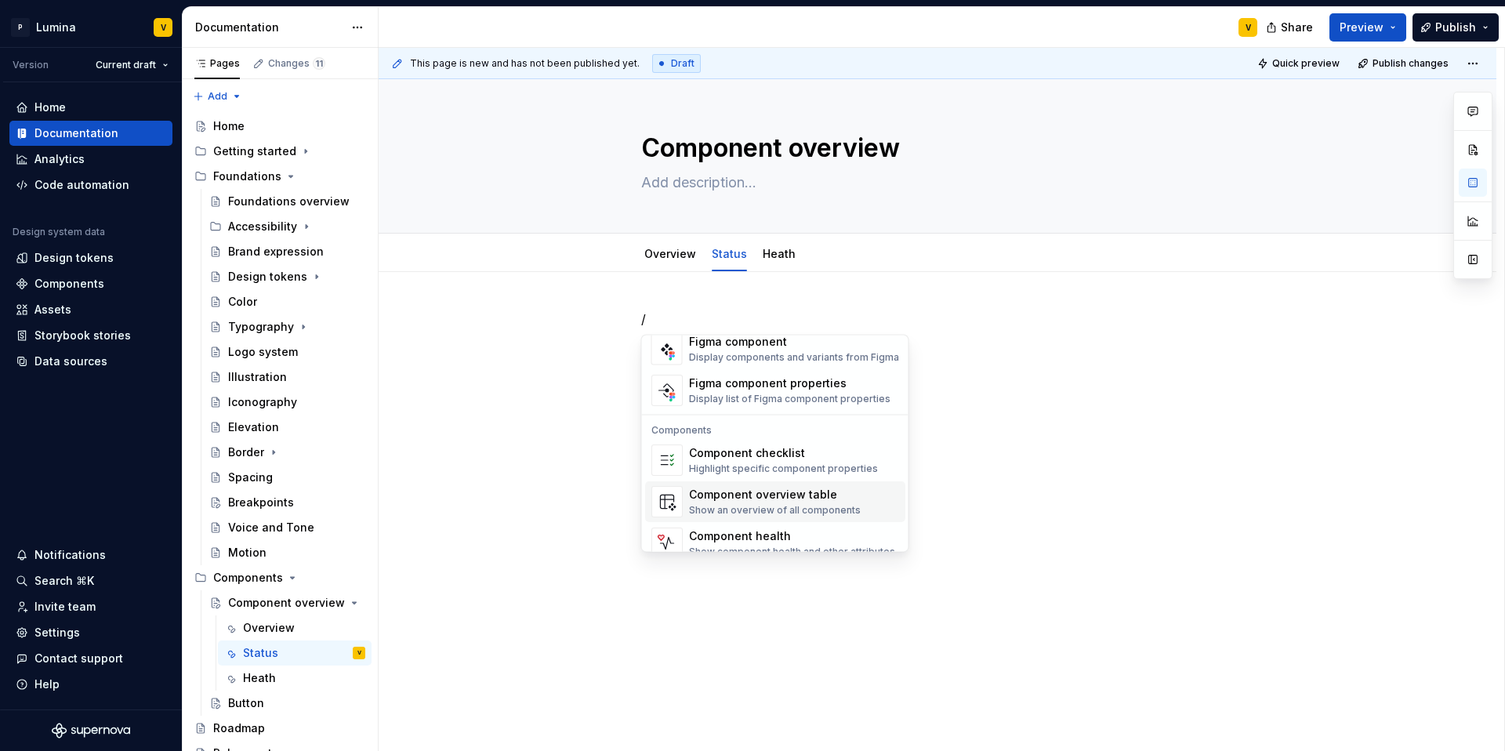
scroll to position [1561, 0]
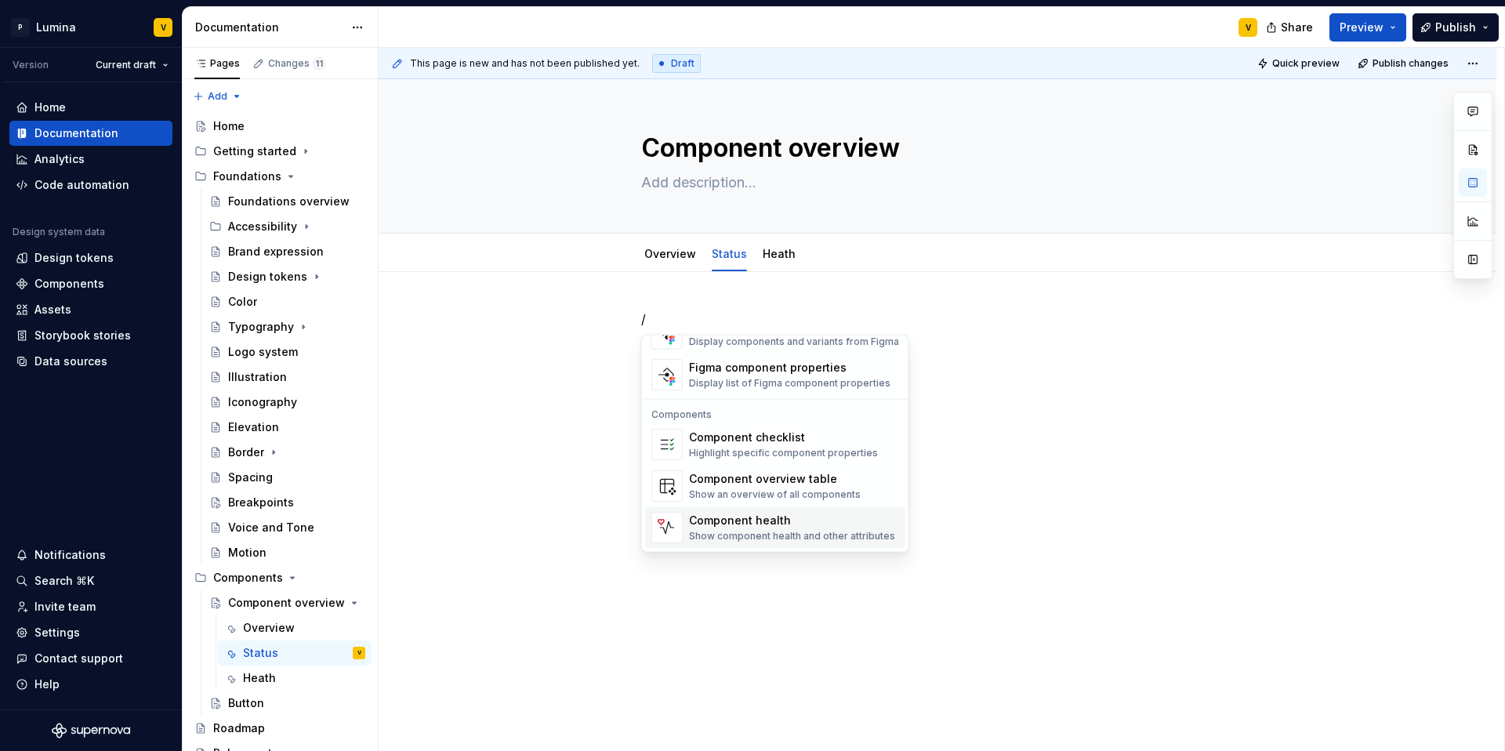
click at [760, 535] on div "Show component health and other attributes" at bounding box center [792, 537] width 206 height 13
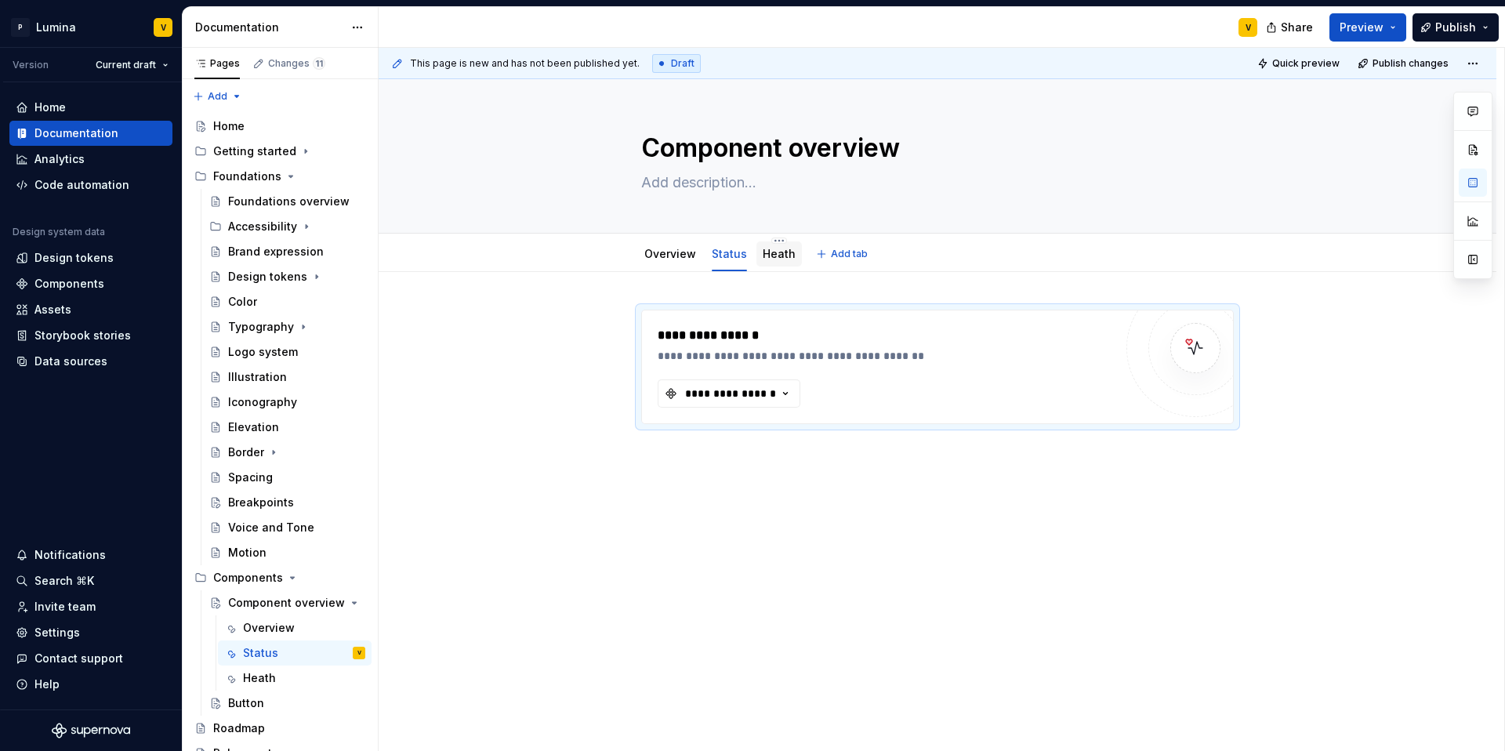
click at [782, 253] on link "Heath" at bounding box center [779, 253] width 33 height 13
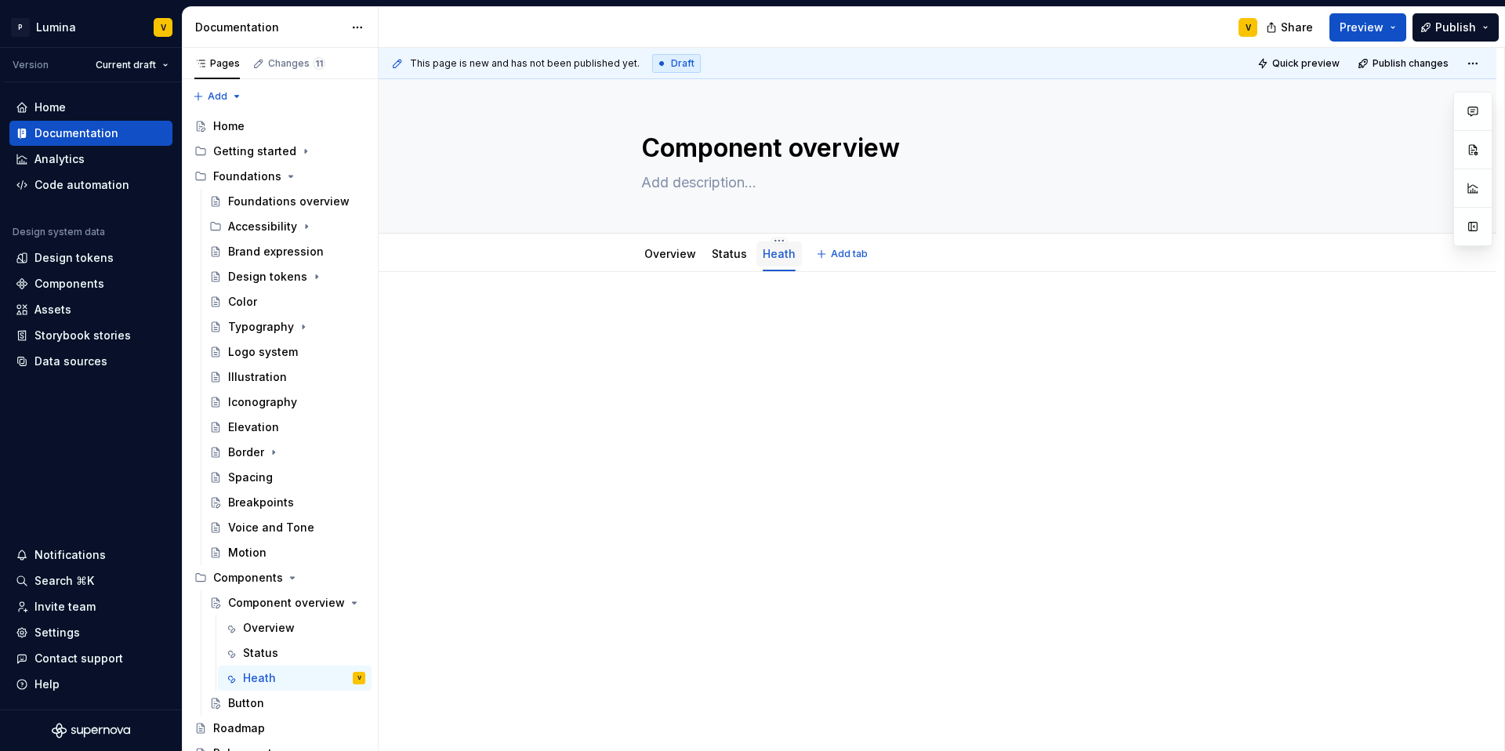
click at [782, 255] on link "Heath" at bounding box center [779, 253] width 33 height 13
click at [775, 238] on html "P Lumina V Version Current draft Home Documentation Analytics Code automation D…" at bounding box center [752, 375] width 1505 height 751
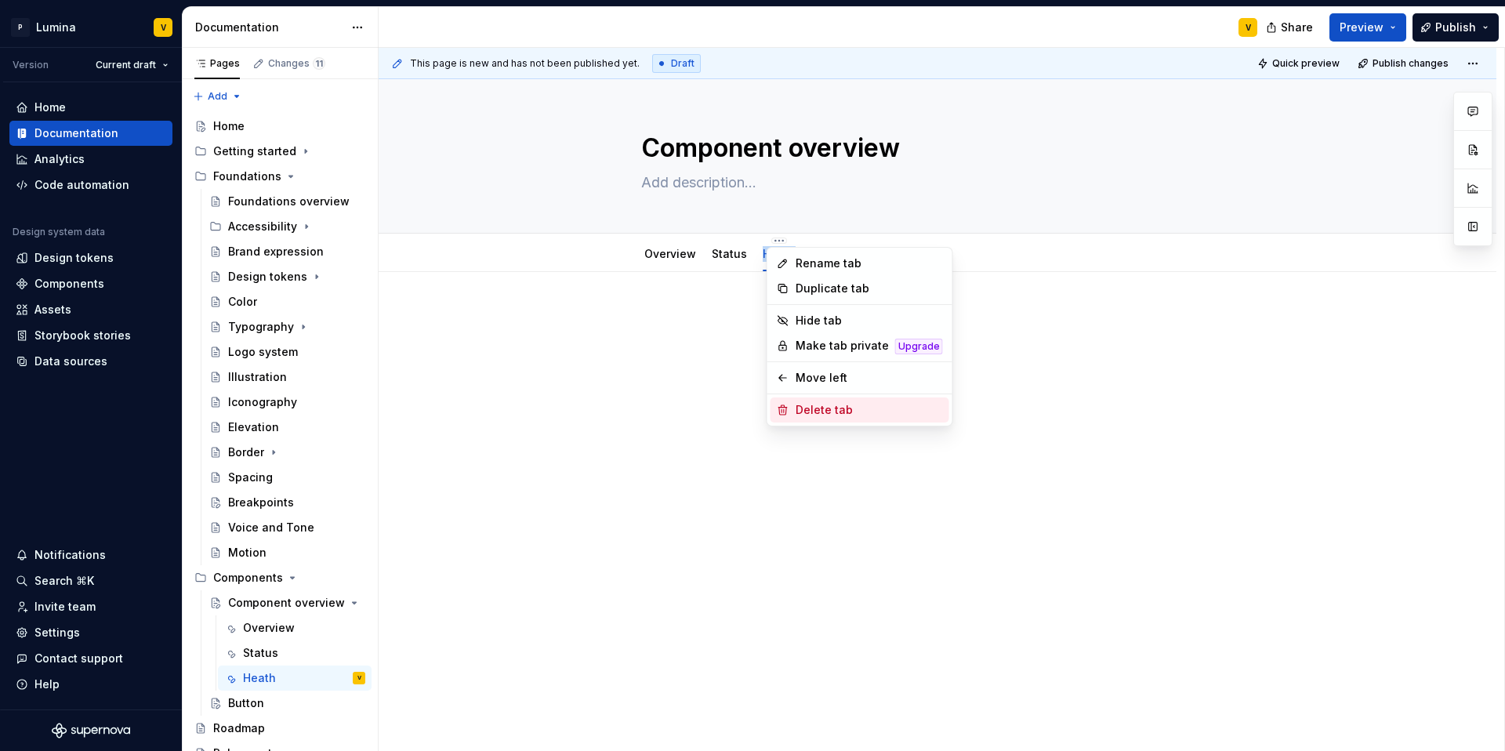
click at [807, 408] on div "Delete tab" at bounding box center [869, 410] width 147 height 16
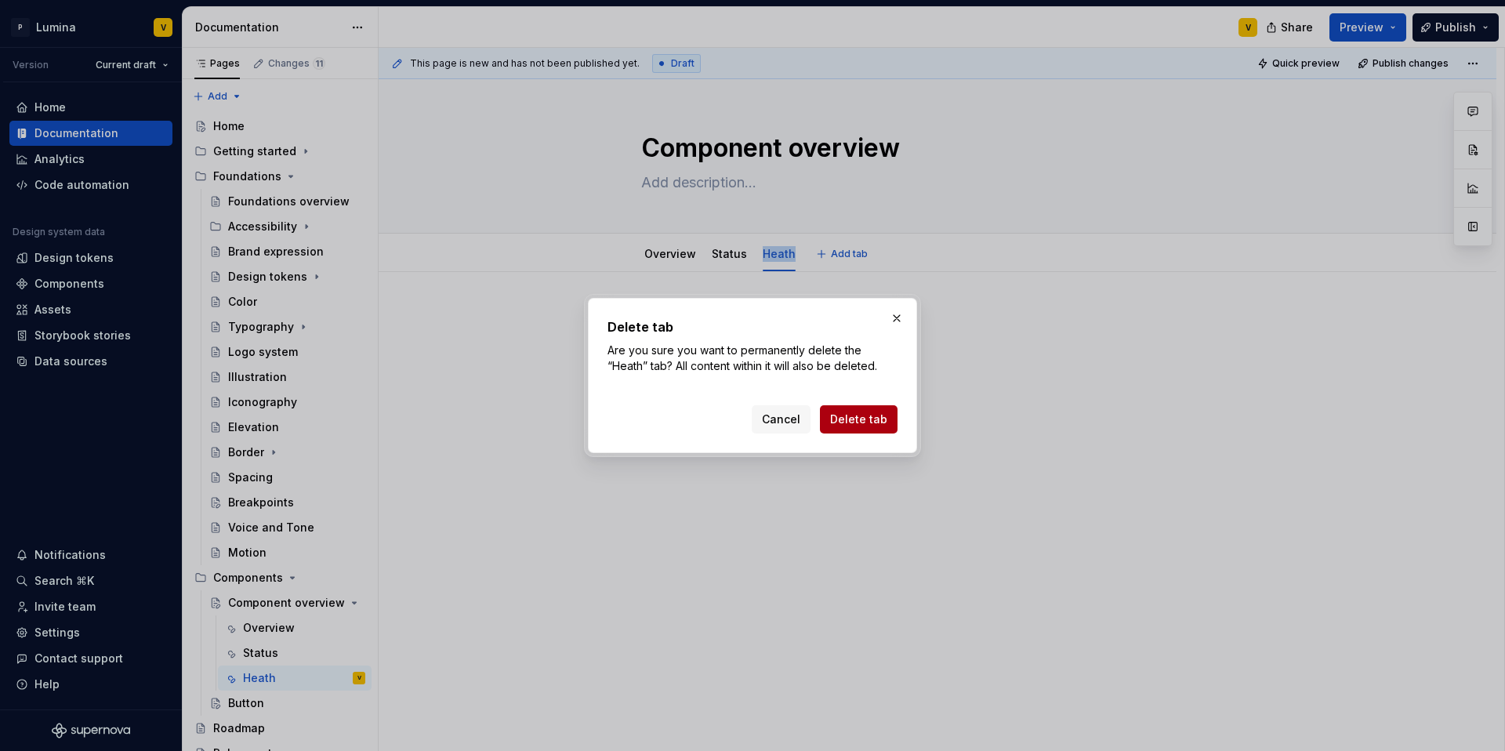
click at [862, 426] on span "Delete tab" at bounding box center [858, 420] width 57 height 16
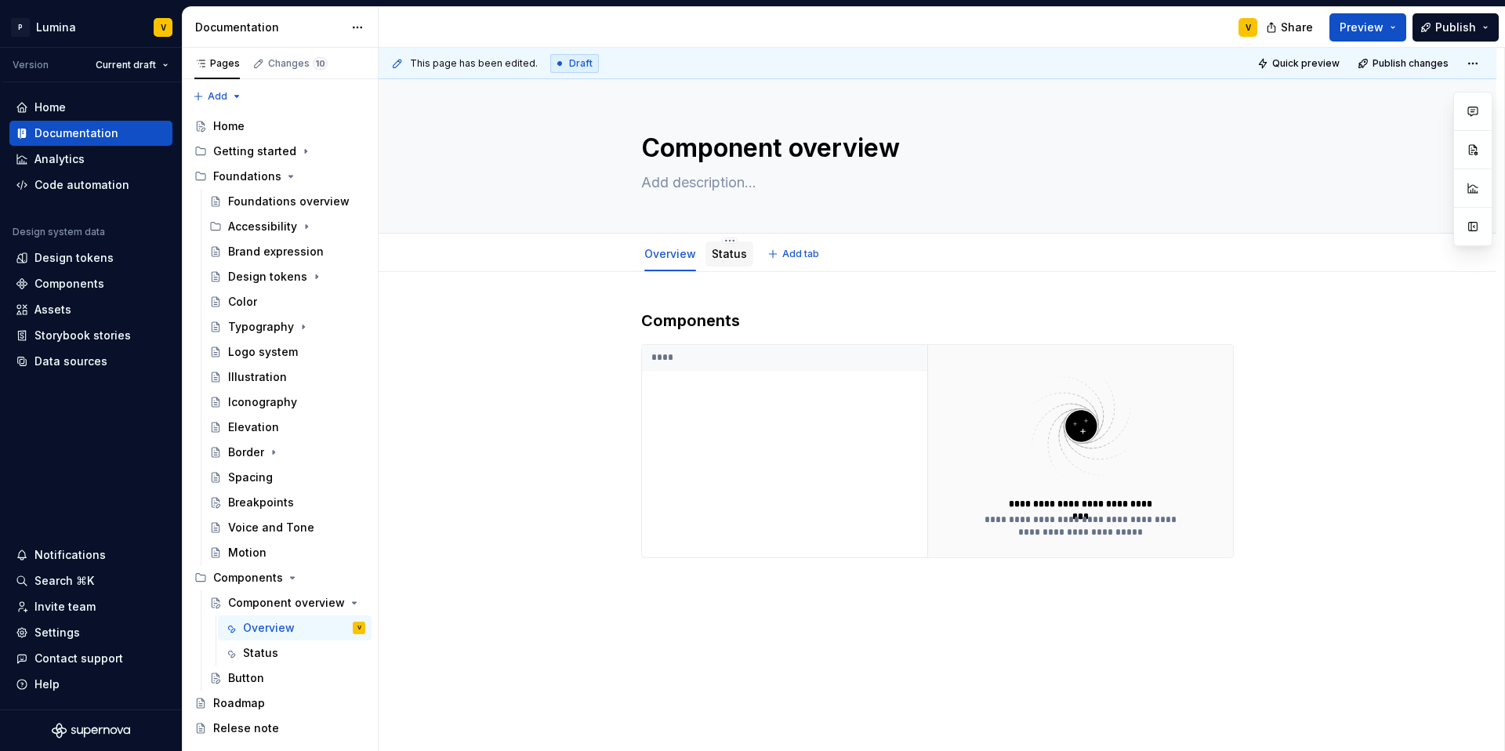
click at [728, 252] on link "Status" at bounding box center [729, 253] width 35 height 13
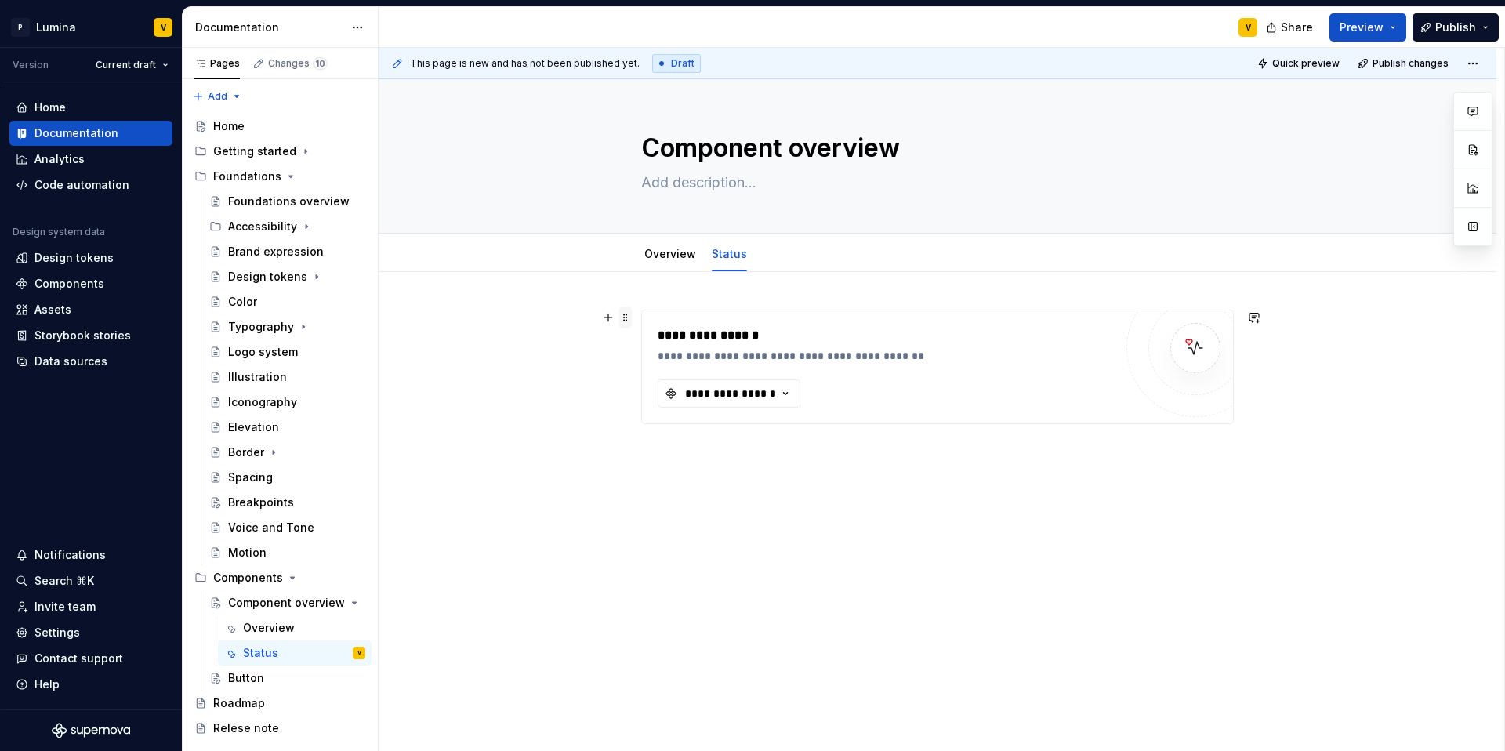
click at [626, 323] on span at bounding box center [625, 318] width 13 height 22
click at [770, 301] on div "**********" at bounding box center [938, 470] width 1118 height 396
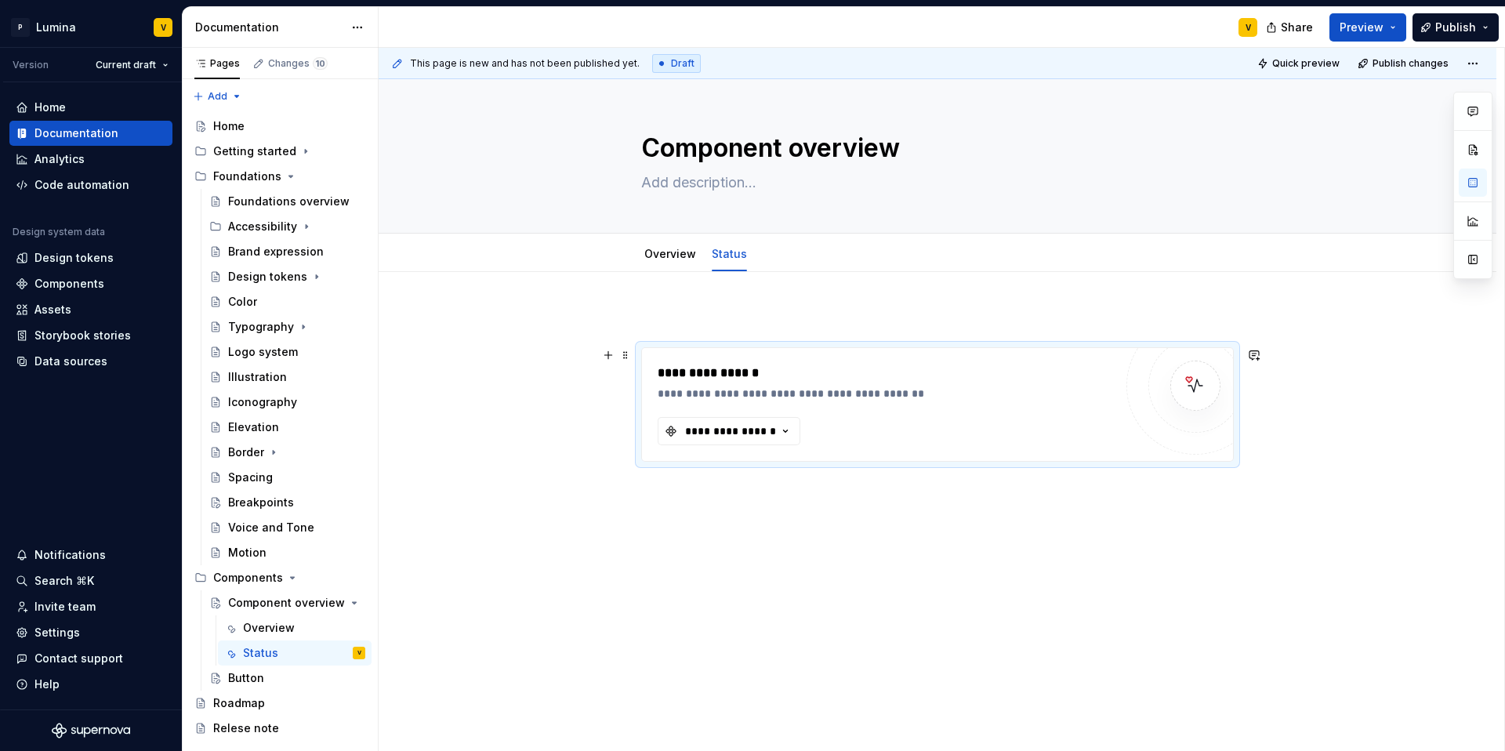
click at [642, 354] on div "**********" at bounding box center [937, 404] width 591 height 113
click at [641, 355] on div "**********" at bounding box center [937, 404] width 593 height 114
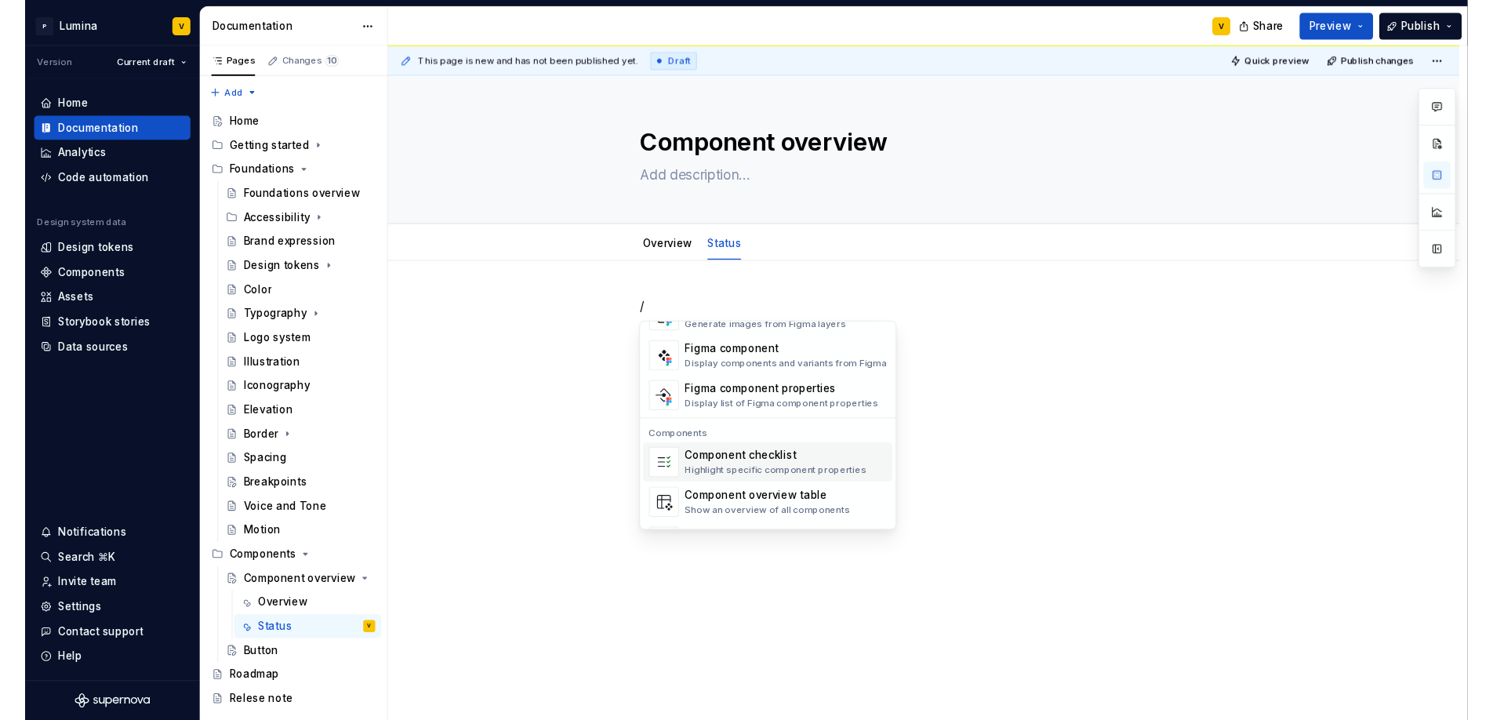
scroll to position [1561, 0]
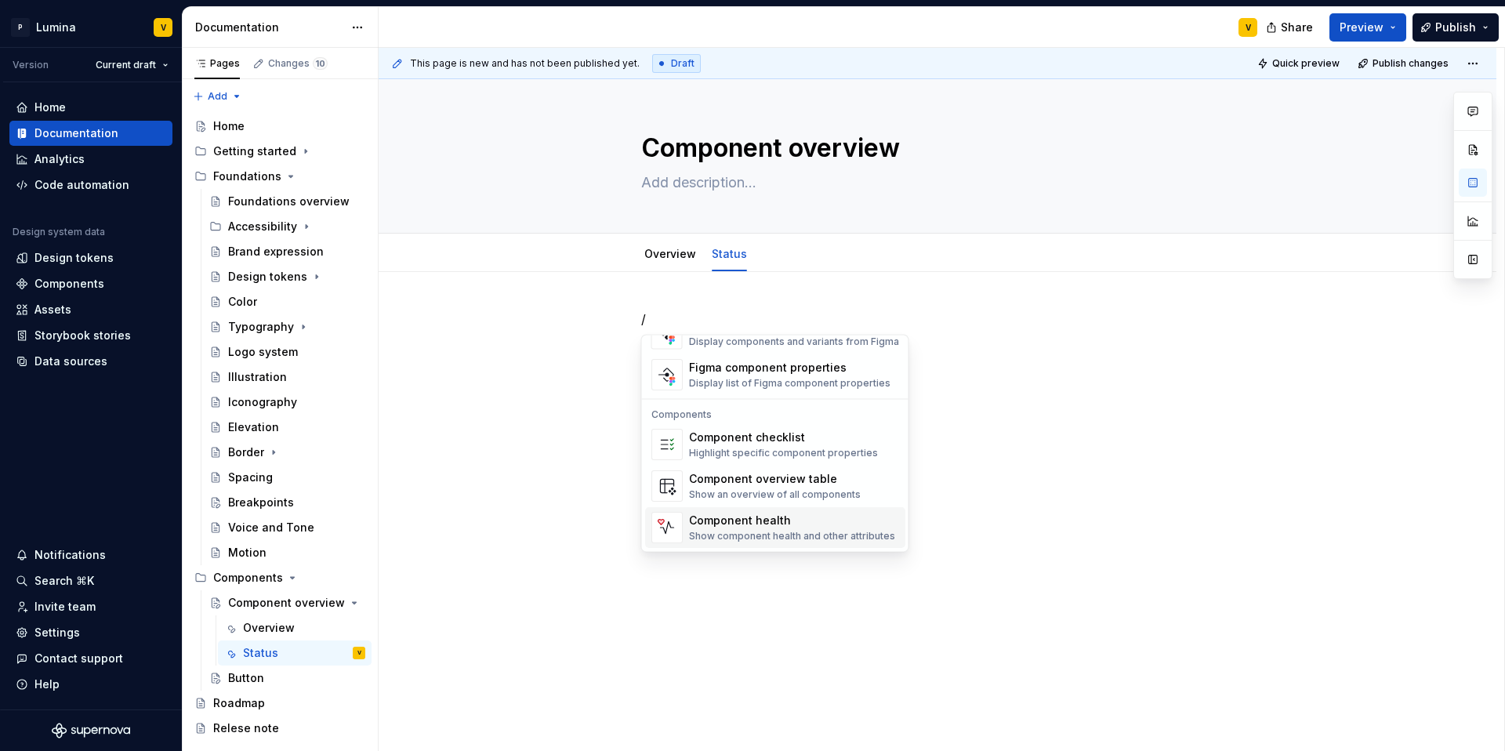
click at [757, 535] on div "Show component health and other attributes" at bounding box center [792, 537] width 206 height 13
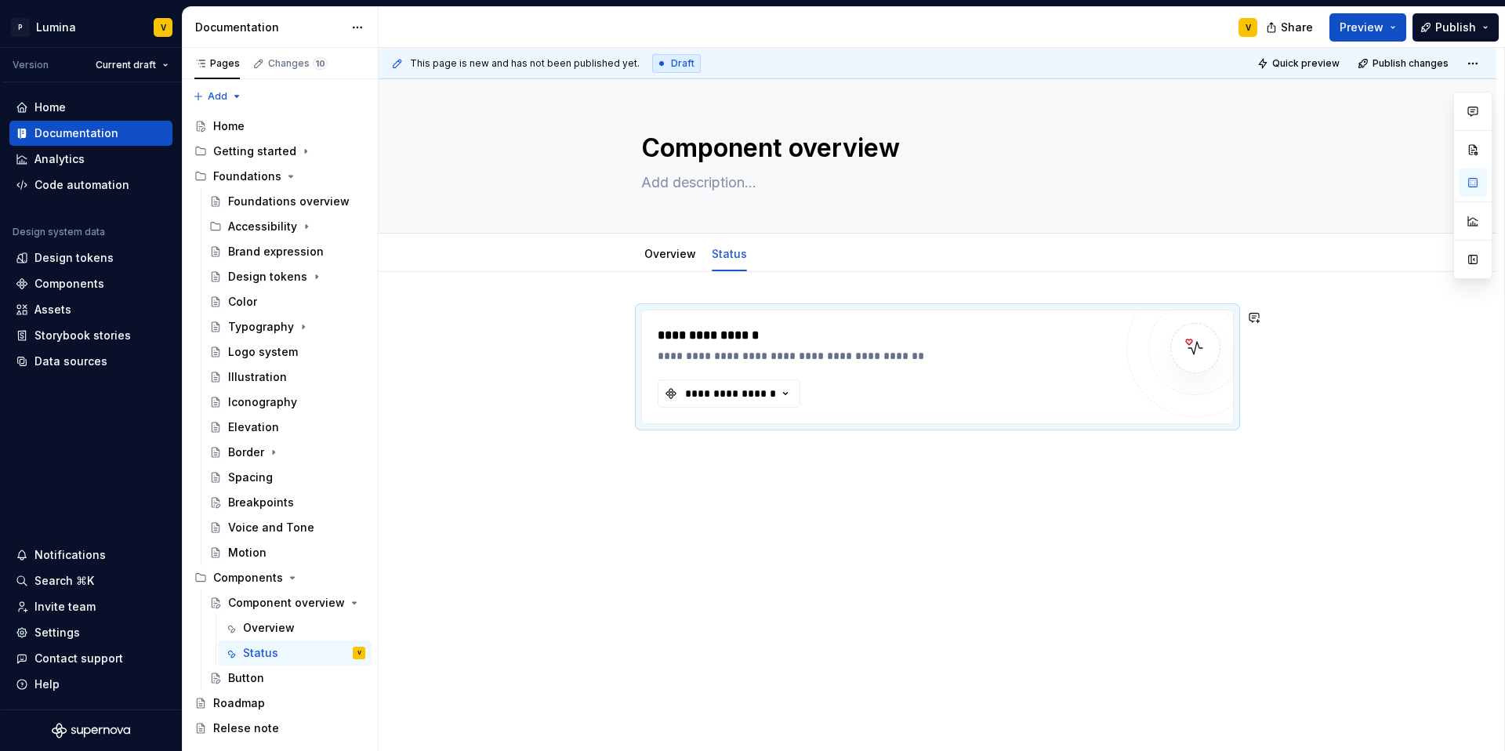
click at [865, 272] on div "**********" at bounding box center [938, 470] width 1118 height 396
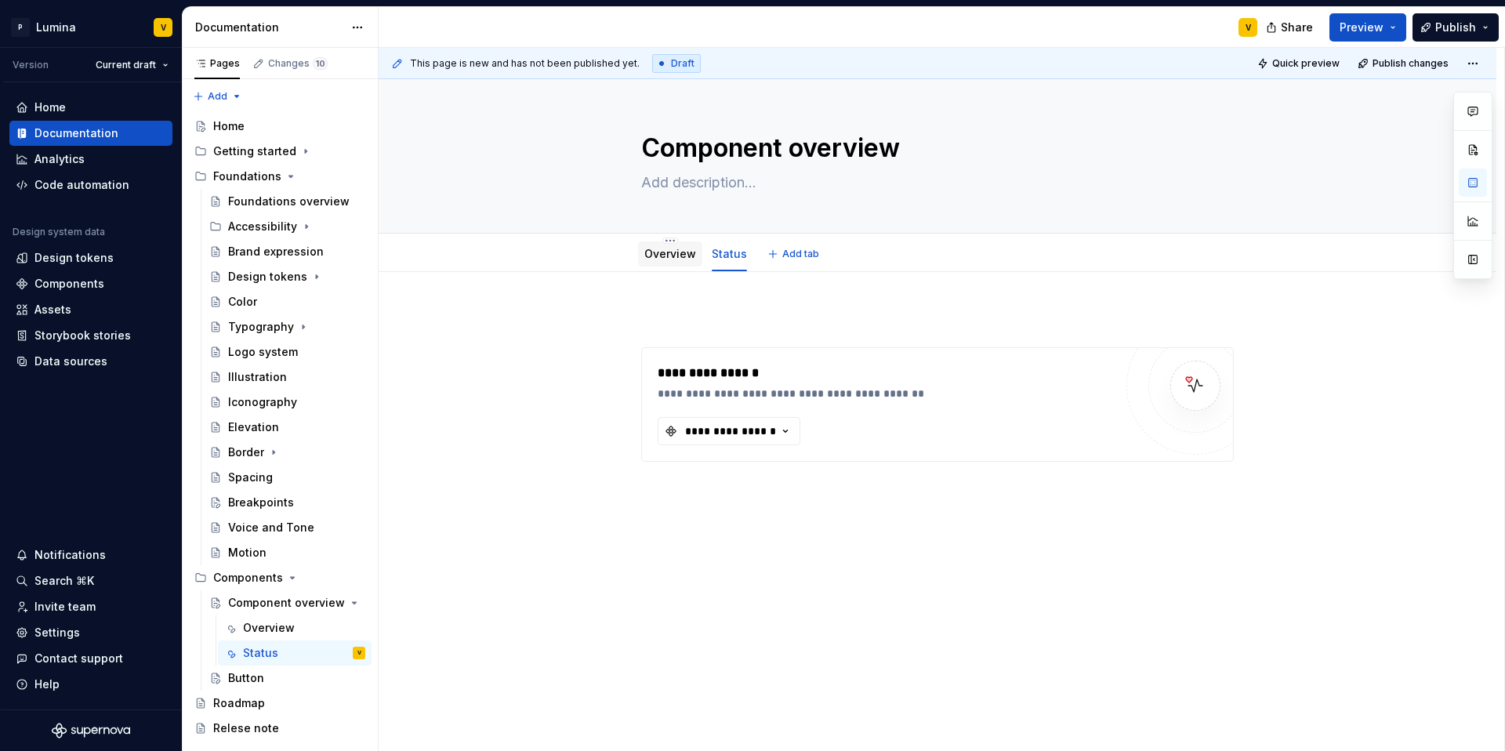
click at [651, 252] on link "Overview" at bounding box center [670, 253] width 52 height 13
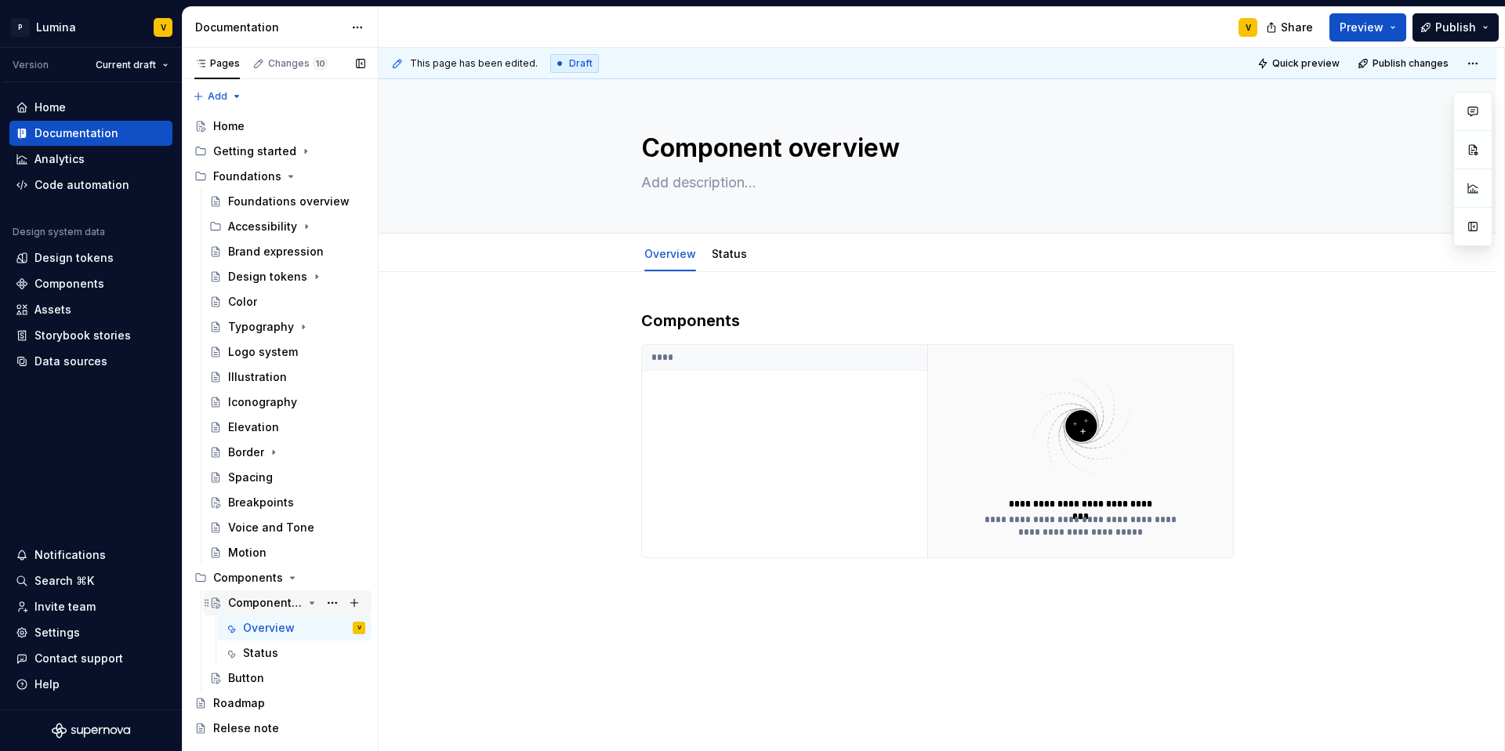
click at [307, 603] on icon "Page tree" at bounding box center [312, 603] width 13 height 13
click at [256, 626] on div "Button" at bounding box center [246, 628] width 36 height 16
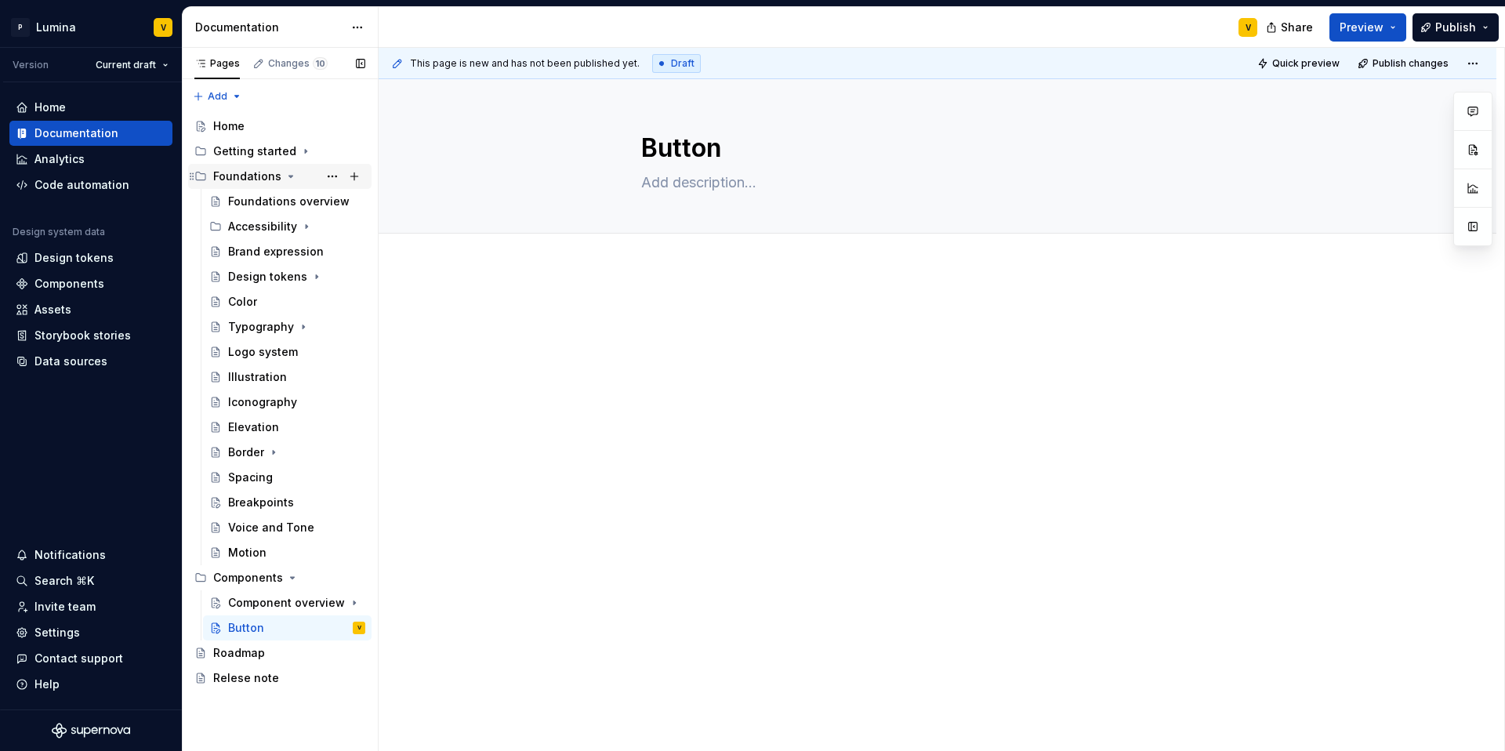
click at [286, 175] on icon "Page tree" at bounding box center [291, 176] width 13 height 13
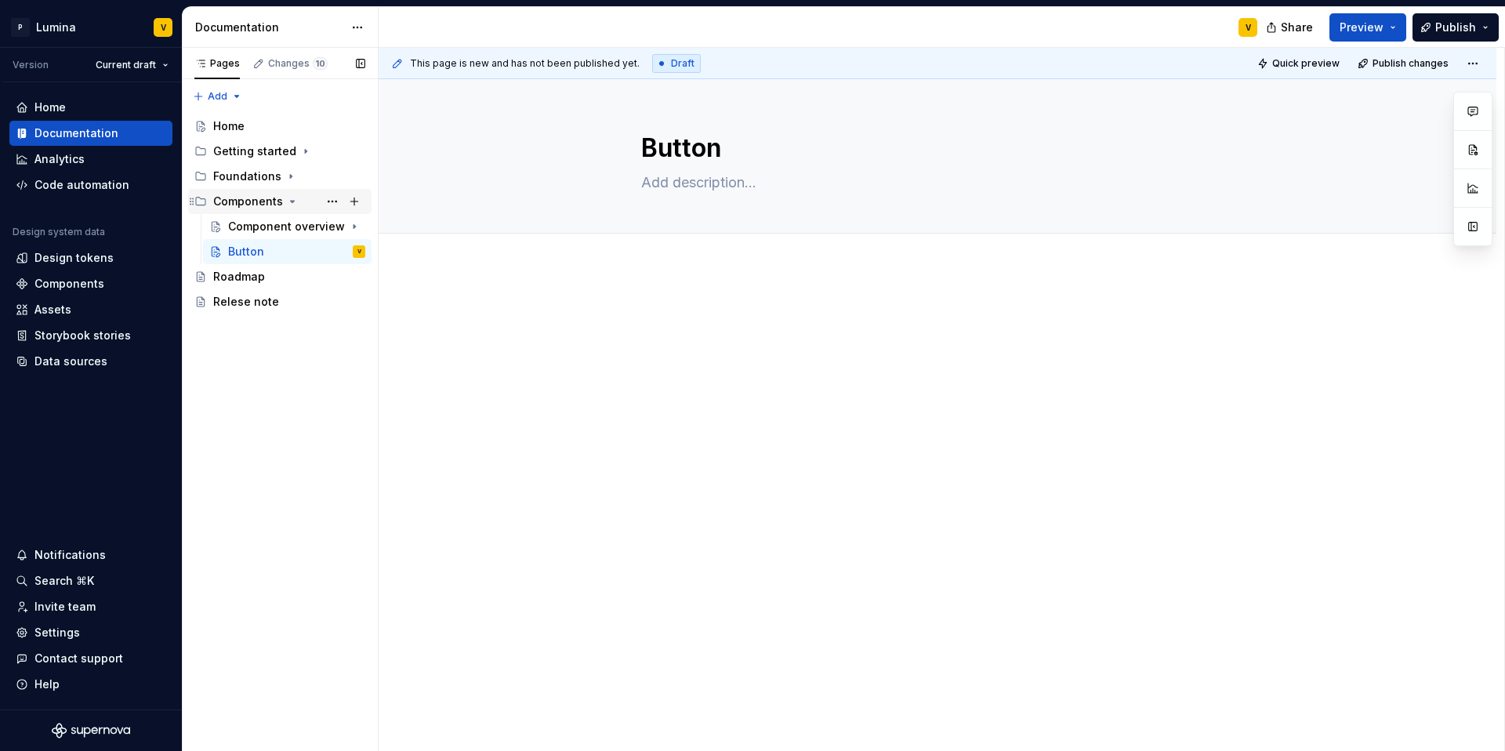
click at [286, 201] on icon "Page tree" at bounding box center [292, 201] width 13 height 13
click at [264, 175] on div "Foundations" at bounding box center [247, 177] width 68 height 16
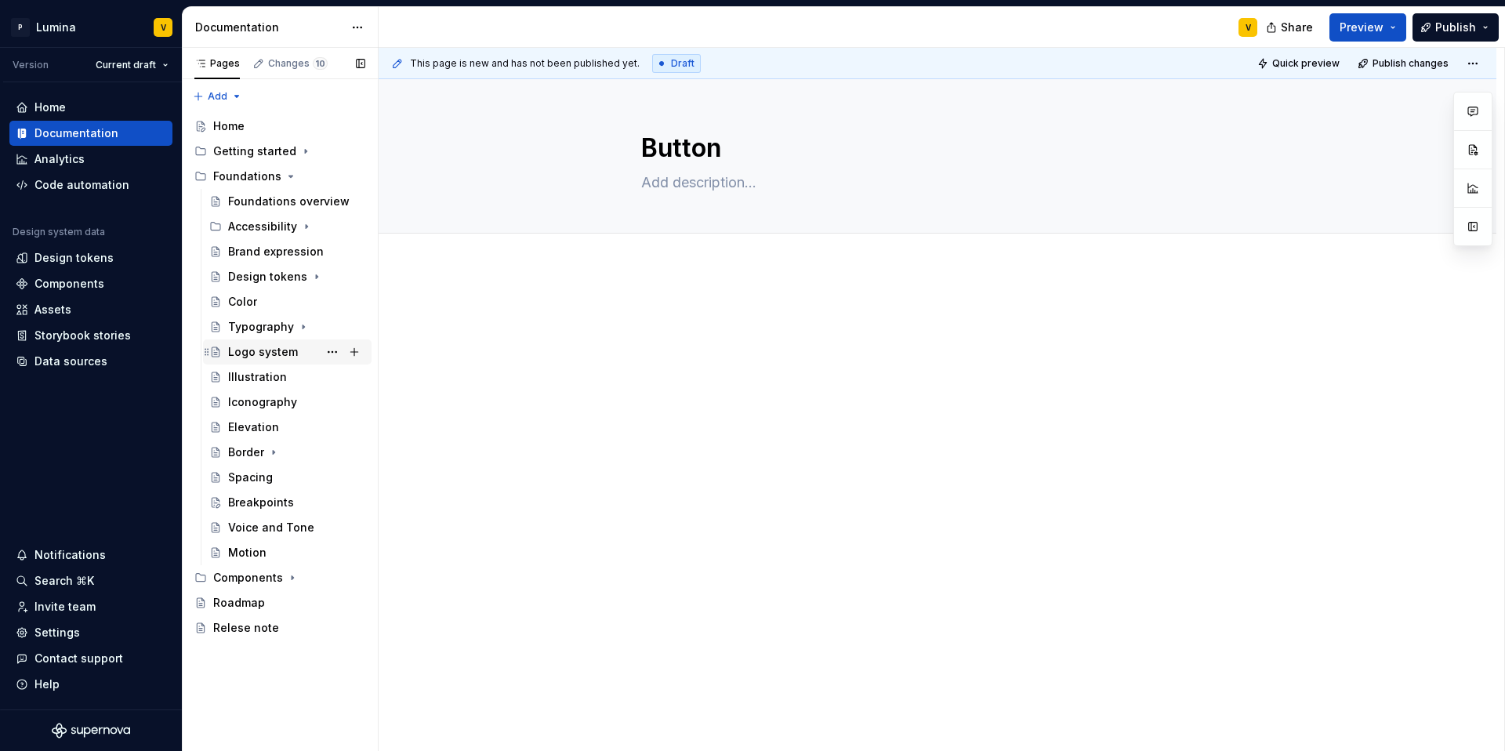
click at [248, 353] on div "Logo system" at bounding box center [263, 352] width 70 height 16
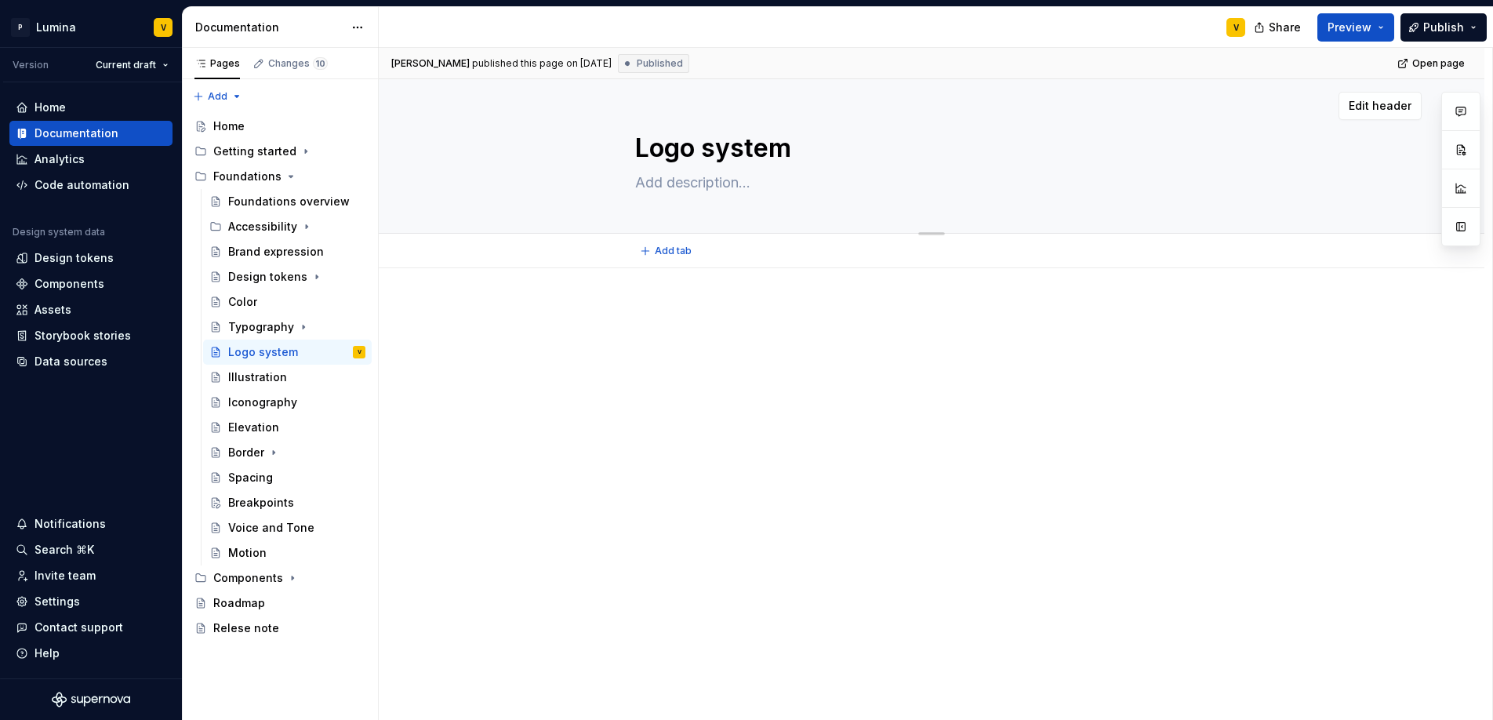
click at [664, 187] on textarea at bounding box center [928, 182] width 593 height 25
paste textarea "The logo is a core element of our brand identity. It represents who we are and …"
type textarea "*"
type textarea "The logo is a core element of our brand identity. It represents who we are and …"
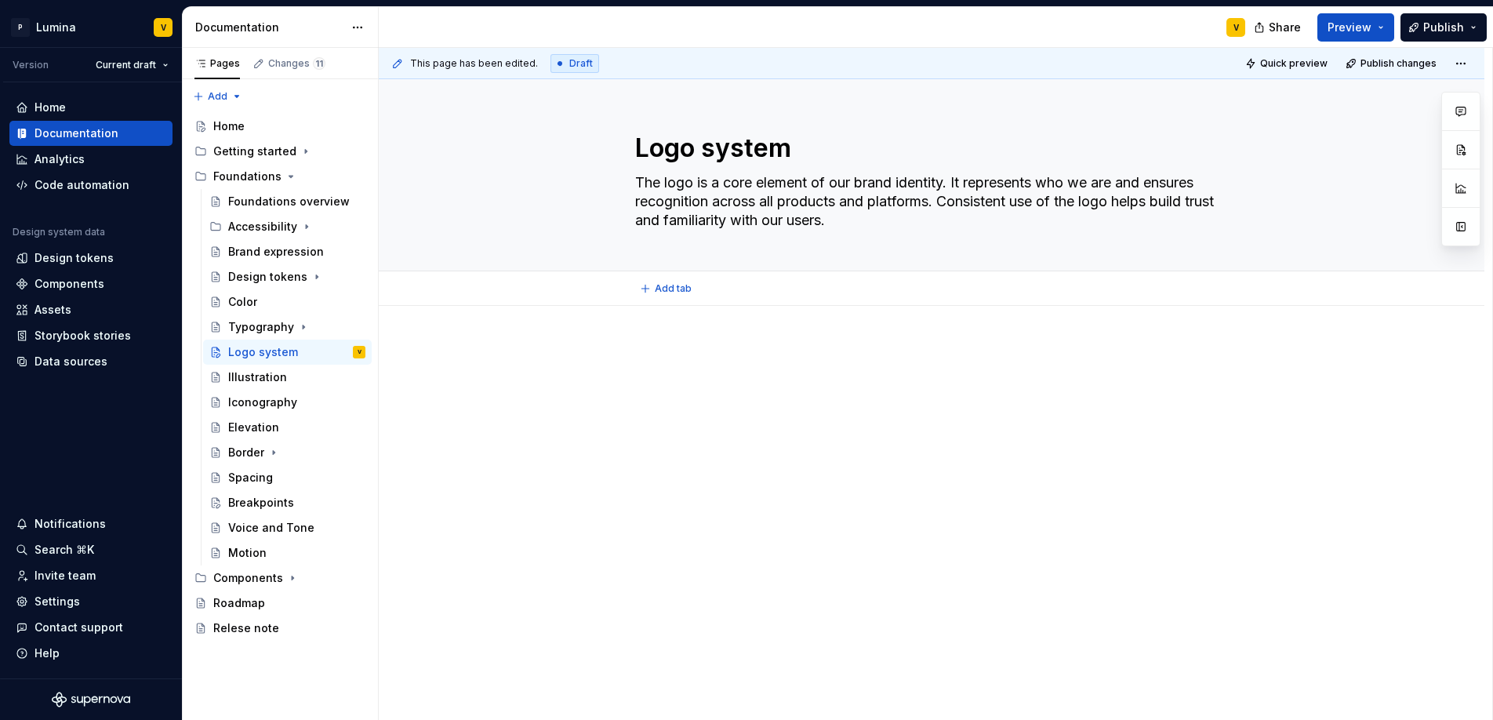
type textarea "*"
type textarea "The logo is a core element of our brand identity. It represents who we are and …"
click at [718, 354] on p at bounding box center [931, 352] width 593 height 19
drag, startPoint x: 875, startPoint y: 220, endPoint x: 887, endPoint y: 222, distance: 12.6
click at [887, 222] on textarea "The logo is a core element of our brand identity. It represents who we are and …" at bounding box center [928, 201] width 593 height 63
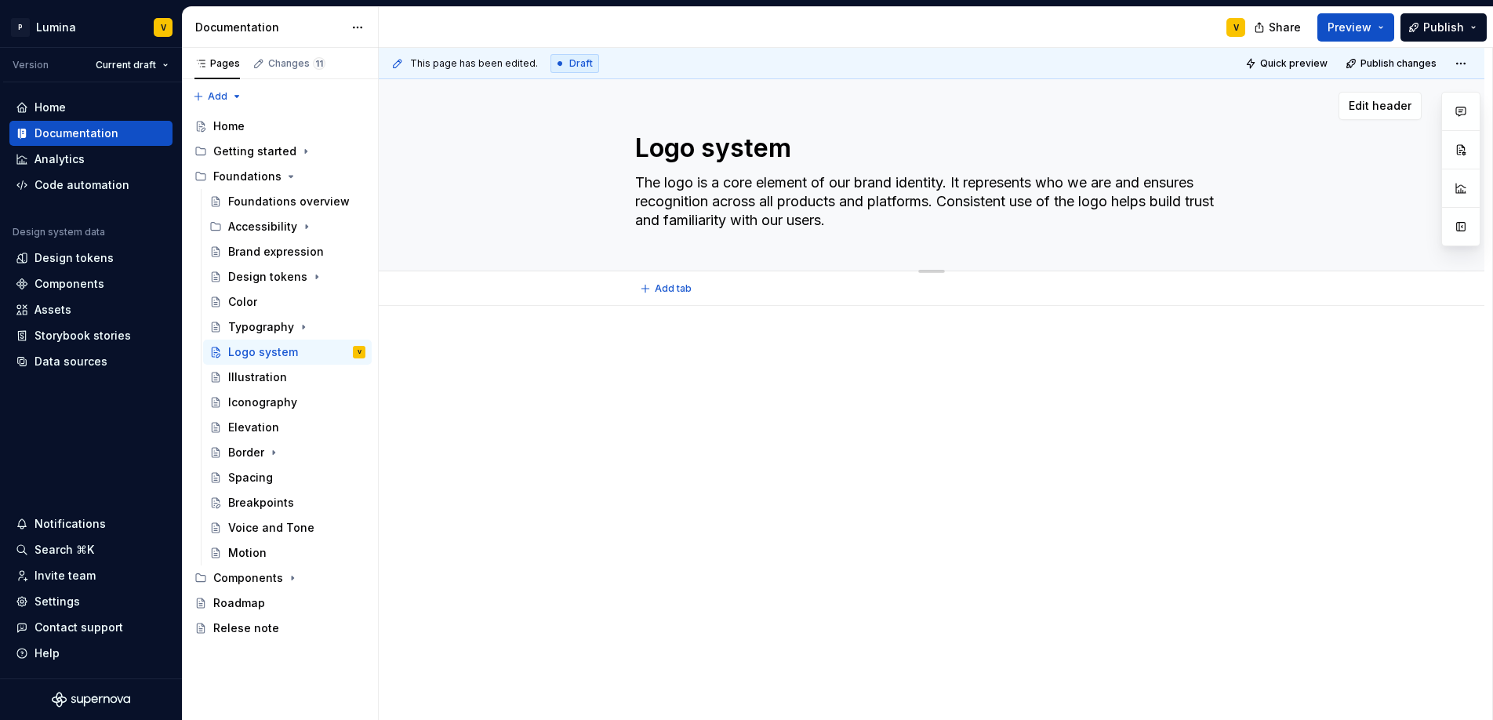
type textarea "*"
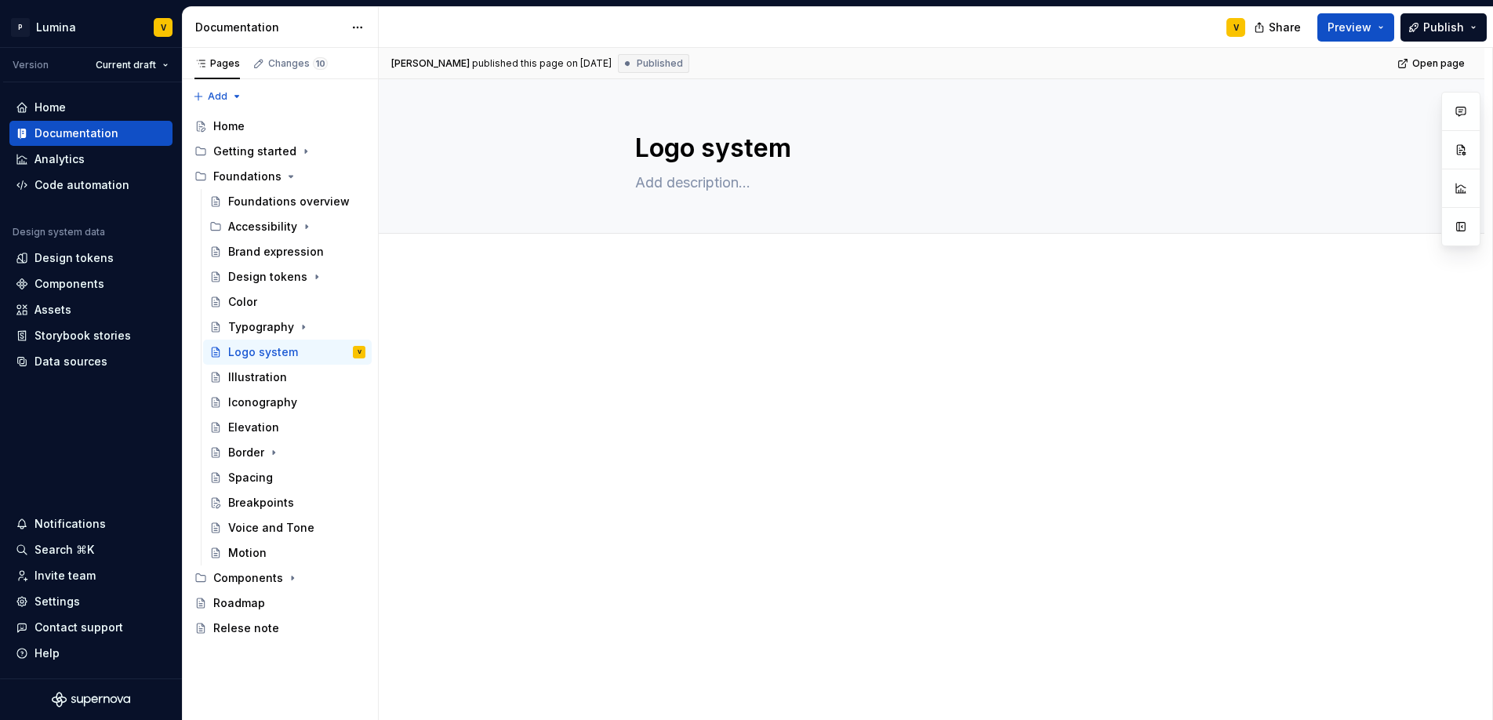
type textarea "*"
drag, startPoint x: 717, startPoint y: 309, endPoint x: 695, endPoint y: 301, distance: 22.6
click at [717, 309] on p at bounding box center [931, 315] width 593 height 19
click at [651, 278] on div "Vanessa published this page on August 25, 2025 Published Open page Logo system …" at bounding box center [935, 384] width 1113 height 673
click at [656, 285] on div at bounding box center [931, 434] width 1105 height 332
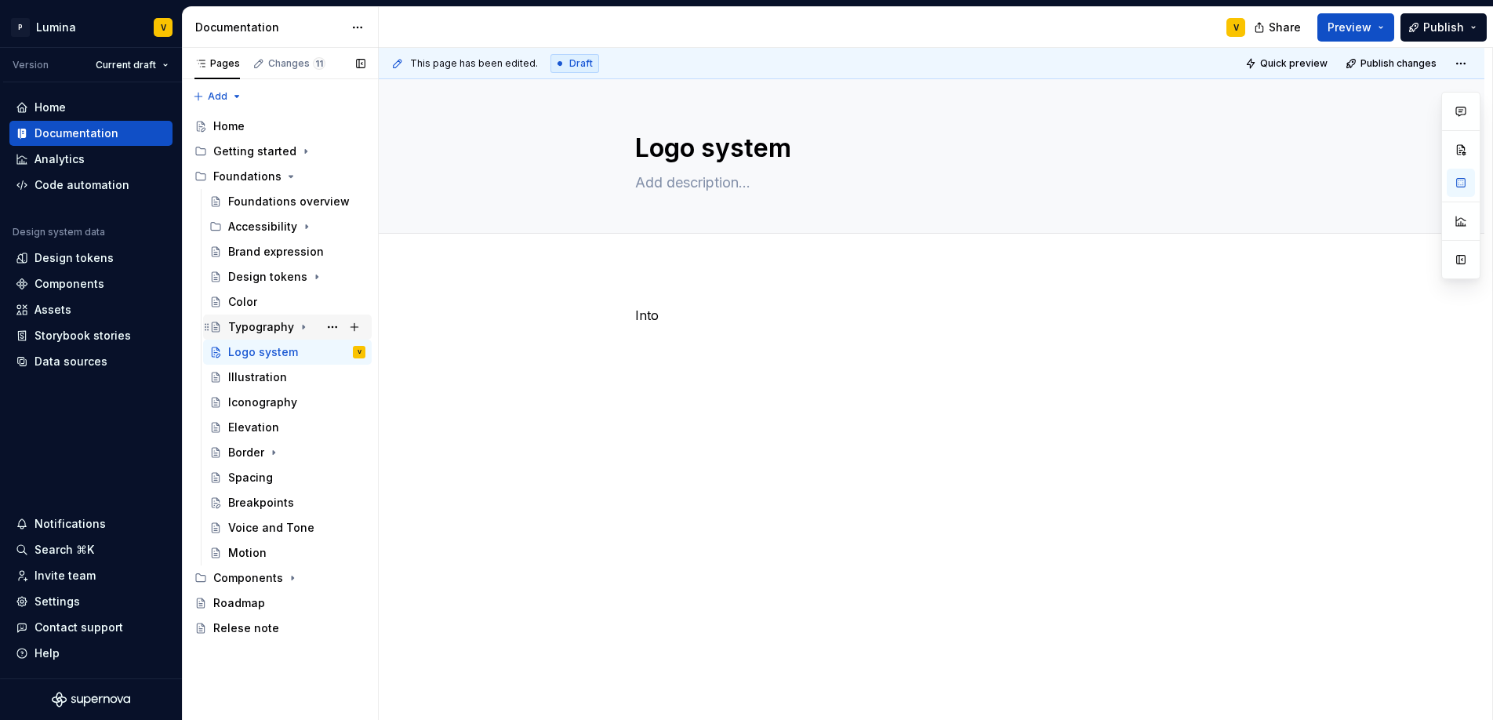
click at [256, 328] on div "Typography" at bounding box center [261, 327] width 66 height 16
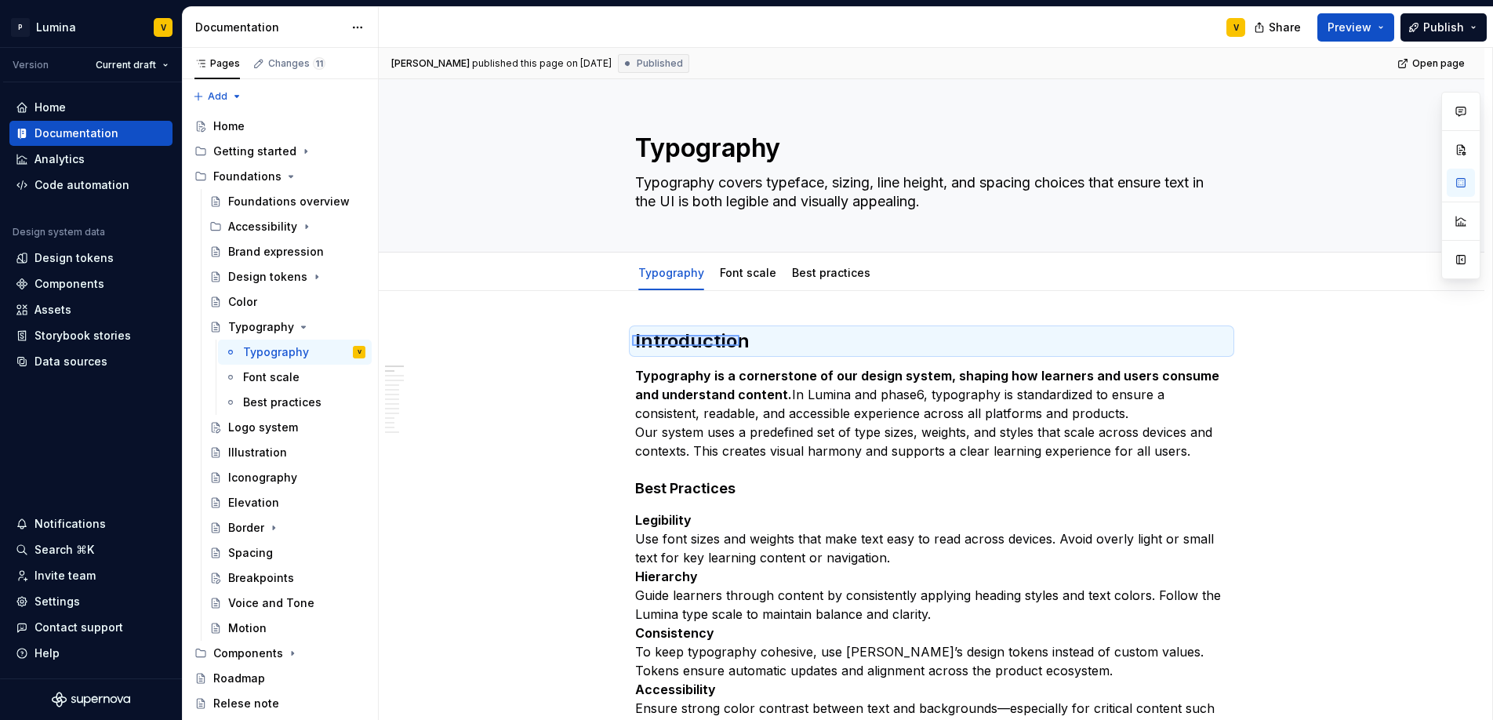
drag, startPoint x: 633, startPoint y: 336, endPoint x: 739, endPoint y: 346, distance: 106.3
click at [739, 346] on div "**********" at bounding box center [935, 384] width 1113 height 673
click at [751, 341] on h2 "Introduction" at bounding box center [931, 340] width 593 height 25
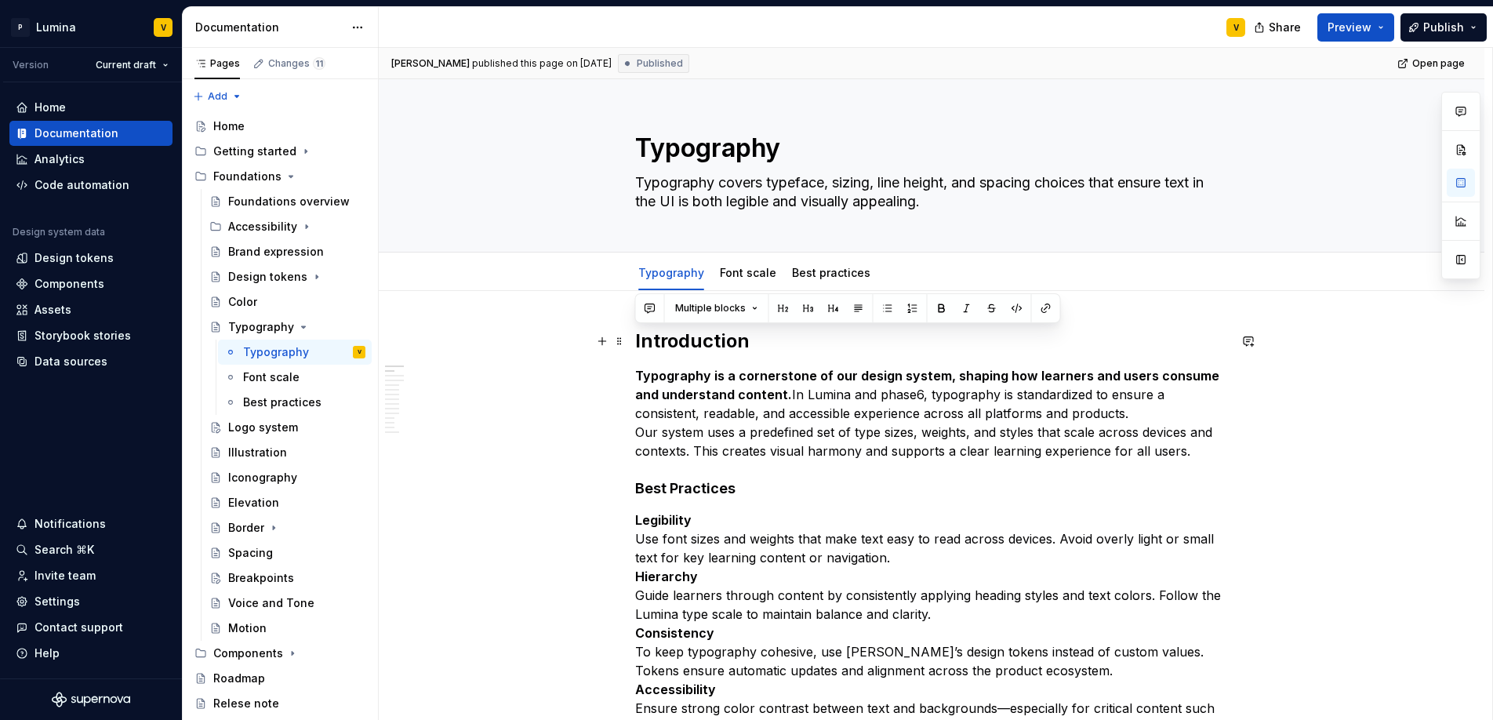
click at [749, 340] on h2 "Introduction" at bounding box center [931, 340] width 593 height 25
click at [746, 339] on h2 "Introduction" at bounding box center [931, 340] width 593 height 25
copy strong "Introduction"
click at [297, 327] on icon "Page tree" at bounding box center [303, 327] width 13 height 13
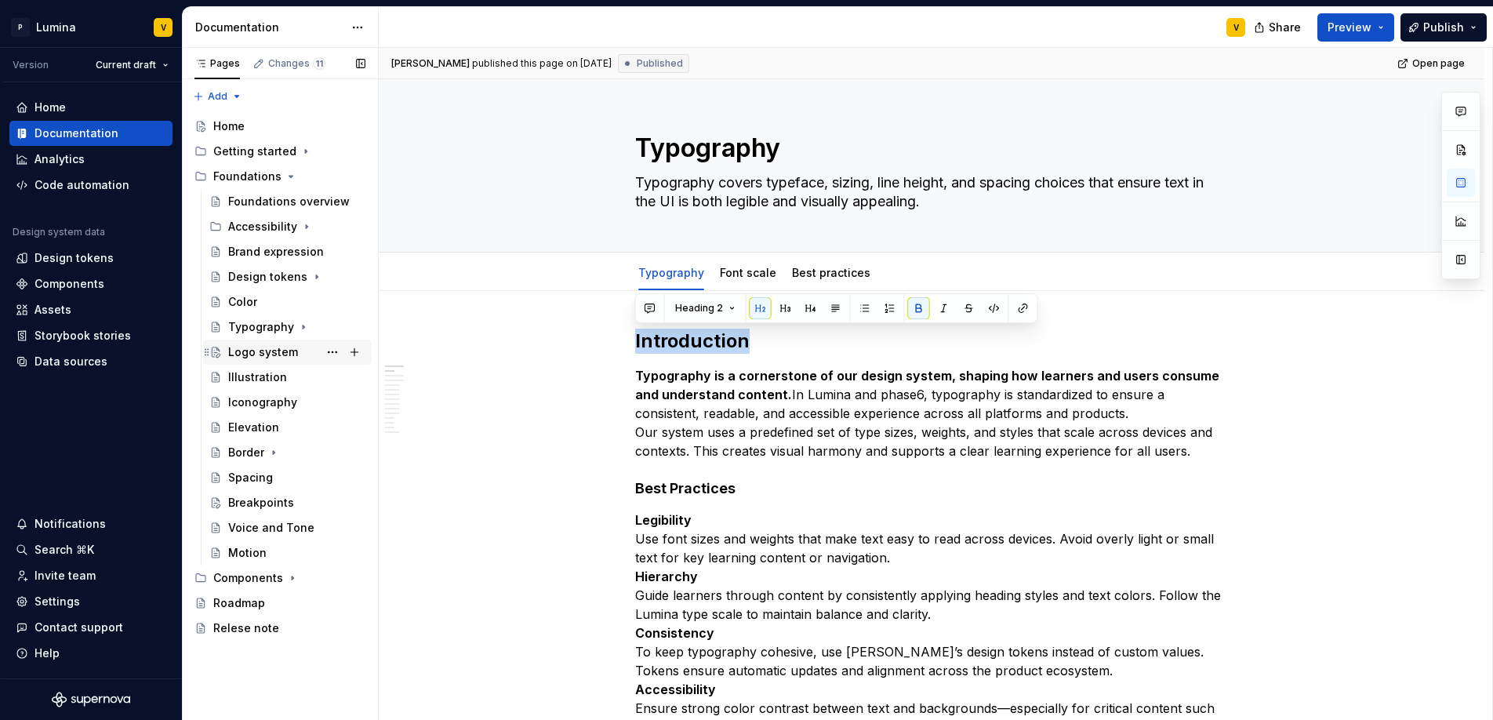
click at [249, 355] on div "Logo system" at bounding box center [263, 352] width 70 height 16
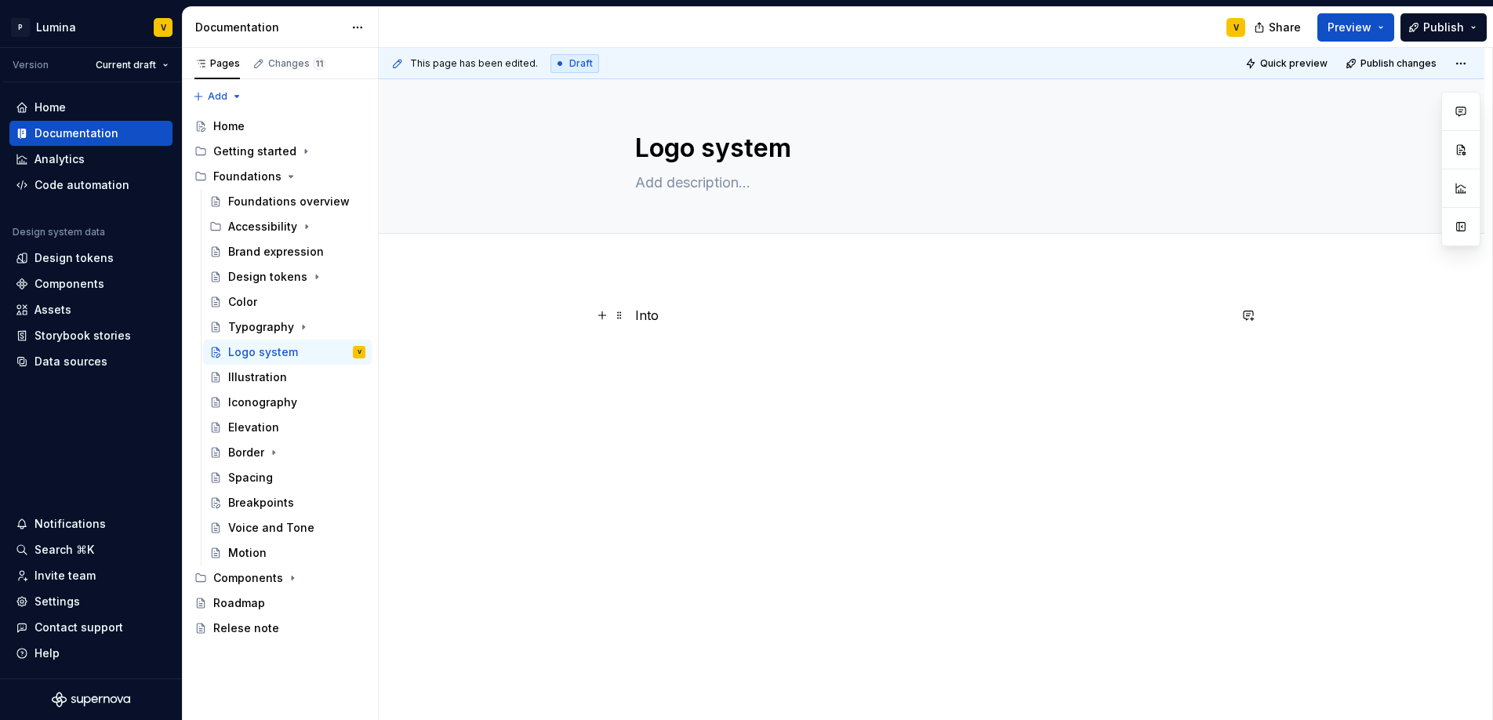
type textarea "*"
click at [656, 314] on p "Into" at bounding box center [931, 315] width 593 height 19
drag, startPoint x: 685, startPoint y: 321, endPoint x: 615, endPoint y: 323, distance: 70.6
click at [635, 323] on div "Introduction" at bounding box center [931, 345] width 593 height 78
click at [718, 321] on p "Introduction" at bounding box center [931, 315] width 593 height 19
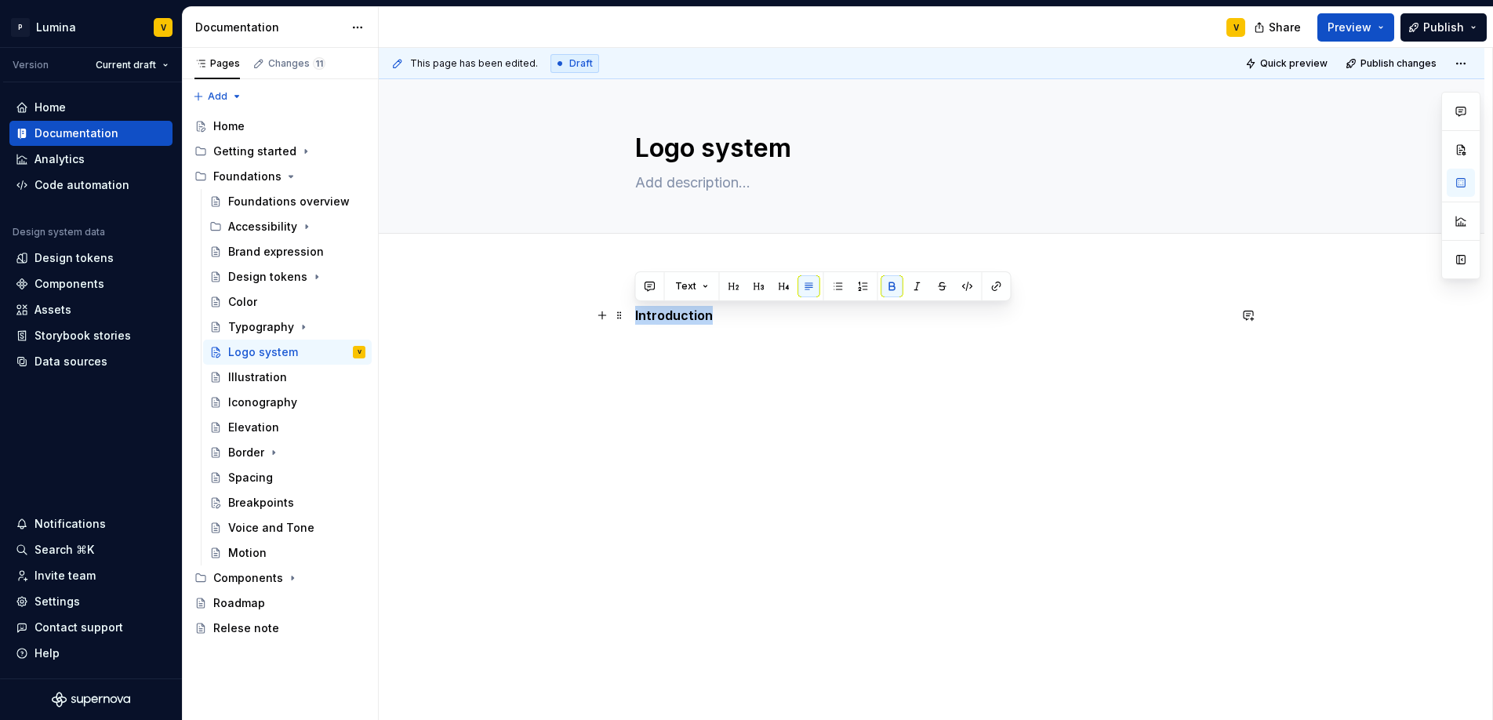
drag, startPoint x: 710, startPoint y: 317, endPoint x: 630, endPoint y: 314, distance: 80.8
click at [630, 314] on div "Introduction" at bounding box center [931, 434] width 1105 height 332
click at [731, 286] on button "button" at bounding box center [734, 286] width 22 height 22
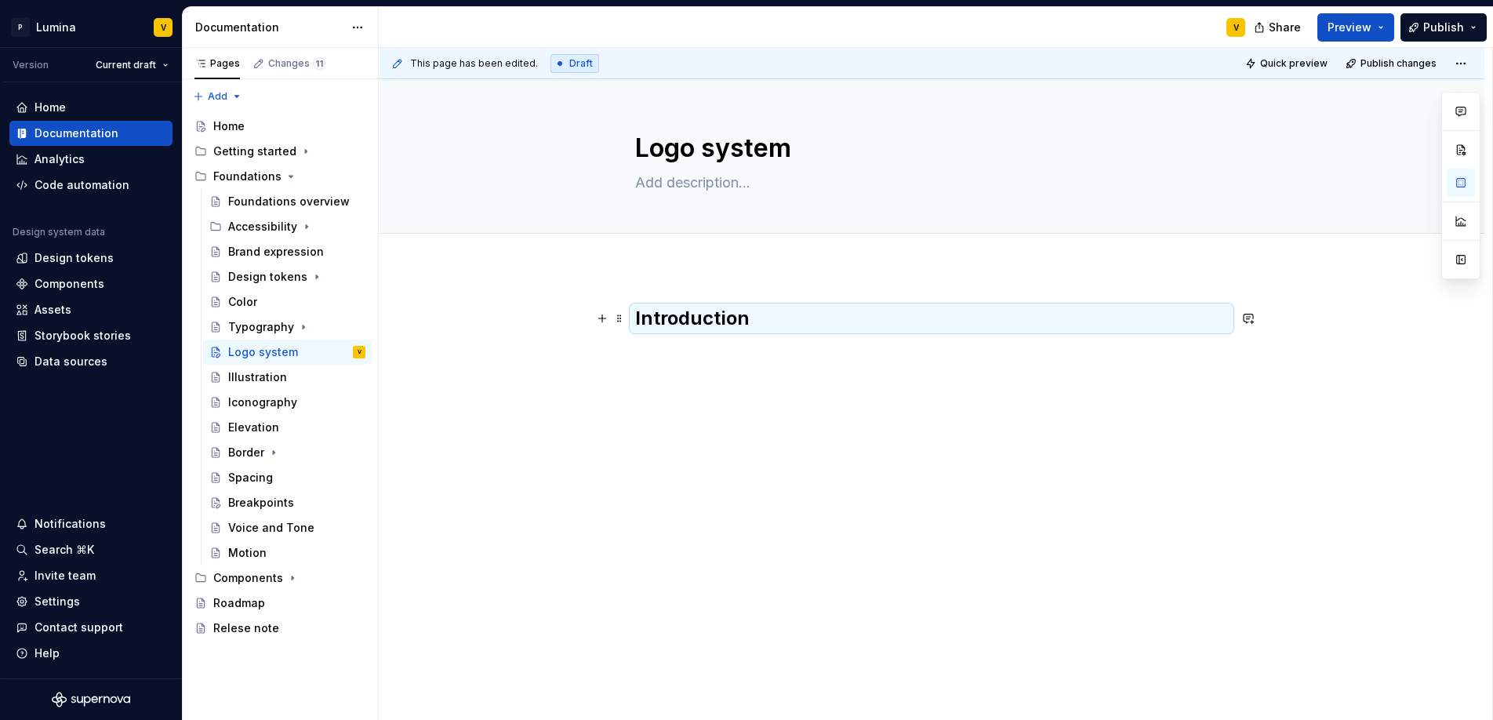
click at [759, 323] on h2 "Introduction" at bounding box center [931, 318] width 593 height 25
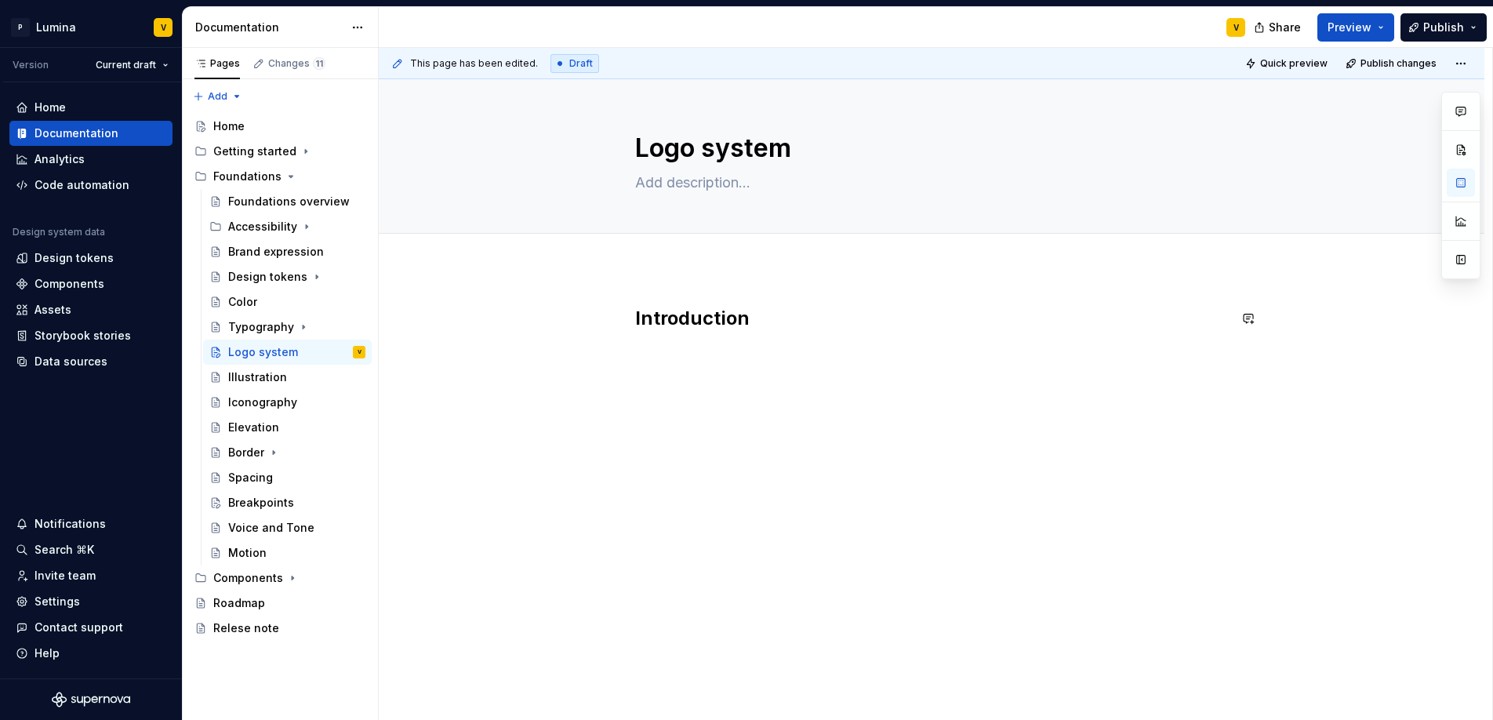
click at [703, 349] on div "Introduction" at bounding box center [931, 336] width 593 height 60
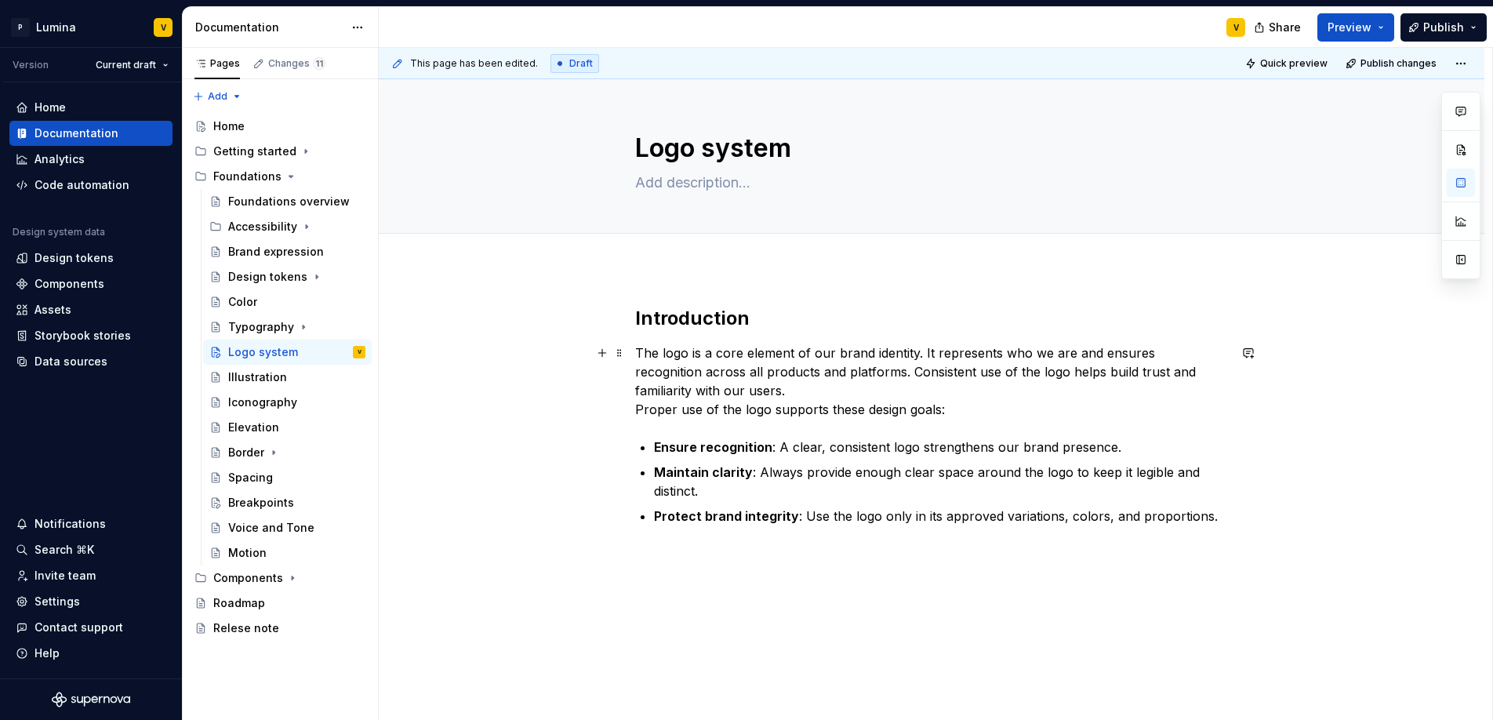
click at [706, 396] on p "The logo is a core element of our brand identity. It represents who we are and …" at bounding box center [931, 380] width 593 height 75
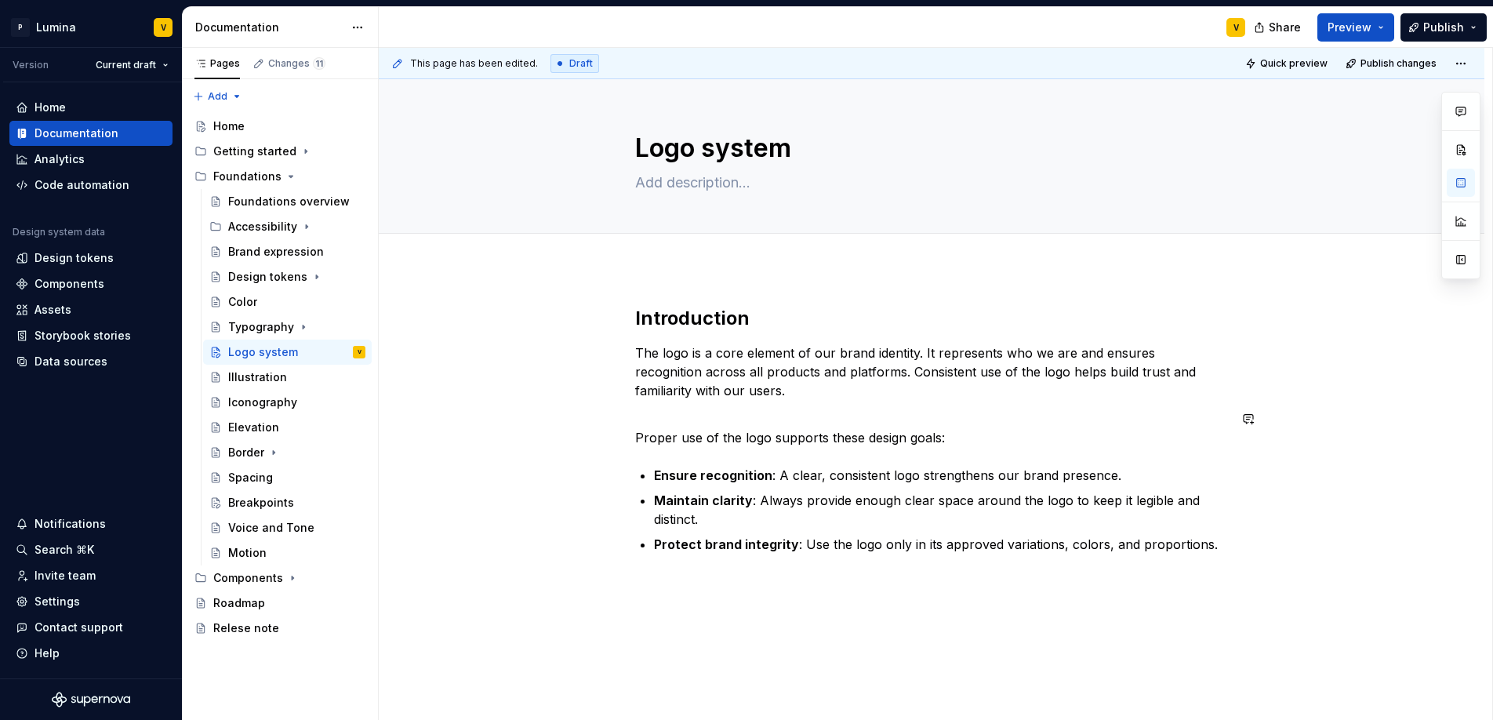
click at [649, 455] on div "Introduction The logo is a core element of our brand identity. It represents wh…" at bounding box center [931, 430] width 593 height 248
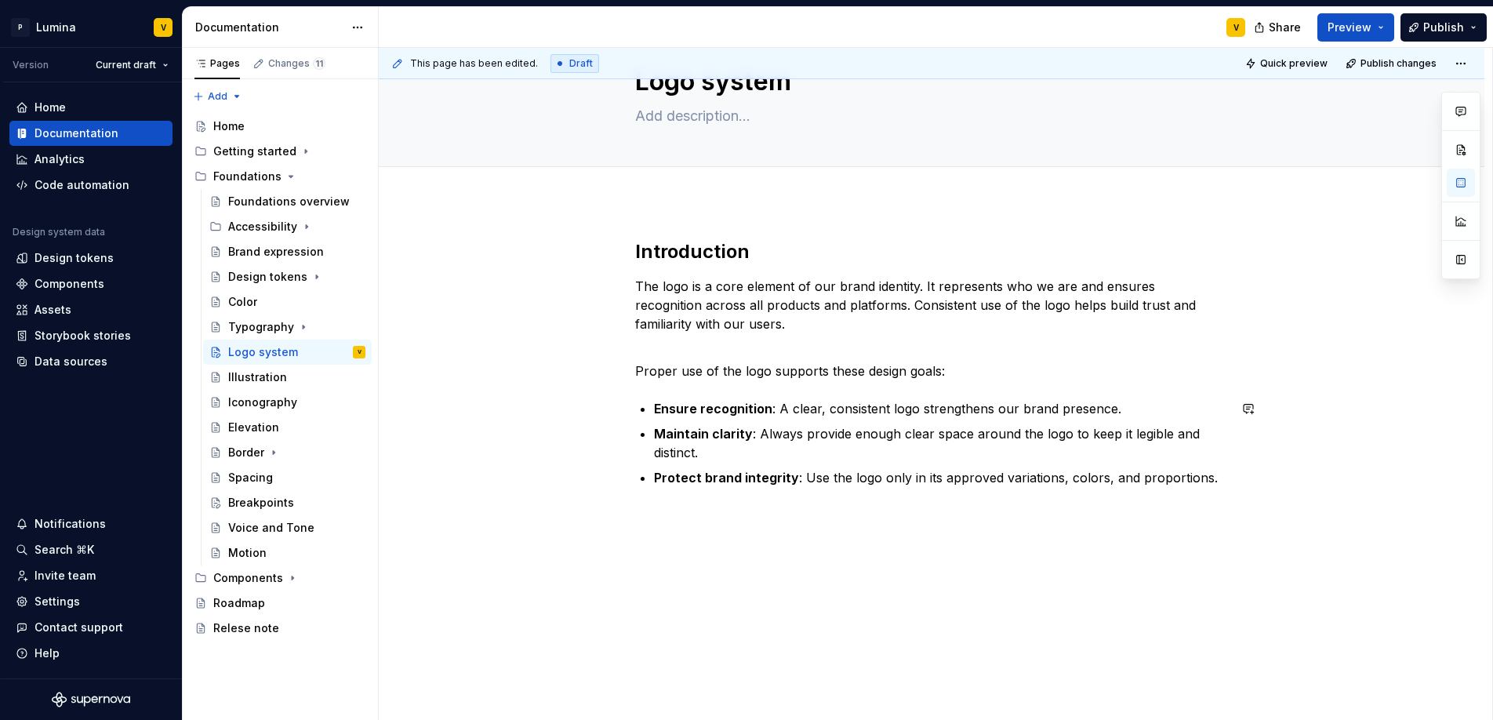
scroll to position [67, 0]
click at [691, 506] on div "Introduction The logo is a core element of our brand identity. It represents wh…" at bounding box center [931, 461] width 1105 height 520
click at [644, 216] on div "Introduction The logo is a core element of our brand identity. It represents wh…" at bounding box center [931, 479] width 1105 height 557
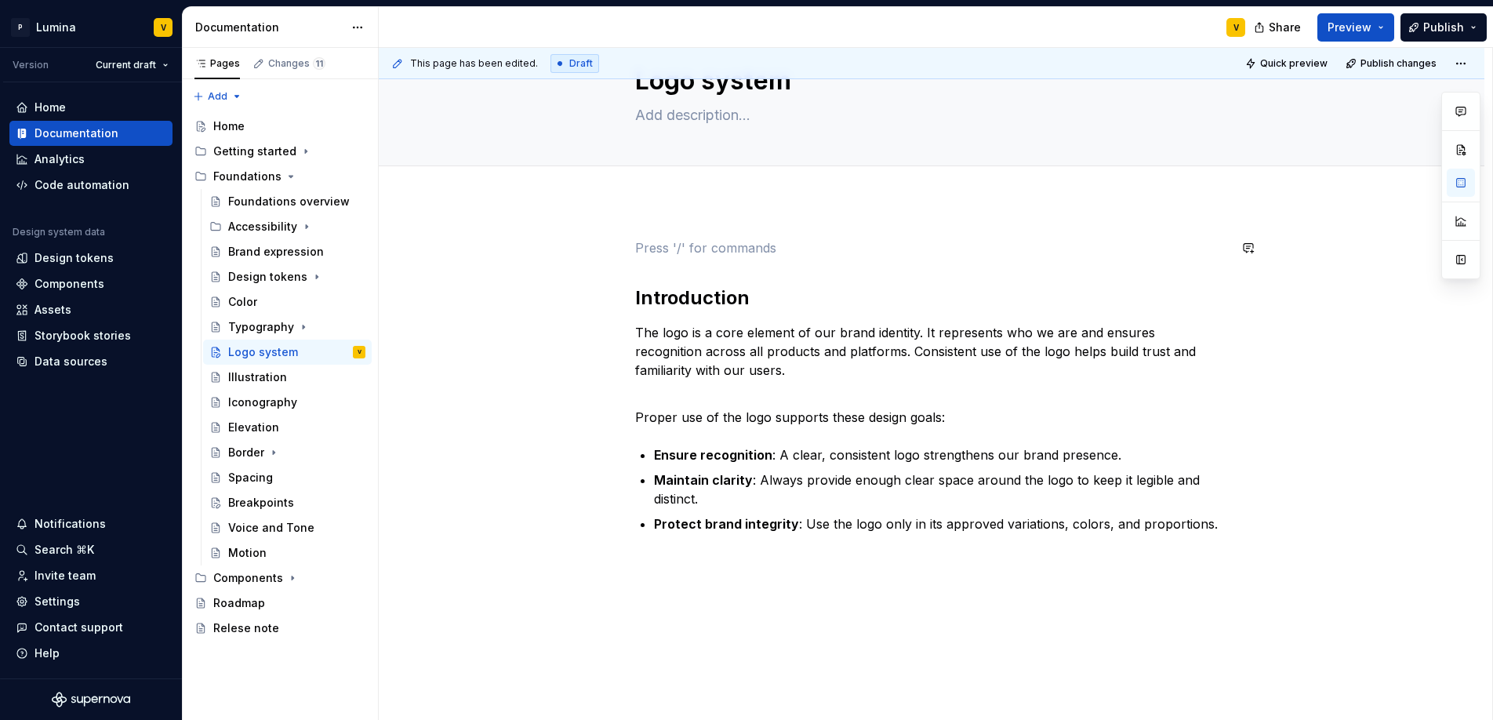
click at [631, 264] on div "Introduction The logo is a core element of our brand identity. It represents wh…" at bounding box center [931, 503] width 1105 height 604
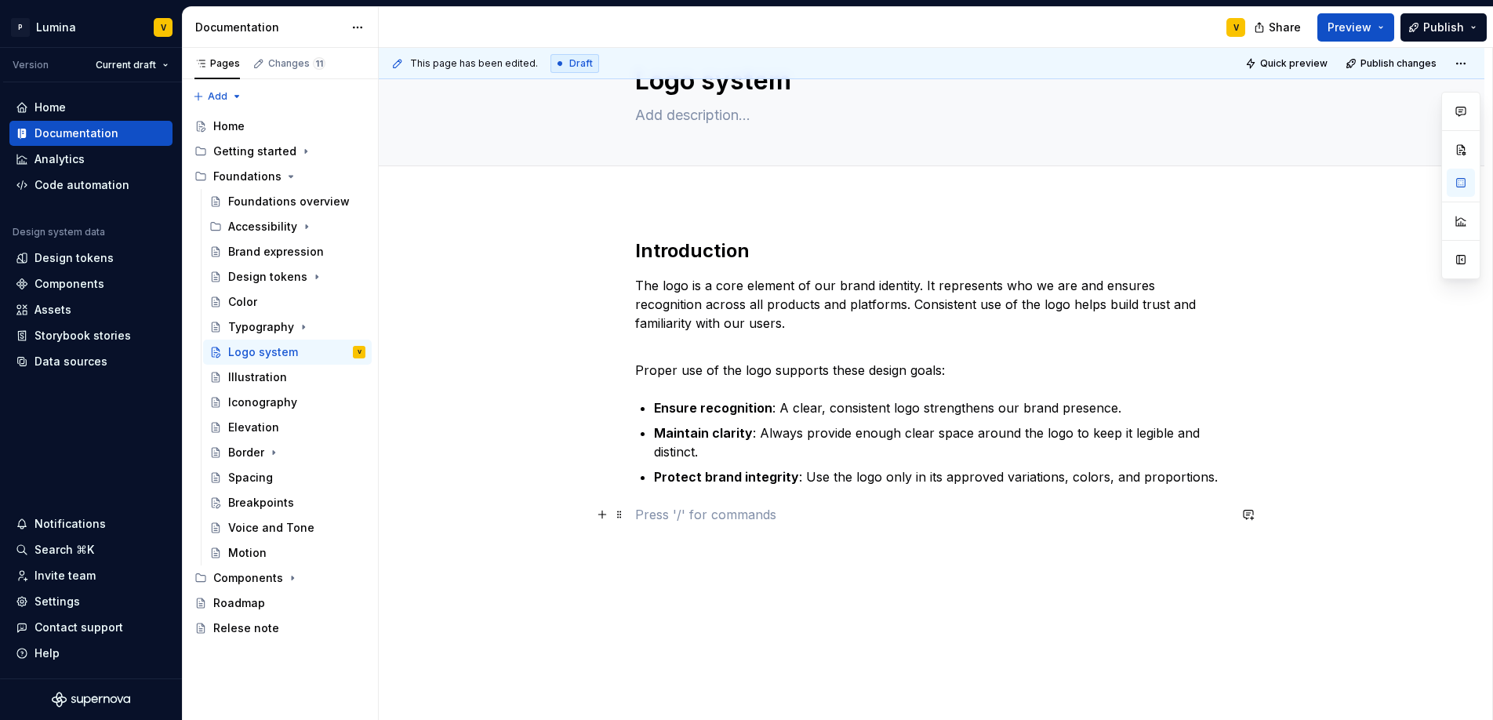
click at [659, 509] on p at bounding box center [931, 514] width 593 height 19
click at [627, 511] on div "Introduction The logo is a core element of our brand identity. It represents wh…" at bounding box center [931, 481] width 1105 height 561
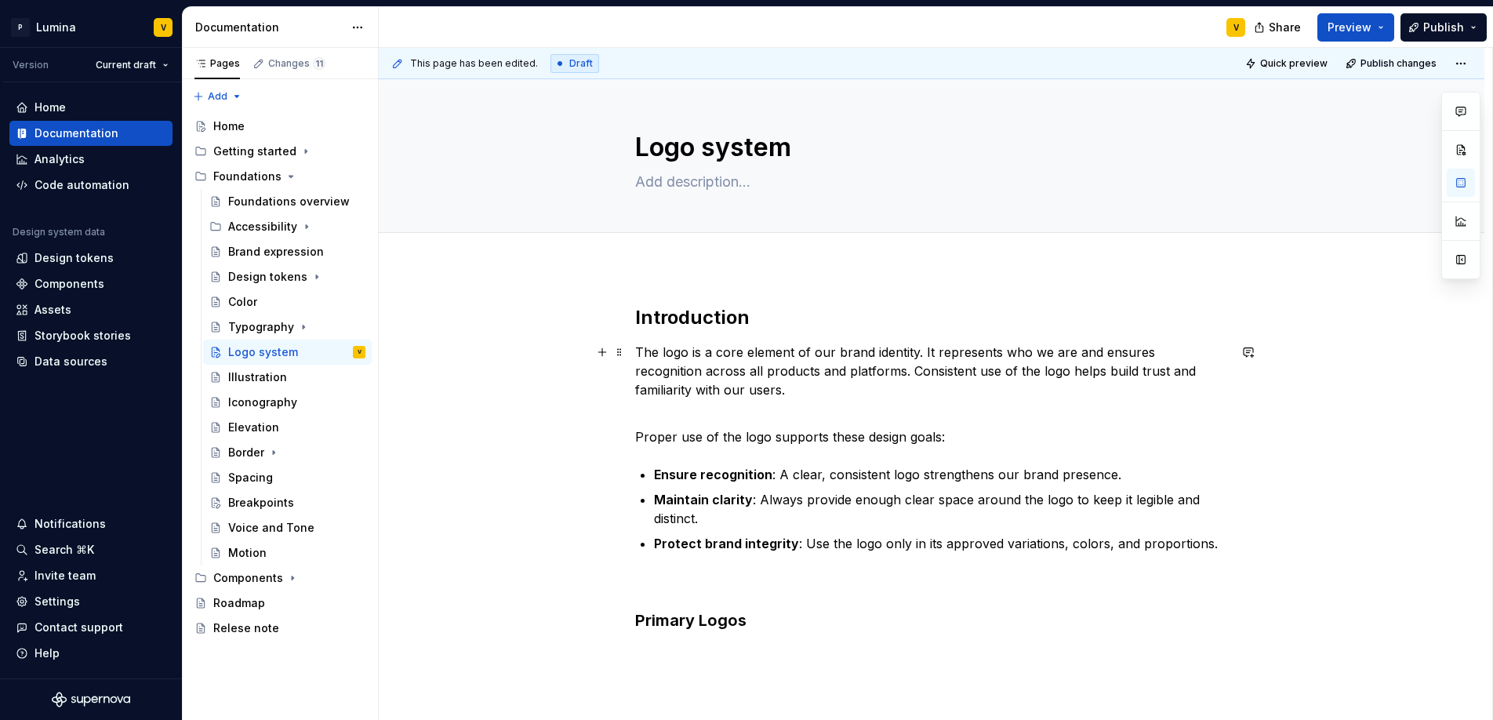
scroll to position [0, 0]
drag, startPoint x: 701, startPoint y: 151, endPoint x: 761, endPoint y: 154, distance: 60.4
click at [761, 154] on textarea "Logo system" at bounding box center [928, 148] width 593 height 38
click at [804, 158] on textarea "Logo system" at bounding box center [928, 148] width 593 height 38
click at [727, 180] on textarea at bounding box center [928, 182] width 593 height 25
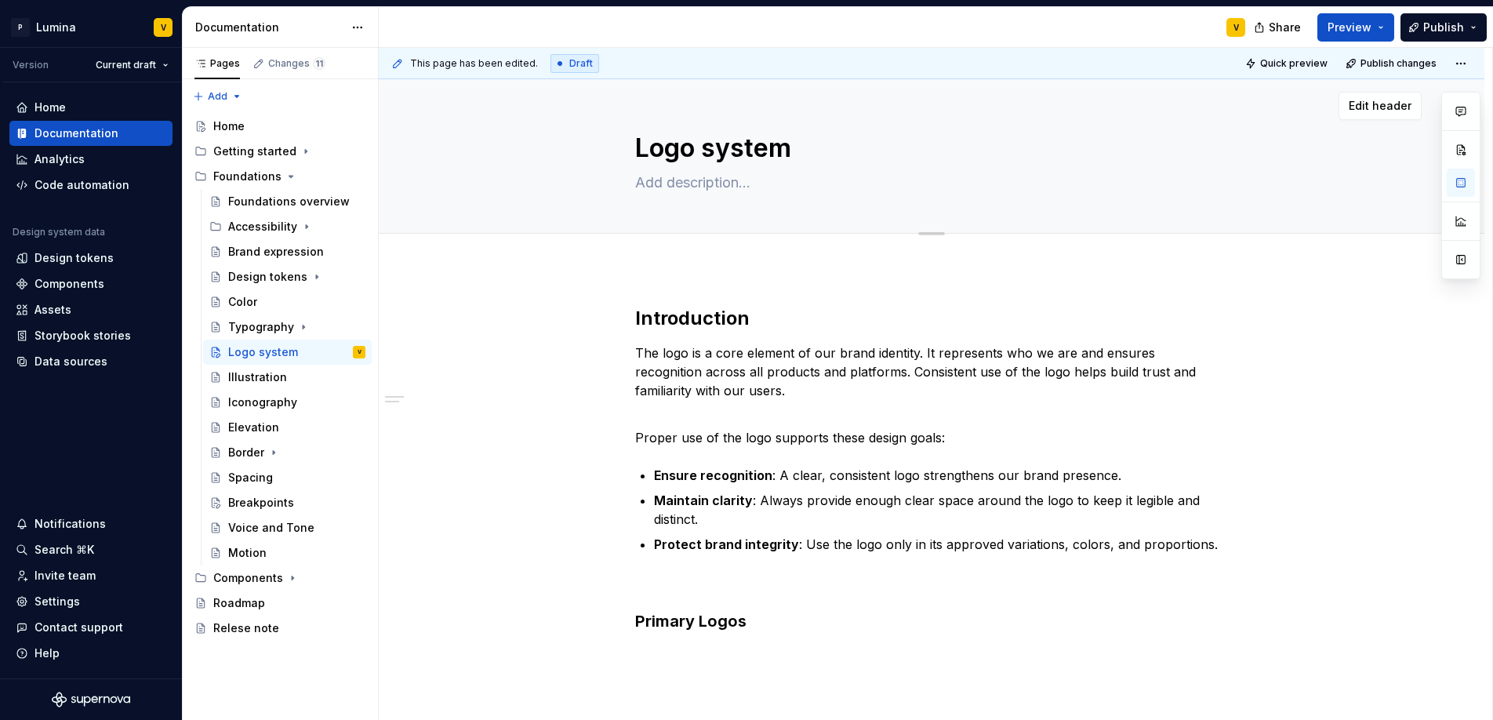
paste textarea "In this section you'll find all you need to know about the official AXA logo."
type textarea "*"
type textarea "In this section you'll find all you need to know about the official AXA logo."
drag, startPoint x: 1012, startPoint y: 180, endPoint x: 1054, endPoint y: 185, distance: 42.6
click at [1054, 185] on textarea "In this section you'll find all you need to know about the official AXA logo." at bounding box center [928, 182] width 593 height 25
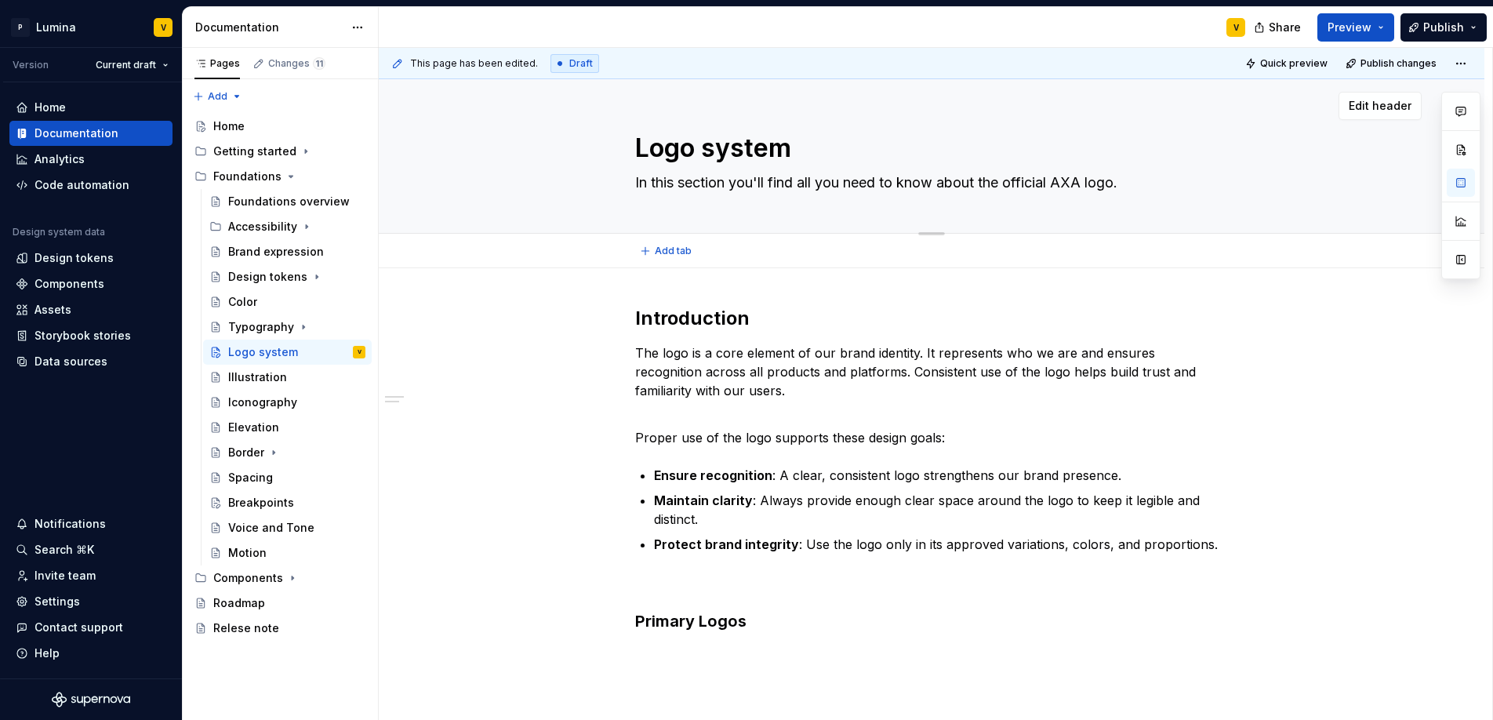
click at [1061, 182] on textarea "In this section you'll find all you need to know about the official AXA logo." at bounding box center [928, 182] width 593 height 25
drag, startPoint x: 1057, startPoint y: 179, endPoint x: 1084, endPoint y: 182, distance: 27.6
click at [1084, 182] on textarea "In this section you'll find all you need to know about the official AXA logo." at bounding box center [928, 182] width 593 height 25
type textarea "*"
type textarea "In this section you'll find all you need to know about the official logo."
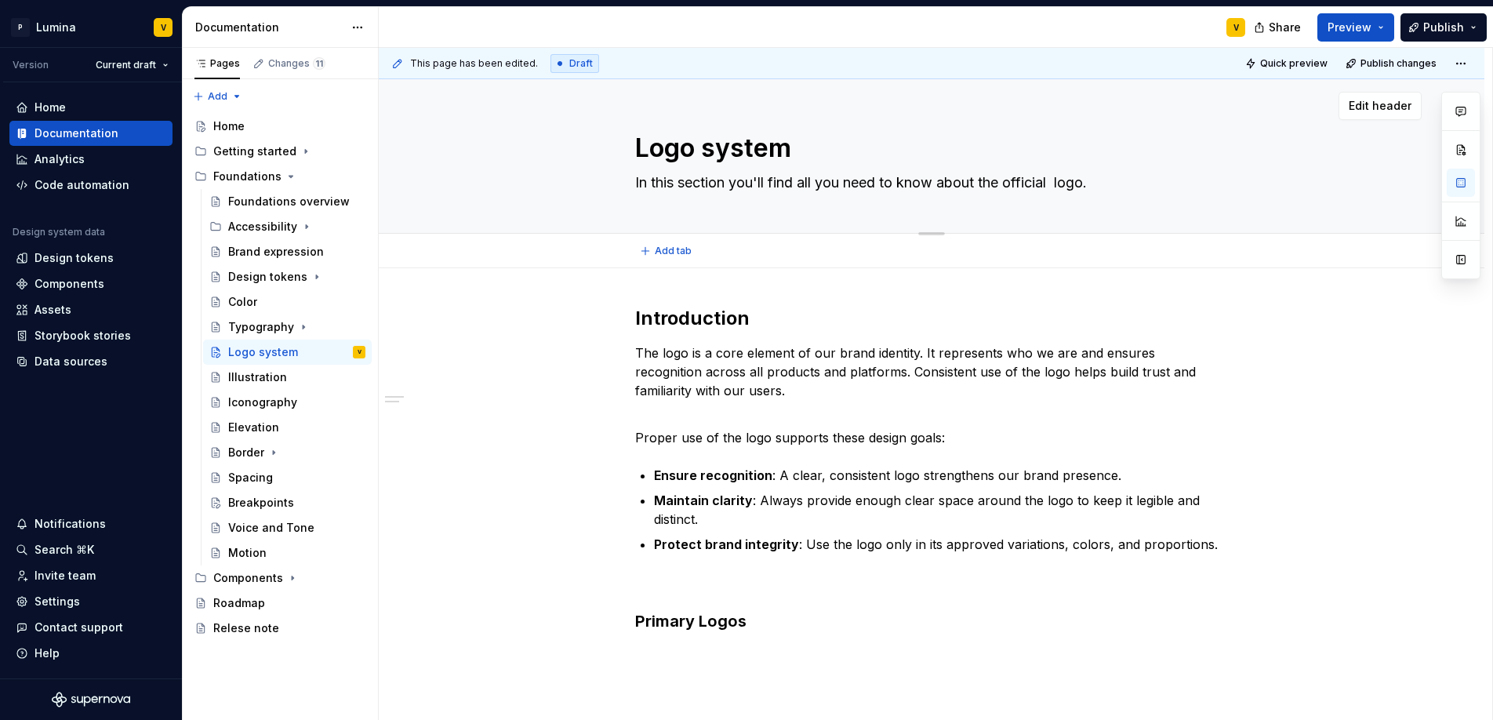
type textarea "*"
type textarea "In this section you'll find all you need to know about the official p logo."
type textarea "*"
type textarea "In this section you'll find all you need to know about the official ph logo."
type textarea "*"
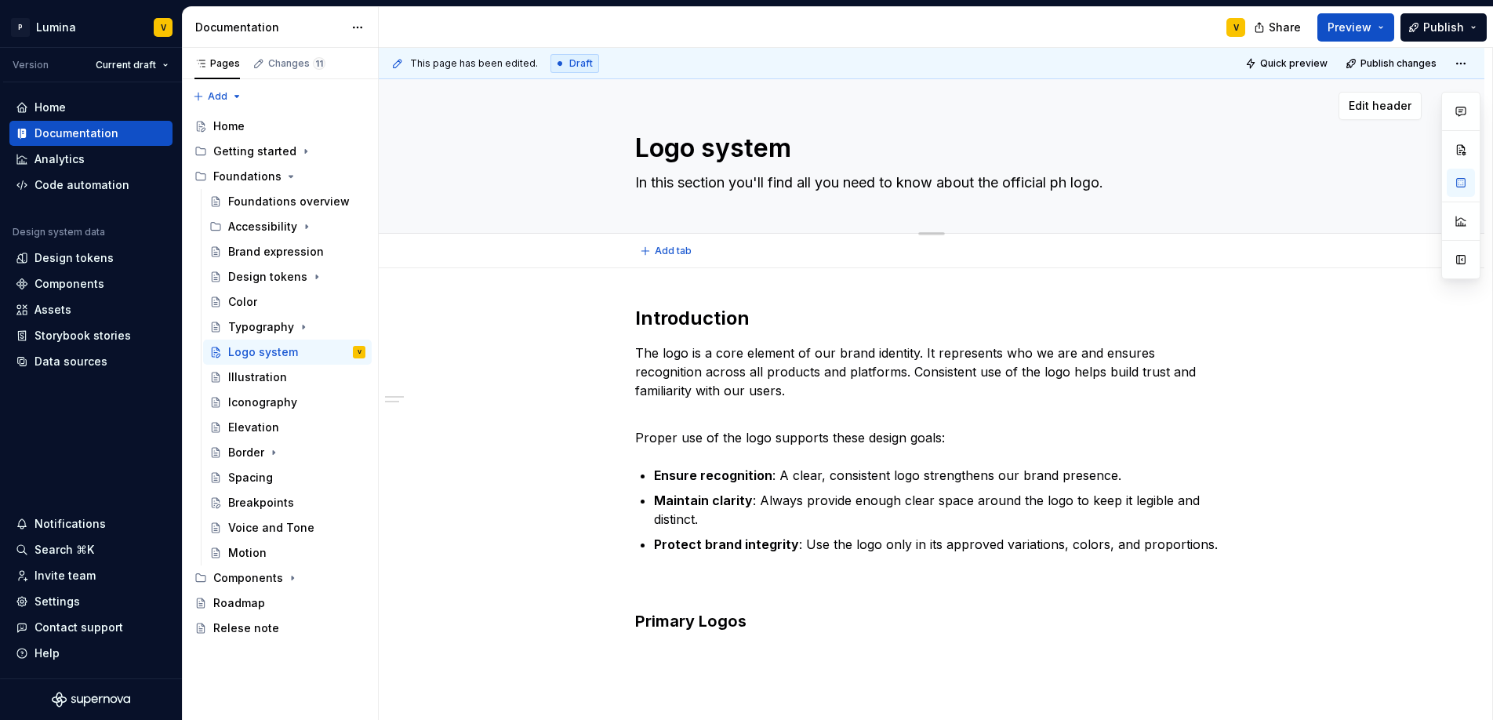
type textarea "In this section you'll find all you need to know about the official pha logo."
type textarea "*"
type textarea "In this section you'll find all you need to know about the official phas logo."
type textarea "*"
type textarea "In this section you'll find all you need to know about the official phase logo."
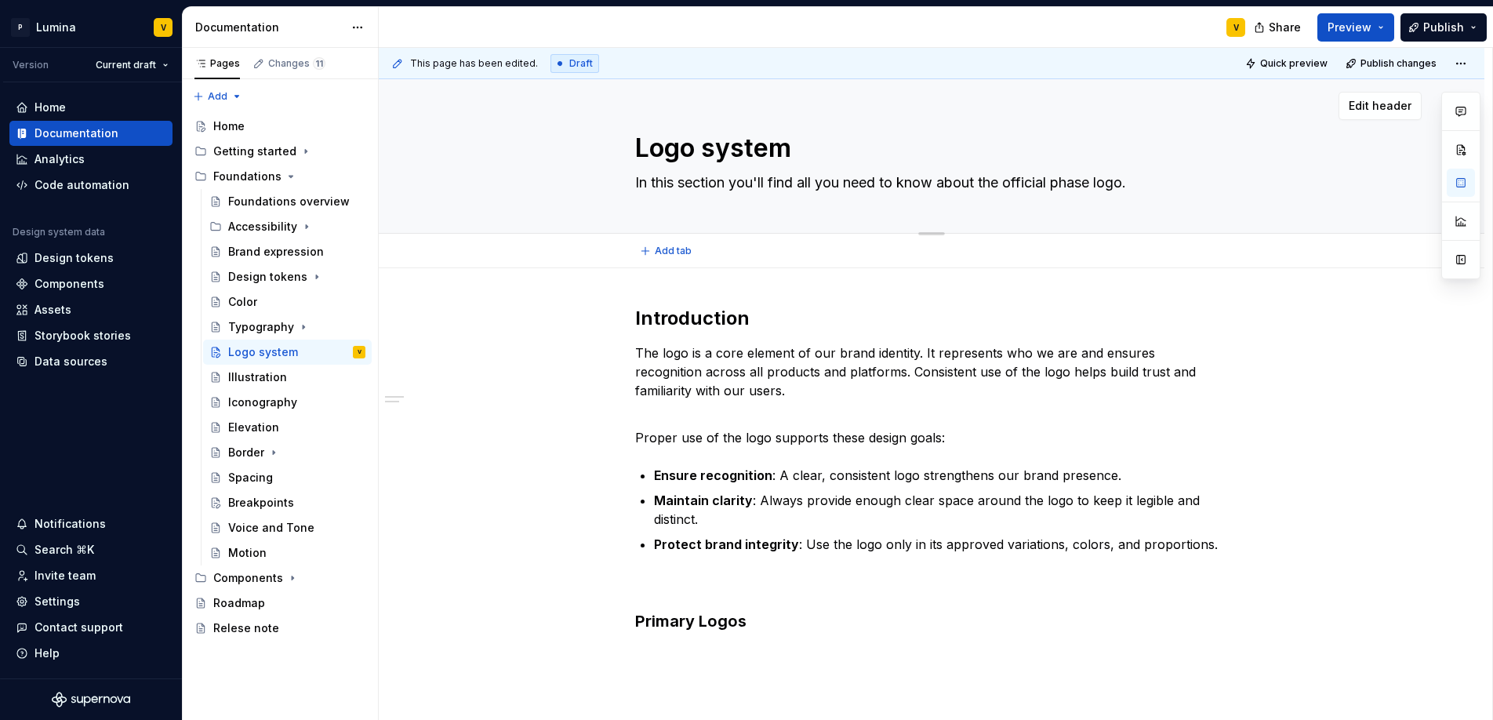
type textarea "*"
type textarea "In this section you'll find all you need to know about the official phase6 logo."
type textarea "*"
type textarea "In this section you'll find all you need to know about the official phase6 logo."
click at [707, 281] on div "Introduction The logo is a core element of our brand identity. It represents wh…" at bounding box center [931, 567] width 1105 height 598
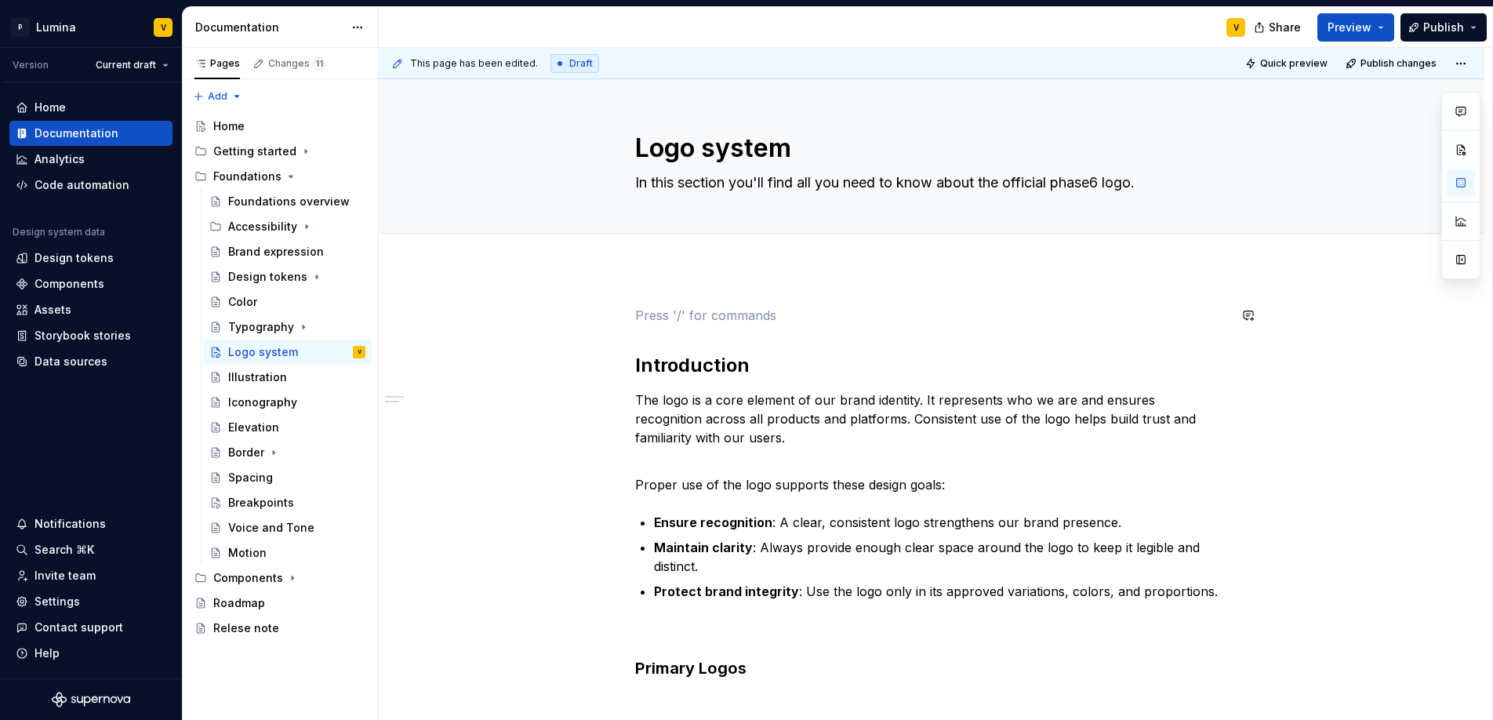
click at [632, 346] on div "Introduction The logo is a core element of our brand identity. It represents wh…" at bounding box center [931, 590] width 1105 height 645
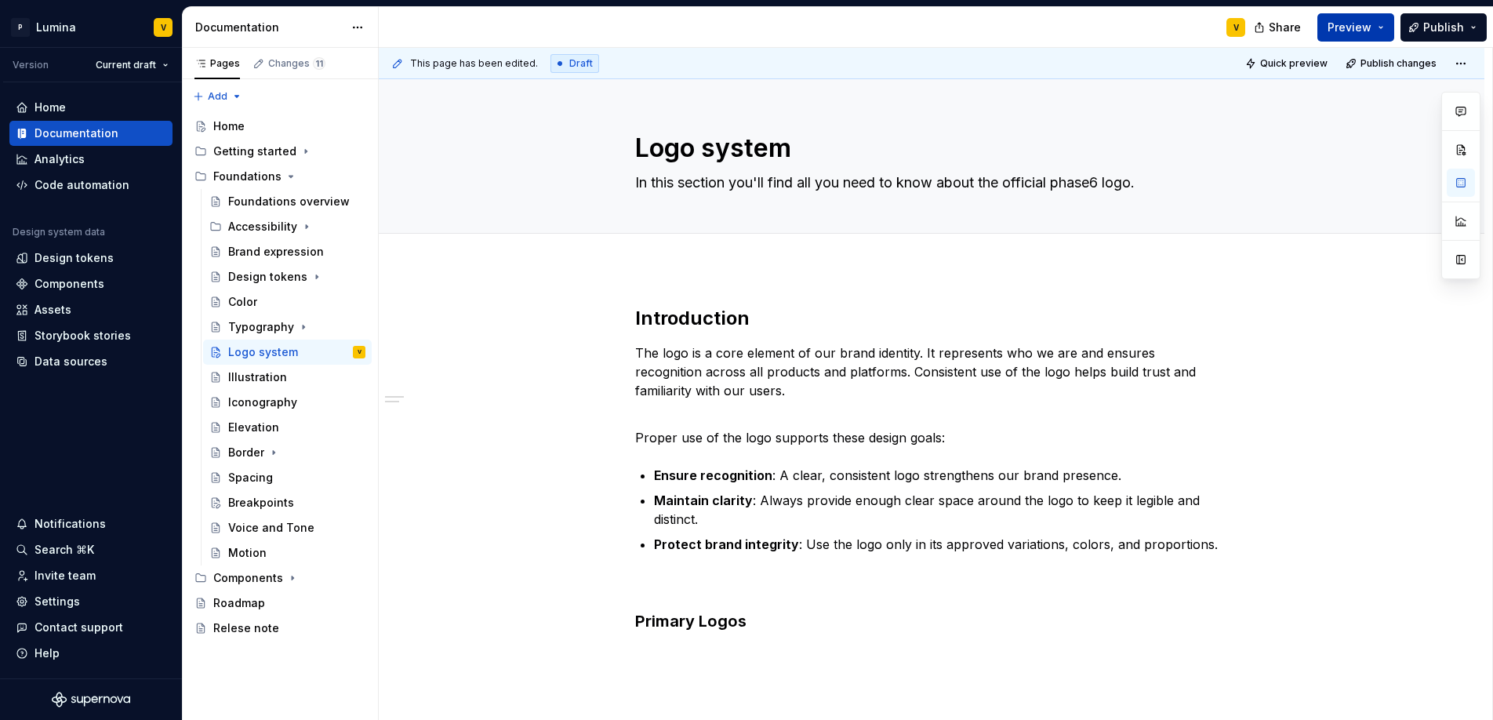
click at [1347, 29] on span "Preview" at bounding box center [1349, 28] width 44 height 16
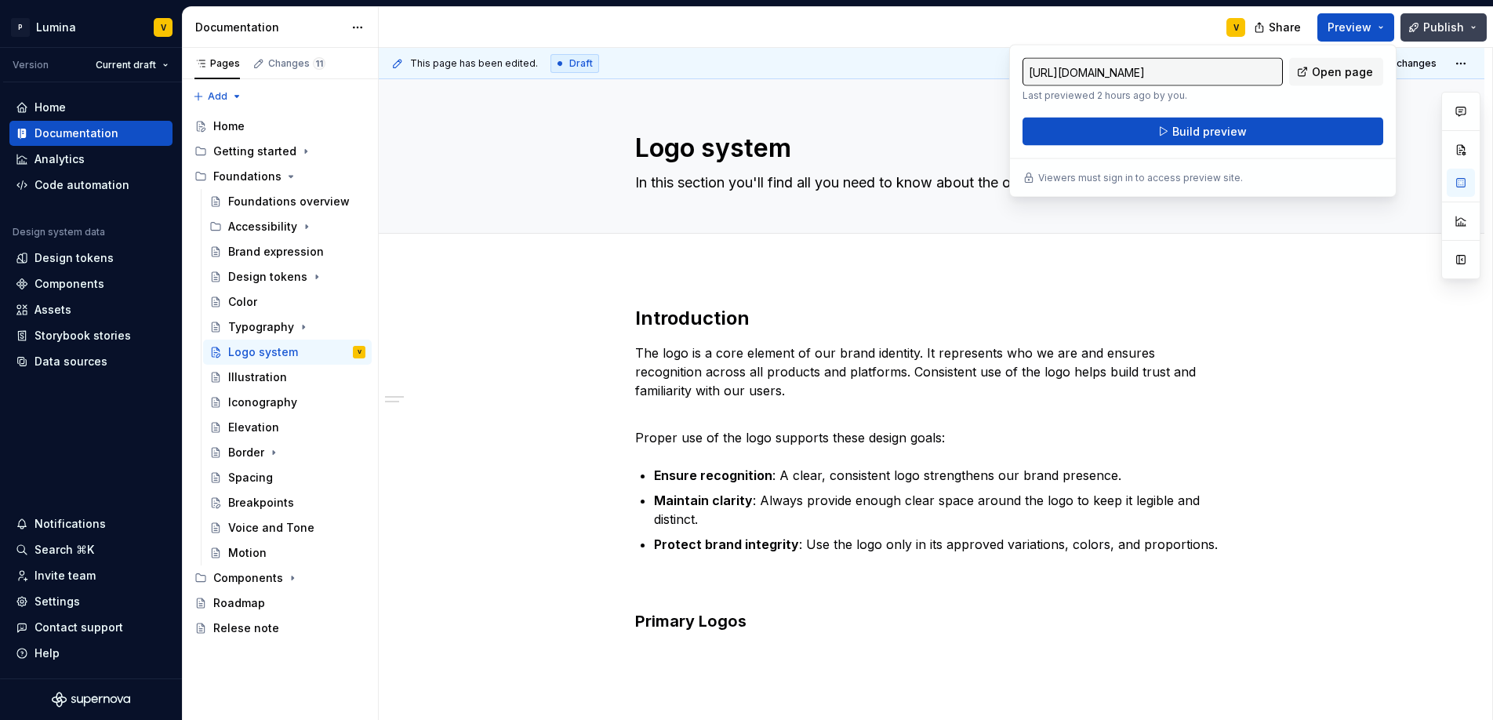
click at [1421, 38] on button "Publish" at bounding box center [1443, 27] width 86 height 28
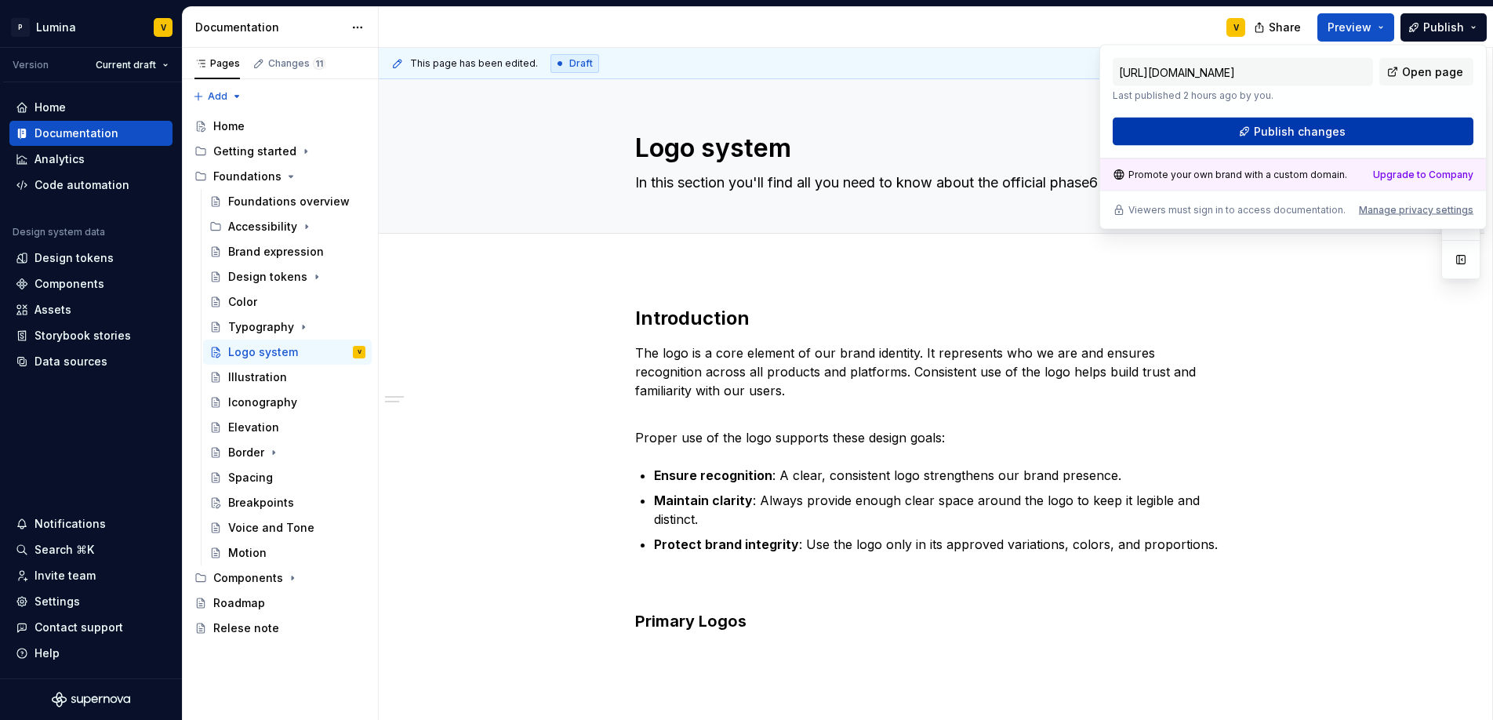
click at [1290, 138] on span "Publish changes" at bounding box center [1300, 132] width 92 height 16
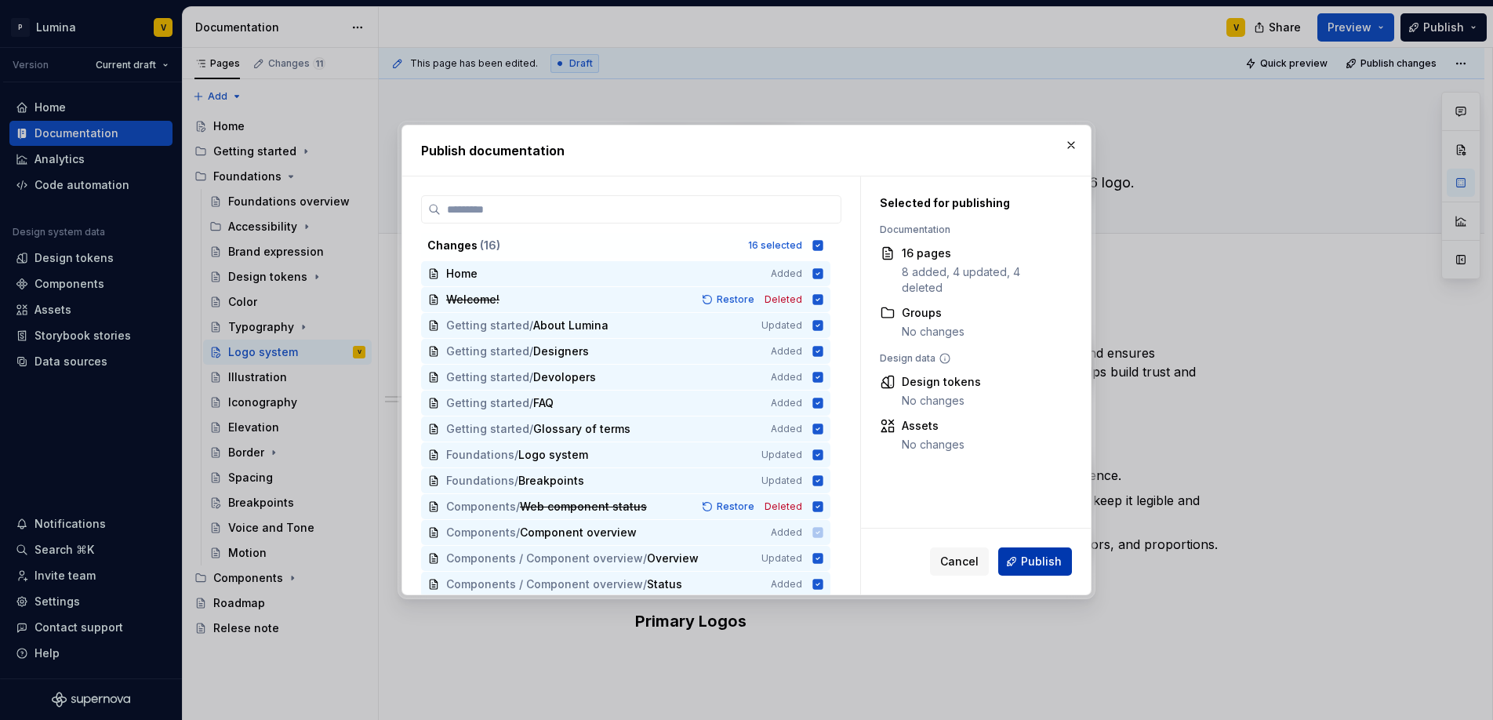
click at [1024, 560] on span "Publish" at bounding box center [1041, 561] width 41 height 16
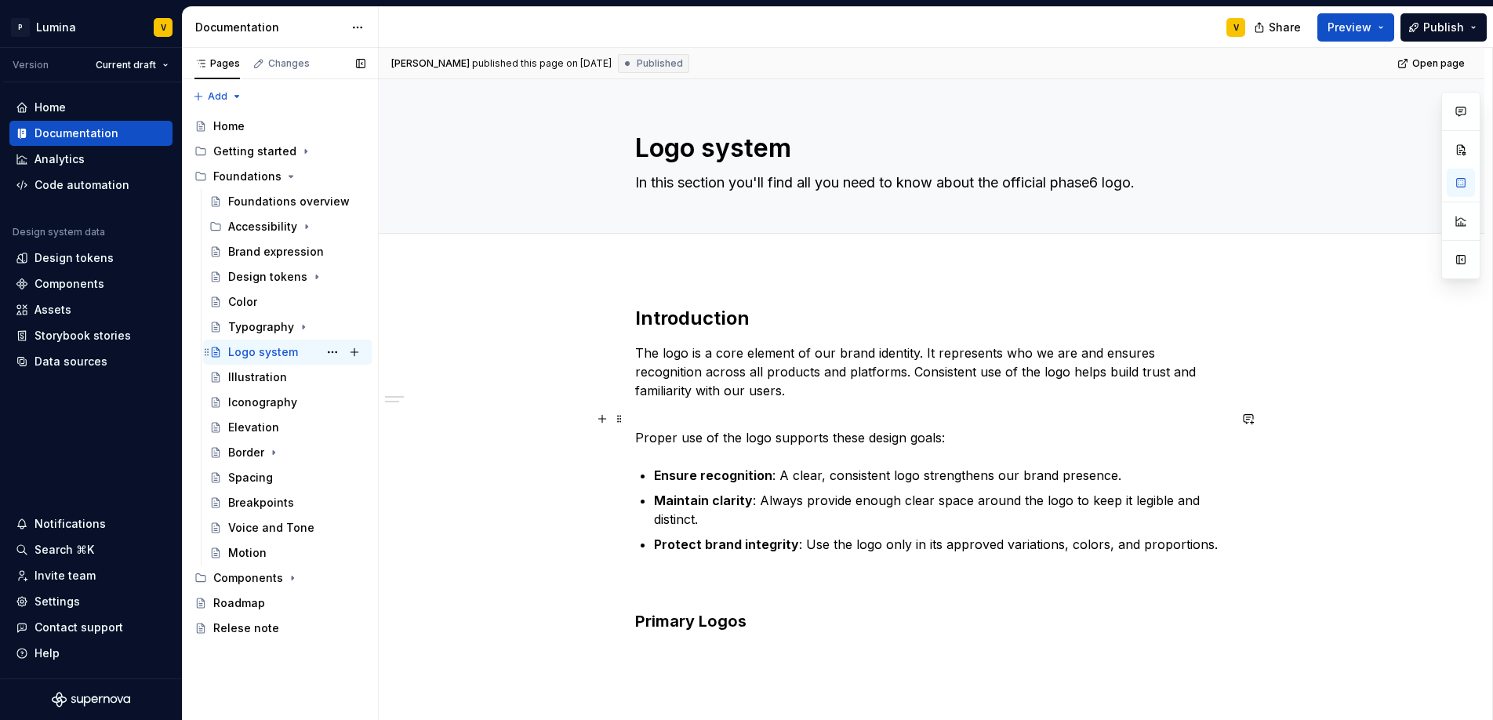
click at [270, 359] on div "Logo system" at bounding box center [263, 352] width 70 height 16
click at [289, 356] on div "Logo system" at bounding box center [263, 352] width 70 height 16
click at [292, 353] on div "Logo system" at bounding box center [263, 352] width 70 height 16
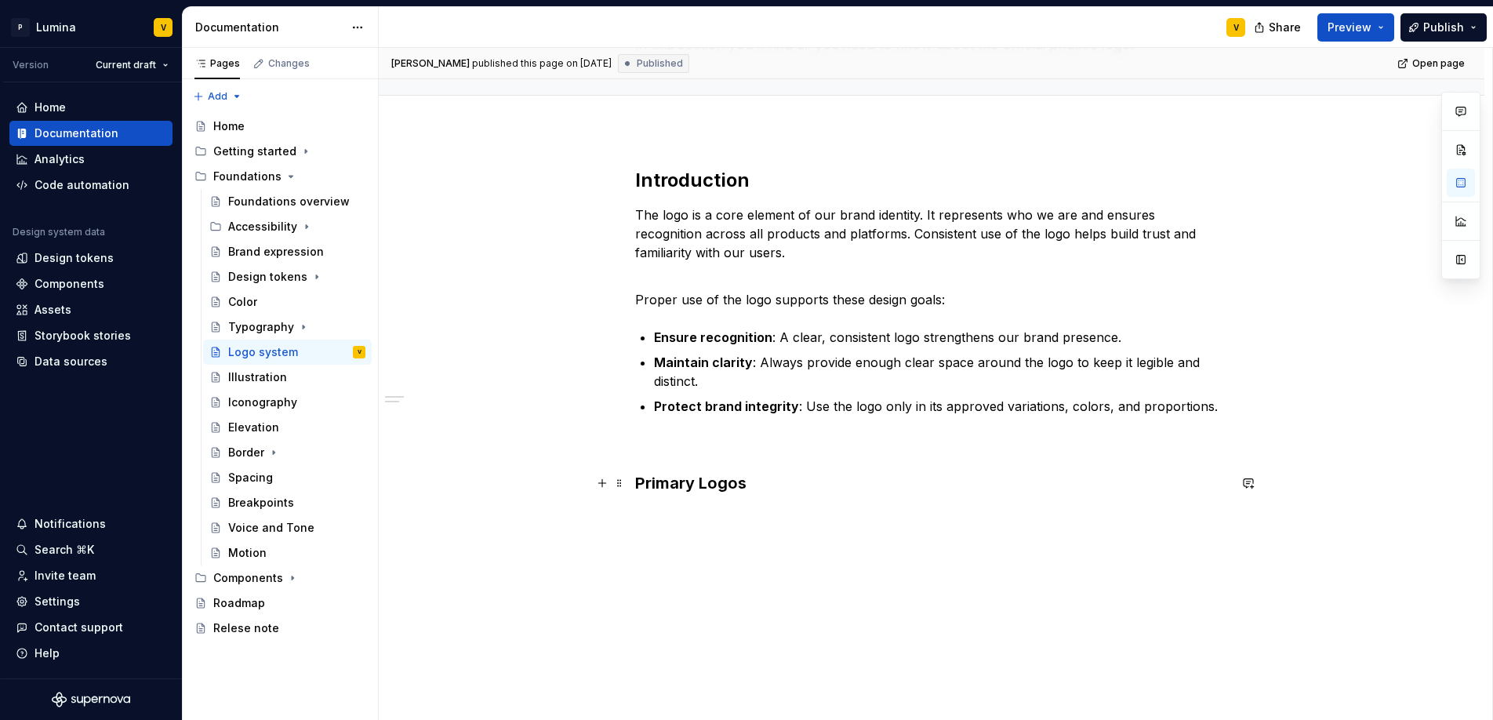
scroll to position [146, 0]
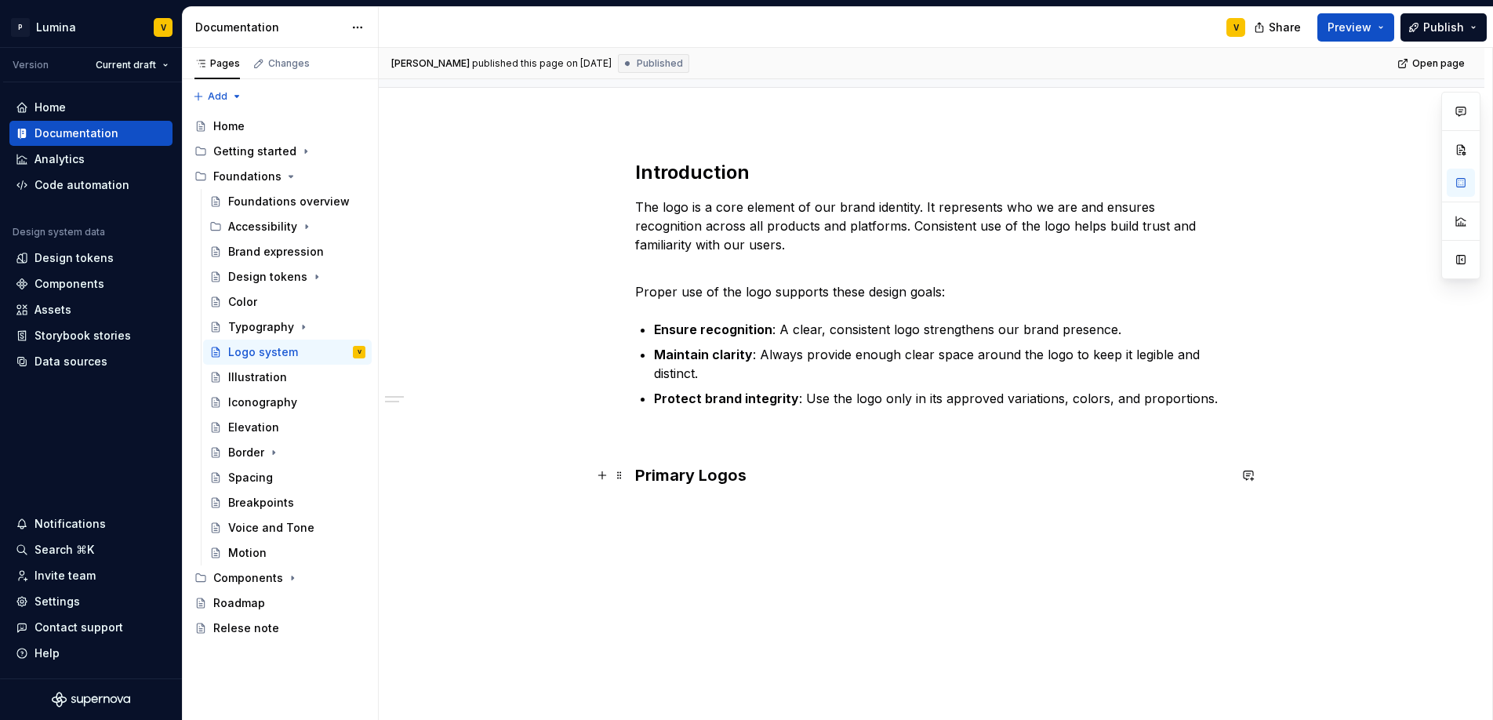
click at [759, 471] on h3 "Primary Logos" at bounding box center [931, 475] width 593 height 22
click at [694, 453] on div "Introduction The logo is a core element of our brand identity. It represents wh…" at bounding box center [931, 323] width 593 height 326
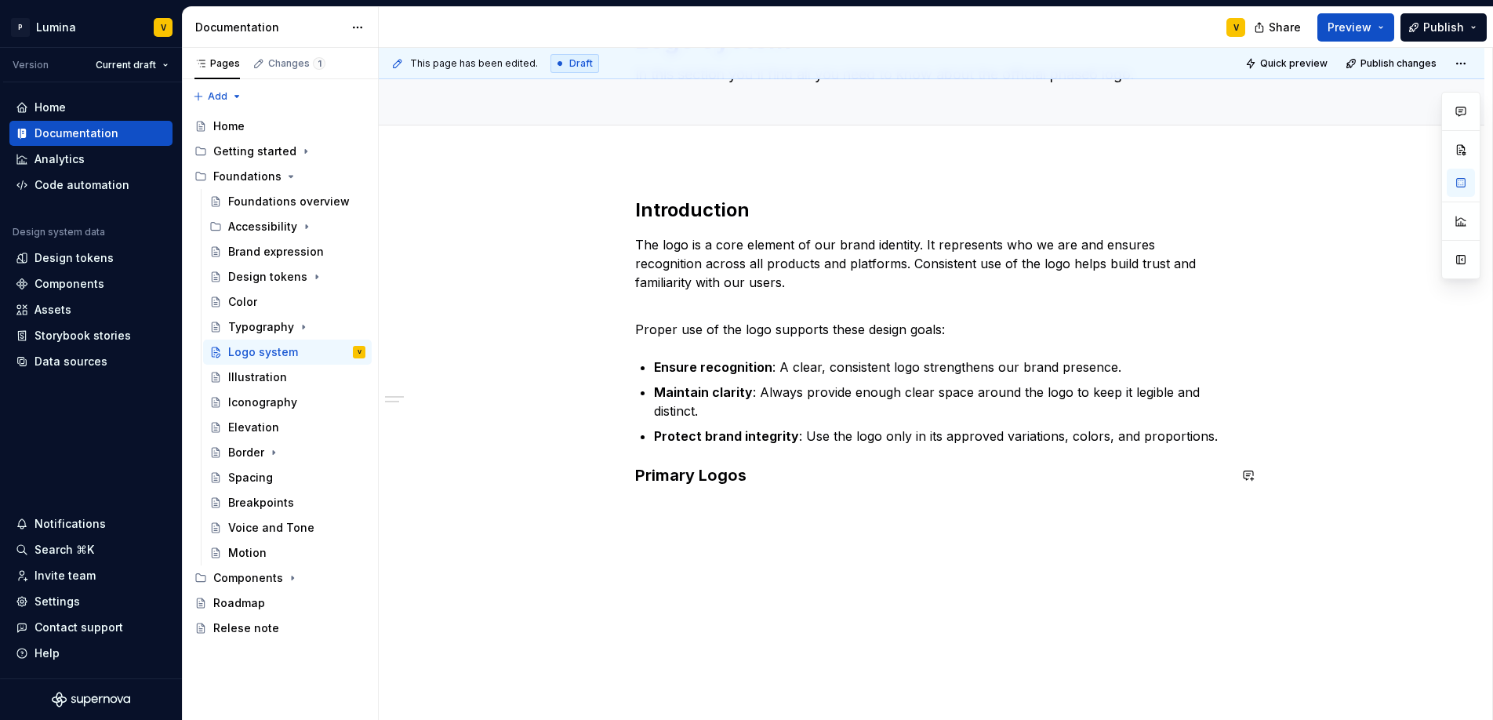
scroll to position [108, 0]
click at [768, 474] on h3 "Primary Logos" at bounding box center [931, 475] width 593 height 22
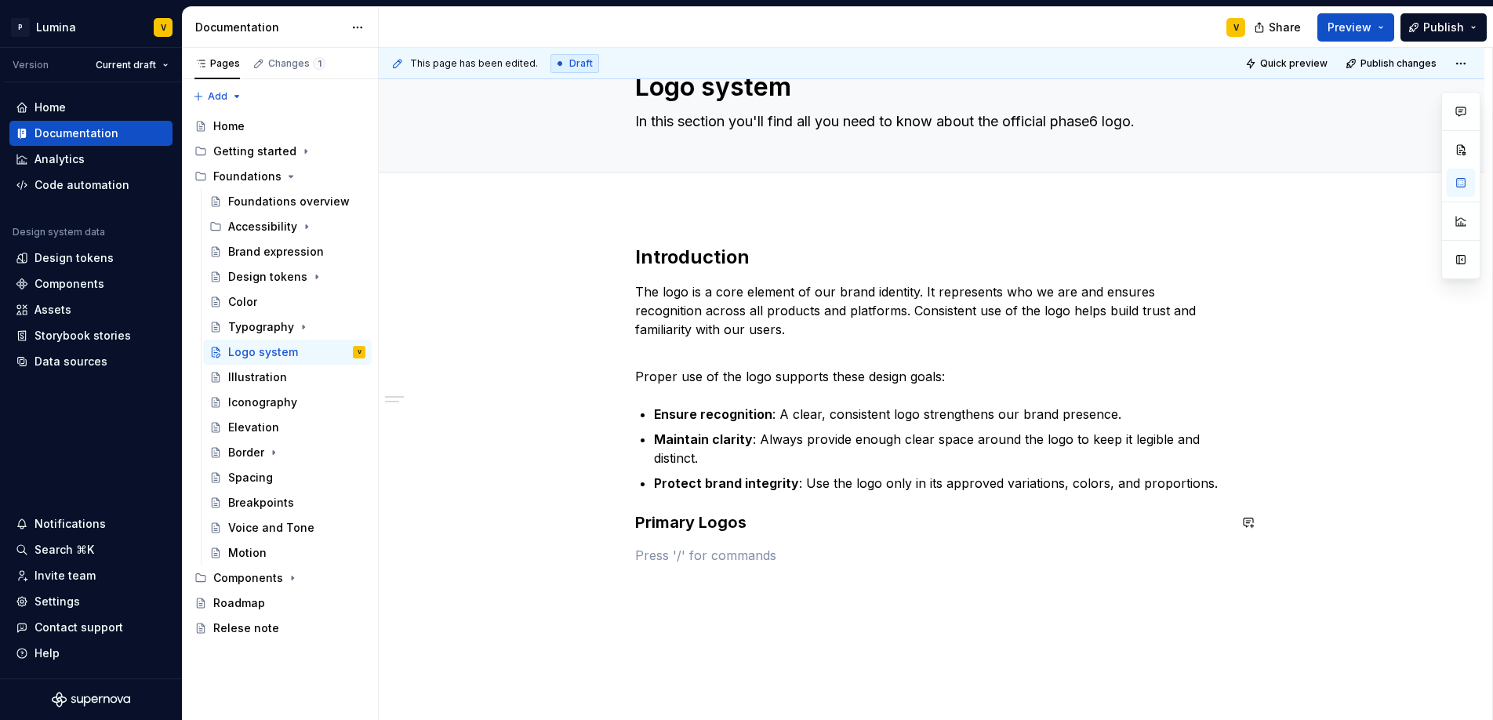
scroll to position [140, 0]
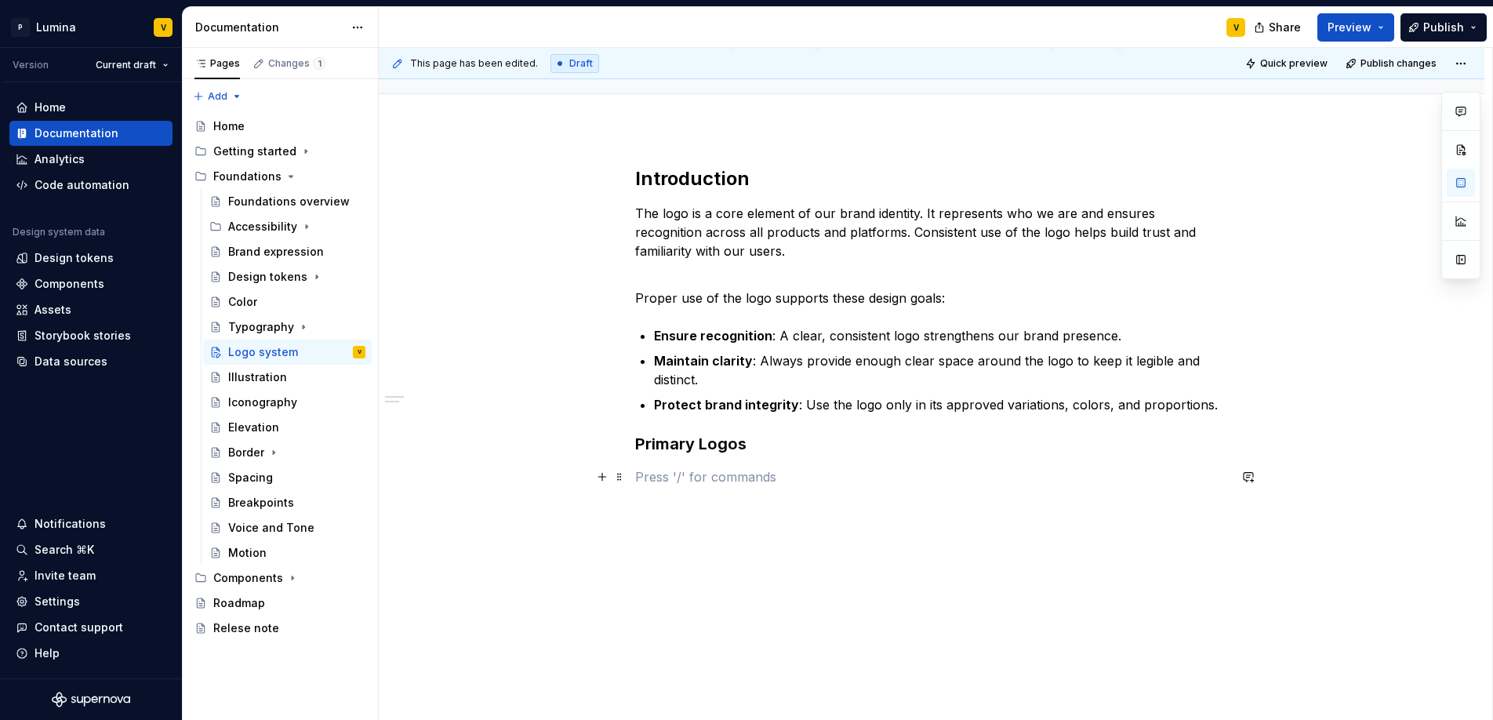
click at [653, 483] on p at bounding box center [931, 476] width 593 height 19
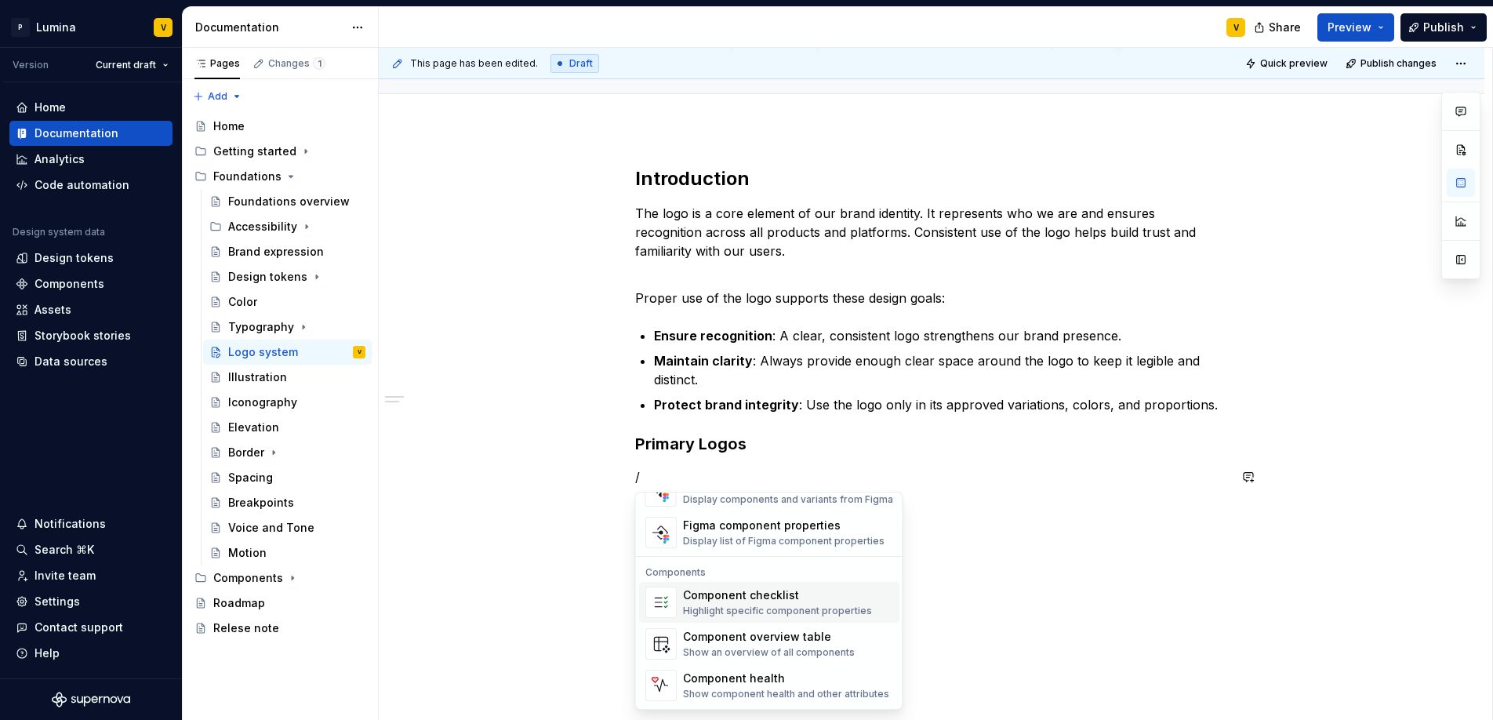
scroll to position [1441, 0]
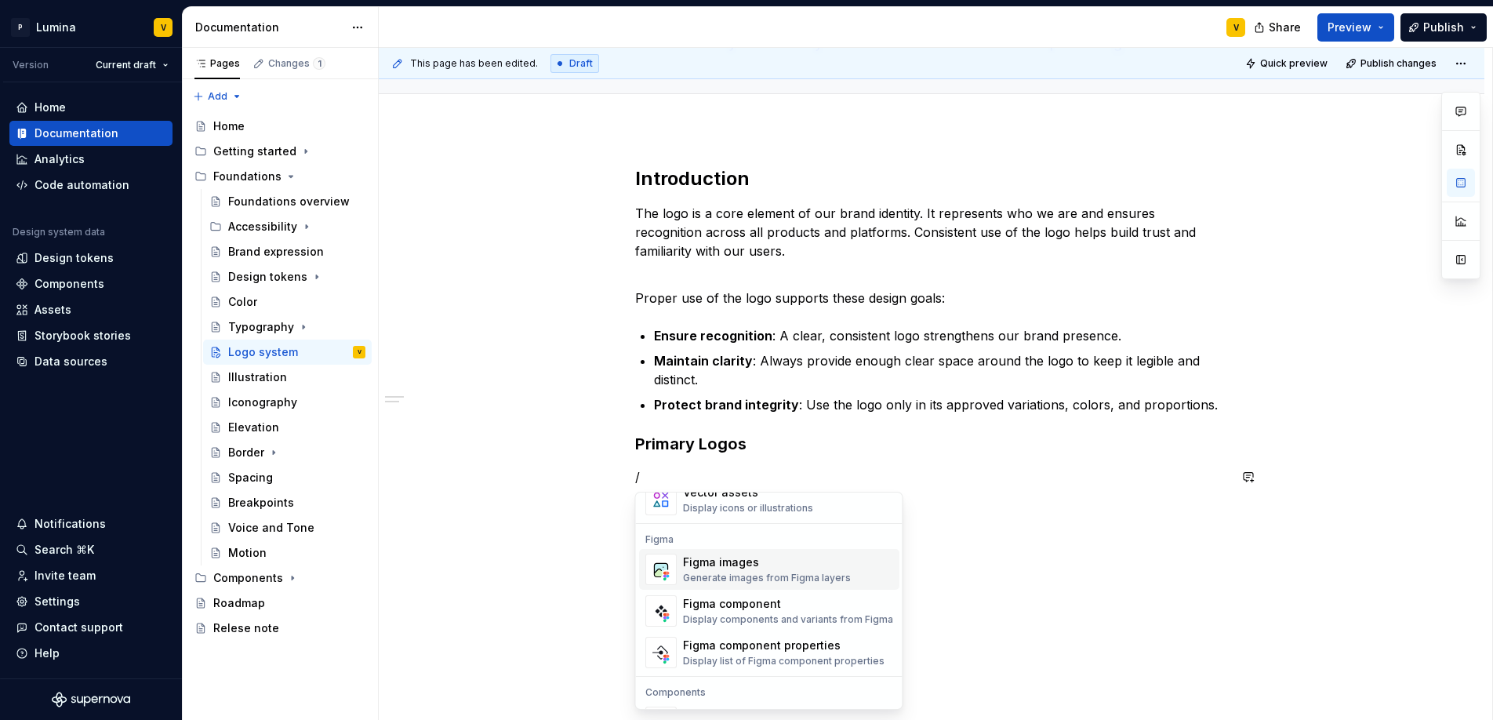
click at [716, 565] on div "Figma images" at bounding box center [767, 562] width 168 height 16
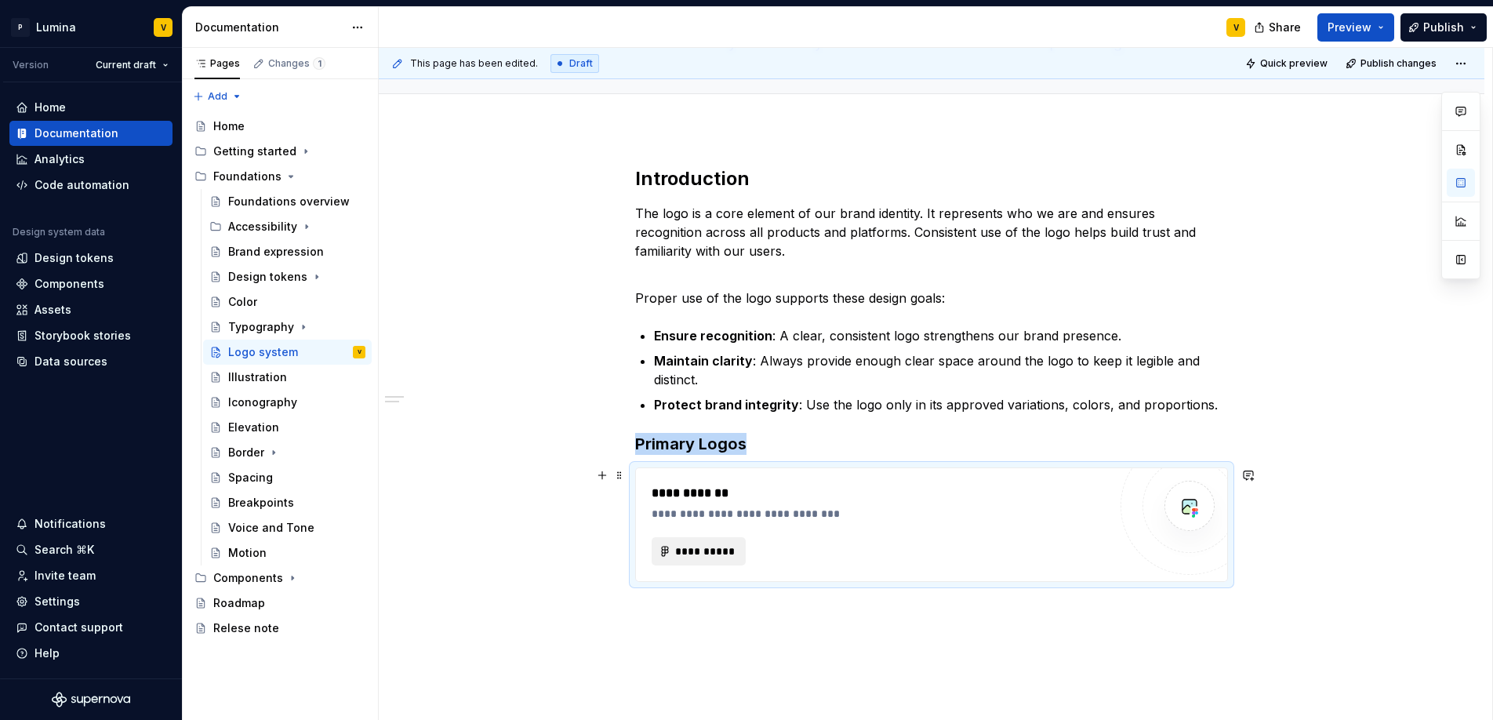
click at [687, 547] on span "**********" at bounding box center [704, 551] width 61 height 16
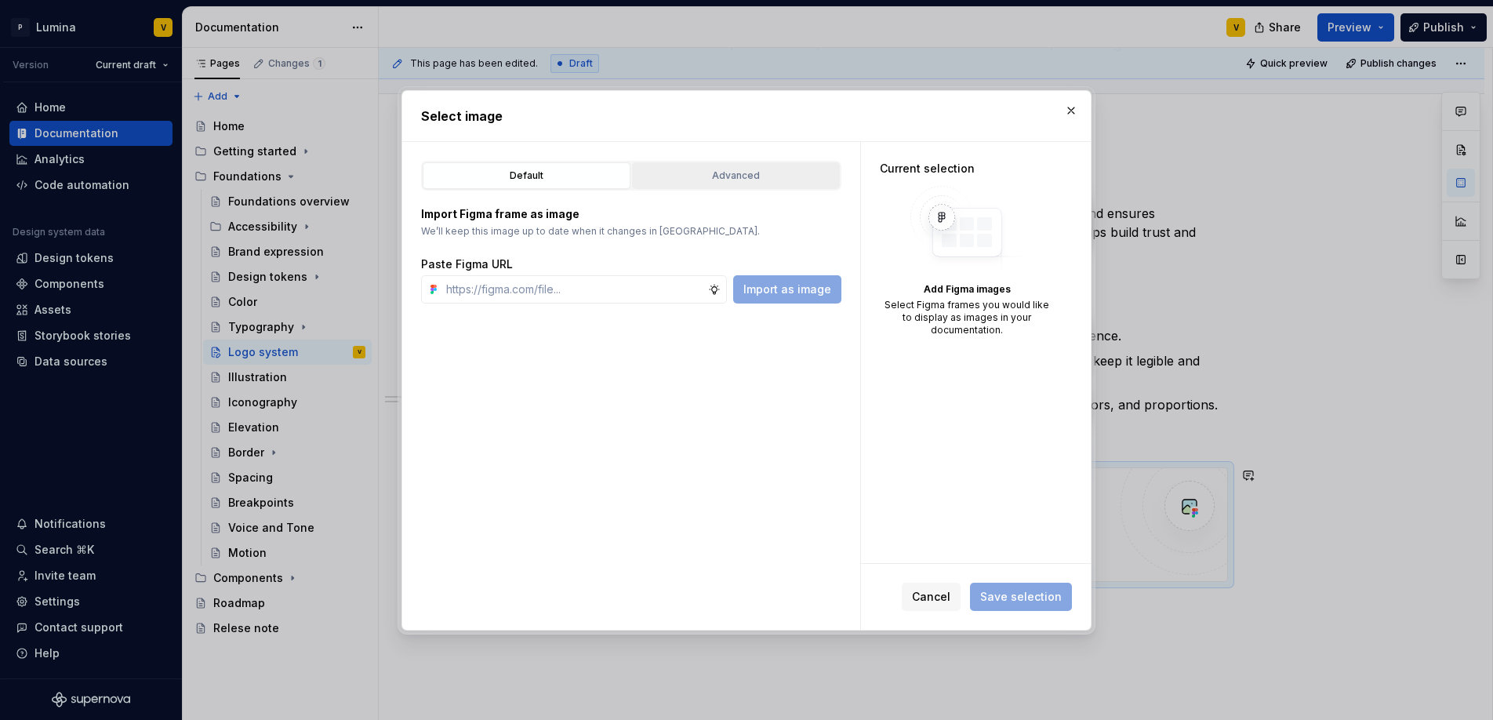
click at [700, 176] on div "Advanced" at bounding box center [735, 176] width 197 height 16
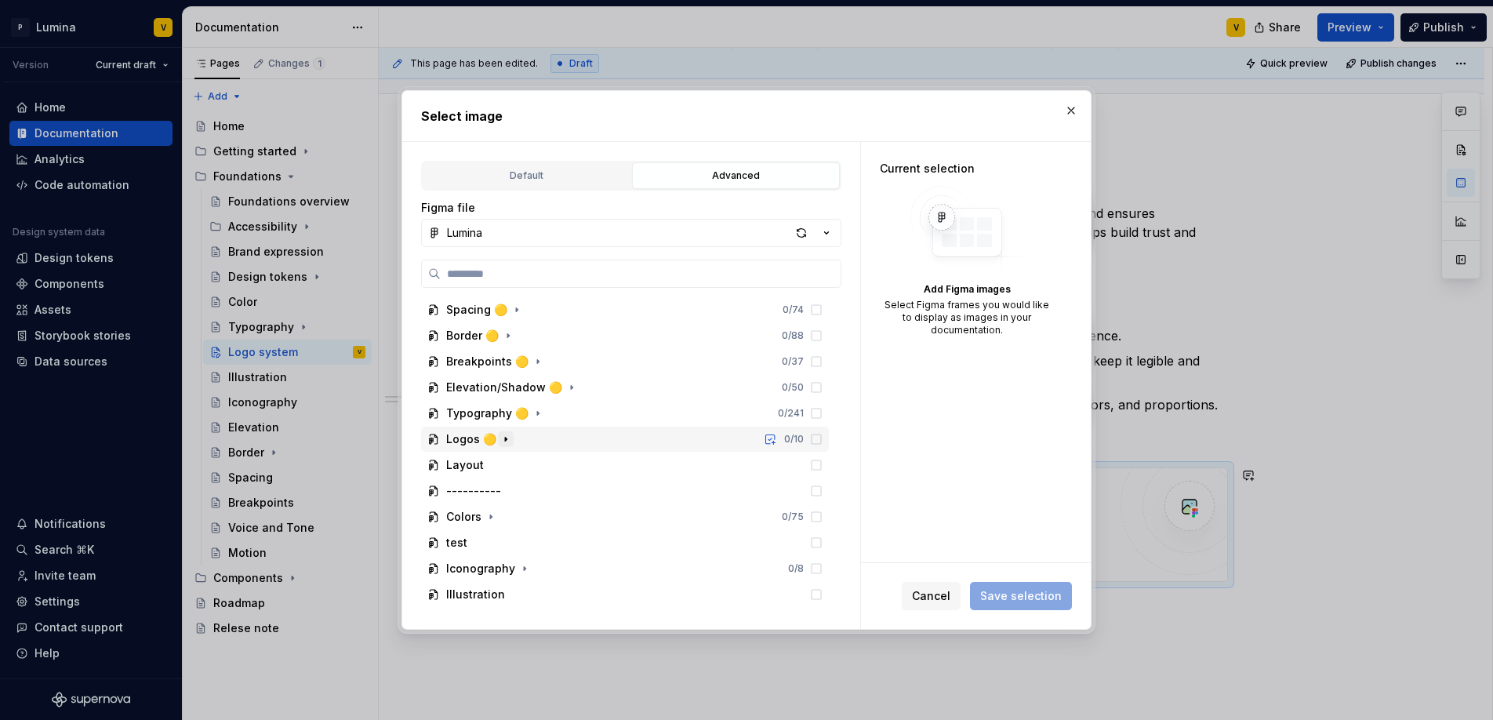
click at [499, 441] on icon "button" at bounding box center [505, 439] width 13 height 13
click at [543, 467] on icon "button" at bounding box center [547, 465] width 13 height 13
click at [529, 486] on icon "button" at bounding box center [529, 490] width 13 height 13
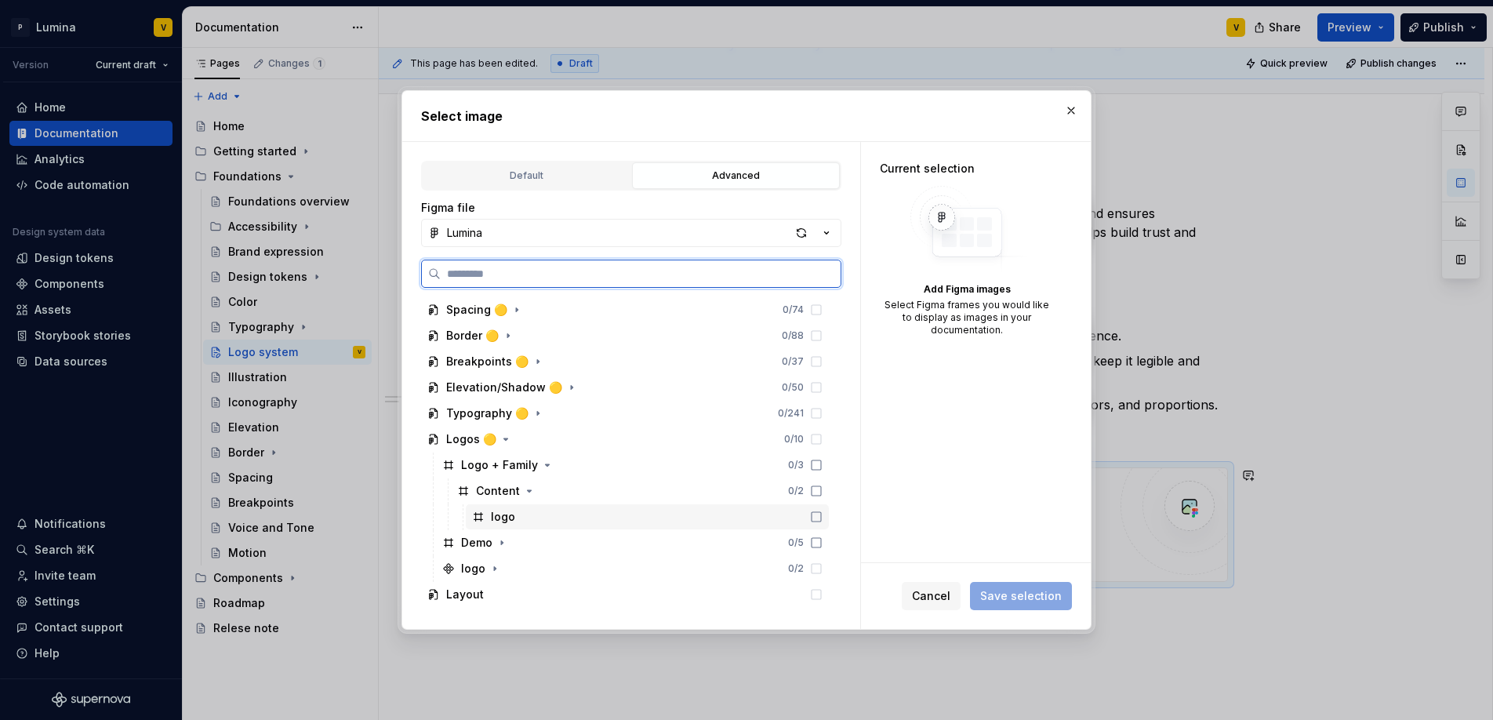
click at [546, 521] on div "logo" at bounding box center [647, 516] width 363 height 25
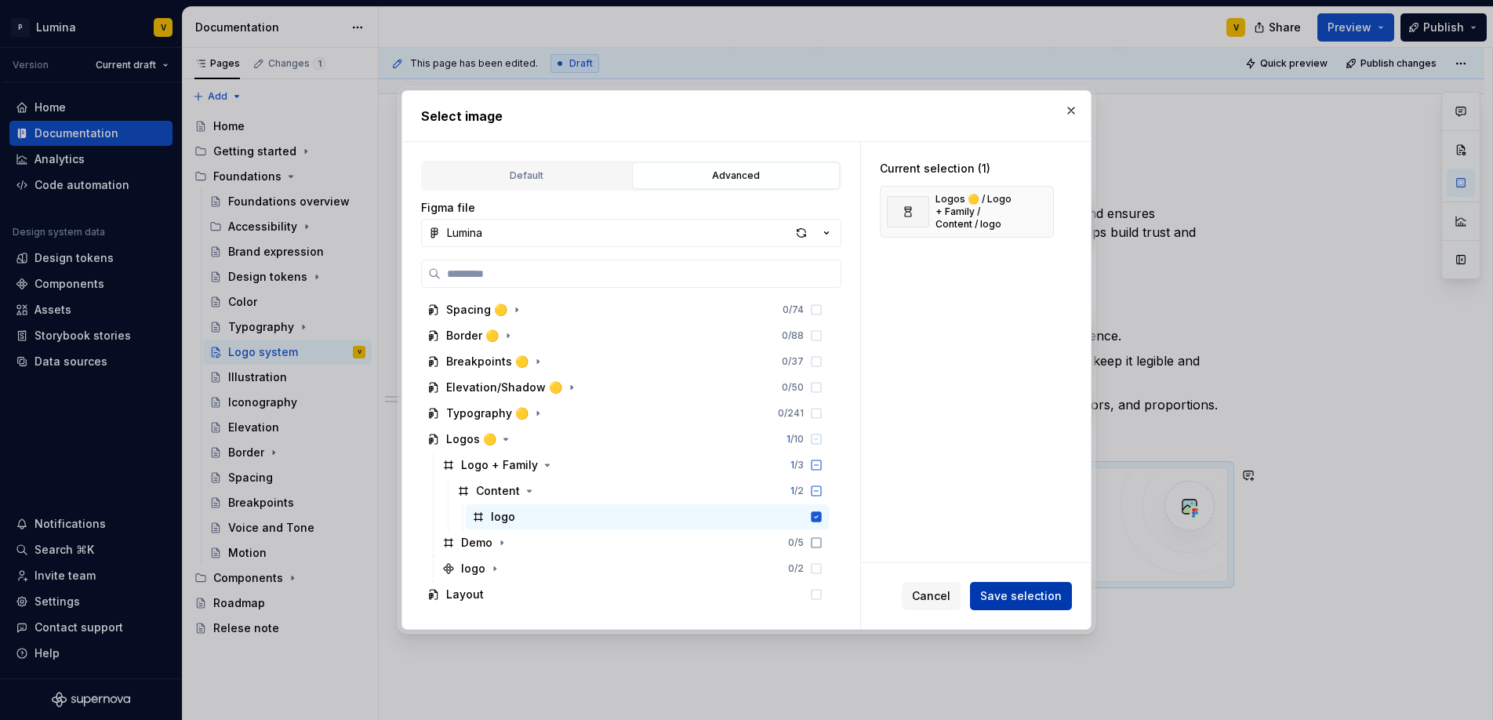
click at [1034, 589] on span "Save selection" at bounding box center [1021, 596] width 82 height 16
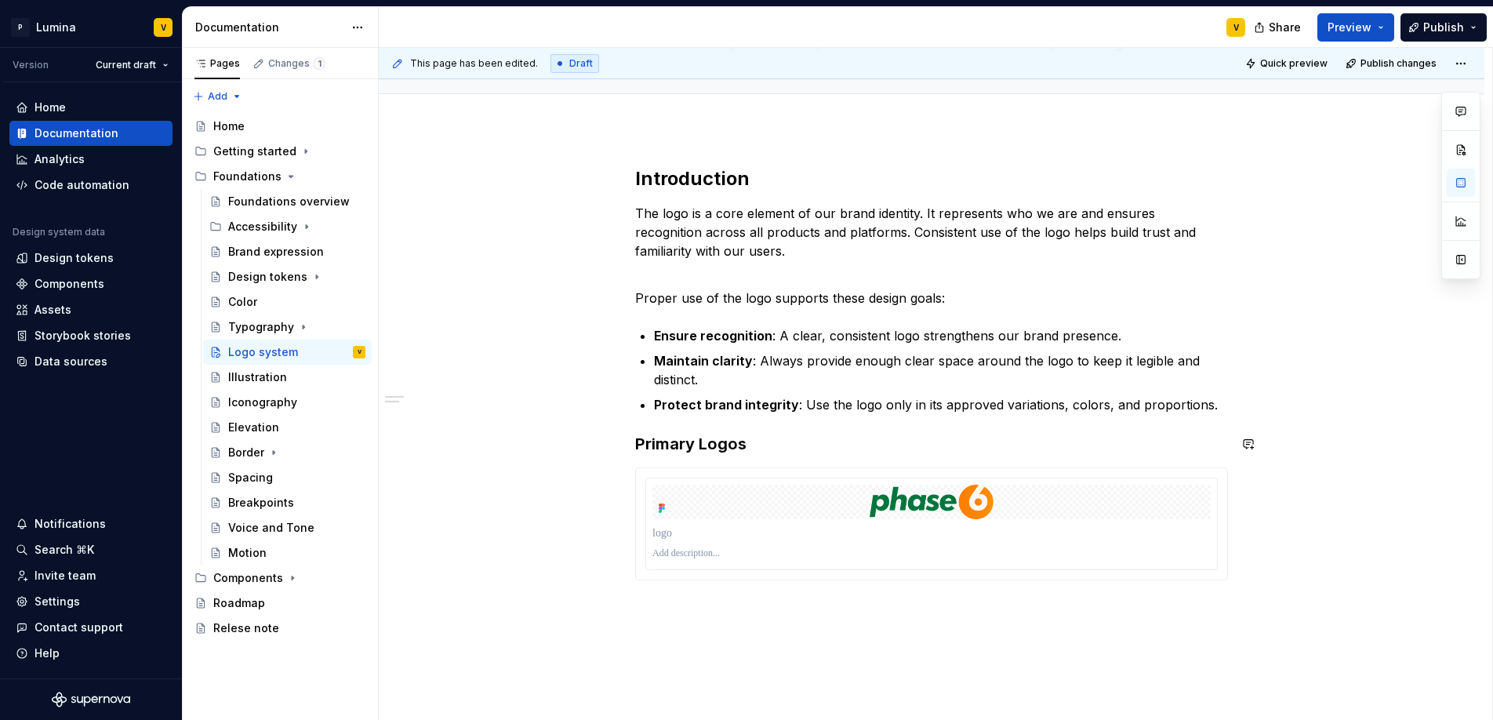
click at [865, 430] on div "Introduction The logo is a core element of our brand identity. It represents wh…" at bounding box center [931, 373] width 593 height 414
click at [761, 447] on h3 "Primary Logos" at bounding box center [931, 444] width 593 height 22
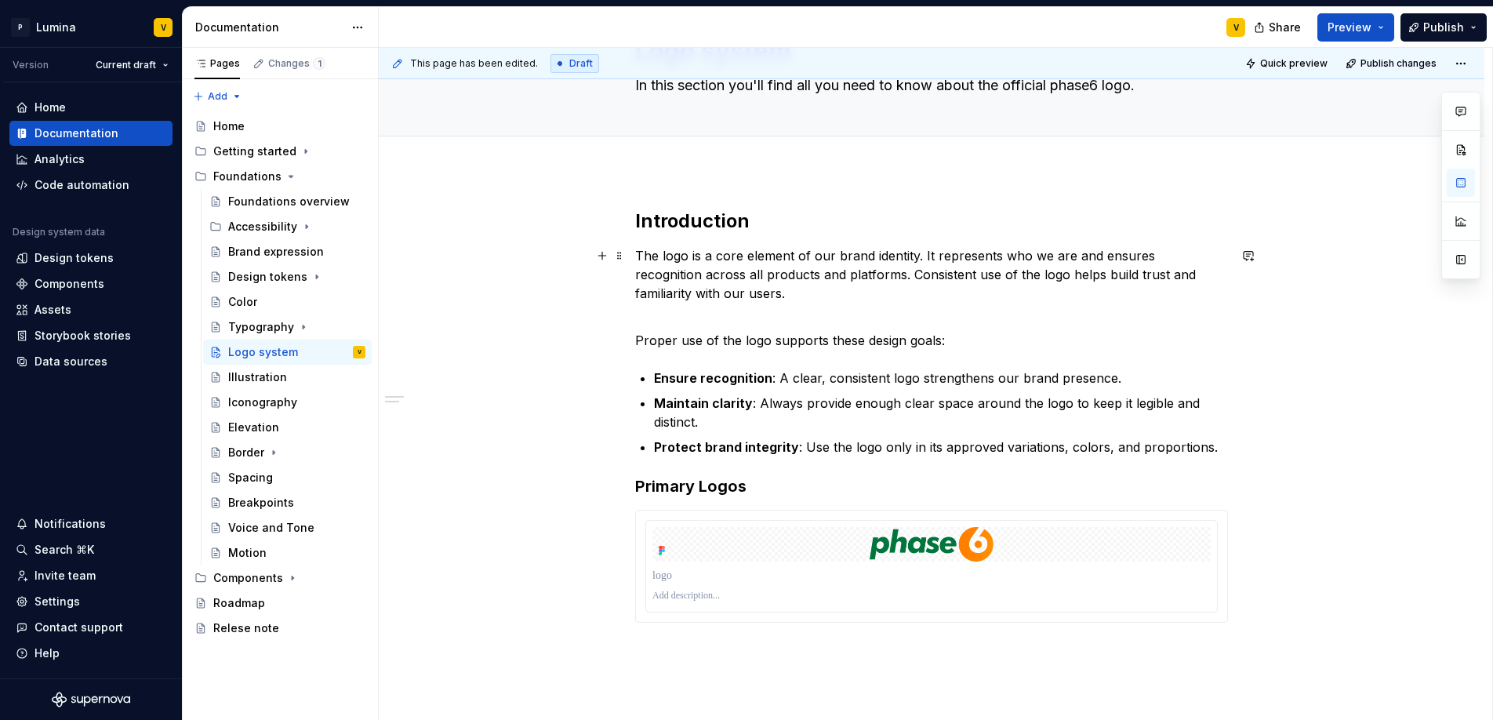
scroll to position [0, 0]
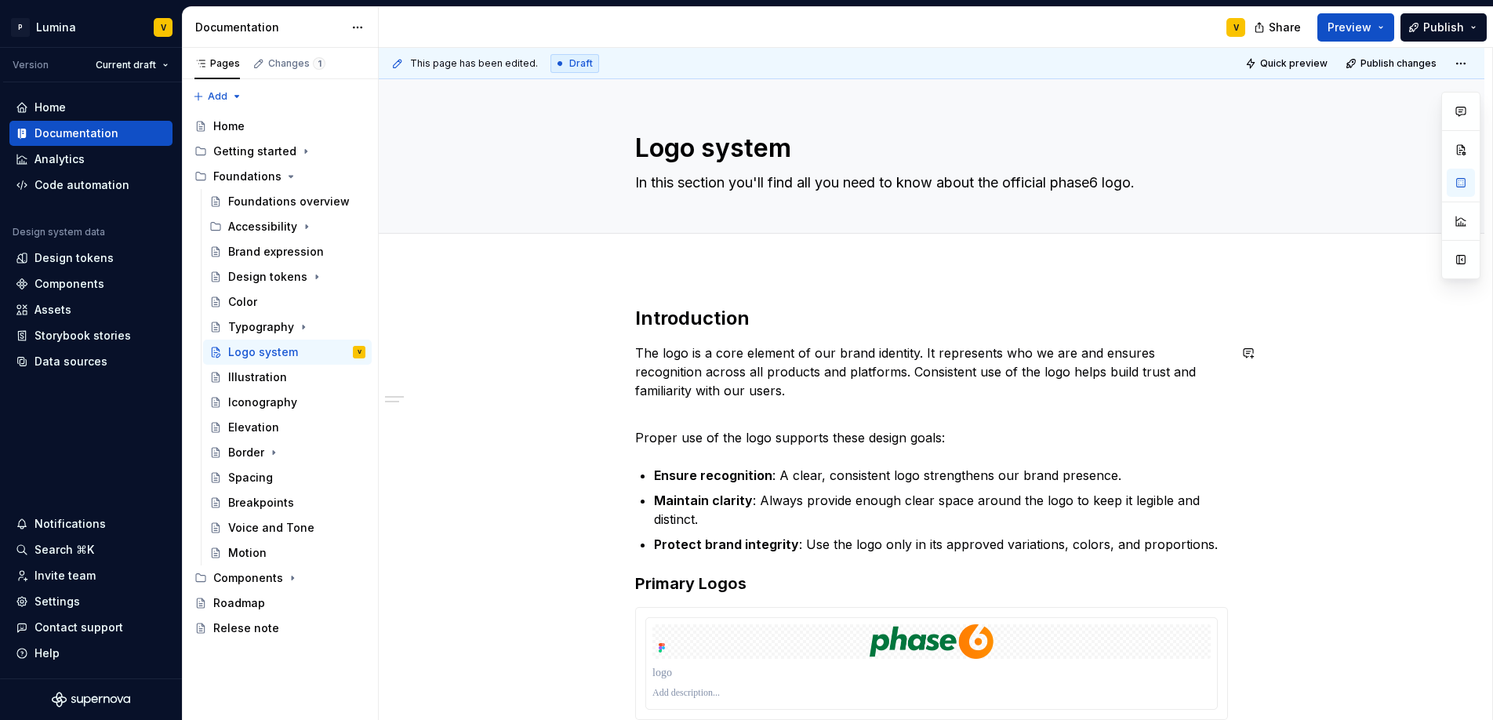
click at [734, 251] on div at bounding box center [931, 251] width 593 height 0
click at [661, 249] on span "Add tab" at bounding box center [673, 251] width 37 height 13
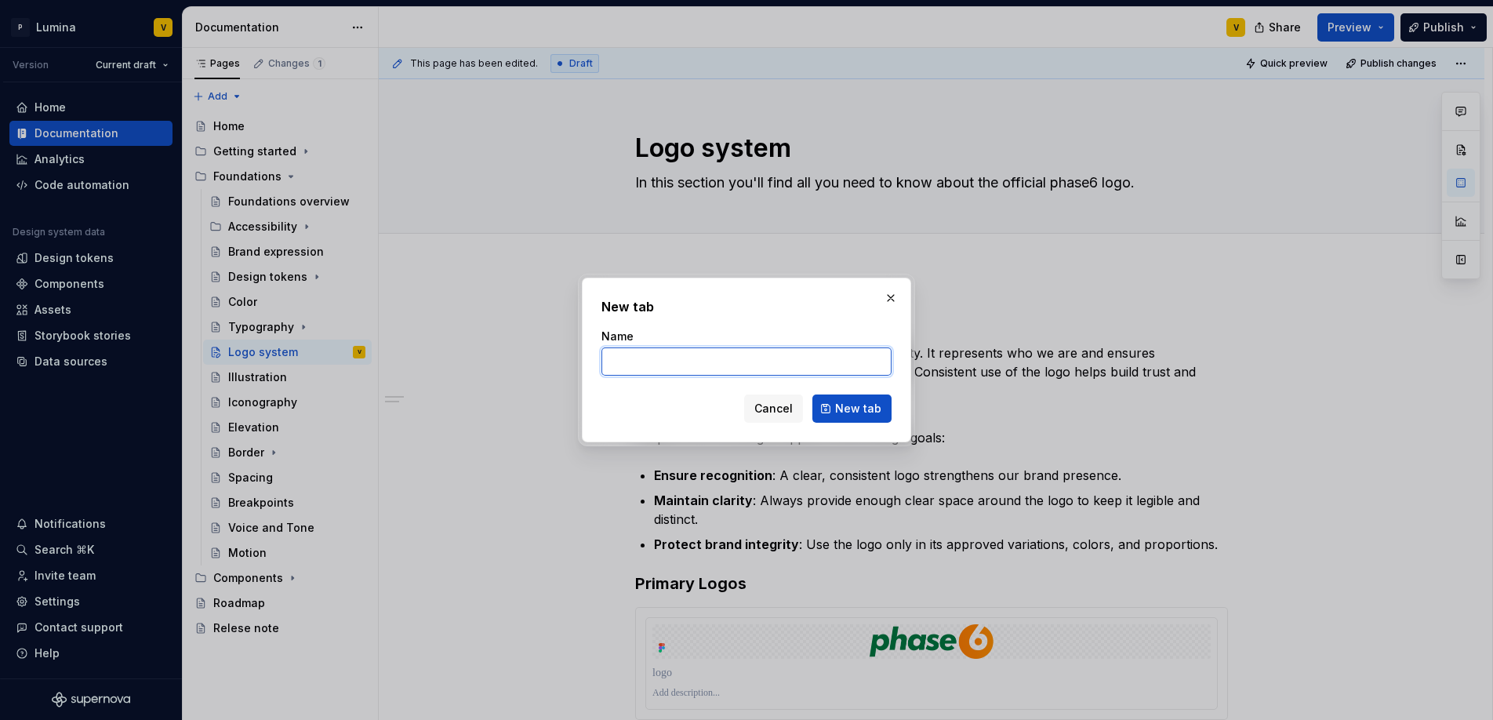
type textarea "*"
type input "R"
type input "Preview & donloads"
click at [844, 401] on span "New tab" at bounding box center [858, 409] width 46 height 16
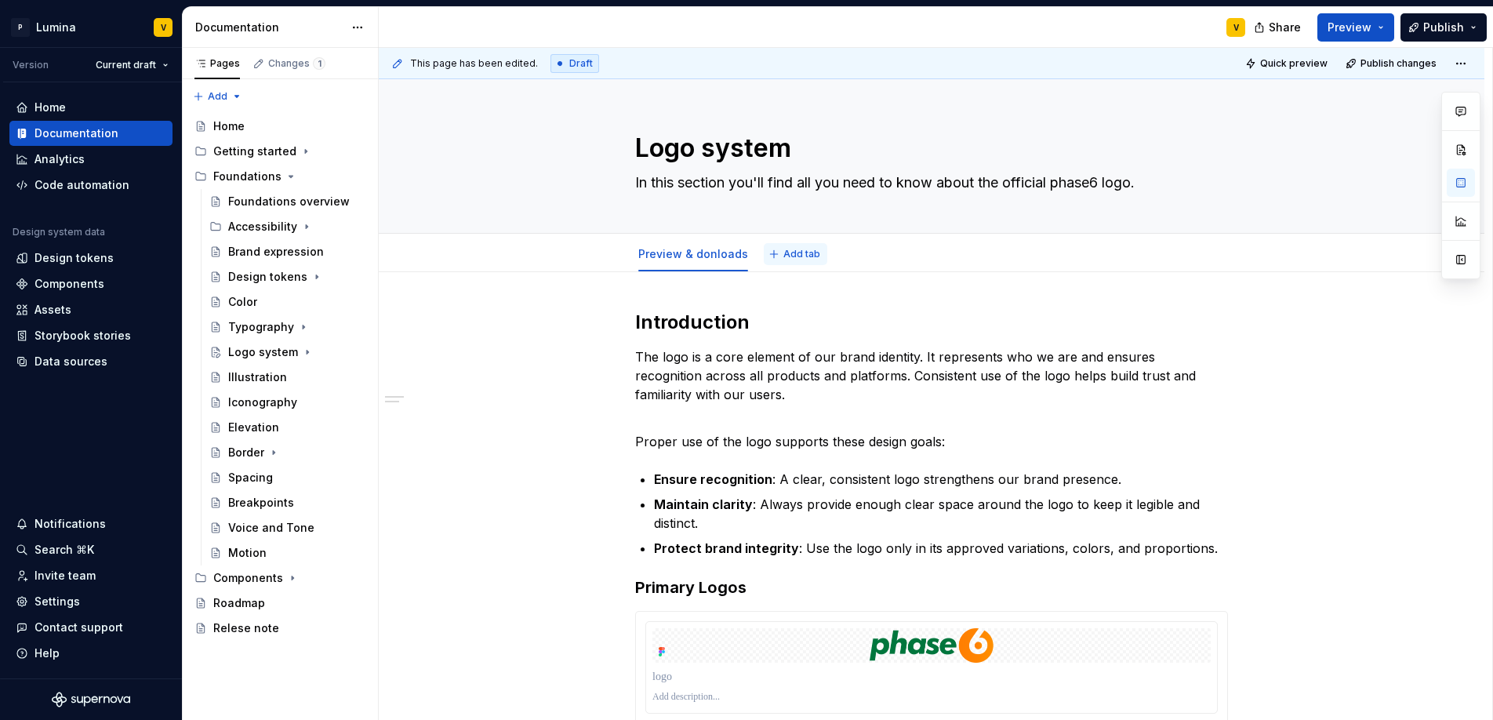
type textarea "*"
click at [781, 262] on button "Add tab" at bounding box center [796, 254] width 64 height 22
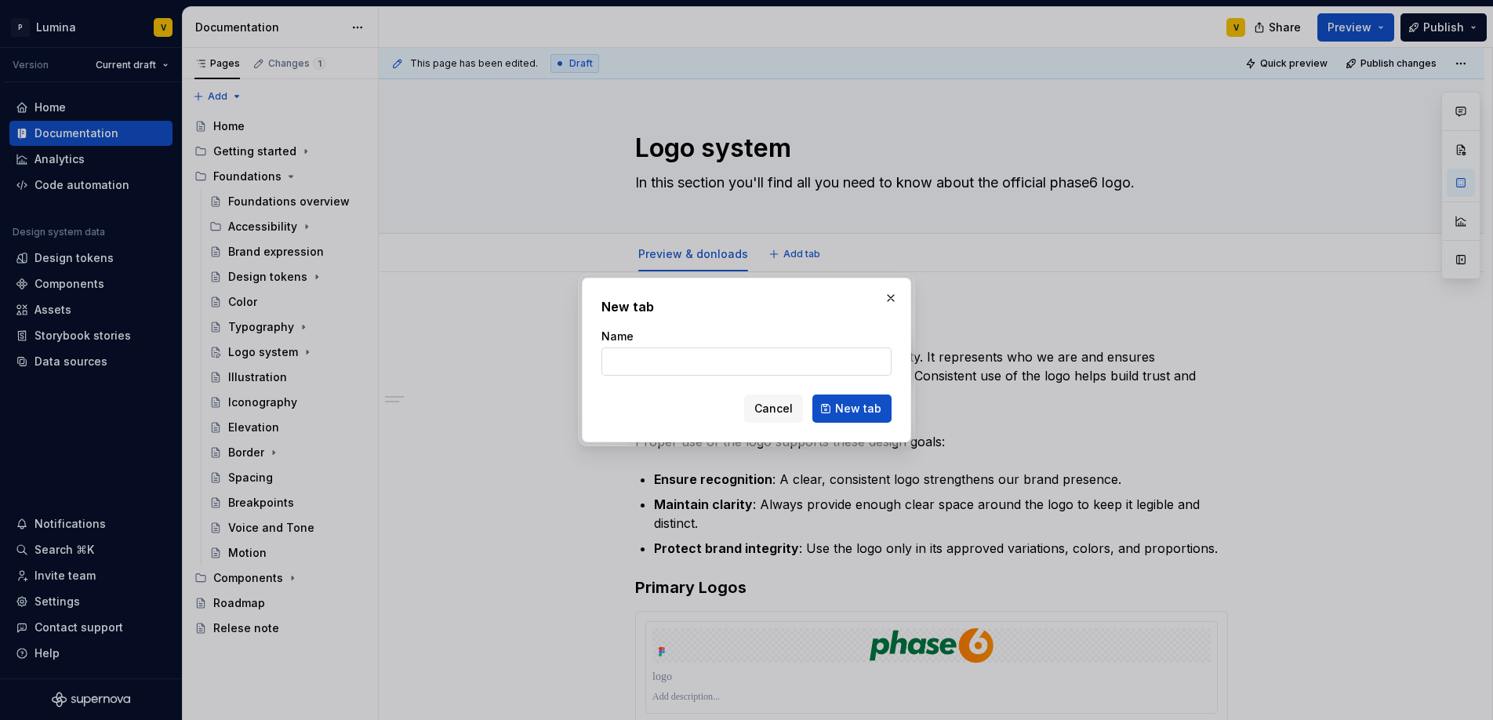
click at [704, 362] on input "Name" at bounding box center [746, 361] width 290 height 28
type input "Rules"
click at [844, 404] on span "New tab" at bounding box center [858, 409] width 46 height 16
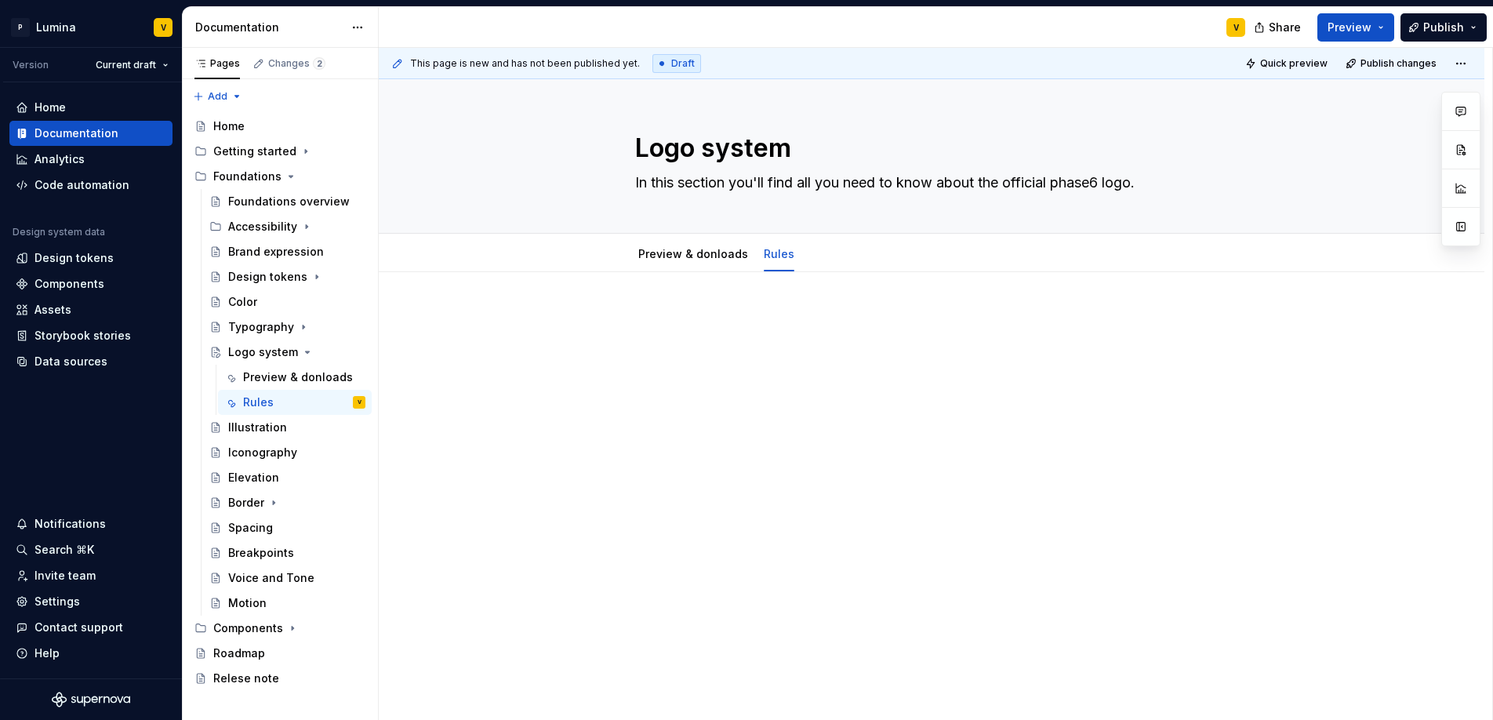
type textarea "*"
click at [829, 254] on span "Add tab" at bounding box center [847, 254] width 37 height 13
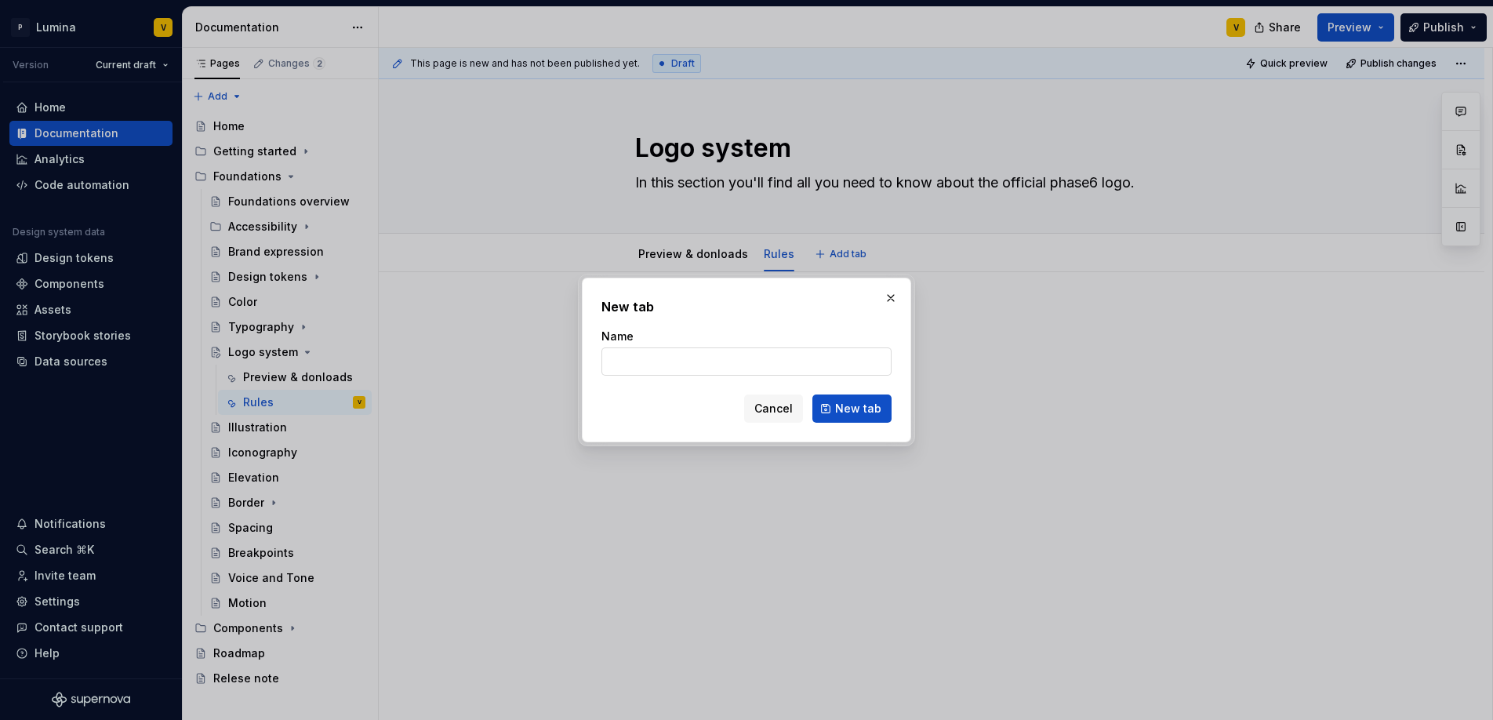
click at [687, 357] on input "Name" at bounding box center [746, 361] width 290 height 28
type input "S"
type input "D"
type textarea "*"
click at [650, 361] on input "Name" at bounding box center [746, 361] width 290 height 28
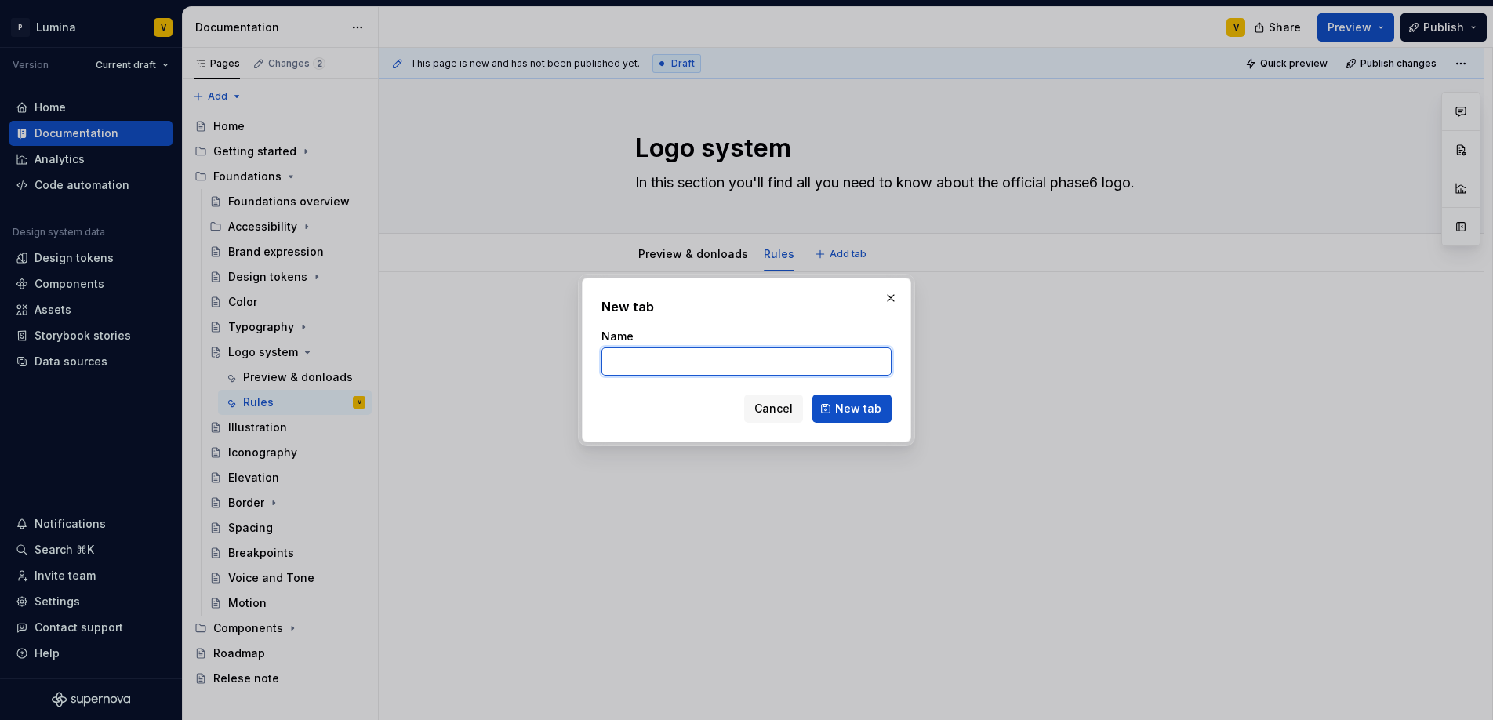
paste input "Do's and don'ts"
type input "Do's and don'ts"
click at [829, 402] on button "New tab" at bounding box center [851, 408] width 79 height 28
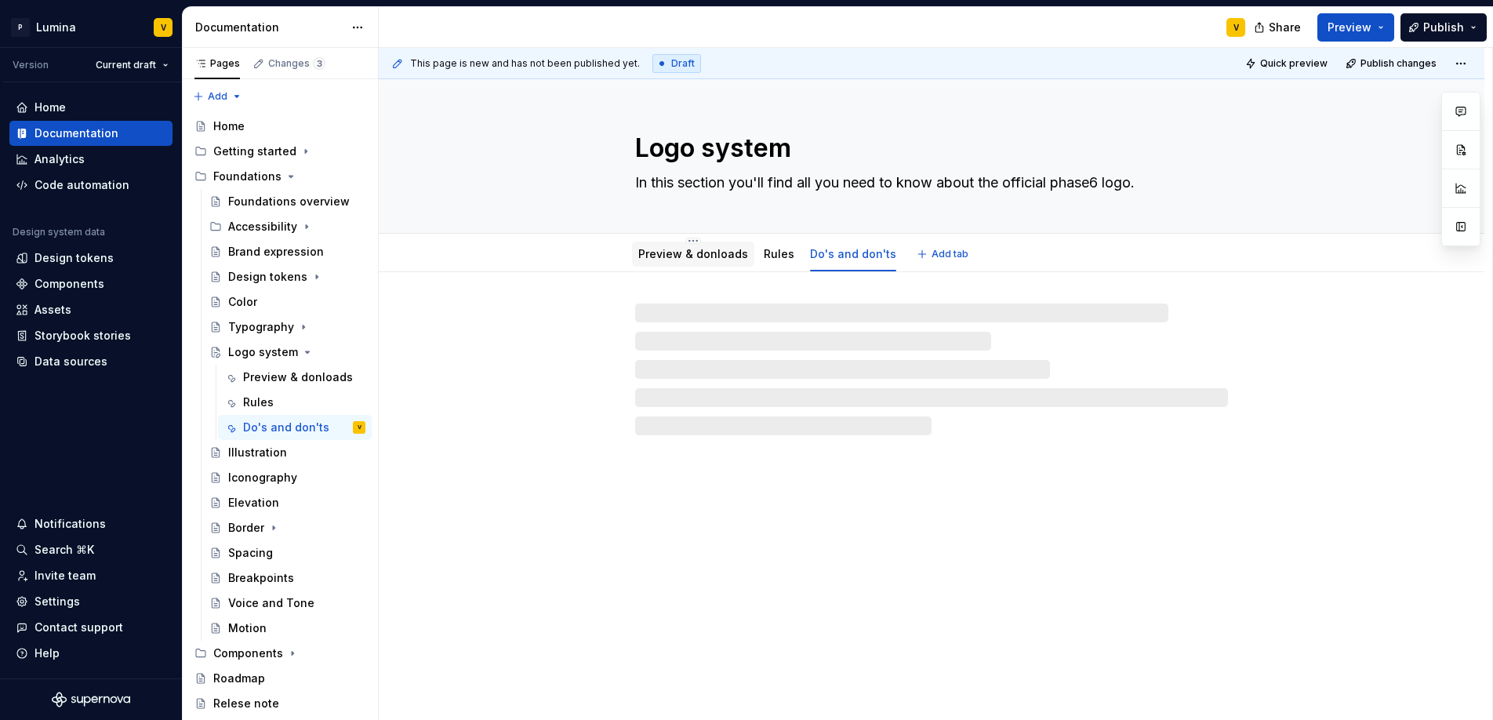
click at [712, 257] on link "Preview & donloads" at bounding box center [693, 253] width 110 height 13
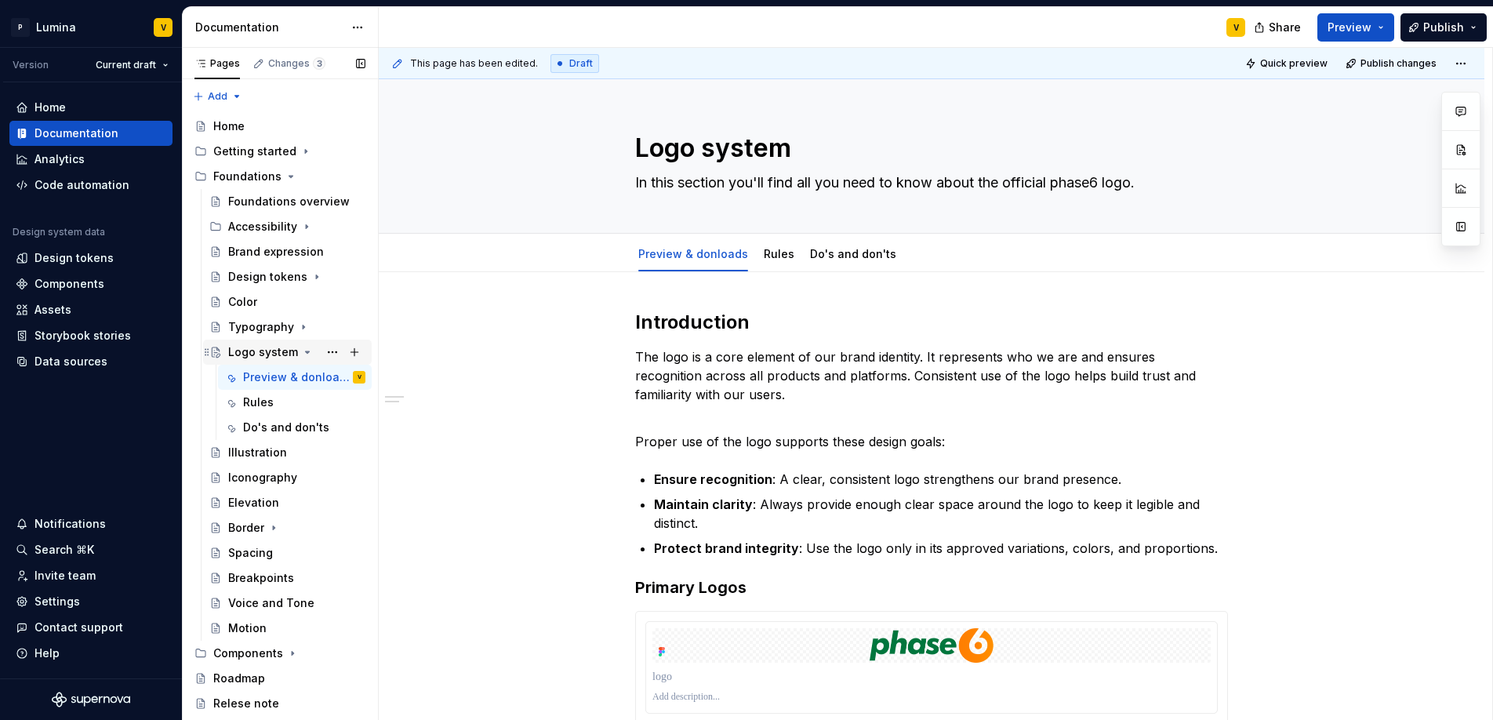
click at [267, 345] on div "Logo system" at bounding box center [263, 352] width 70 height 16
click at [292, 351] on div "Logo system" at bounding box center [263, 352] width 70 height 16
click at [301, 352] on icon "Page tree" at bounding box center [307, 352] width 13 height 13
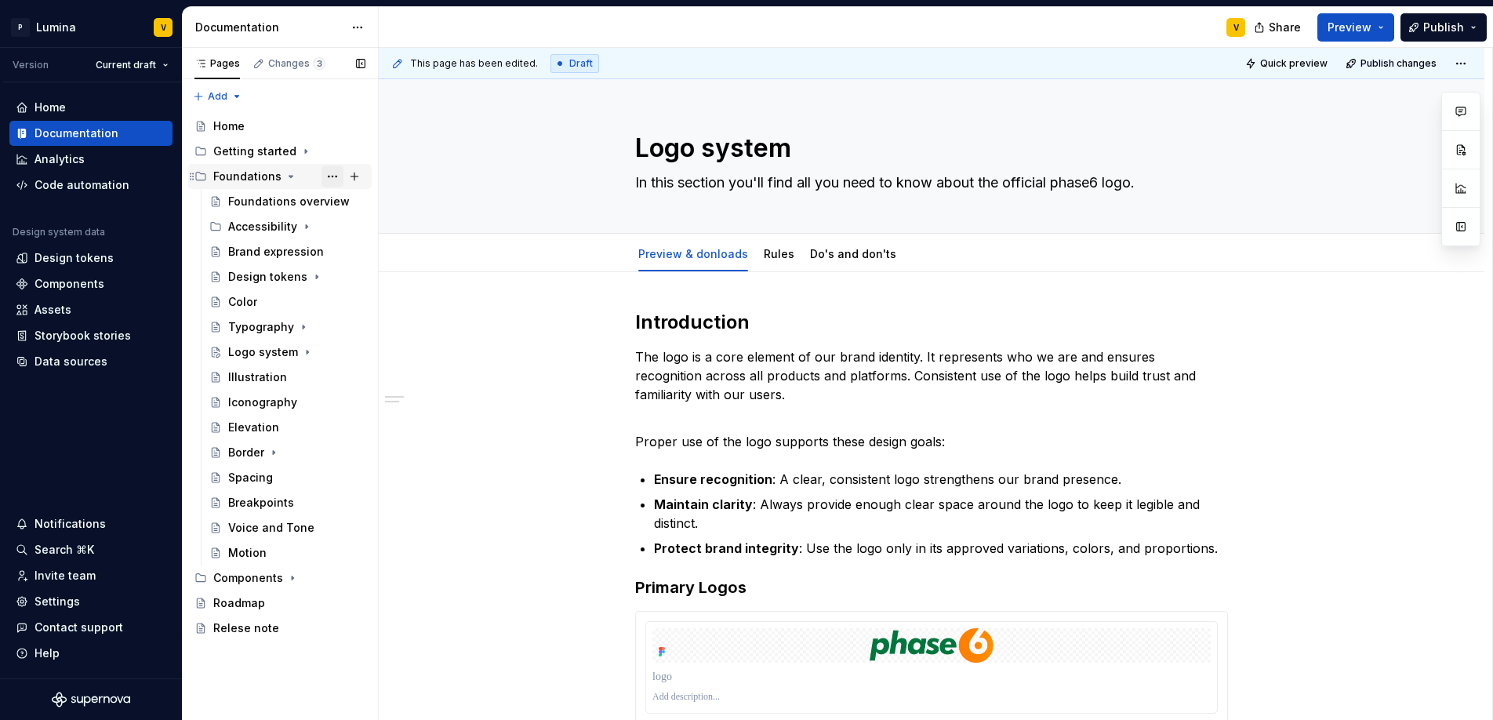
click at [331, 176] on button "Page tree" at bounding box center [332, 176] width 22 height 22
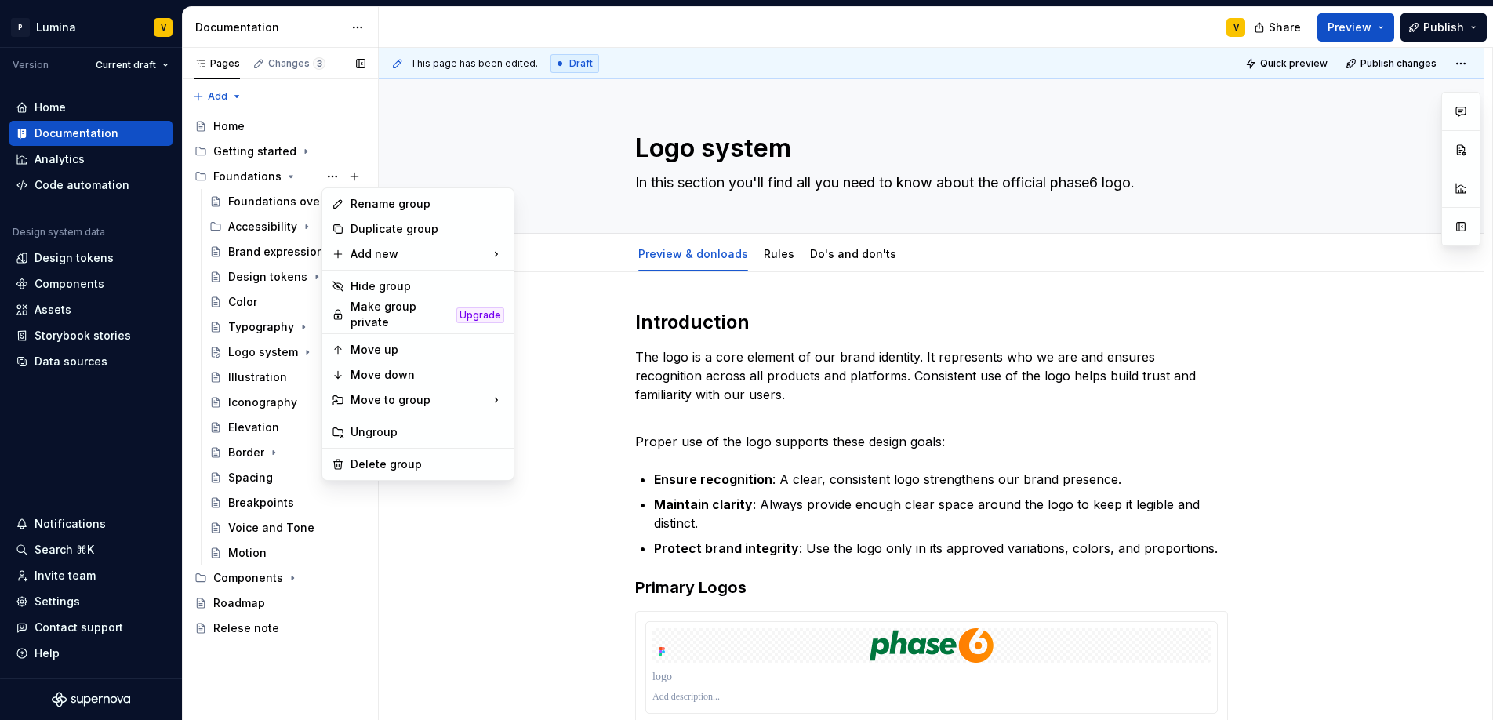
type textarea "*"
click at [221, 666] on div "Pages Changes 3 Add Accessibility guide for tree Page tree. Navigate the tree w…" at bounding box center [280, 384] width 196 height 673
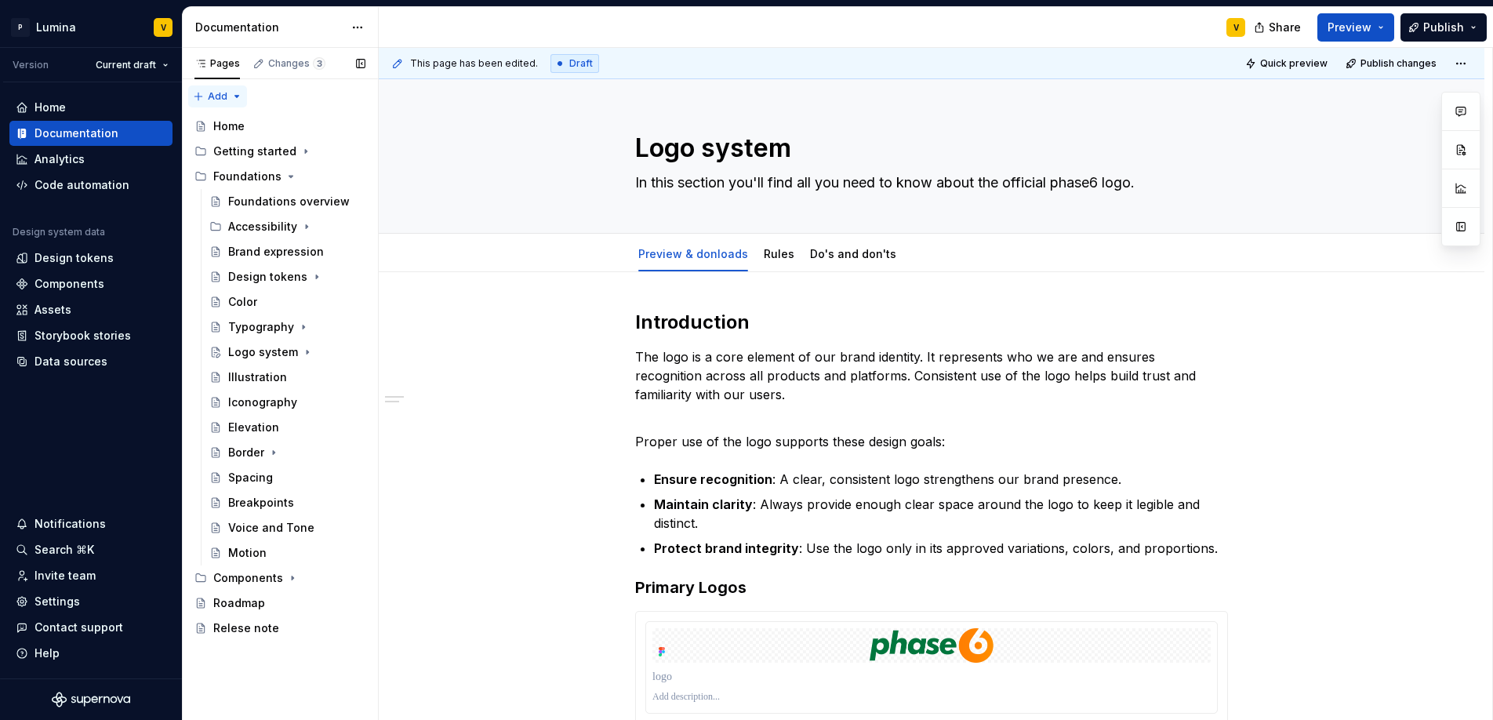
click at [216, 98] on div "Pages Changes 3 Add Accessibility guide for tree Page tree. Navigate the tree w…" at bounding box center [280, 384] width 196 height 673
click at [234, 151] on div "New group" at bounding box center [268, 152] width 102 height 16
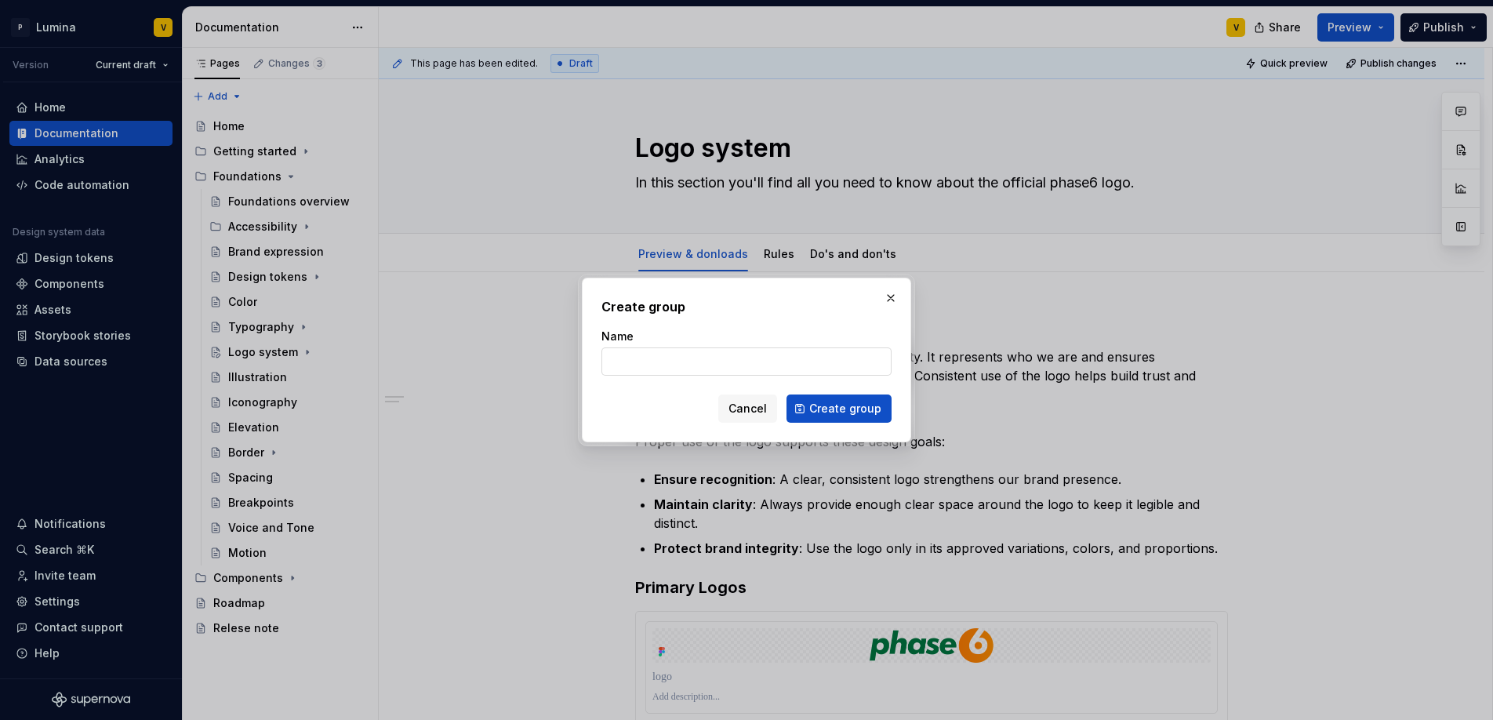
click at [709, 364] on input "Name" at bounding box center [746, 361] width 290 height 28
type input "Brand"
click at [699, 362] on input "Brand" at bounding box center [746, 361] width 290 height 28
type textarea "*"
type input "Brand"
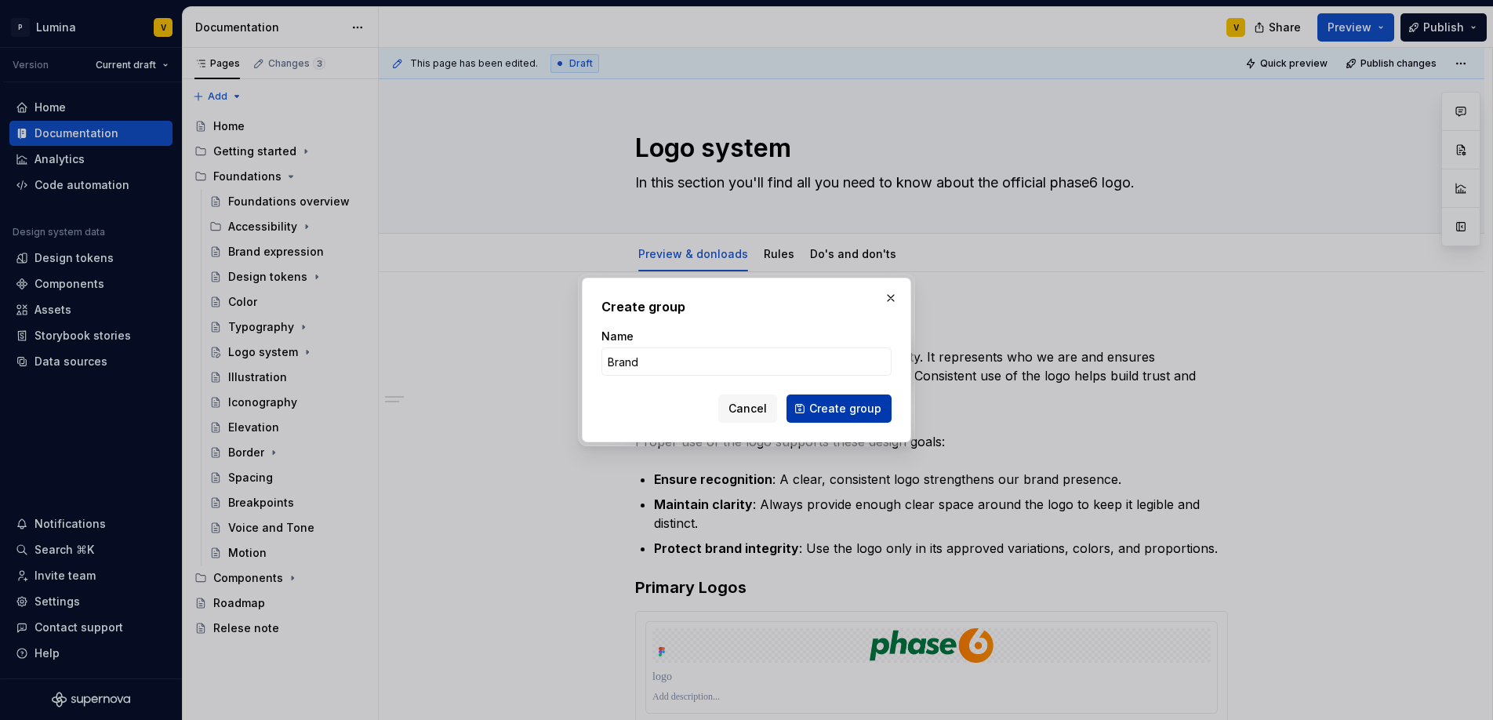
click at [840, 410] on span "Create group" at bounding box center [845, 409] width 72 height 16
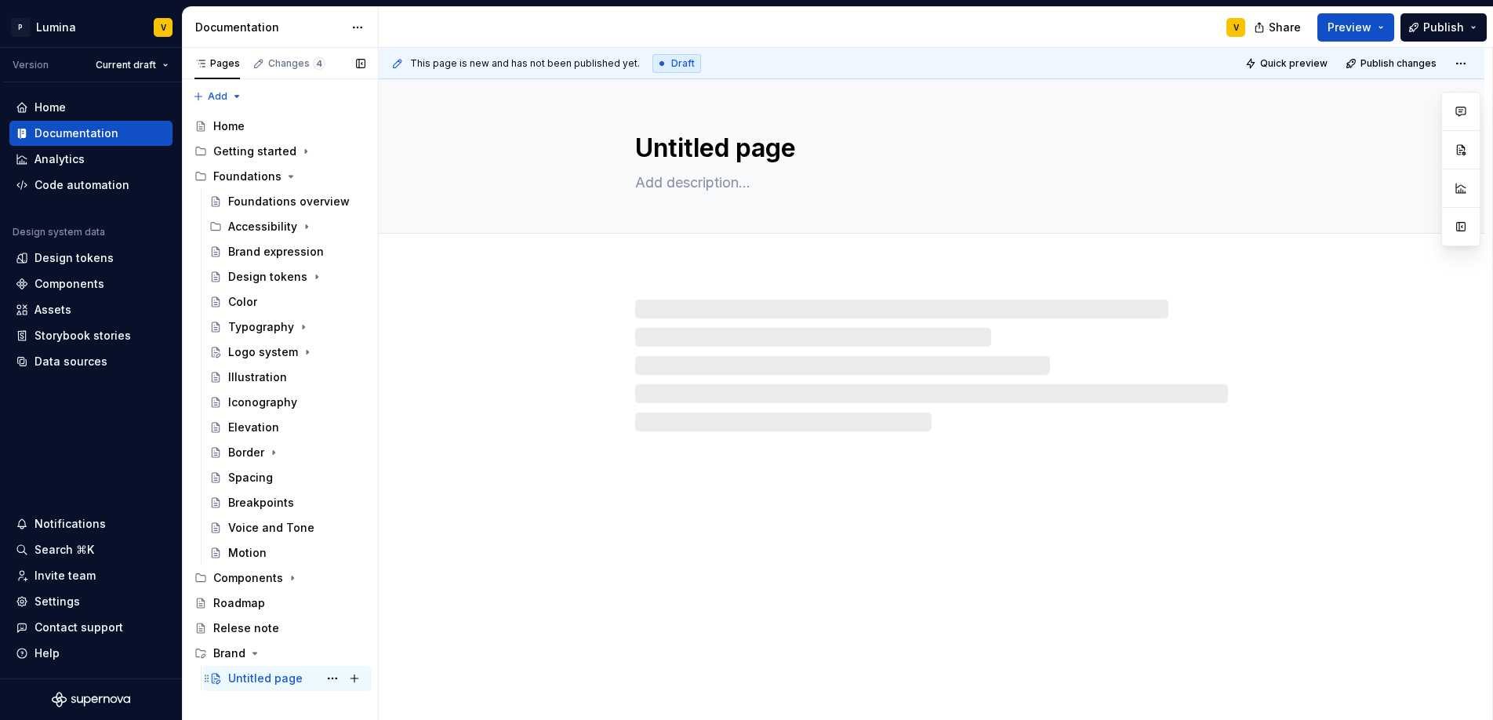
click at [247, 678] on div "Untitled page" at bounding box center [265, 678] width 74 height 16
click at [327, 677] on button "Page tree" at bounding box center [332, 678] width 22 height 22
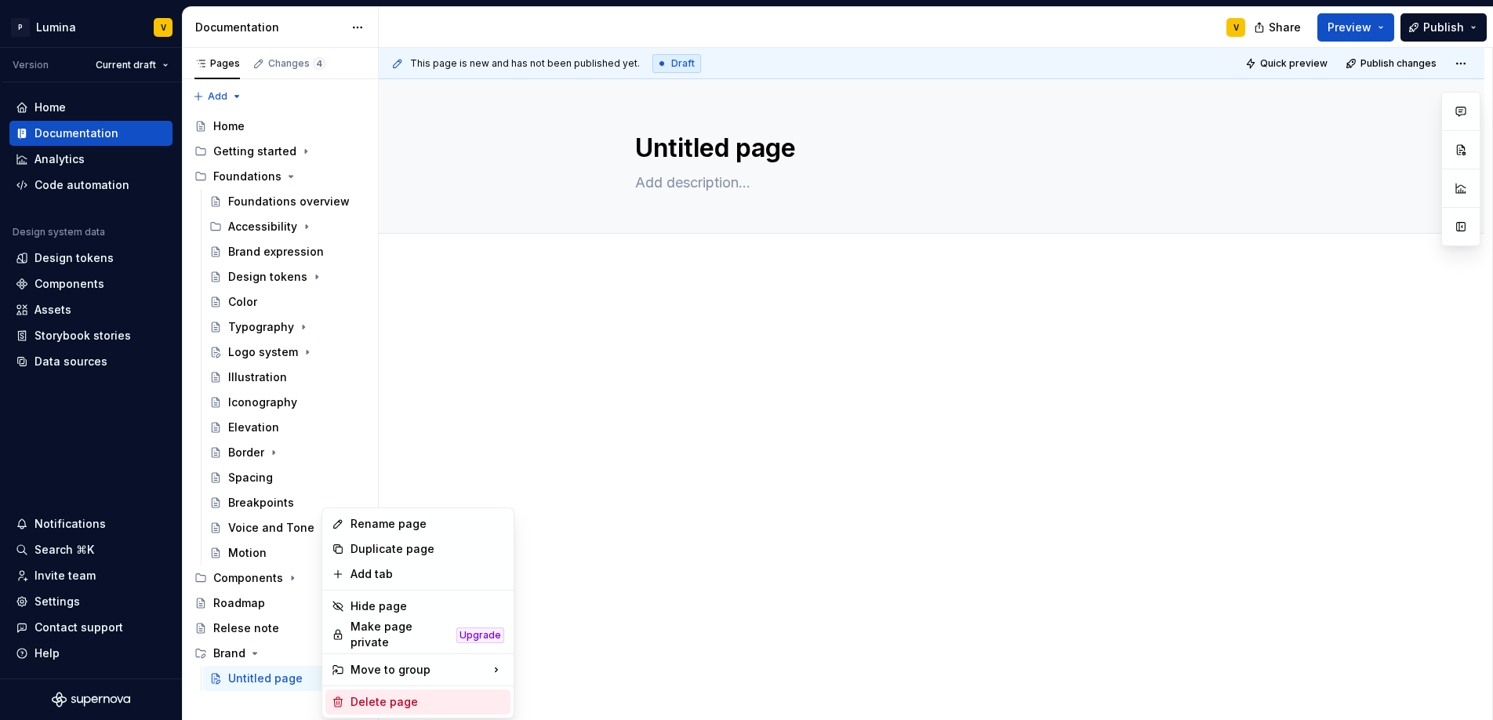
click at [350, 689] on div "Delete page" at bounding box center [417, 701] width 185 height 25
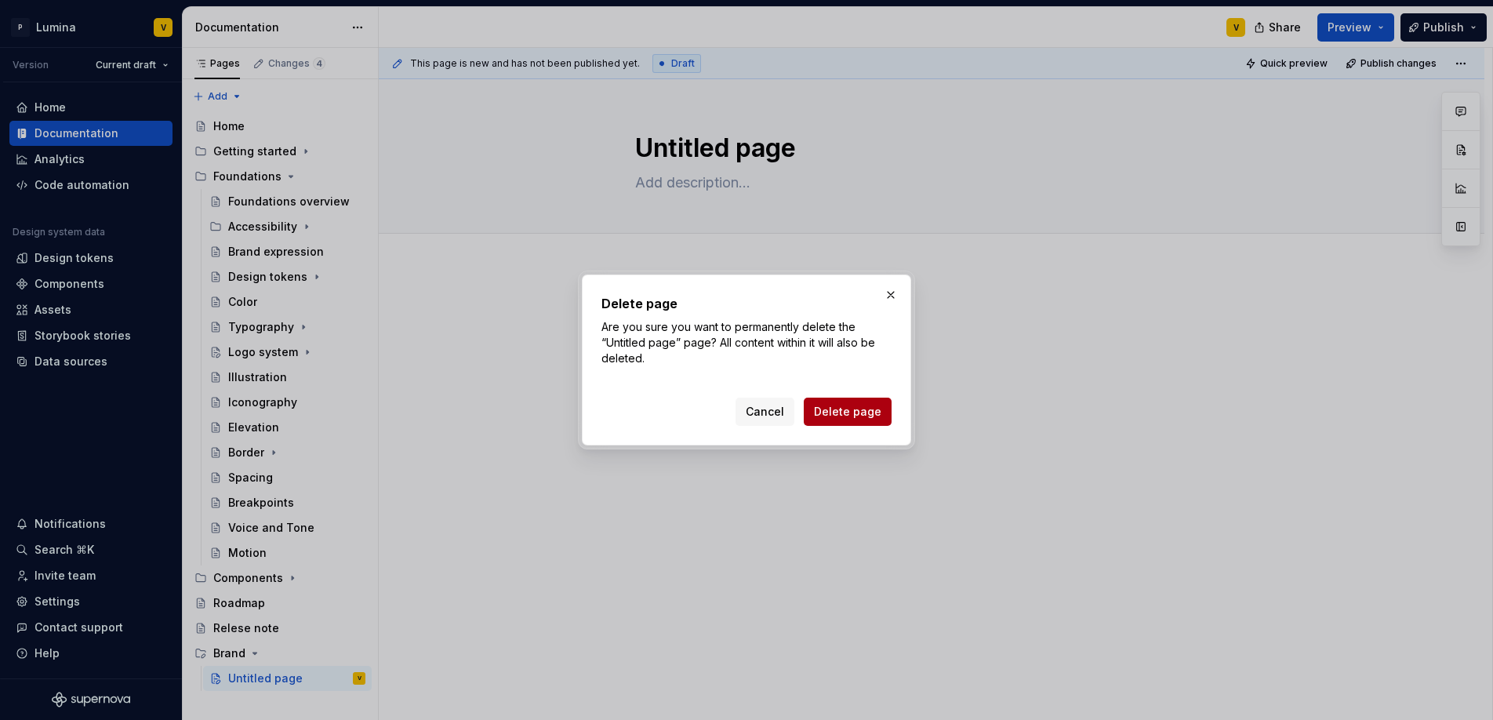
click at [819, 412] on span "Delete page" at bounding box center [847, 412] width 67 height 16
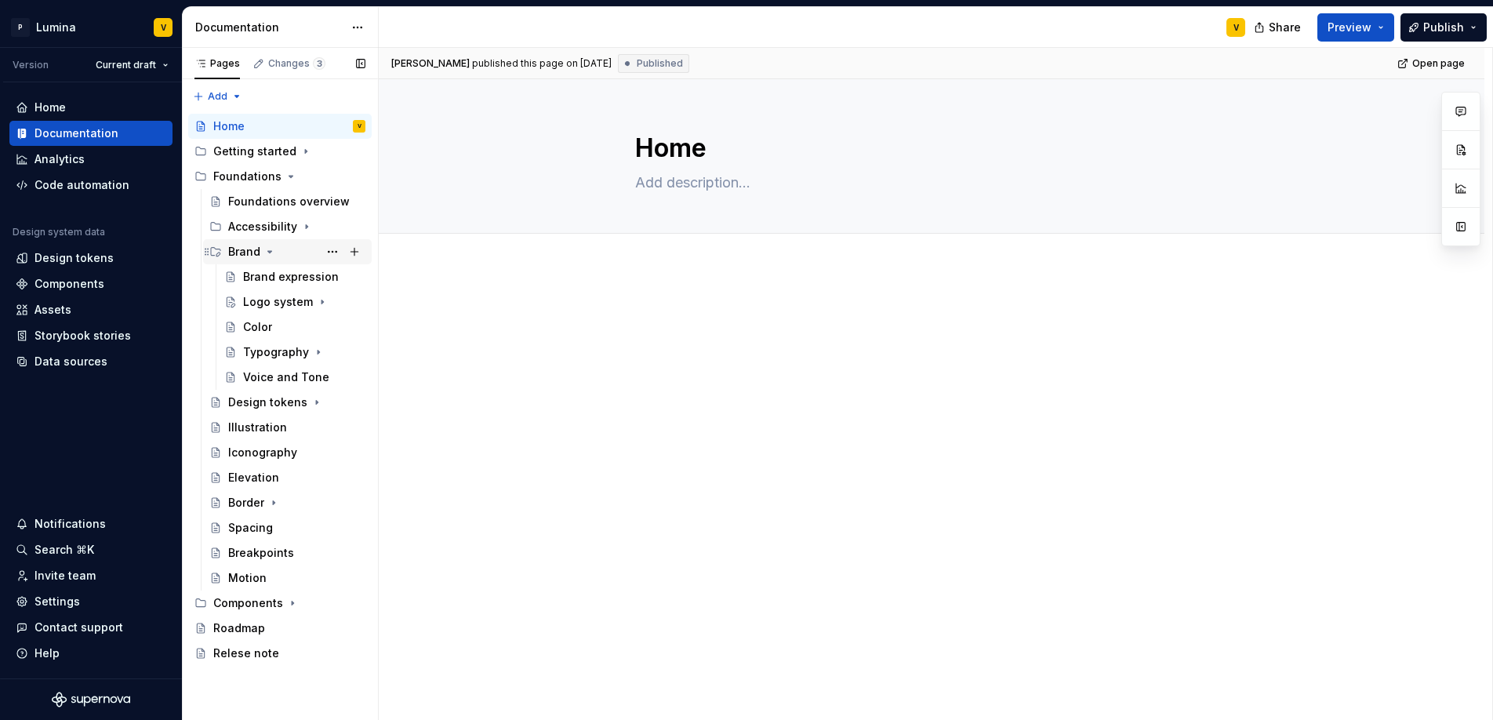
click at [265, 250] on icon "Page tree" at bounding box center [269, 251] width 13 height 13
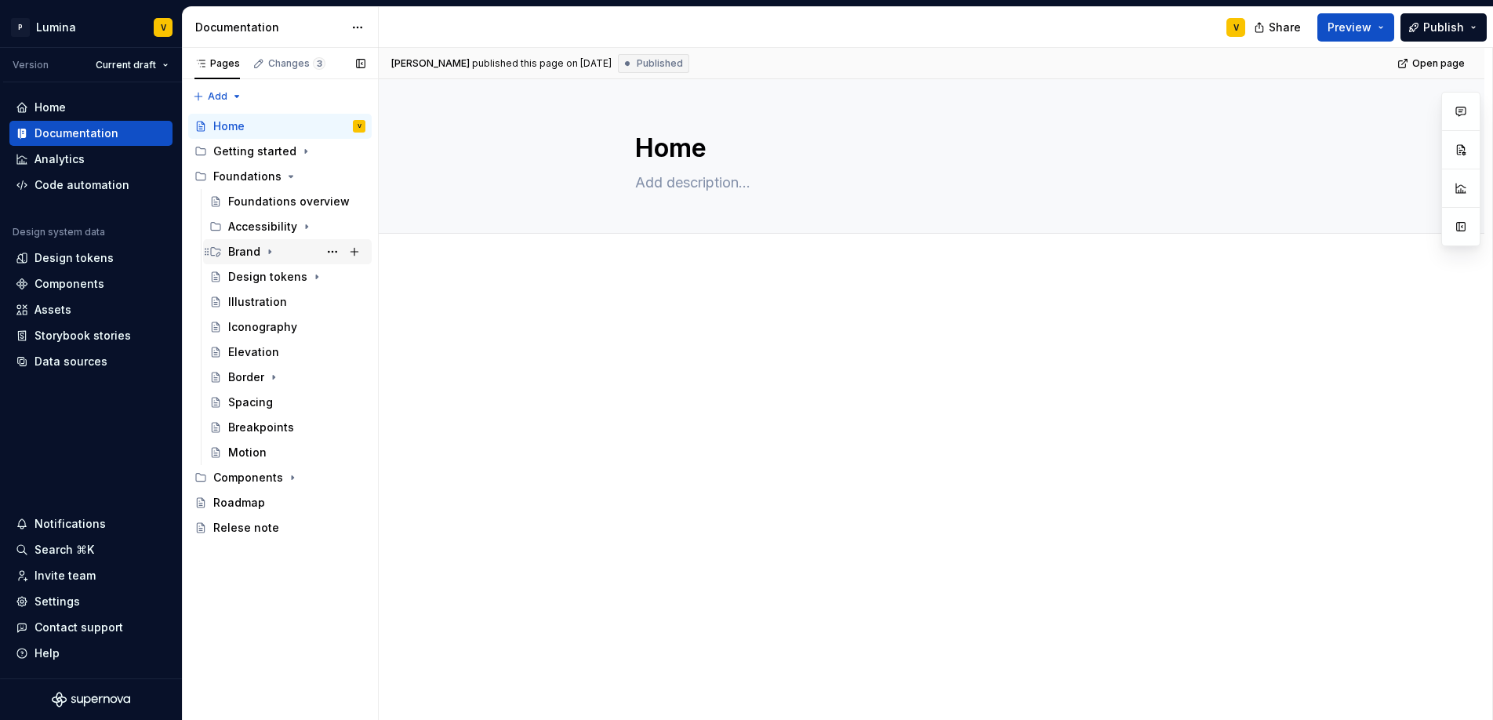
click at [266, 252] on icon "Page tree" at bounding box center [269, 251] width 13 height 13
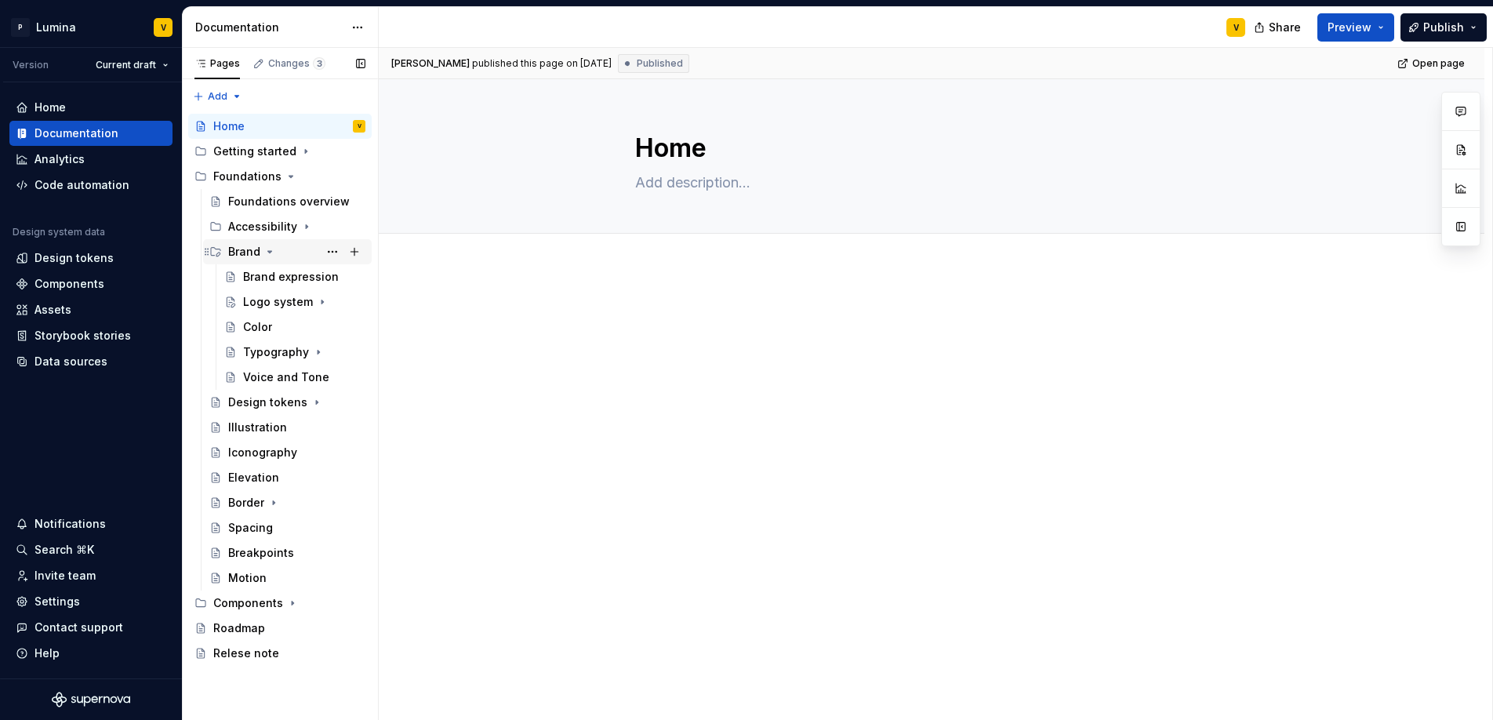
click at [269, 251] on icon "Page tree" at bounding box center [270, 252] width 4 height 2
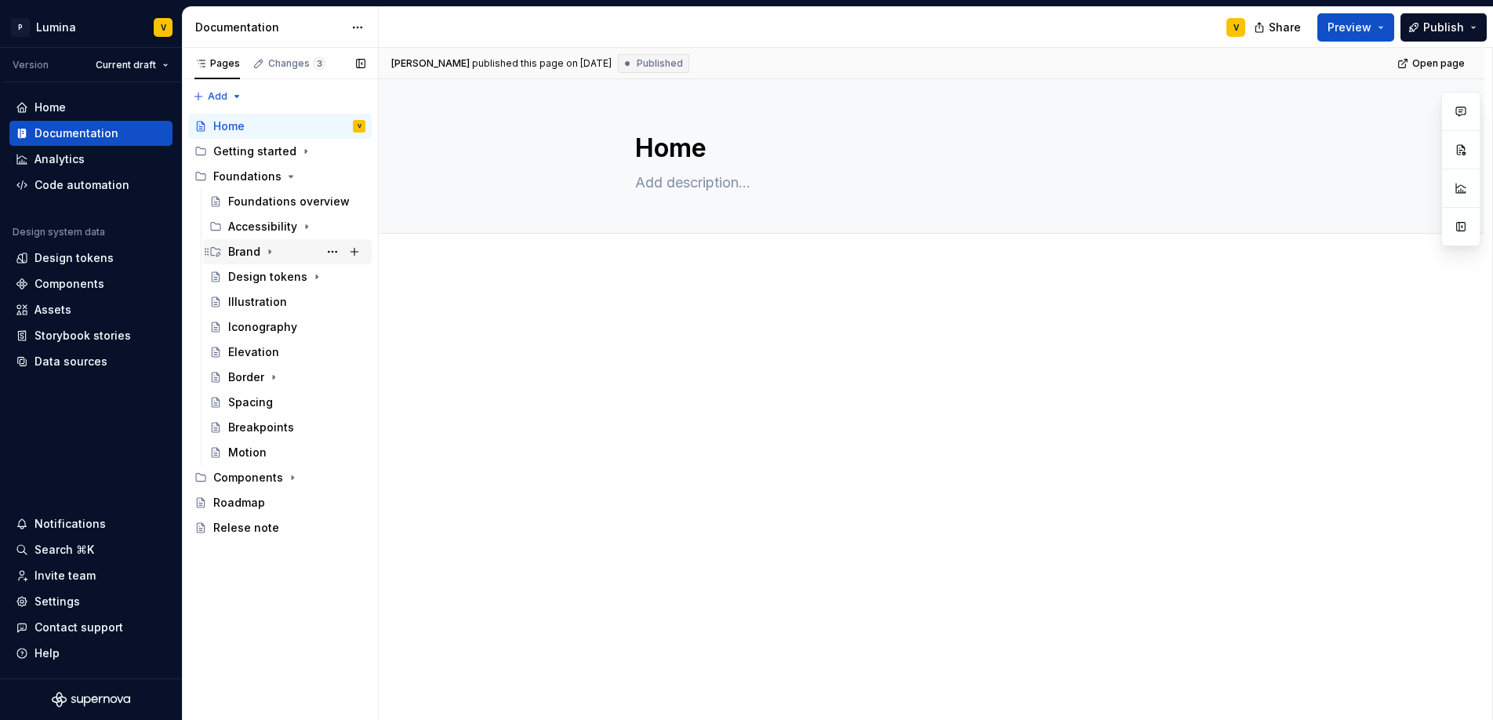
click at [269, 251] on icon "Page tree" at bounding box center [270, 252] width 2 height 4
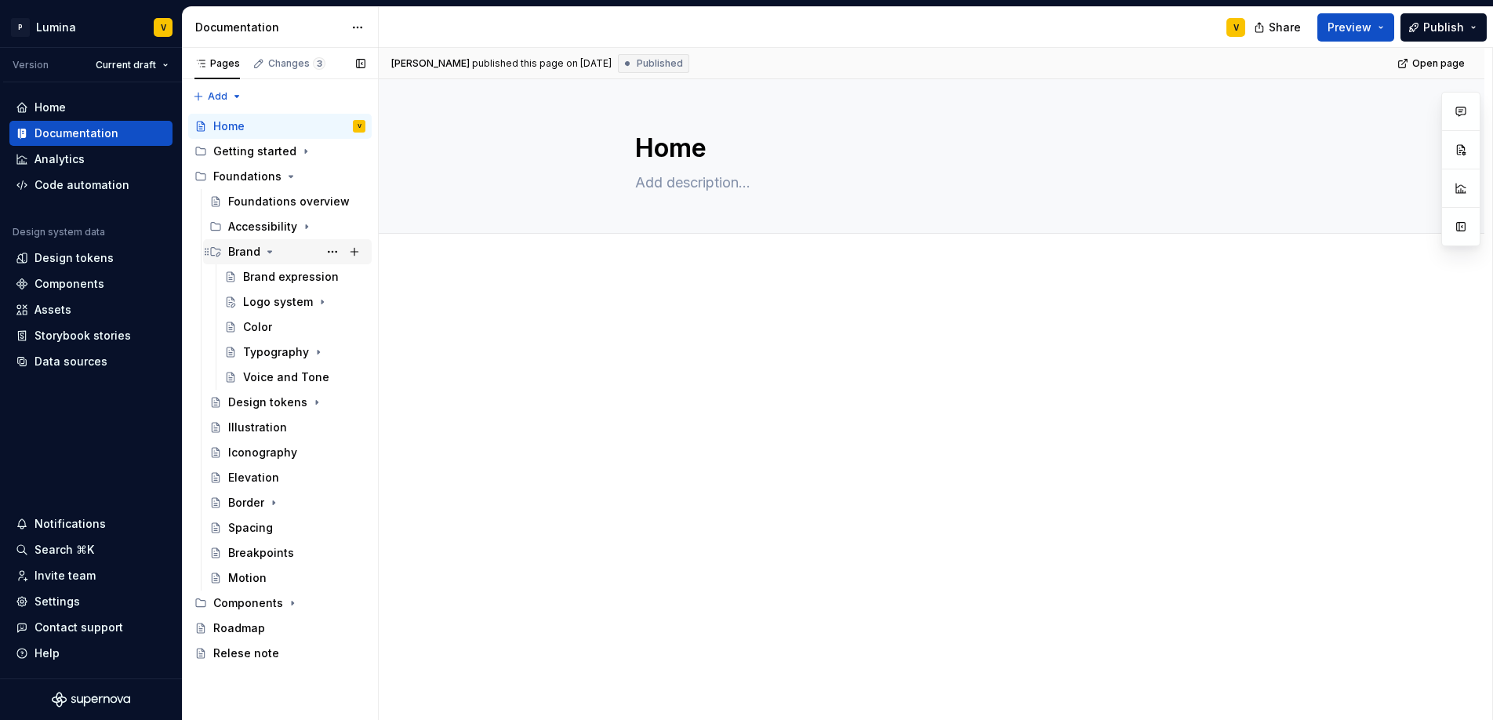
click at [269, 251] on icon "Page tree" at bounding box center [270, 252] width 4 height 2
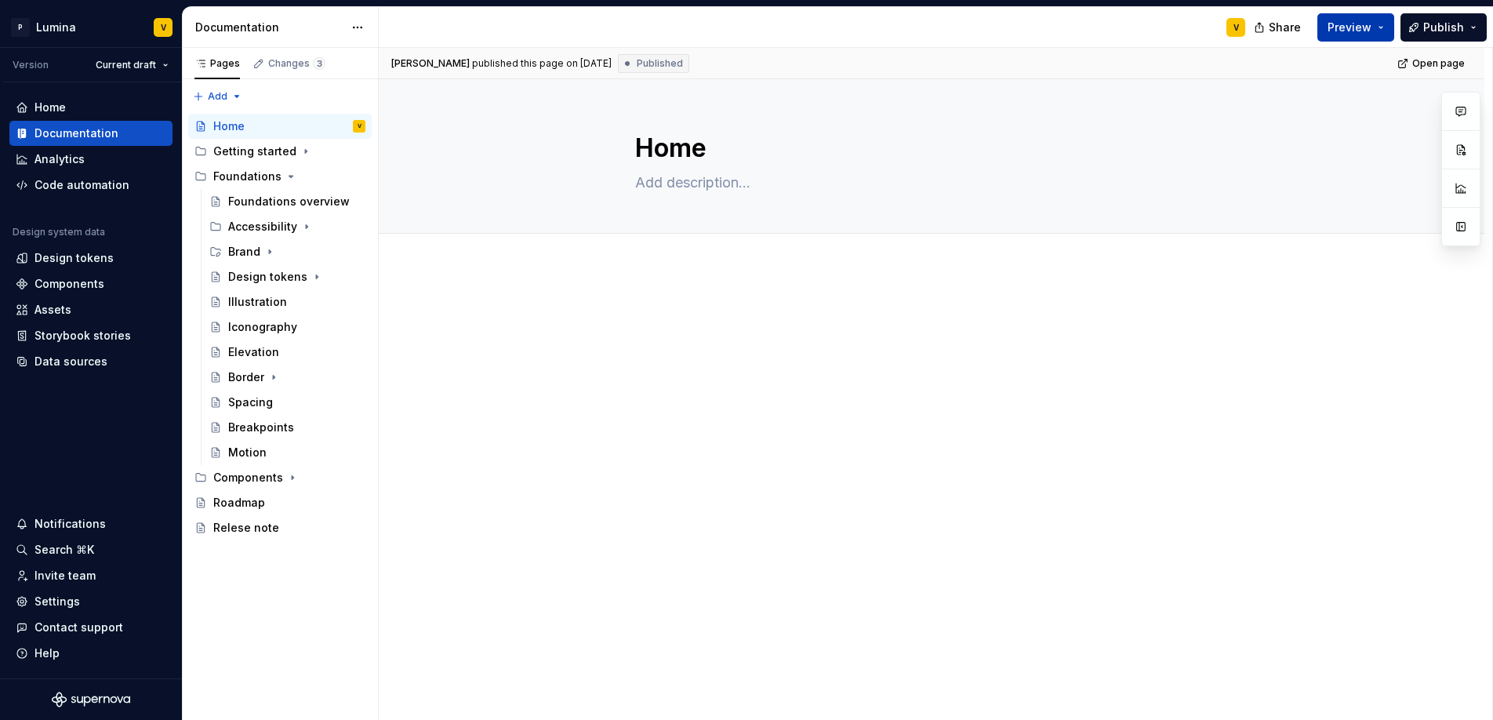
click at [1352, 27] on span "Preview" at bounding box center [1349, 28] width 44 height 16
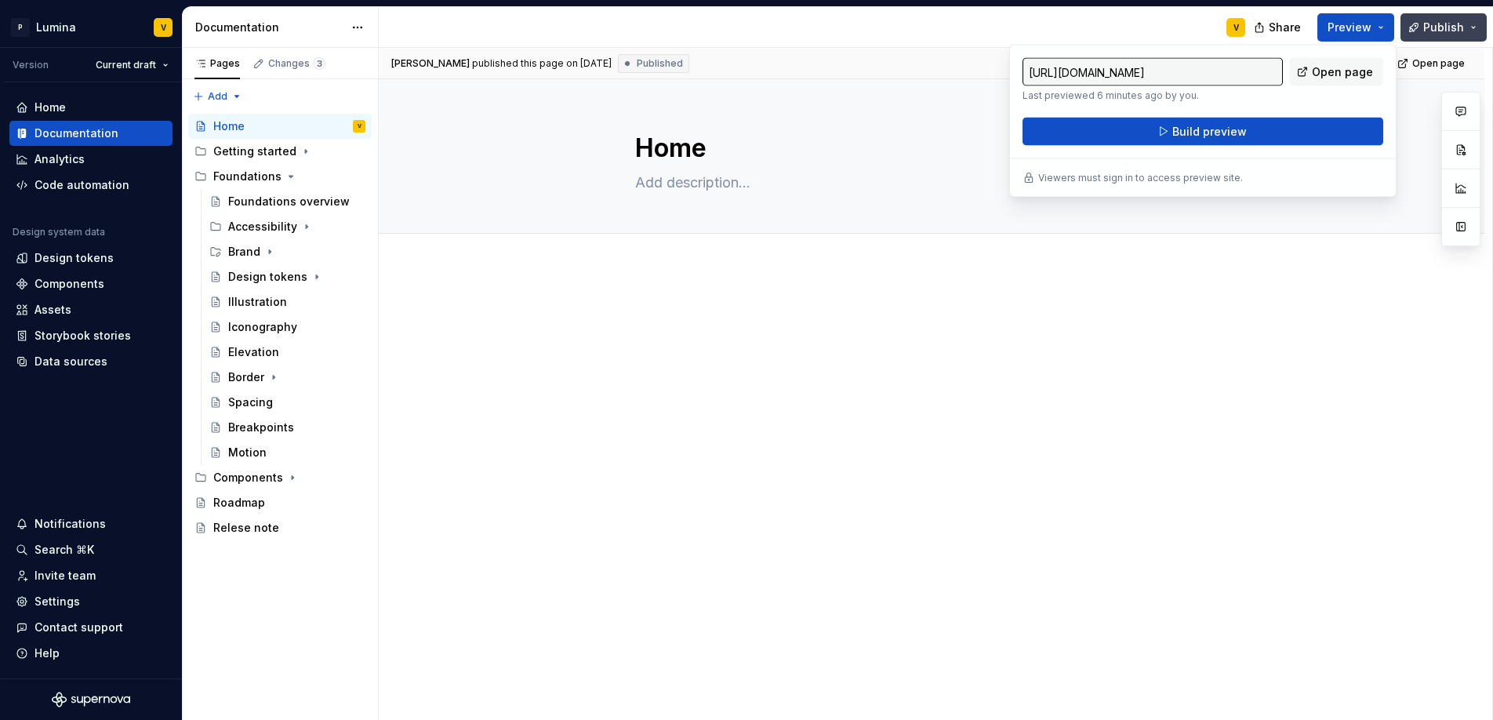
click at [1438, 30] on span "Publish" at bounding box center [1443, 28] width 41 height 16
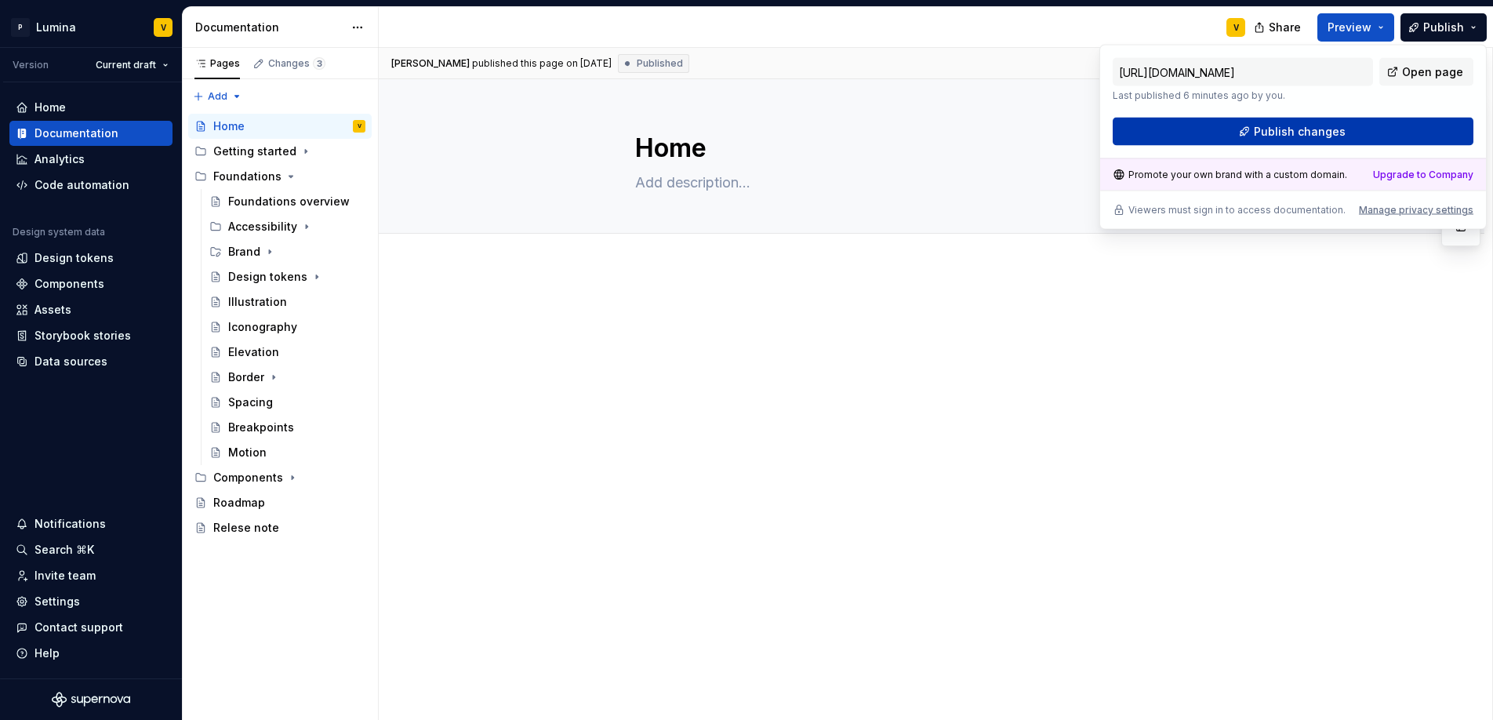
click at [1302, 130] on span "Publish changes" at bounding box center [1300, 132] width 92 height 16
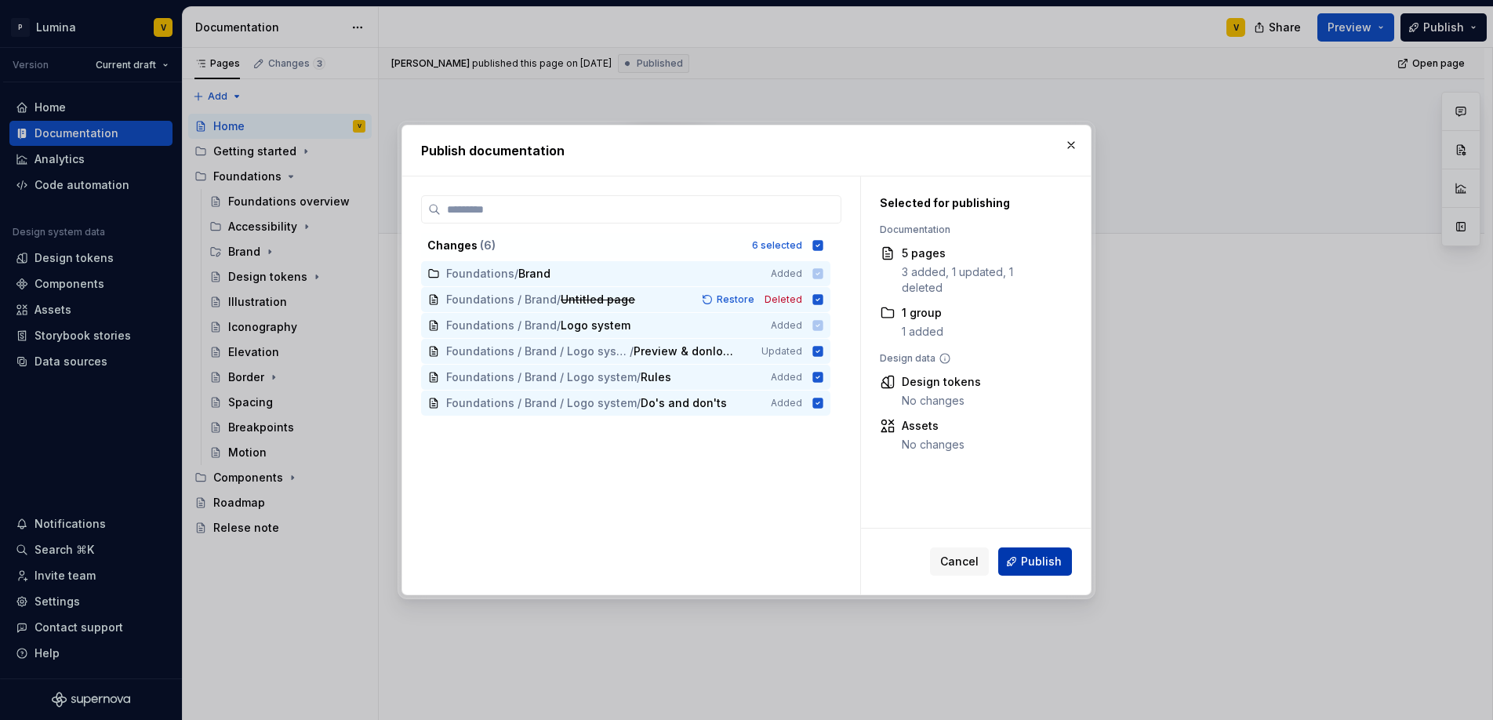
click at [1022, 557] on button "Publish" at bounding box center [1035, 561] width 74 height 28
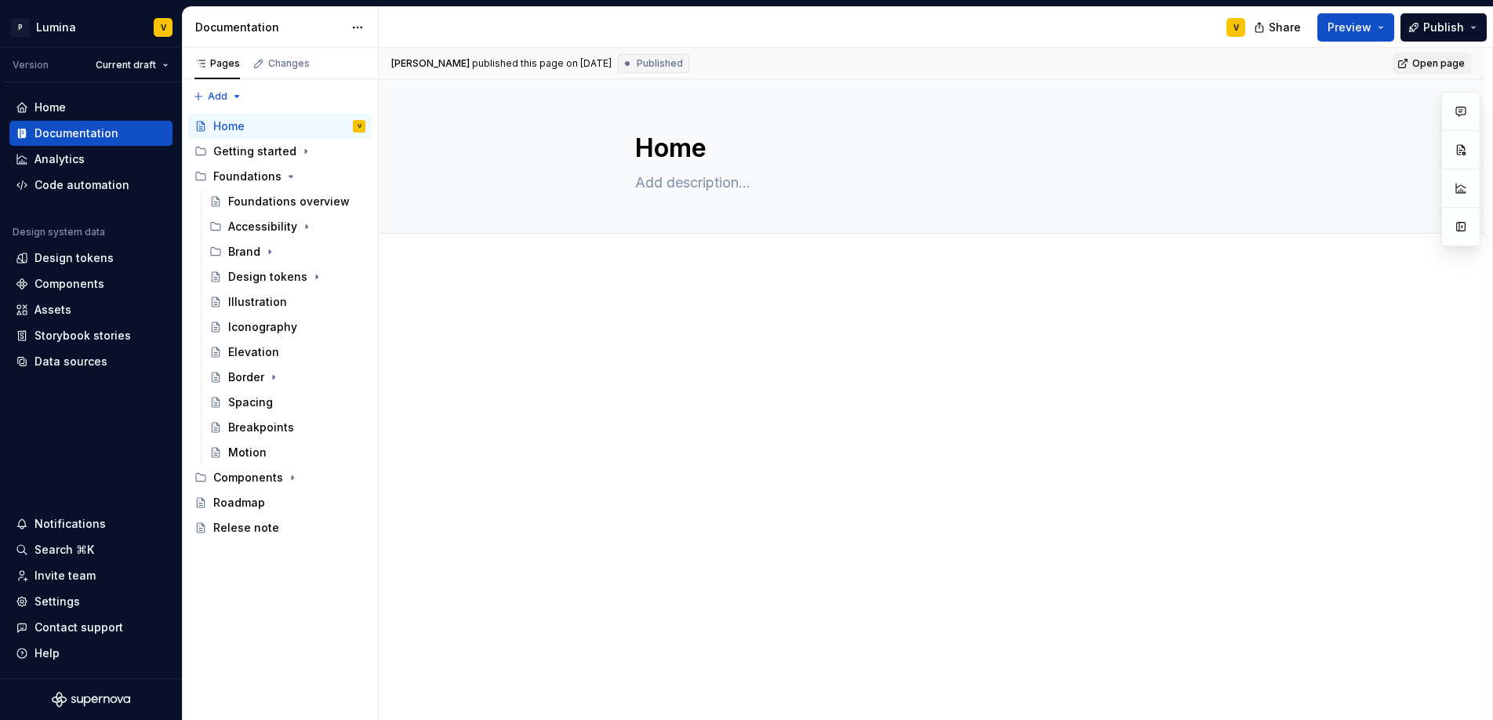
click at [1403, 64] on link "Open page" at bounding box center [1431, 64] width 79 height 22
click at [259, 257] on div "Brand" at bounding box center [296, 252] width 137 height 22
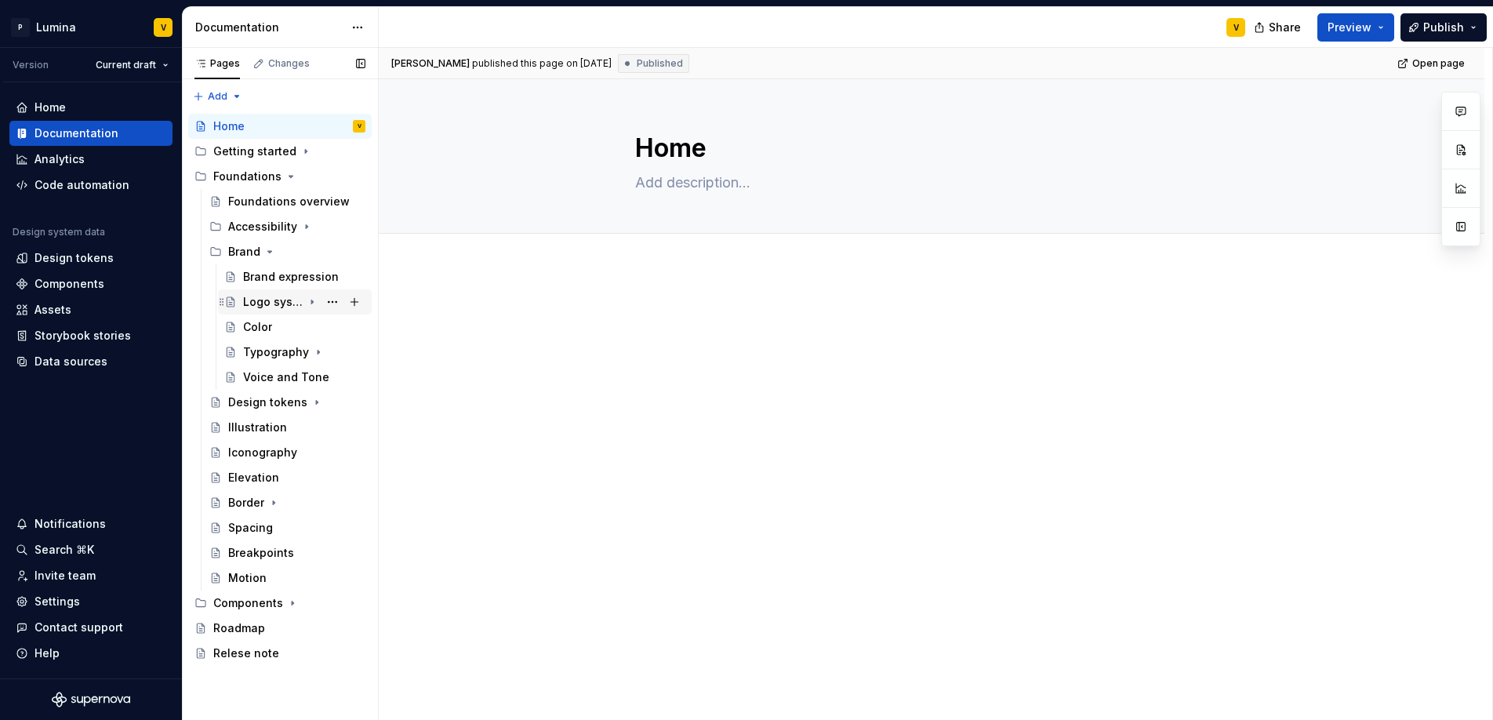
click at [274, 301] on div "Logo system" at bounding box center [273, 302] width 60 height 16
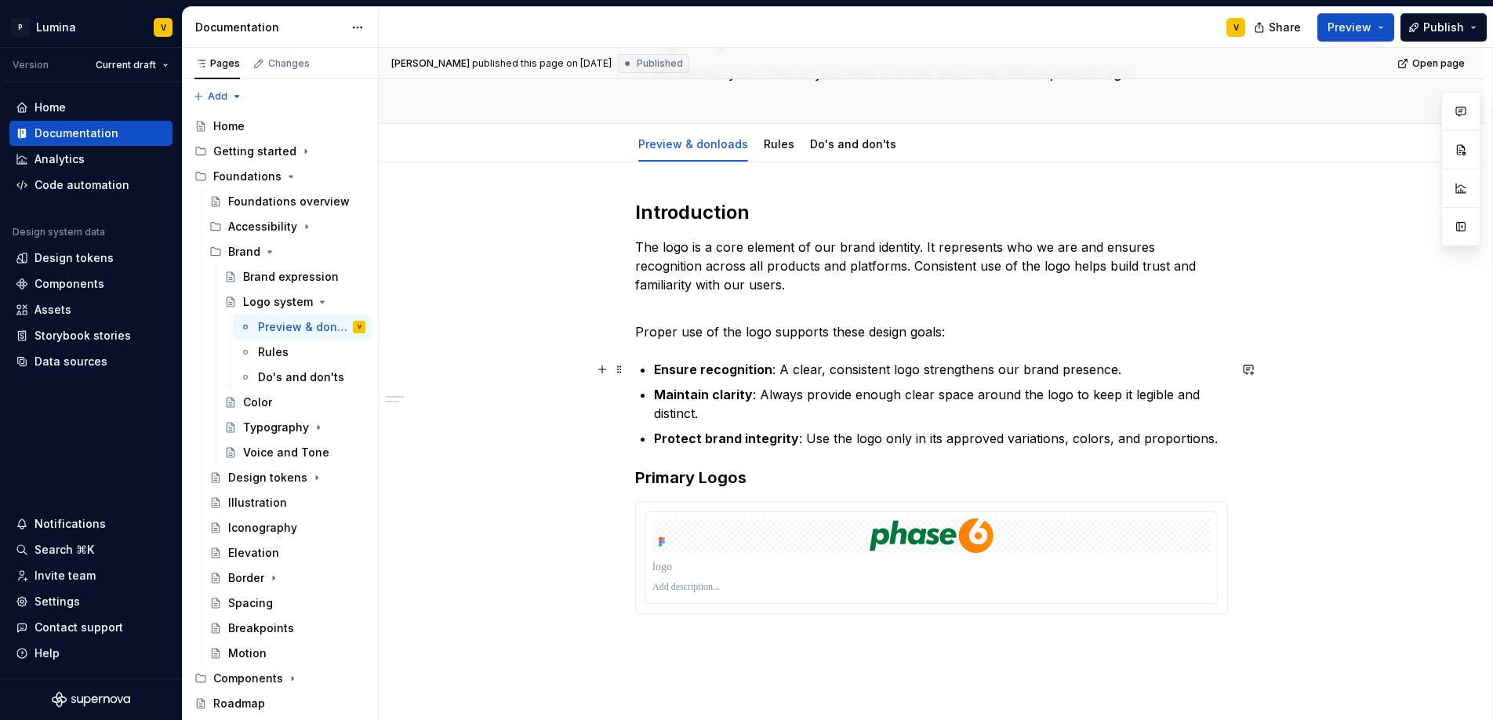
scroll to position [238, 0]
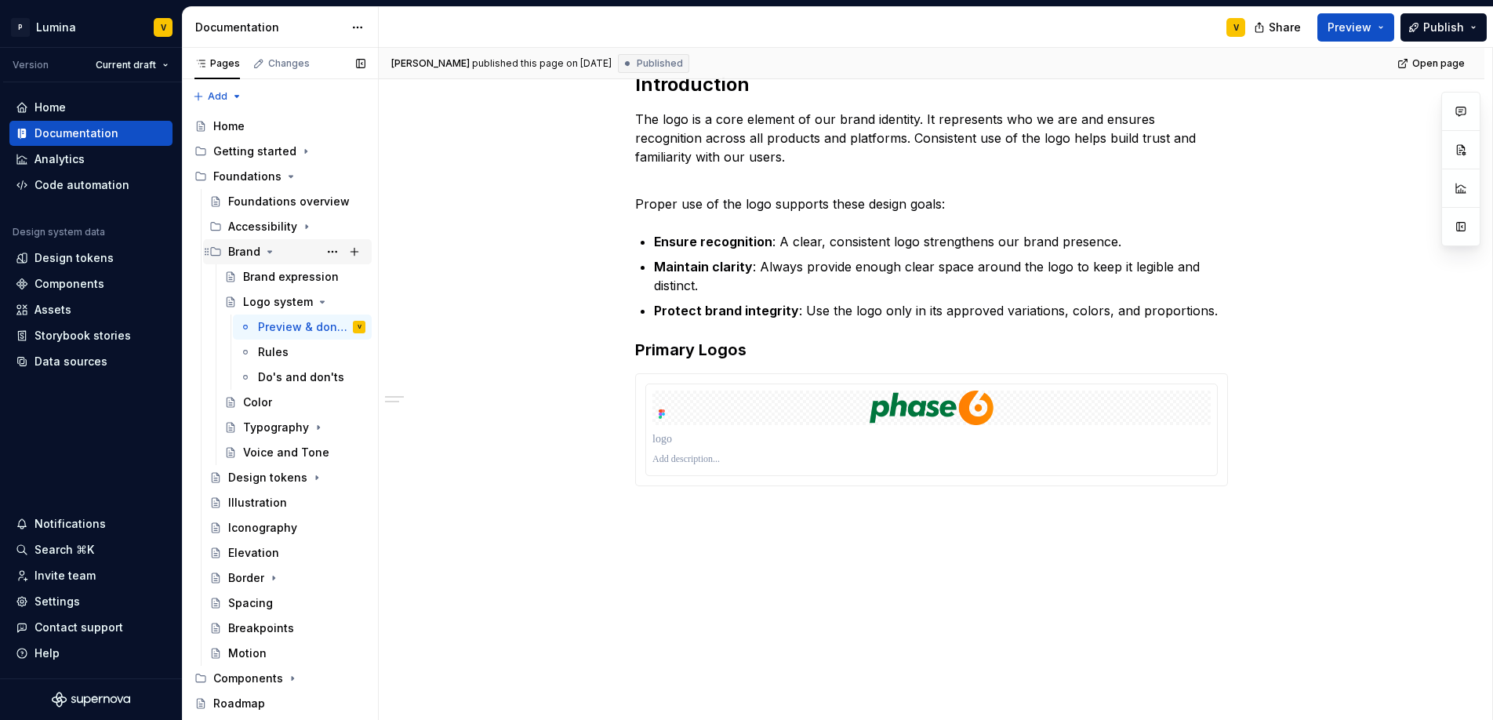
click at [250, 251] on div "Brand" at bounding box center [244, 252] width 32 height 16
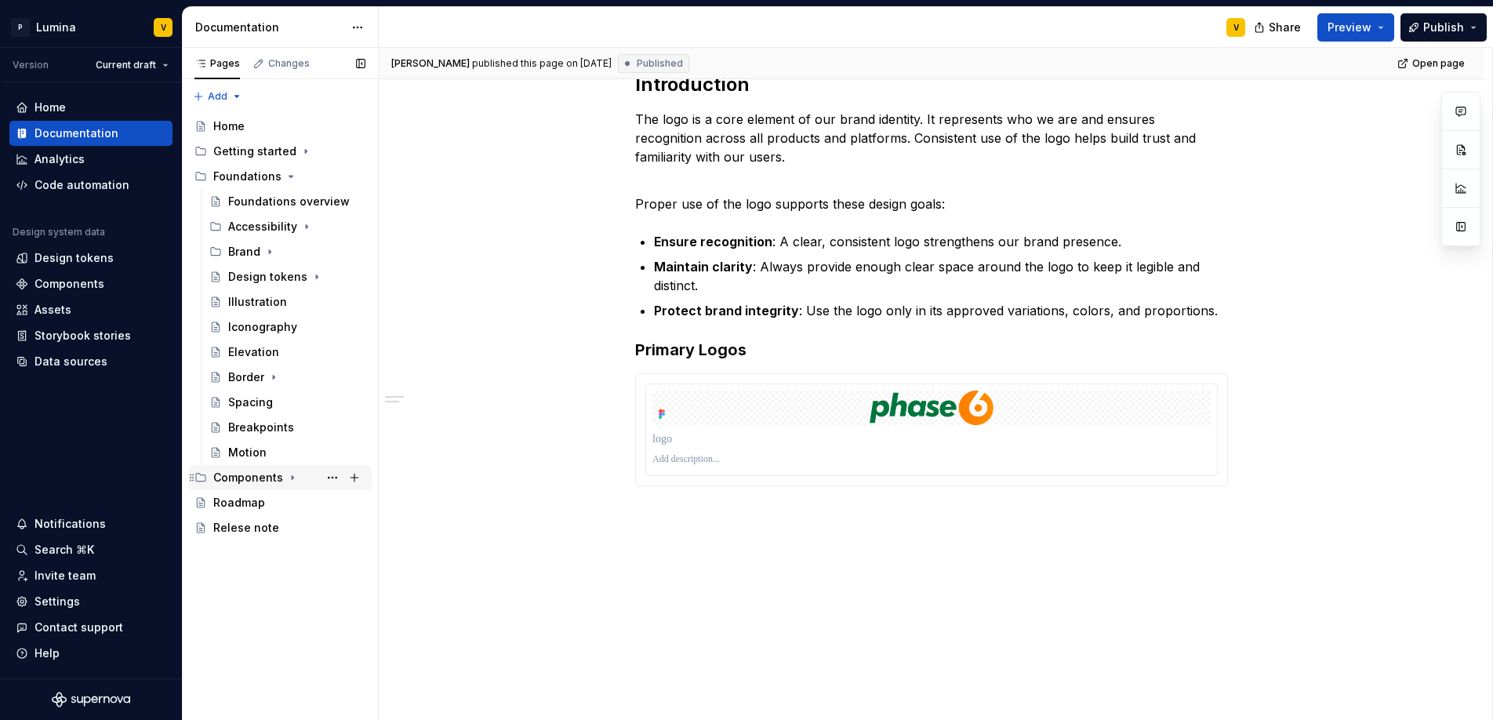
click at [252, 479] on div "Components" at bounding box center [248, 478] width 70 height 16
click at [241, 524] on div "Button" at bounding box center [246, 528] width 36 height 16
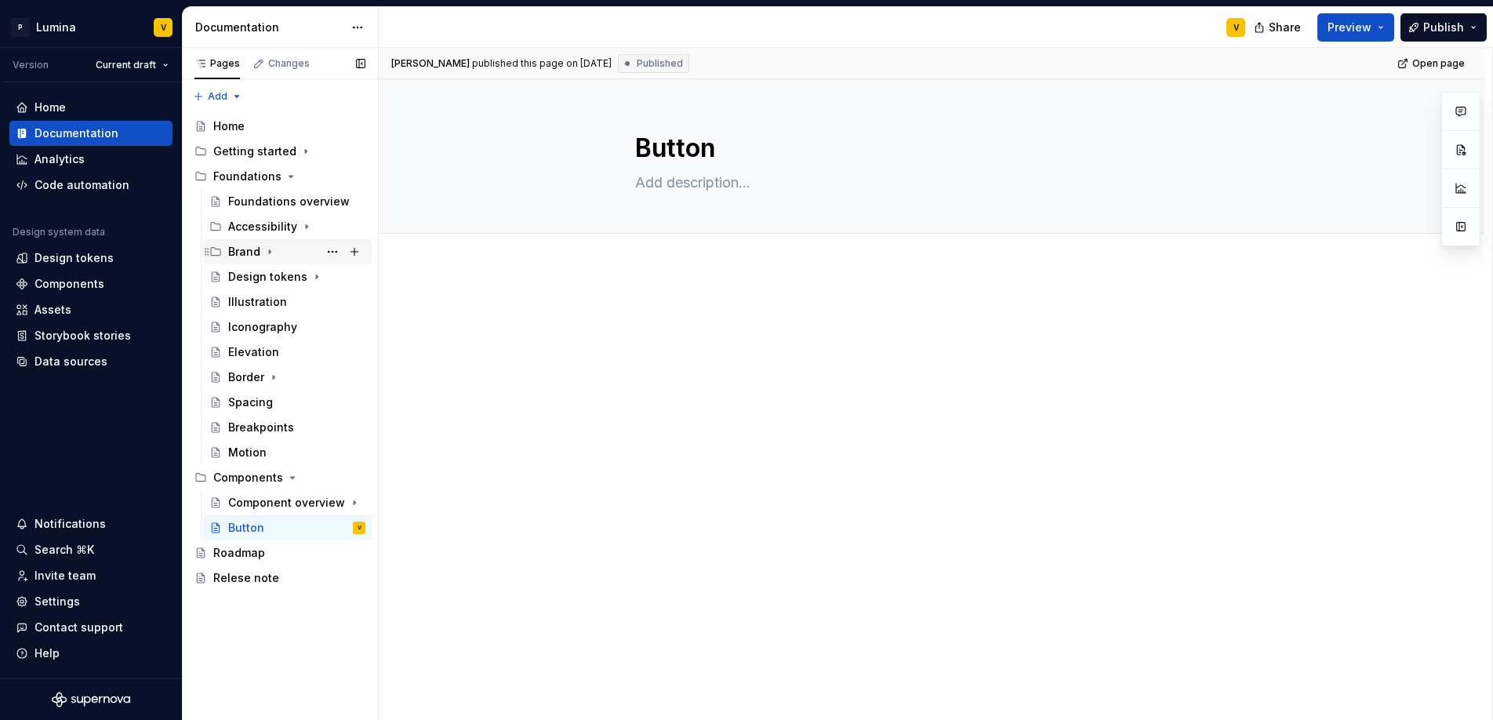
click at [258, 254] on div "Brand" at bounding box center [244, 252] width 32 height 16
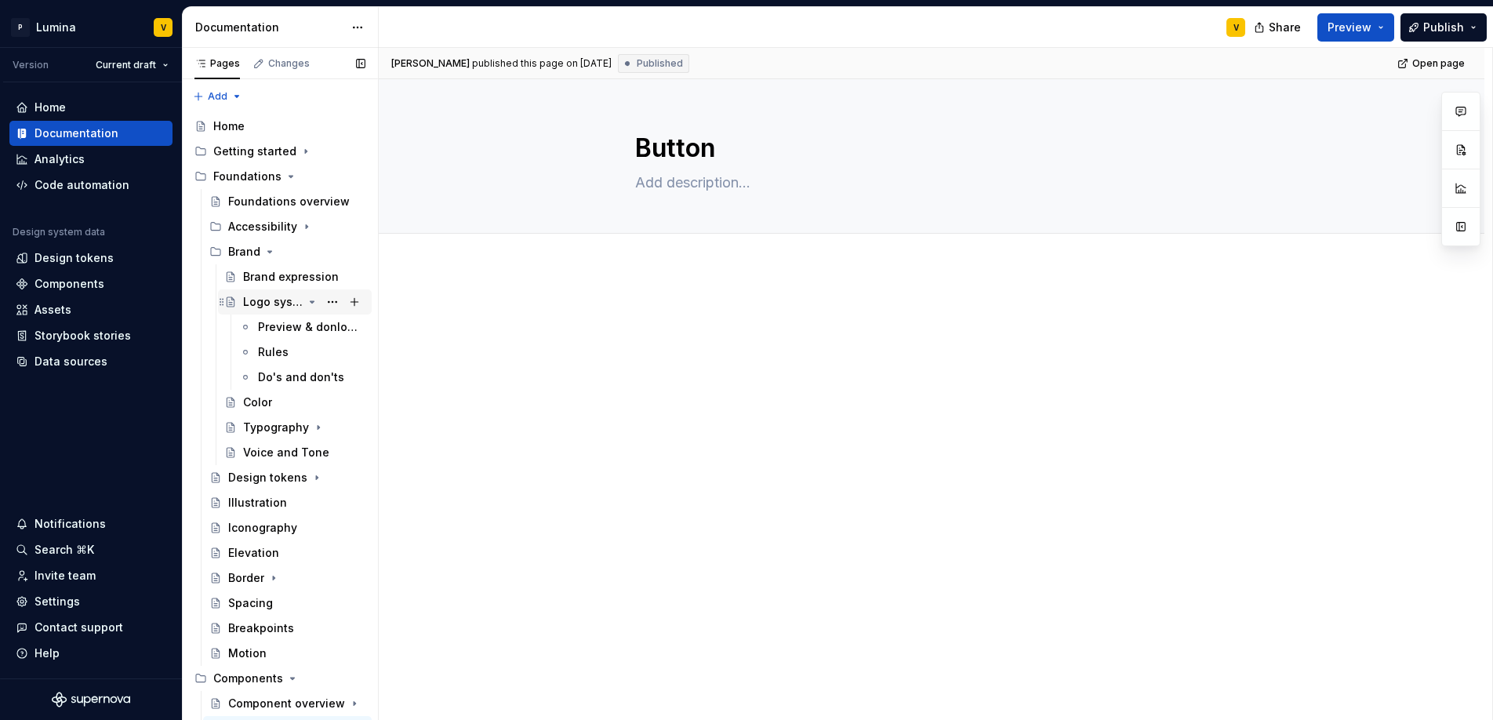
click at [265, 306] on div "Logo system" at bounding box center [273, 302] width 60 height 16
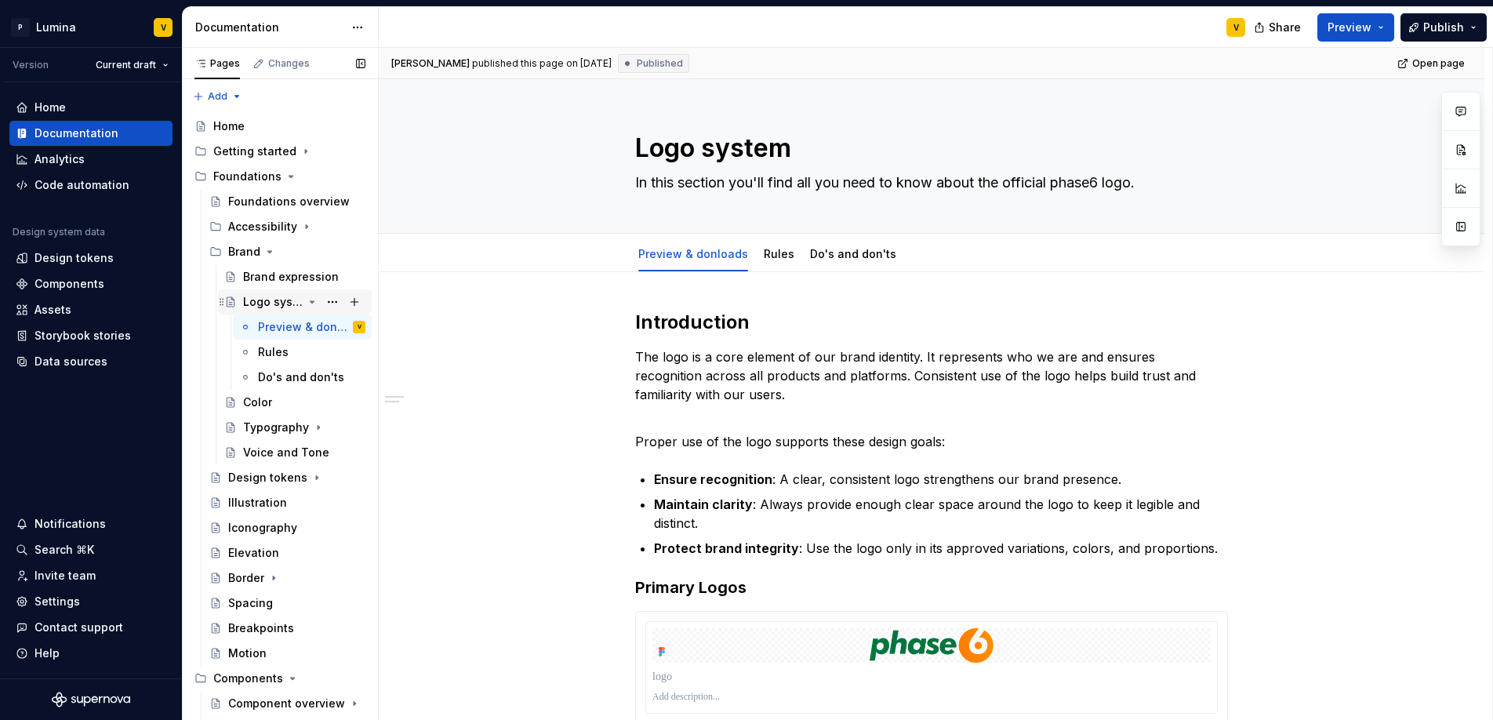
click at [292, 305] on div "Logo system" at bounding box center [273, 302] width 60 height 16
click at [296, 299] on div "Logo system" at bounding box center [304, 302] width 122 height 22
click at [306, 300] on icon "Page tree" at bounding box center [312, 302] width 13 height 13
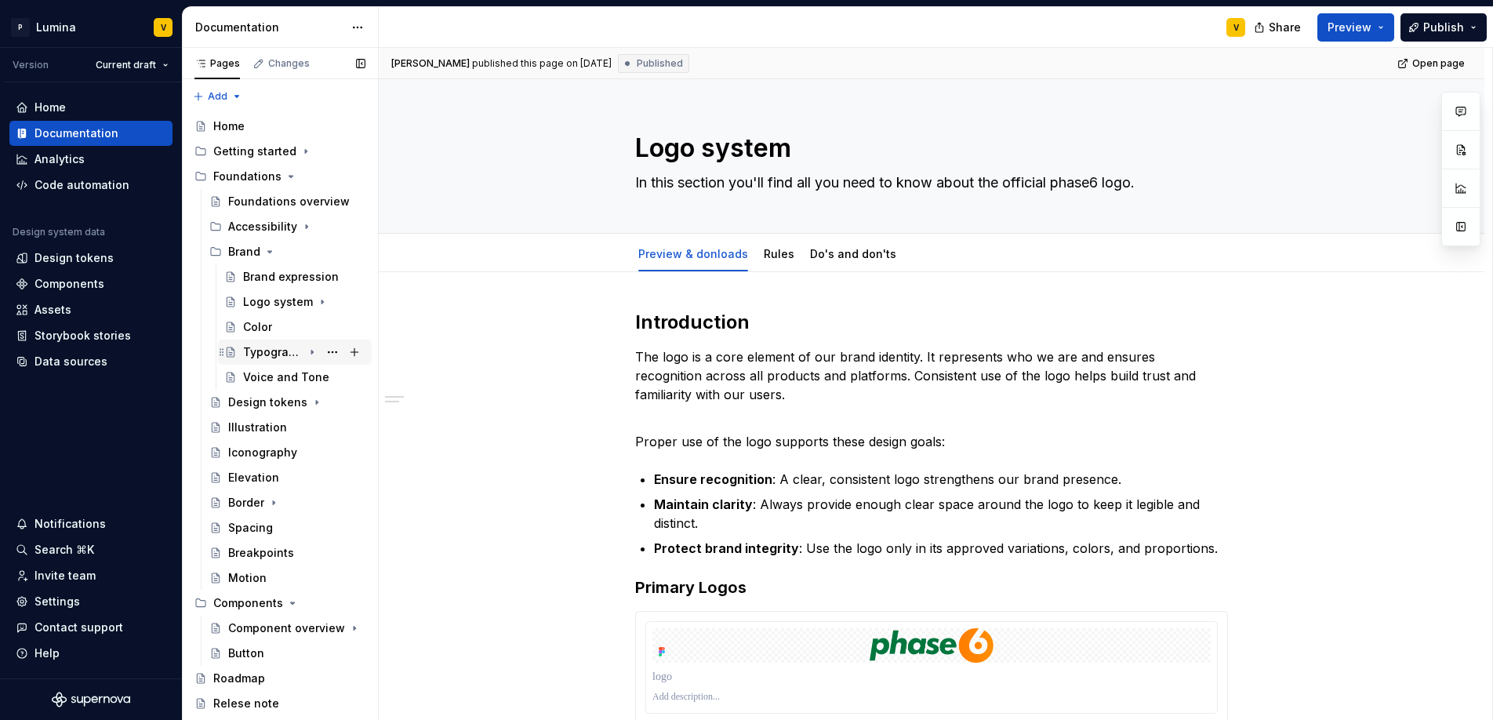
click at [260, 354] on div "Typography" at bounding box center [273, 352] width 60 height 16
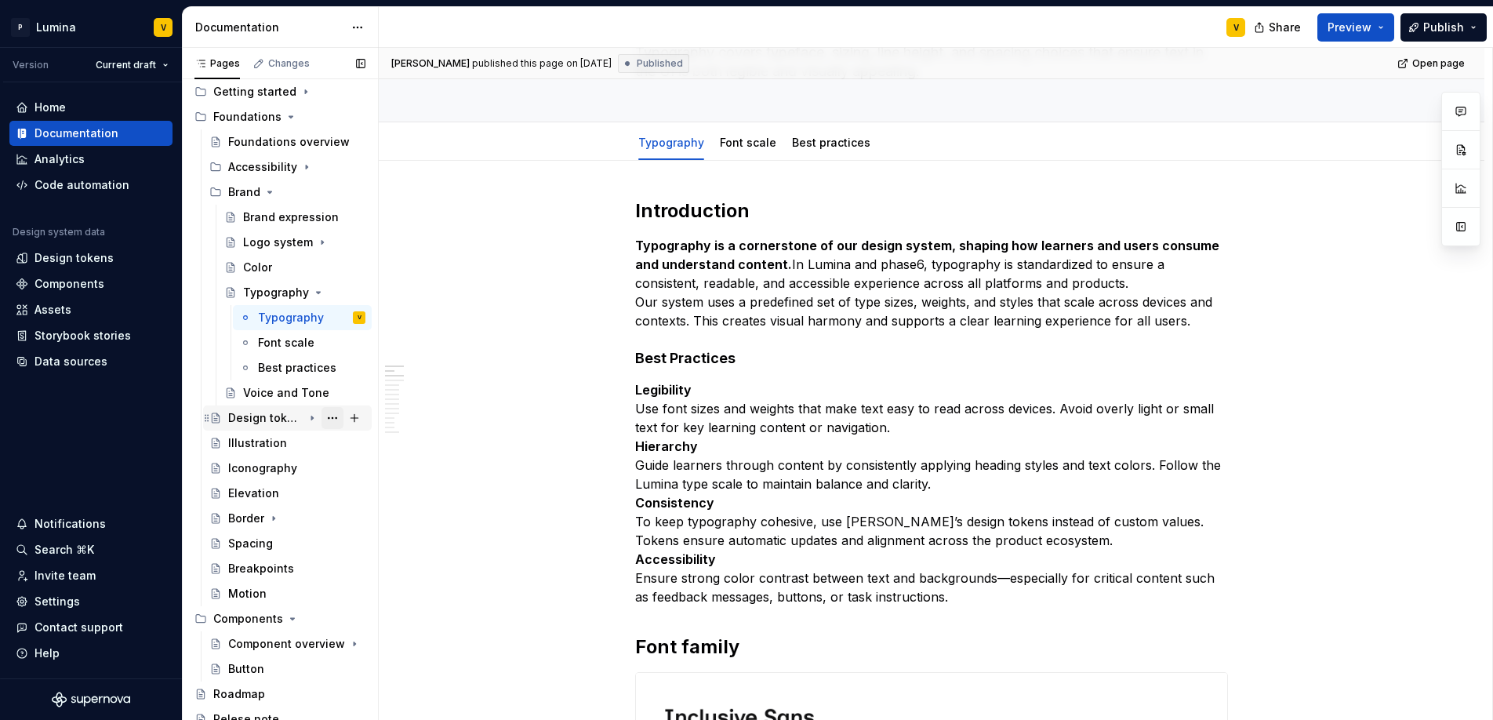
scroll to position [67, 0]
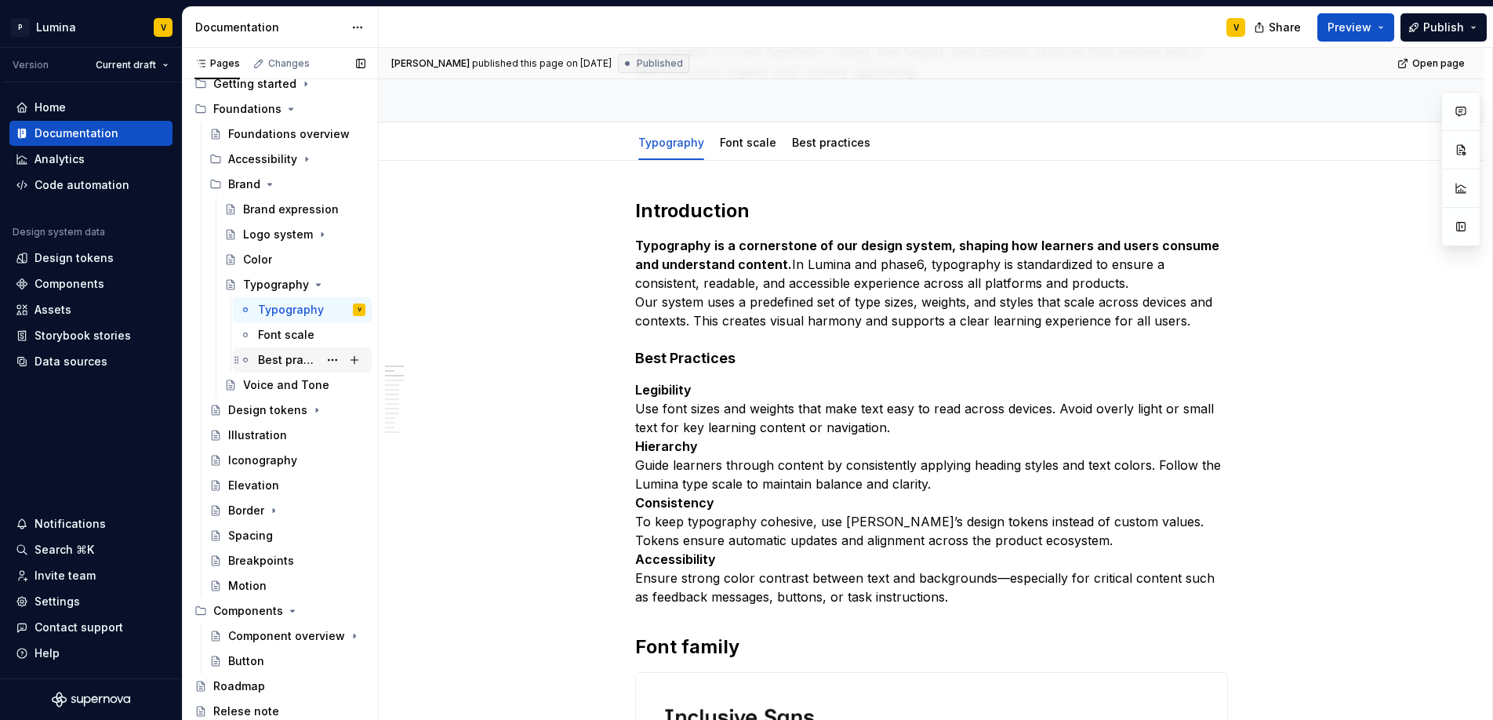
click at [262, 363] on div "Best practices" at bounding box center [288, 360] width 60 height 16
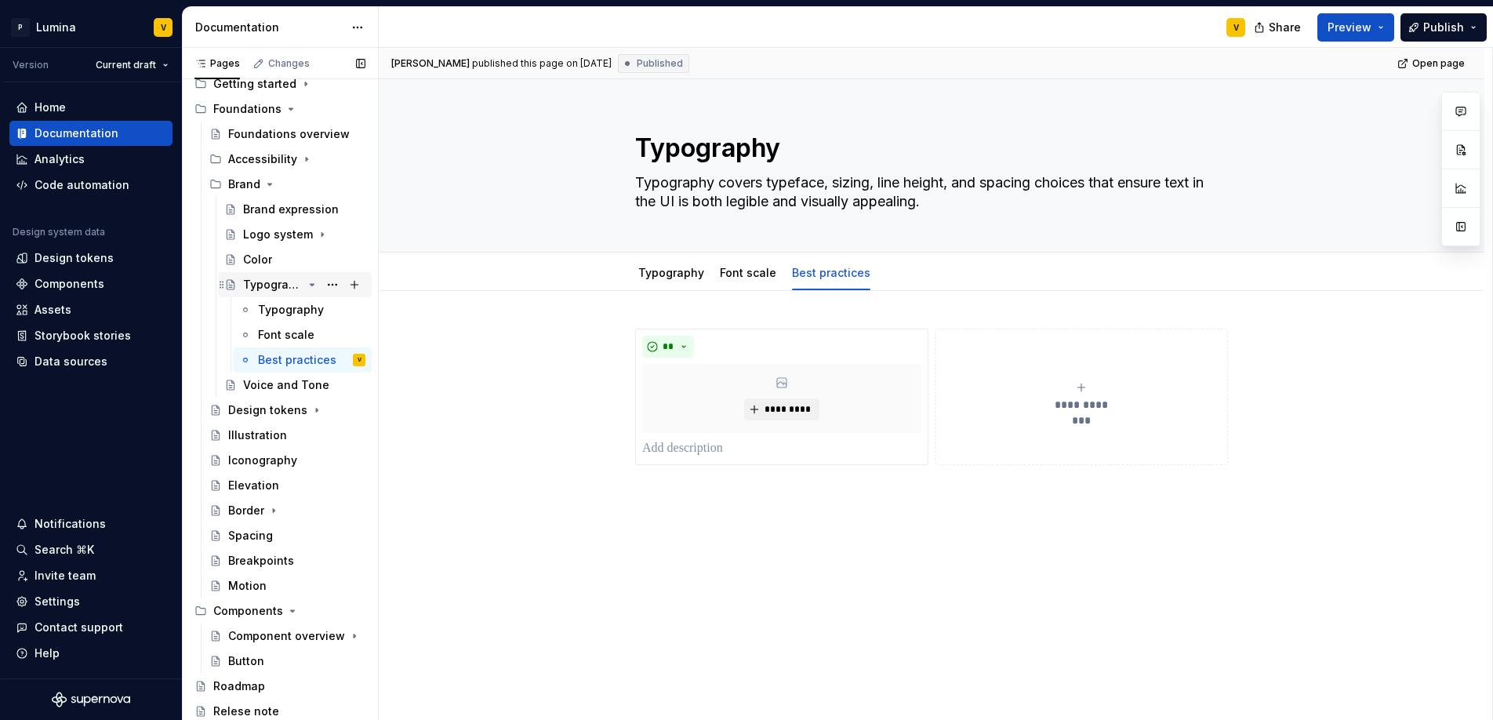
click at [306, 285] on icon "Page tree" at bounding box center [312, 284] width 13 height 13
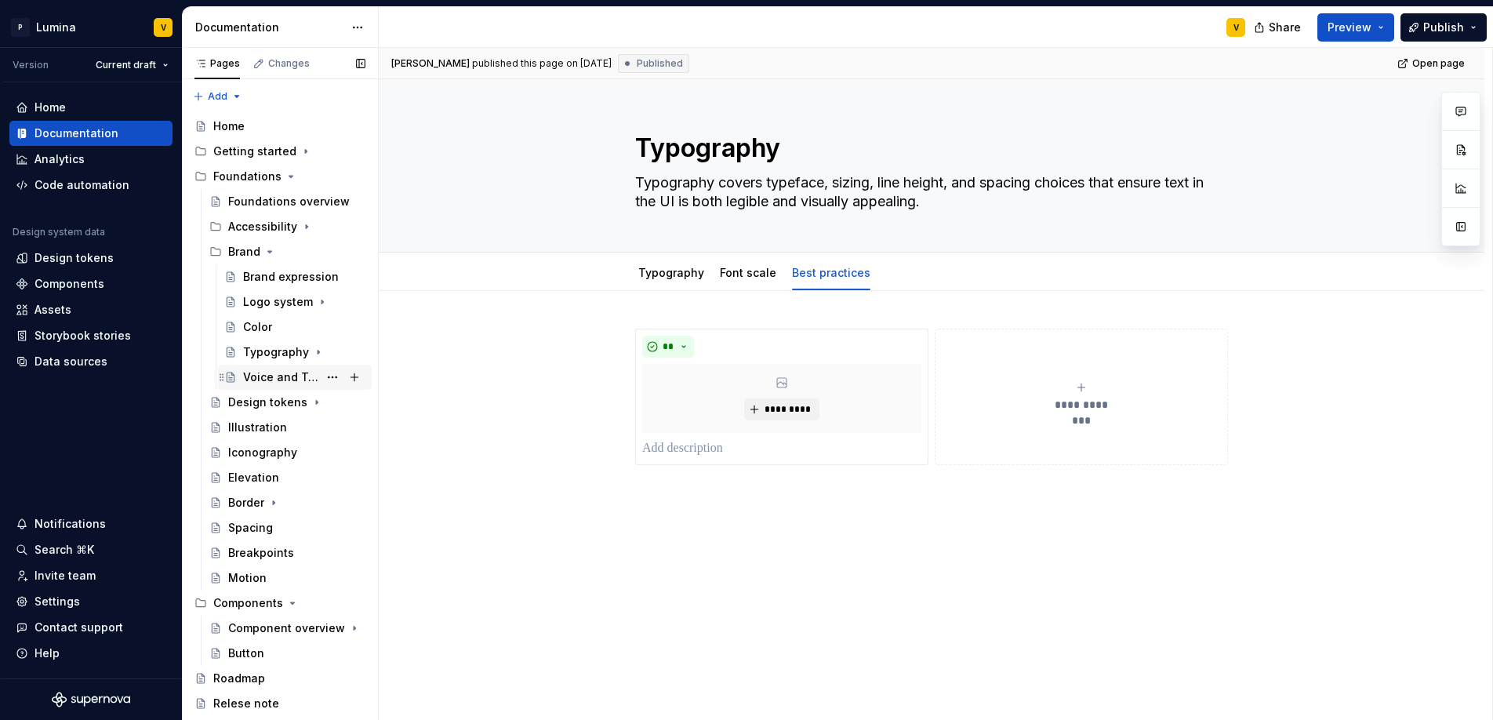
click at [249, 383] on div "Voice and Tone" at bounding box center [280, 377] width 75 height 16
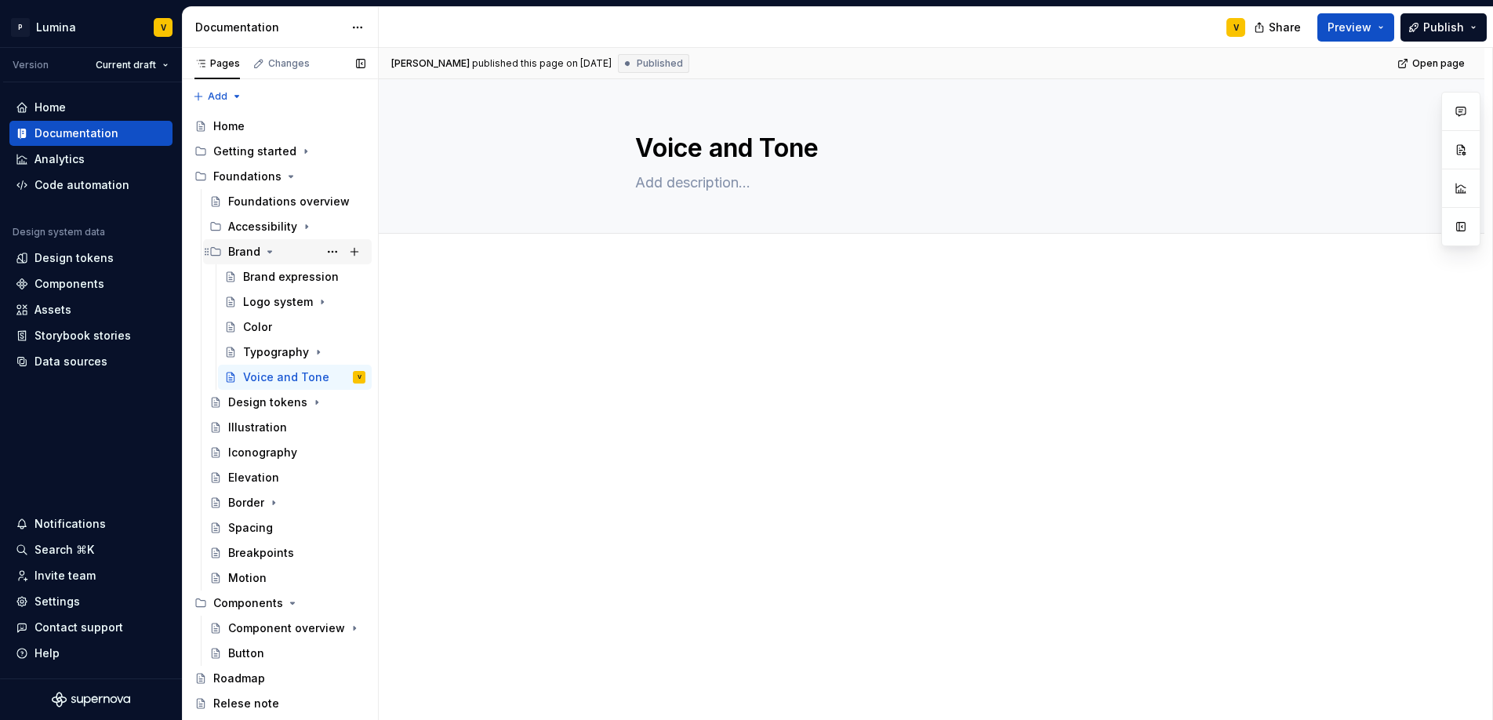
click at [267, 255] on icon "Page tree" at bounding box center [269, 251] width 13 height 13
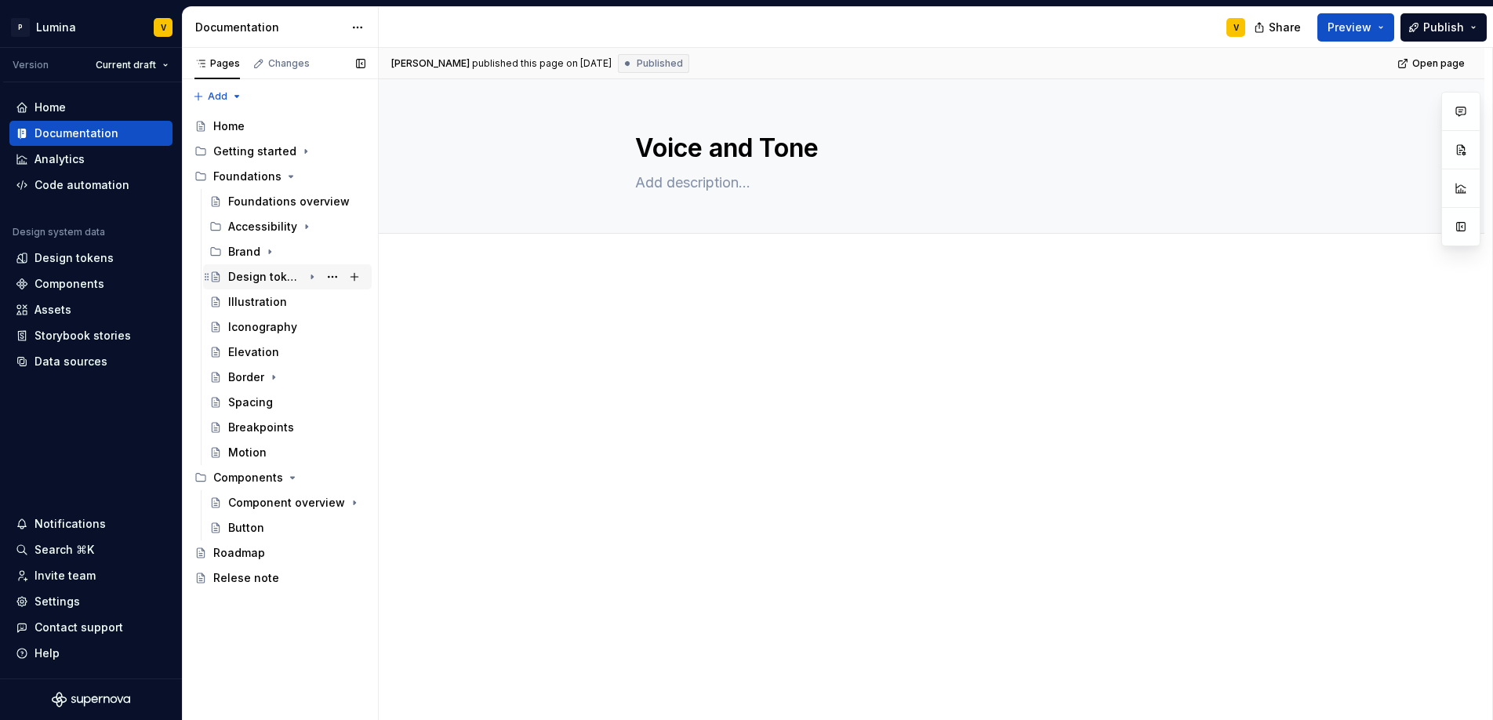
click at [275, 280] on div "Design tokens" at bounding box center [265, 277] width 74 height 16
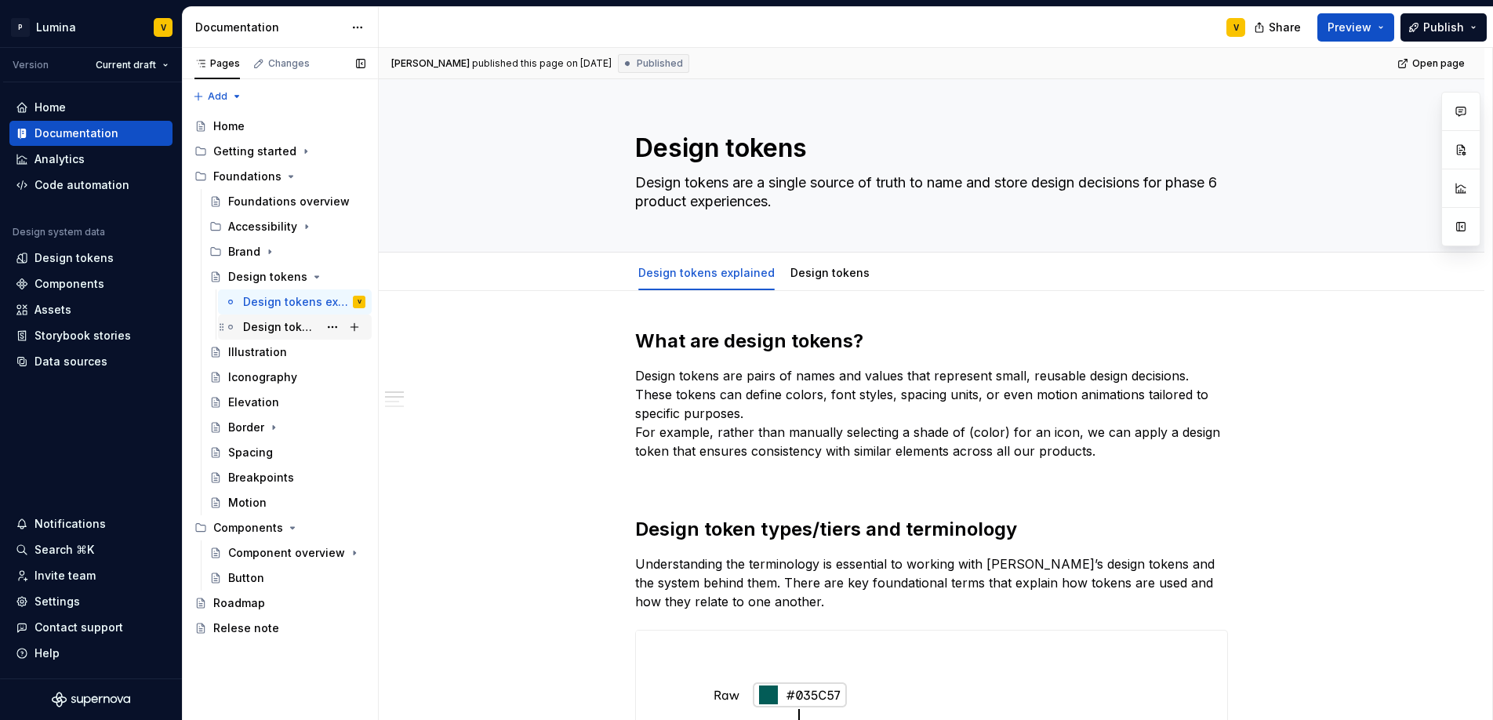
click at [289, 323] on div "Design tokens" at bounding box center [280, 327] width 75 height 16
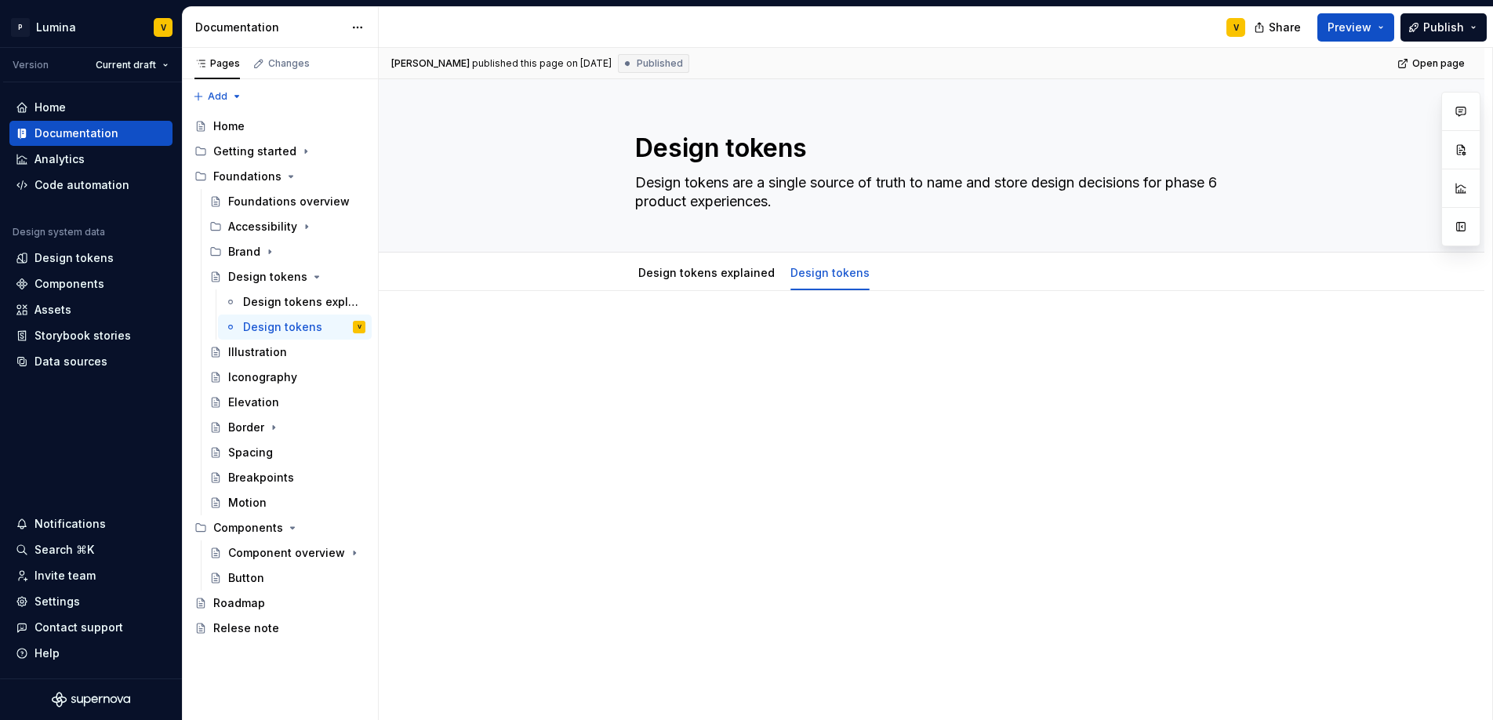
click at [682, 343] on p at bounding box center [931, 337] width 593 height 19
click at [312, 275] on icon "Page tree" at bounding box center [312, 276] width 13 height 13
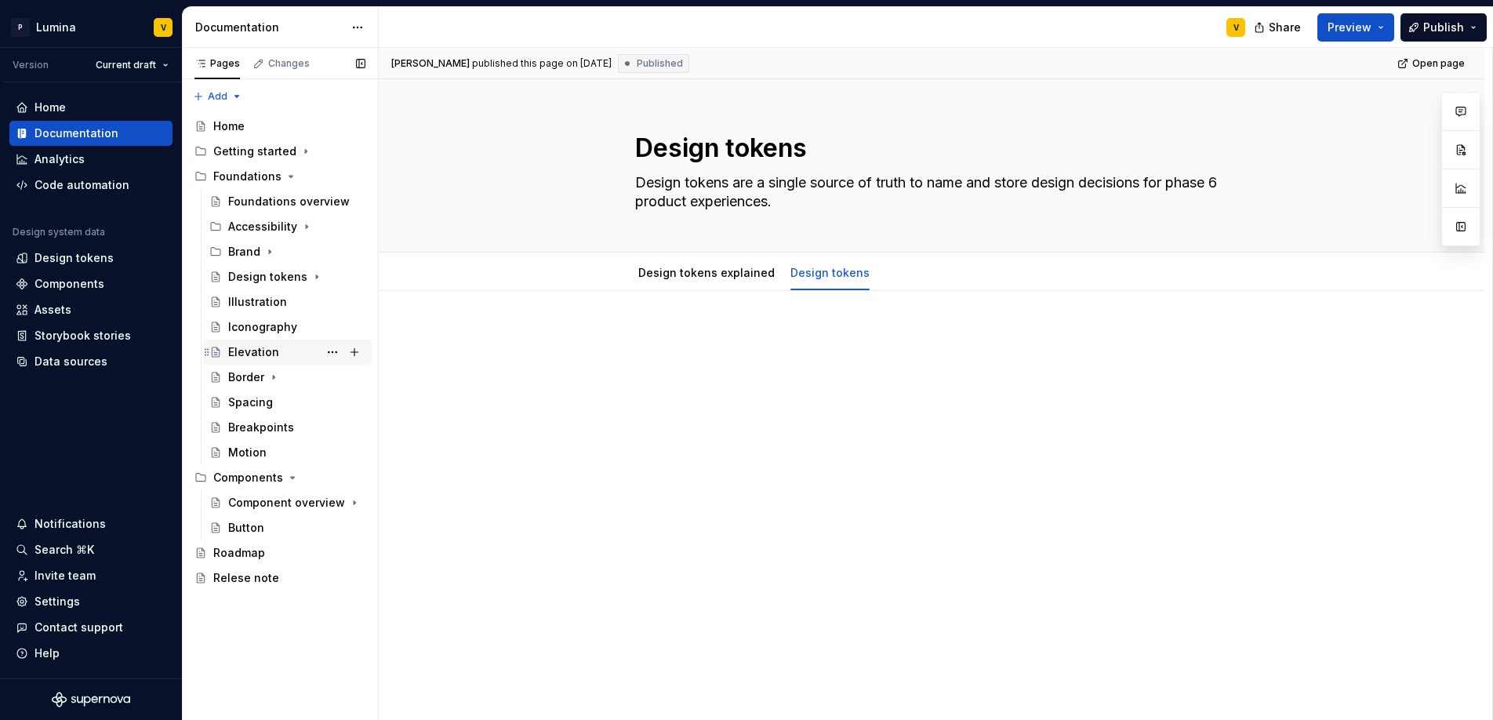
click at [245, 356] on div "Elevation" at bounding box center [253, 352] width 51 height 16
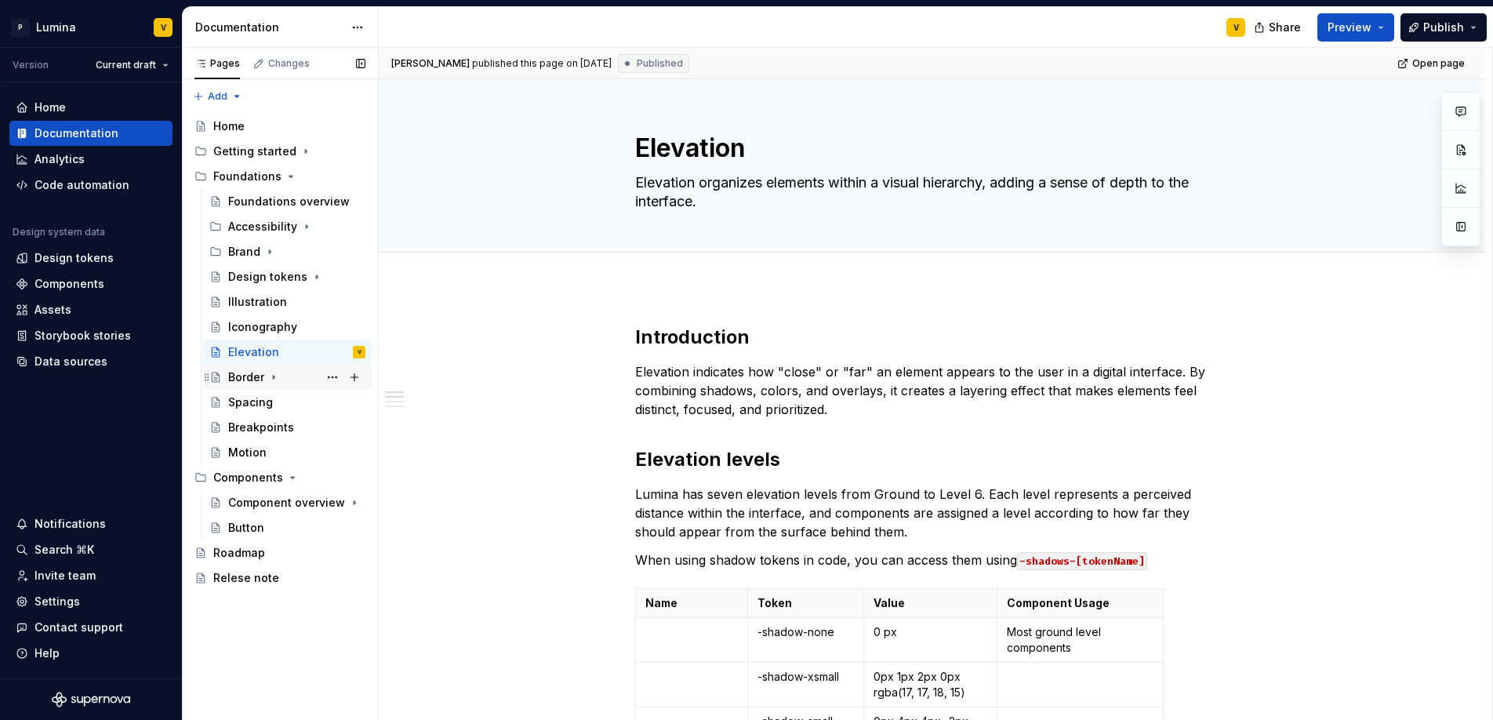
click at [234, 376] on div "Border" at bounding box center [246, 377] width 36 height 16
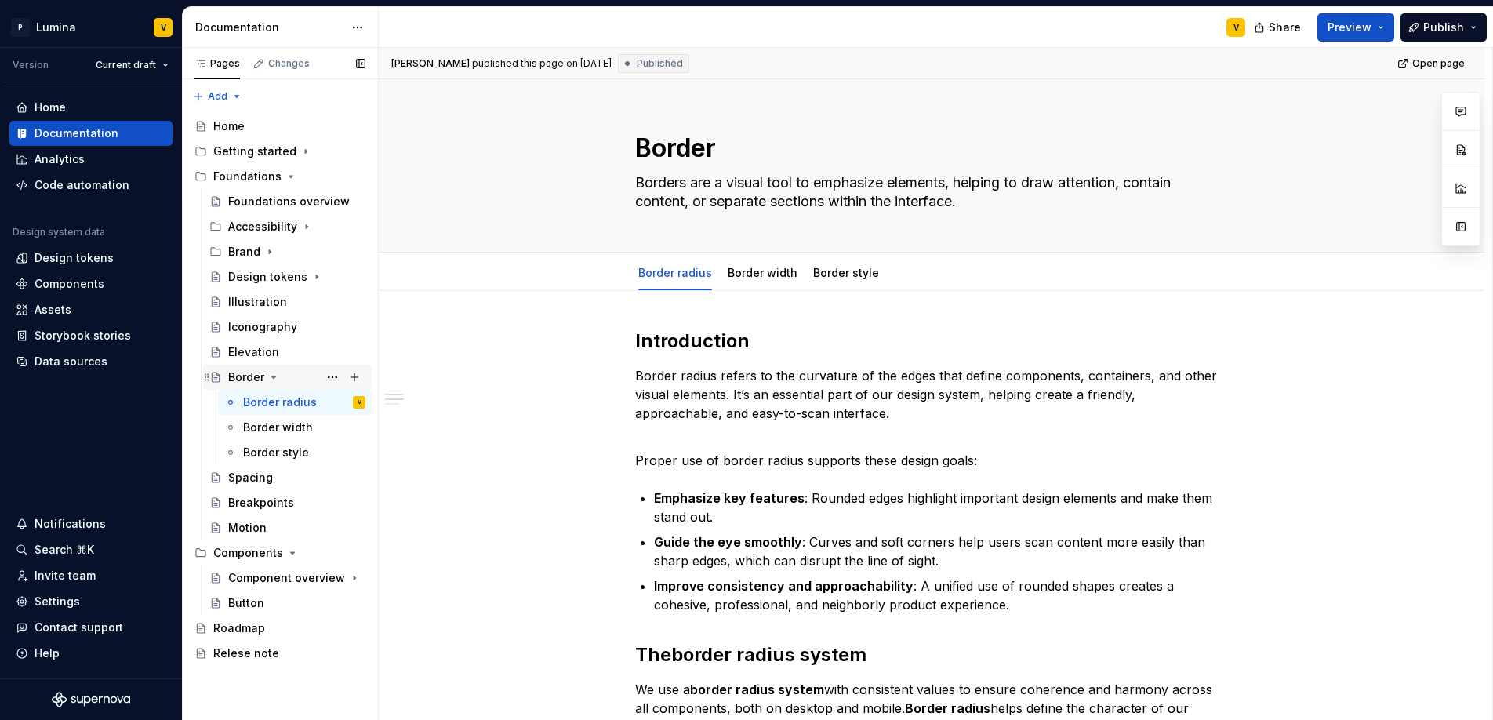
click at [273, 376] on icon "Page tree" at bounding box center [273, 377] width 13 height 13
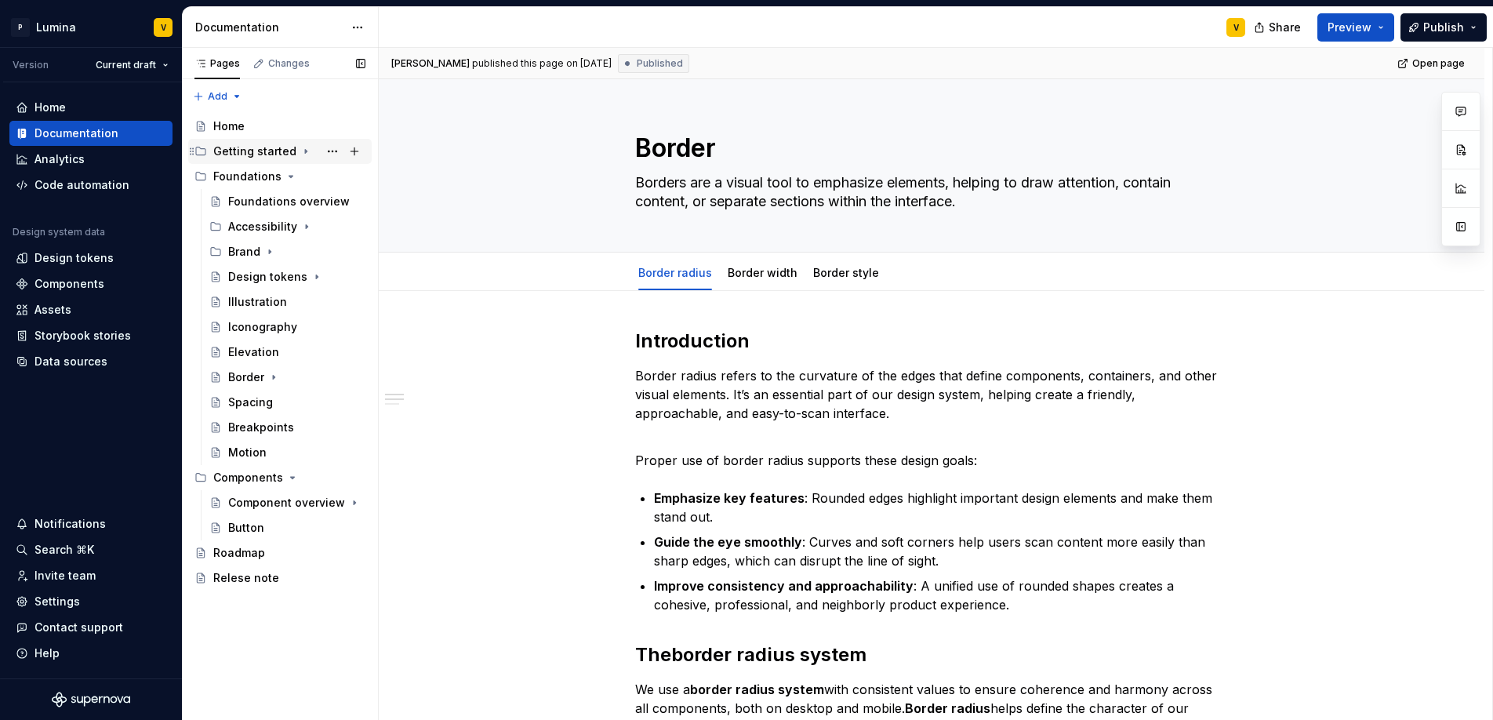
click at [252, 152] on div "Getting started" at bounding box center [254, 151] width 83 height 16
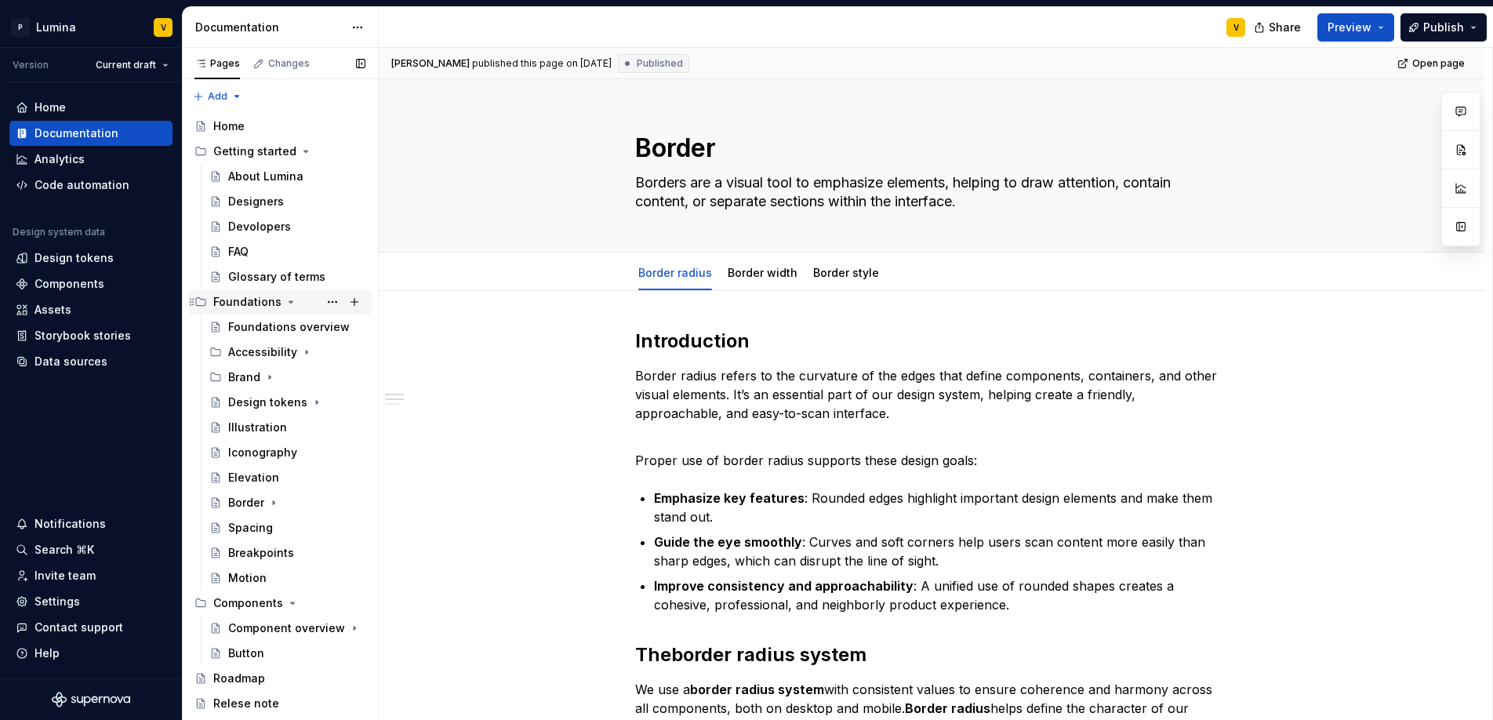
click at [289, 301] on icon "Page tree" at bounding box center [291, 302] width 4 height 2
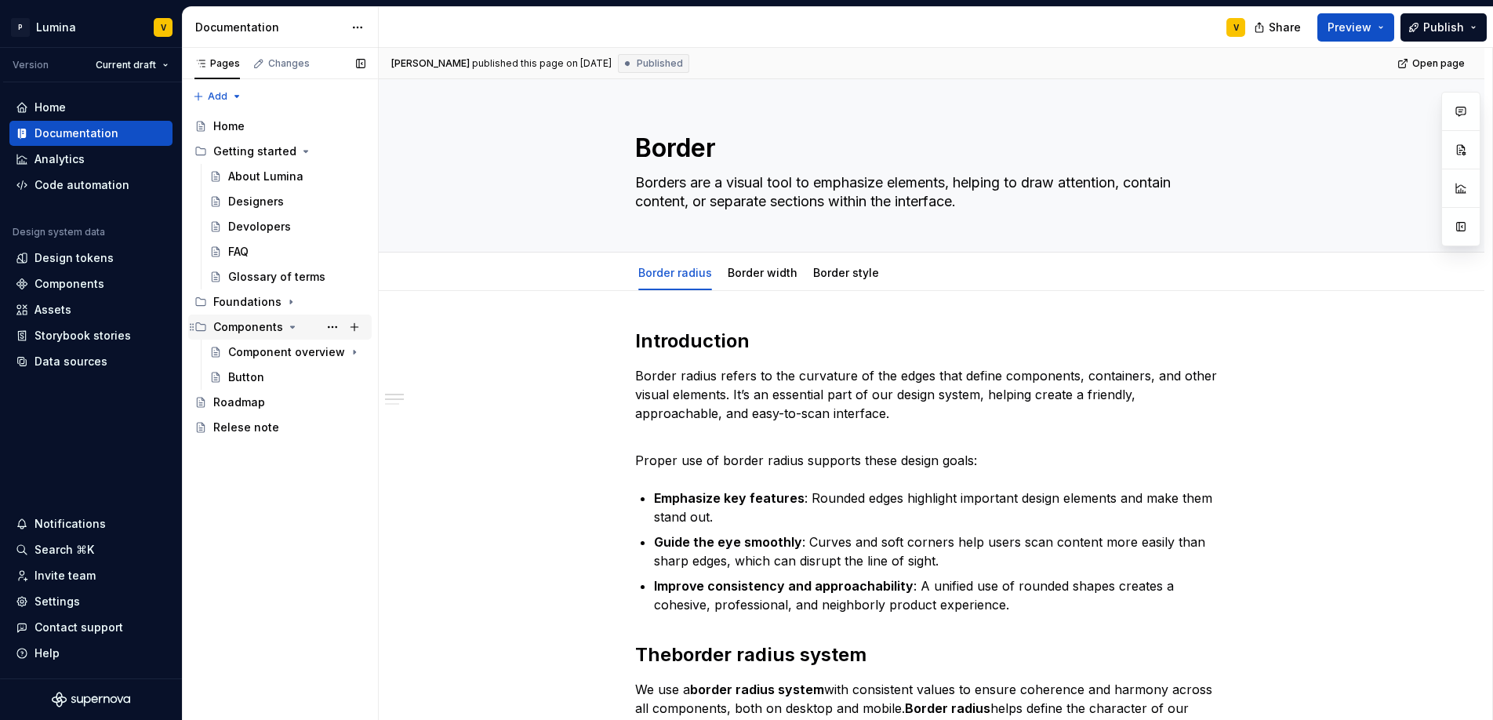
click at [290, 322] on icon "Page tree" at bounding box center [292, 327] width 13 height 13
click at [261, 212] on div "Designers" at bounding box center [296, 202] width 137 height 22
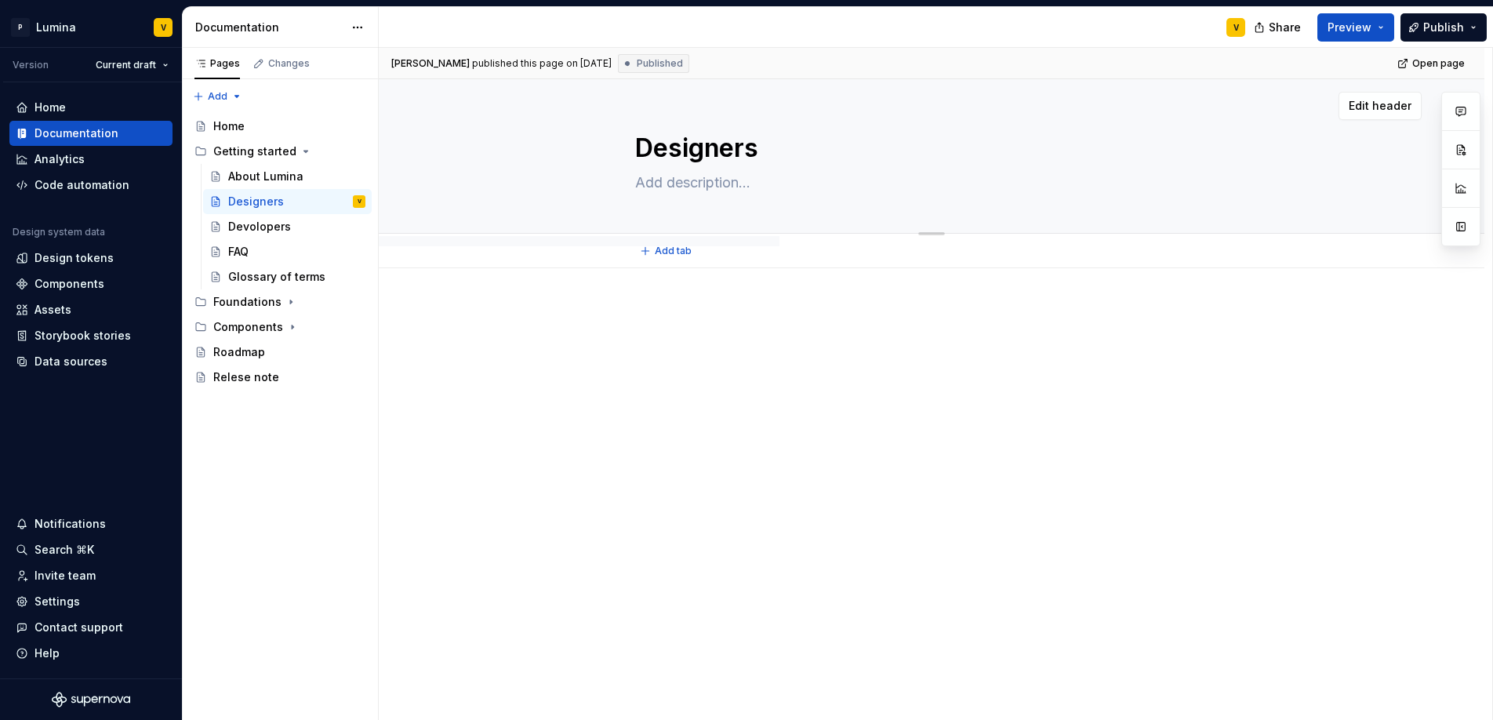
click at [673, 154] on textarea "Designers" at bounding box center [928, 148] width 593 height 38
click at [748, 154] on textarea "Designers" at bounding box center [928, 148] width 593 height 38
drag, startPoint x: 754, startPoint y: 151, endPoint x: 617, endPoint y: 137, distance: 137.9
click at [617, 137] on div "Designers" at bounding box center [931, 156] width 980 height 154
type textarea "*"
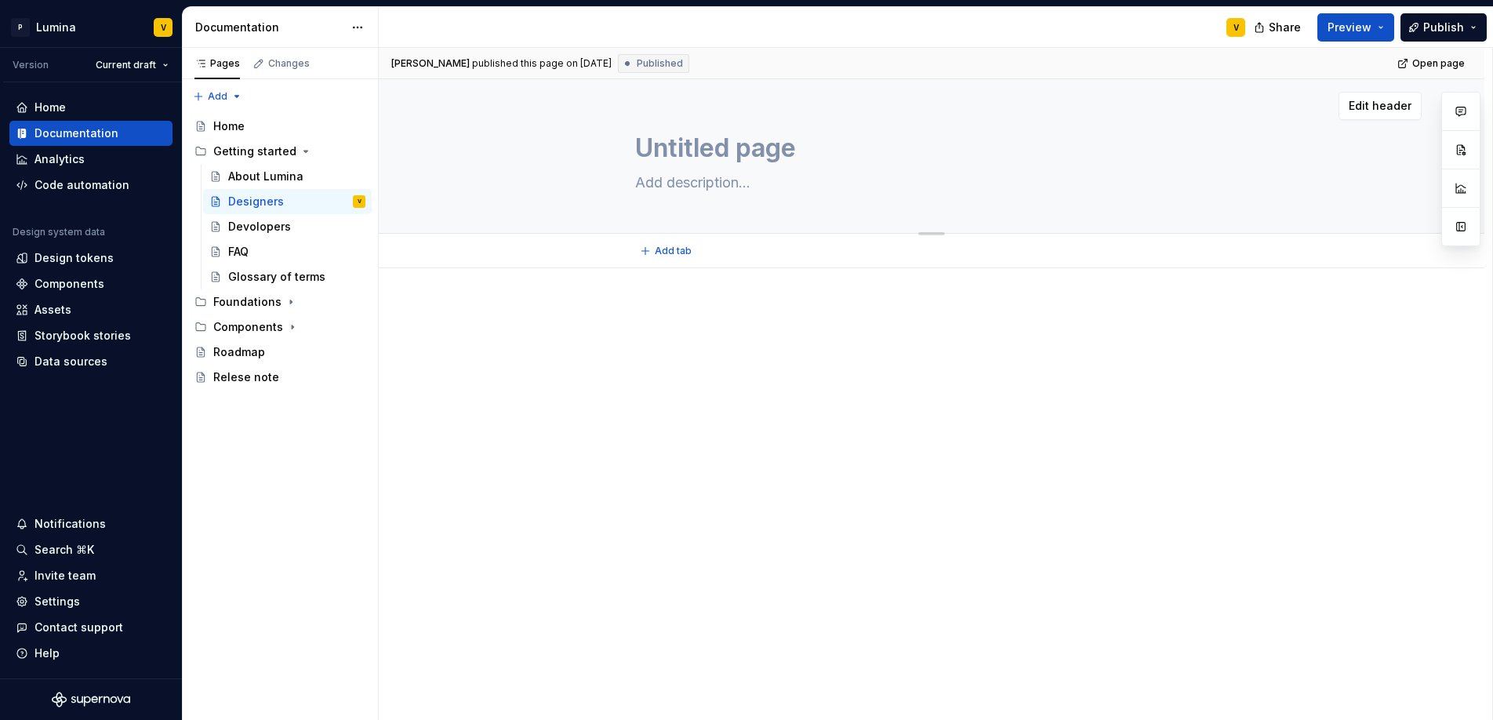
type textarea "*"
type textarea "Untitled page"
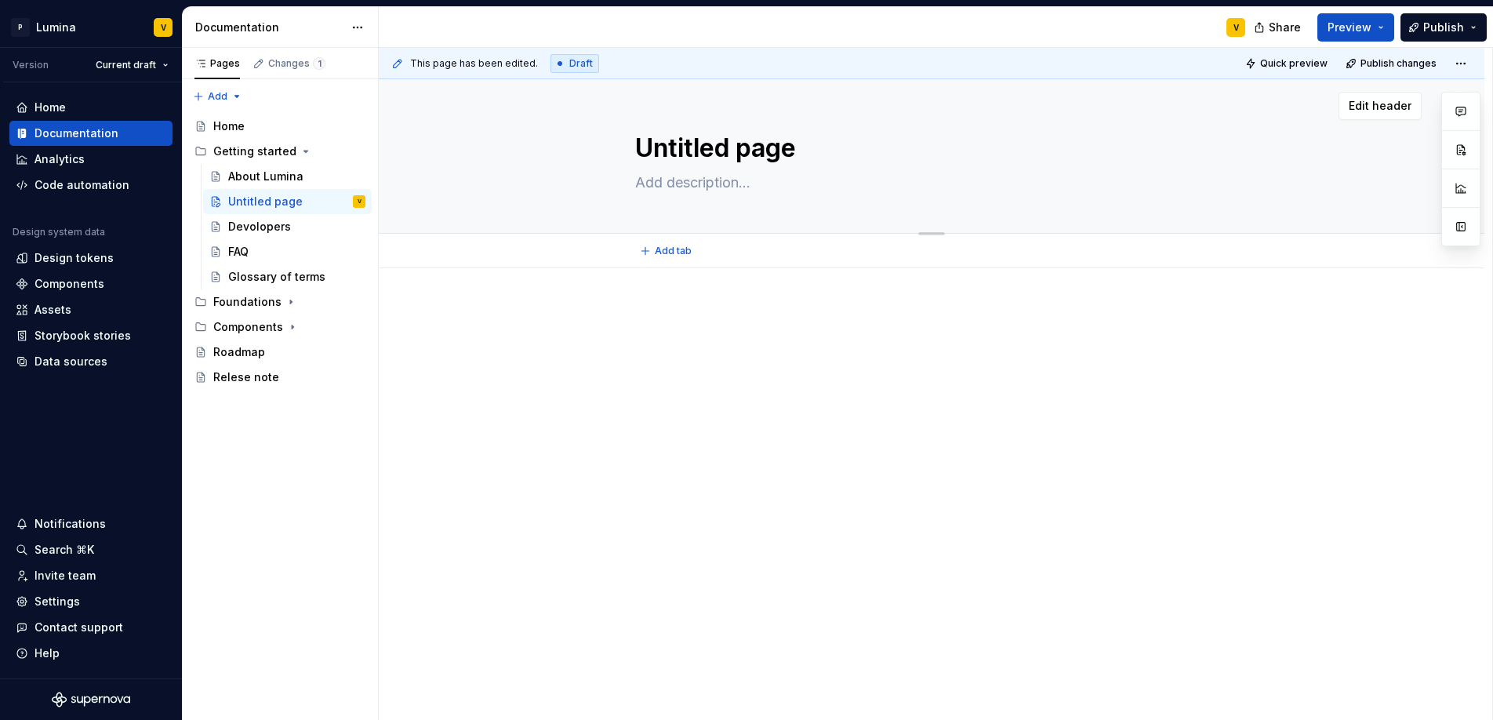
paste textarea "Get started as a designer"
type textarea "*"
type textarea "Untitled pageGet started as a designer"
drag, startPoint x: 782, startPoint y: 143, endPoint x: 789, endPoint y: 148, distance: 9.1
click at [782, 144] on textarea "Untitled pageGet started as a designer" at bounding box center [928, 148] width 593 height 38
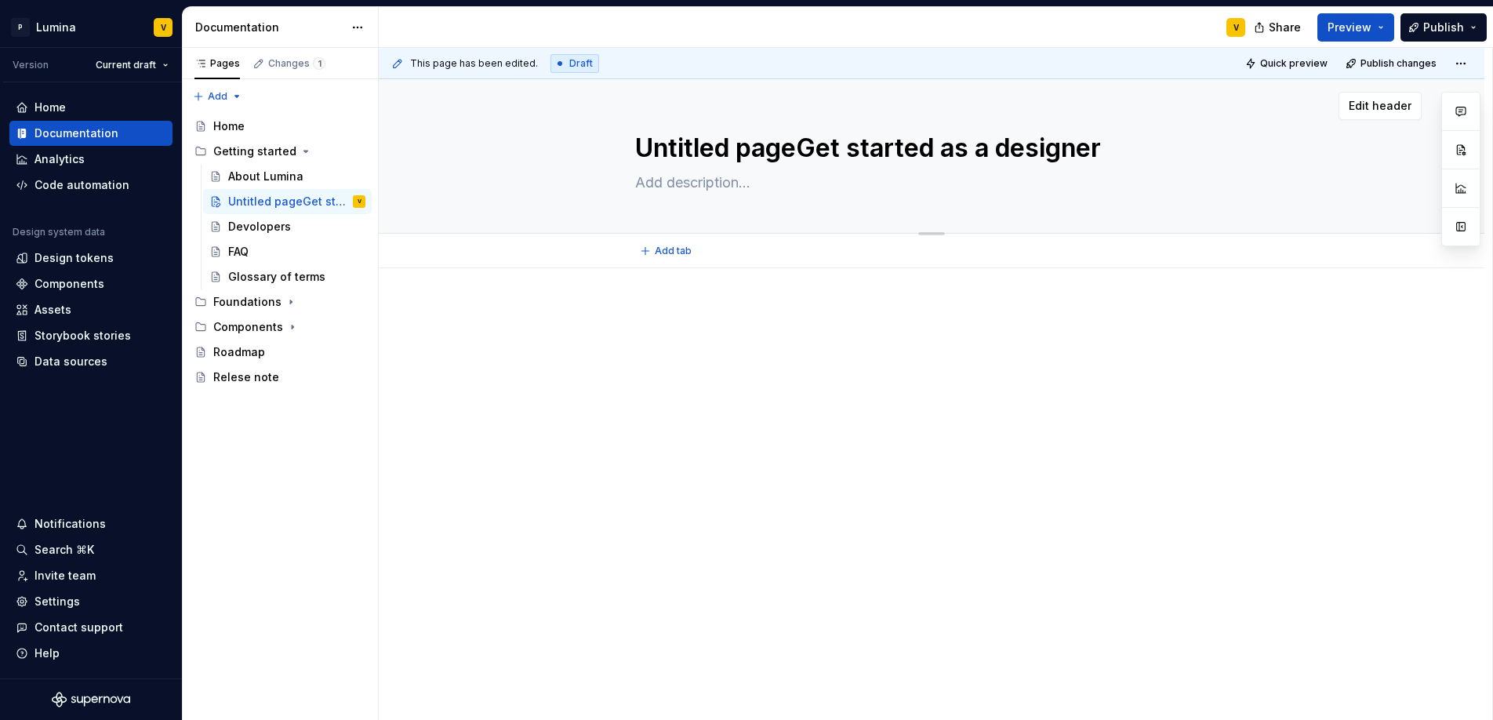
drag, startPoint x: 802, startPoint y: 146, endPoint x: 652, endPoint y: 134, distance: 150.2
click at [655, 135] on textarea "Untitled pageGet started as a designer" at bounding box center [928, 148] width 593 height 38
type textarea "*"
type textarea "UGet started as a designer"
type textarea "*"
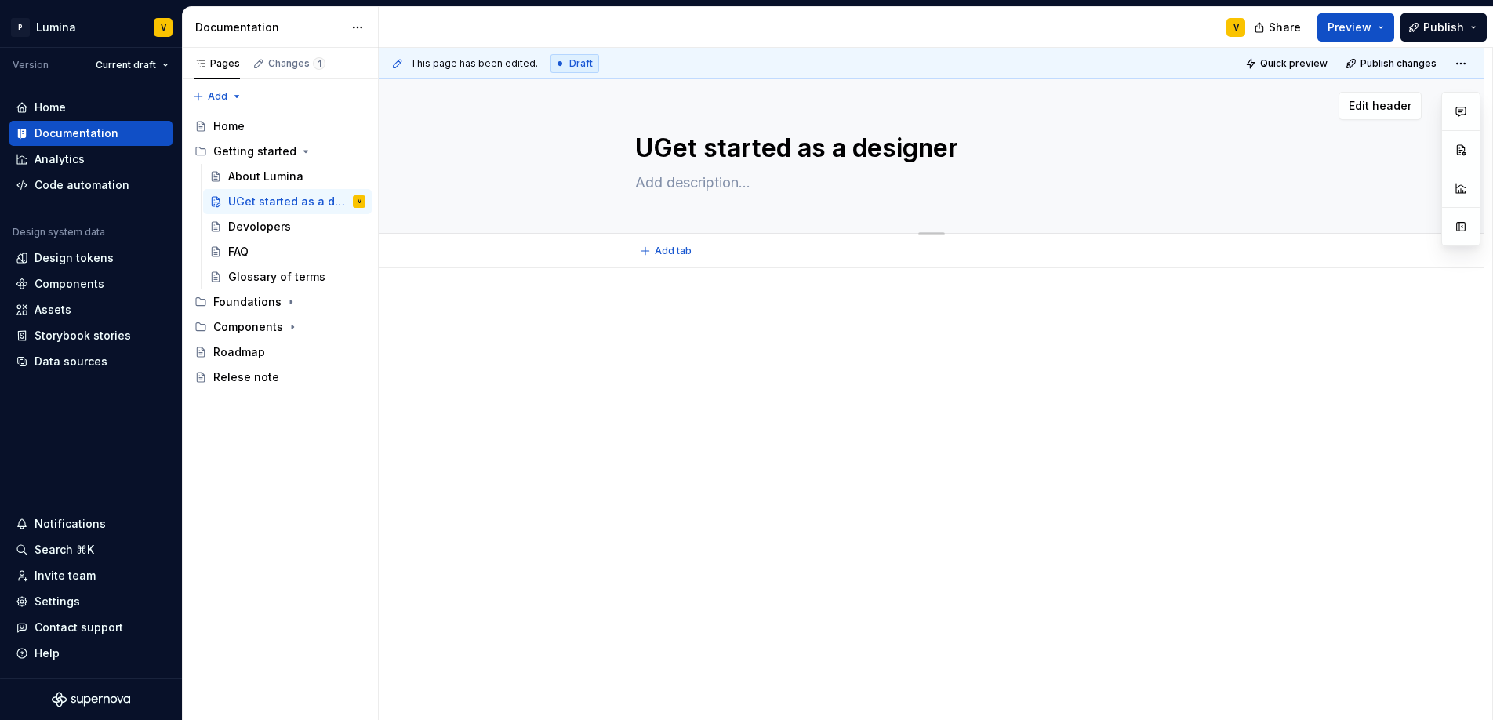
type textarea "Get started as a designer"
type textarea "*"
type textarea "Get started as a designer"
click at [687, 272] on div at bounding box center [931, 434] width 1105 height 332
type textarea "*"
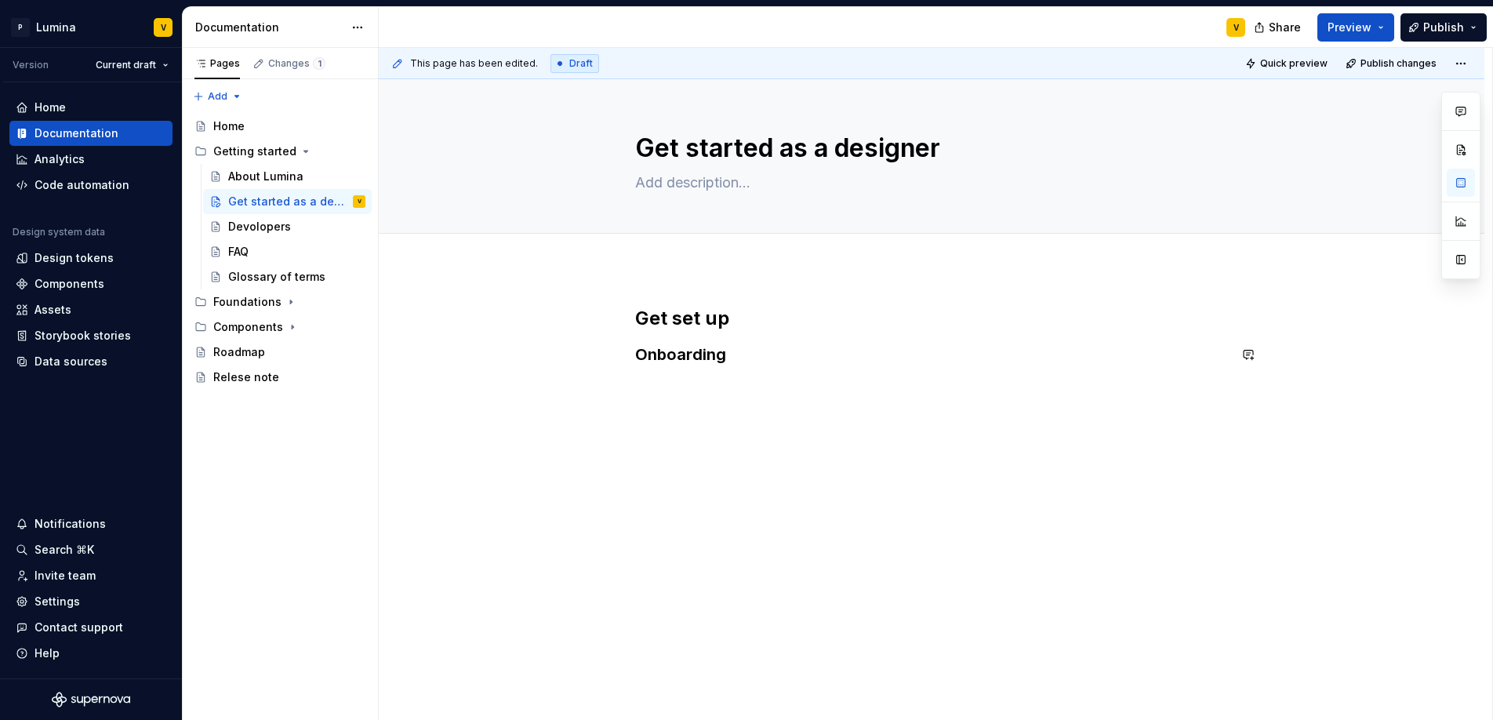
click at [666, 386] on div "Get set up Onboarding" at bounding box center [931, 434] width 1105 height 332
click at [675, 426] on div "Get set up Onboarding Connect to Gestalt in Figma" at bounding box center [931, 451] width 1105 height 366
paste div
click at [760, 388] on strong "Connect to Gestalt in Figma" at bounding box center [801, 388] width 332 height 19
click at [774, 390] on strong "Connect to Gestalt in Figma" at bounding box center [801, 388] width 332 height 19
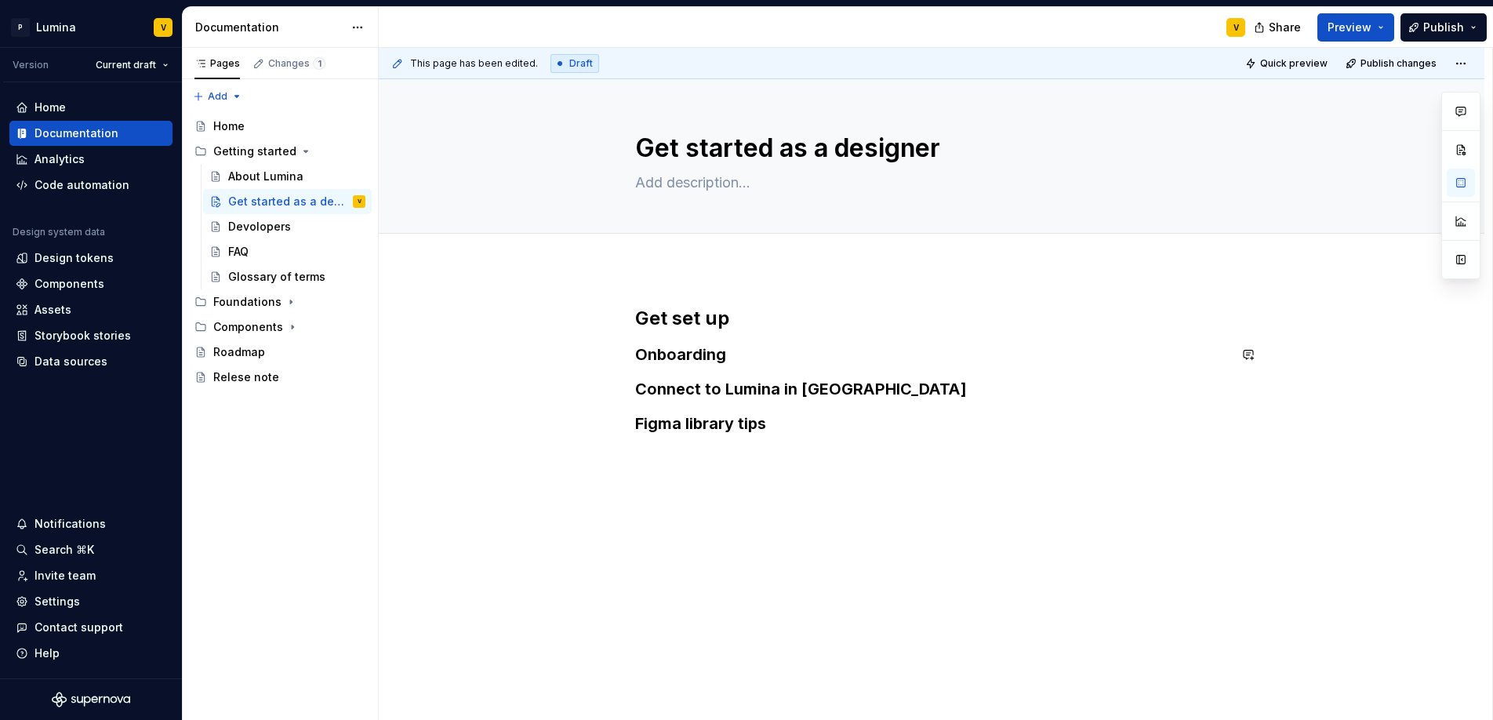
click at [677, 463] on div "Get set up Onboarding Connect to Lumina in Figma Figma library tips" at bounding box center [931, 468] width 1105 height 401
click at [794, 458] on strong "Connect with Lumina" at bounding box center [734, 459] width 199 height 23
click at [783, 441] on div "Get set up Onboarding Connect to Lumina in Figma Figma library tips Connect wit…" at bounding box center [931, 389] width 593 height 166
click at [778, 429] on h3 "Figma library tips" at bounding box center [931, 423] width 593 height 22
click at [831, 495] on h2 "Connect with Lumina" at bounding box center [931, 493] width 593 height 25
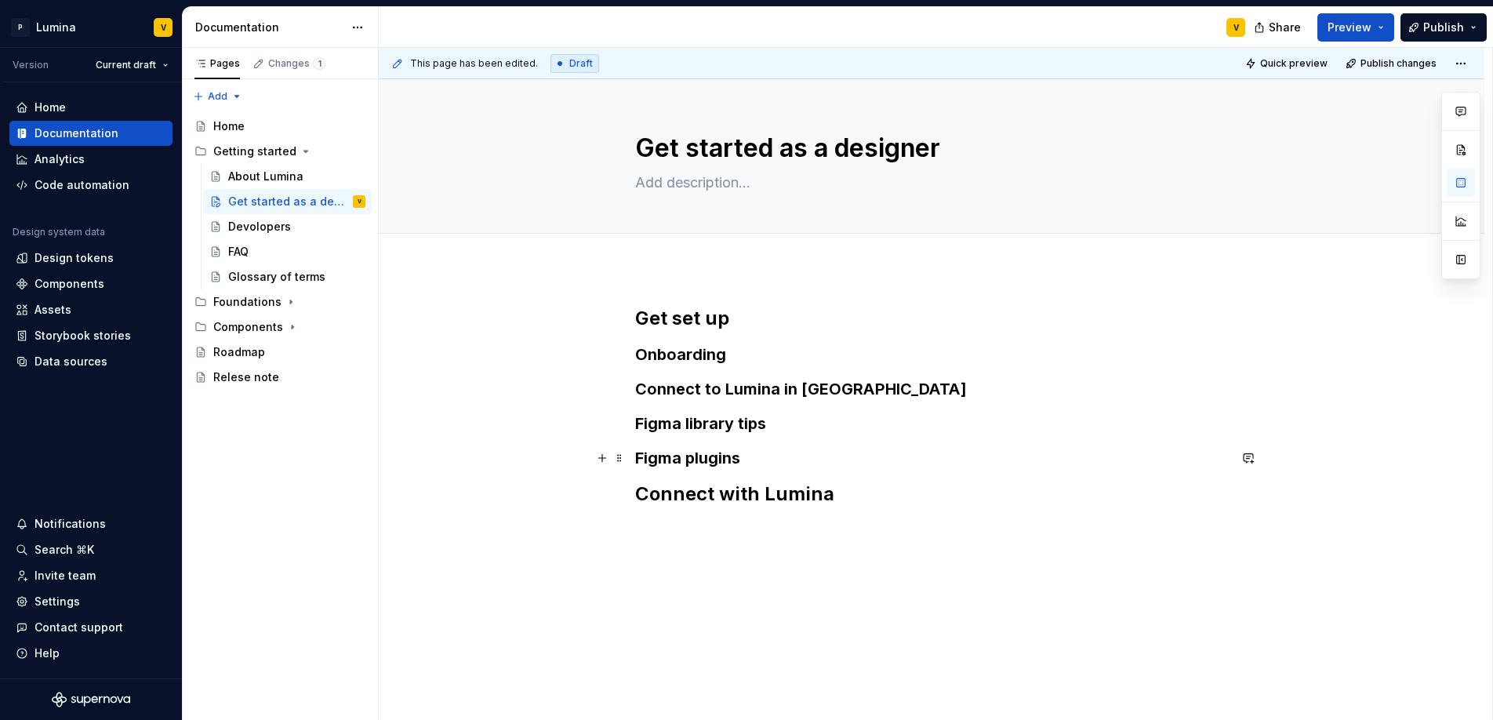
click at [743, 457] on h3 "Figma plugins" at bounding box center [931, 458] width 593 height 22
drag, startPoint x: 702, startPoint y: 455, endPoint x: 592, endPoint y: 448, distance: 110.0
click at [635, 448] on div "Get set up Onboarding Connect to Lumina in Figma Figma library tips Figma plugi…" at bounding box center [931, 416] width 593 height 220
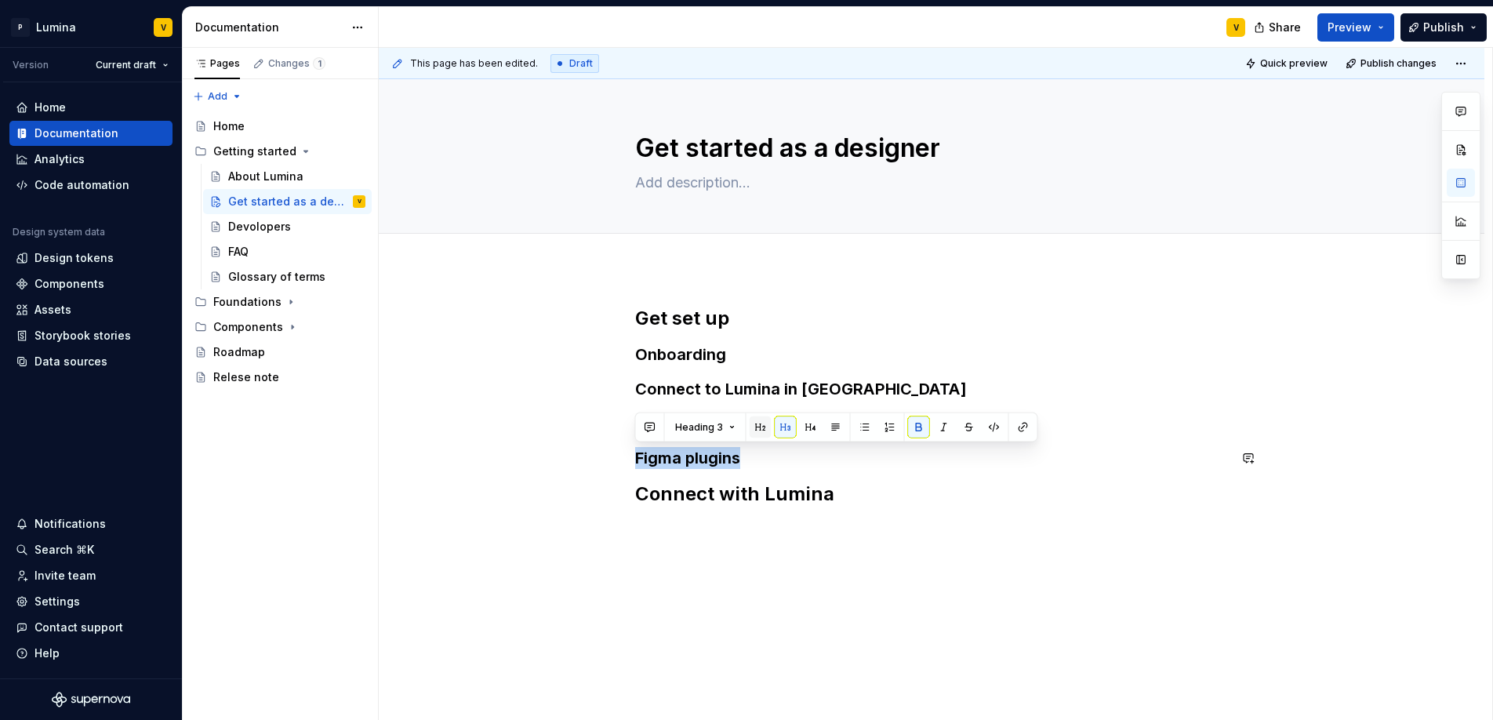
click at [753, 426] on button "button" at bounding box center [760, 427] width 22 height 22
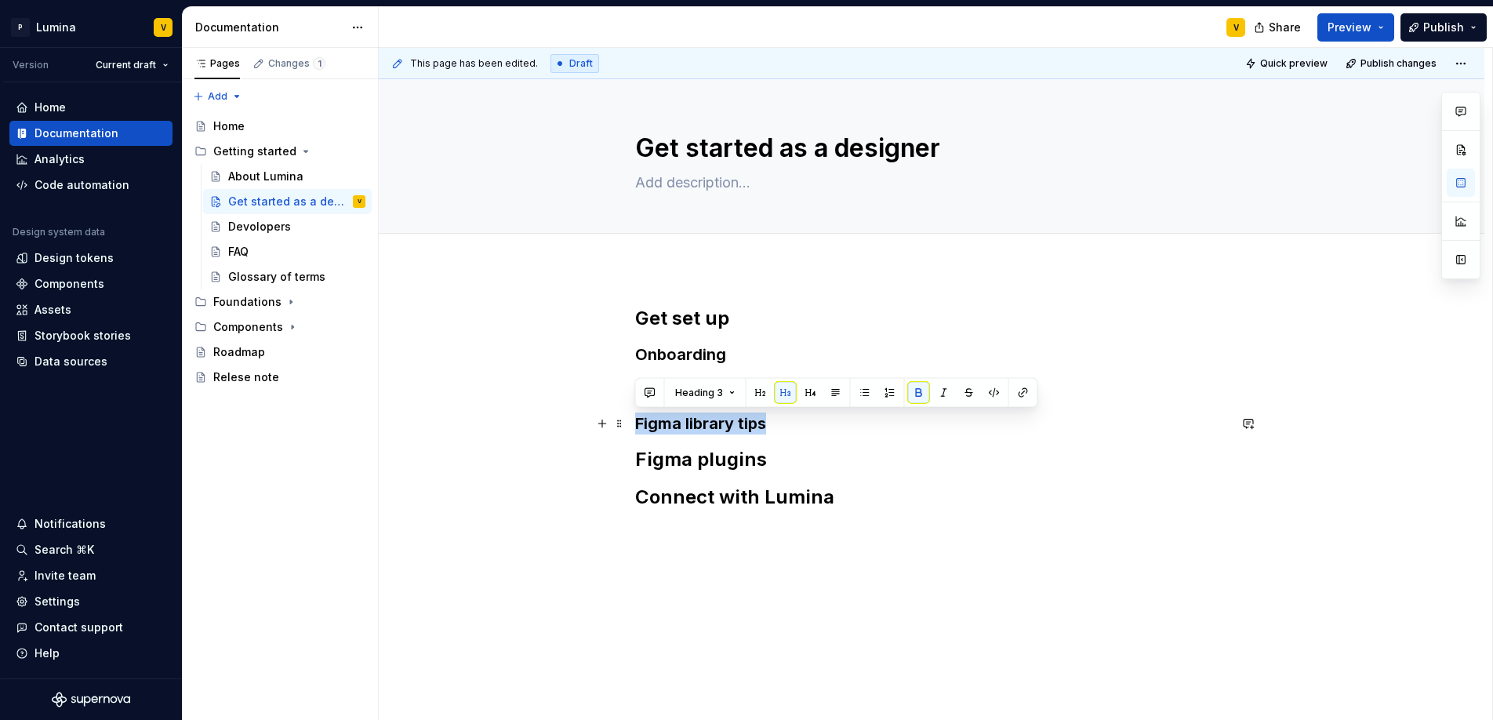
drag, startPoint x: 771, startPoint y: 424, endPoint x: 633, endPoint y: 426, distance: 137.2
click at [633, 426] on div "Get set up Onboarding Connect to Lumina in Figma Figma library tips Figma plugi…" at bounding box center [931, 506] width 1105 height 476
click at [762, 396] on button "button" at bounding box center [760, 393] width 22 height 22
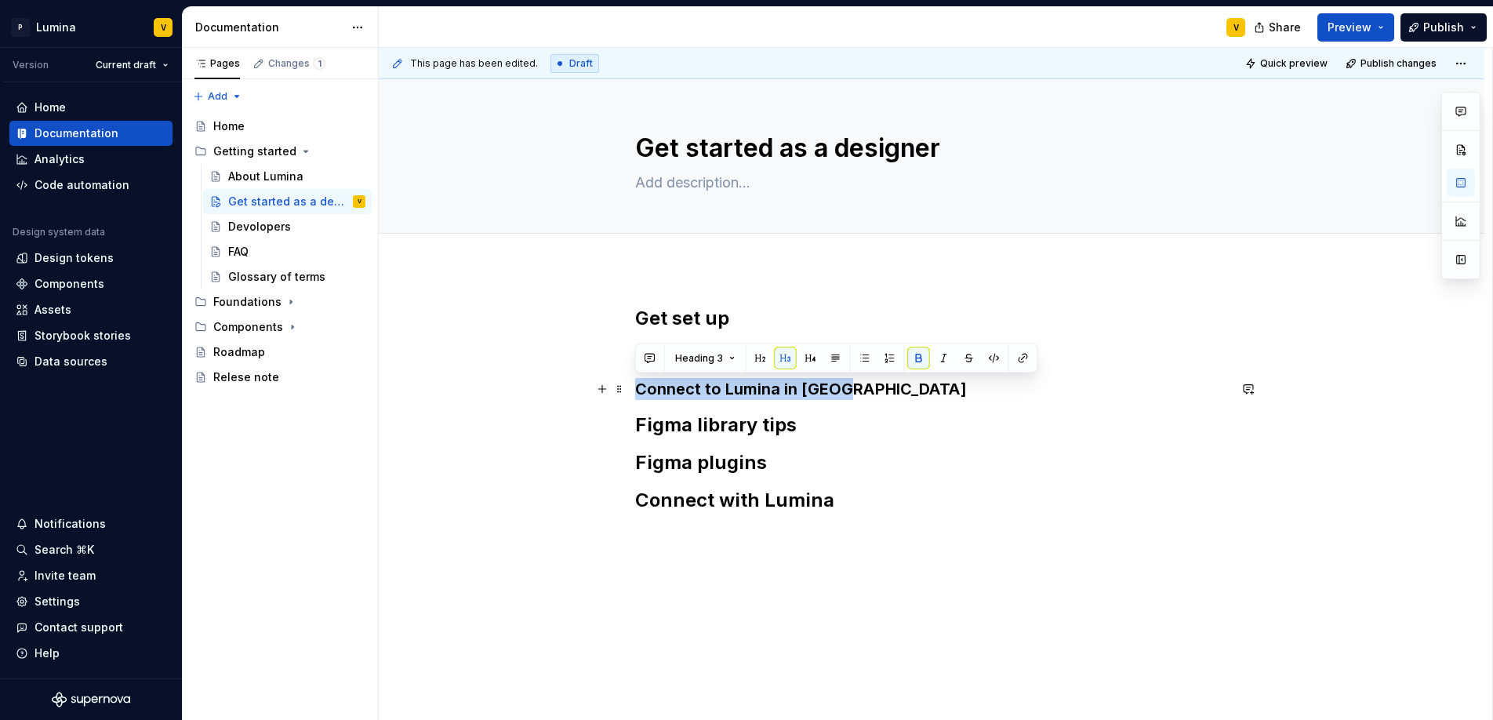
drag, startPoint x: 847, startPoint y: 387, endPoint x: 633, endPoint y: 397, distance: 214.2
click at [633, 397] on div "Get set up Onboarding Connect to Lumina in Figma Figma library tips Figma plugi…" at bounding box center [931, 507] width 1105 height 479
click at [761, 360] on button "button" at bounding box center [760, 358] width 22 height 22
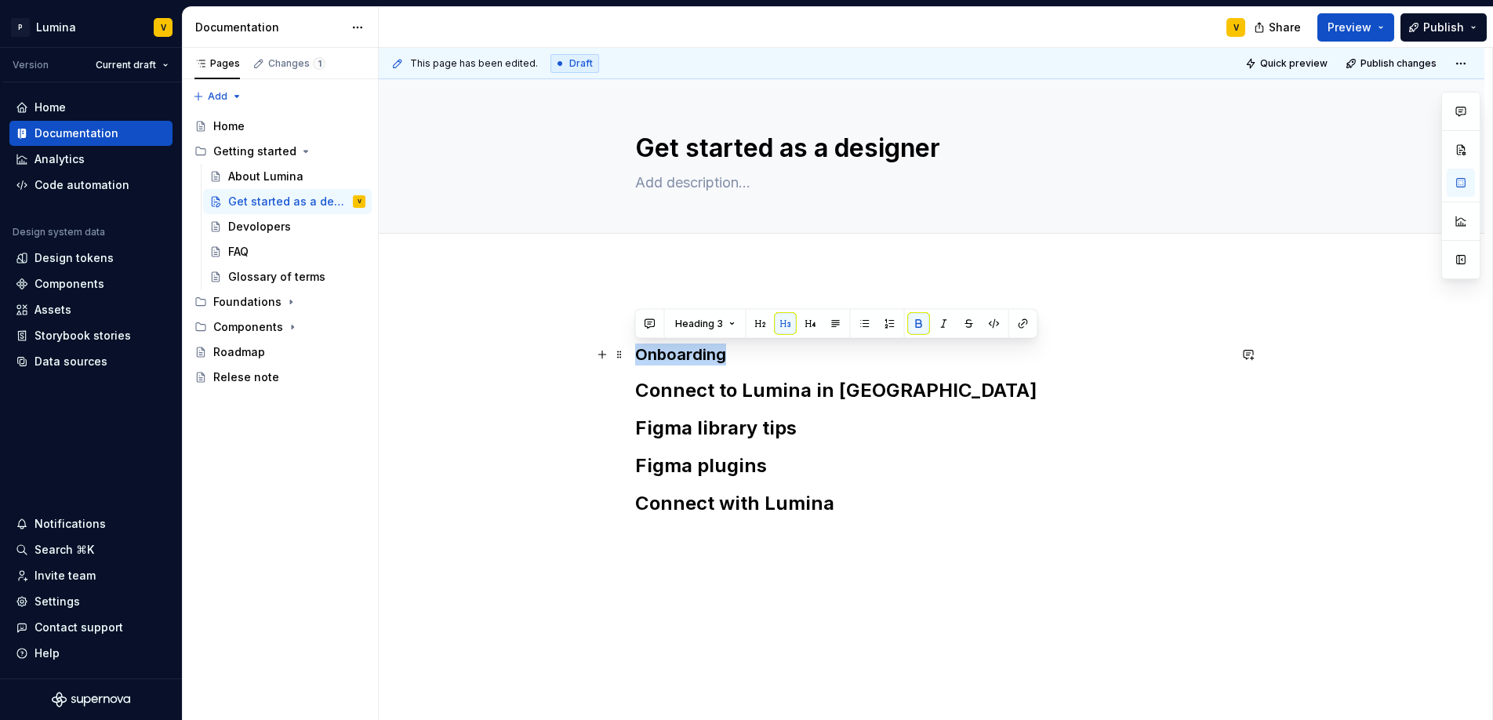
drag, startPoint x: 769, startPoint y: 356, endPoint x: 630, endPoint y: 356, distance: 138.8
click at [630, 356] on div "Get set up Onboarding Connect to Lumina in Figma Figma library tips Figma plugi…" at bounding box center [931, 509] width 1105 height 482
click at [764, 322] on button "button" at bounding box center [760, 324] width 22 height 22
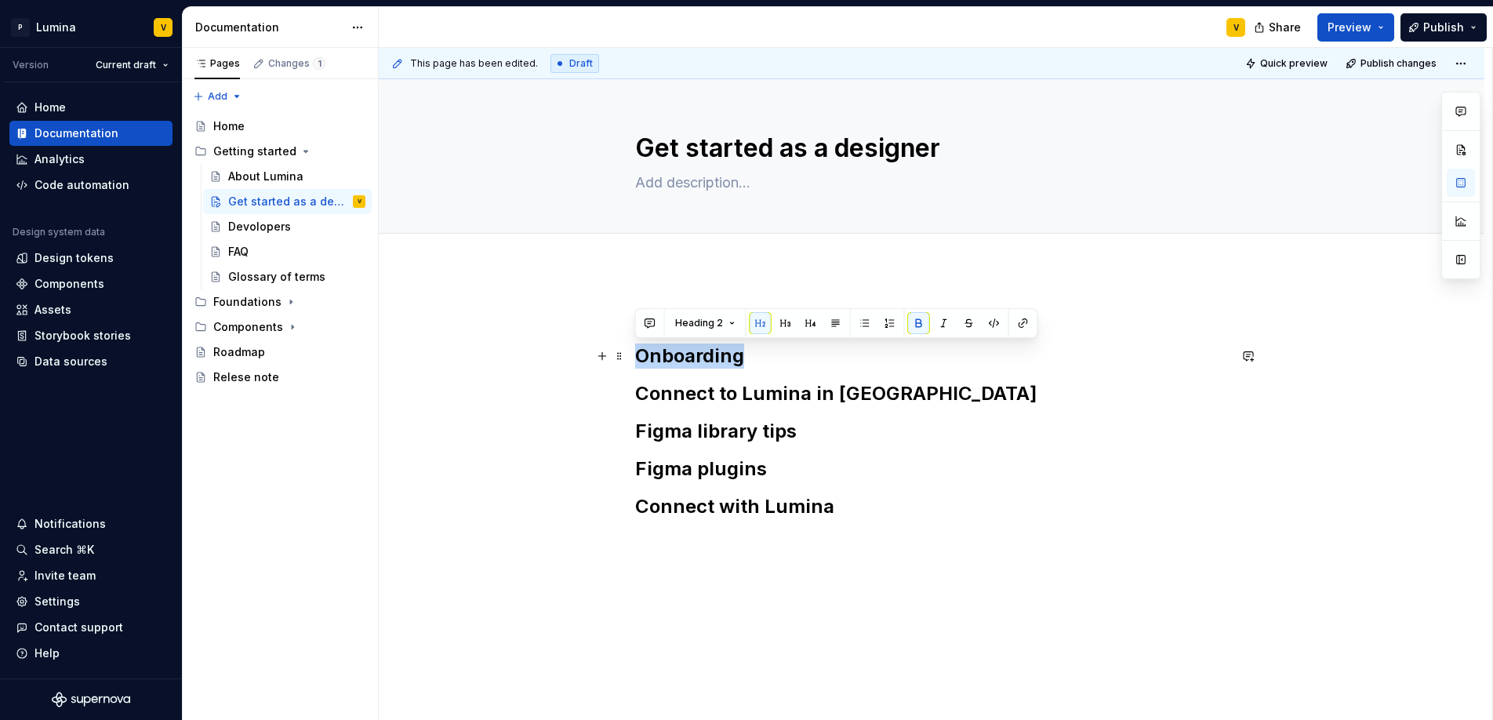
click at [757, 359] on h2 "Onboarding" at bounding box center [931, 355] width 593 height 25
click at [781, 321] on button "button" at bounding box center [786, 323] width 22 height 22
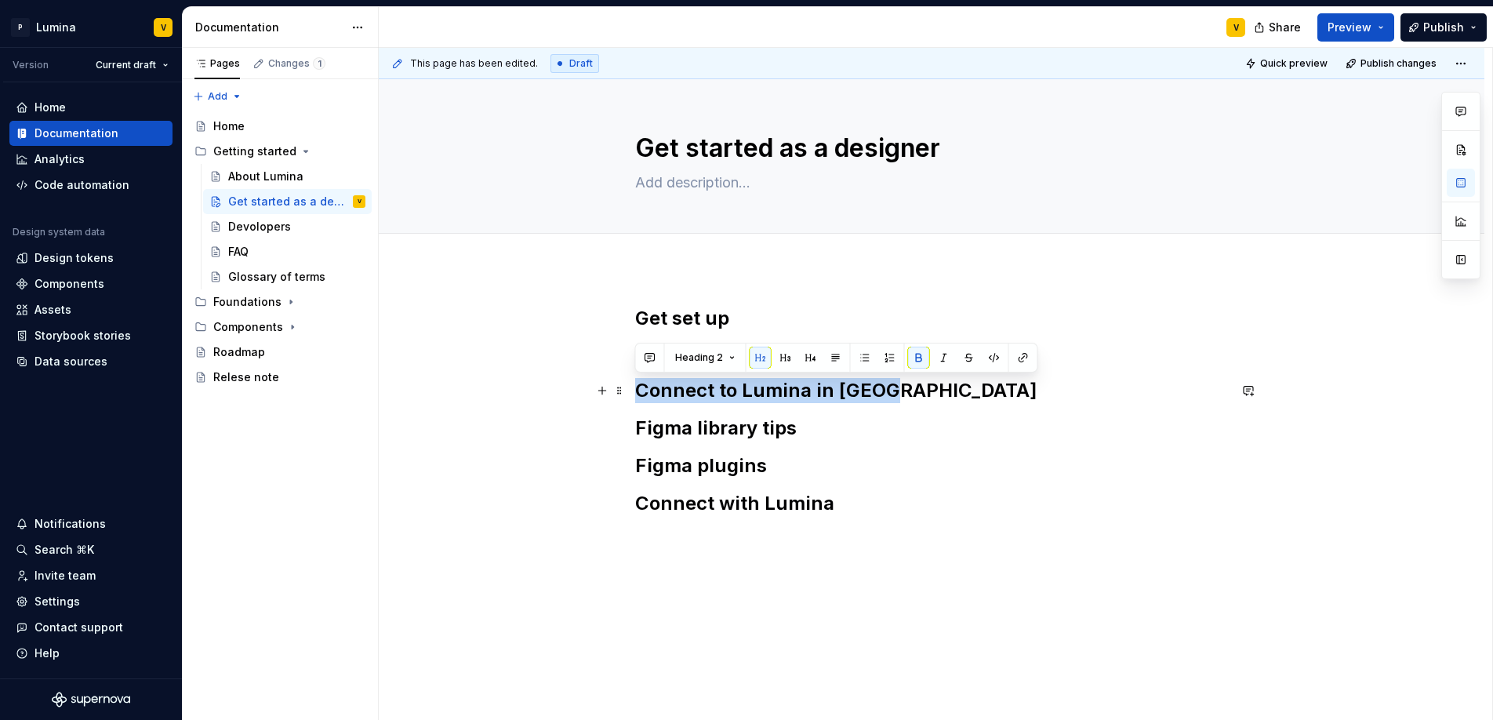
drag, startPoint x: 893, startPoint y: 390, endPoint x: 626, endPoint y: 399, distance: 267.5
click at [626, 399] on div "Get set up Onboarding Connect to Lumina in Figma Figma library tips Figma plugi…" at bounding box center [931, 509] width 1105 height 482
click at [781, 357] on button "button" at bounding box center [786, 358] width 22 height 22
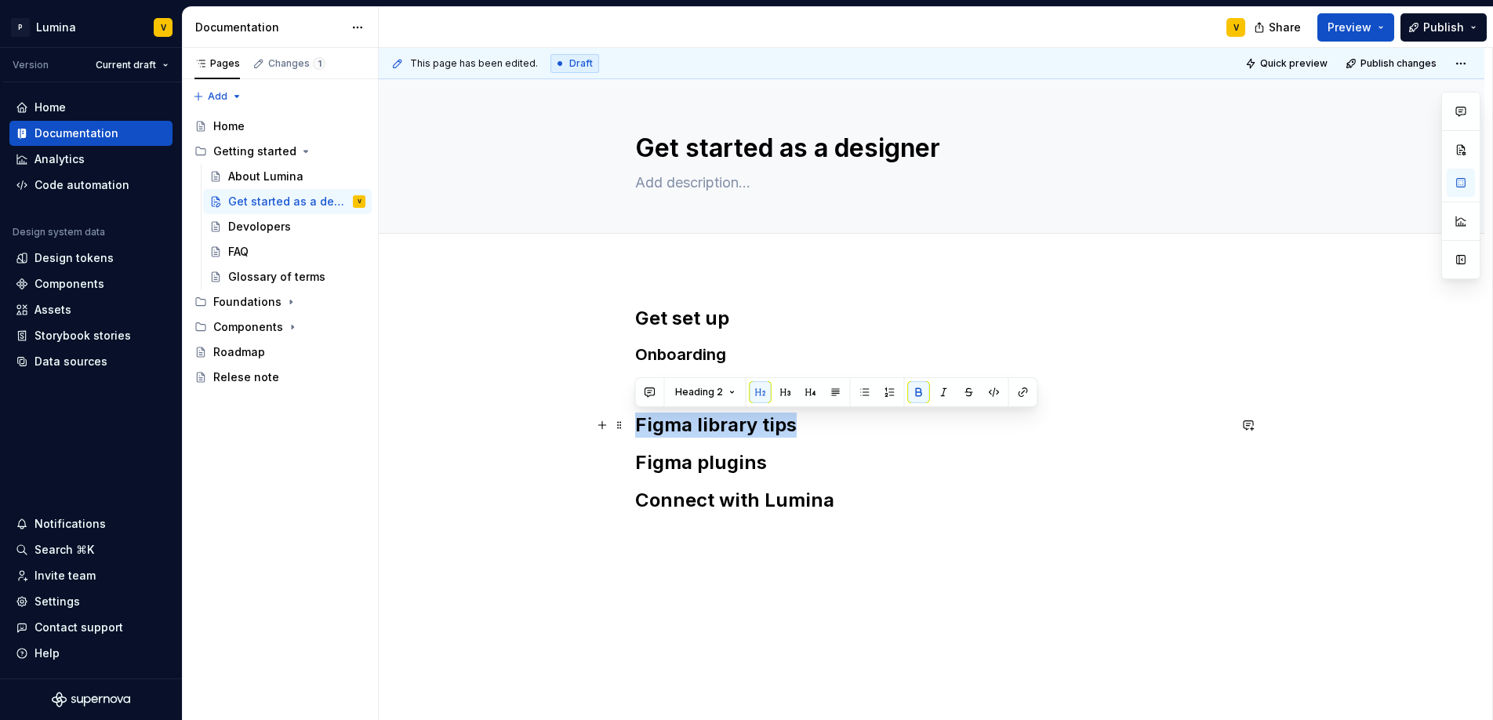
drag, startPoint x: 799, startPoint y: 419, endPoint x: 636, endPoint y: 425, distance: 163.2
click at [636, 425] on h2 "Figma library tips" at bounding box center [931, 424] width 593 height 25
click at [782, 390] on button "button" at bounding box center [786, 392] width 22 height 22
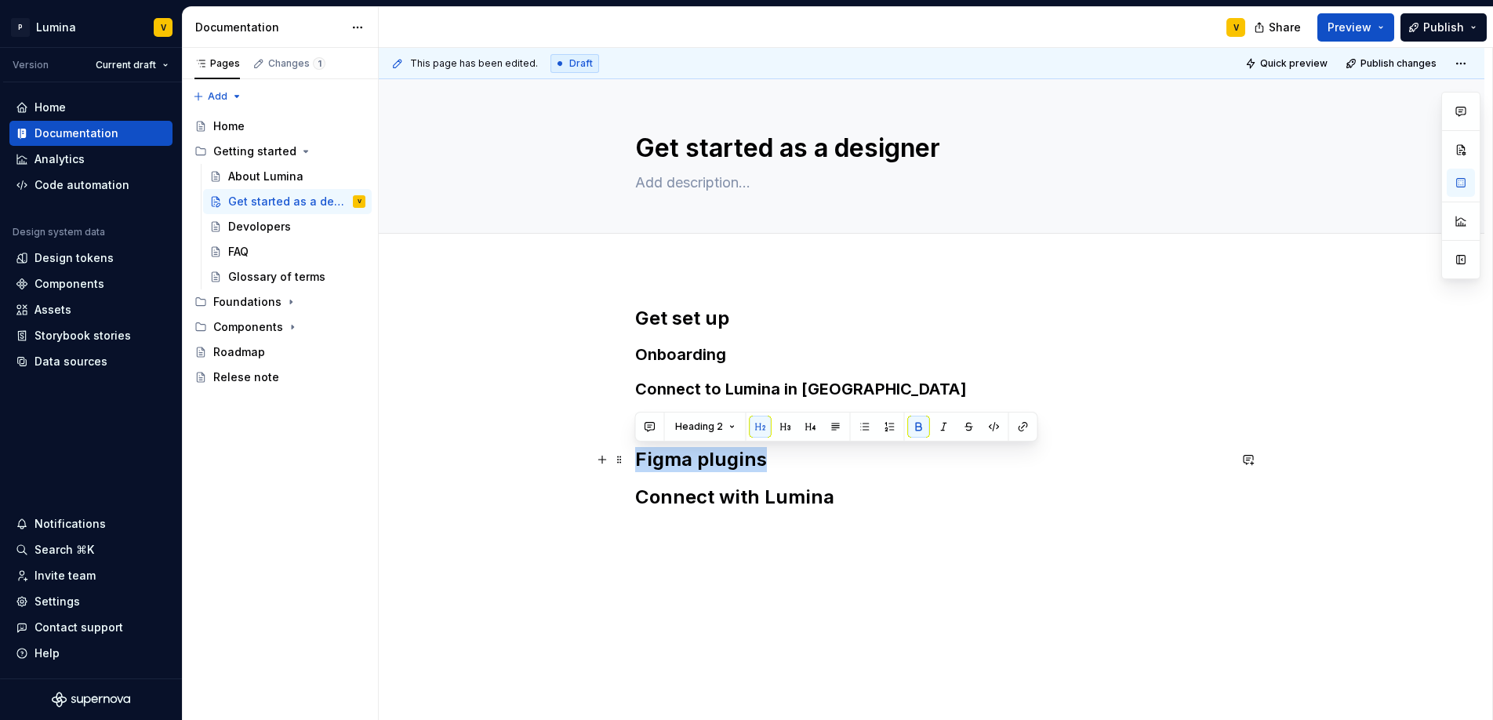
drag, startPoint x: 770, startPoint y: 459, endPoint x: 631, endPoint y: 462, distance: 138.8
click at [631, 462] on div "Get set up Onboarding Connect to Lumina in Figma Figma library tips Figma plugi…" at bounding box center [931, 506] width 1105 height 476
click at [782, 426] on button "button" at bounding box center [786, 427] width 22 height 22
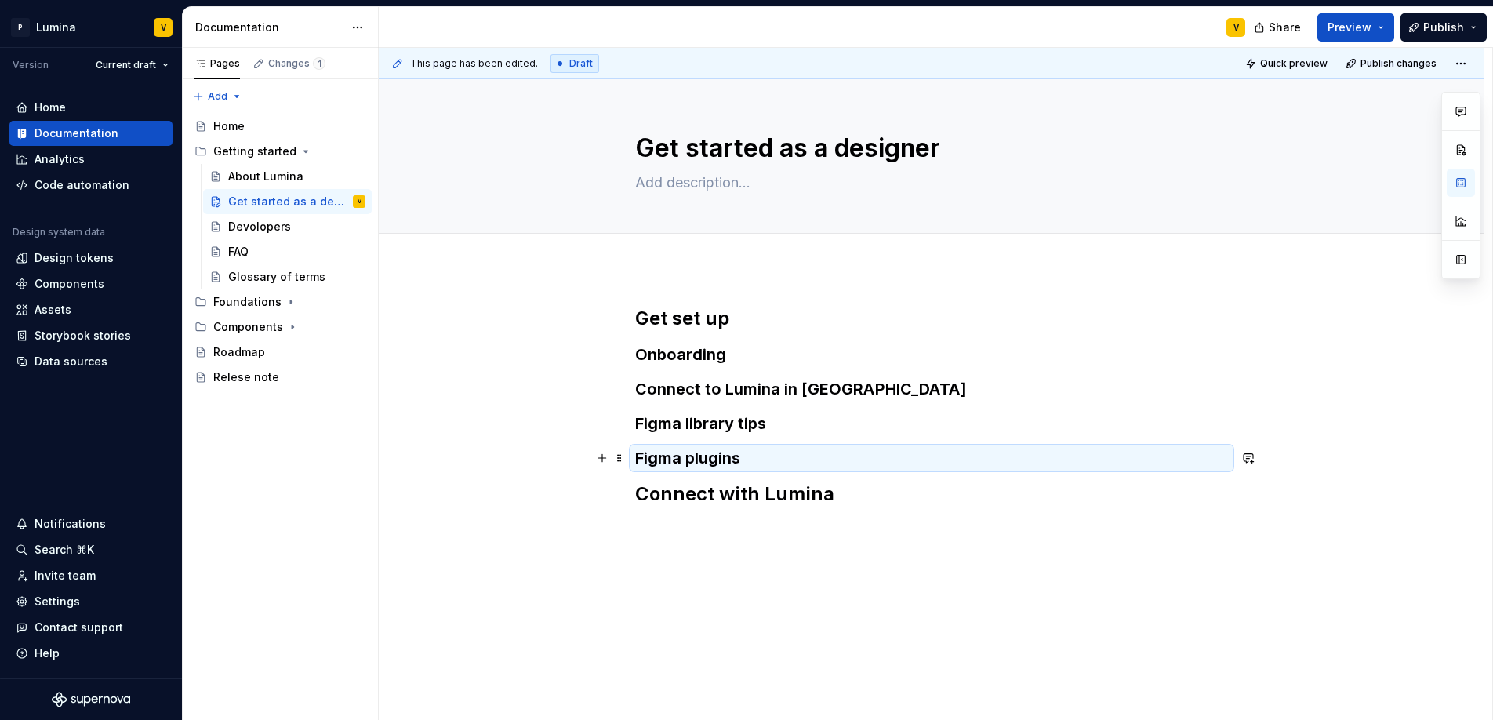
click at [811, 447] on h3 "Figma plugins" at bounding box center [931, 458] width 593 height 22
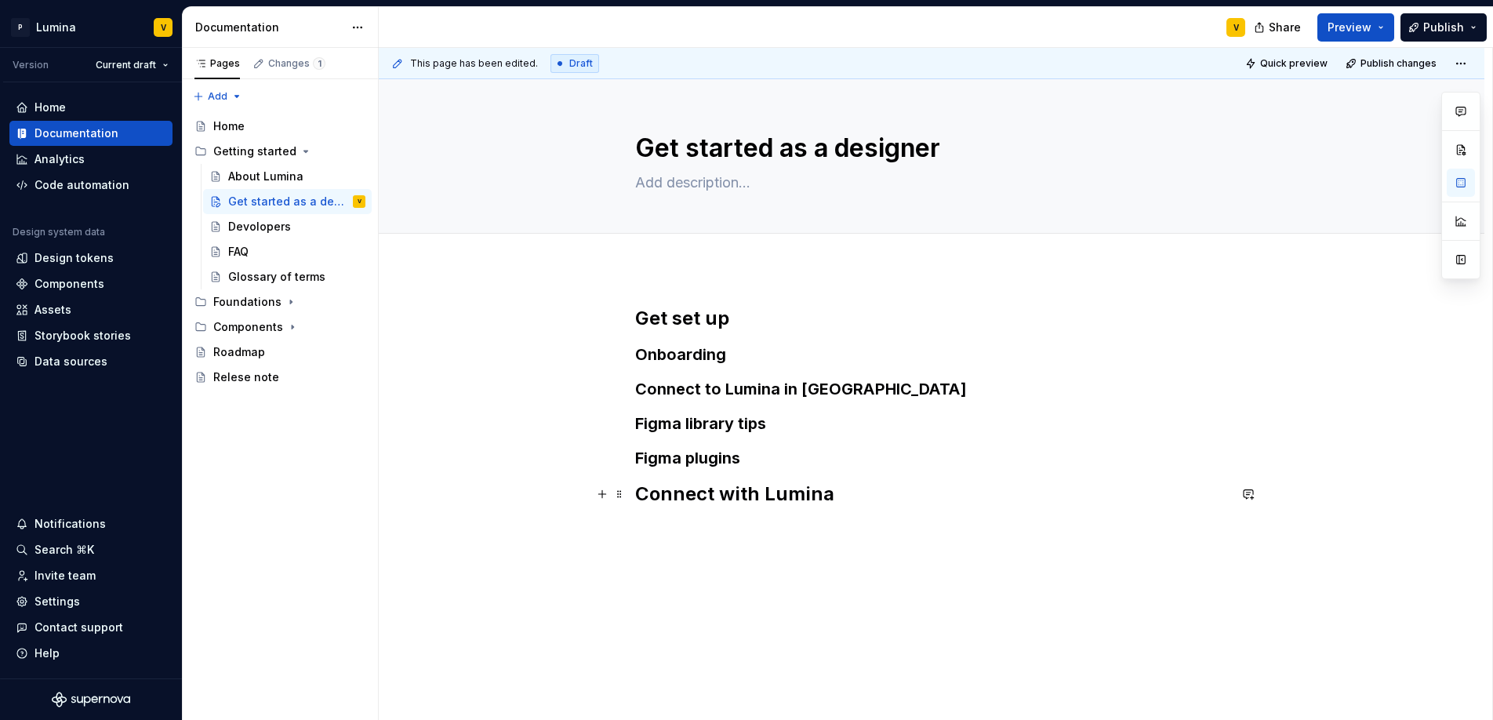
click at [884, 499] on h2 "Connect with Lumina" at bounding box center [931, 493] width 593 height 25
click at [735, 325] on h2 "Get set up" at bounding box center [931, 318] width 593 height 25
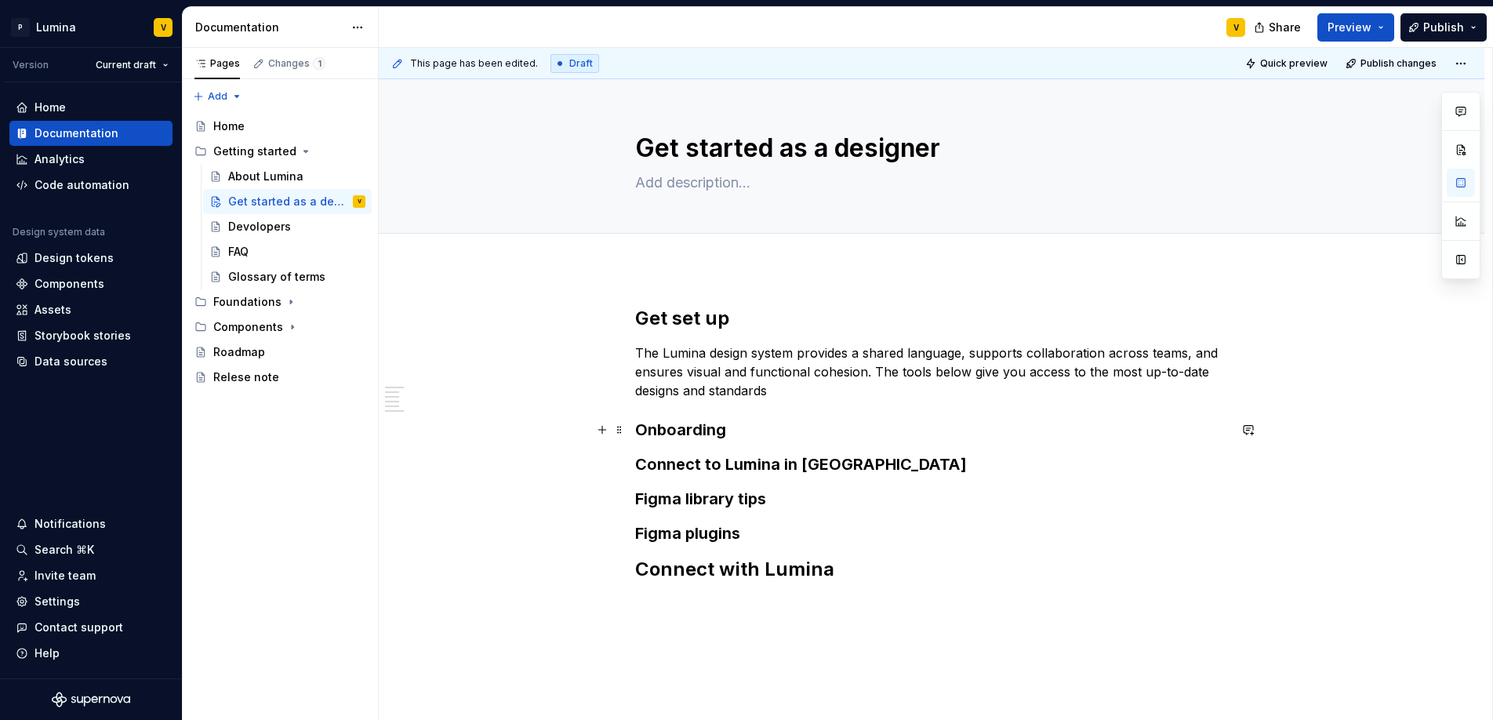
click at [775, 434] on h3 "Onboarding" at bounding box center [931, 430] width 593 height 22
click at [771, 398] on p "The Lumina design system provides a shared language, supports collaboration acr…" at bounding box center [931, 371] width 593 height 56
click at [739, 430] on h3 "Onboarding" at bounding box center [931, 430] width 593 height 22
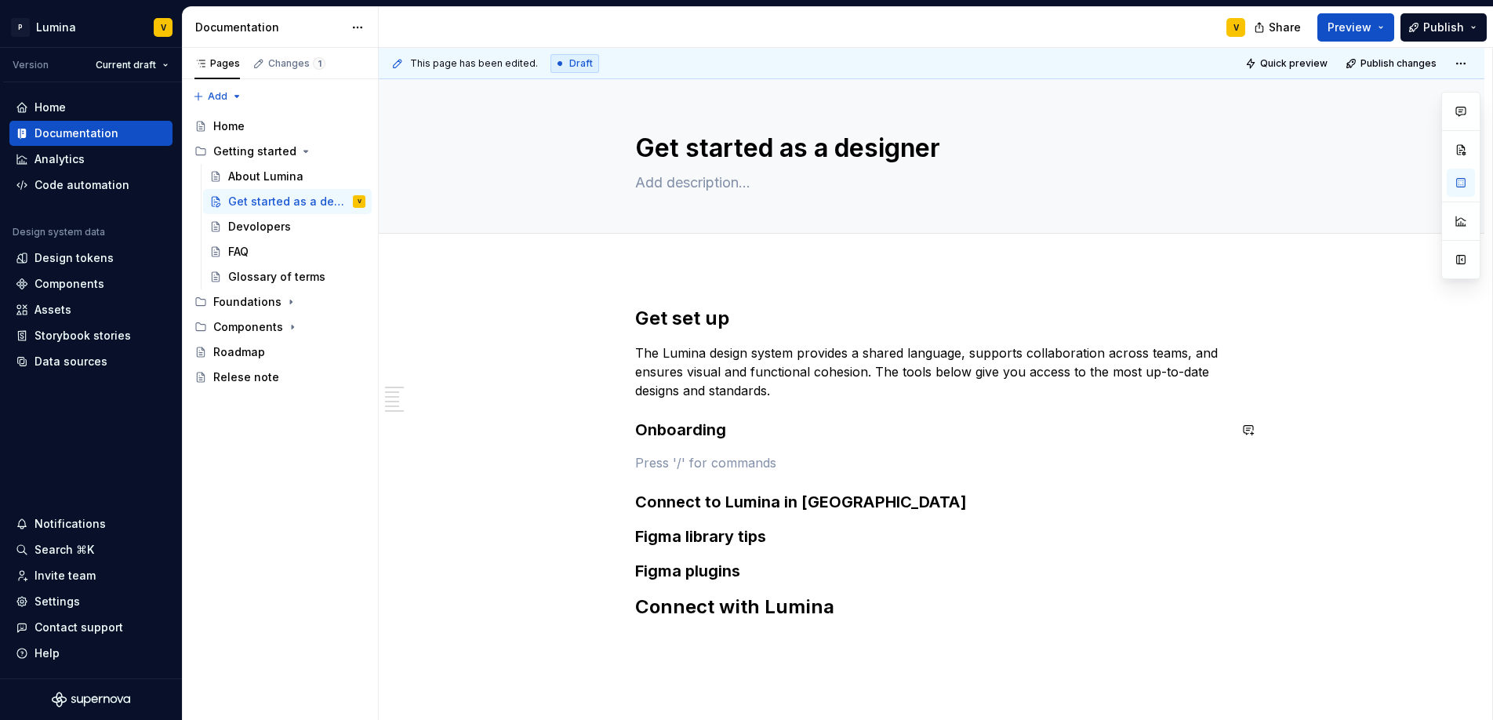
click at [662, 448] on div "Get set up The Lumina design system provides a shared language, supports collab…" at bounding box center [931, 463] width 593 height 314
click at [688, 465] on p "TBA" at bounding box center [931, 462] width 593 height 19
click at [898, 503] on h3 "Connect to Lumina in Figma" at bounding box center [931, 502] width 593 height 22
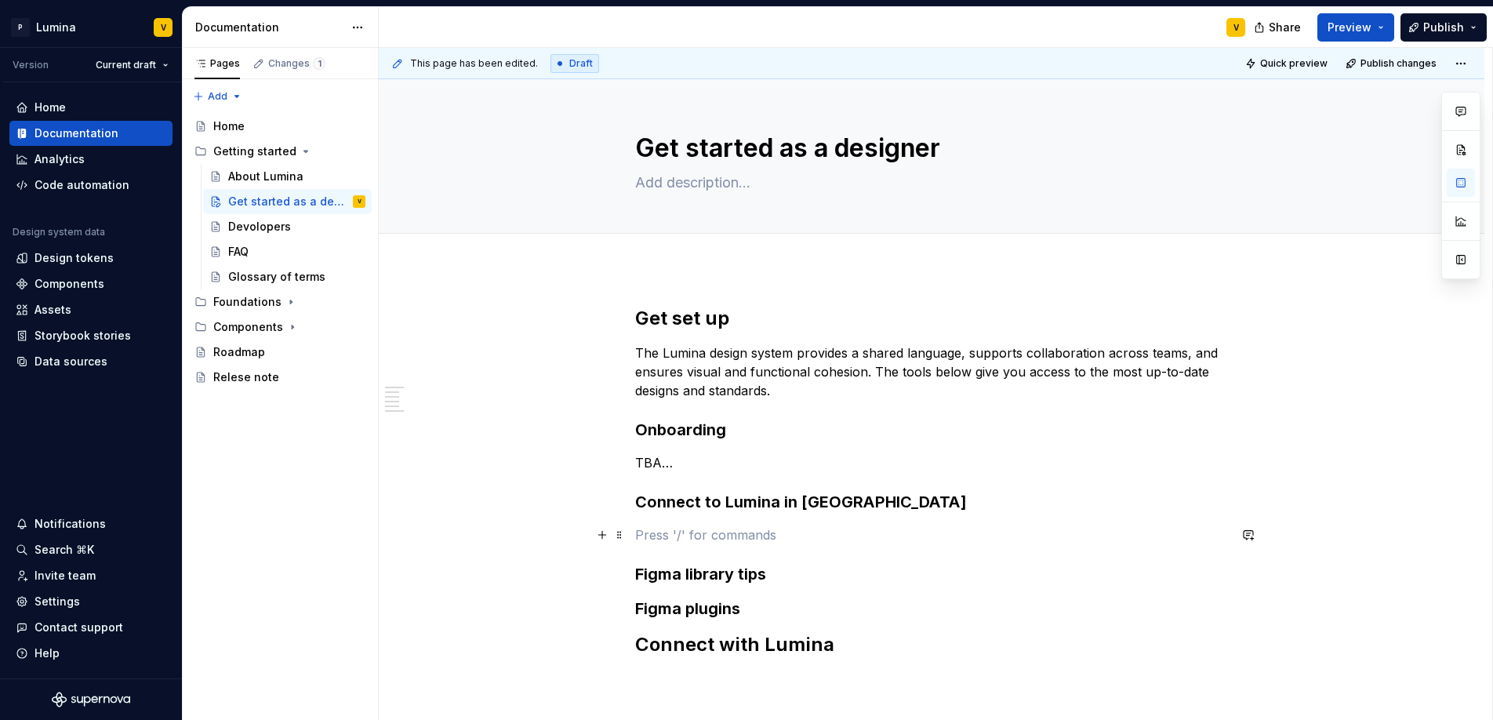
click at [648, 528] on p at bounding box center [931, 534] width 593 height 19
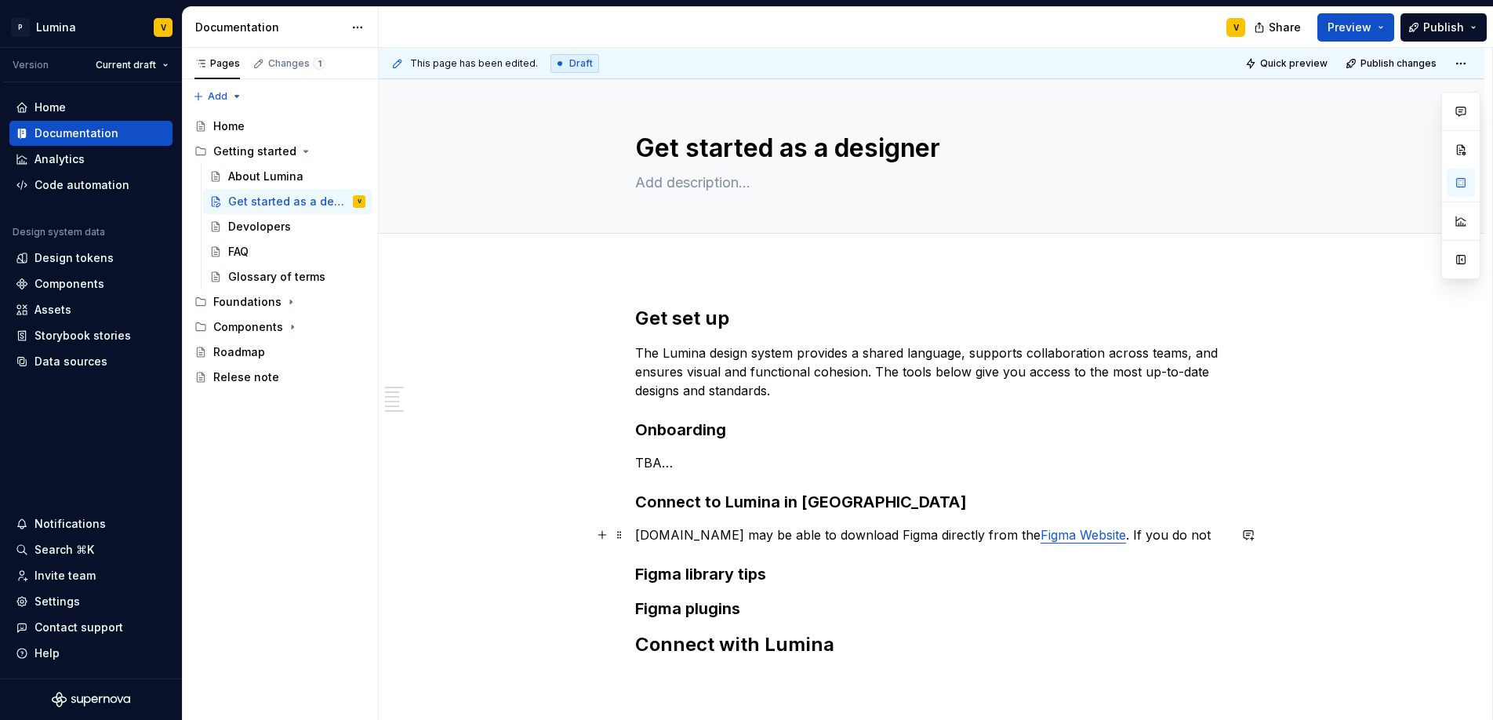
click at [1040, 535] on link "Figma Website" at bounding box center [1082, 535] width 85 height 16
click at [1144, 530] on p "1.You may be able to download Figma directly from the Figma Website . If you do…" at bounding box center [931, 534] width 593 height 19
drag, startPoint x: 1058, startPoint y: 531, endPoint x: 1134, endPoint y: 536, distance: 77.0
click at [1134, 536] on p "1.You may be able to download Figma directly from the Figma Website . If you do…" at bounding box center [931, 534] width 593 height 19
drag, startPoint x: 1134, startPoint y: 536, endPoint x: 1058, endPoint y: 535, distance: 76.1
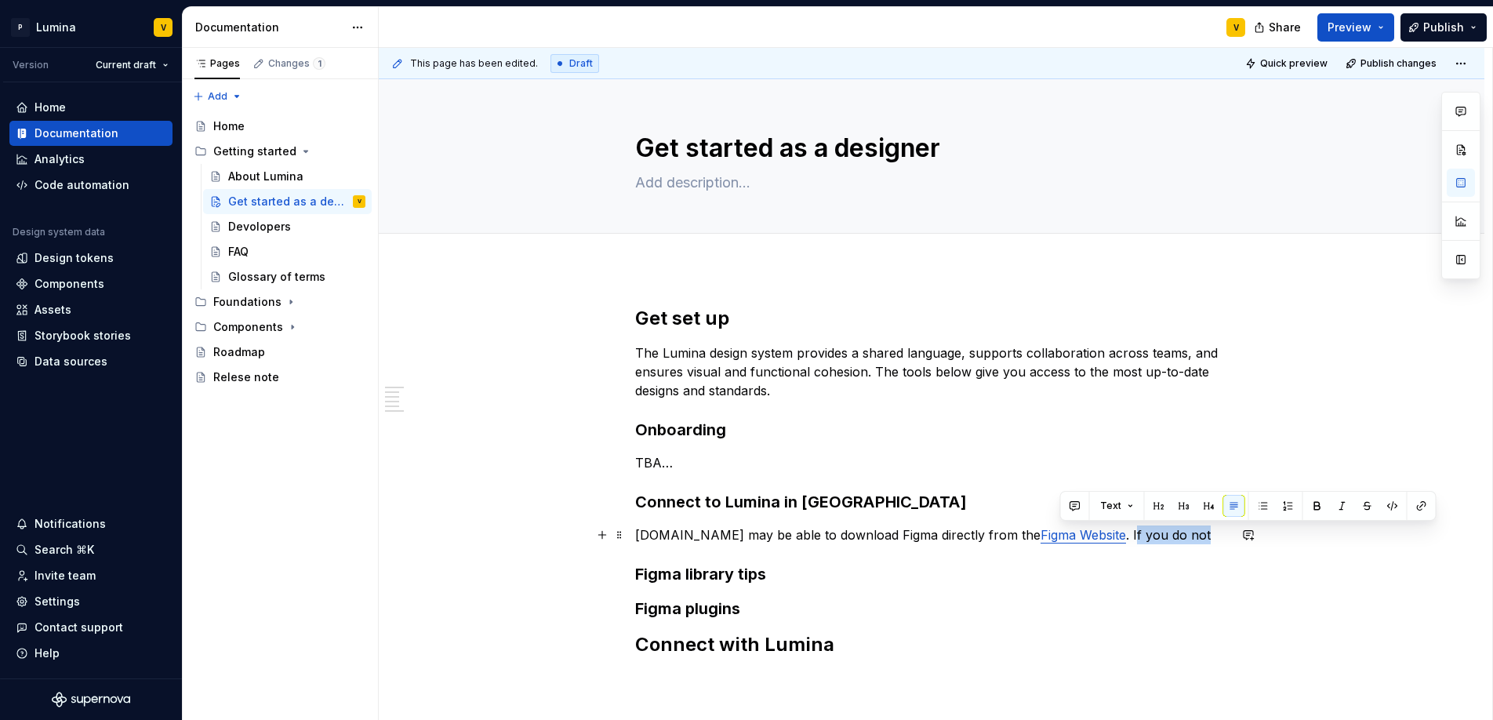
click at [1058, 535] on p "1.You may be able to download Figma directly from the Figma Website . If you do…" at bounding box center [931, 534] width 593 height 19
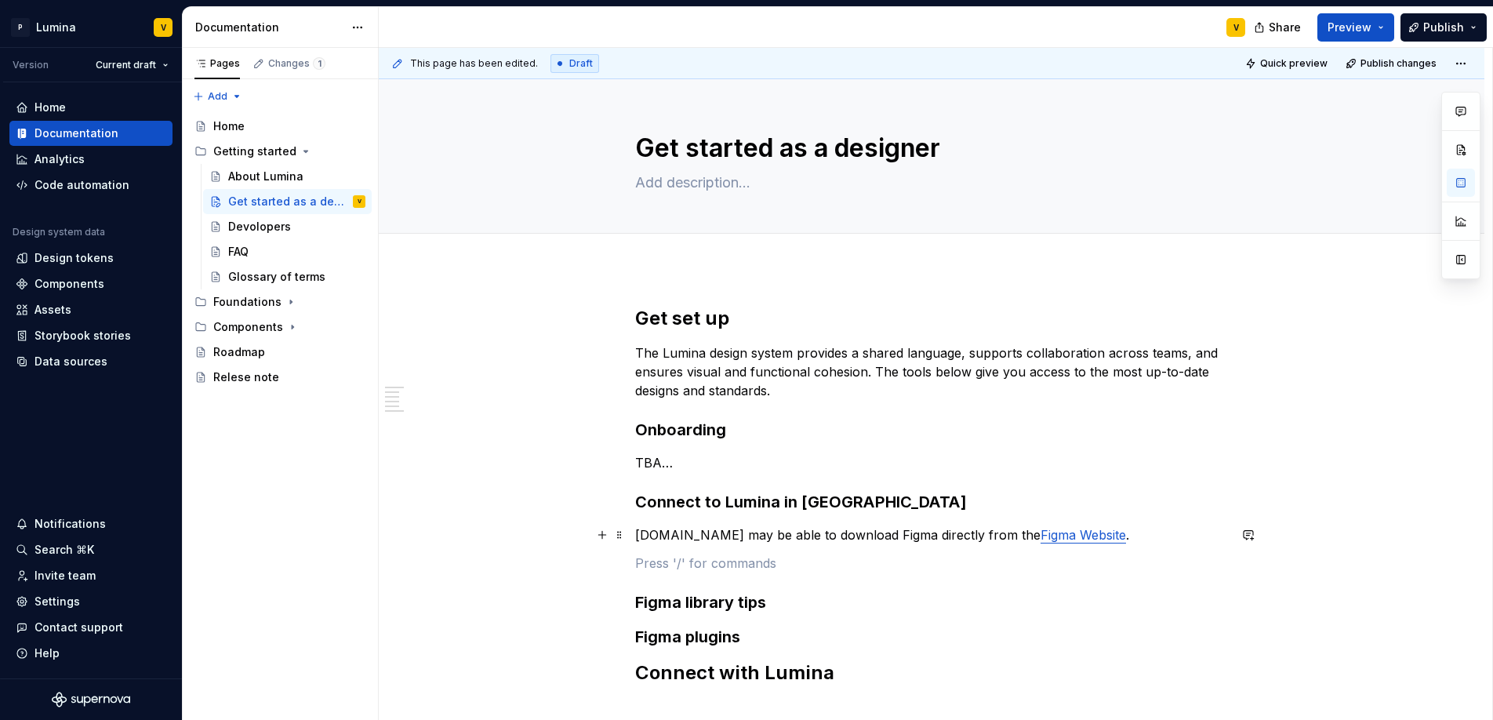
click at [643, 536] on p "1.You may be able to download Figma directly from the Figma Website ." at bounding box center [931, 534] width 593 height 19
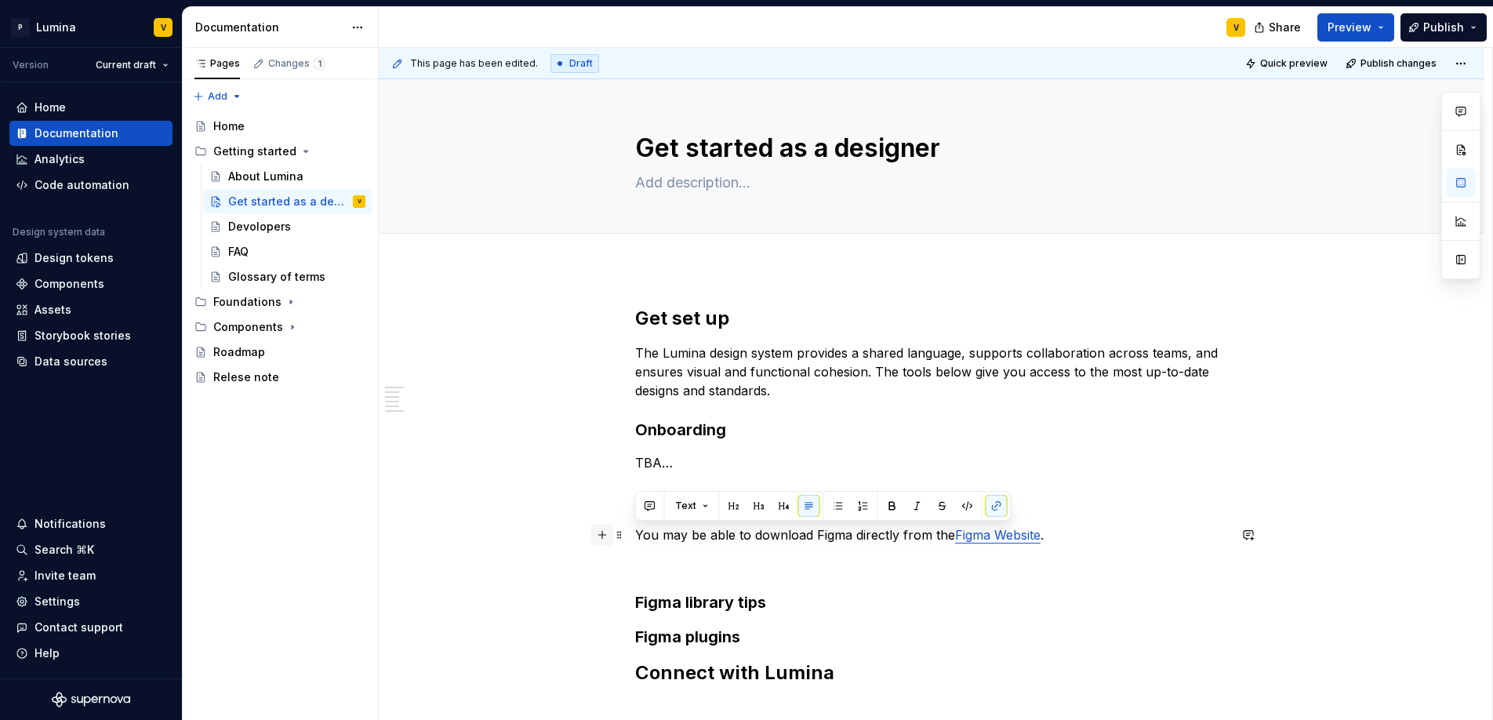
drag, startPoint x: 1068, startPoint y: 539, endPoint x: 600, endPoint y: 530, distance: 468.1
click at [635, 530] on div "Get set up The Lumina design system provides a shared language, supports collab…" at bounding box center [931, 505] width 593 height 398
click at [854, 496] on button "button" at bounding box center [863, 506] width 22 height 22
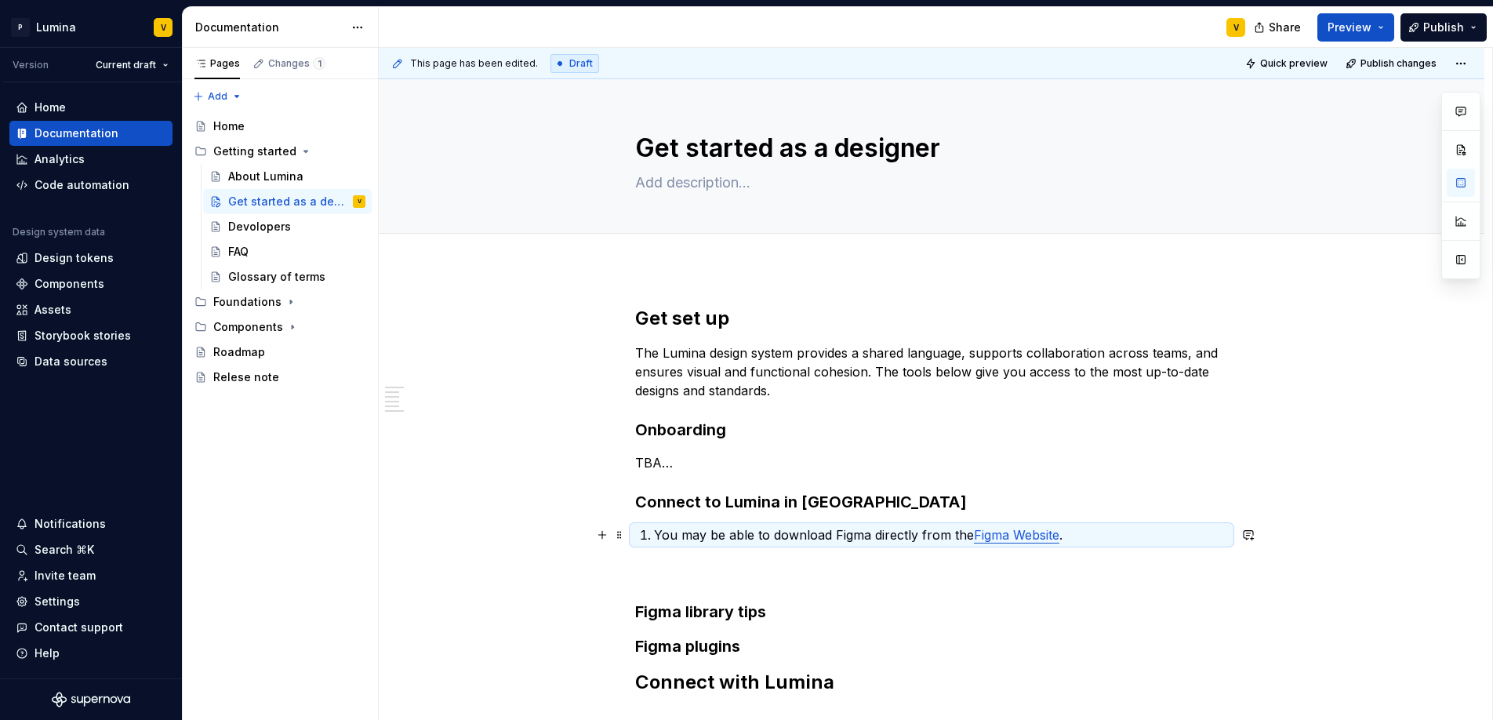
click at [1078, 537] on p "You may be able to download Figma directly from the Figma Website ." at bounding box center [941, 534] width 574 height 19
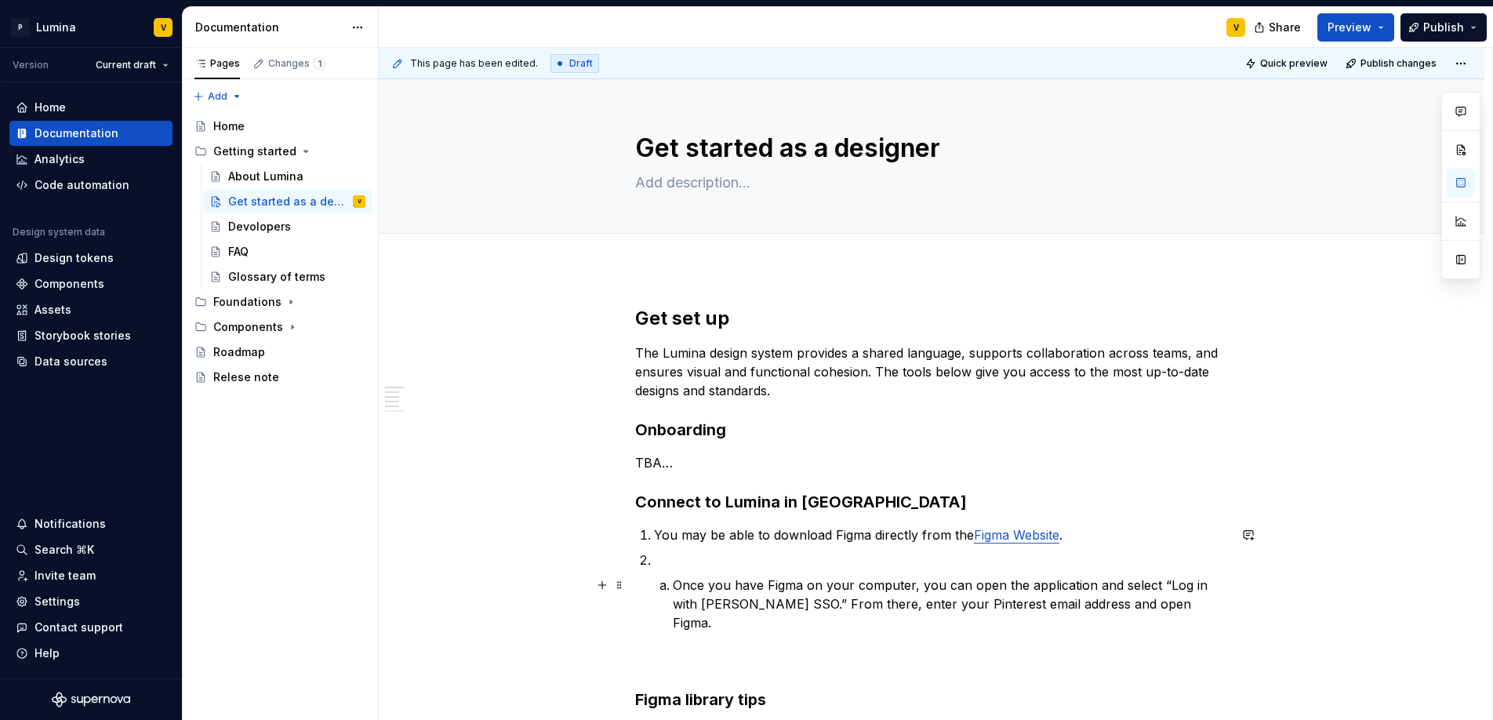
click at [673, 581] on li "Once you have Figma on your computer, you can open the application and select “…" at bounding box center [950, 603] width 555 height 56
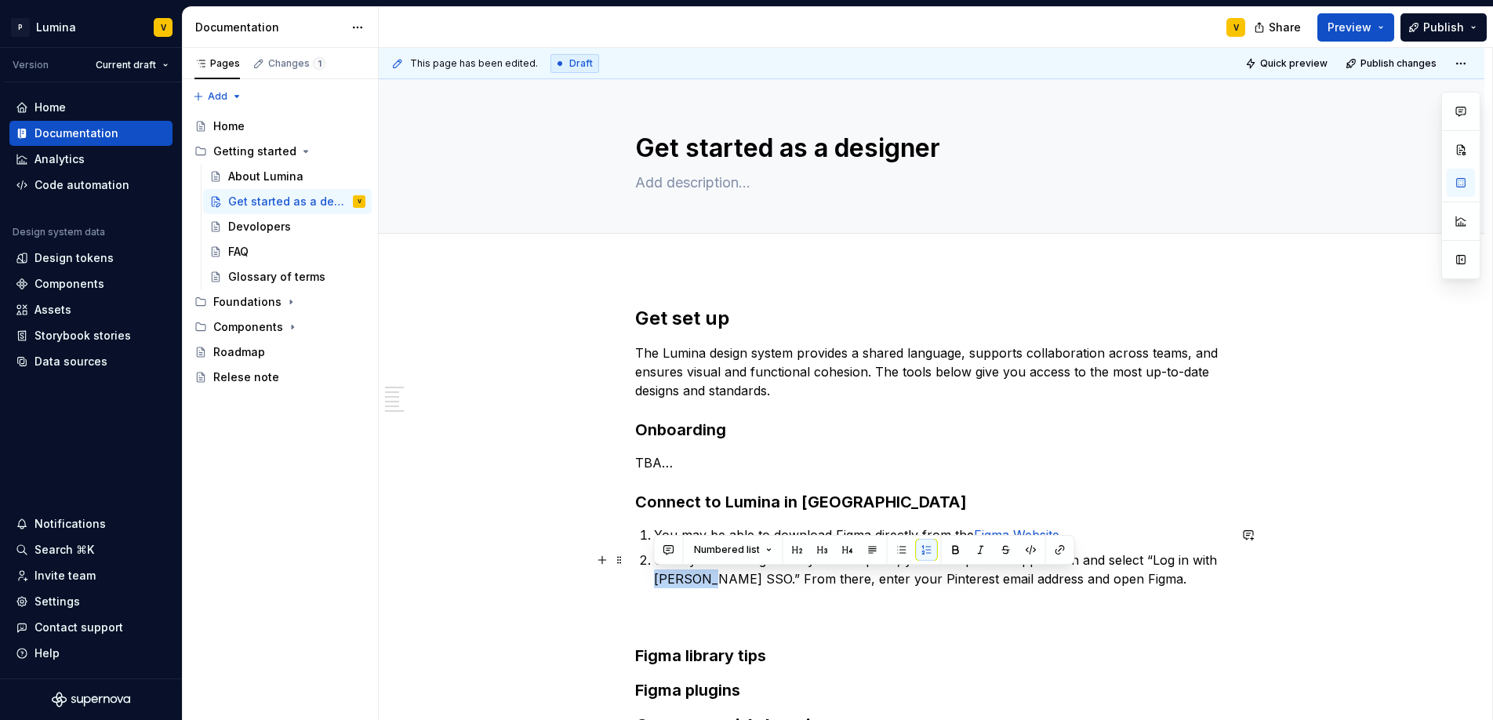
drag, startPoint x: 664, startPoint y: 579, endPoint x: 717, endPoint y: 582, distance: 52.7
click at [717, 582] on div "Get set up The Lumina design system provides a shared language, supports collab…" at bounding box center [931, 522] width 593 height 433
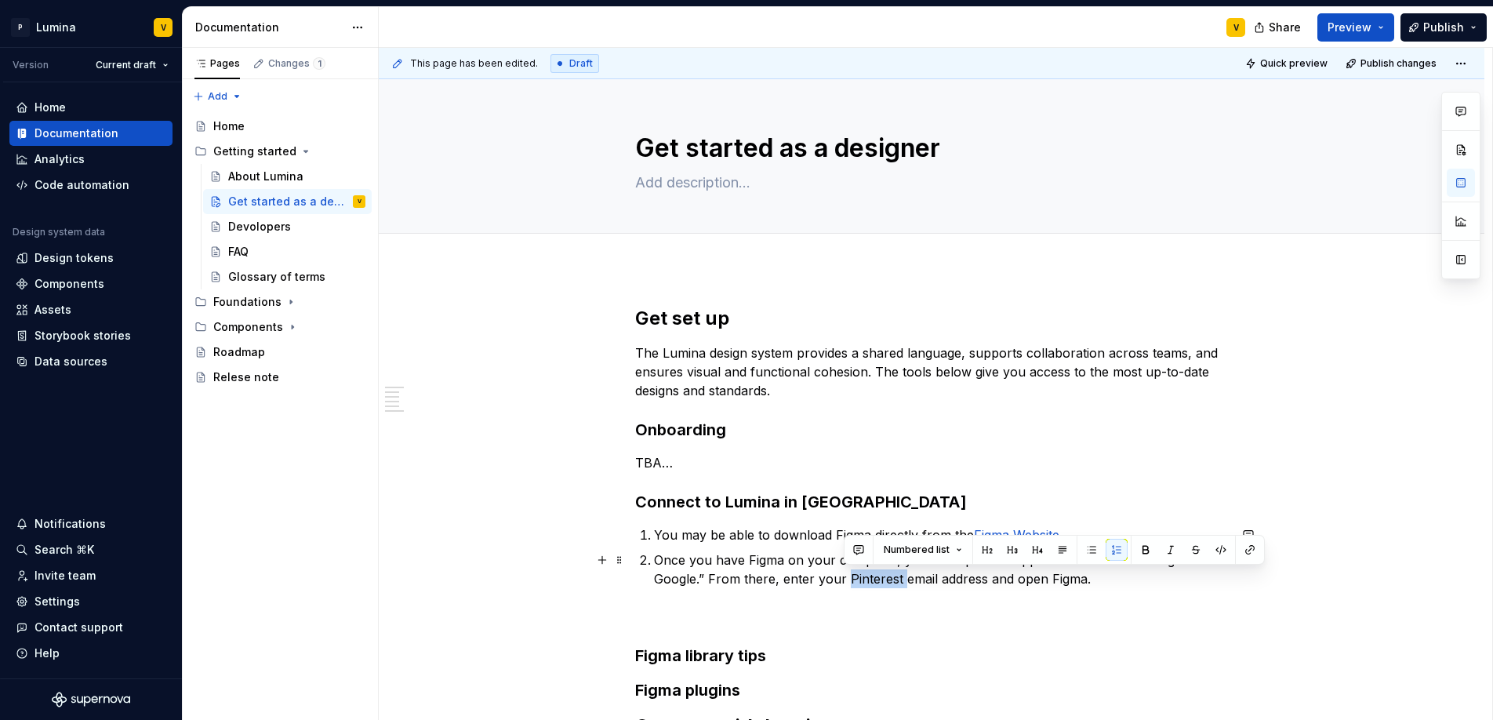
drag, startPoint x: 845, startPoint y: 578, endPoint x: 900, endPoint y: 580, distance: 54.9
click at [900, 580] on p "Once you have Figma on your computer, you can open the application and select “…" at bounding box center [941, 569] width 574 height 38
click at [887, 578] on p "Once you have Figma on your computer, you can open the application and select “…" at bounding box center [941, 569] width 574 height 38
click at [1109, 582] on p "Once you have Figma on your computer, you can open the application and select “…" at bounding box center [941, 569] width 574 height 38
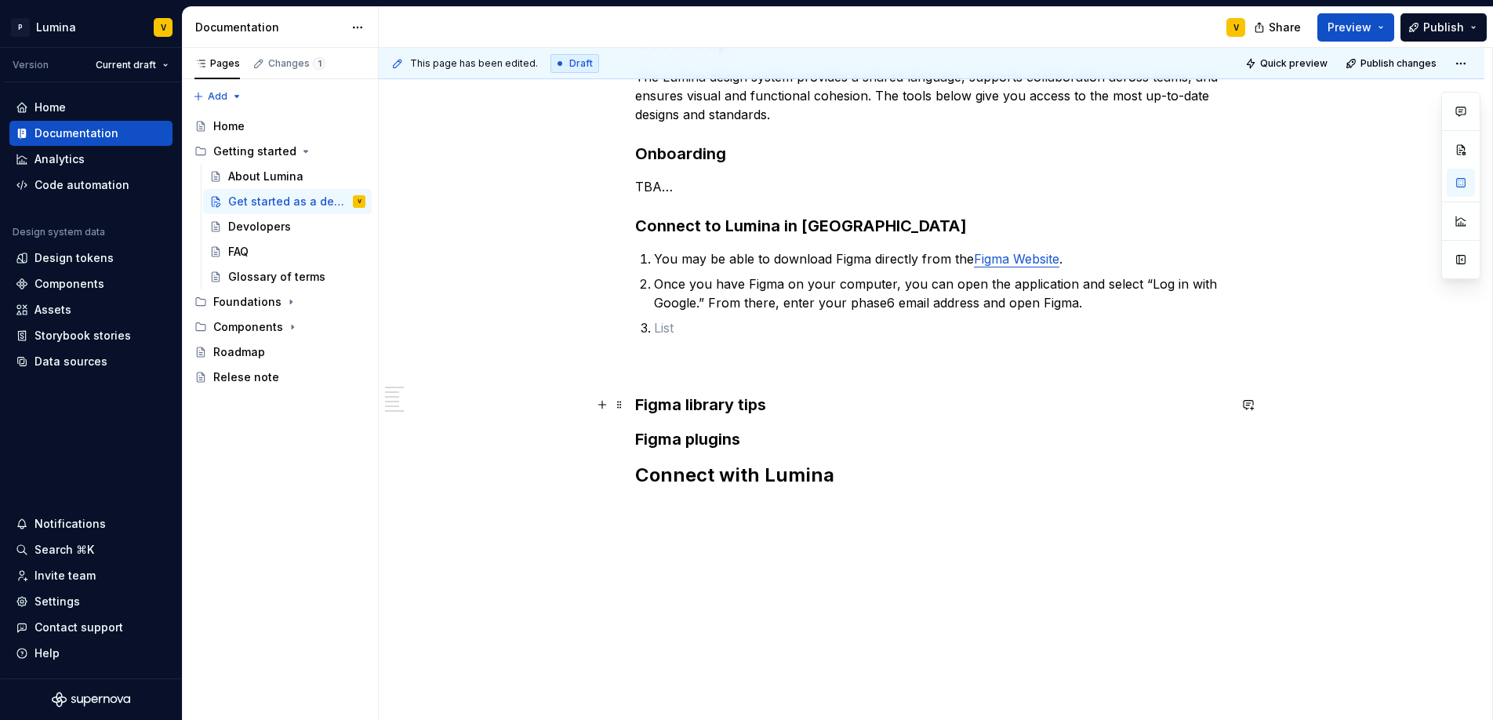
scroll to position [278, 0]
click at [304, 151] on icon "Page tree" at bounding box center [306, 152] width 4 height 2
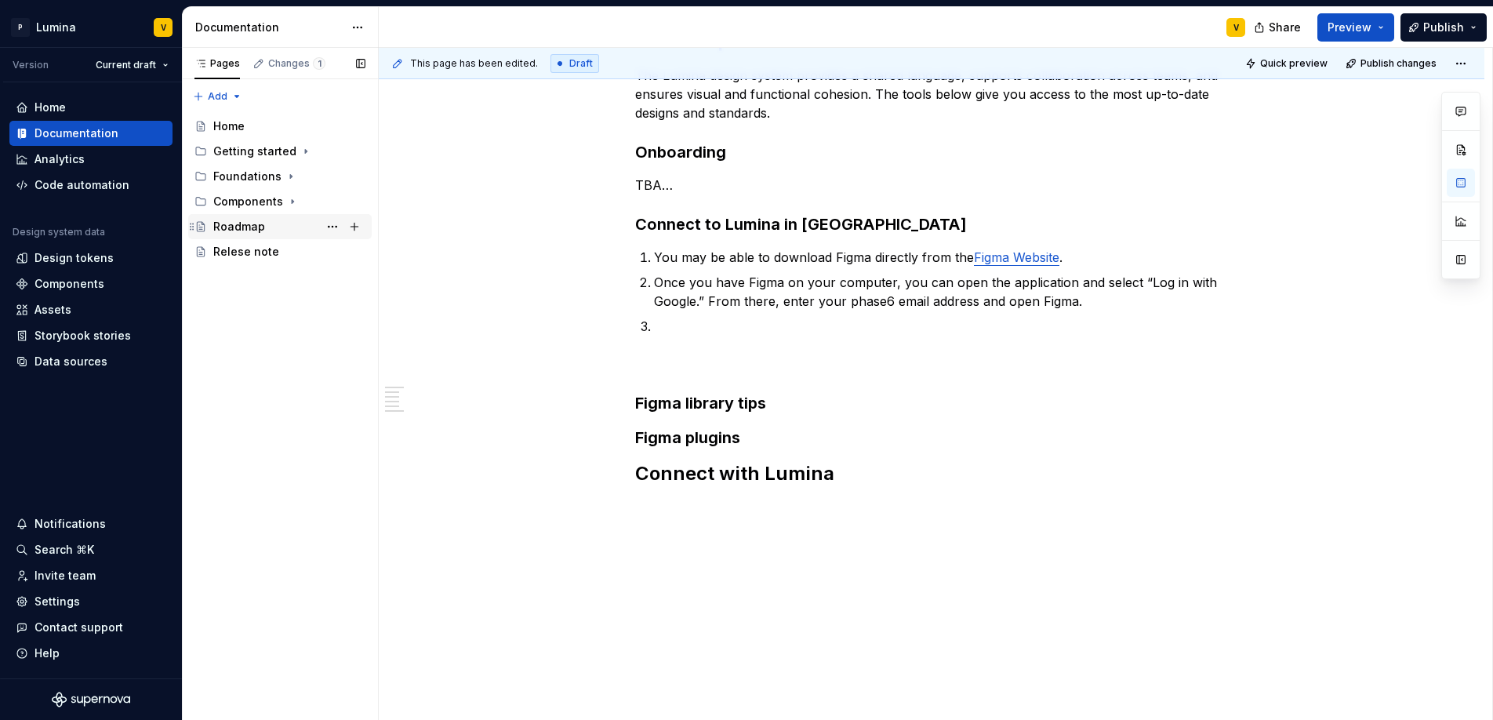
click at [249, 232] on div "Roadmap" at bounding box center [239, 227] width 52 height 16
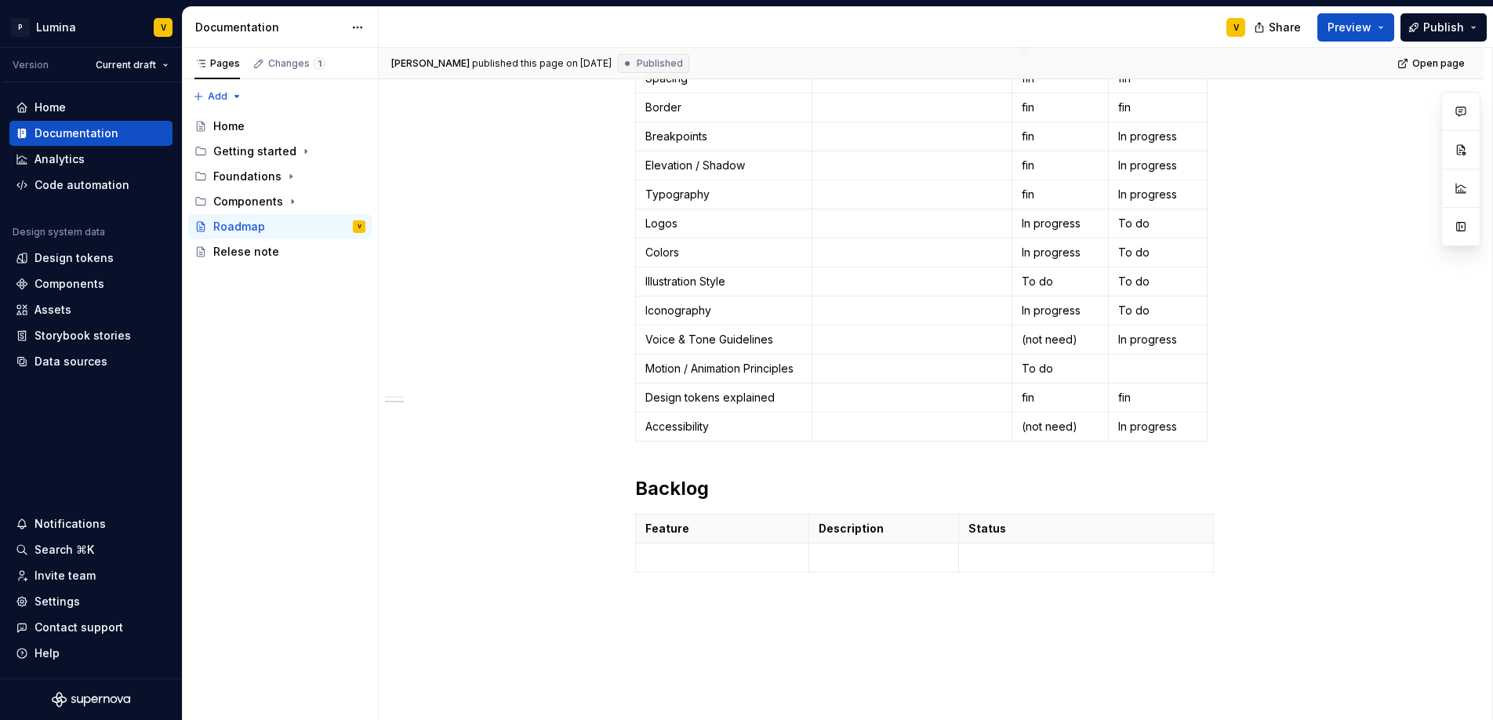
scroll to position [230, 0]
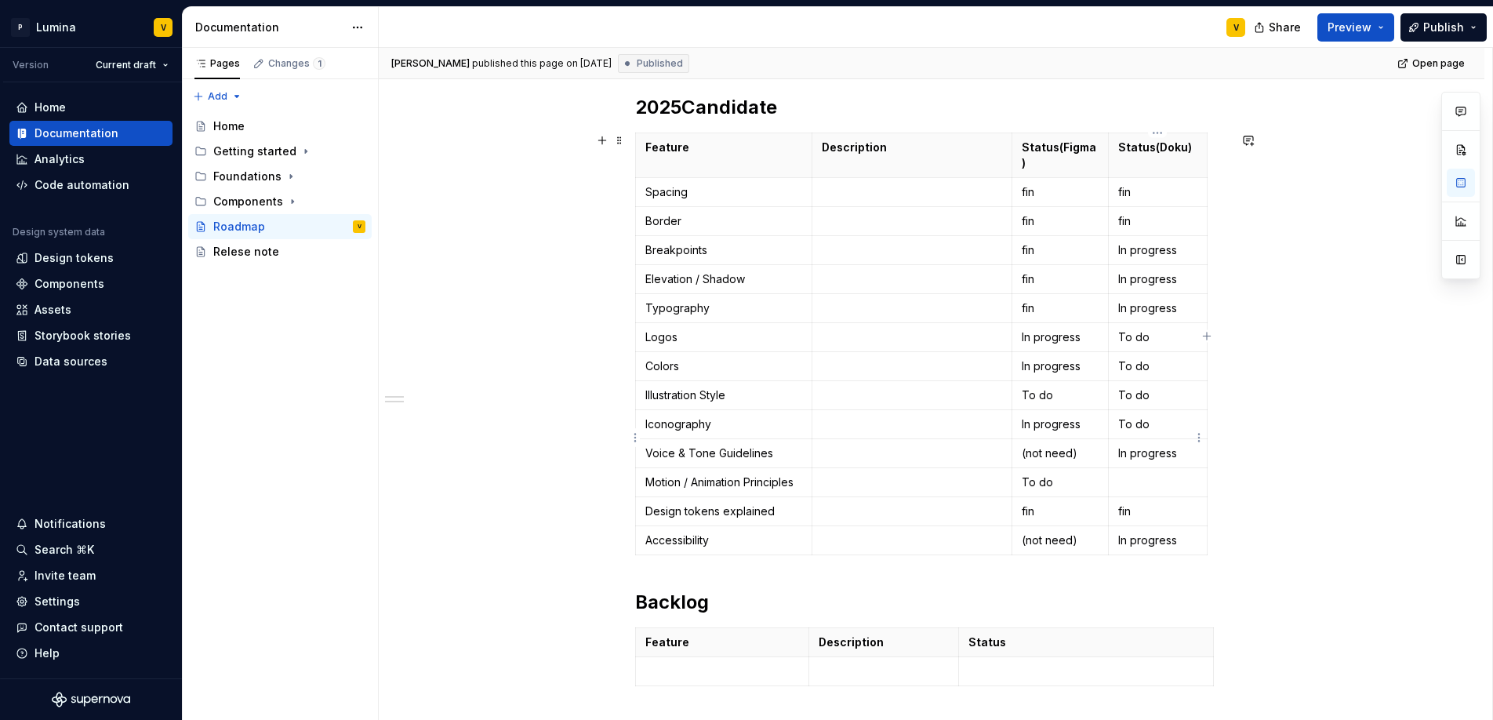
type textarea "*"
drag, startPoint x: 1180, startPoint y: 441, endPoint x: 1115, endPoint y: 441, distance: 65.1
click at [1115, 441] on td "In progress" at bounding box center [1158, 453] width 99 height 29
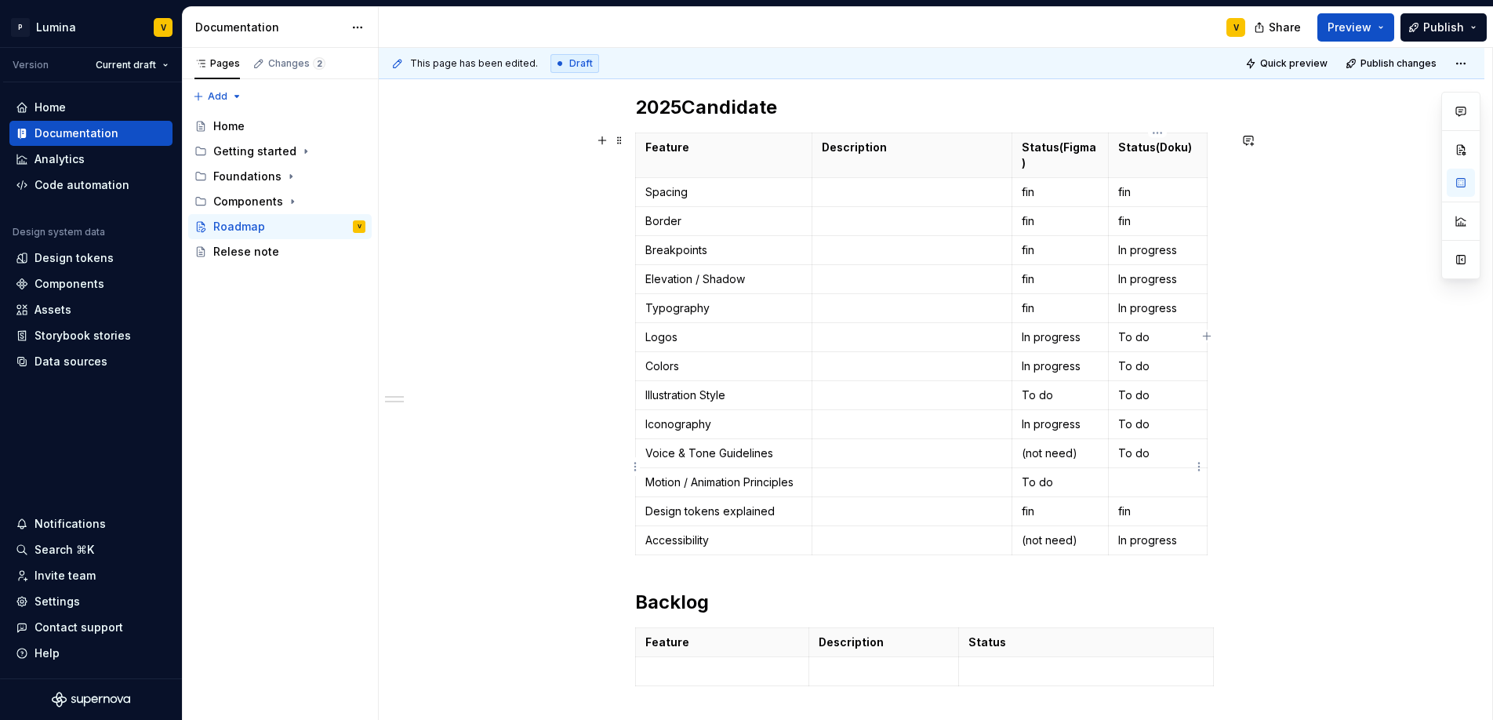
click at [1142, 474] on p at bounding box center [1157, 482] width 79 height 16
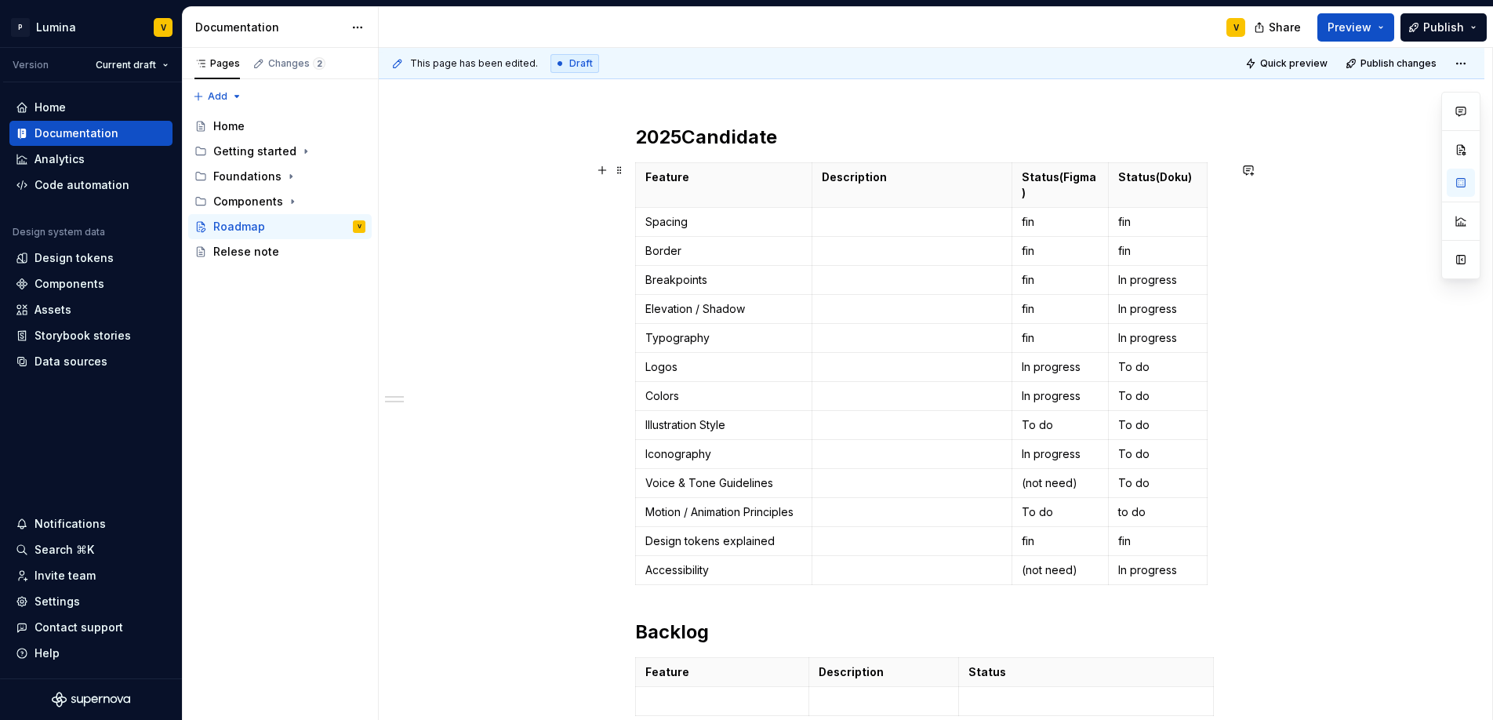
scroll to position [119, 0]
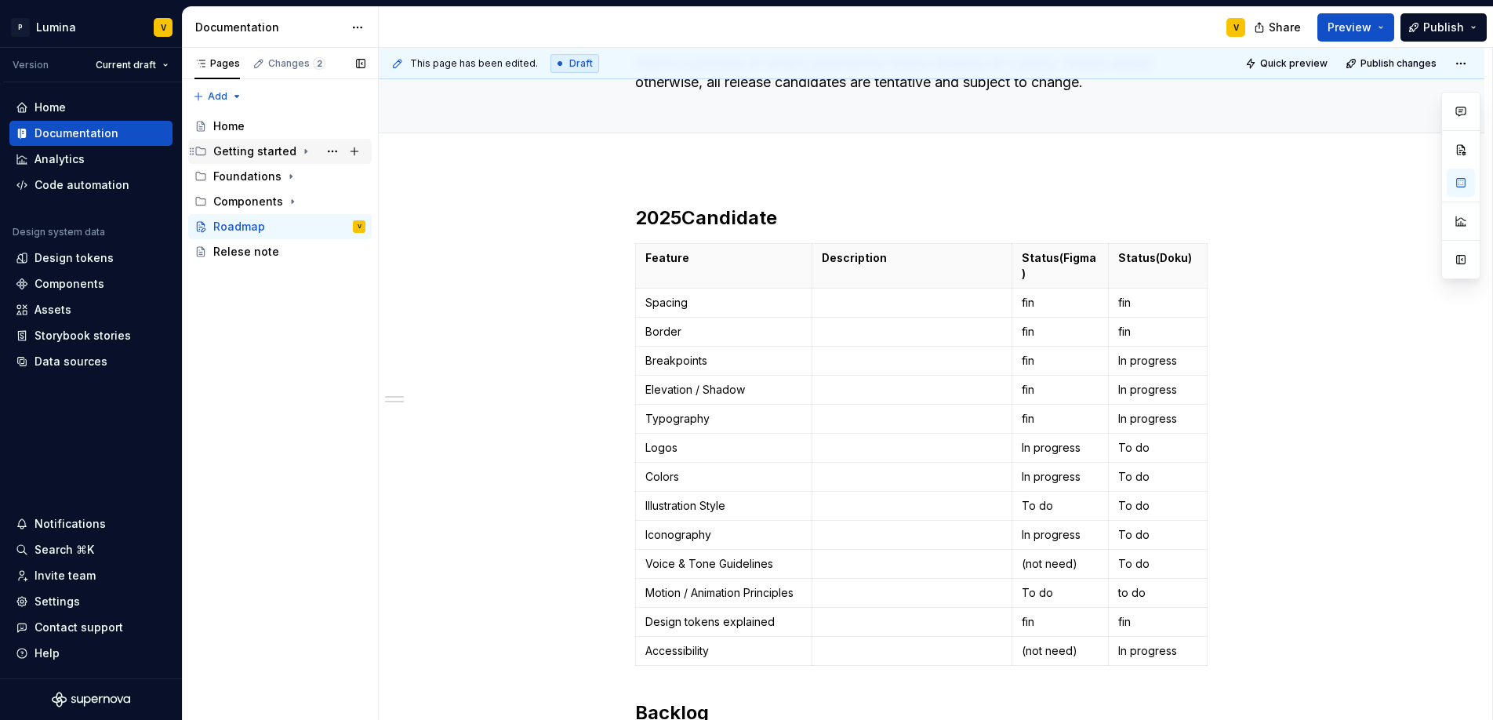
click at [231, 151] on div "Getting started" at bounding box center [254, 151] width 83 height 16
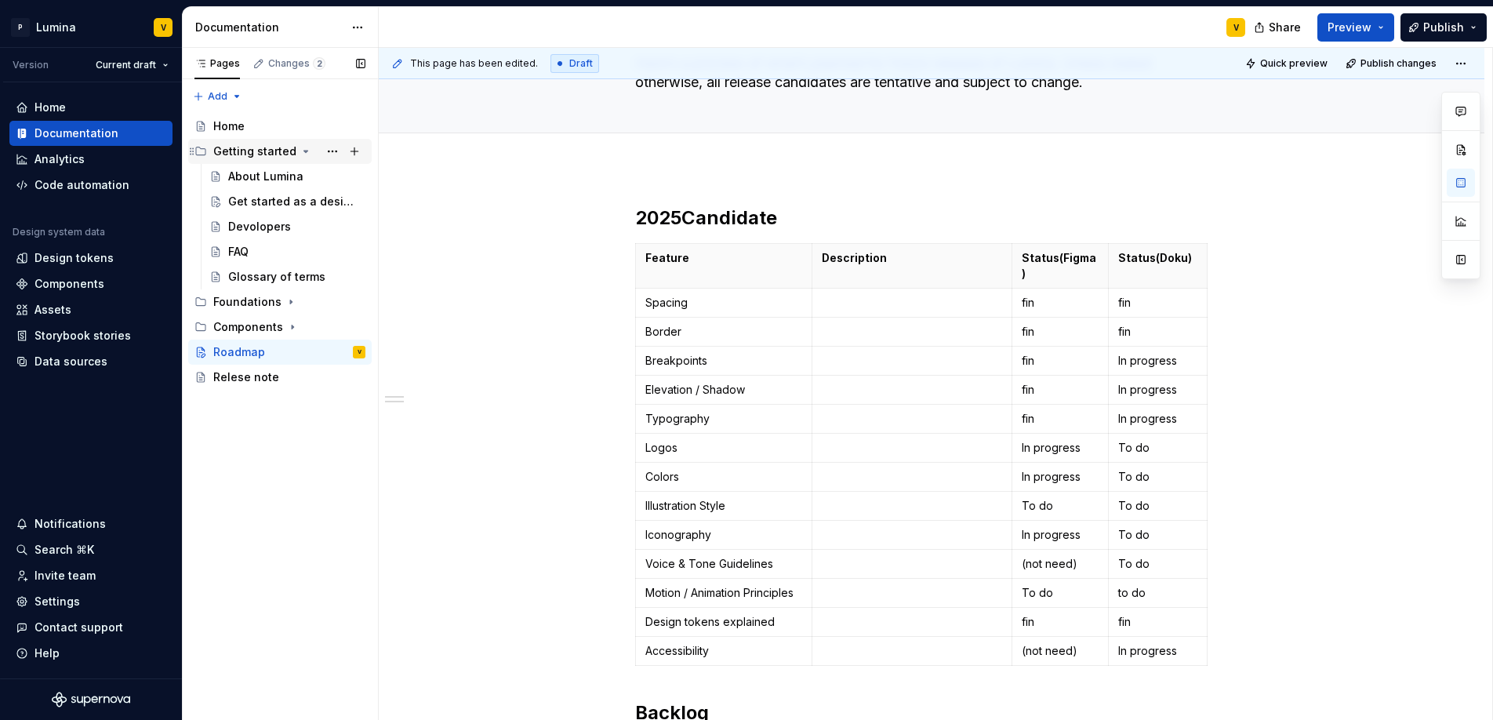
click at [231, 151] on div "Getting started" at bounding box center [254, 151] width 83 height 16
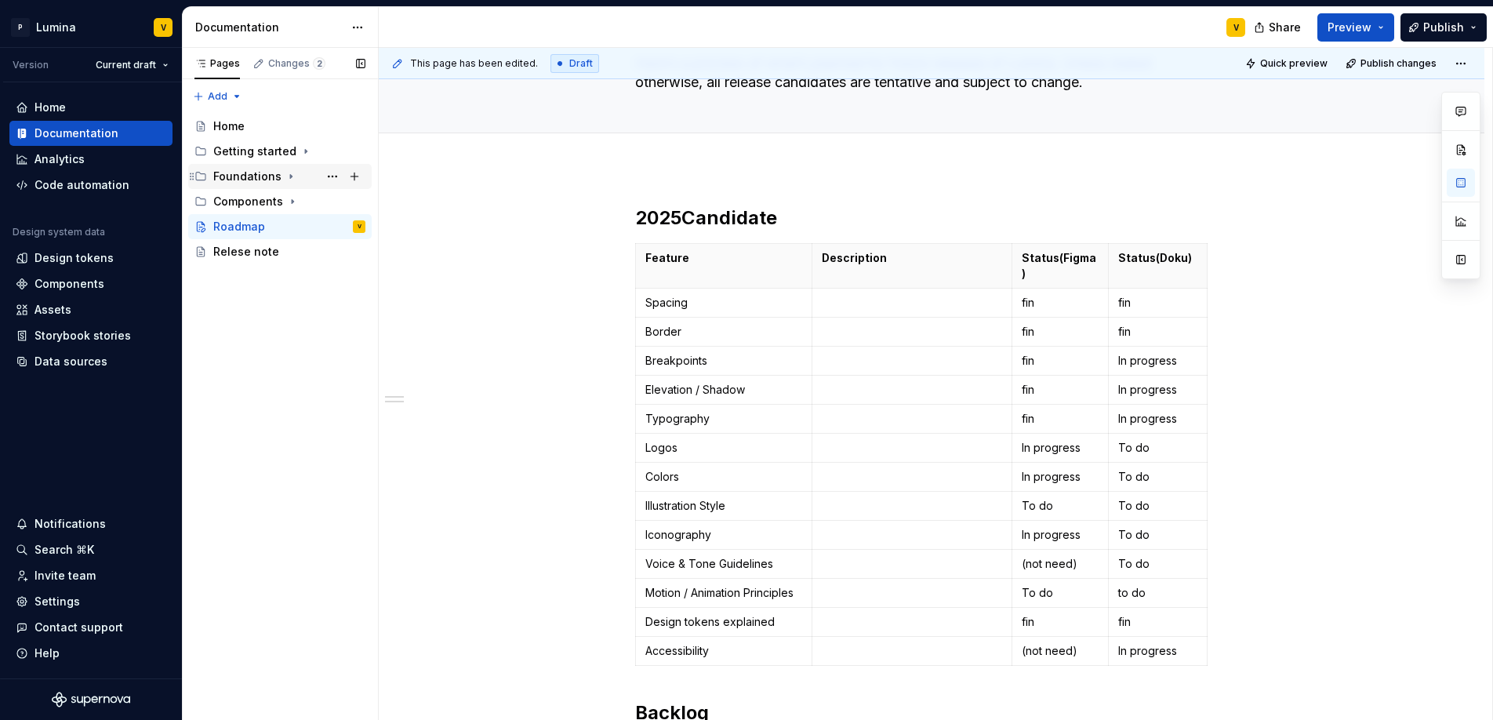
click at [234, 169] on div "Foundations" at bounding box center [247, 177] width 68 height 16
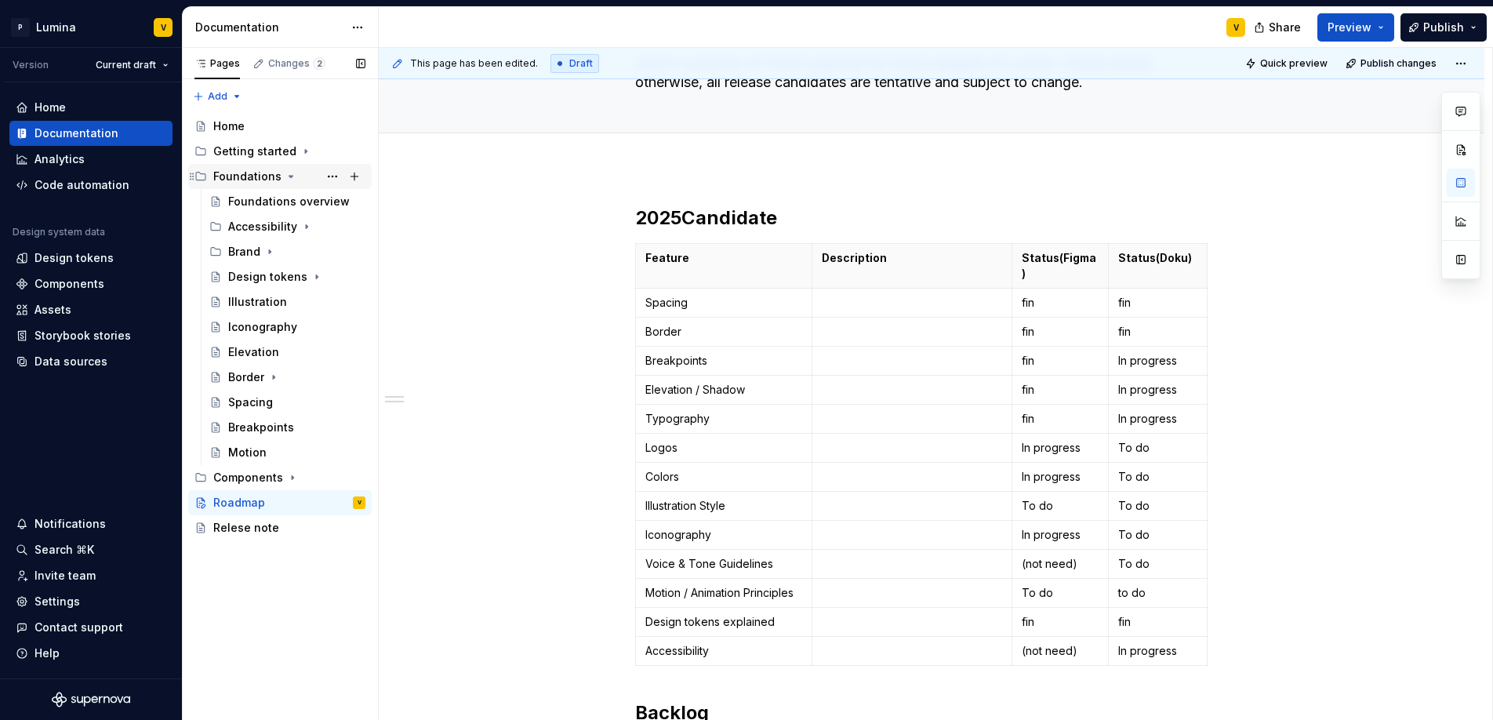
click at [234, 169] on div "Foundations" at bounding box center [247, 177] width 68 height 16
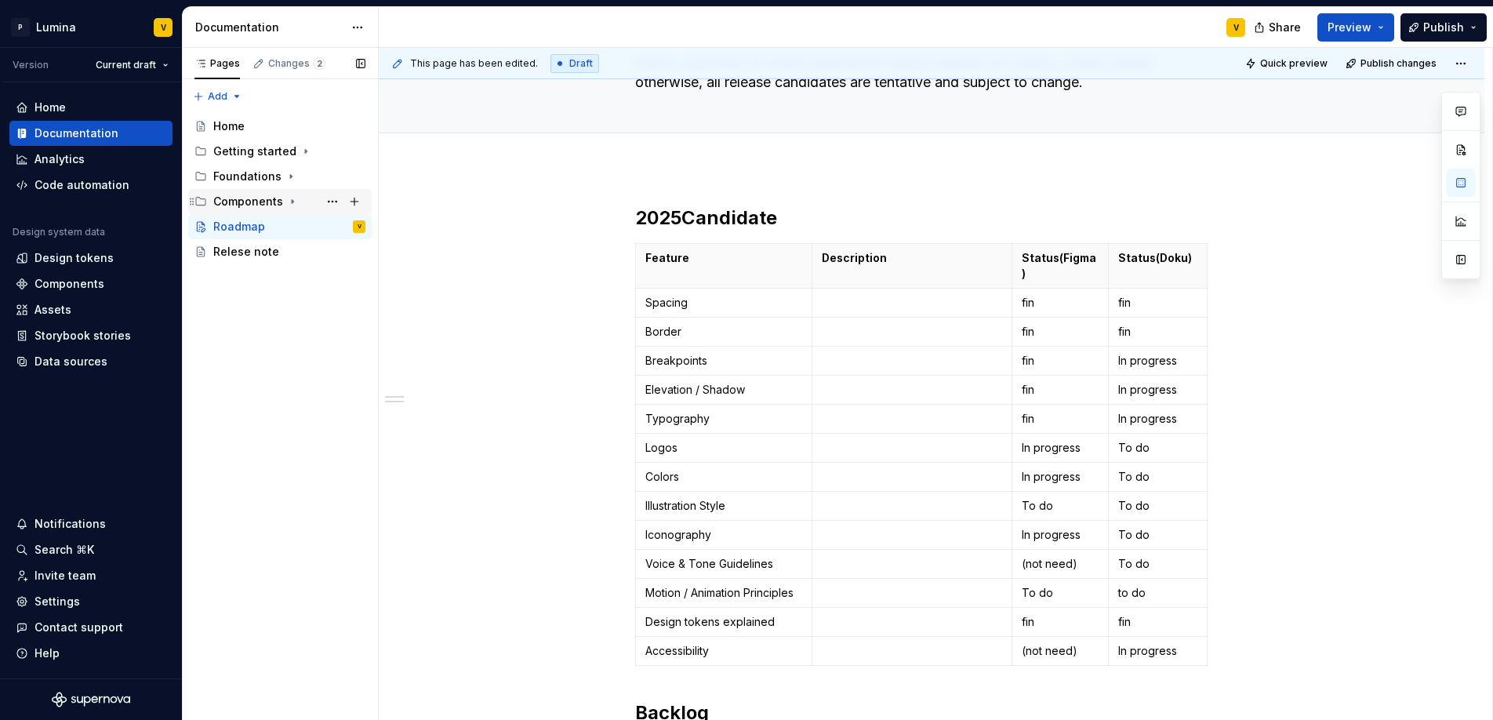
click at [246, 205] on div "Components" at bounding box center [248, 202] width 70 height 16
click at [247, 242] on div "Button" at bounding box center [296, 252] width 137 height 22
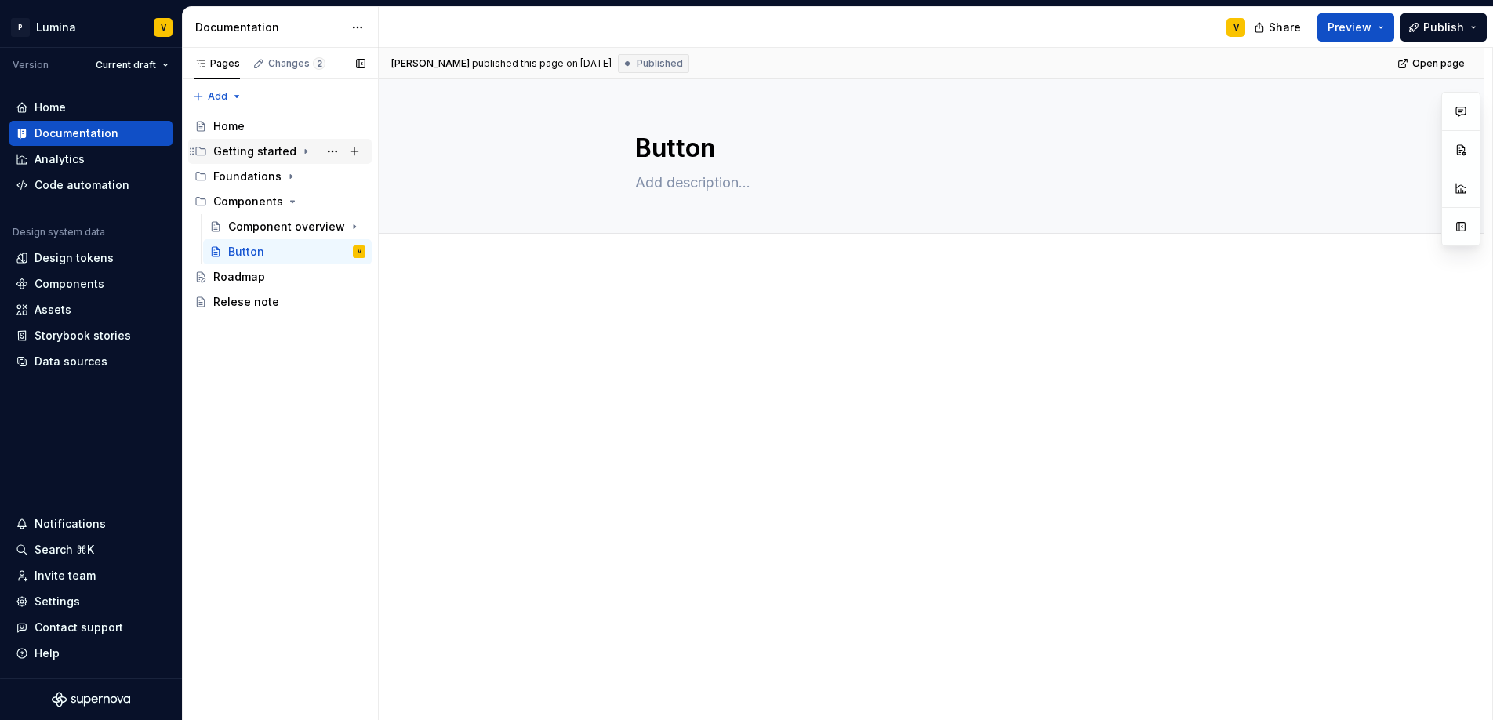
click at [225, 142] on div "Getting started" at bounding box center [289, 151] width 152 height 22
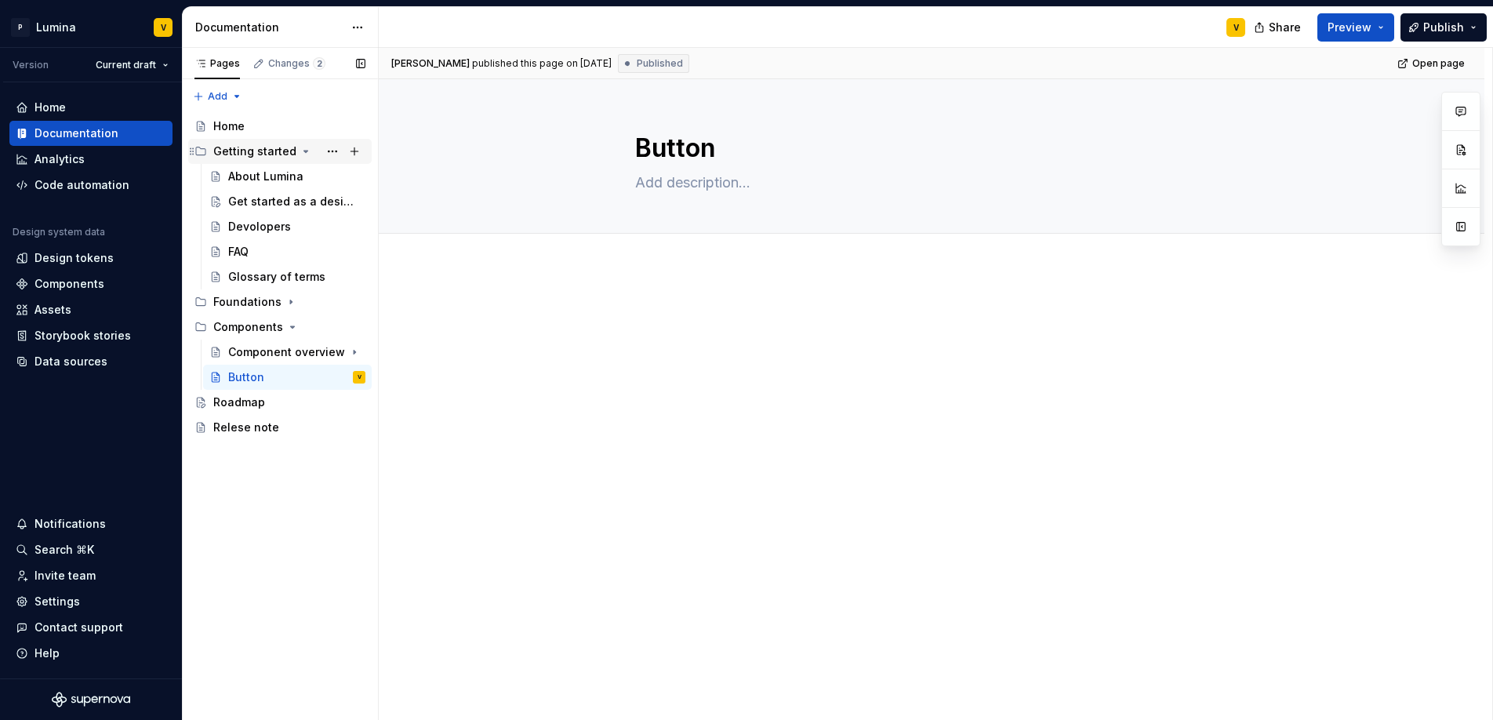
click at [225, 142] on div "Getting started" at bounding box center [289, 151] width 152 height 22
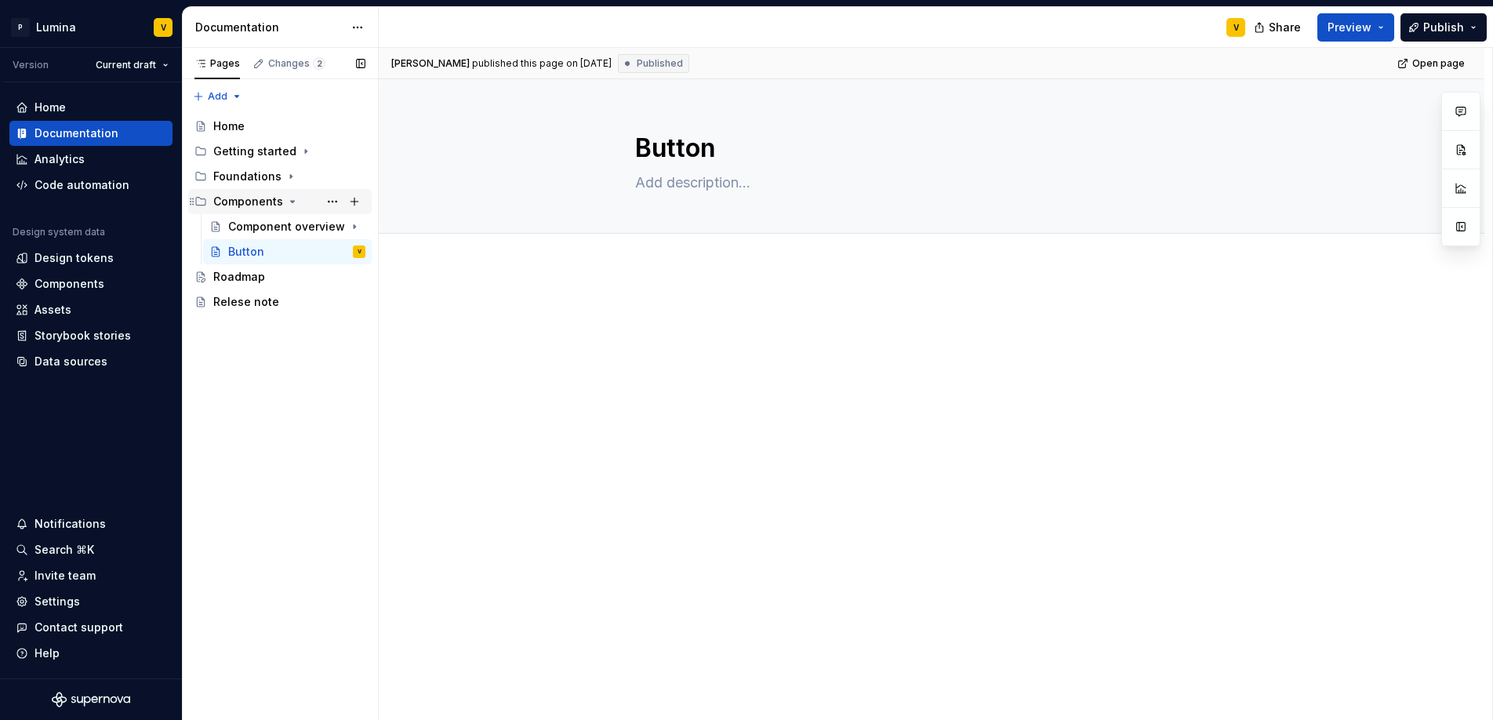
click at [203, 201] on icon "Page tree" at bounding box center [200, 201] width 13 height 13
type textarea "*"
